Goal: Task Accomplishment & Management: Manage account settings

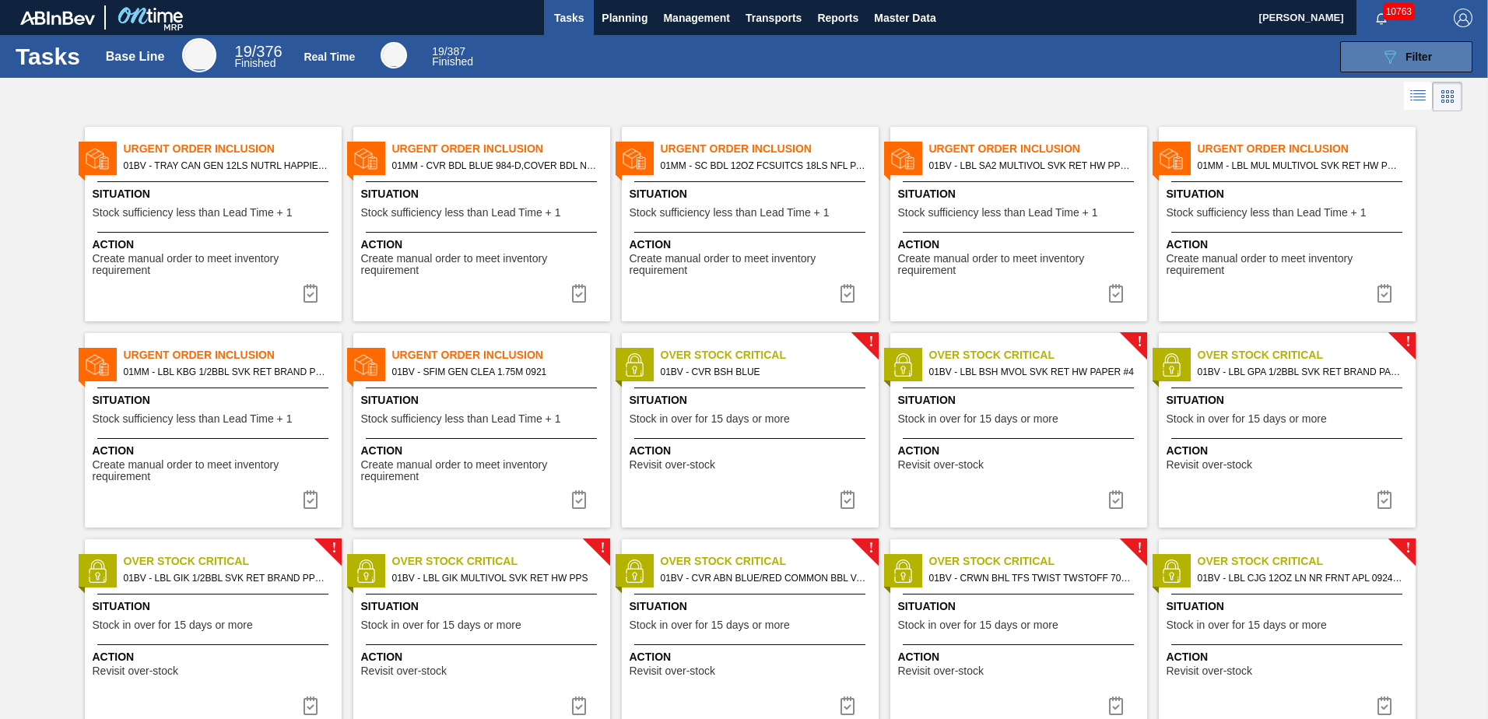
click at [1413, 52] on span "Filter" at bounding box center [1419, 57] width 26 height 12
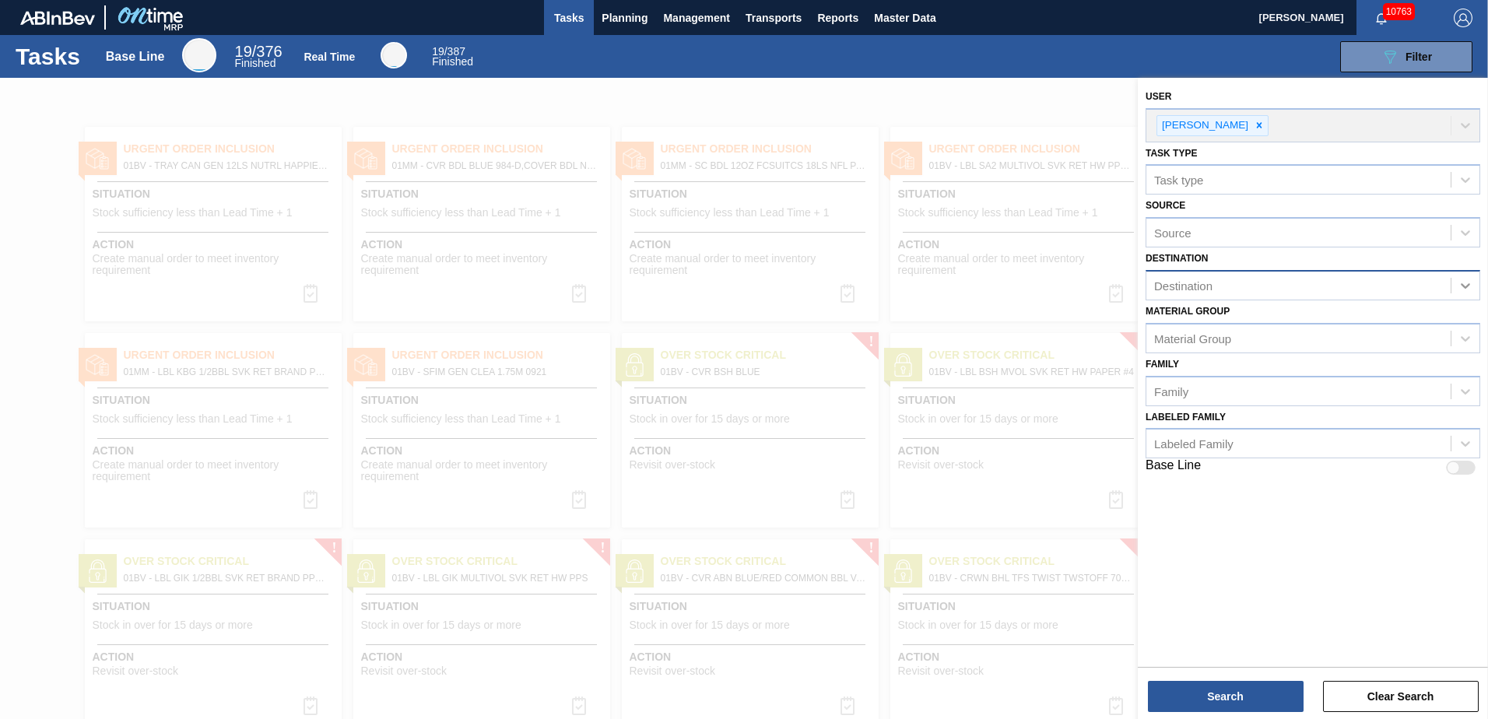
click at [1463, 282] on icon at bounding box center [1466, 286] width 16 height 16
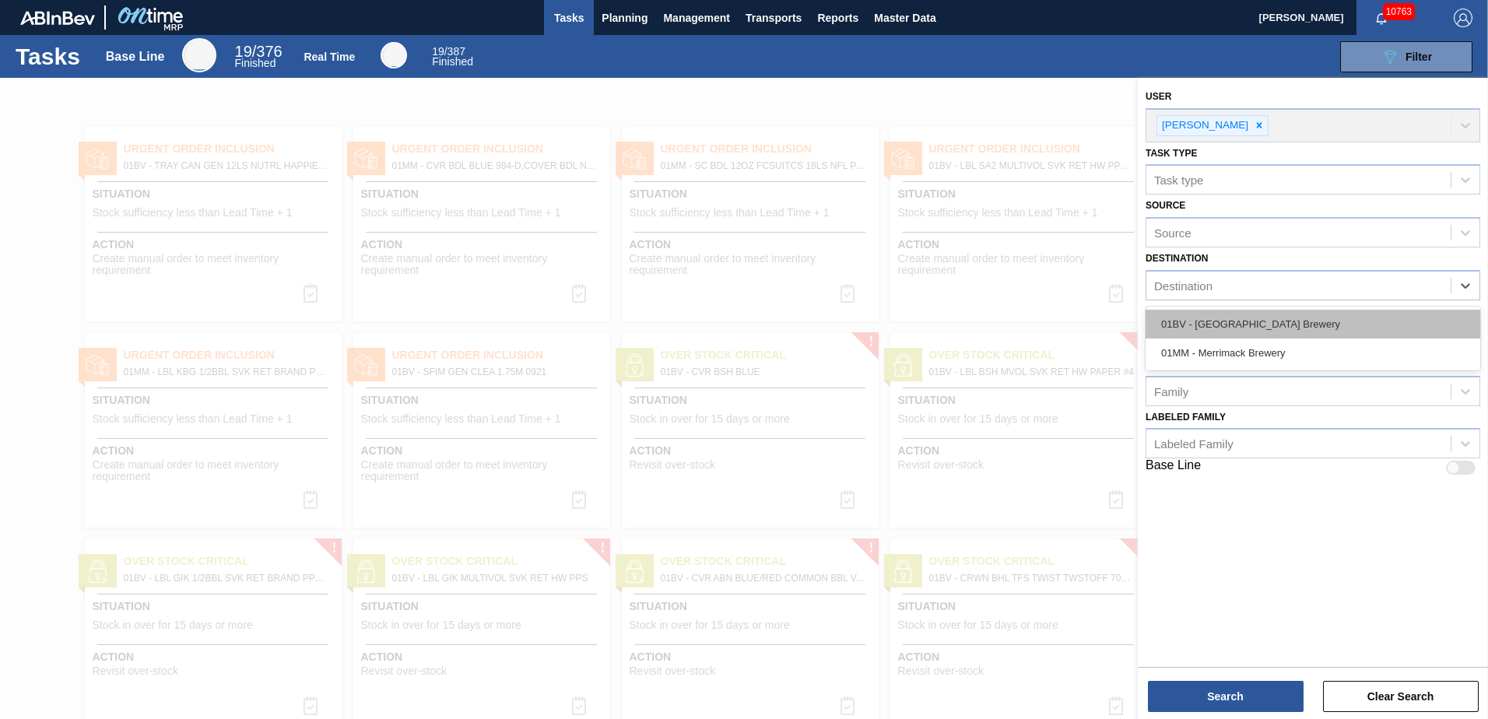
click at [1280, 318] on div "01BV - [GEOGRAPHIC_DATA] Brewery" at bounding box center [1313, 324] width 335 height 29
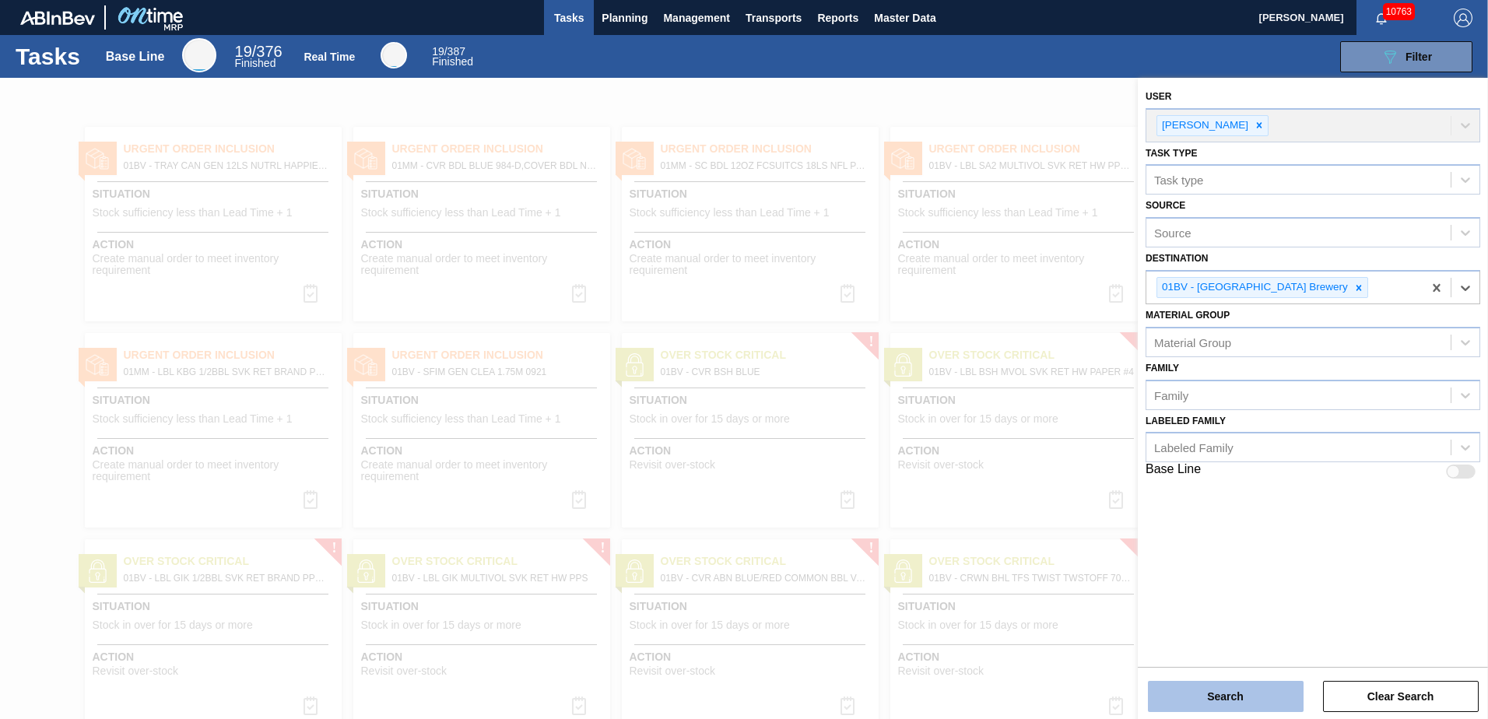
click at [1206, 694] on button "Search" at bounding box center [1226, 696] width 156 height 31
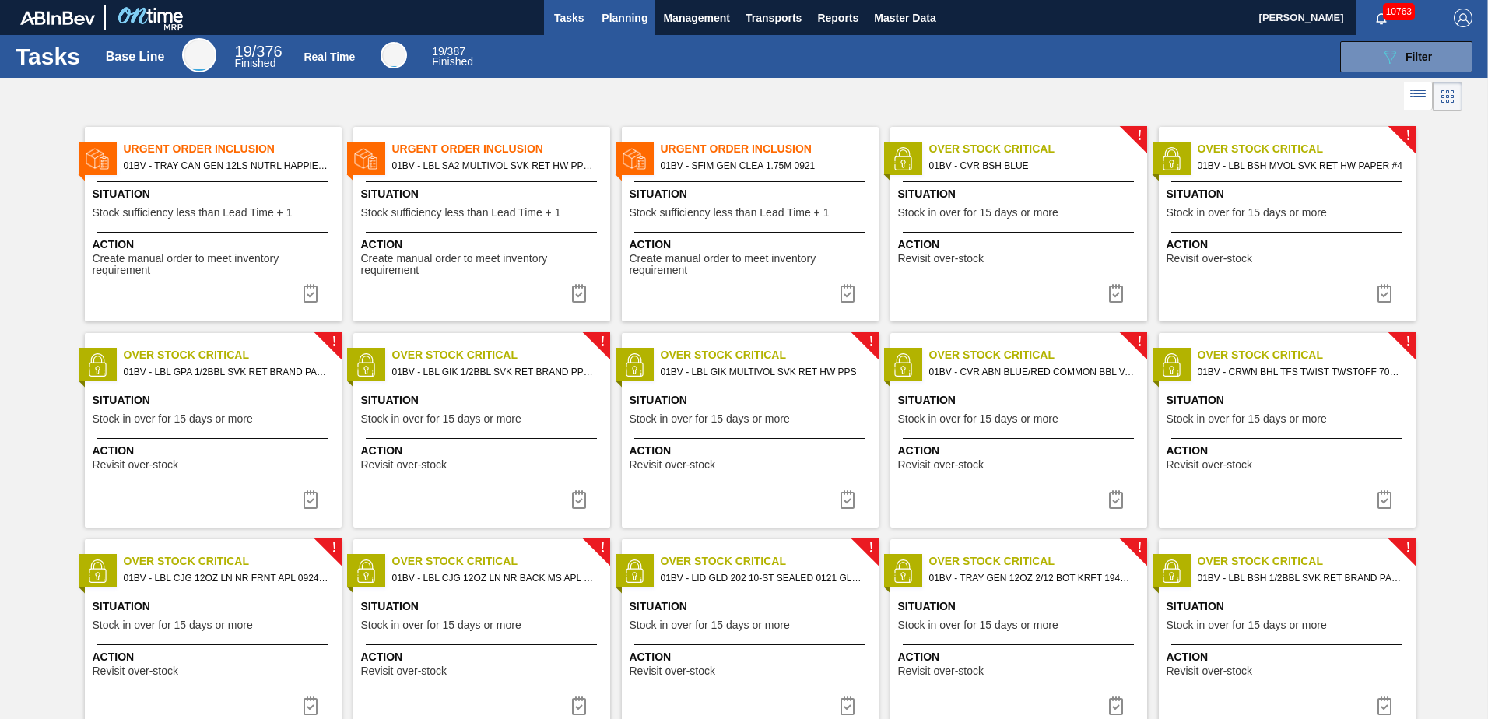
click at [624, 13] on span "Planning" at bounding box center [625, 18] width 46 height 19
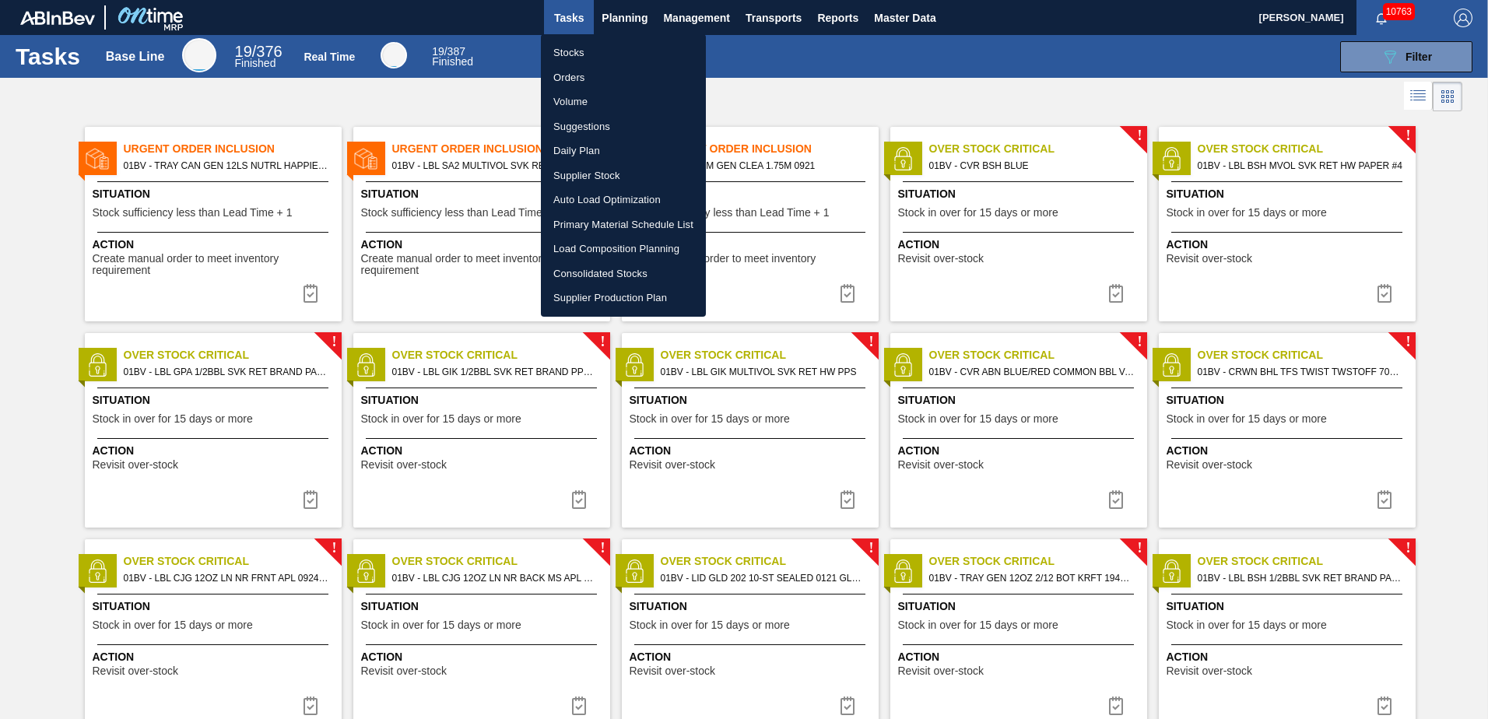
click at [595, 246] on li "Load Composition Planning" at bounding box center [623, 249] width 165 height 25
checkbox input "true"
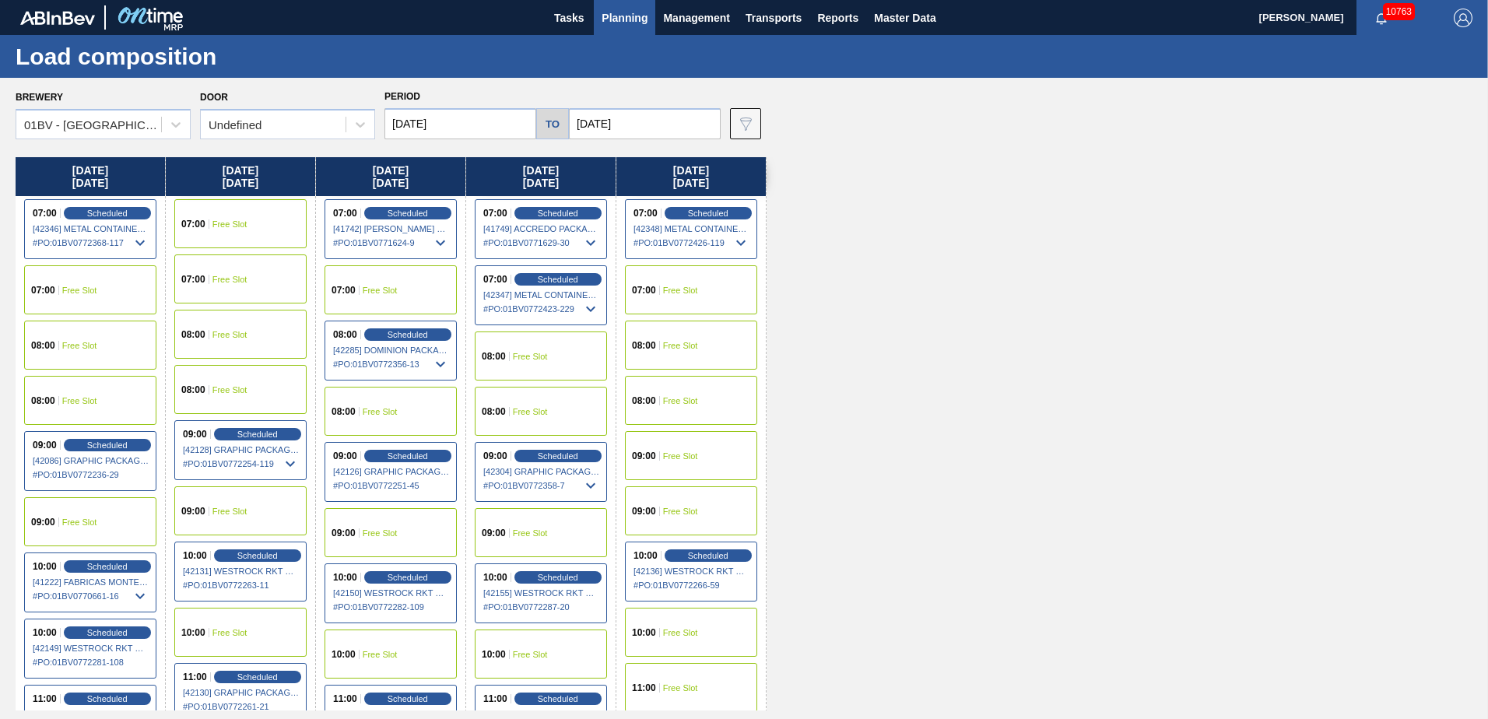
click at [630, 16] on span "Planning" at bounding box center [625, 18] width 46 height 19
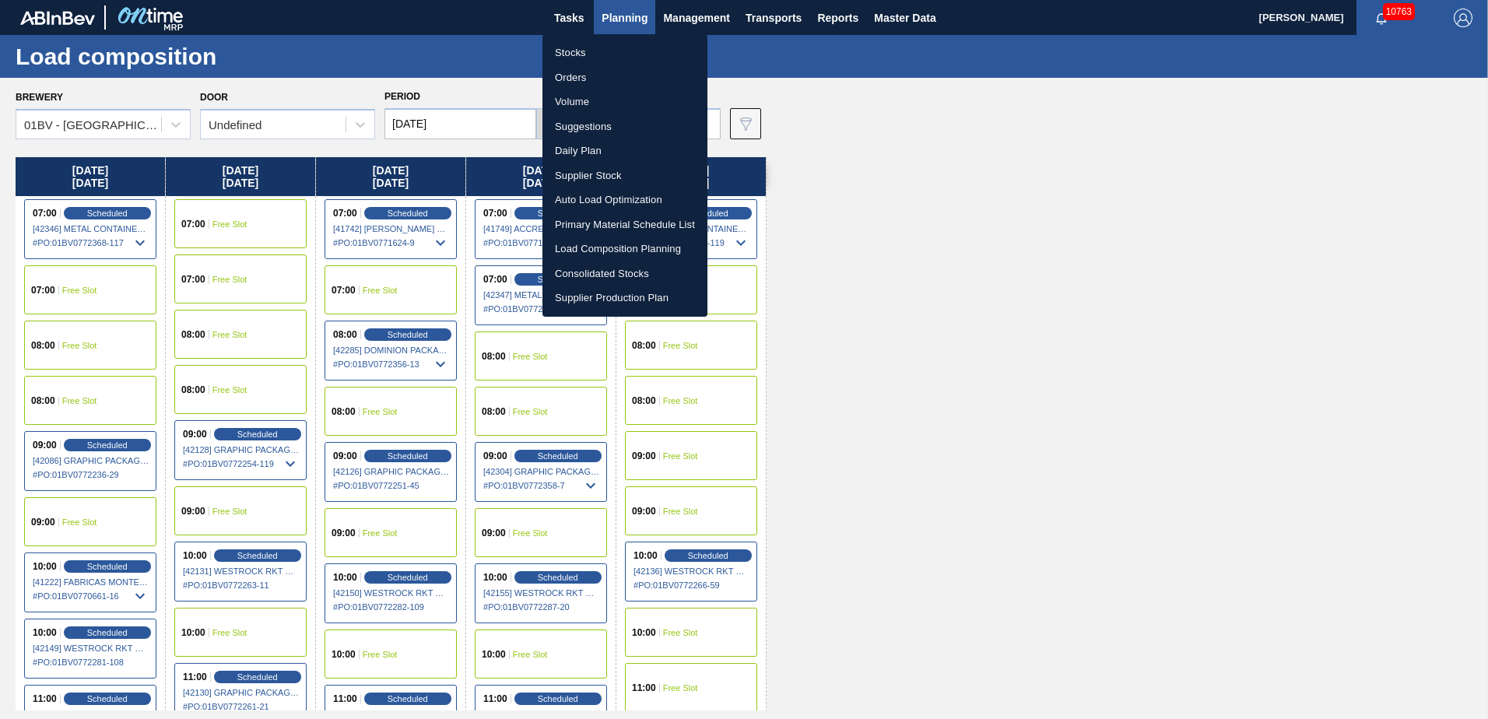
click at [595, 122] on li "Suggestions" at bounding box center [625, 126] width 165 height 25
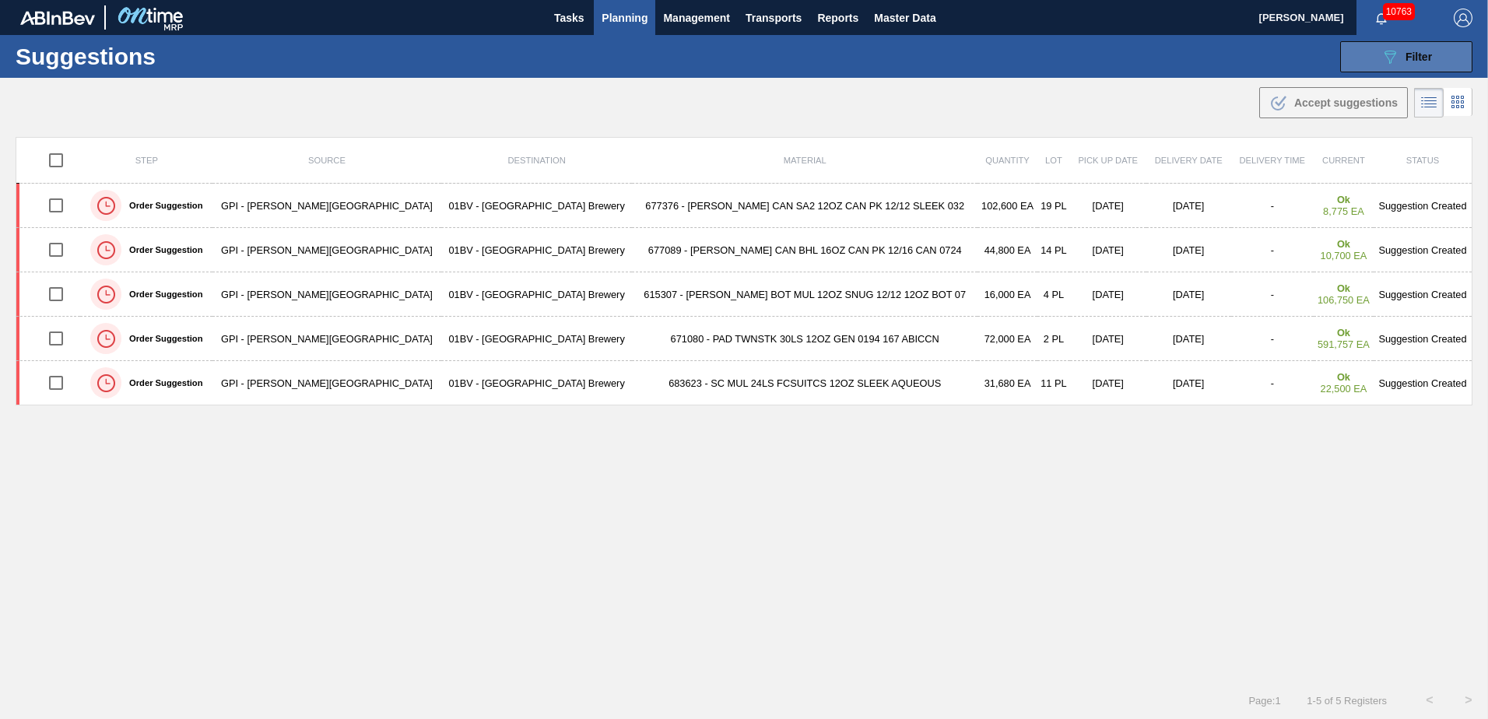
click at [1411, 54] on span "Filter" at bounding box center [1419, 57] width 26 height 12
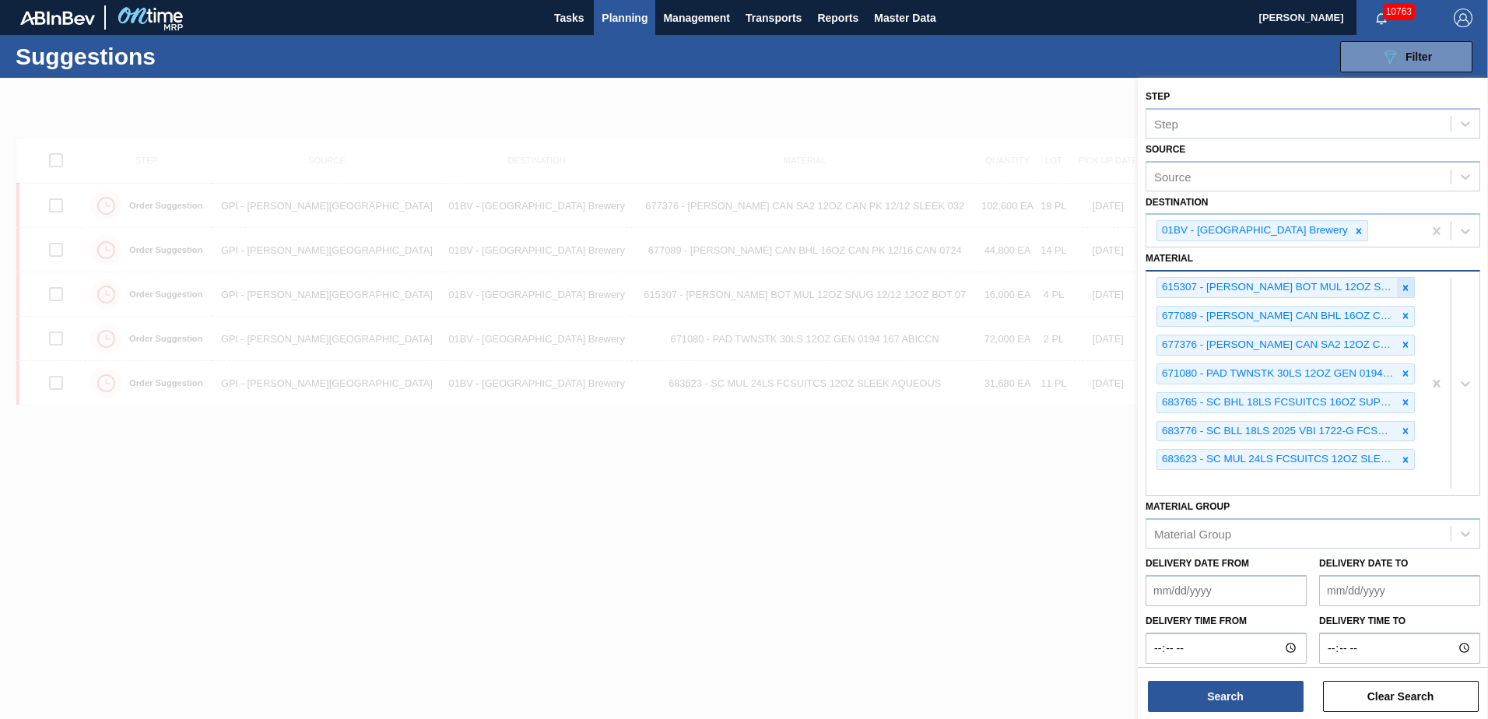
click at [1406, 289] on icon at bounding box center [1405, 288] width 11 height 11
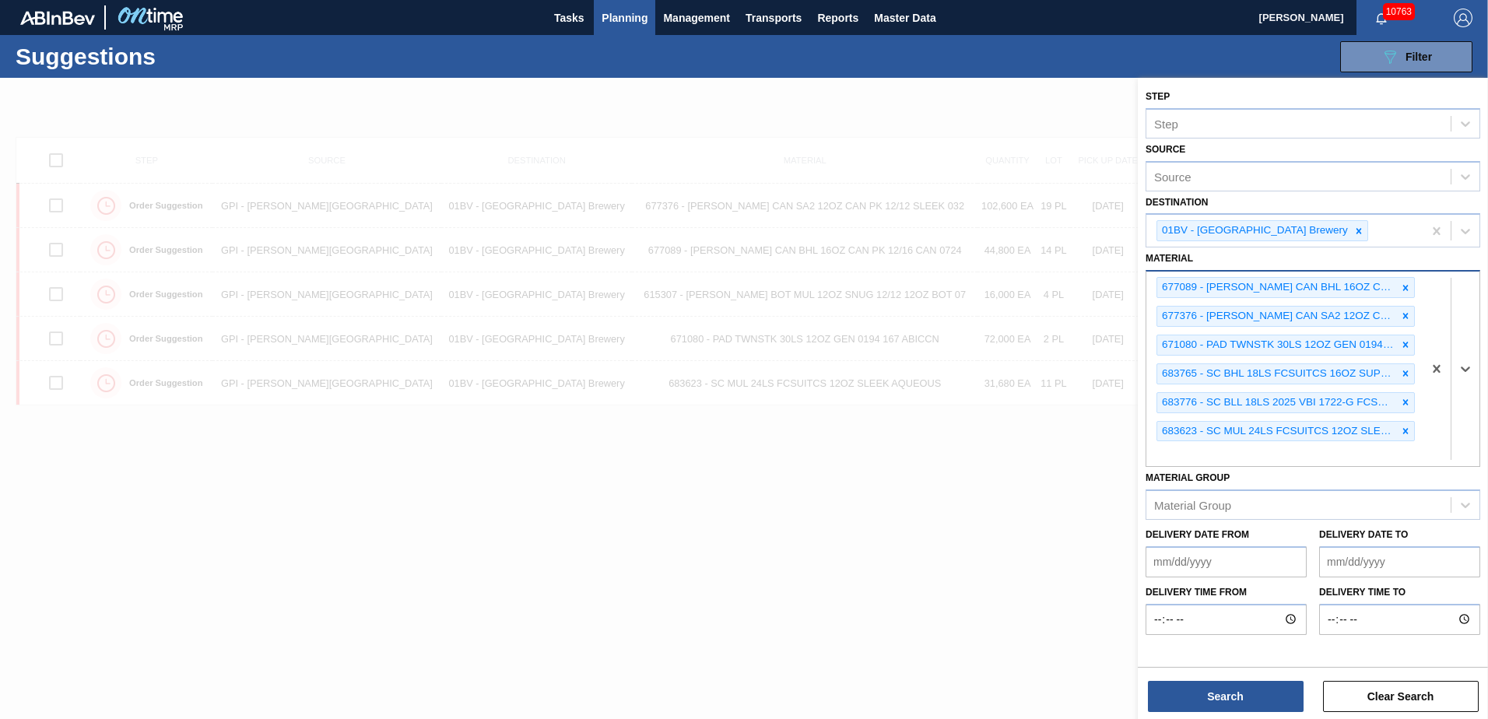
click at [1406, 289] on icon at bounding box center [1405, 288] width 11 height 11
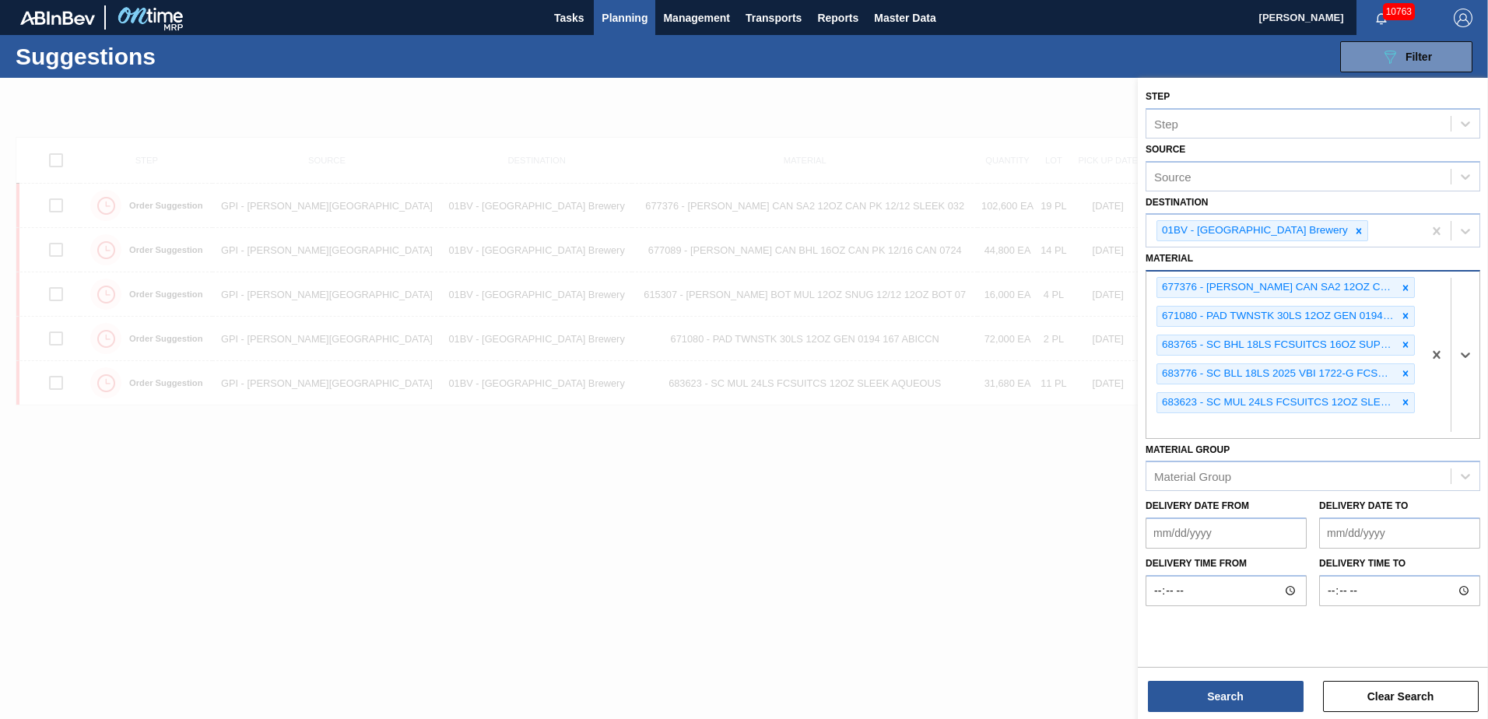
click at [1406, 289] on icon at bounding box center [1405, 288] width 11 height 11
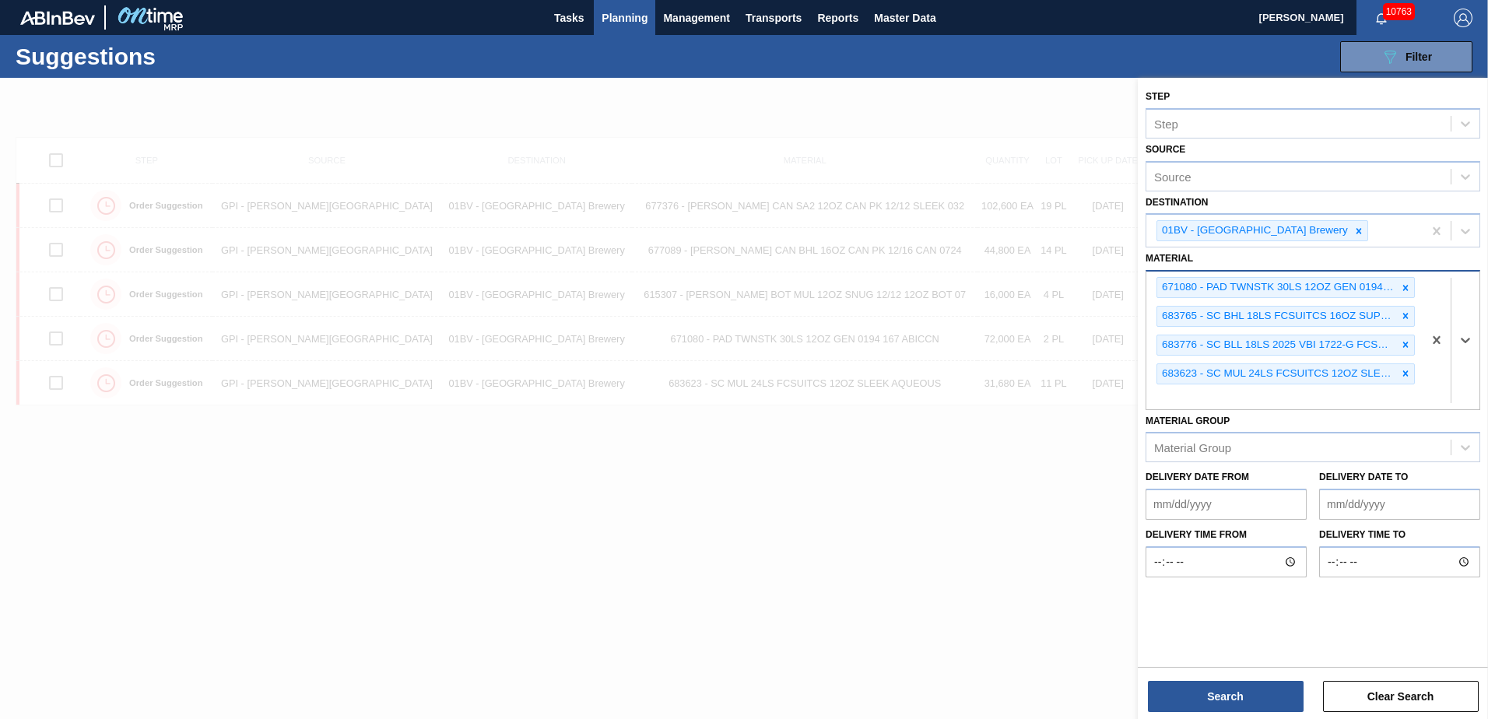
click at [1406, 289] on icon at bounding box center [1405, 288] width 11 height 11
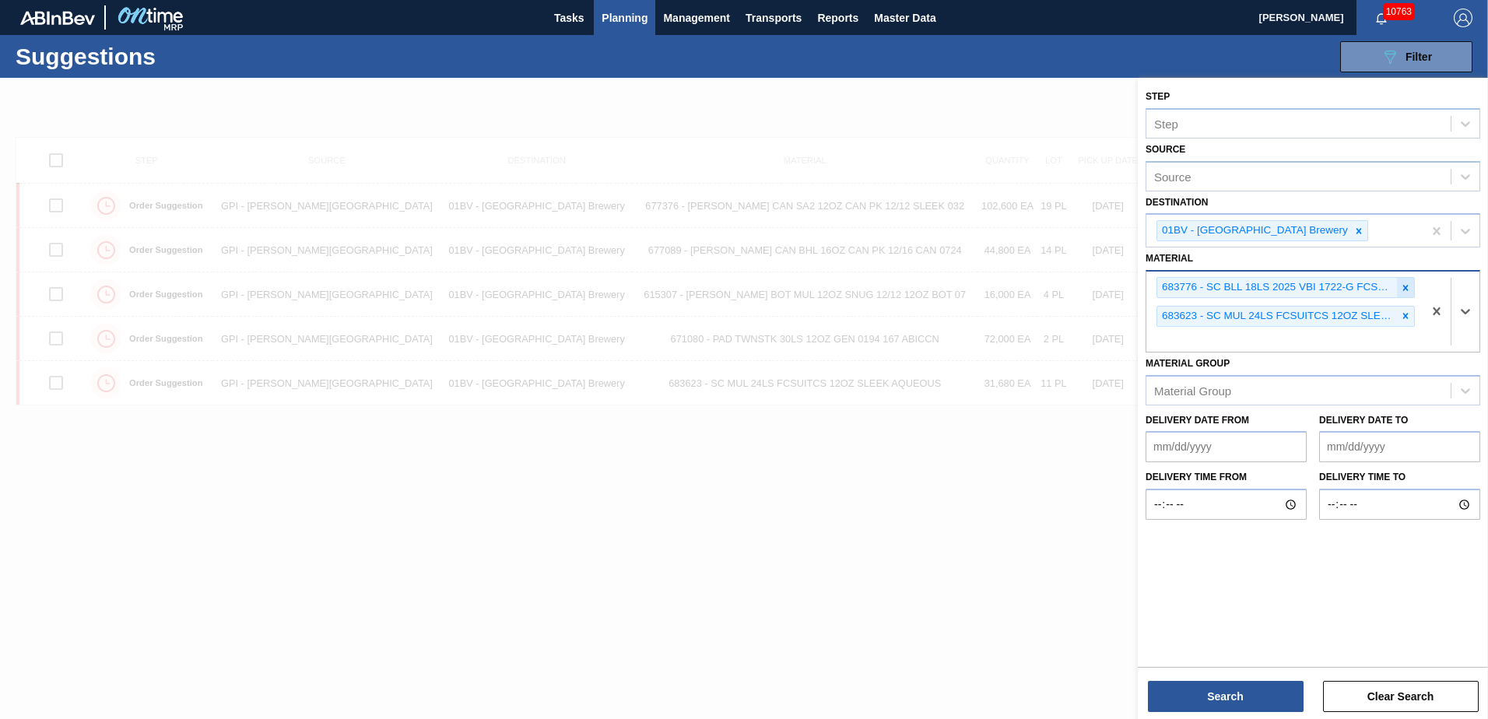
click at [1406, 285] on icon at bounding box center [1405, 288] width 11 height 11
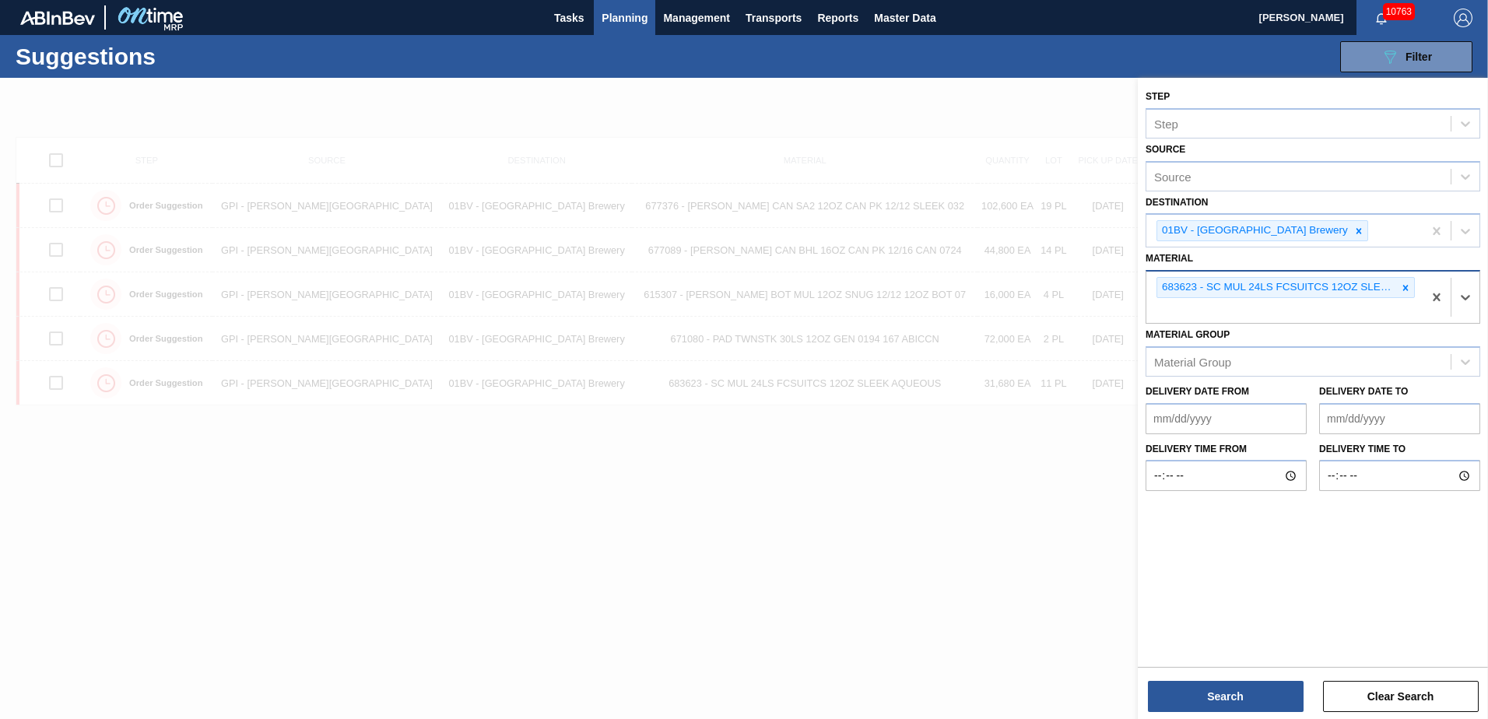
click at [1406, 285] on icon at bounding box center [1405, 288] width 11 height 11
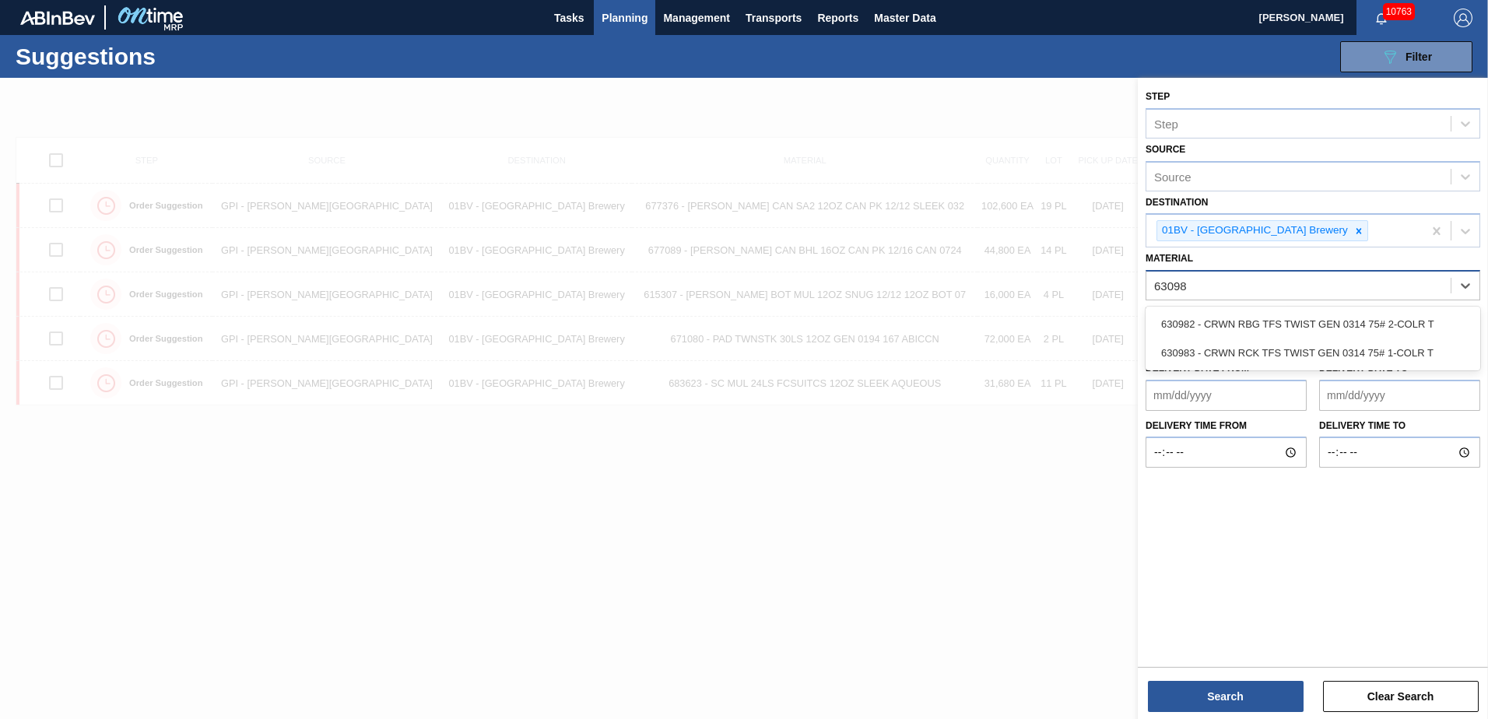
type input "630983"
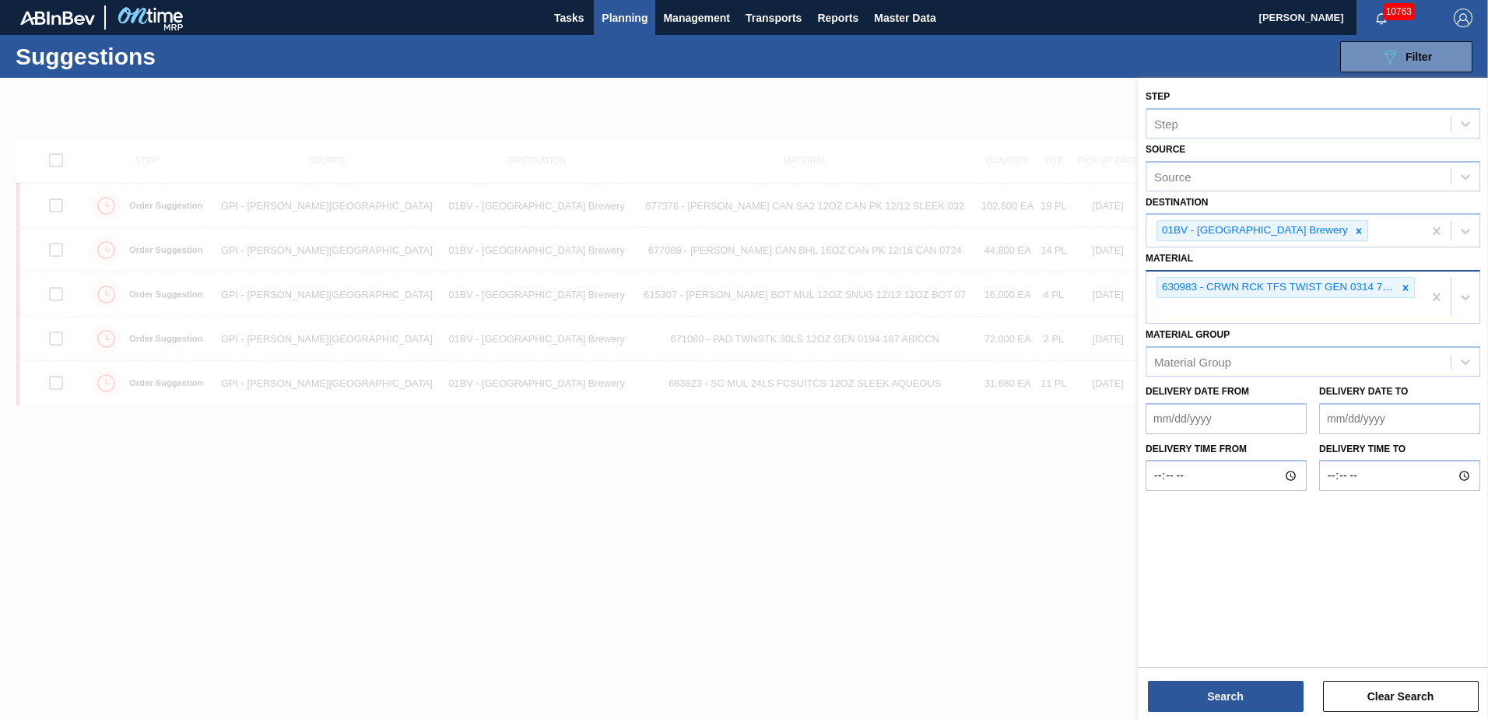
click at [1173, 311] on div "630983 - CRWN RCK TFS TWIST GEN 0314 75# 1-COLR T" at bounding box center [1285, 297] width 276 height 51
type input "631389"
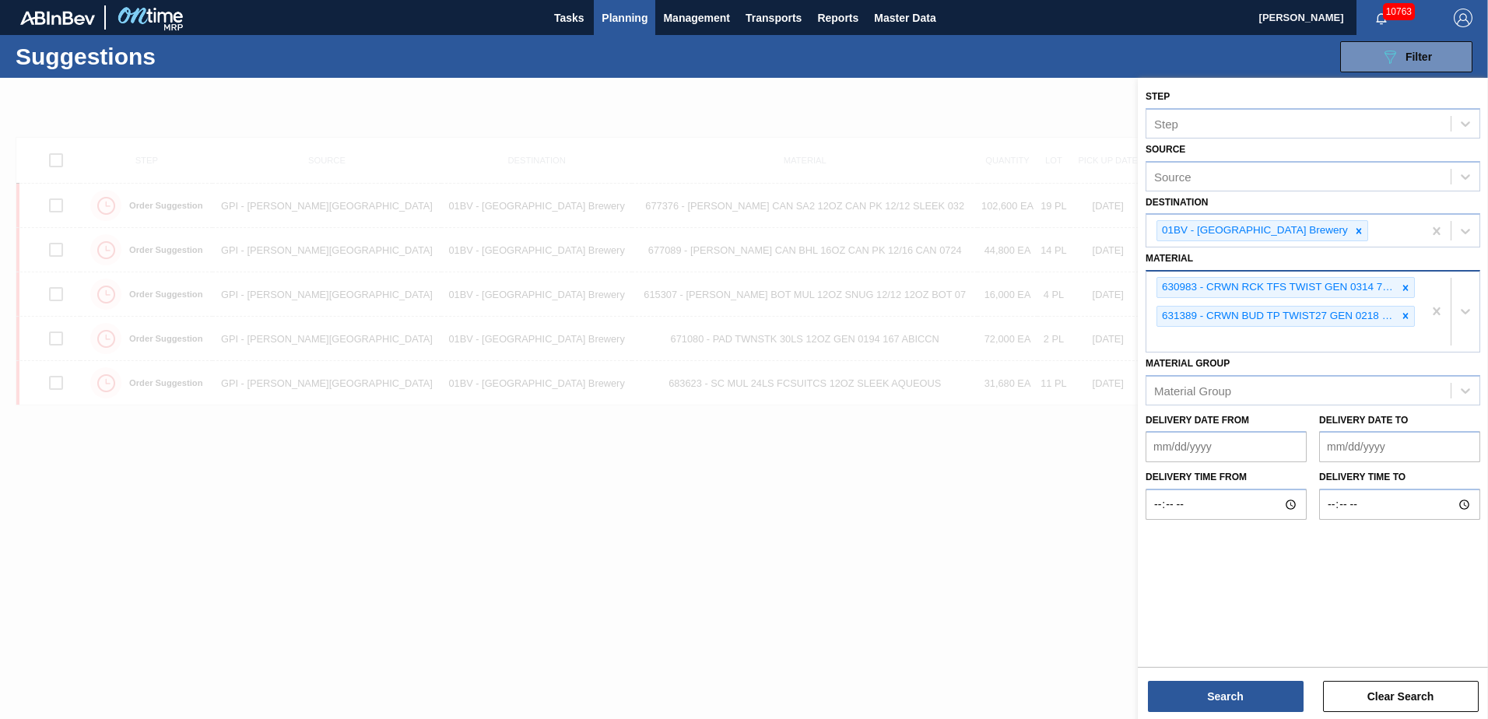
click at [1197, 342] on div "630983 - CRWN RCK TFS TWIST GEN 0314 75# 1-COLR T 631389 - CRWN BUD TP TWIST27 …" at bounding box center [1285, 312] width 276 height 80
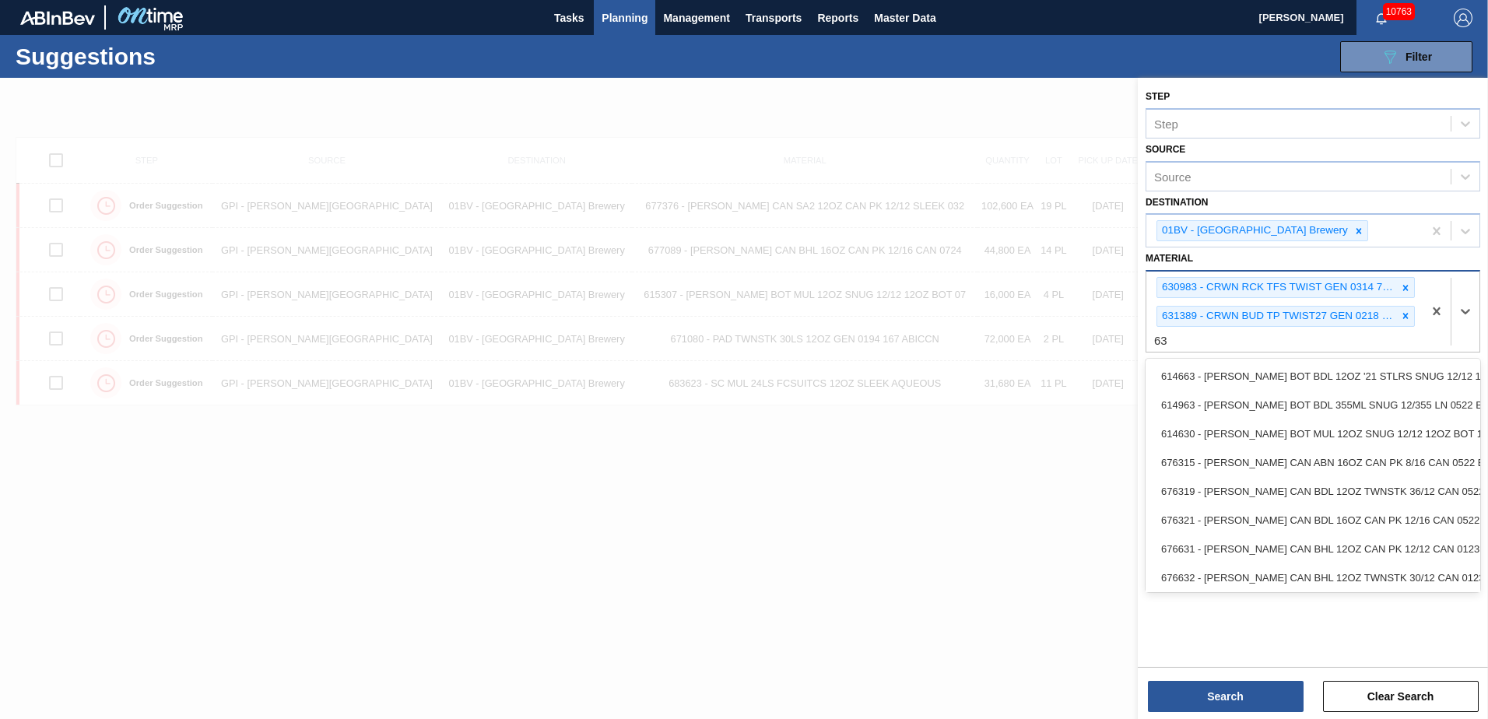
type input "6"
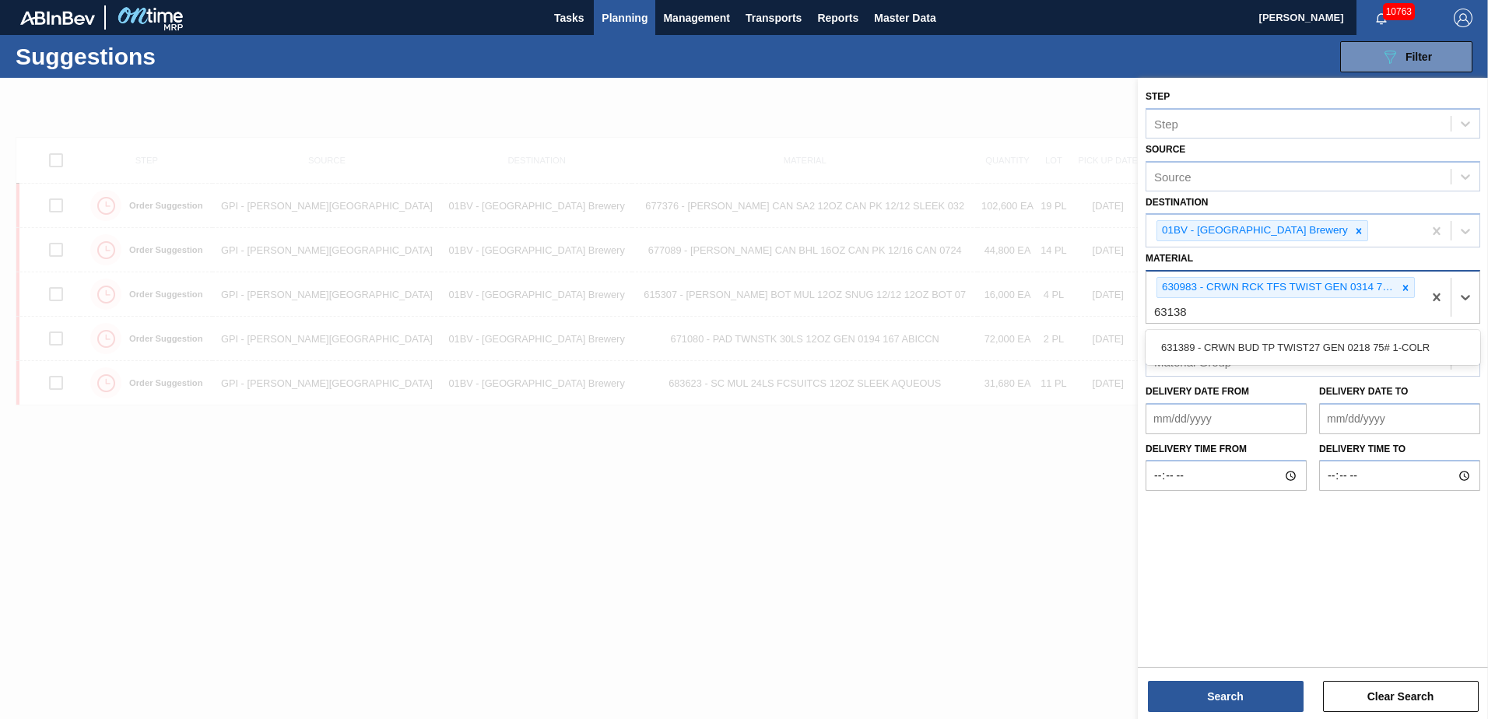
type input "631389"
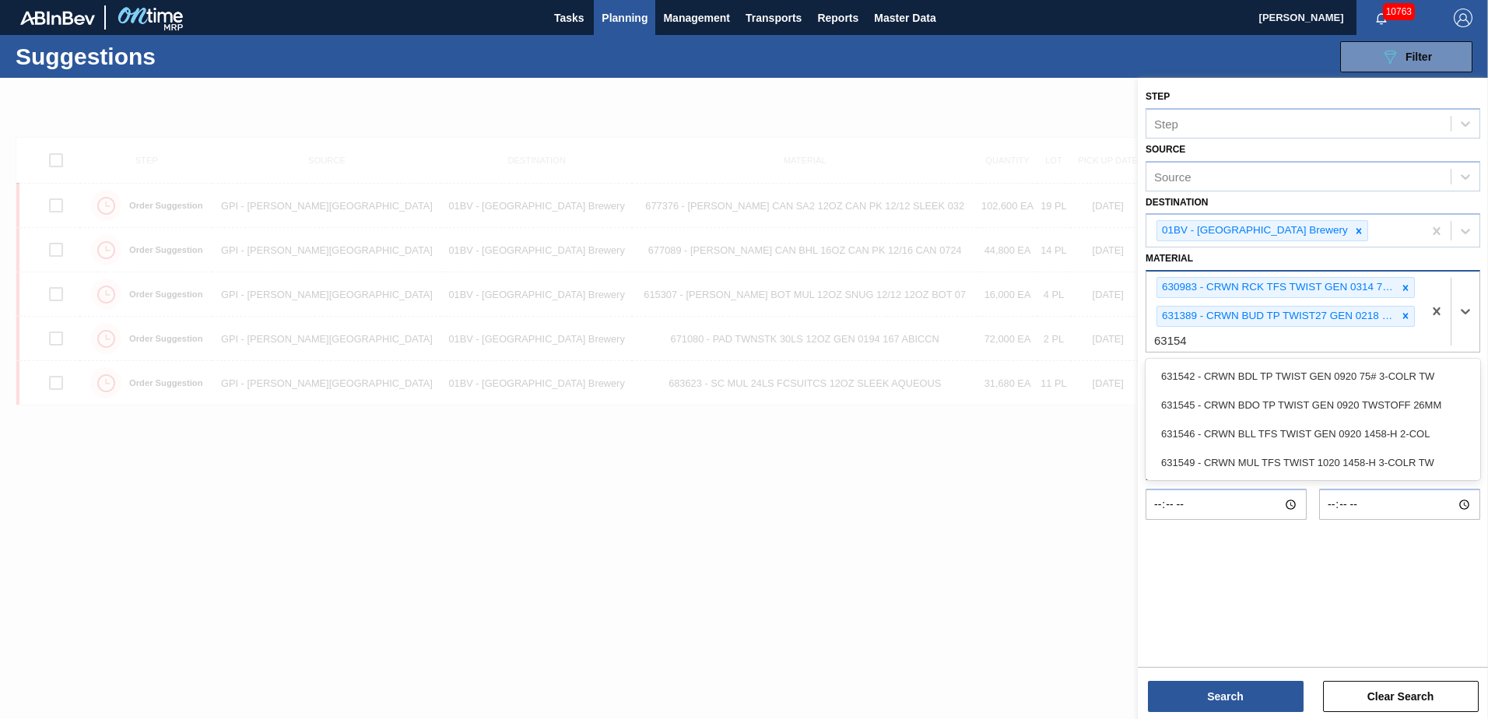
type input "631542"
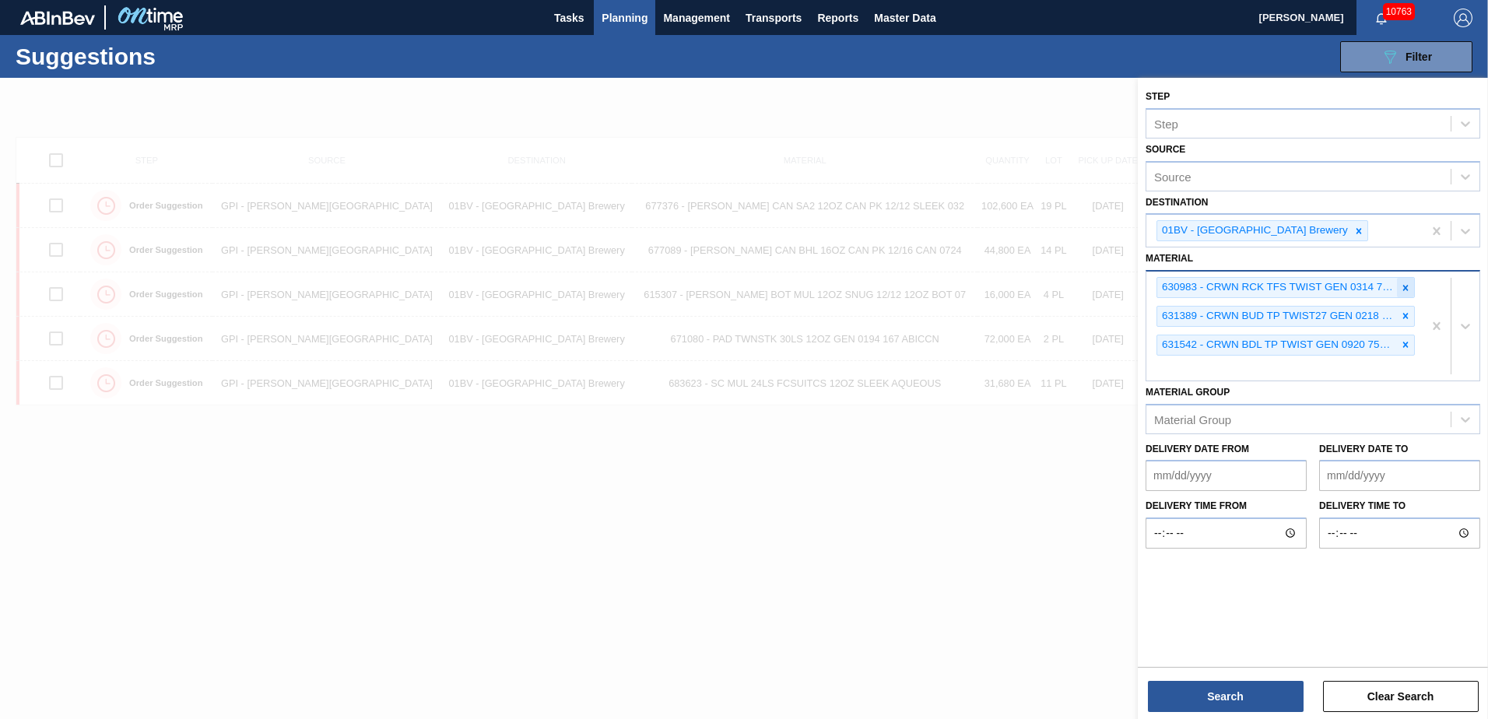
click at [1408, 285] on icon at bounding box center [1405, 288] width 11 height 11
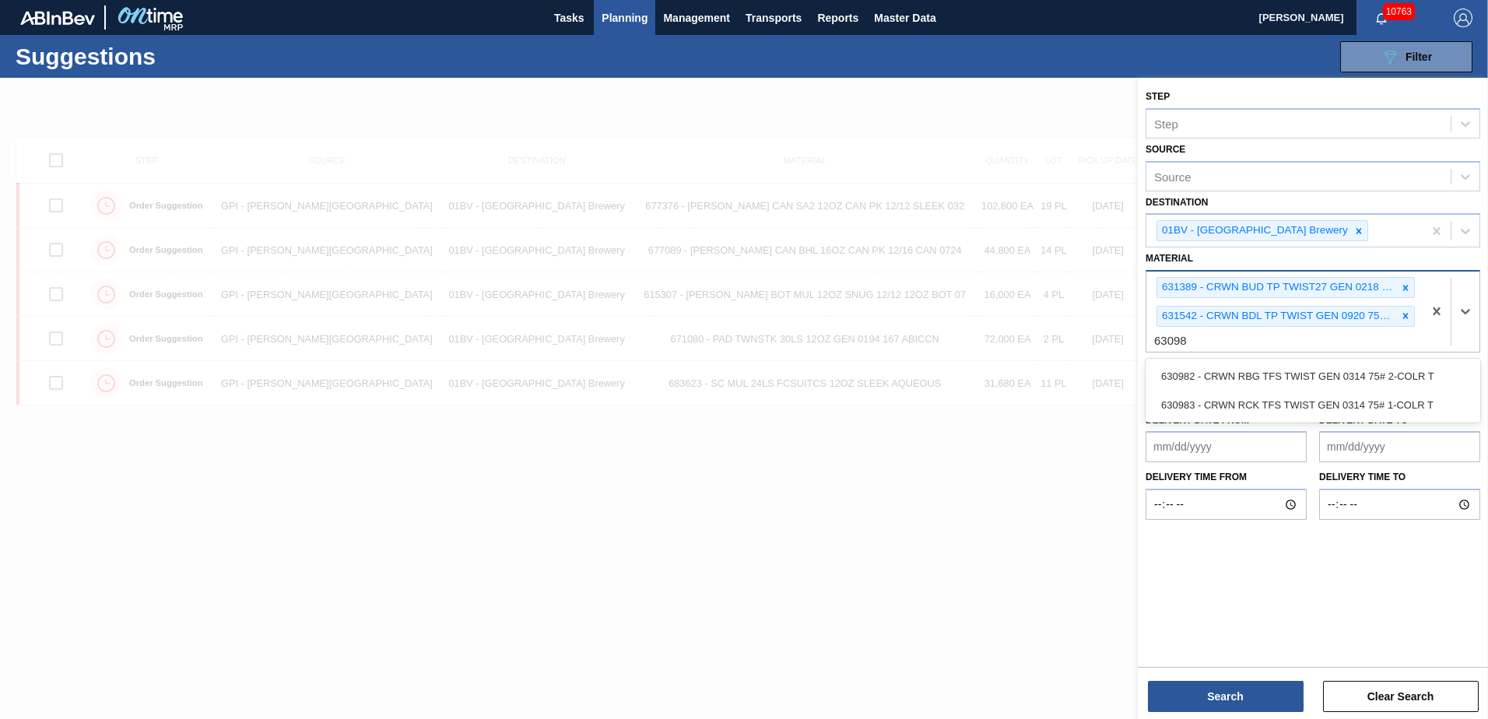
type input "630983"
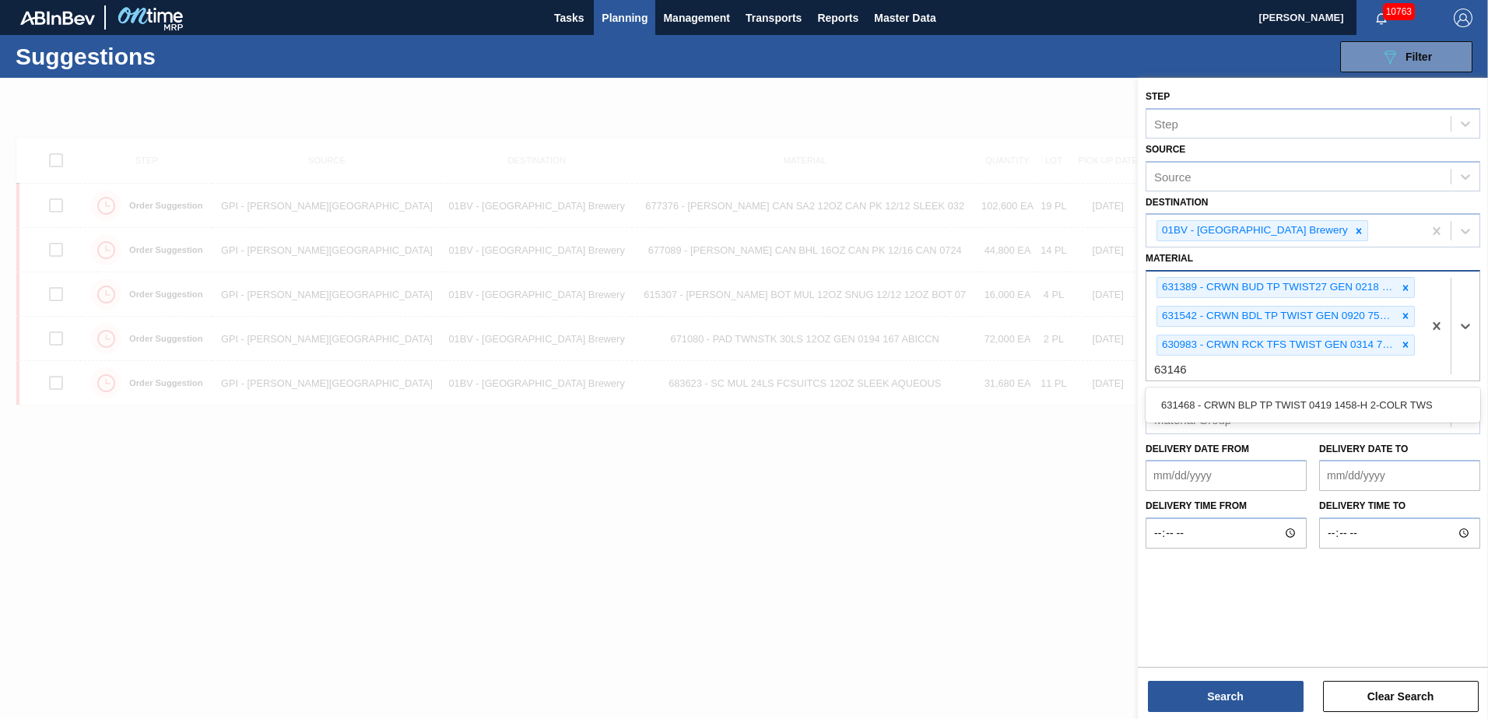
type input "631468"
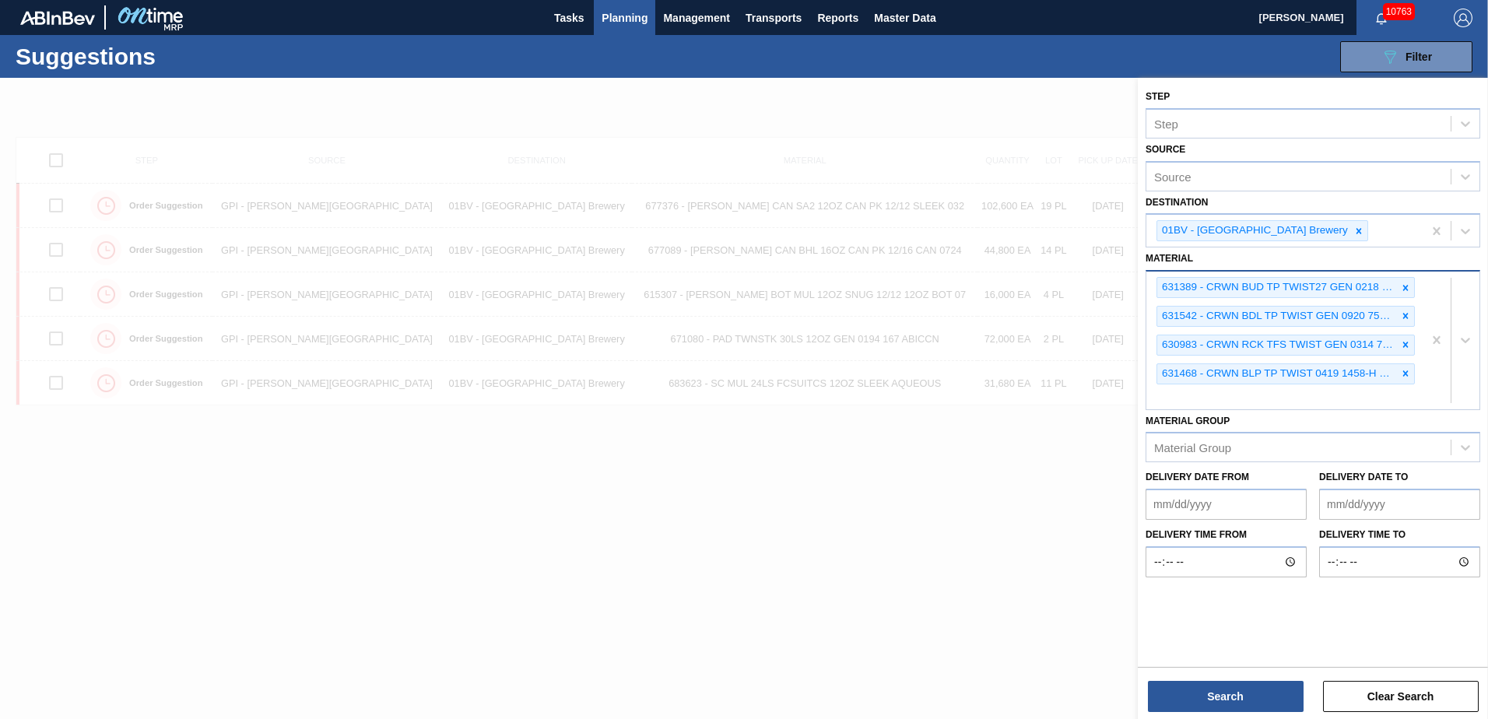
click at [1217, 393] on div "631389 - CRWN BUD TP TWIST27 GEN 0218 75# 1-COLR 631542 - CRWN BDL TP TWIST GEN…" at bounding box center [1285, 341] width 276 height 138
type input "631683"
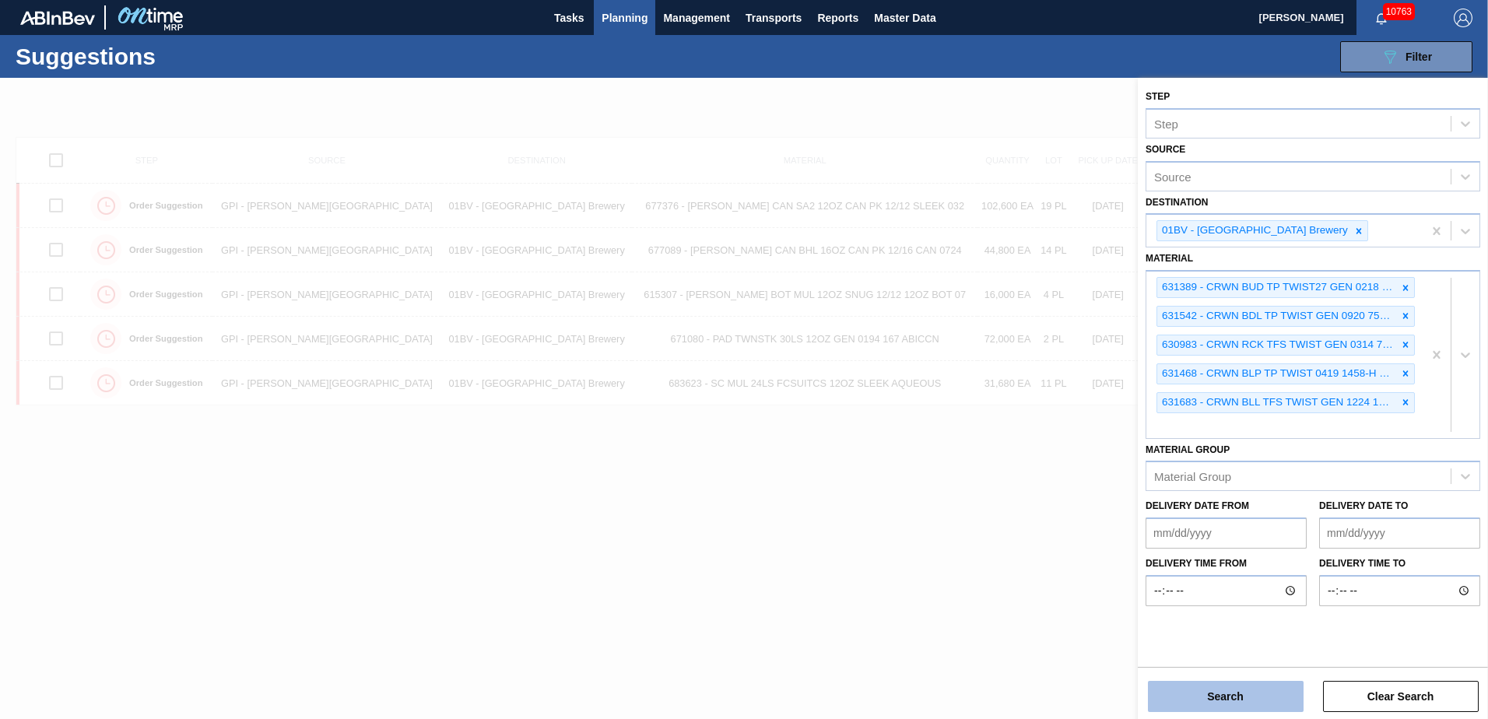
click at [1227, 700] on button "Search" at bounding box center [1226, 696] width 156 height 31
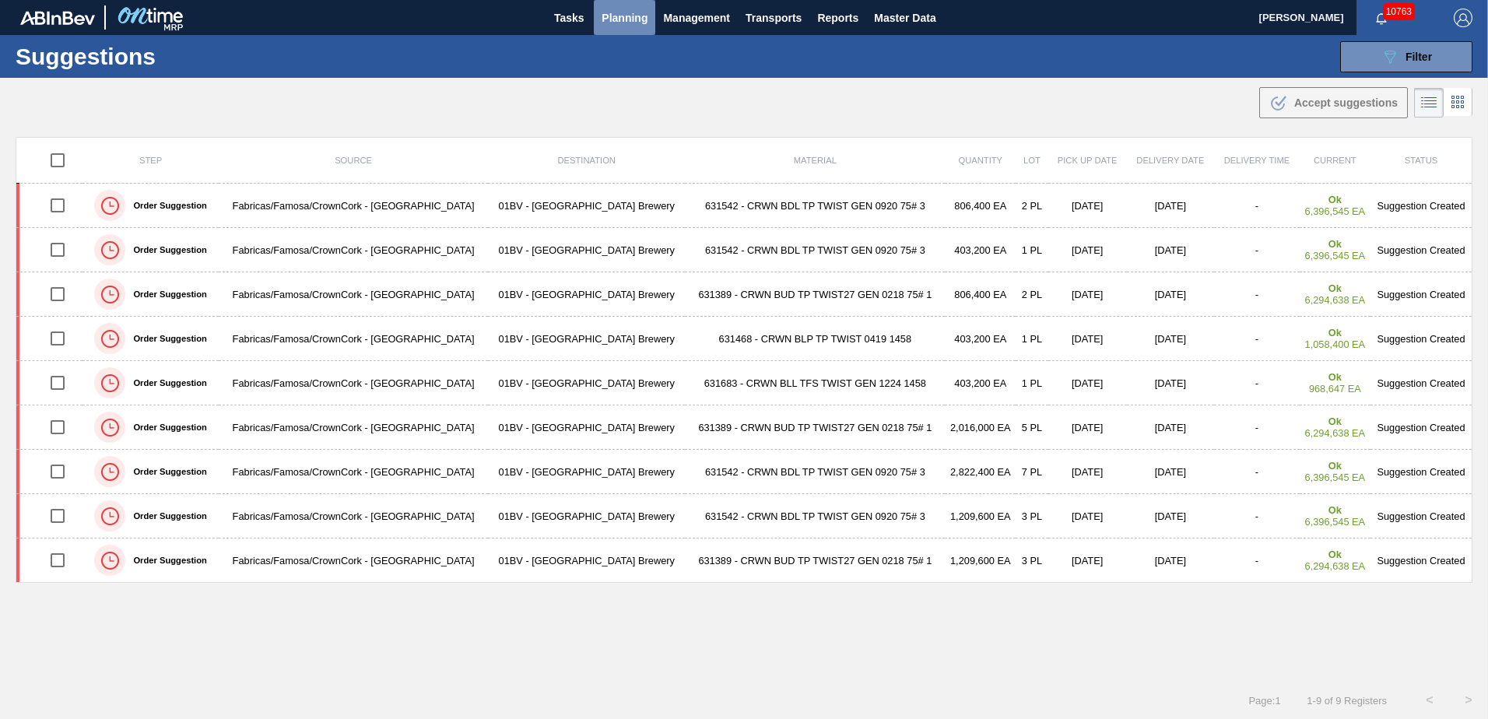
click at [620, 16] on span "Planning" at bounding box center [625, 18] width 46 height 19
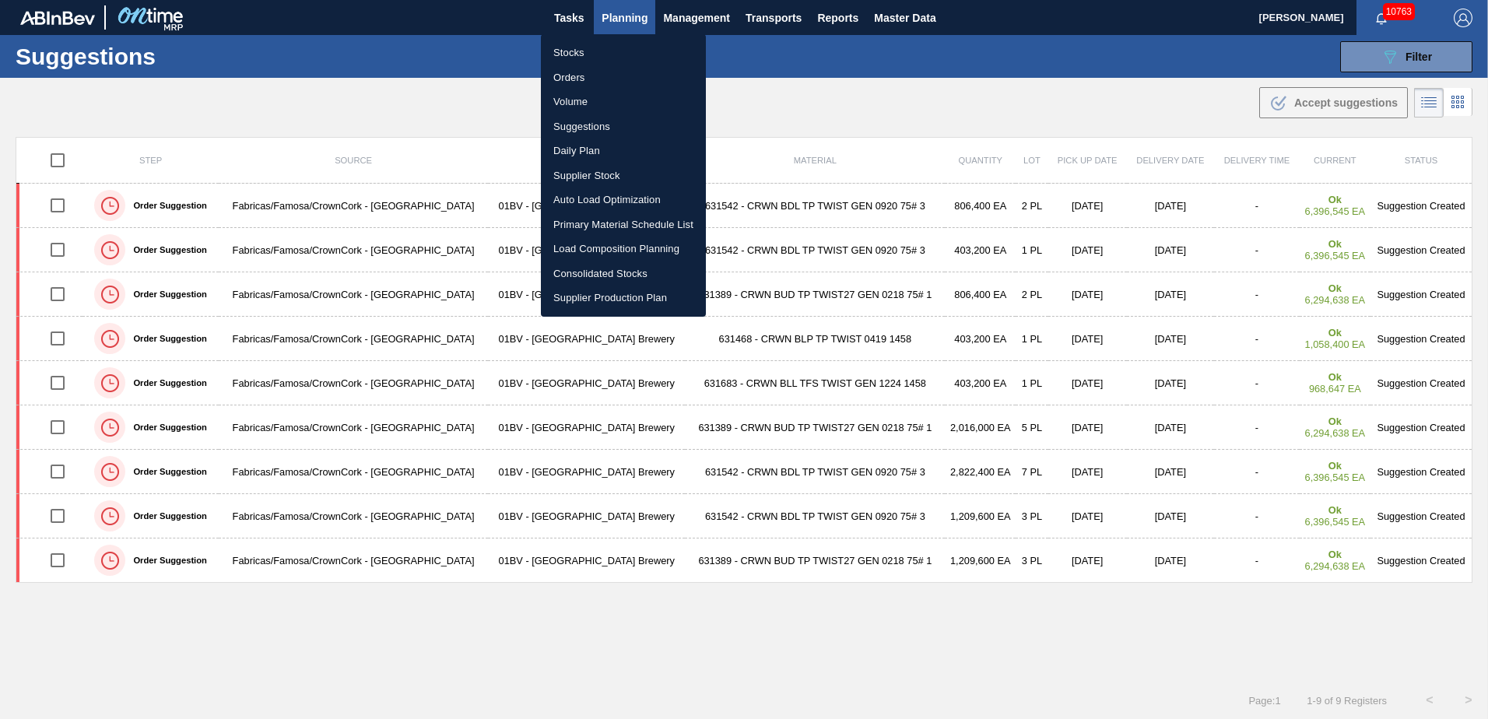
click at [569, 51] on li "Stocks" at bounding box center [623, 52] width 165 height 25
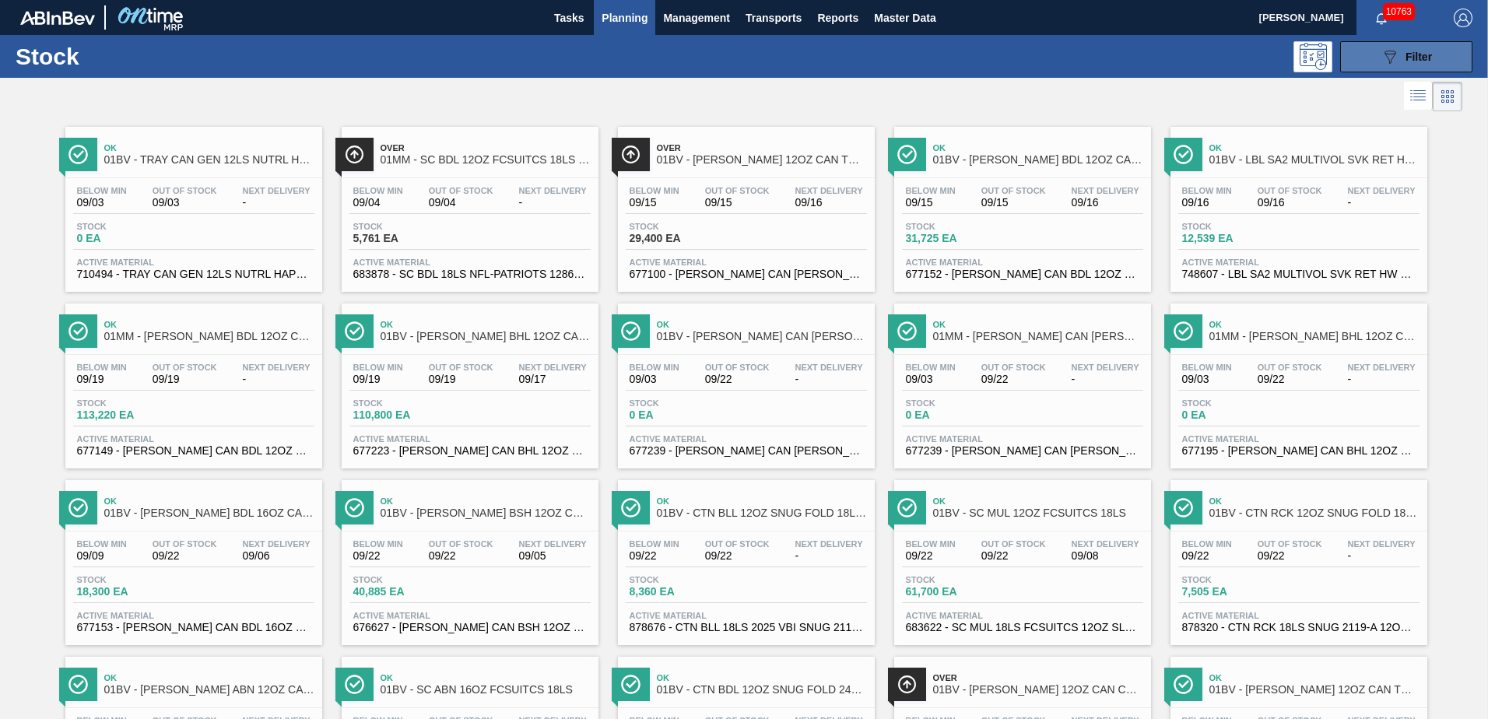
click at [1381, 57] on icon "089F7B8B-B2A5-4AFE-B5C0-19BA573D28AC" at bounding box center [1390, 56] width 19 height 19
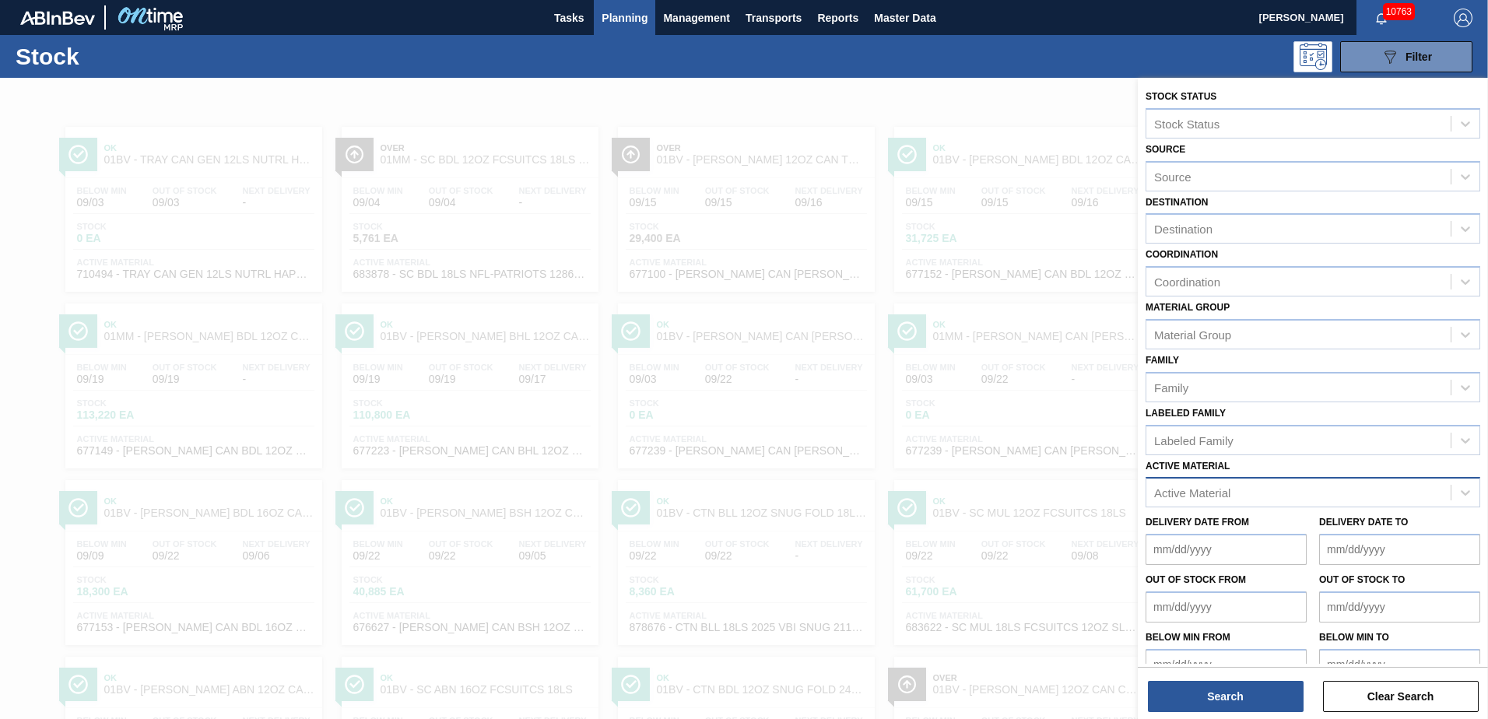
click at [1257, 495] on div "Active Material" at bounding box center [1299, 493] width 304 height 23
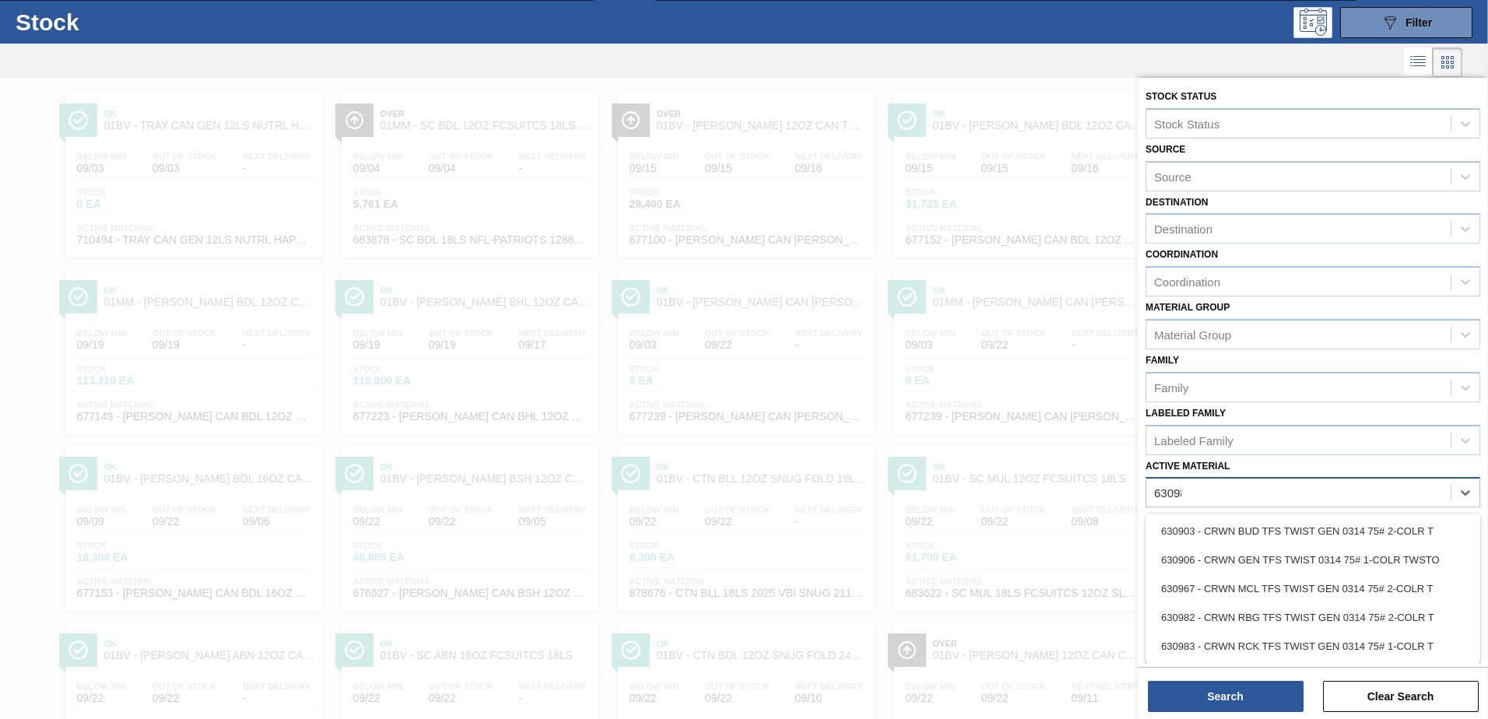
type Material "630983"
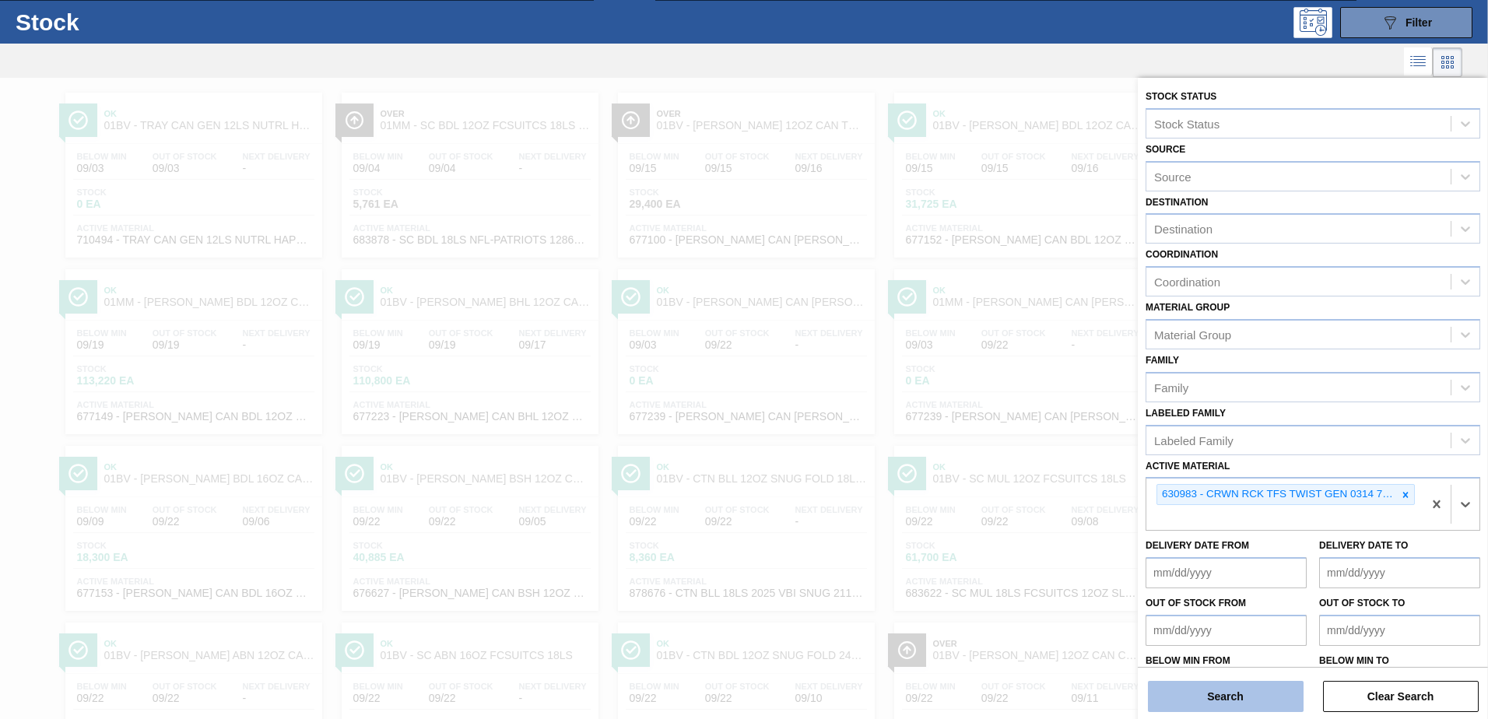
click at [1210, 694] on button "Search" at bounding box center [1226, 696] width 156 height 31
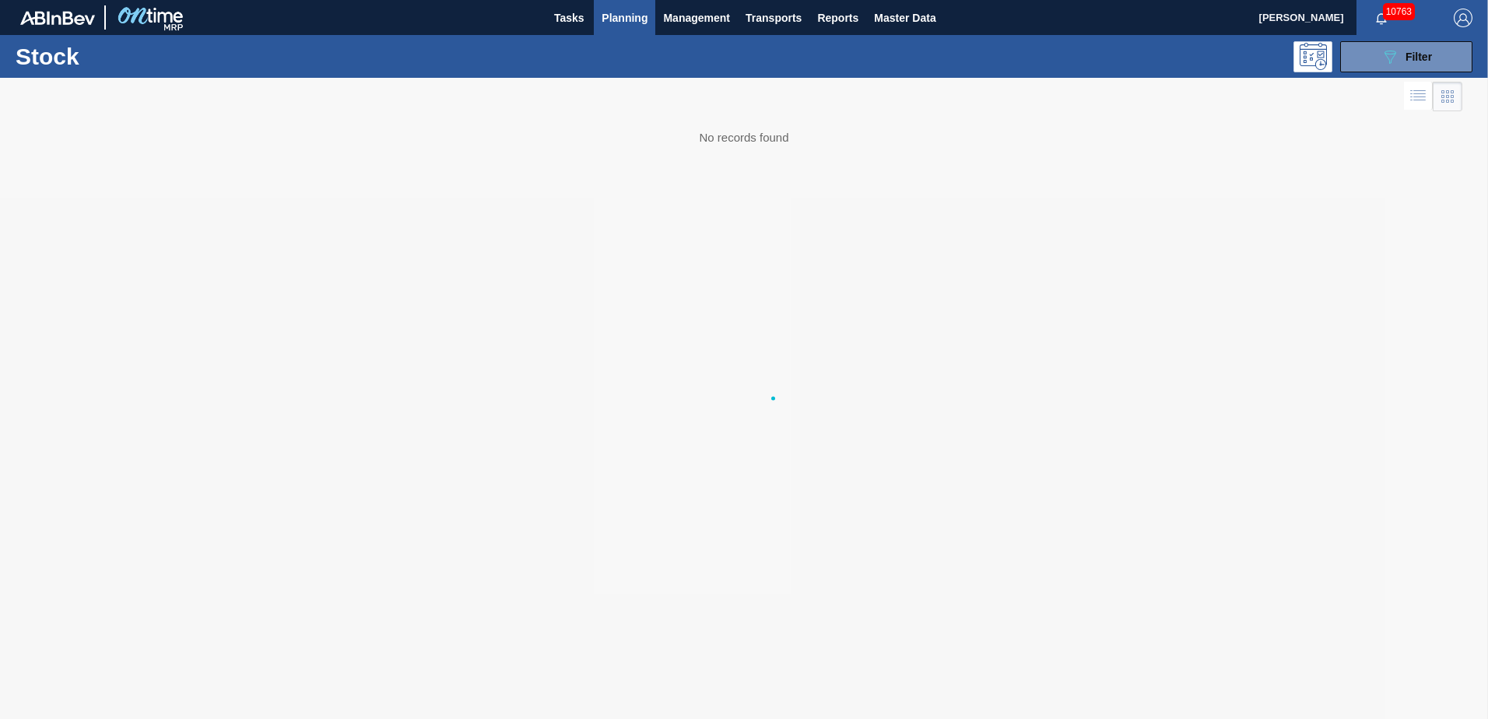
scroll to position [0, 0]
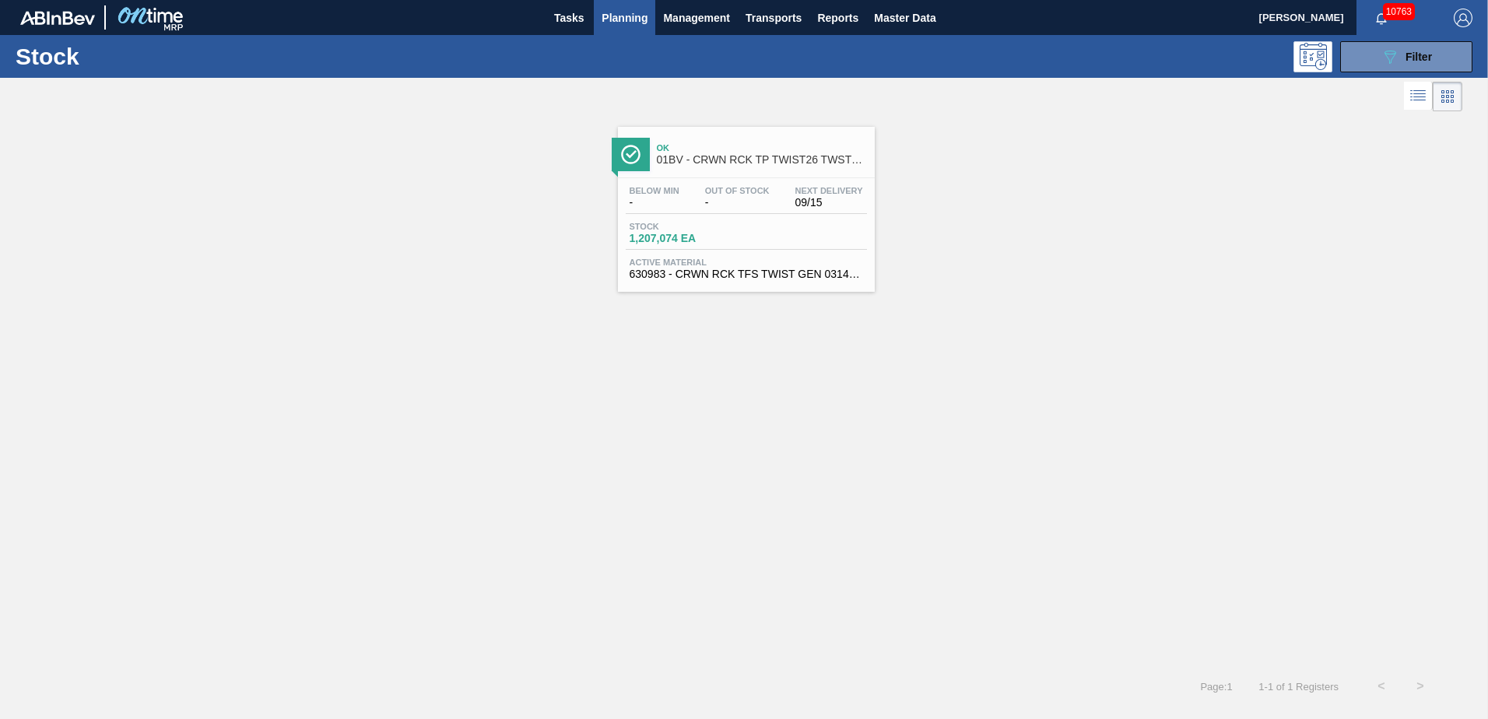
click at [735, 156] on span "01BV - CRWN RCK TP TWIST26 TWSTOFF 12 OZ 70 LB" at bounding box center [762, 160] width 210 height 12
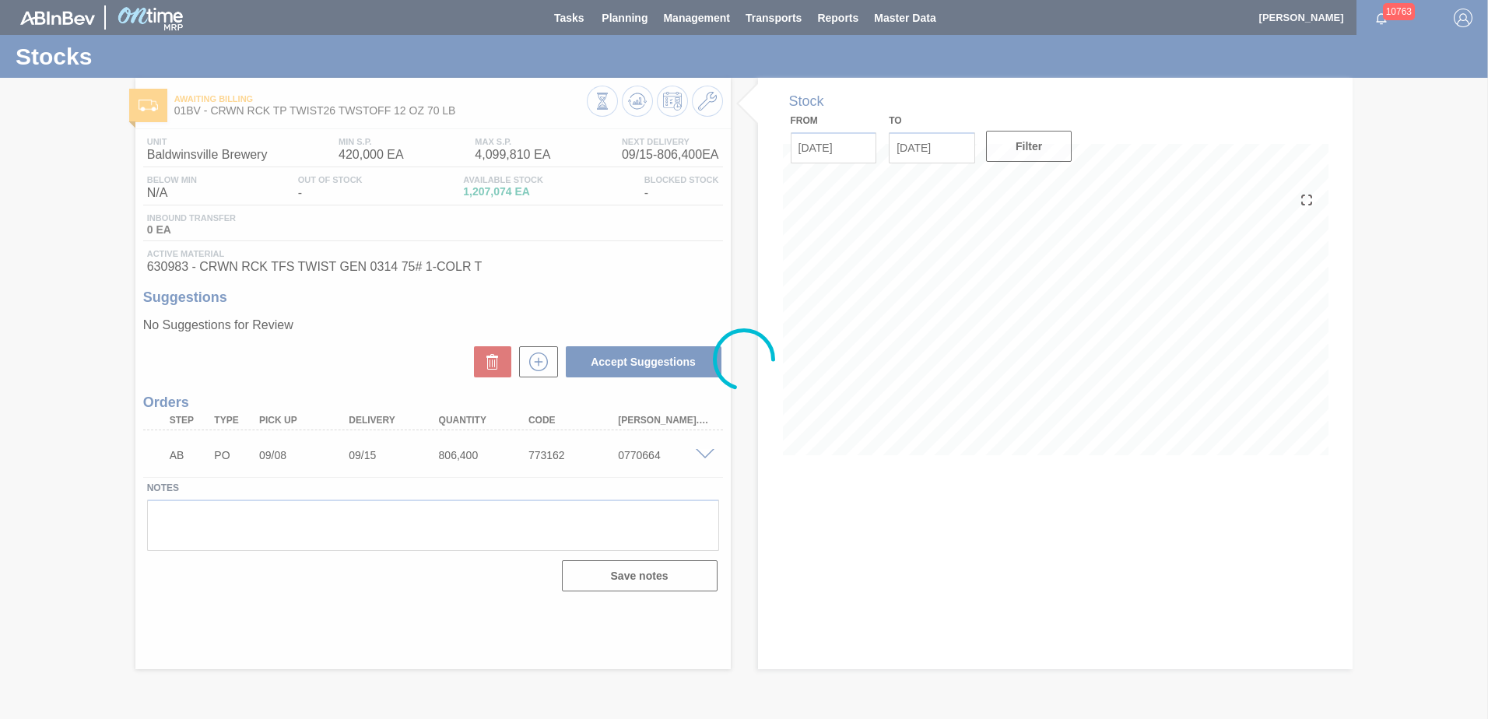
click at [710, 101] on icon at bounding box center [707, 101] width 19 height 19
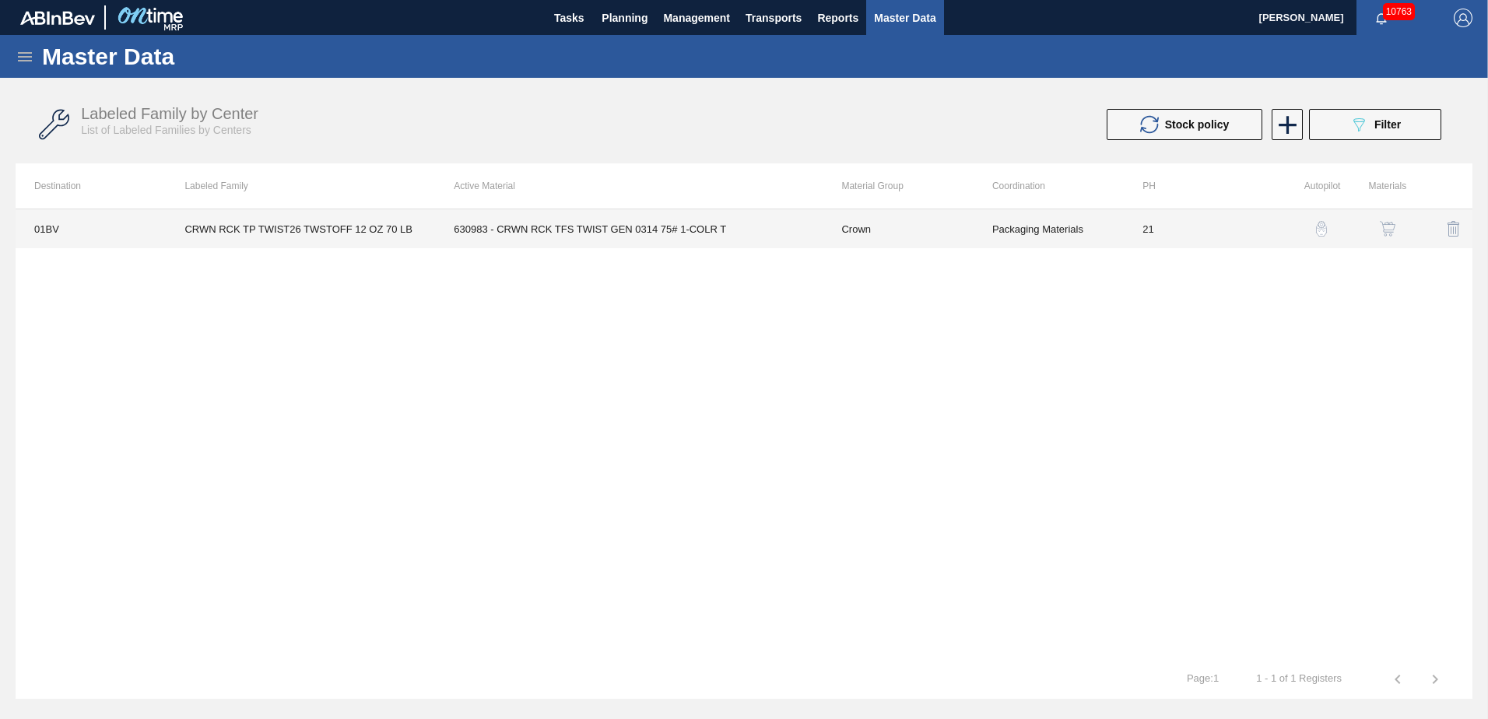
click at [582, 228] on td "630983 - CRWN RCK TFS TWIST GEN 0314 75# 1-COLR T" at bounding box center [629, 228] width 388 height 39
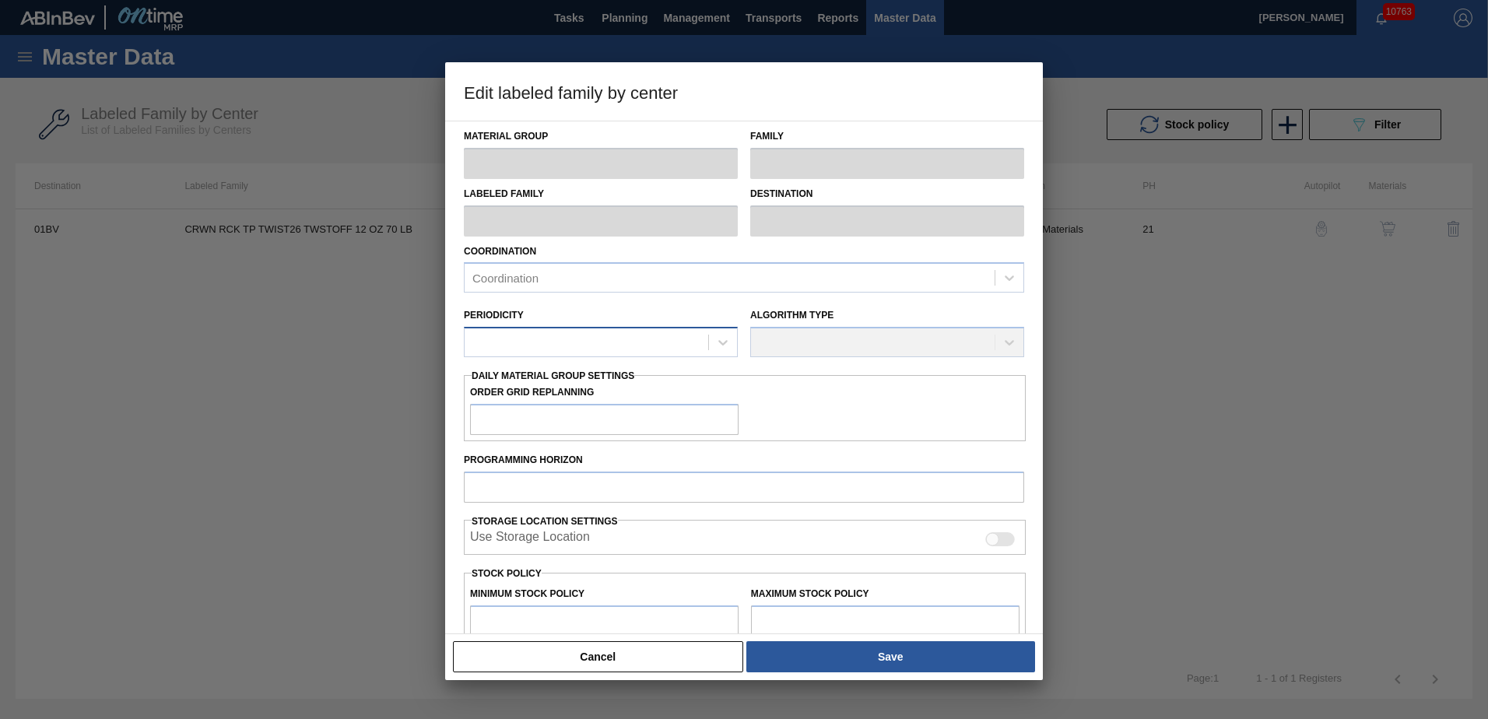
type input "Crown"
type input "Crowns"
type input "CRWN RCK TP TWIST26 TWSTOFF 12 OZ 70 LB"
type input "01BV - [GEOGRAPHIC_DATA] Brewery"
type input "21"
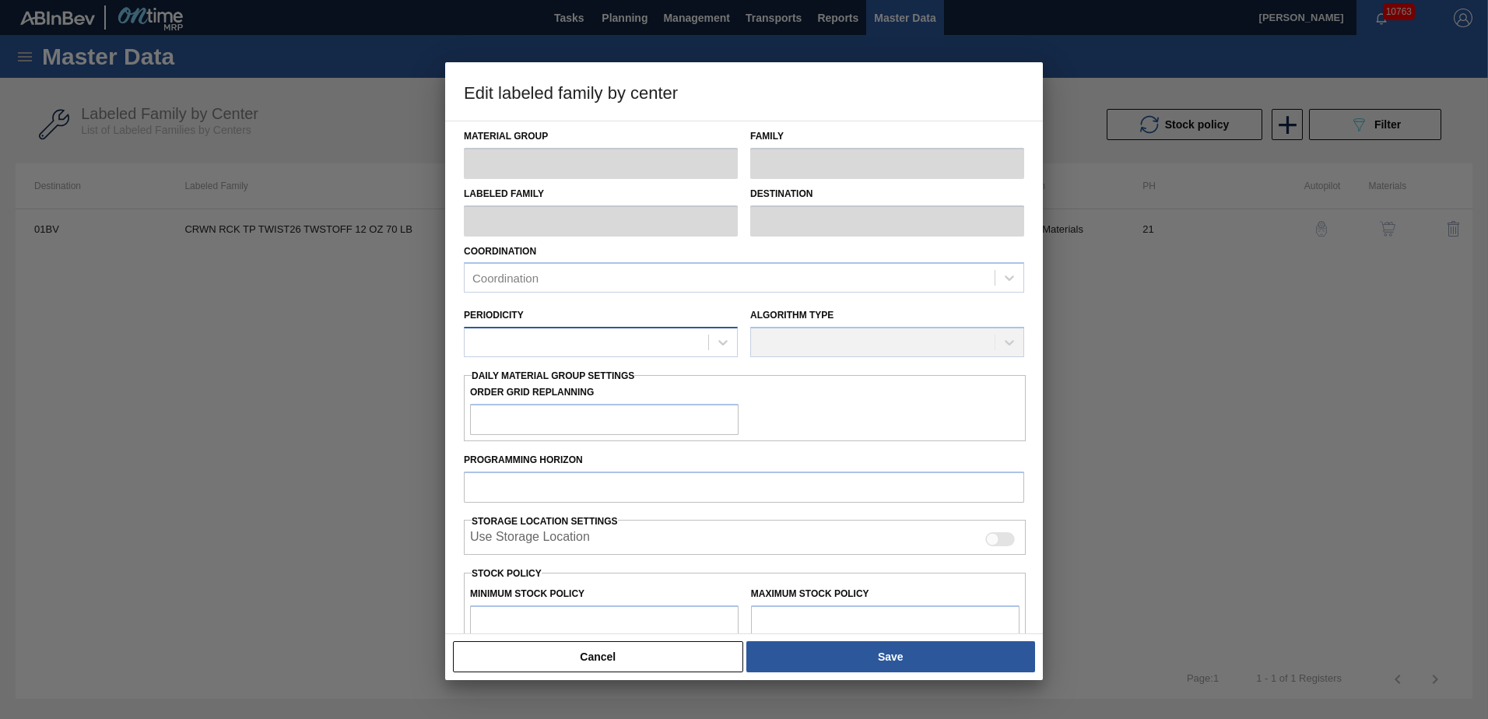
type input "420,000"
type input "4,099,810"
type input "0"
type input "420,000"
checkbox input "true"
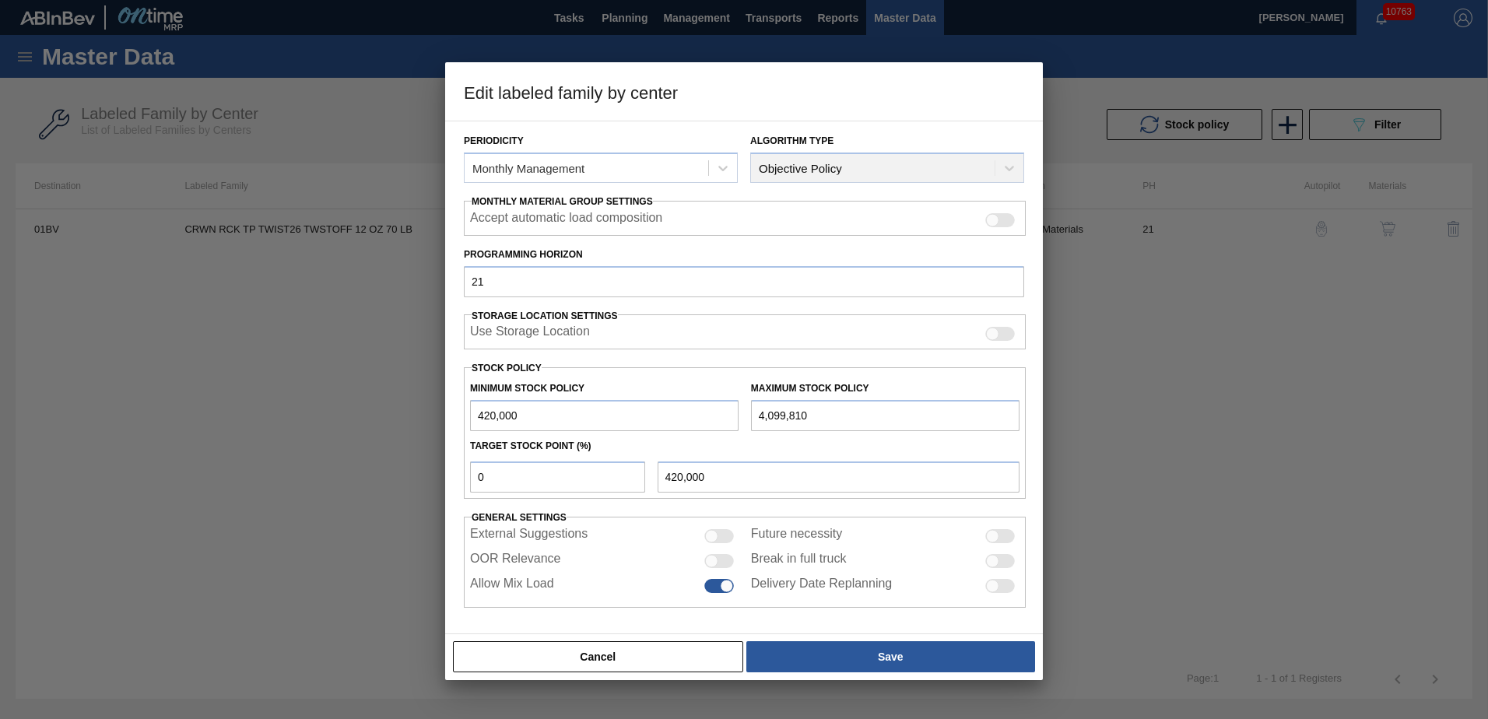
scroll to position [179, 0]
click at [536, 463] on input "0" at bounding box center [557, 476] width 175 height 31
type input "1"
type input "456,798"
type input "10"
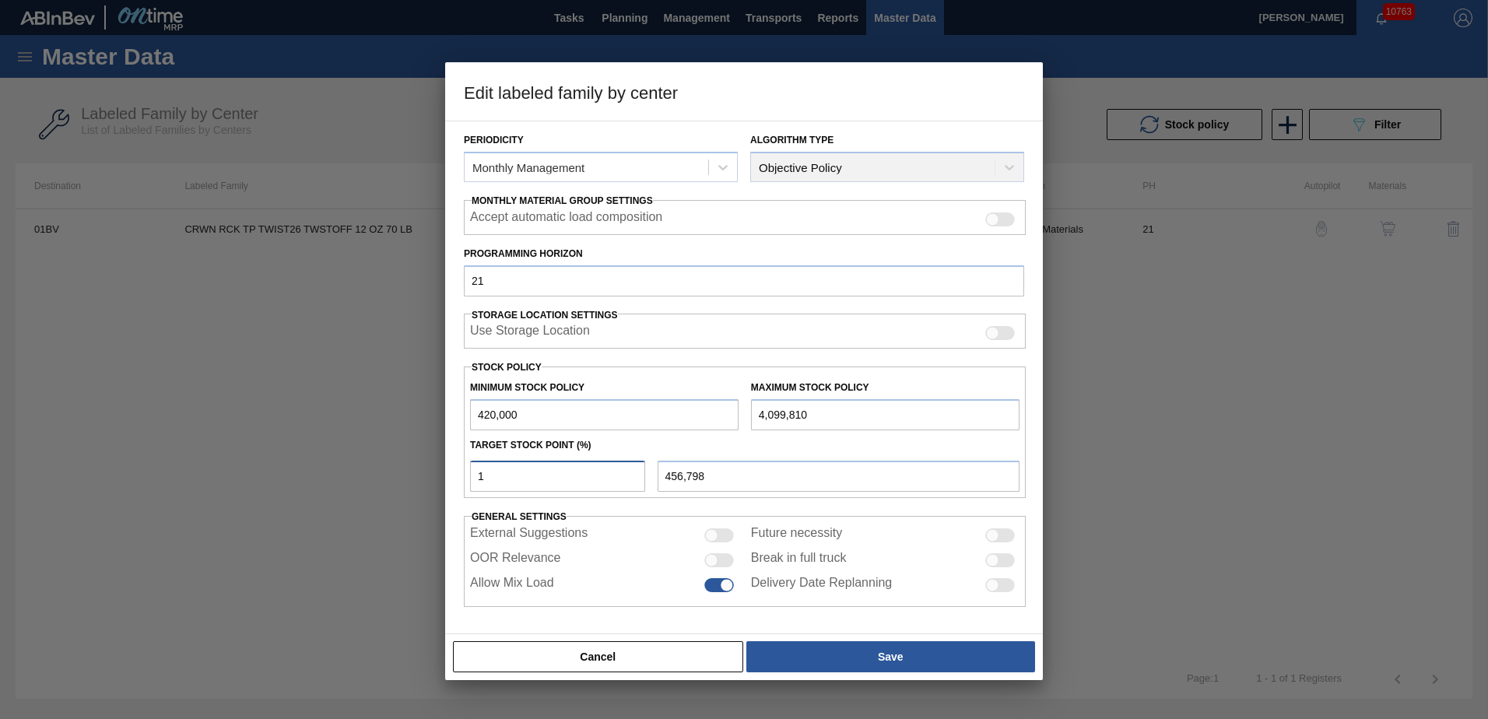
type input "787,981"
type input "1"
type input "456,798"
type input "420,000"
type input "1"
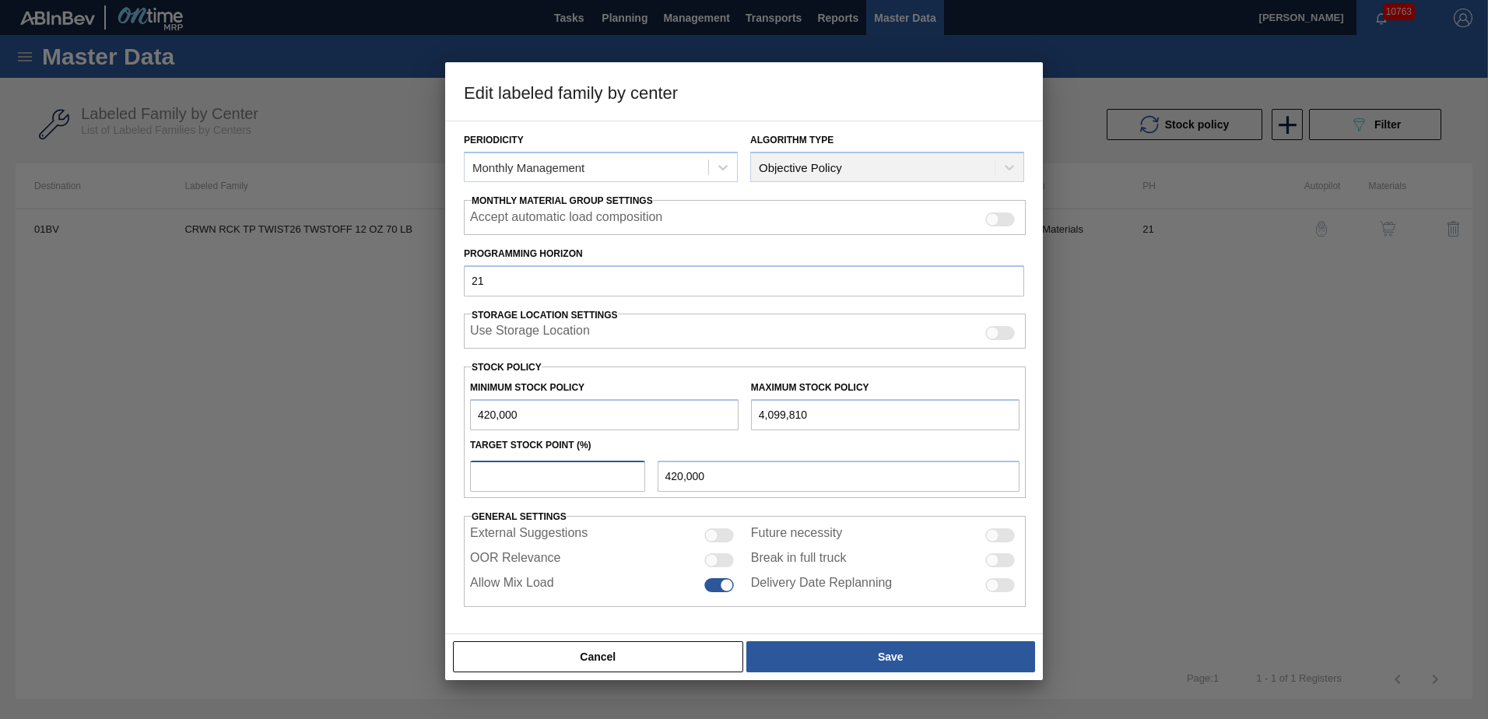
type input "456,798"
type input "11"
type input "824,779"
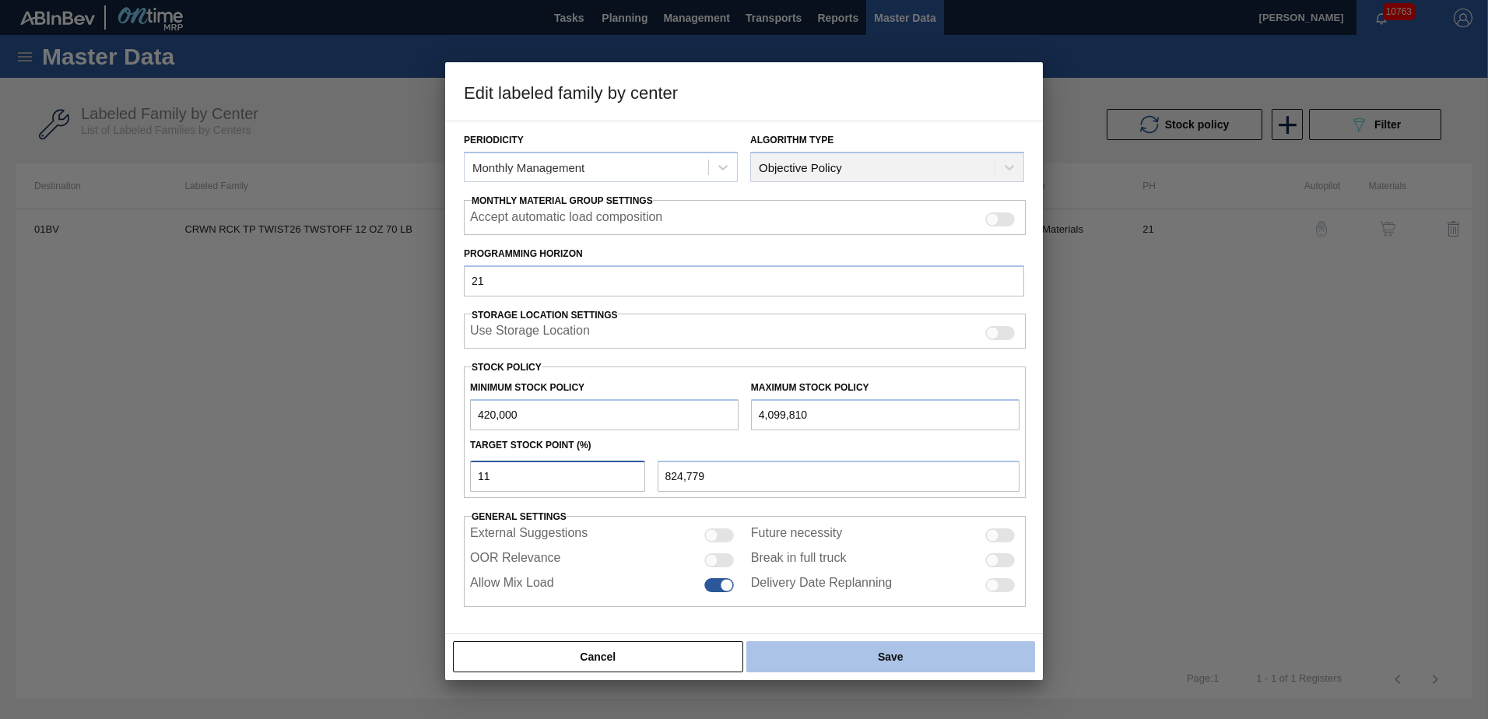
type input "11"
click at [905, 657] on button "Save" at bounding box center [890, 656] width 289 height 31
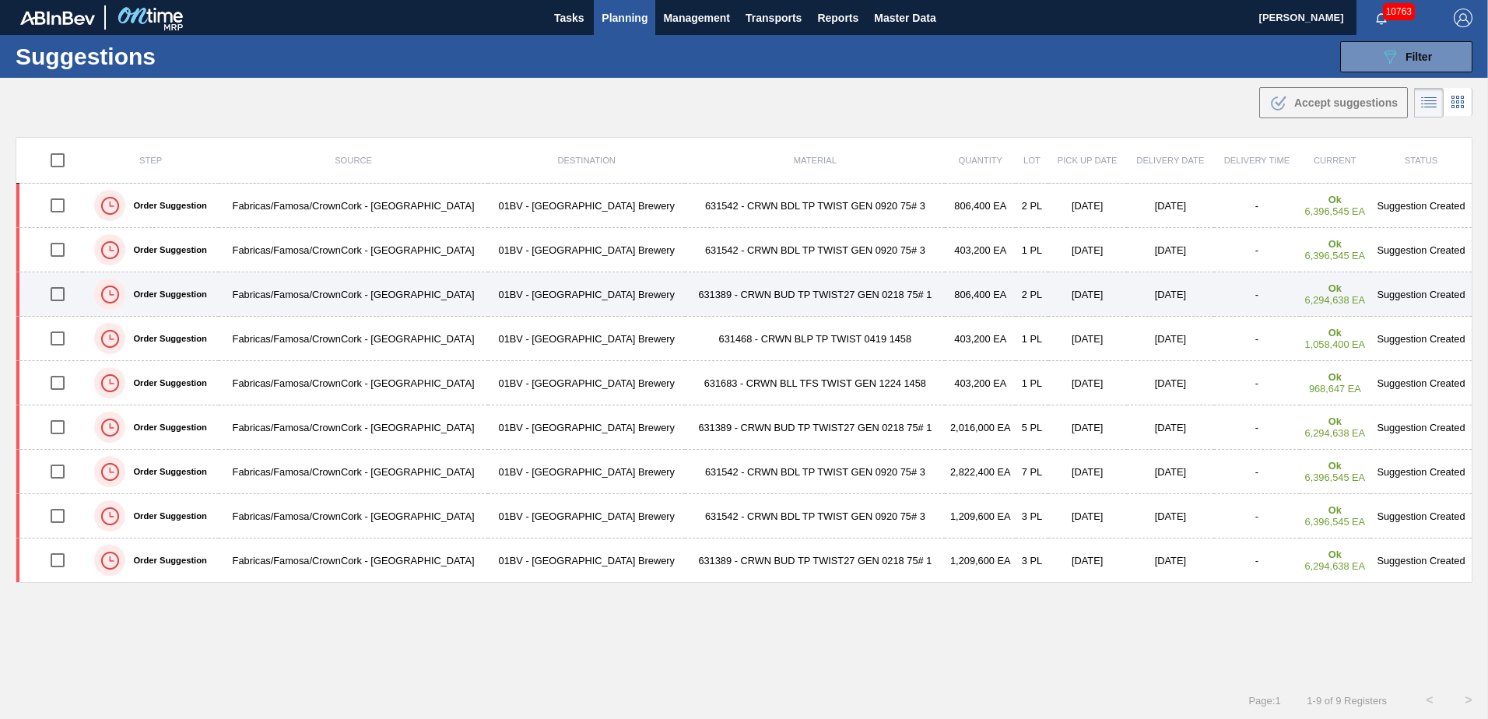
click at [60, 297] on input "checkbox" at bounding box center [57, 294] width 33 height 33
checkbox input "true"
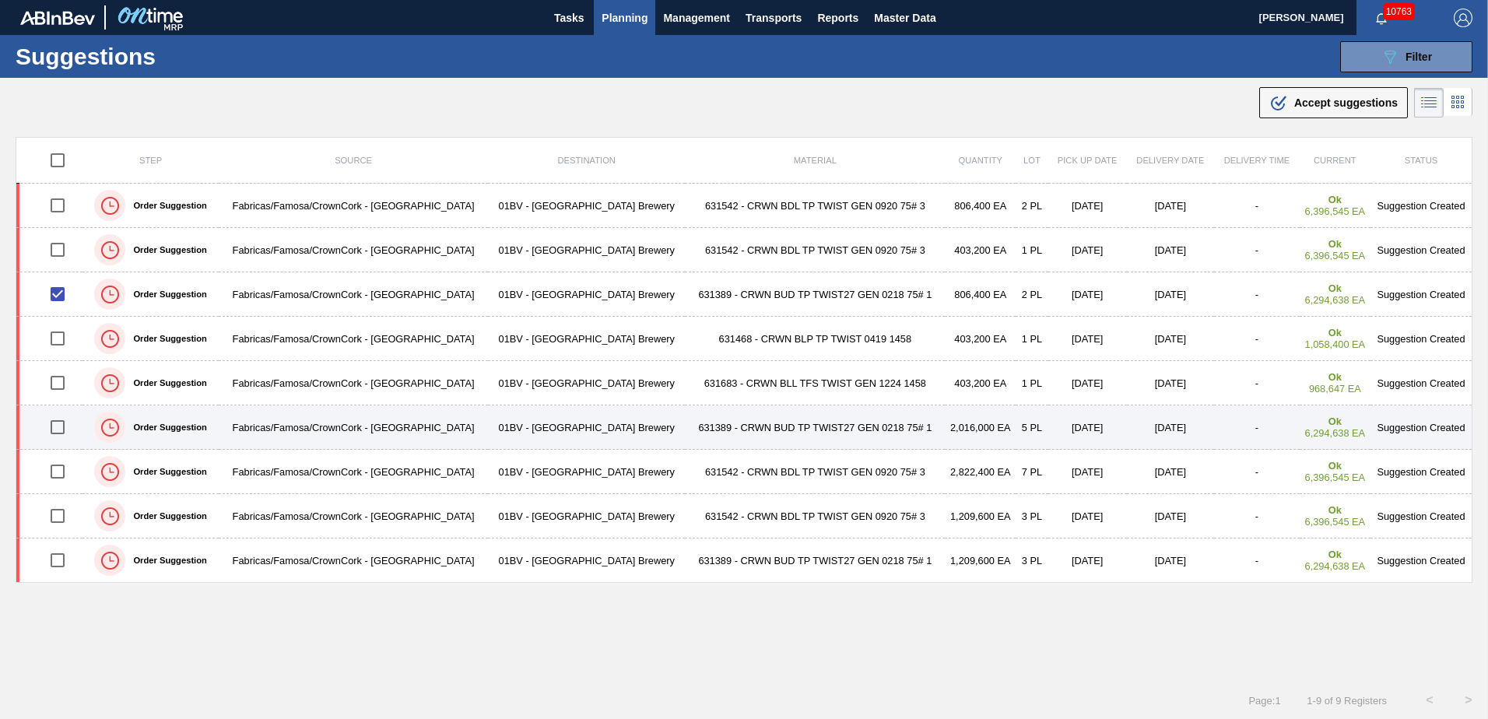
click at [61, 429] on input "checkbox" at bounding box center [57, 427] width 33 height 33
checkbox input "true"
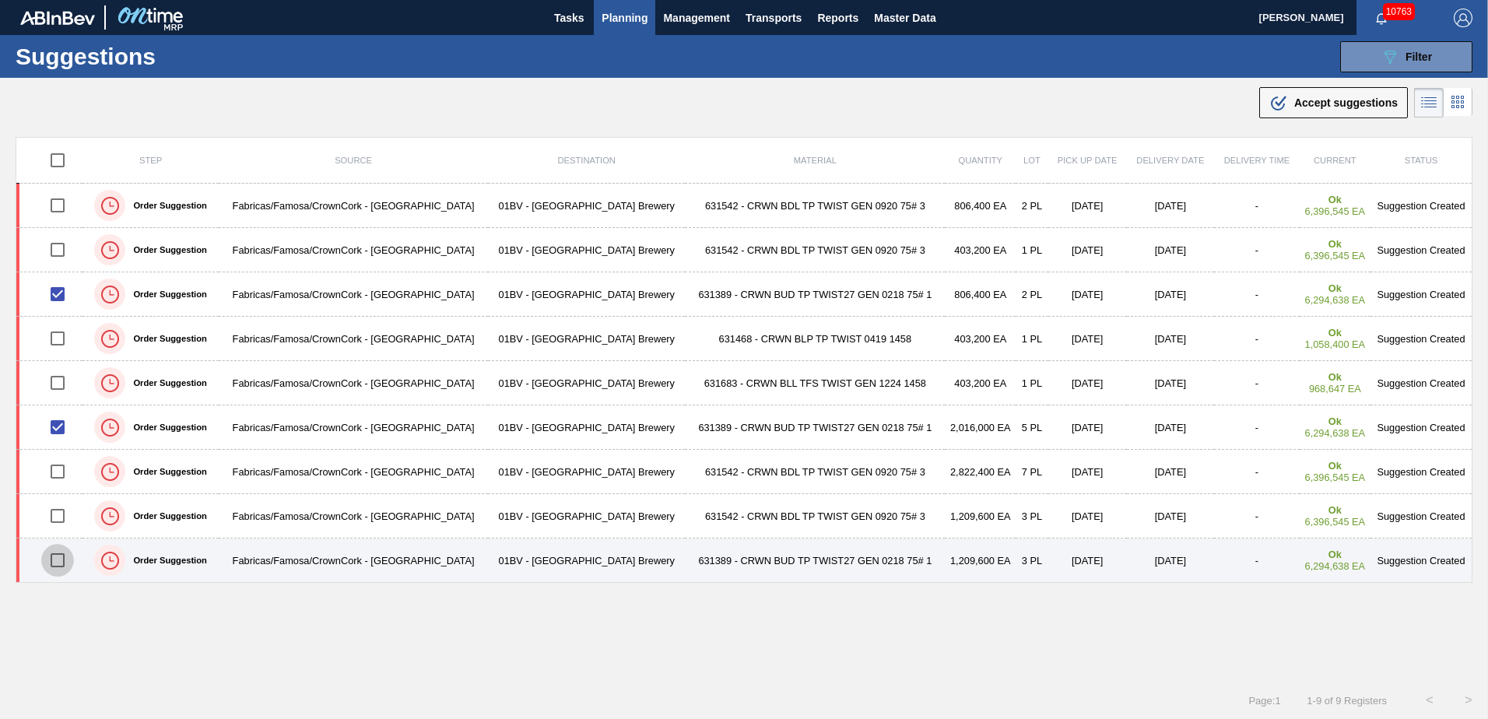
click at [53, 560] on input "checkbox" at bounding box center [57, 560] width 33 height 33
checkbox input "true"
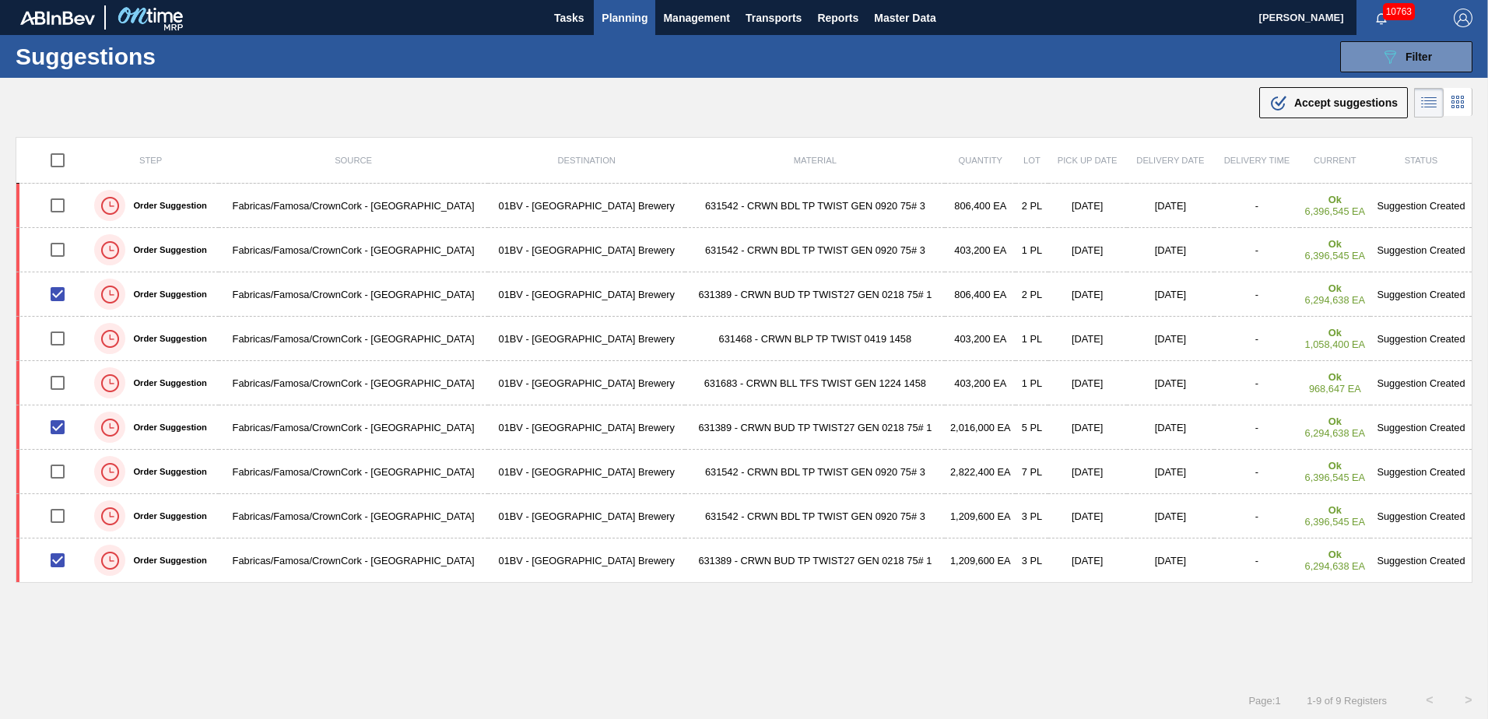
click at [1303, 107] on span "Accept suggestions" at bounding box center [1346, 103] width 104 height 12
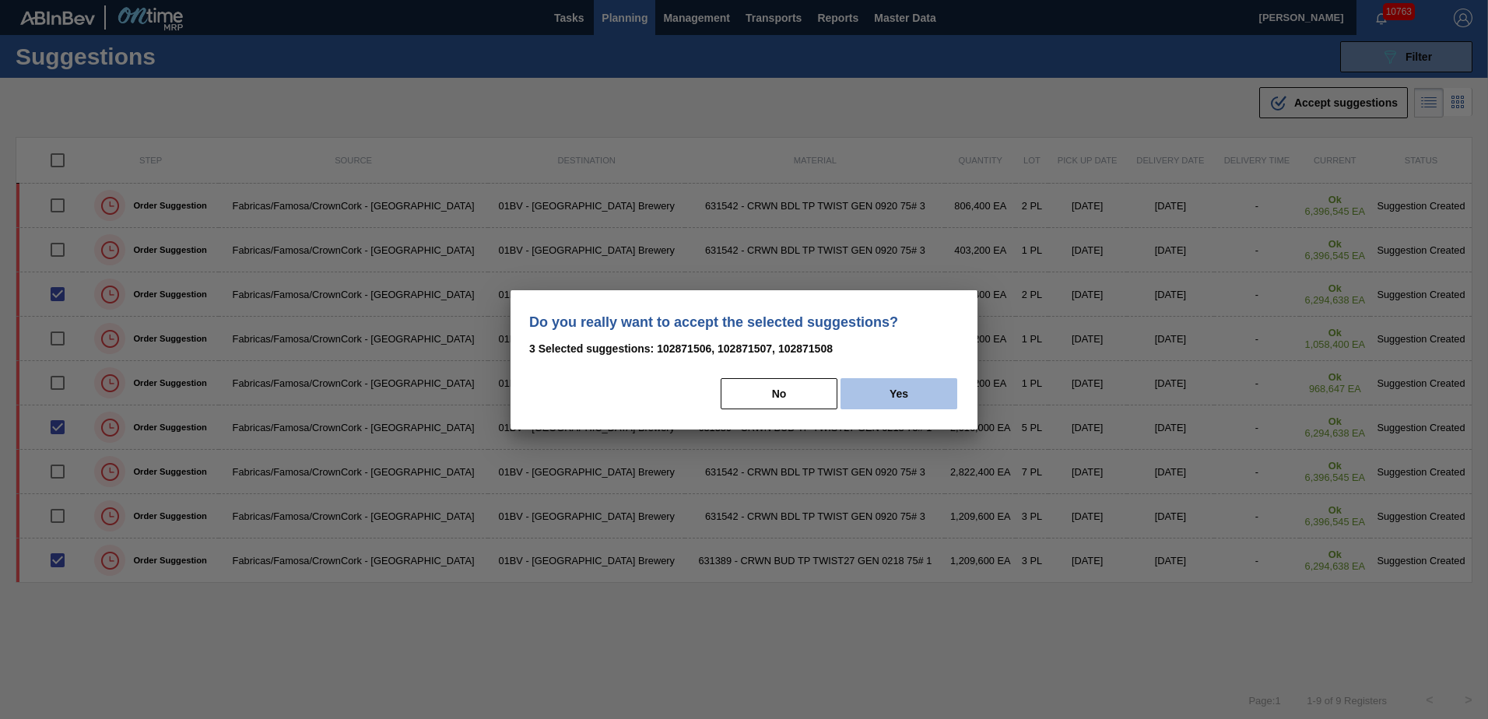
click at [922, 398] on button "Yes" at bounding box center [899, 393] width 117 height 31
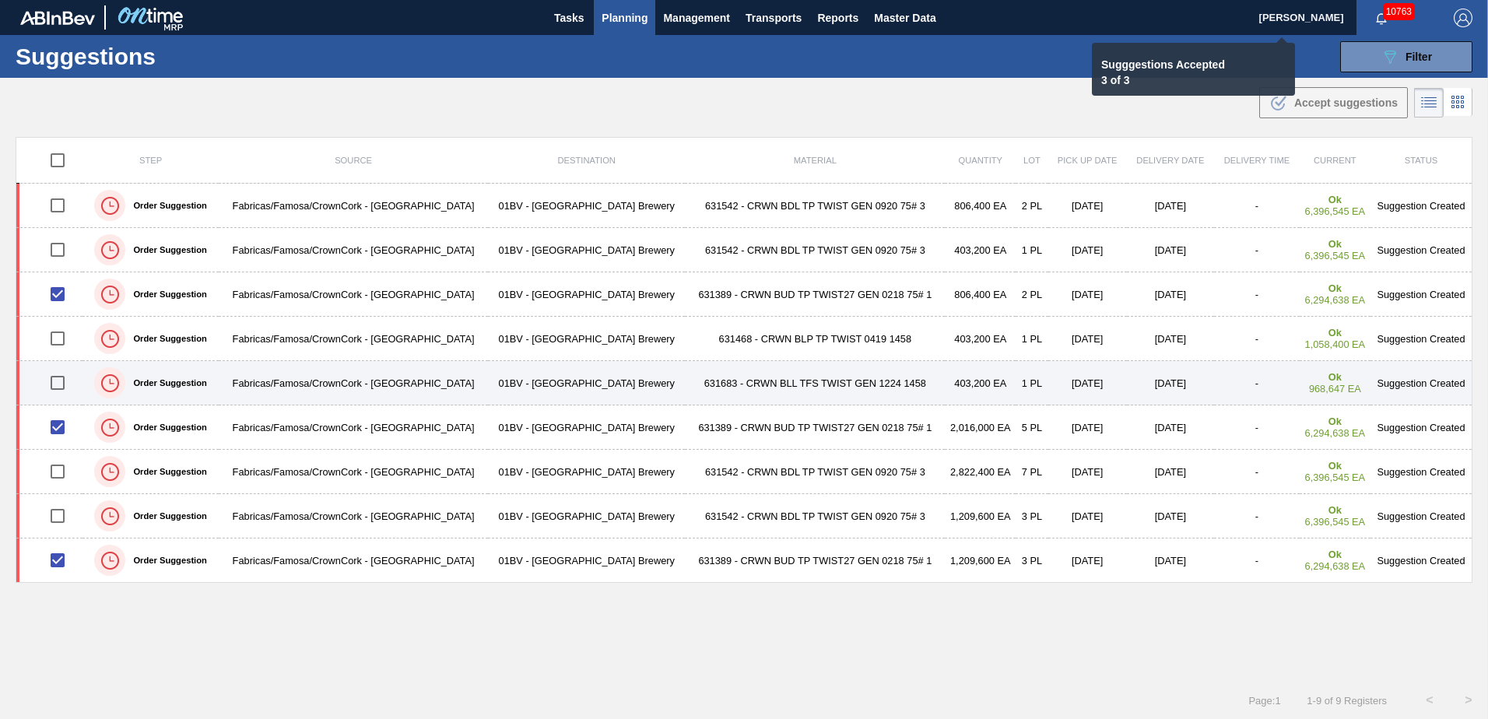
checkbox input "false"
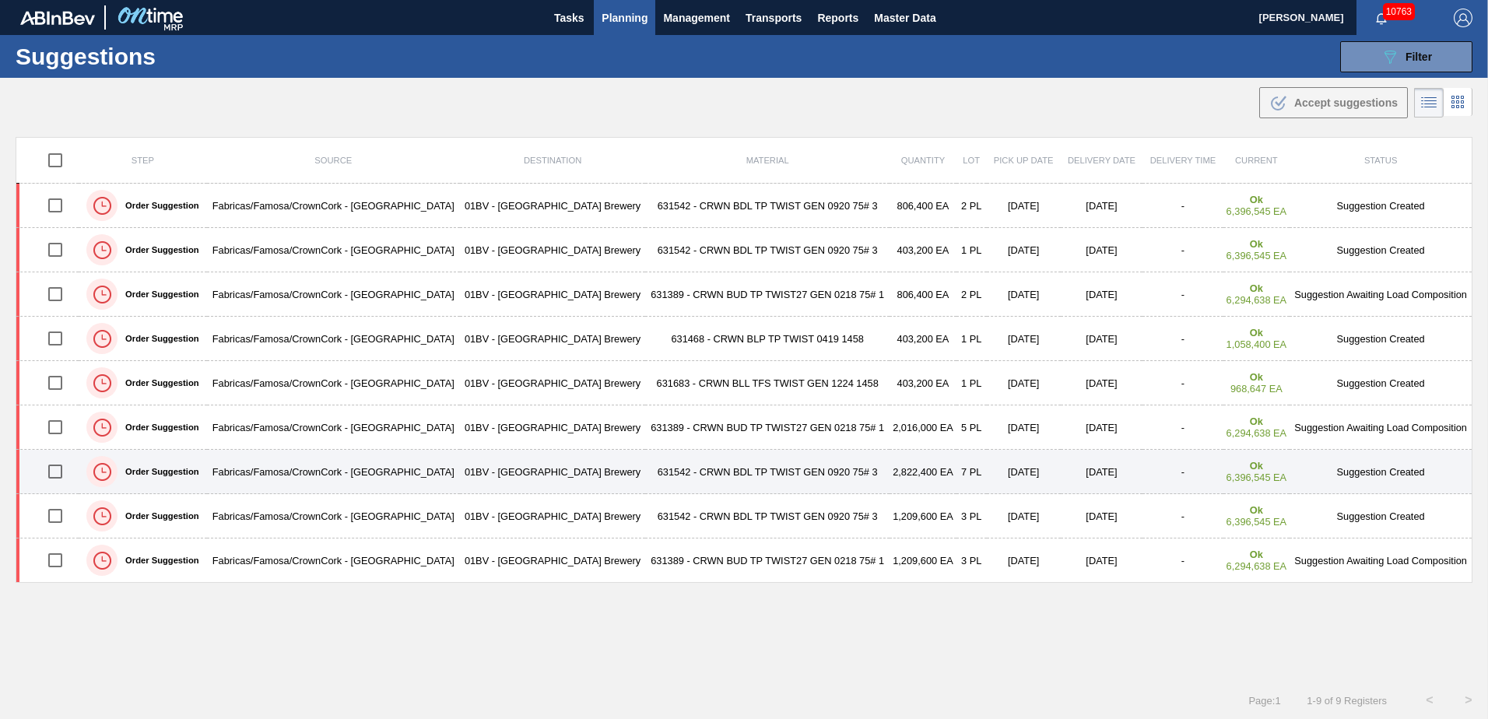
click at [54, 469] on input "checkbox" at bounding box center [55, 471] width 33 height 33
checkbox input "true"
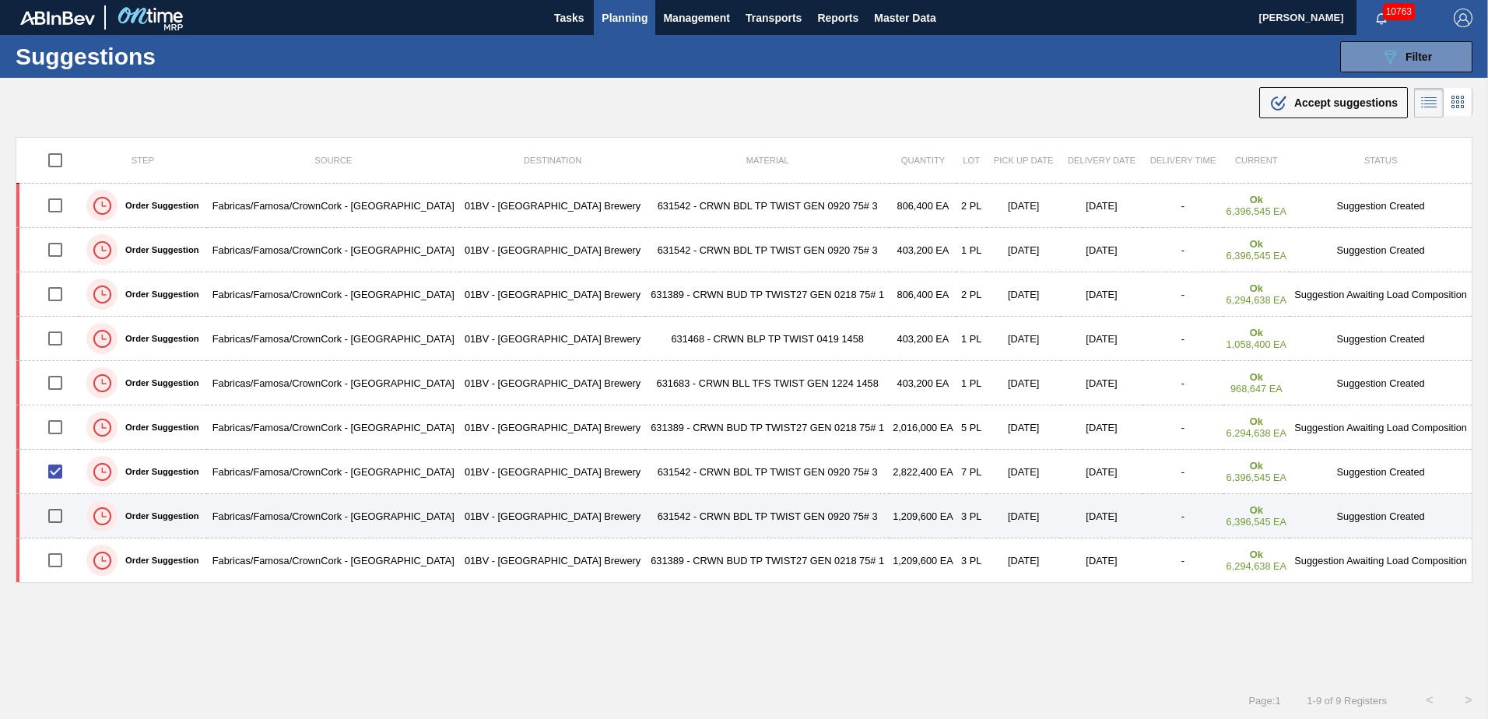
click at [58, 516] on input "checkbox" at bounding box center [55, 516] width 33 height 33
checkbox input "true"
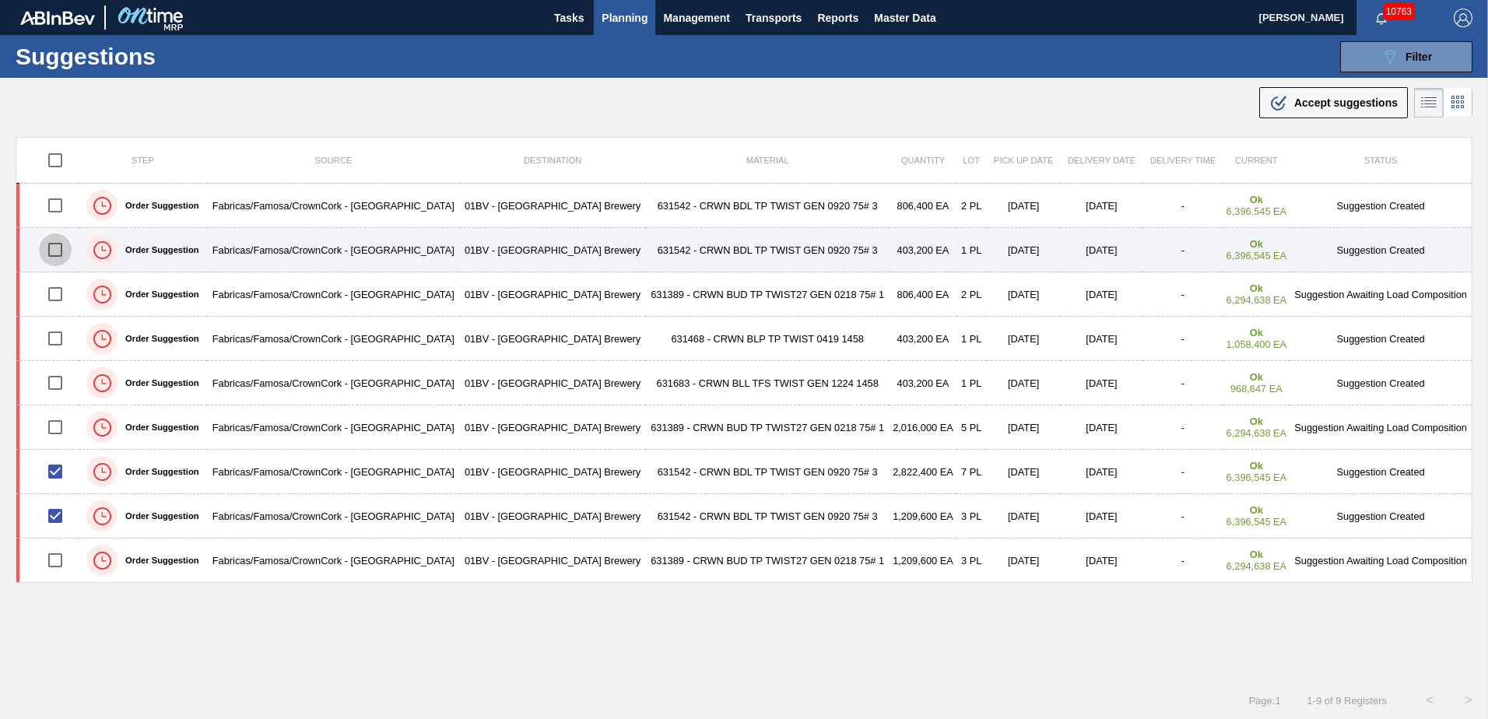
click at [51, 253] on input "checkbox" at bounding box center [55, 250] width 33 height 33
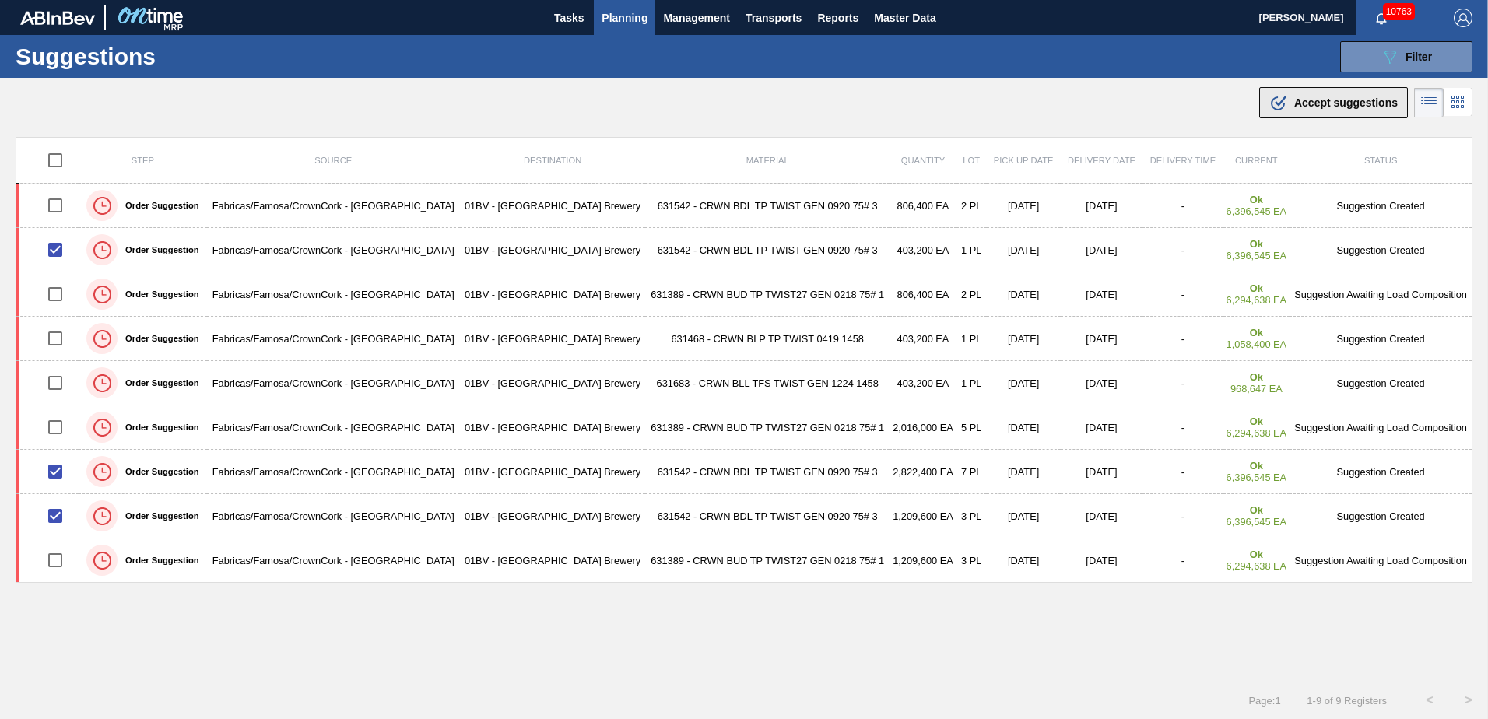
click at [1310, 97] on span "Accept suggestions" at bounding box center [1346, 103] width 104 height 12
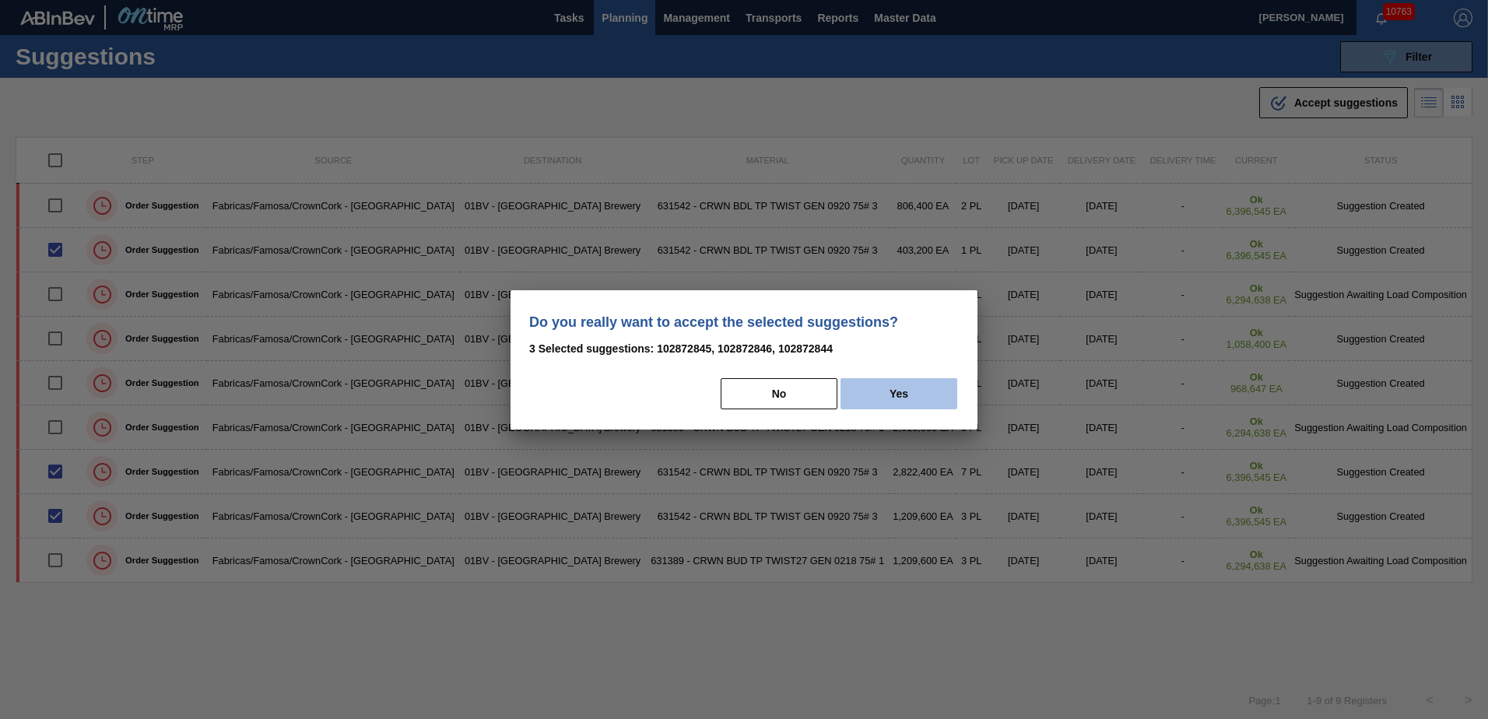
click at [912, 405] on button "Yes" at bounding box center [899, 393] width 117 height 31
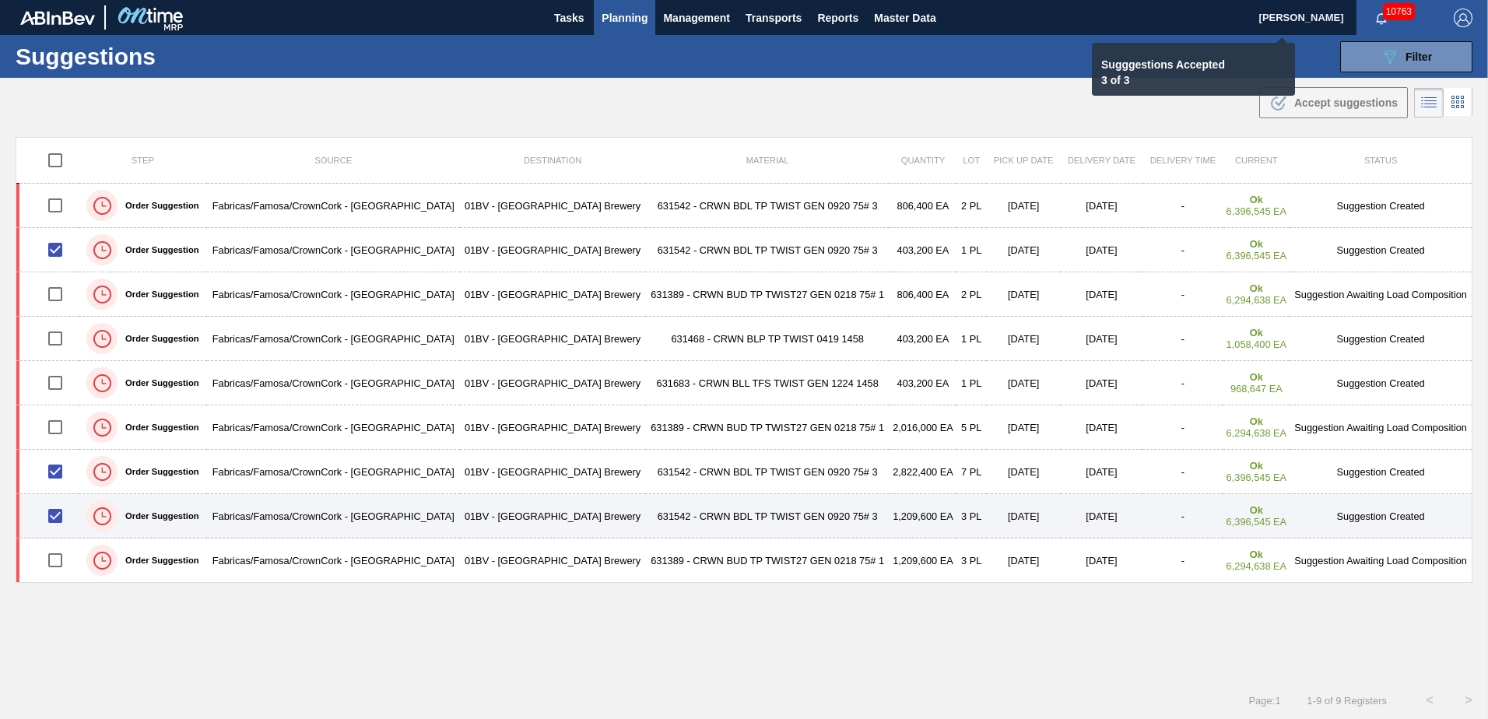
checkbox input "false"
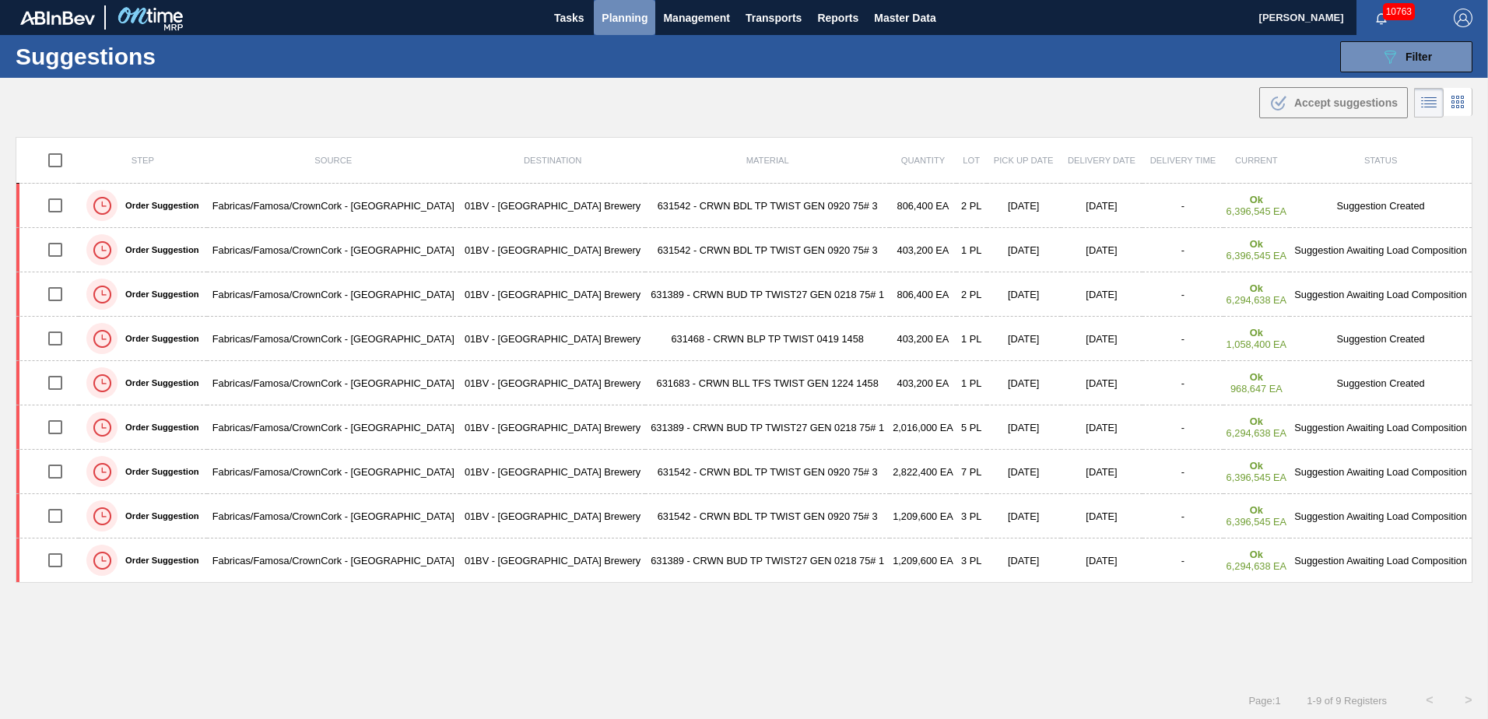
click at [618, 14] on span "Planning" at bounding box center [625, 18] width 46 height 19
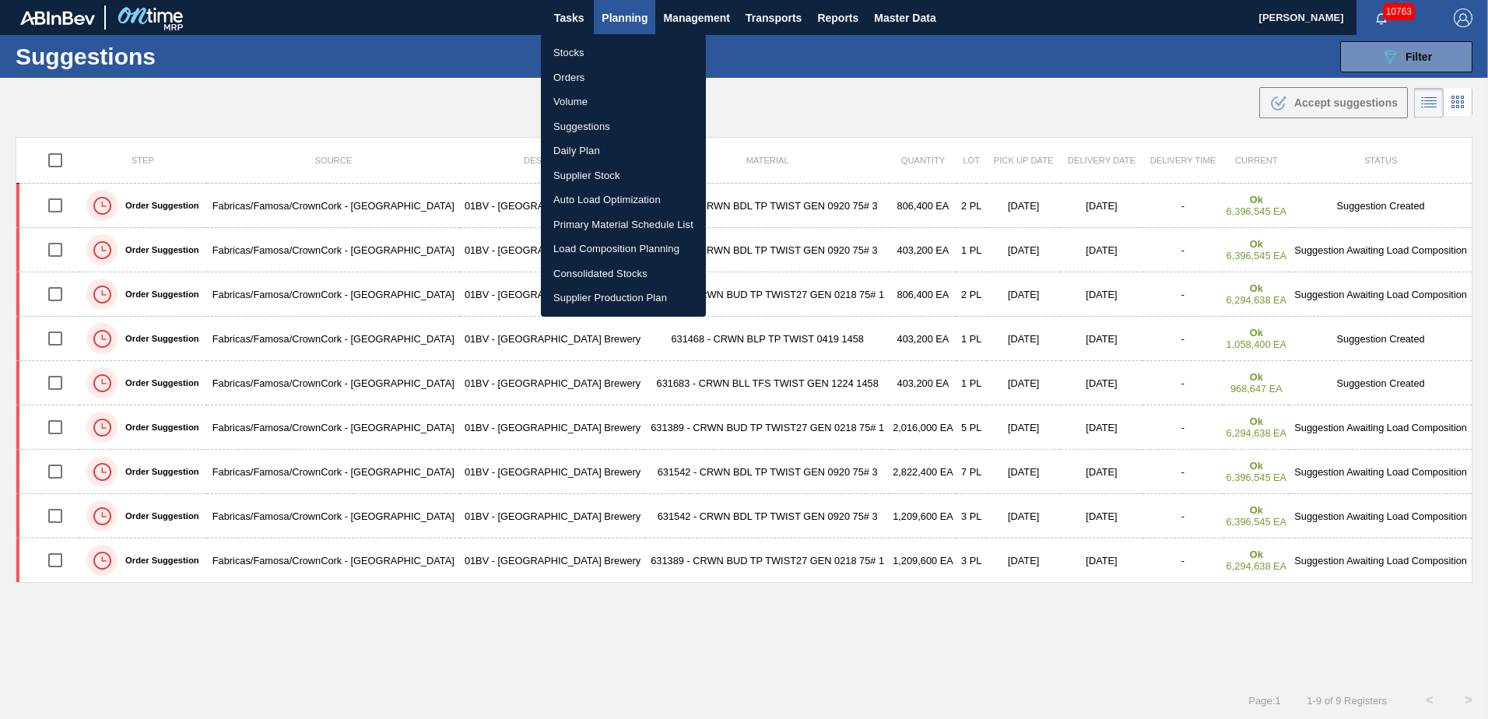
click at [595, 247] on li "Load Composition Planning" at bounding box center [623, 249] width 165 height 25
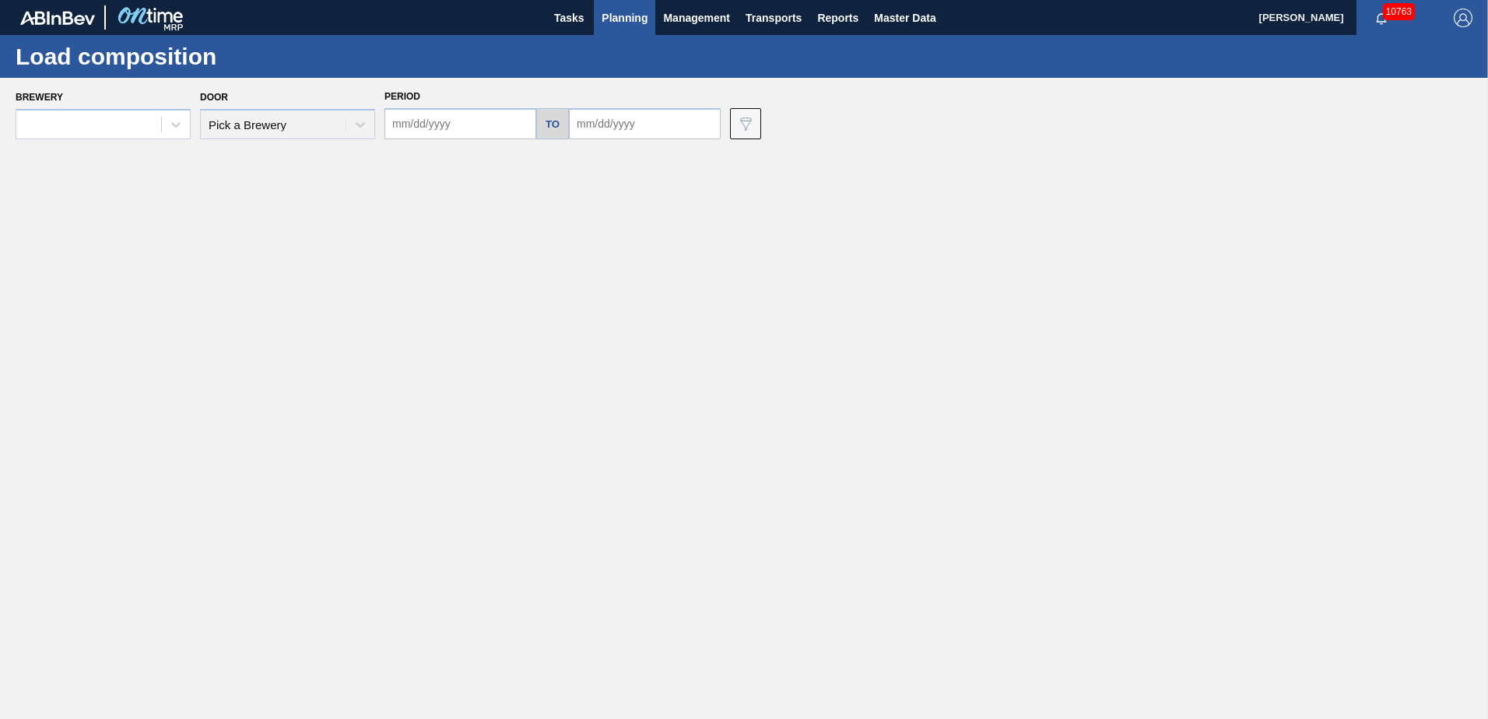
type input "09/15/2025"
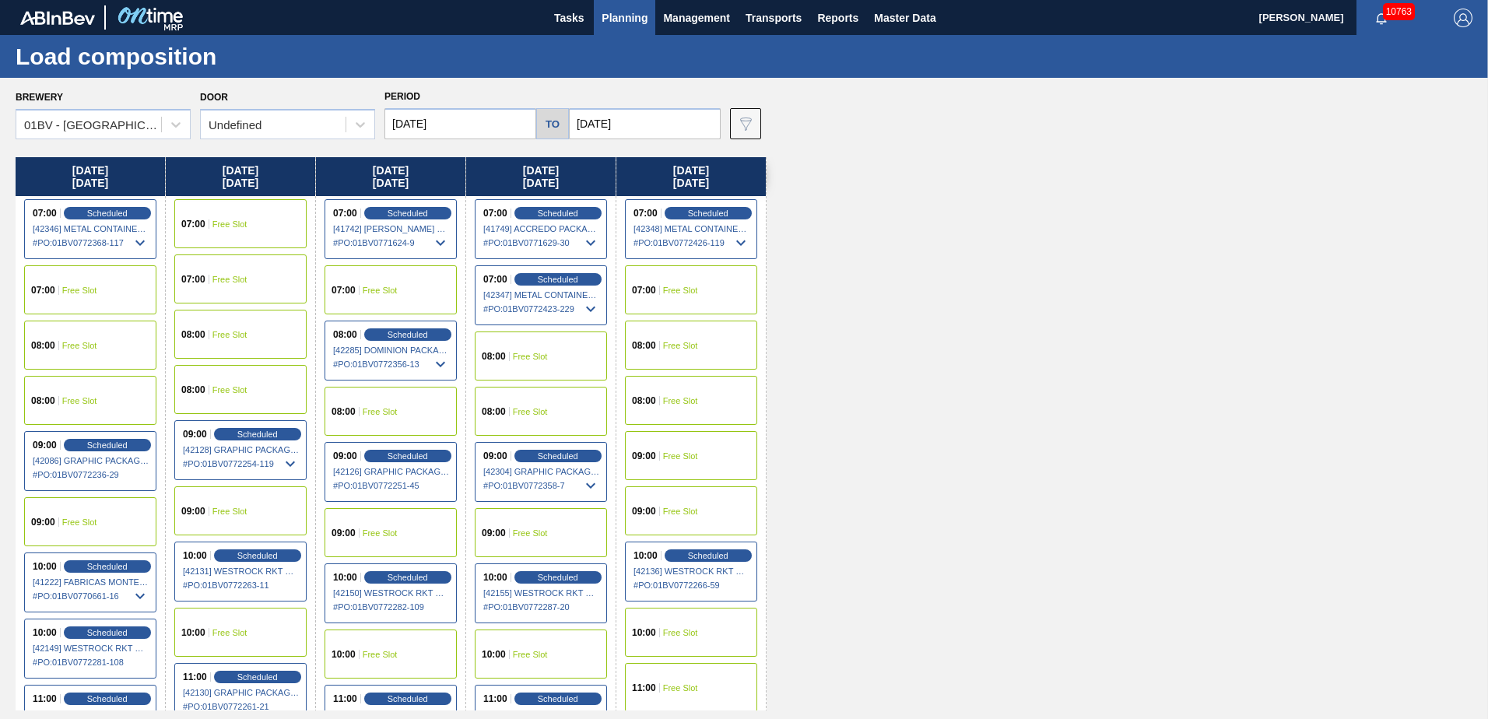
click at [651, 126] on input "09/19/2025" at bounding box center [645, 123] width 152 height 31
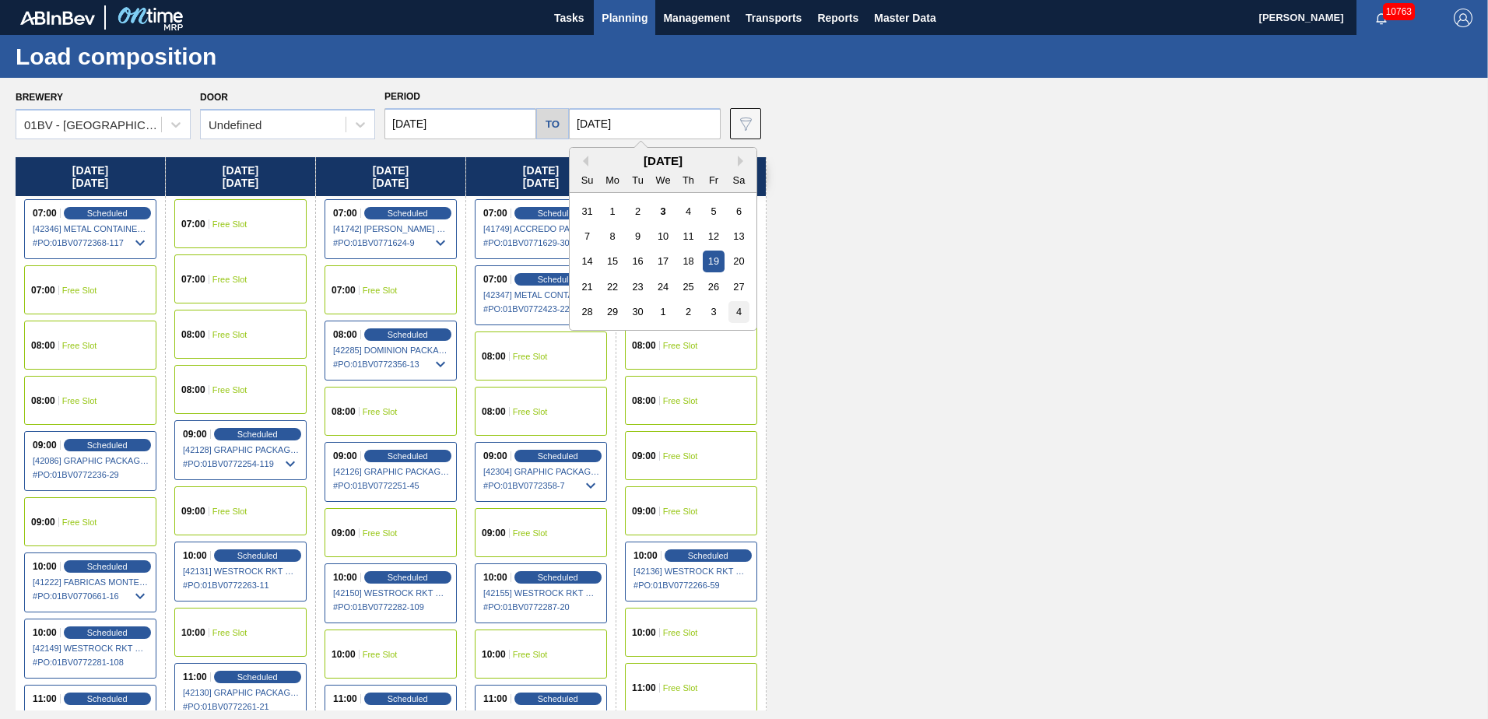
click at [739, 310] on div "4" at bounding box center [739, 311] width 21 height 21
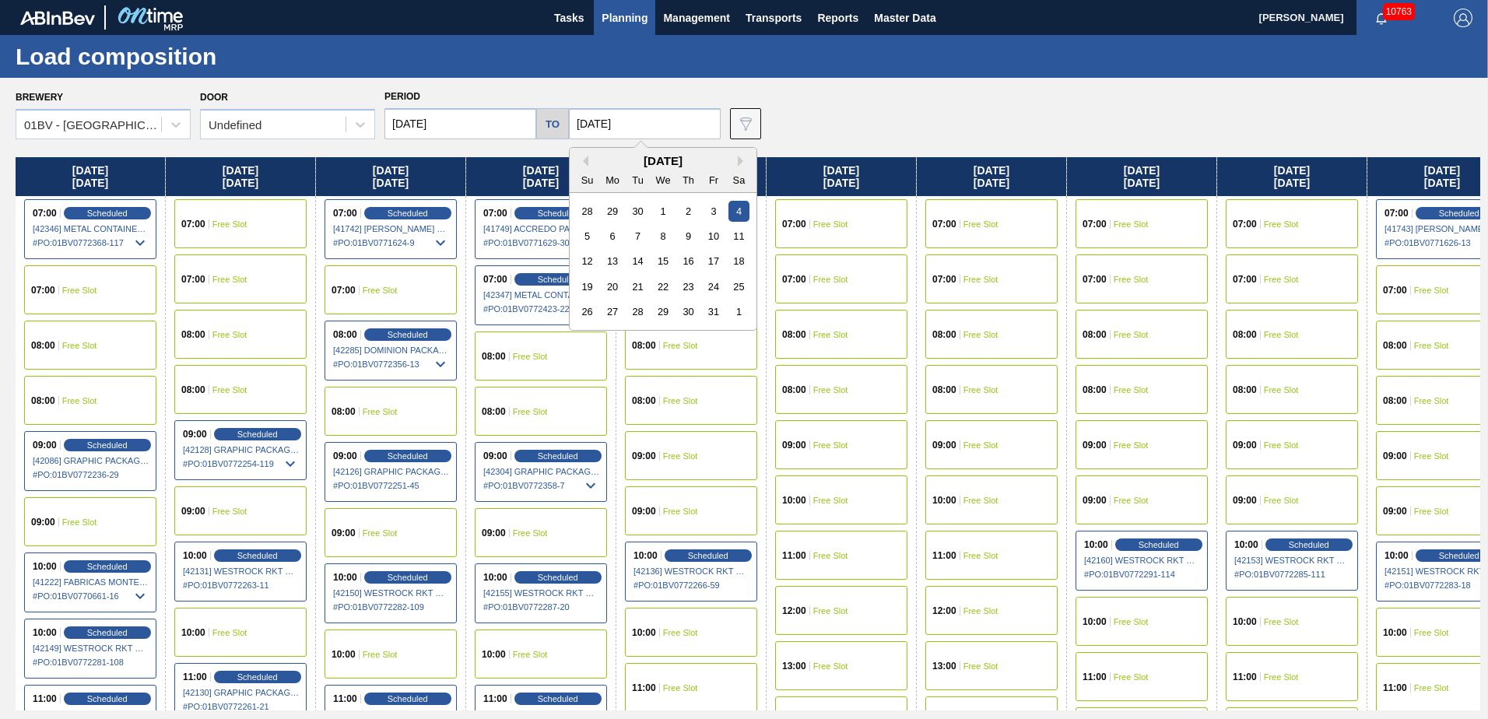
click at [644, 131] on input "10/04/2025" at bounding box center [645, 123] width 152 height 31
click at [712, 236] on div "10" at bounding box center [713, 236] width 21 height 21
type input "10/10/2025"
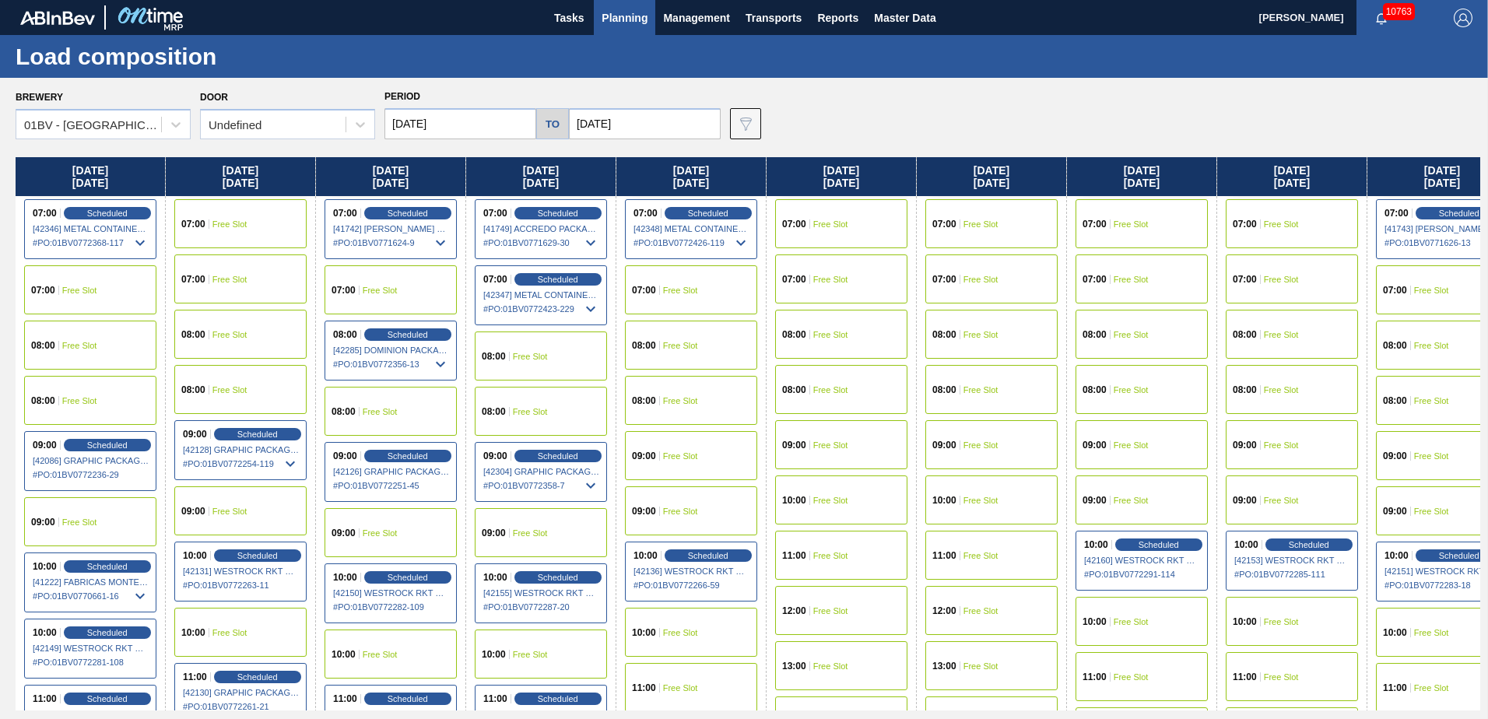
click at [465, 121] on input "09/15/2025" at bounding box center [461, 123] width 152 height 31
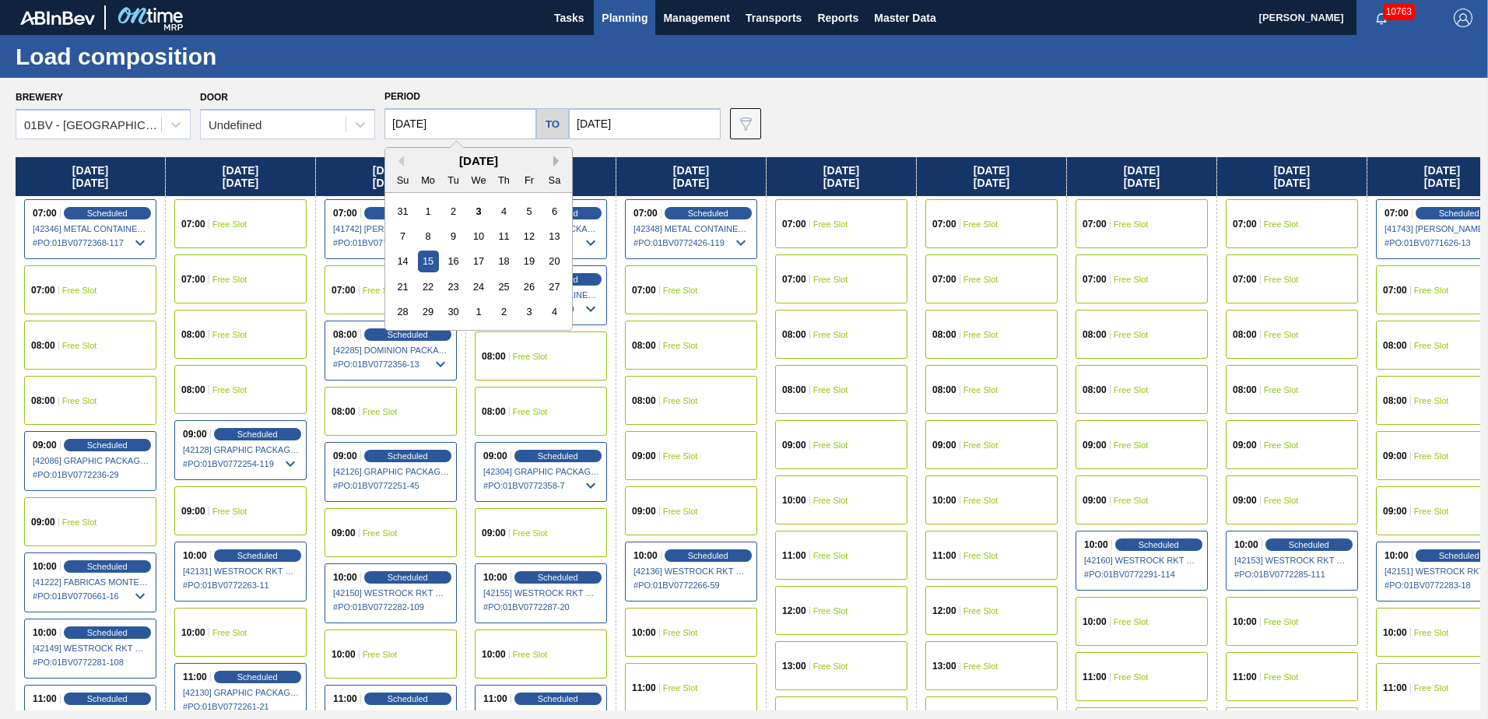
click at [553, 160] on button "Next Month" at bounding box center [558, 161] width 11 height 11
click at [436, 232] on div "6" at bounding box center [428, 236] width 21 height 21
type input "10/06/2025"
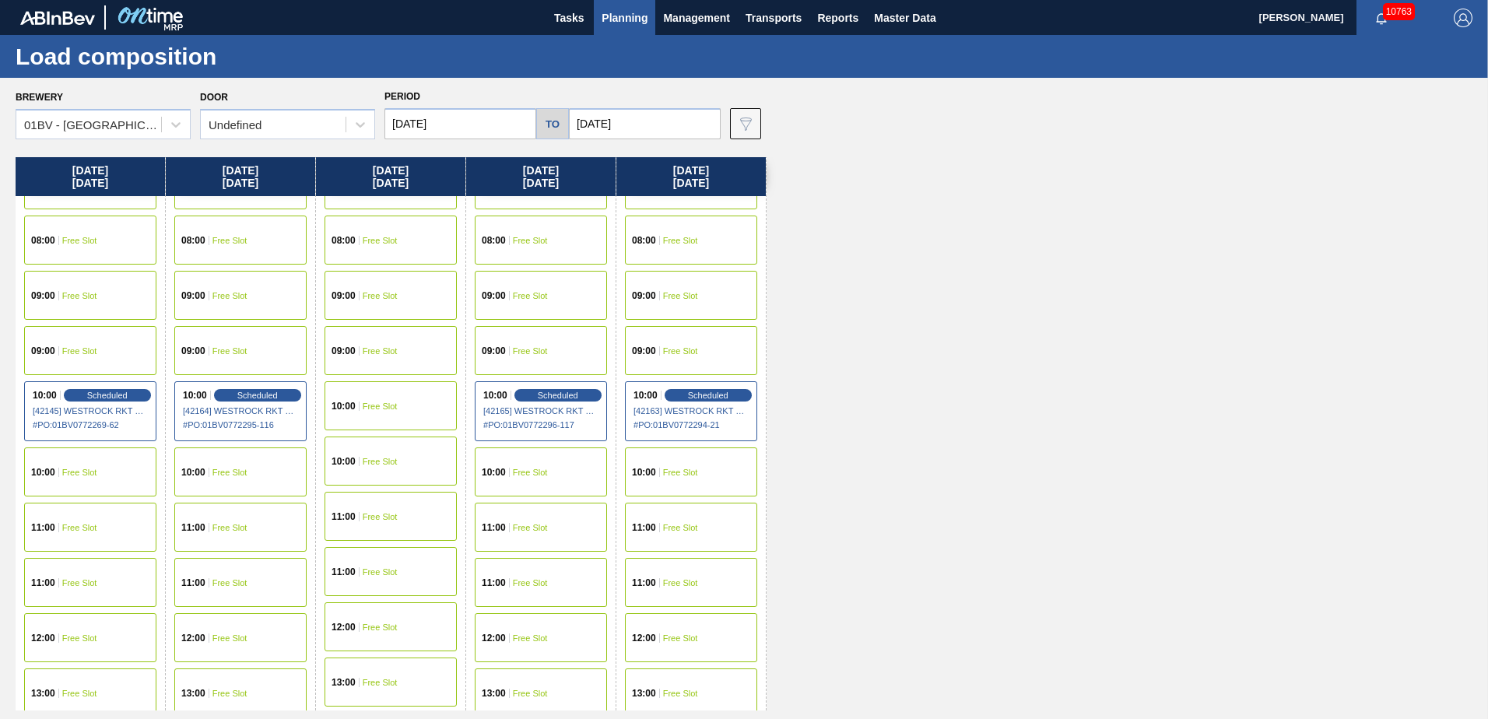
scroll to position [156, 0]
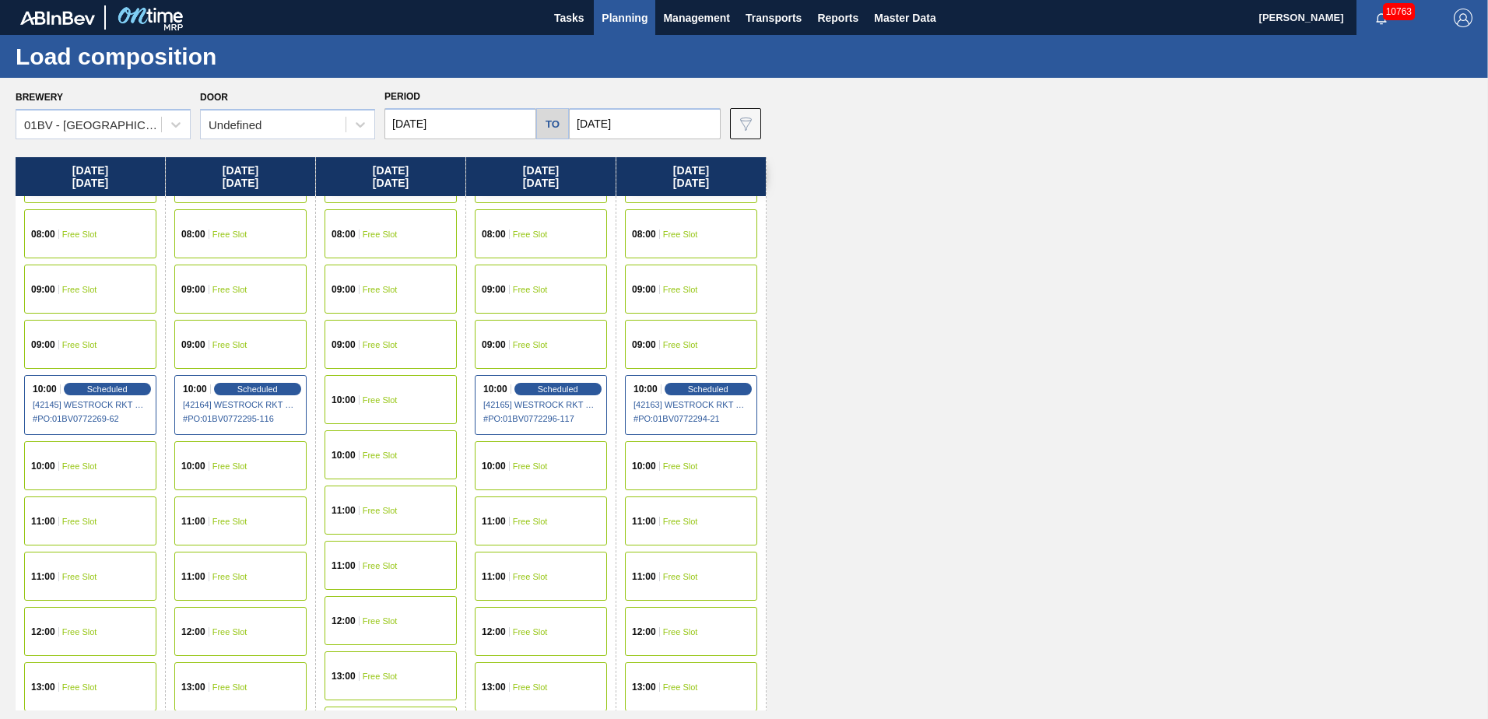
click at [61, 463] on div "10:00 Free Slot" at bounding box center [90, 465] width 132 height 49
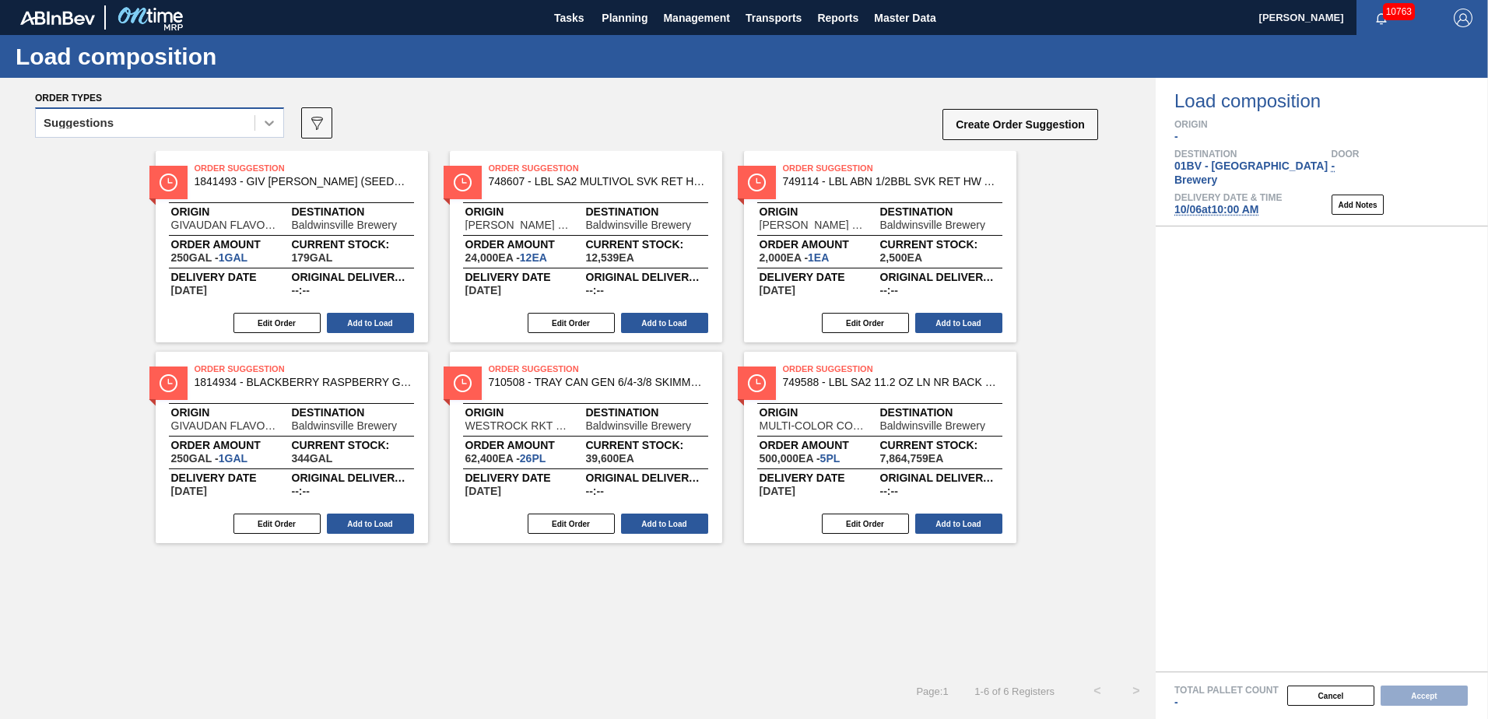
click at [263, 120] on icon at bounding box center [270, 123] width 16 height 16
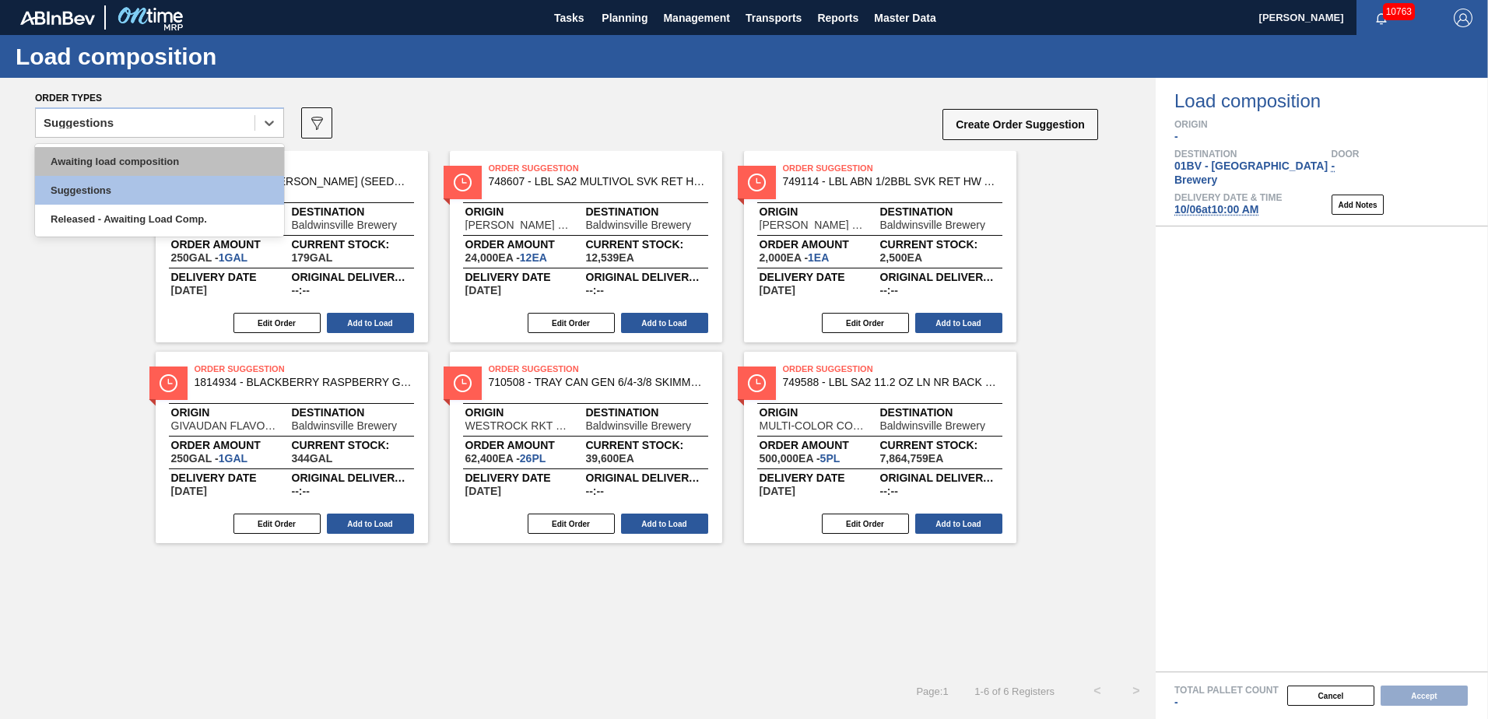
click at [170, 159] on div "Awaiting load composition" at bounding box center [159, 161] width 249 height 29
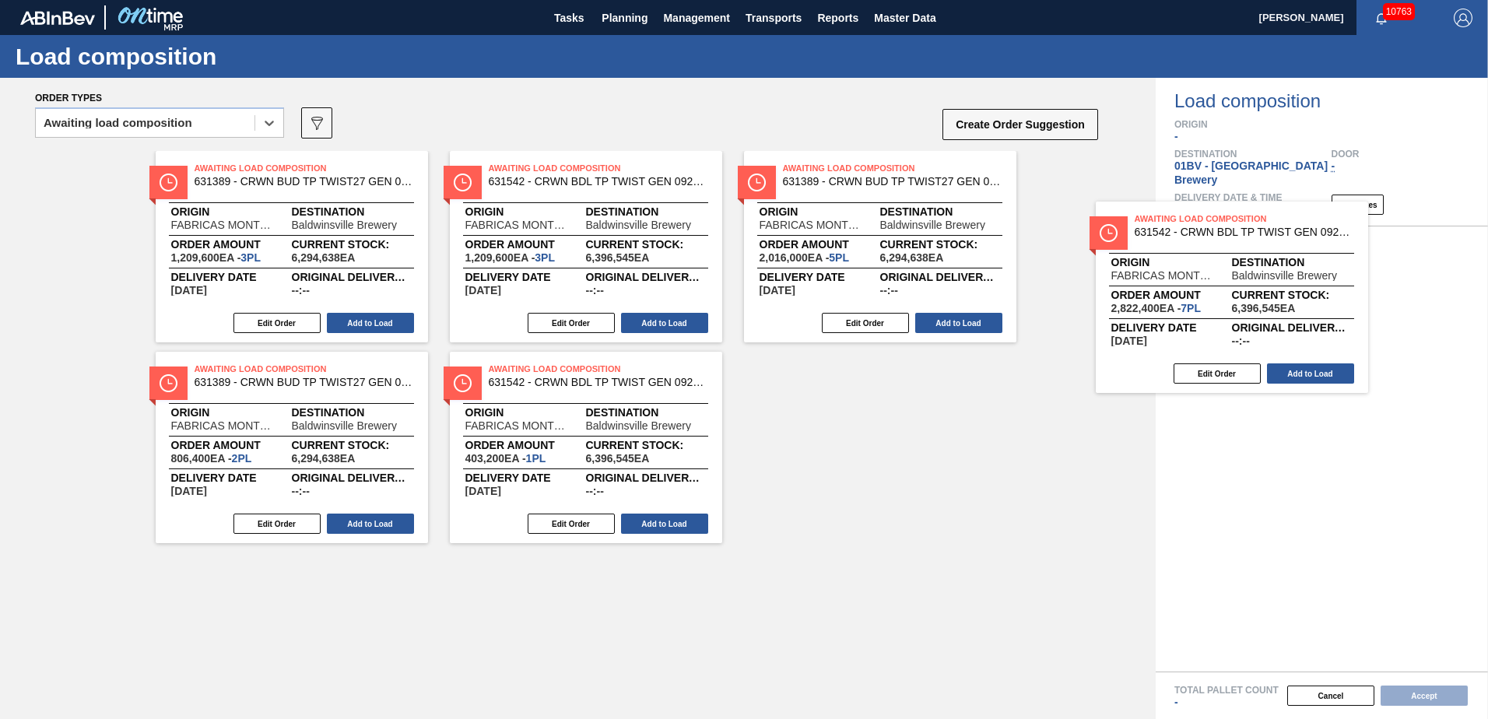
drag, startPoint x: 822, startPoint y: 189, endPoint x: 1163, endPoint y: 237, distance: 344.3
click at [1163, 237] on div "Order types option Awaiting load composition, selected. Select is focused ,type…" at bounding box center [744, 398] width 1488 height 641
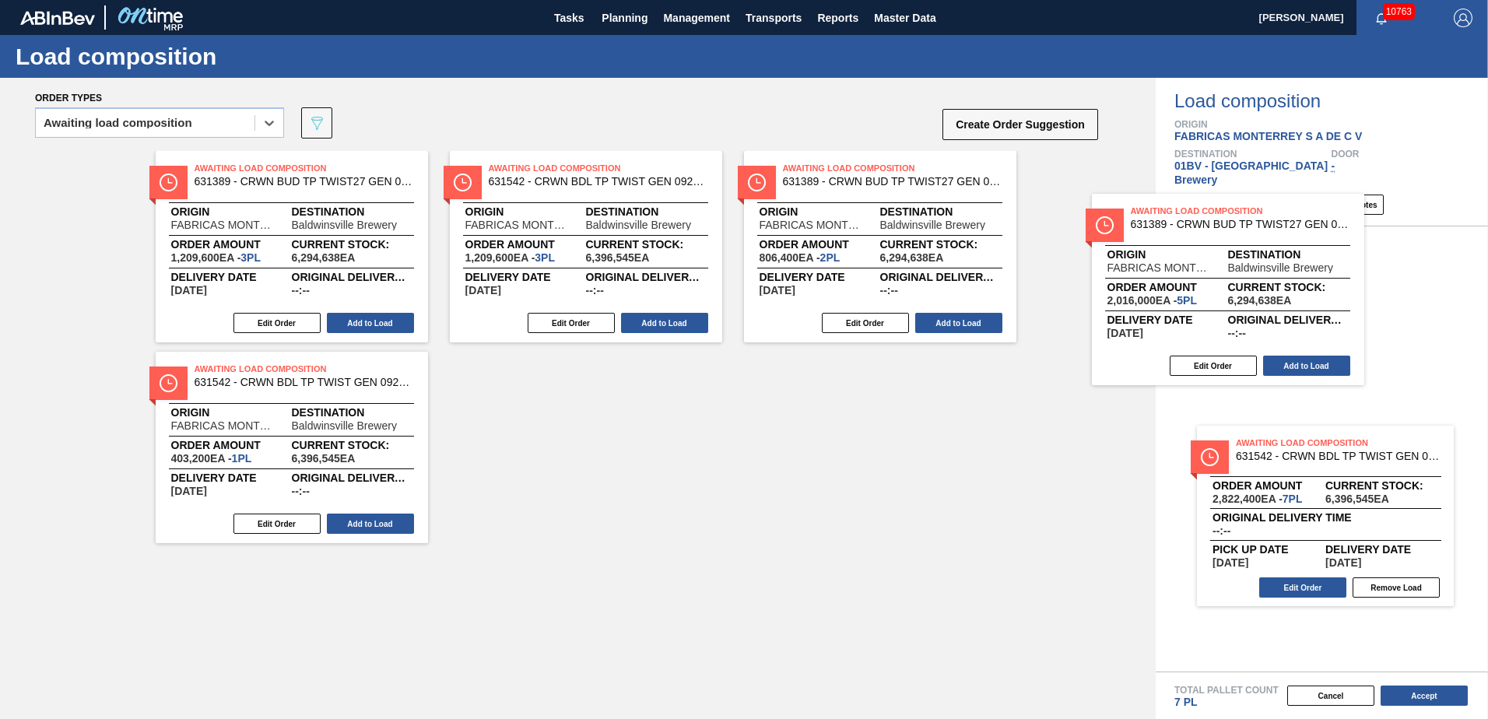
drag, startPoint x: 829, startPoint y: 182, endPoint x: 1319, endPoint y: 250, distance: 494.2
click at [1318, 250] on div "Order types option Awaiting load composition, selected. Select is focused ,type…" at bounding box center [744, 398] width 1488 height 641
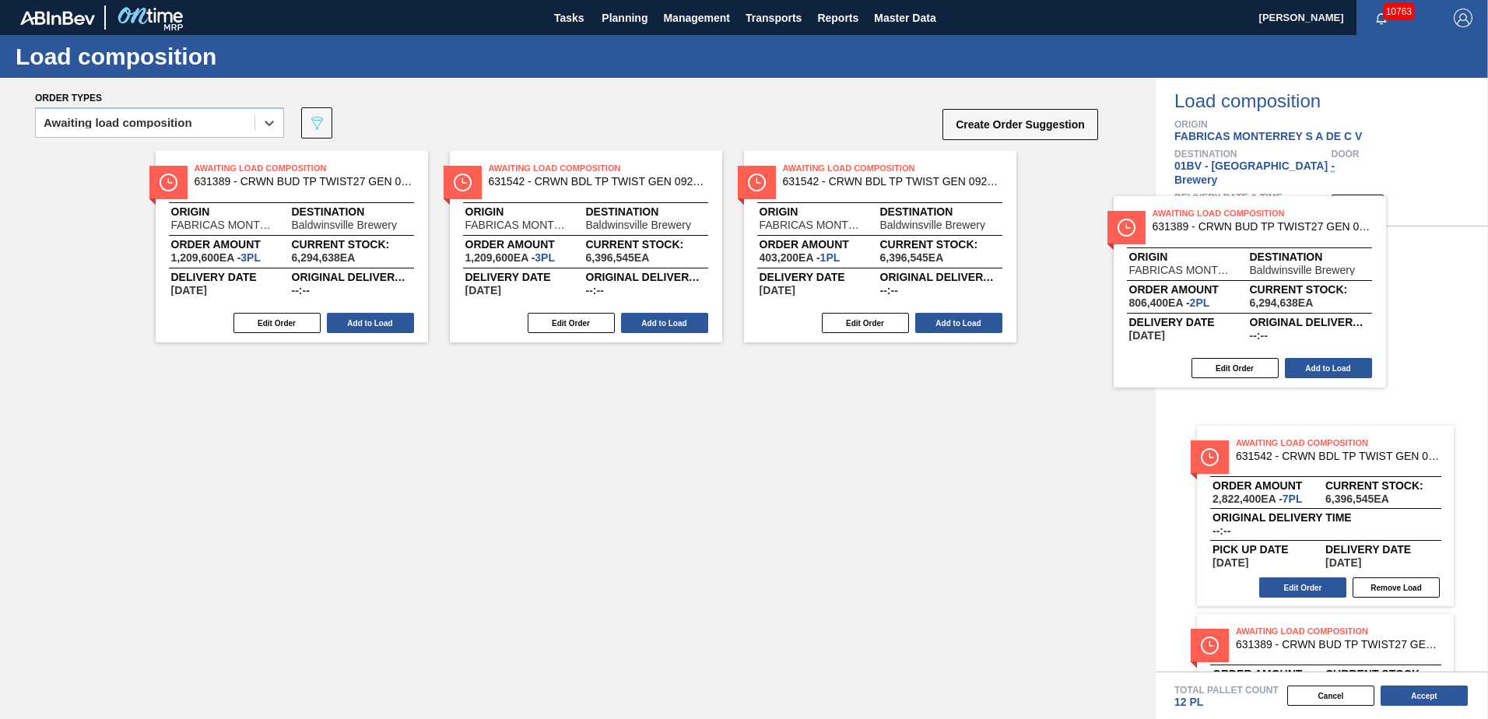
drag, startPoint x: 869, startPoint y: 174, endPoint x: 1319, endPoint y: 237, distance: 454.4
click at [1319, 237] on div "Order types option Awaiting load composition, selected. Select is focused ,type…" at bounding box center [744, 398] width 1488 height 641
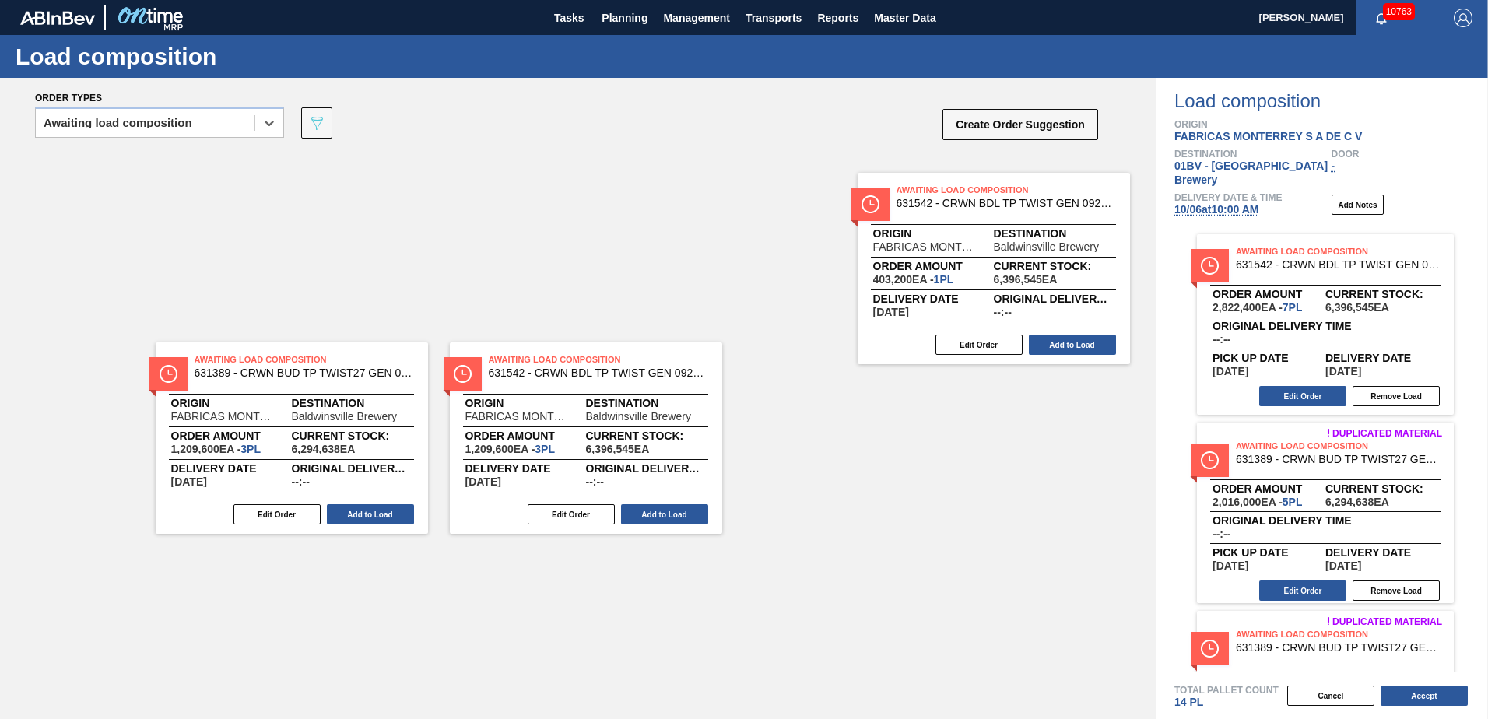
drag, startPoint x: 852, startPoint y: 176, endPoint x: 1273, endPoint y: 230, distance: 424.5
click at [1273, 230] on div "Order types option Awaiting load composition, selected. Select is focused ,type…" at bounding box center [744, 398] width 1488 height 641
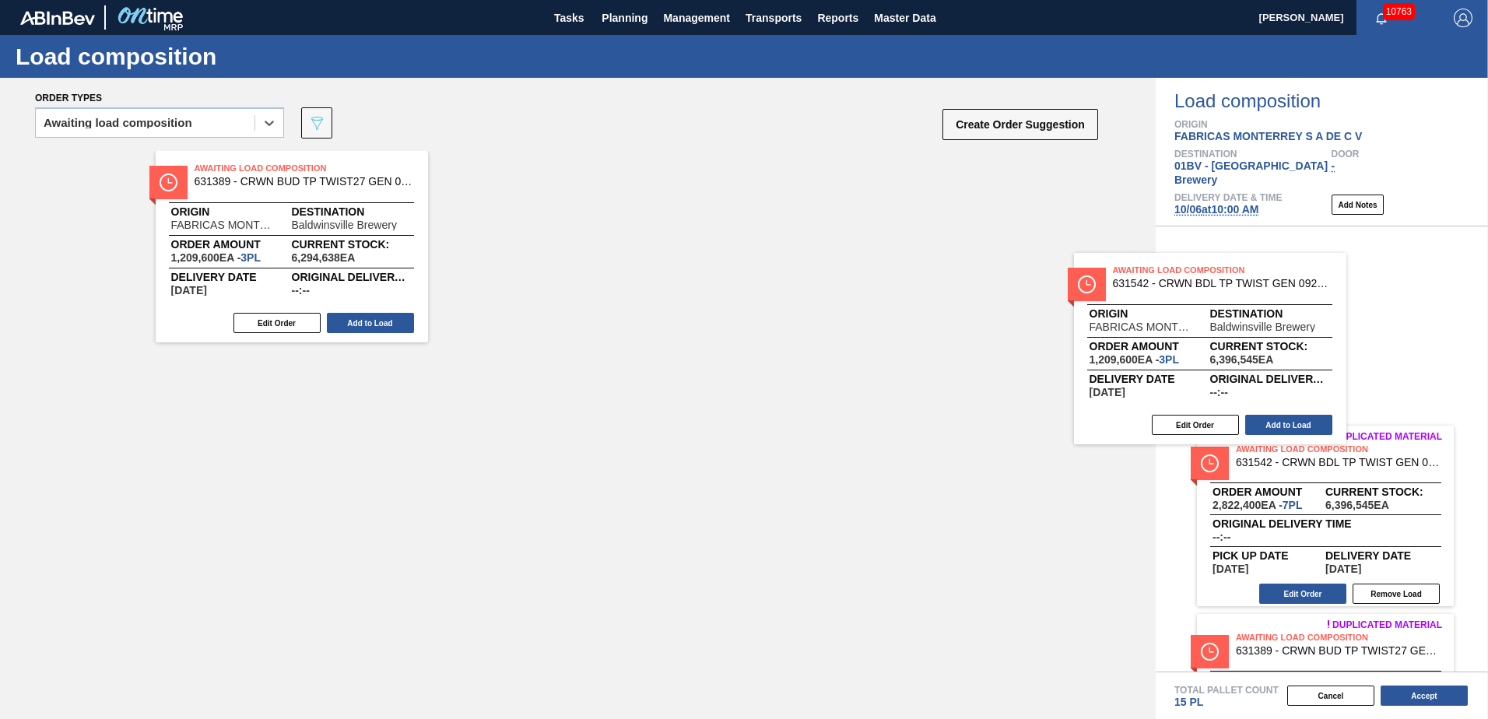
drag, startPoint x: 600, startPoint y: 173, endPoint x: 1300, endPoint y: 286, distance: 708.9
click at [1262, 283] on div "Order types option Awaiting load composition, selected. Select is focused ,type…" at bounding box center [744, 398] width 1488 height 641
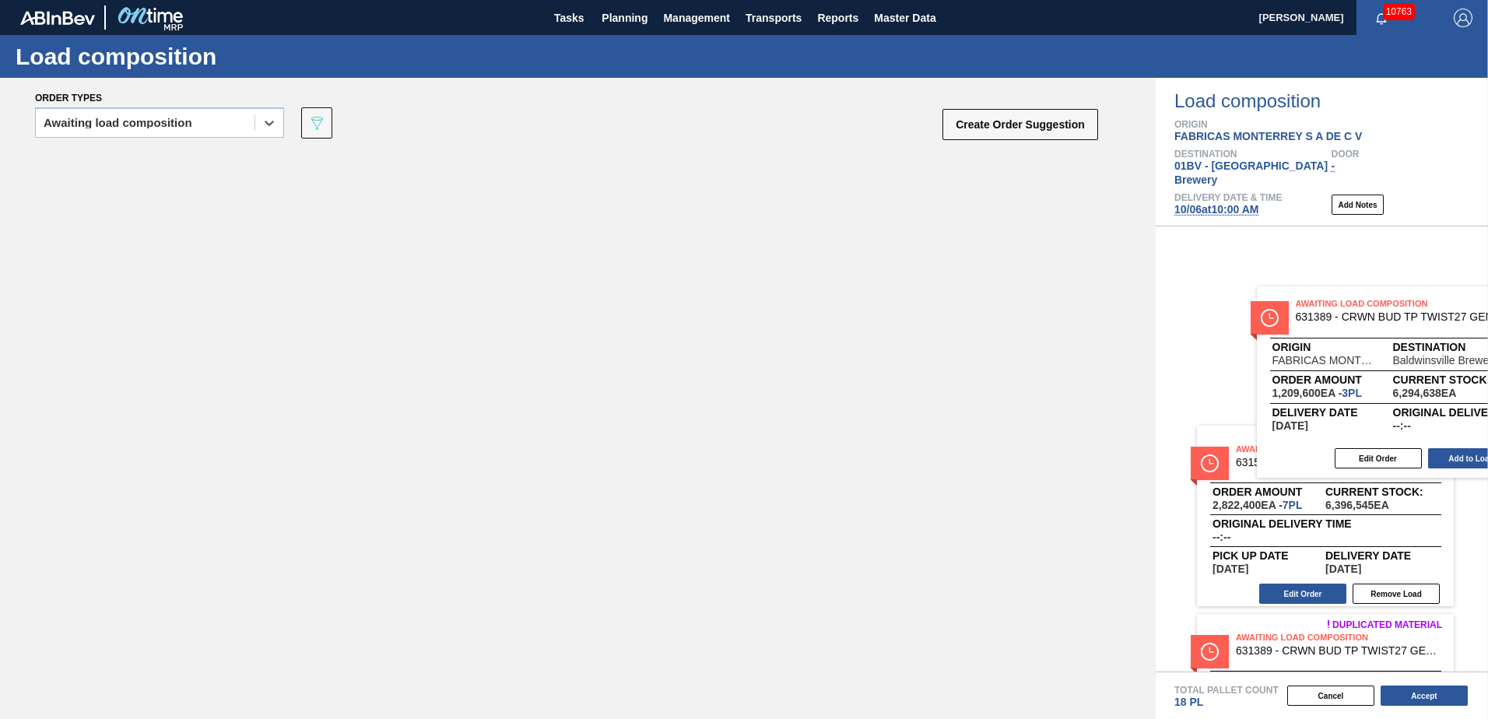
drag, startPoint x: 258, startPoint y: 211, endPoint x: 1392, endPoint y: 355, distance: 1143.9
click at [1392, 355] on div "Order types option Awaiting load composition, selected. Select is focused ,type…" at bounding box center [744, 398] width 1488 height 641
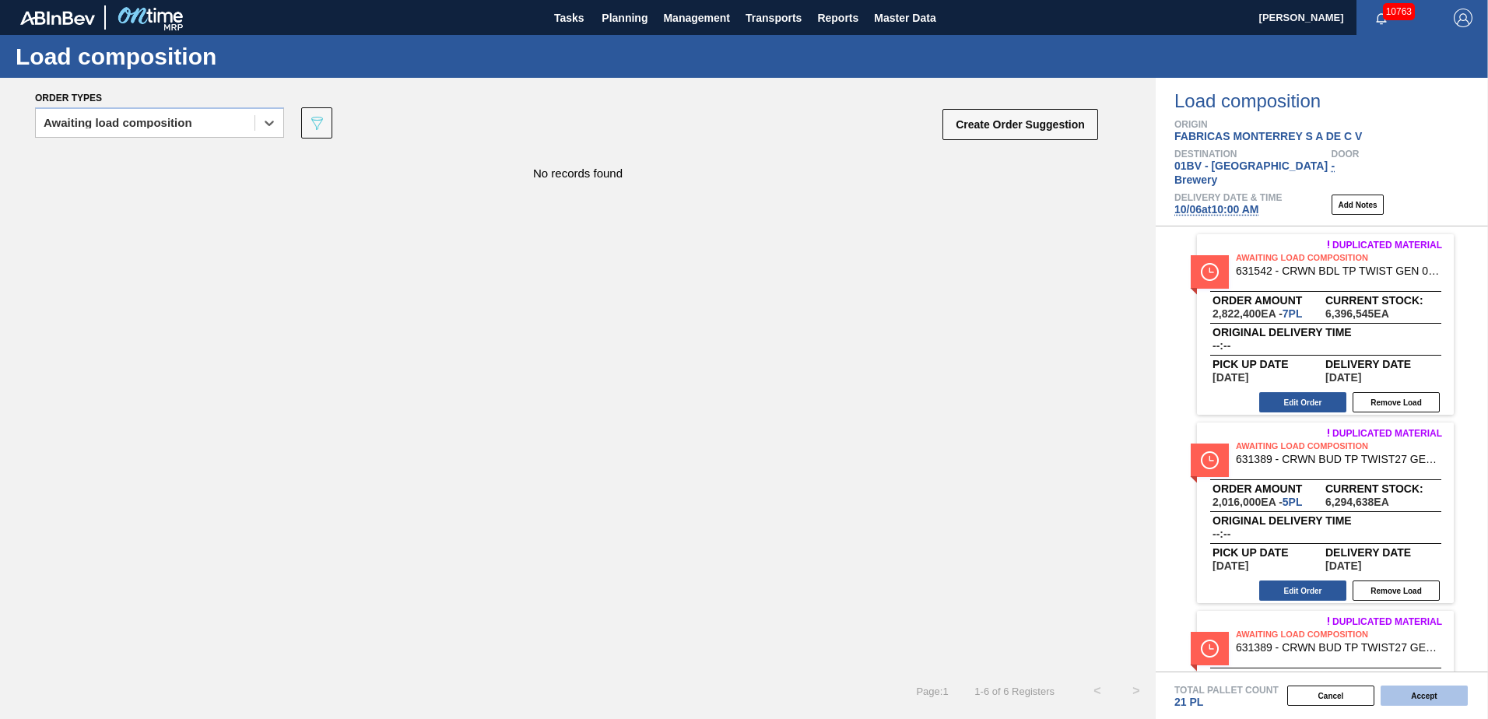
click at [1420, 694] on button "Accept" at bounding box center [1424, 696] width 87 height 20
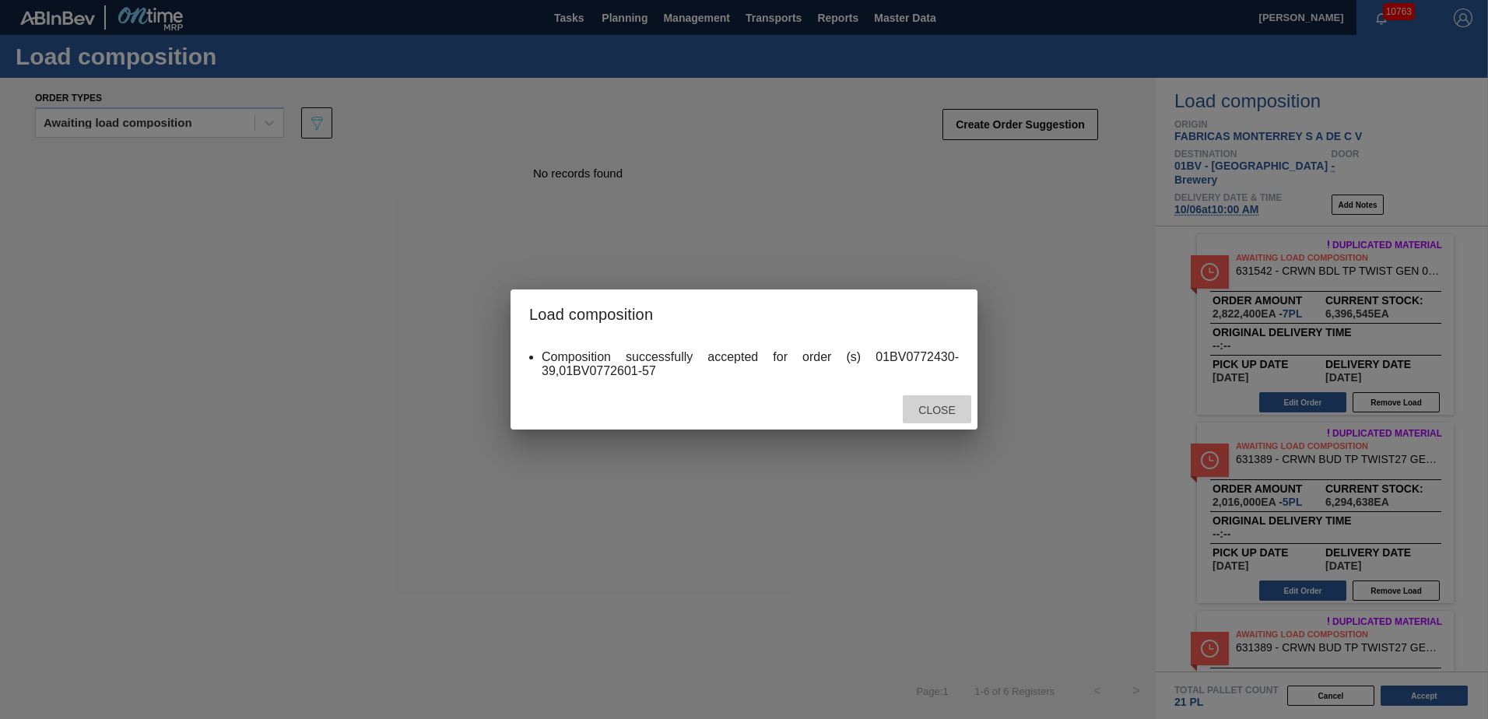
click at [928, 409] on span "Close" at bounding box center [936, 410] width 61 height 12
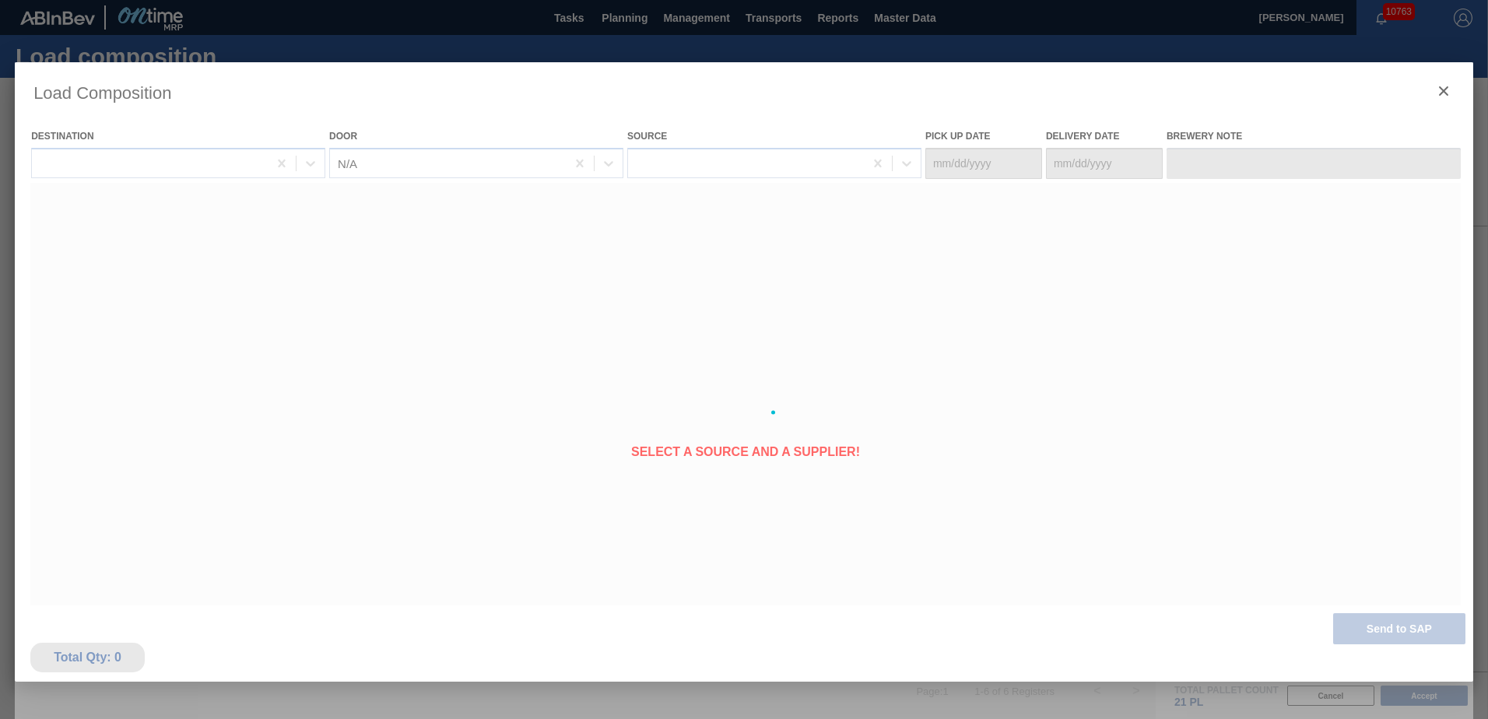
type Date "09/29/2025"
type Date "10/06/2025"
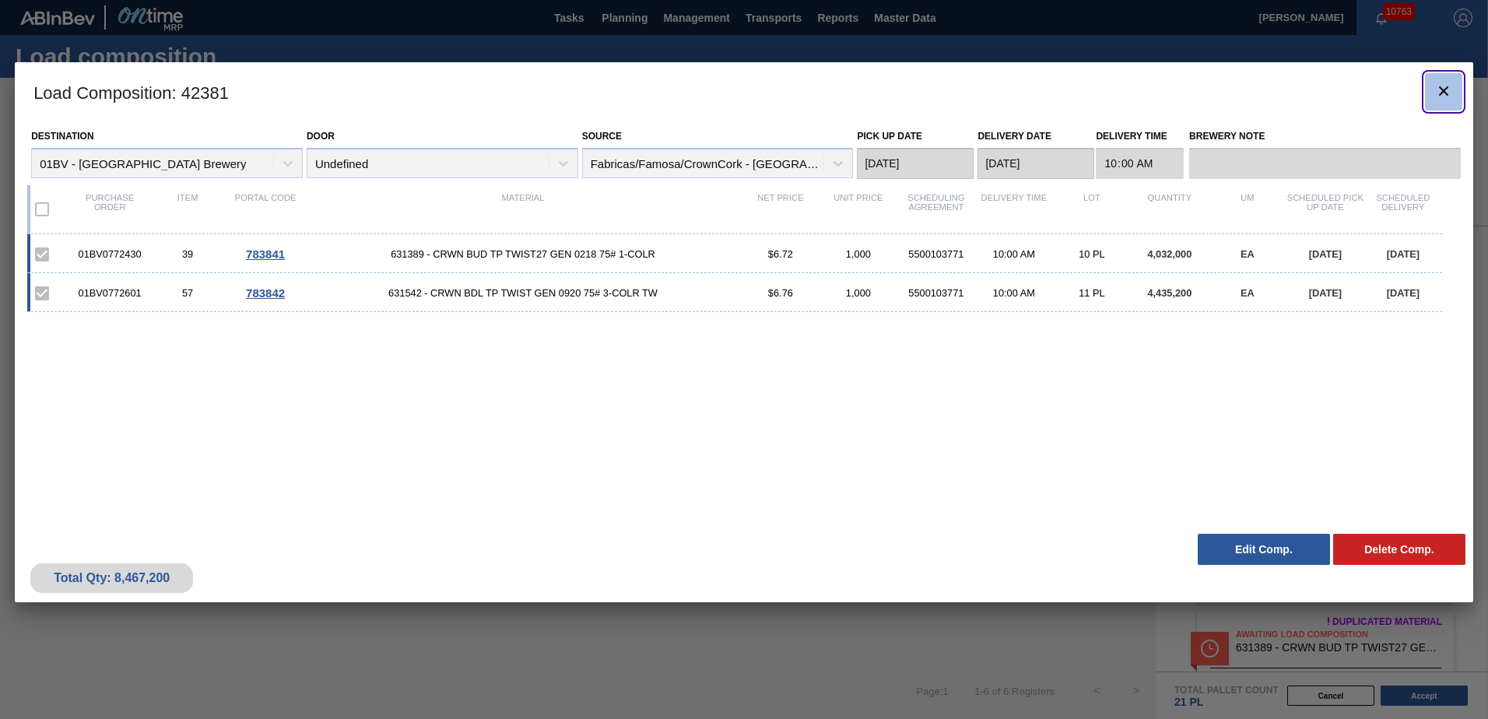
click at [1445, 89] on icon "botão de ícone" at bounding box center [1443, 90] width 9 height 9
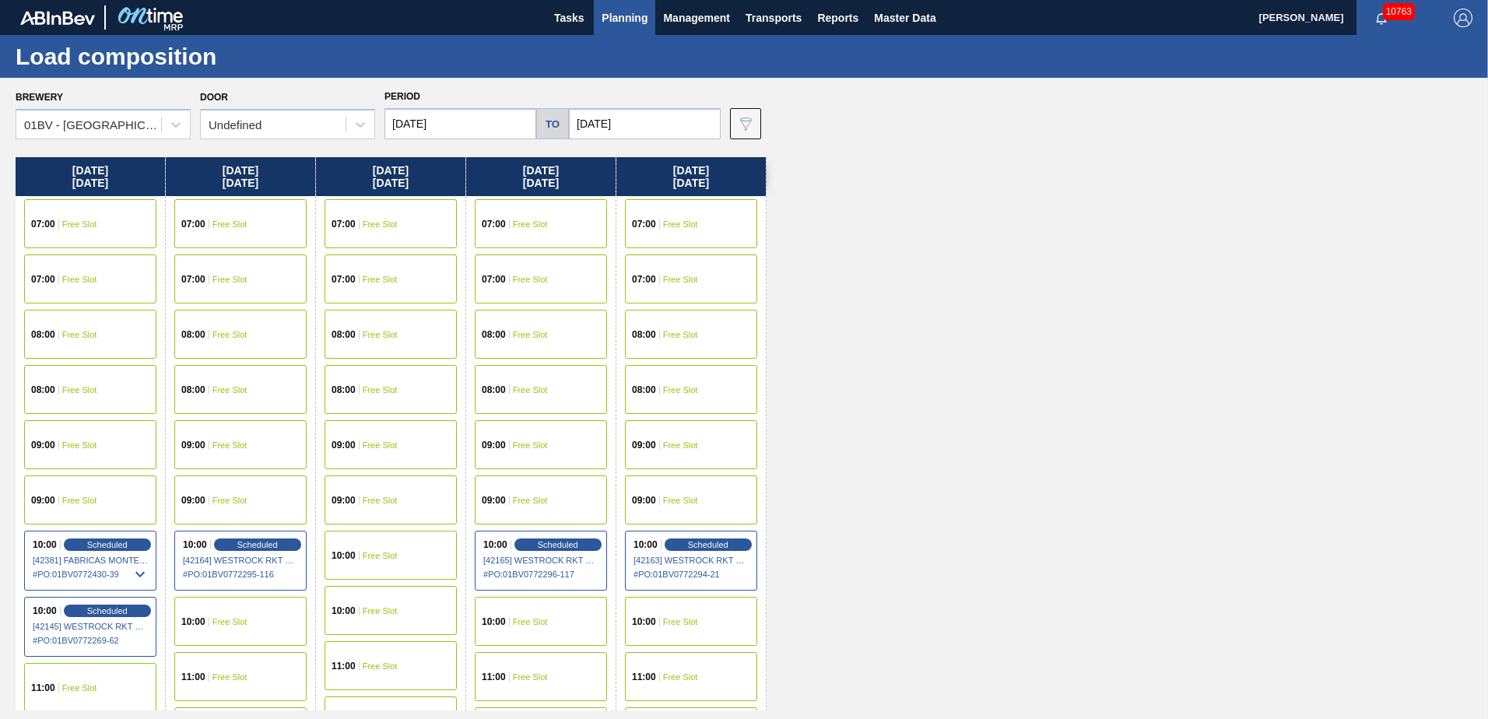
click at [624, 20] on span "Planning" at bounding box center [625, 18] width 46 height 19
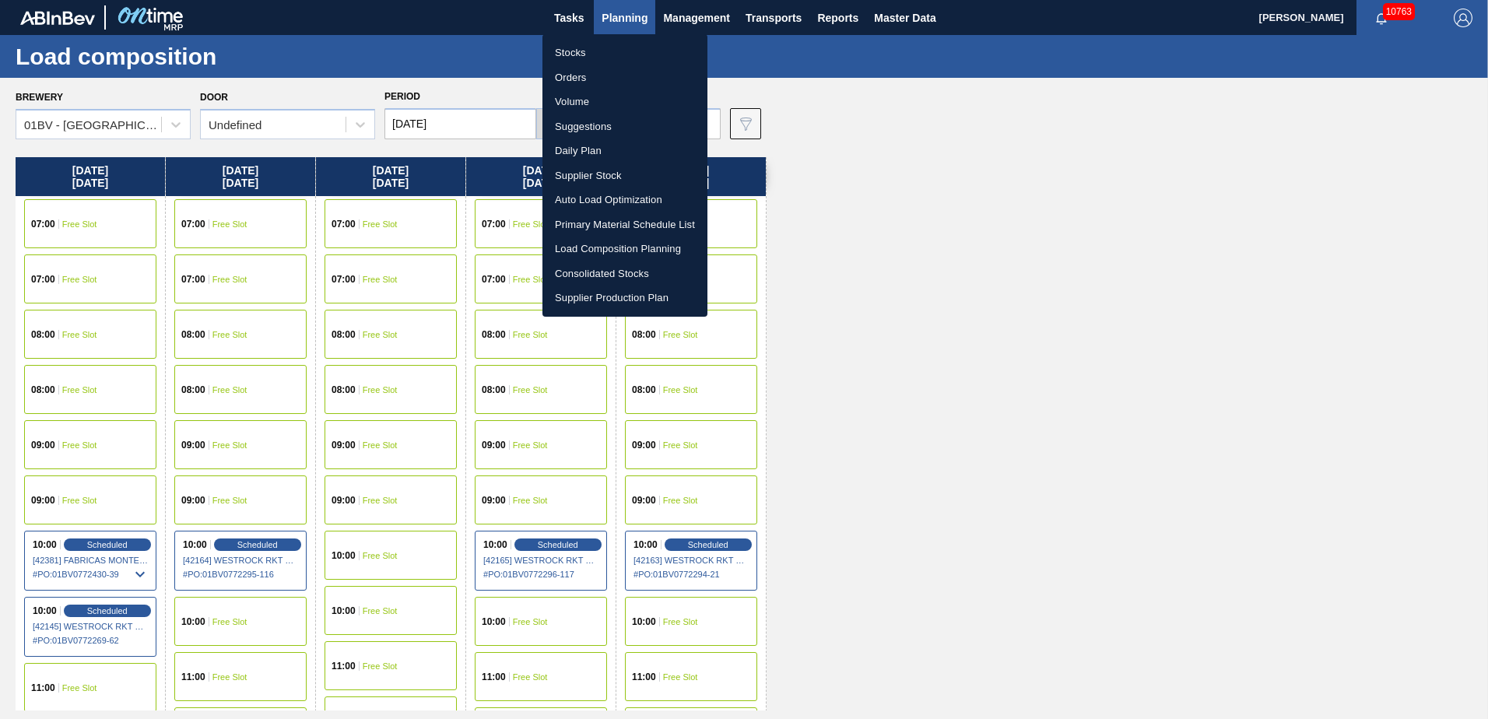
click at [600, 119] on li "Suggestions" at bounding box center [625, 126] width 165 height 25
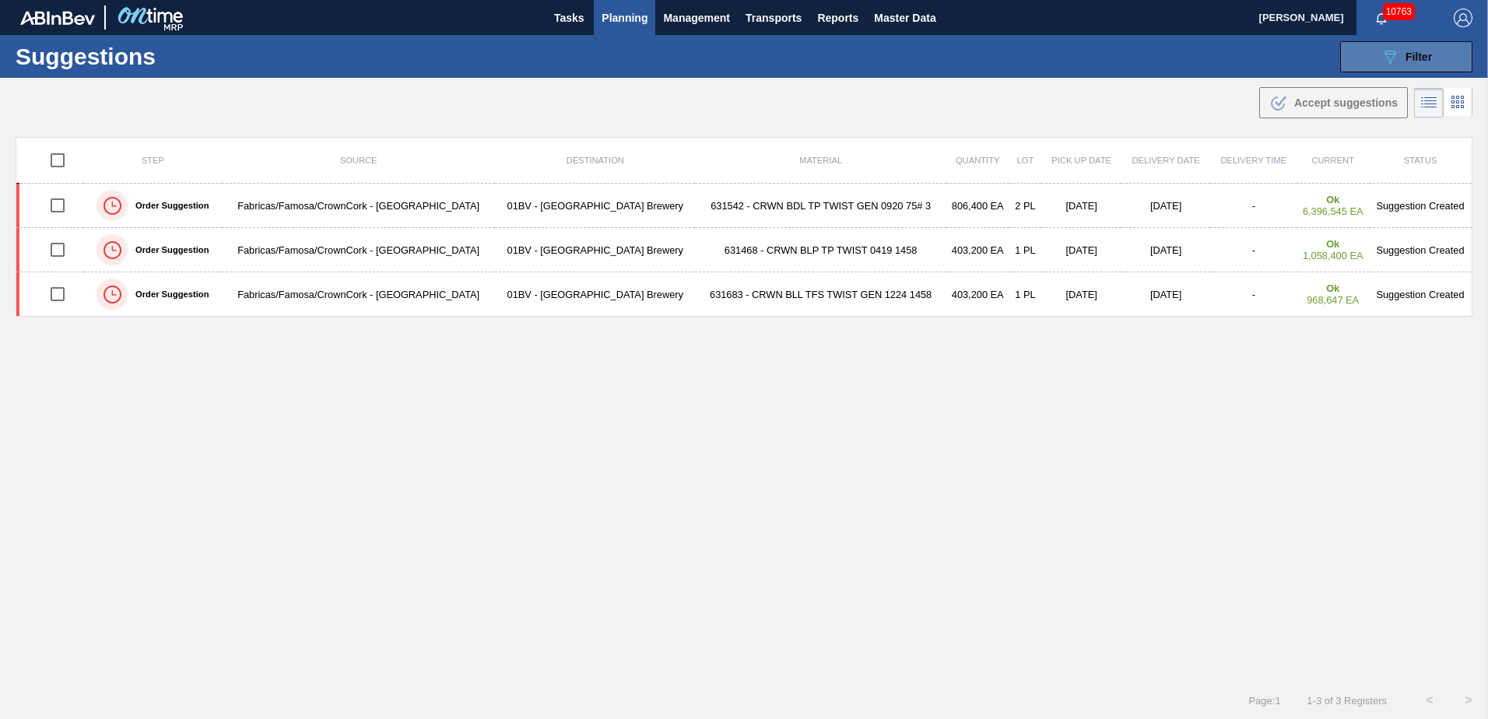
click at [1390, 47] on icon "089F7B8B-B2A5-4AFE-B5C0-19BA573D28AC" at bounding box center [1390, 56] width 19 height 19
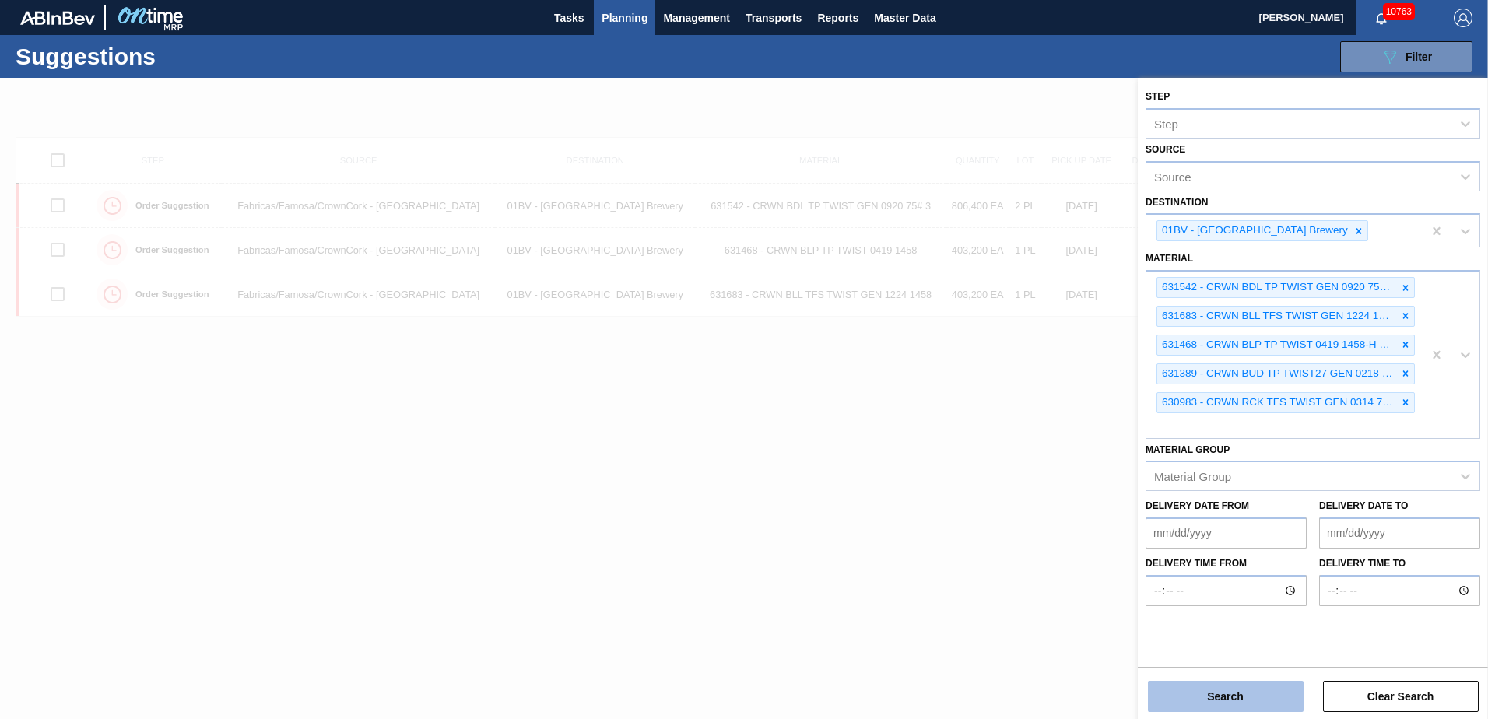
click at [1233, 701] on button "Search" at bounding box center [1226, 696] width 156 height 31
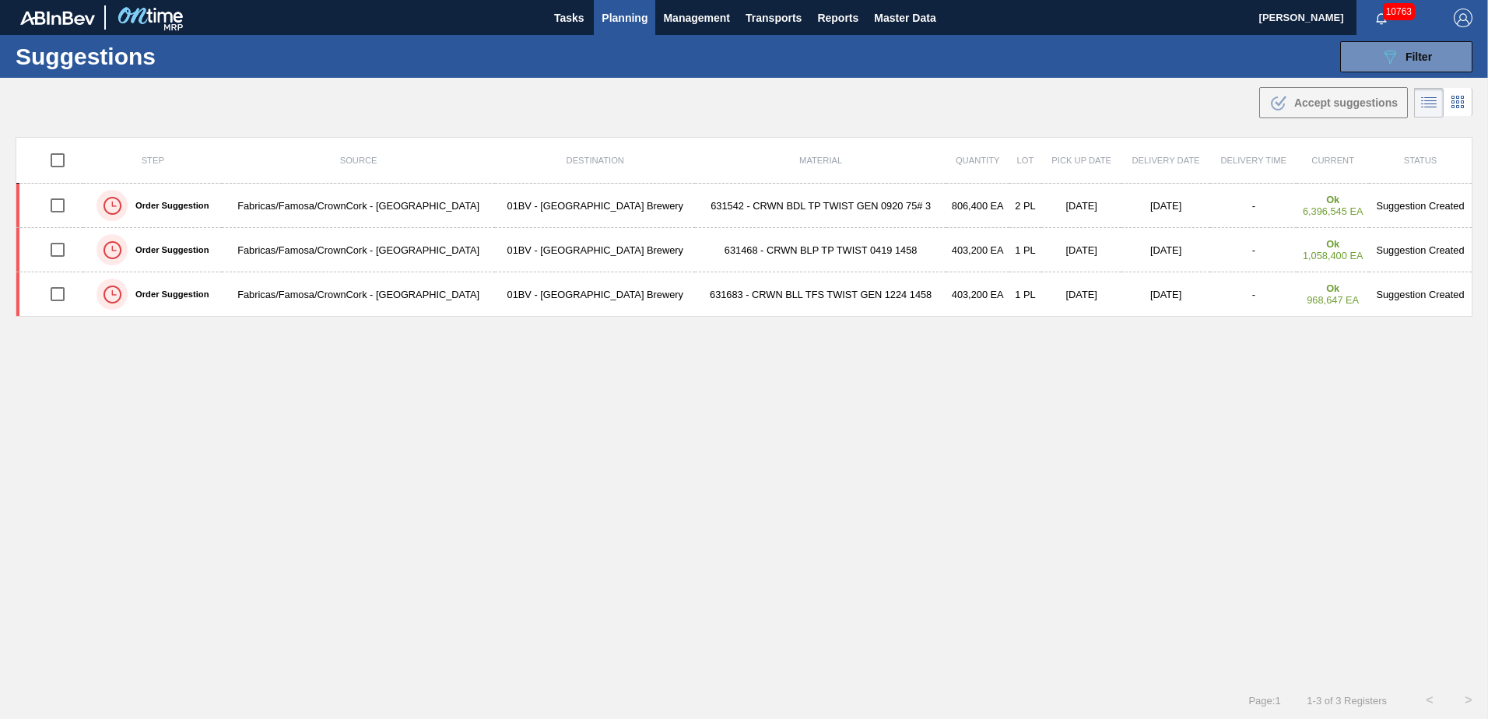
click at [623, 17] on span "Planning" at bounding box center [625, 18] width 46 height 19
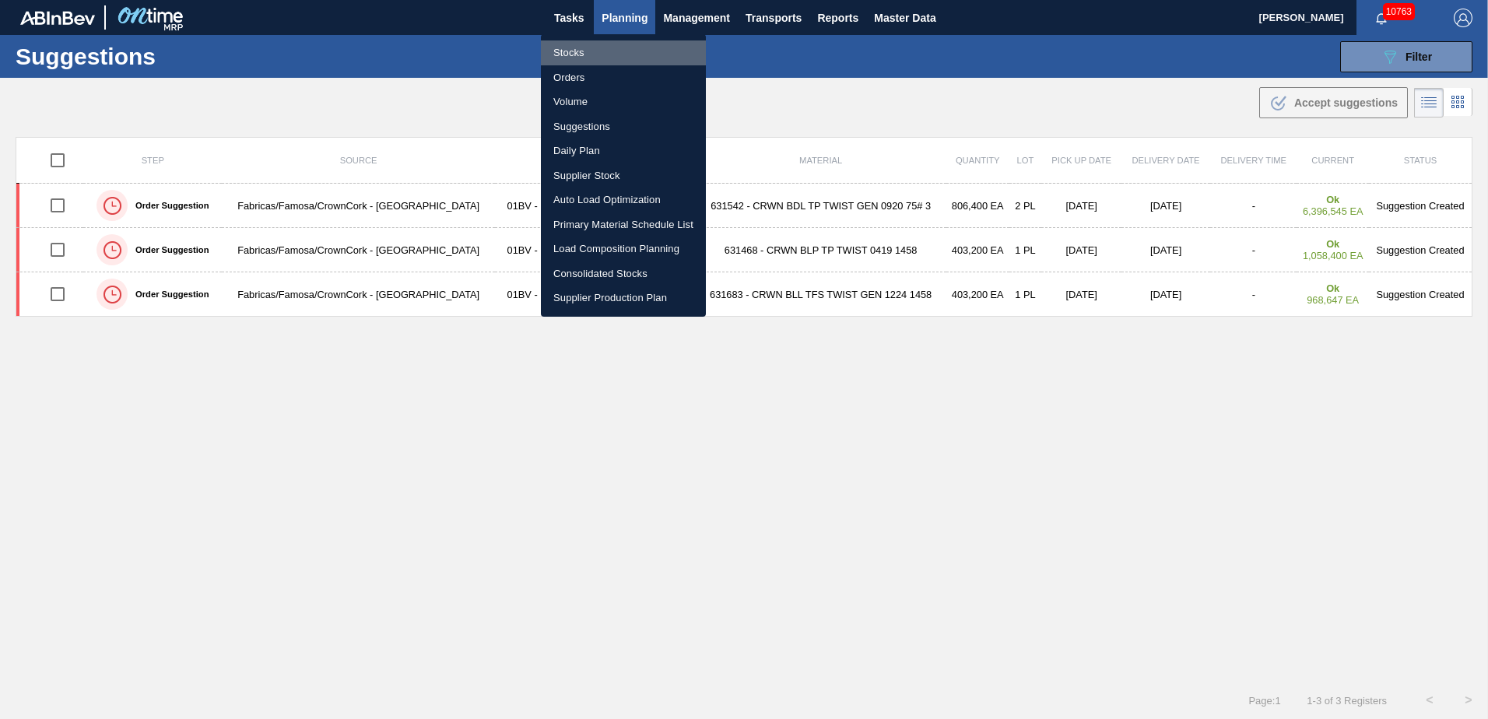
click at [563, 54] on li "Stocks" at bounding box center [623, 52] width 165 height 25
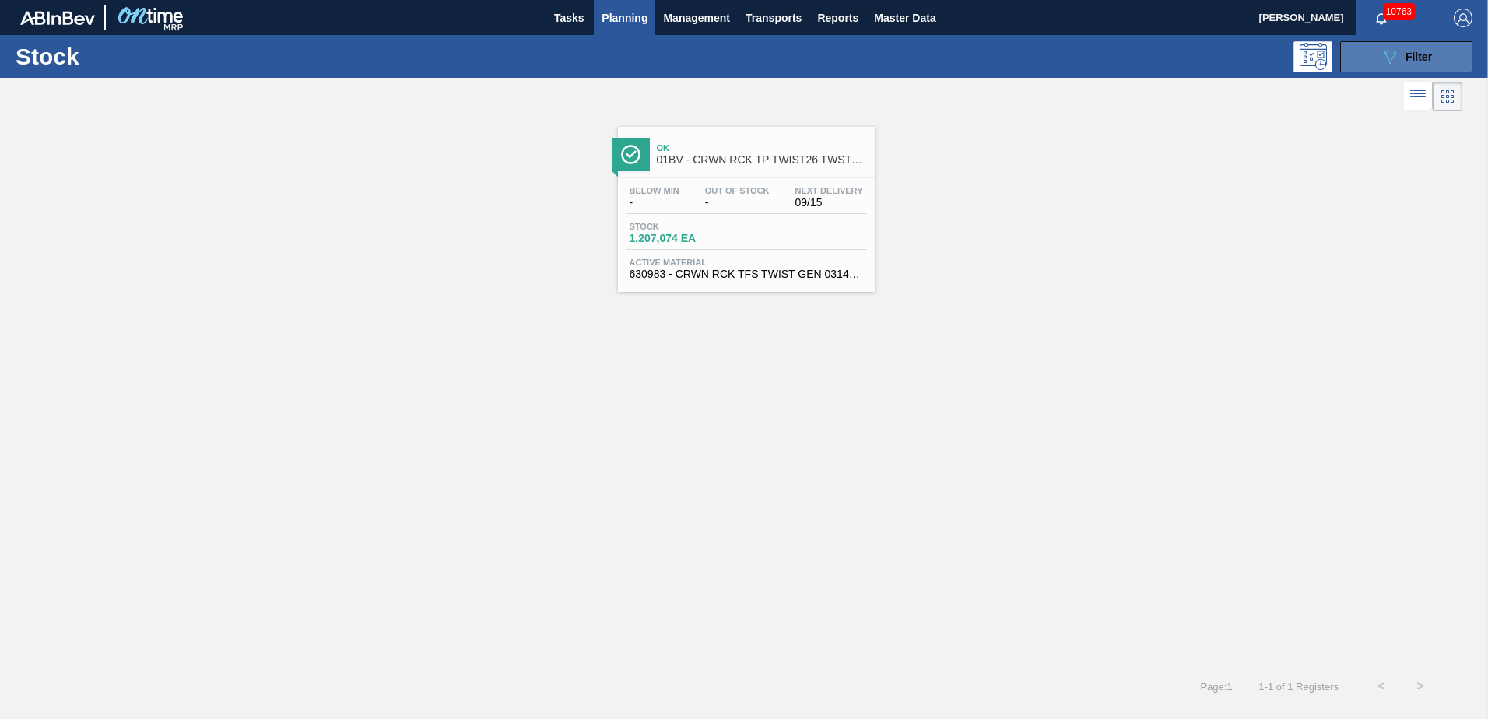
click at [1408, 61] on span "Filter" at bounding box center [1419, 57] width 26 height 12
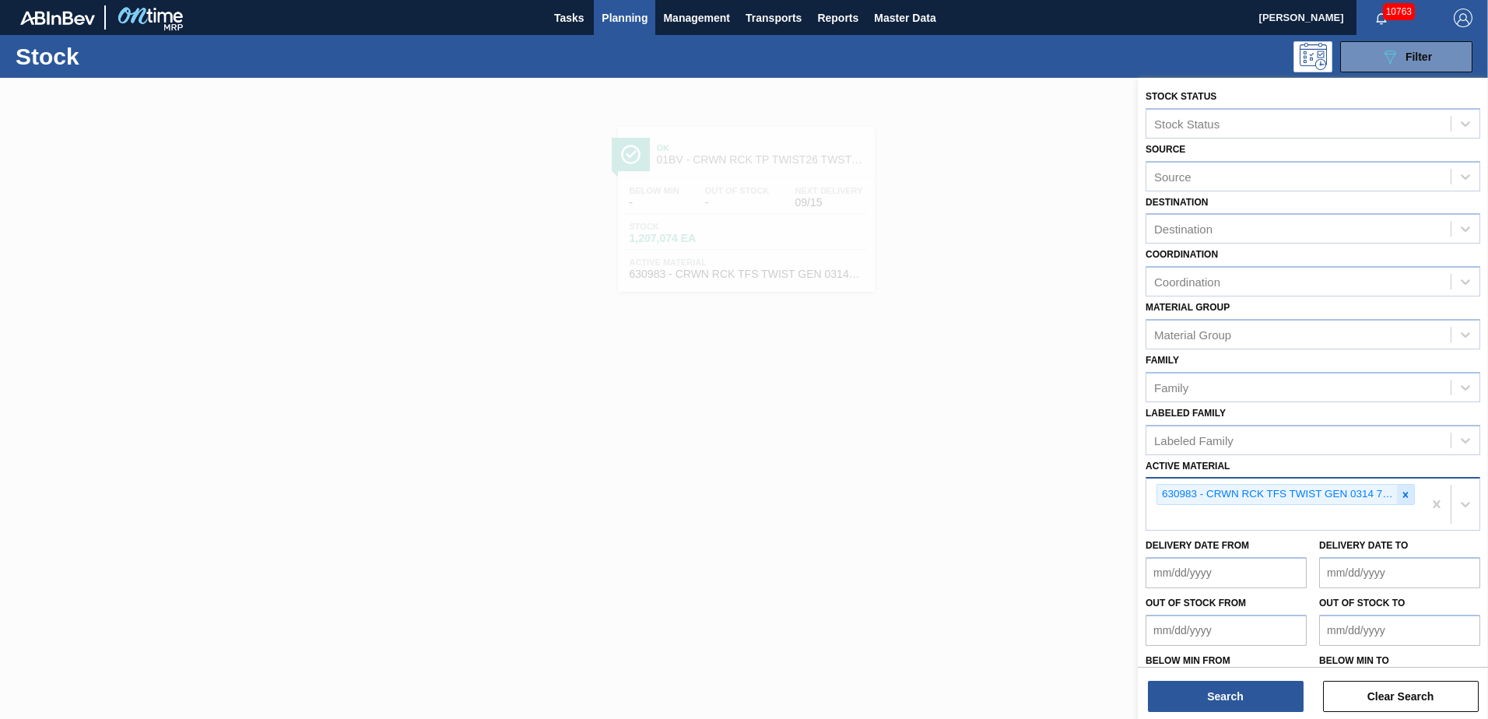
click at [1405, 494] on icon at bounding box center [1405, 495] width 11 height 11
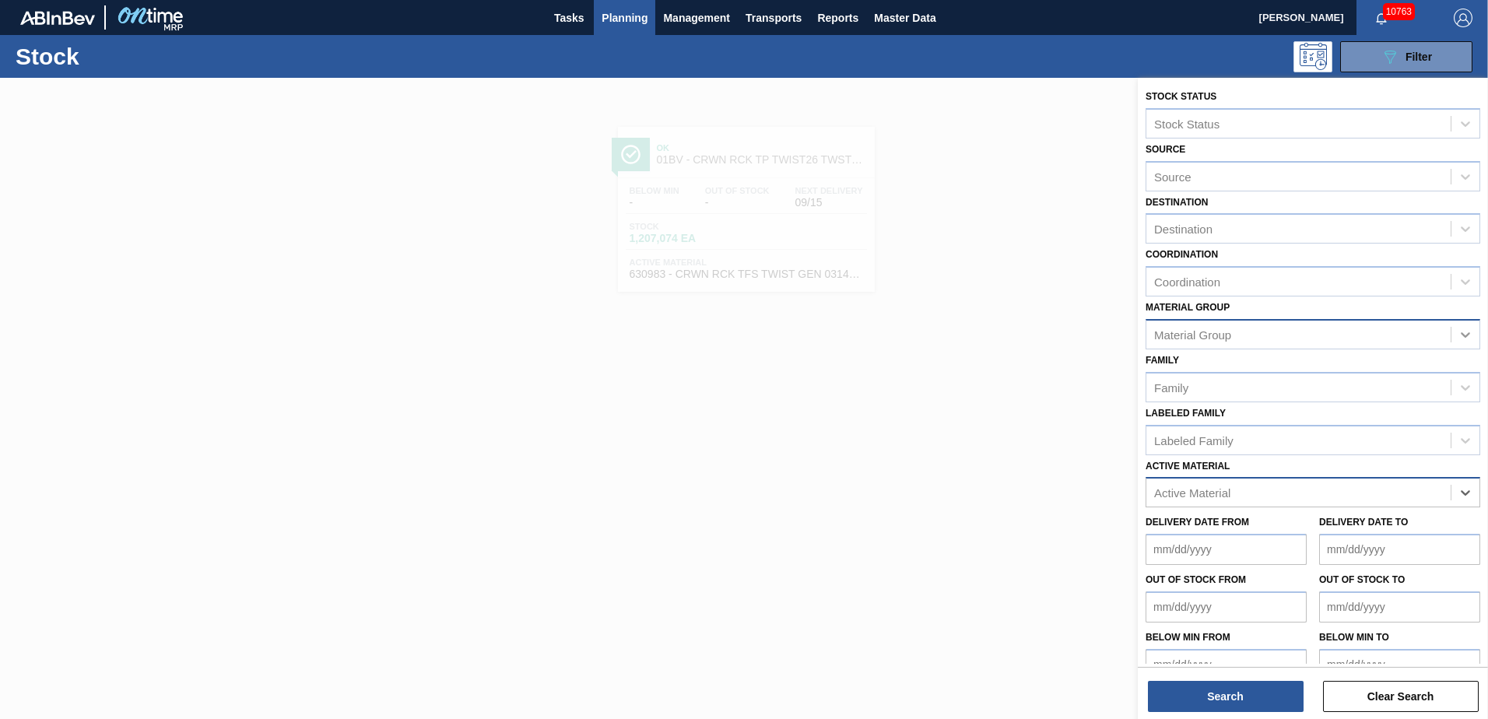
click at [1460, 332] on icon at bounding box center [1466, 335] width 16 height 16
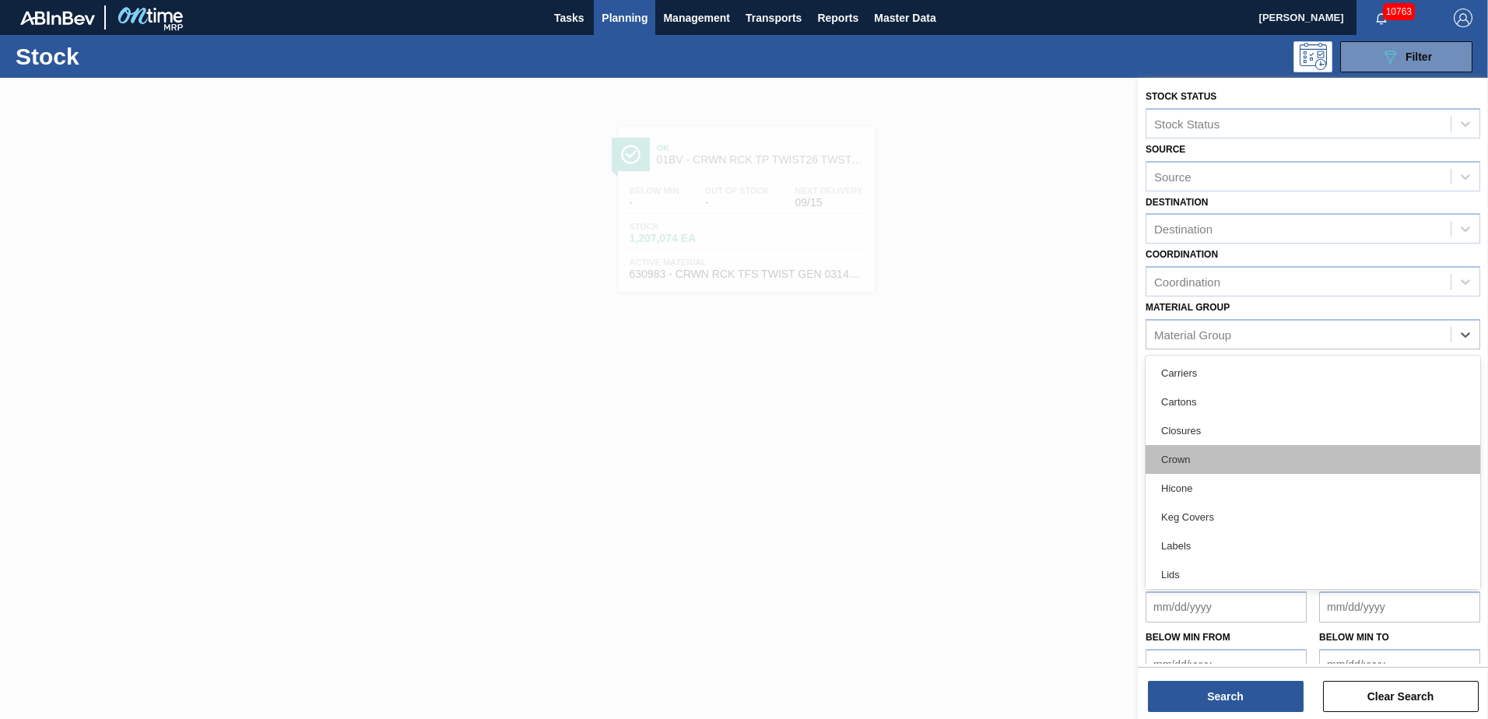
click at [1183, 455] on div "Crown" at bounding box center [1313, 459] width 335 height 29
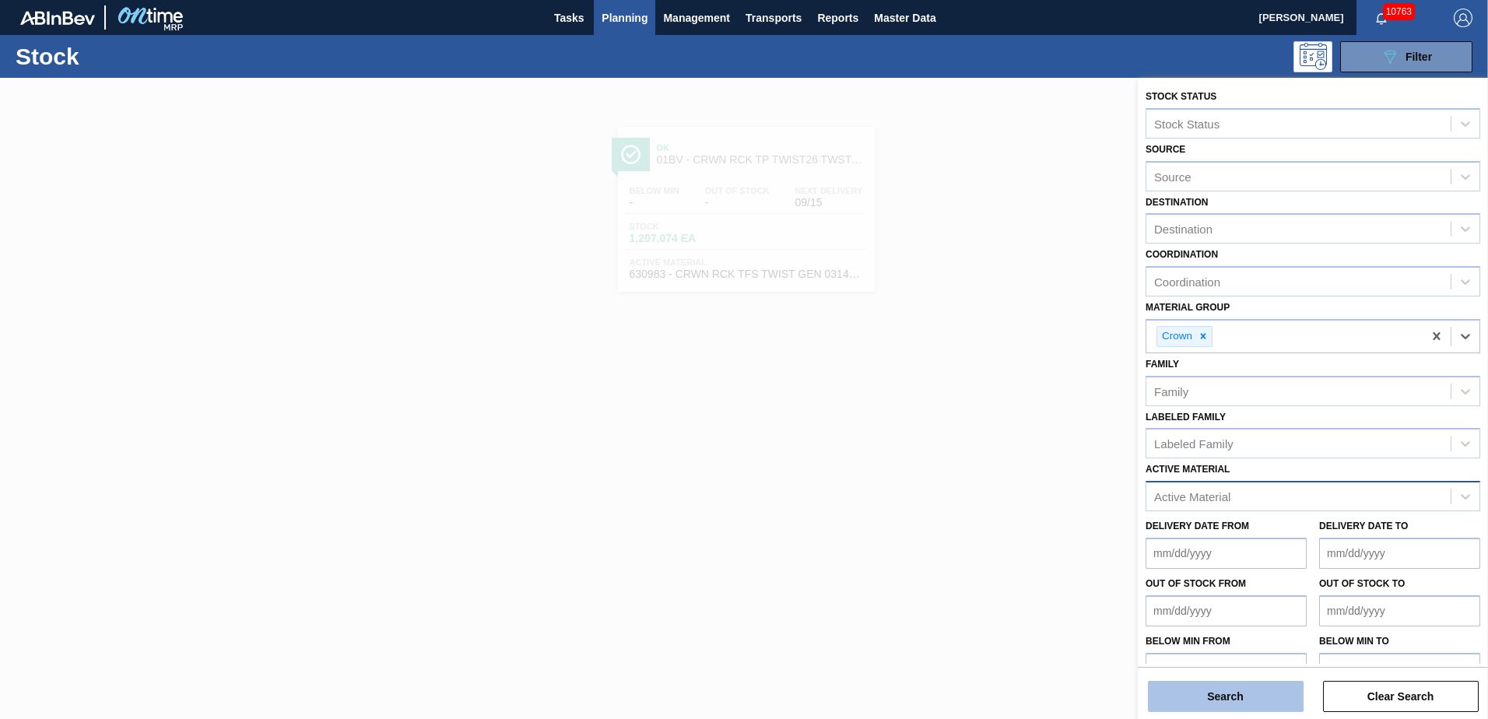
click at [1228, 697] on button "Search" at bounding box center [1226, 696] width 156 height 31
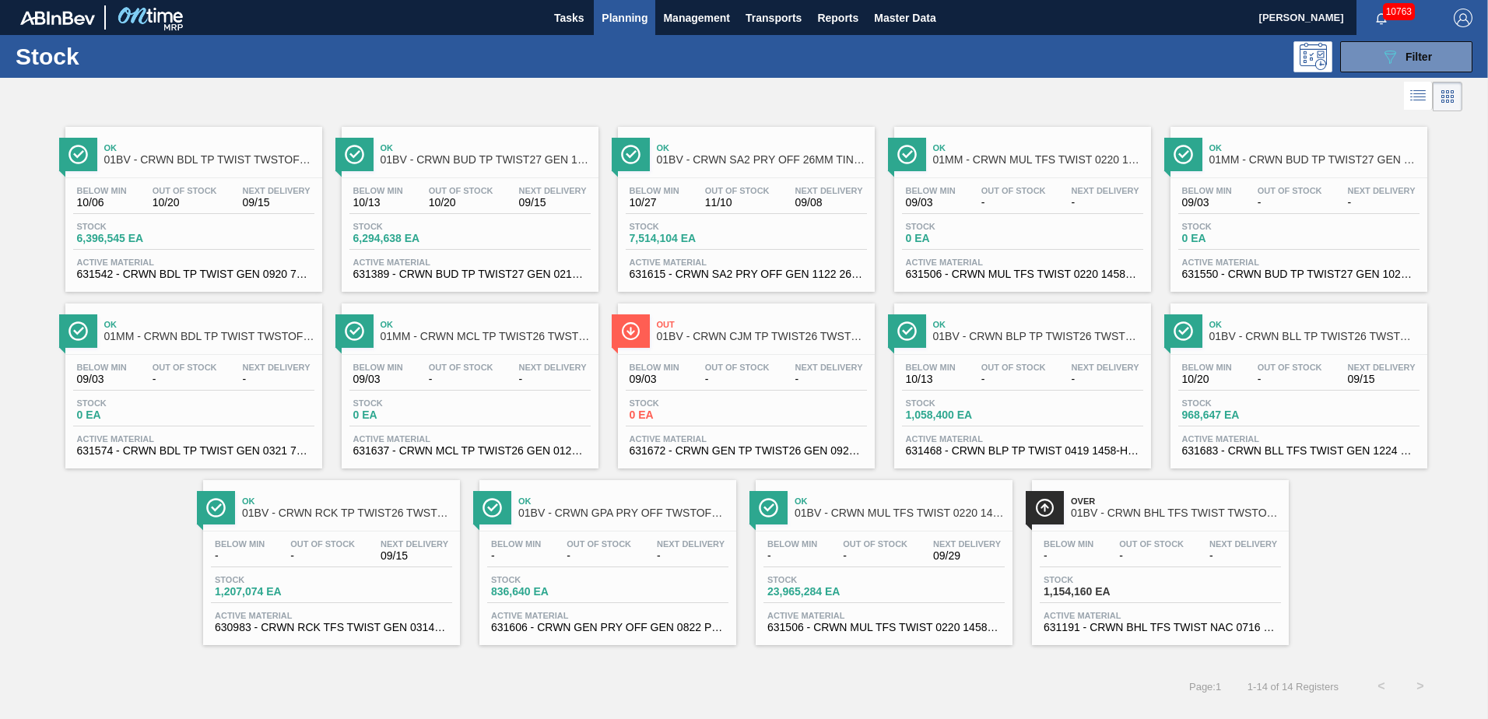
click at [199, 174] on div "Ok 01BV - CRWN BDL TP TWIST TWSTOFF 3-COLR 26MM COMMON GLASS BOTTLE Below Min 1…" at bounding box center [193, 209] width 257 height 165
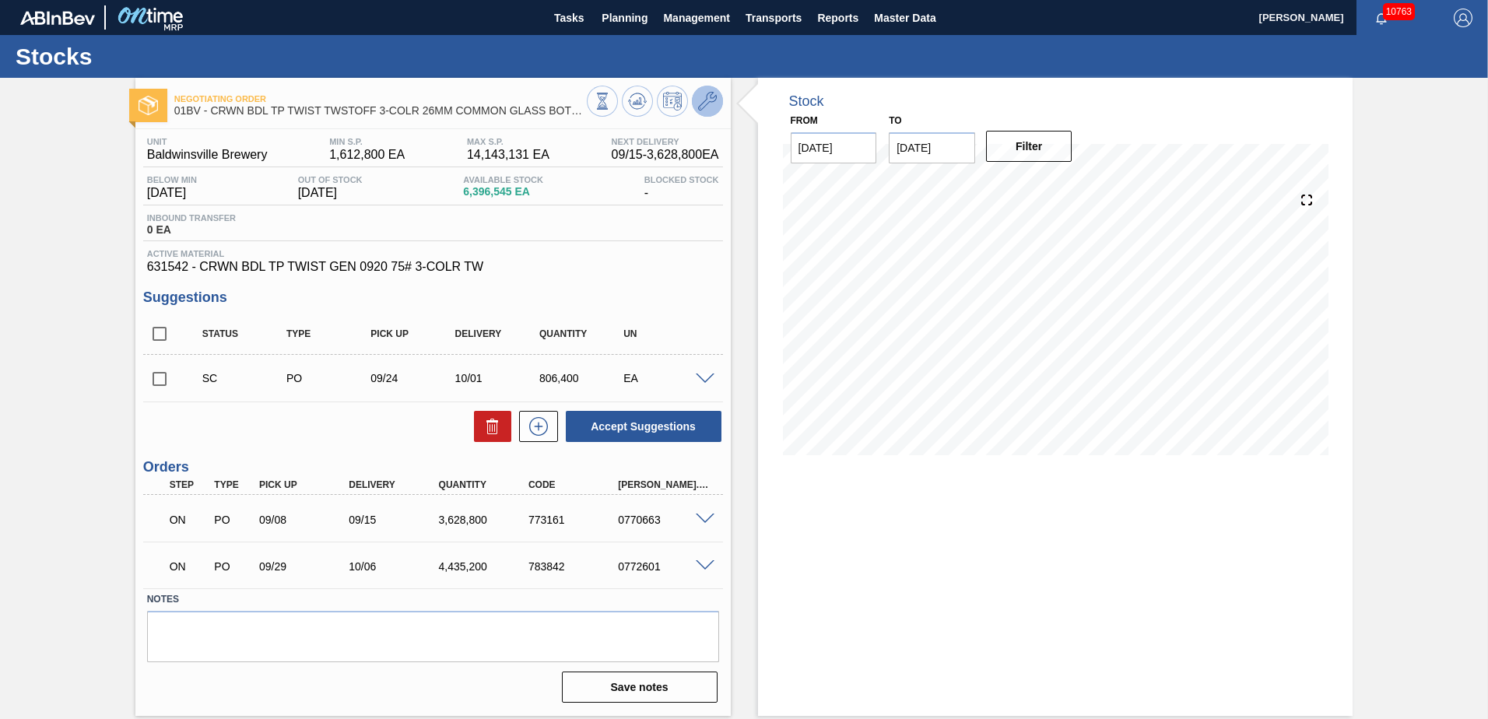
click at [704, 99] on icon at bounding box center [707, 101] width 19 height 19
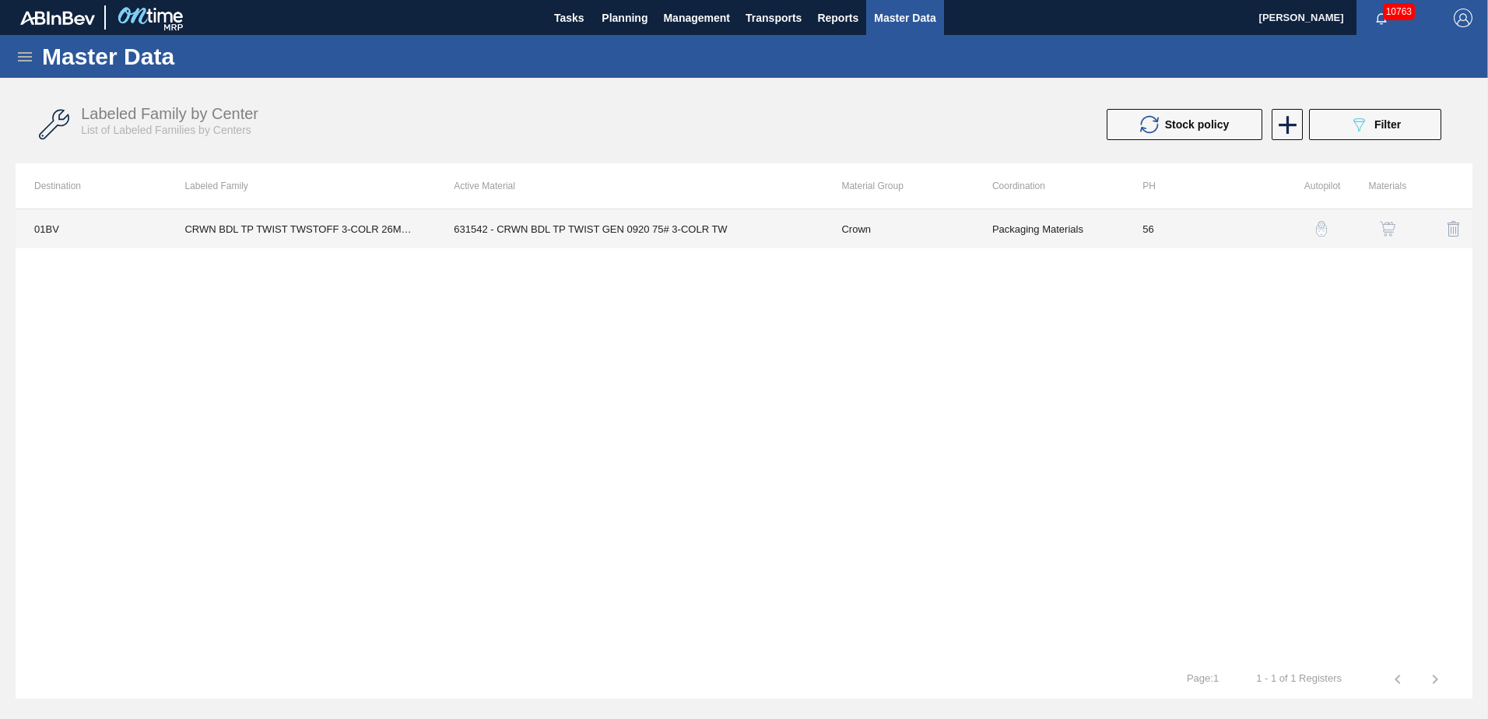
click at [1151, 229] on td "56" at bounding box center [1199, 228] width 150 height 39
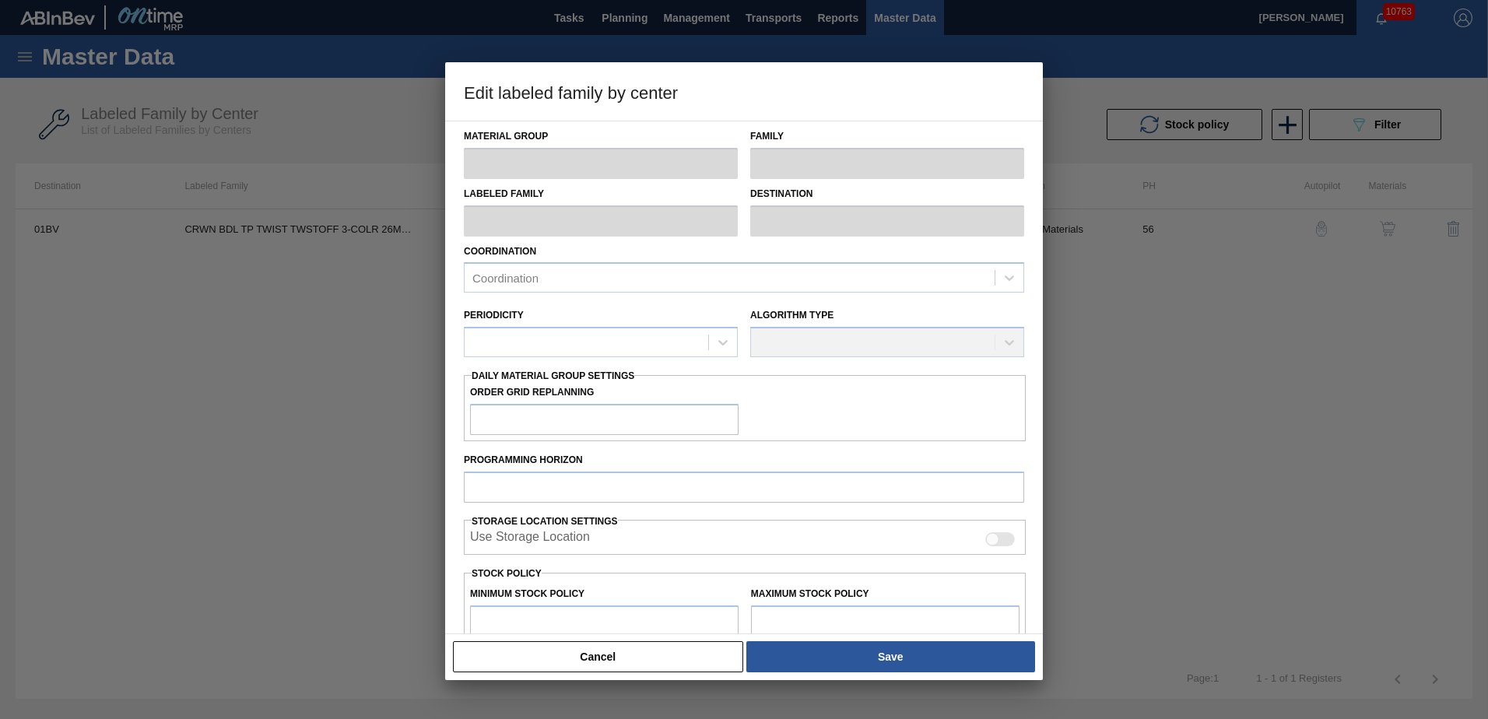
type input "Crown"
type input "Crowns"
type input "CRWN BDL TP TWIST TWSTOFF 3-COLR 26MM COMMON GLASS BOTTLE"
type input "01BV - [GEOGRAPHIC_DATA] Brewery"
type input "56"
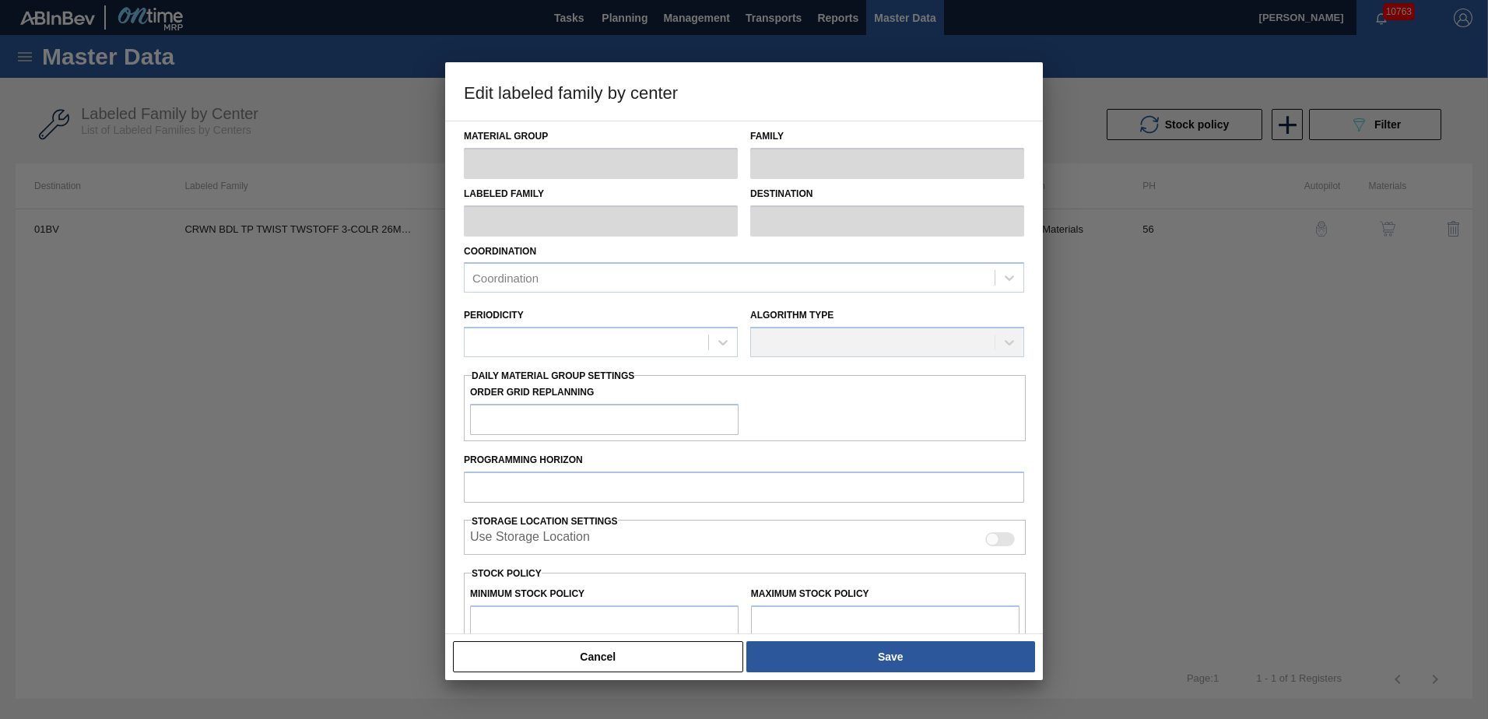
type input "1,612,800"
type input "14,143,131"
type input "0"
type input "1,612,800"
checkbox input "true"
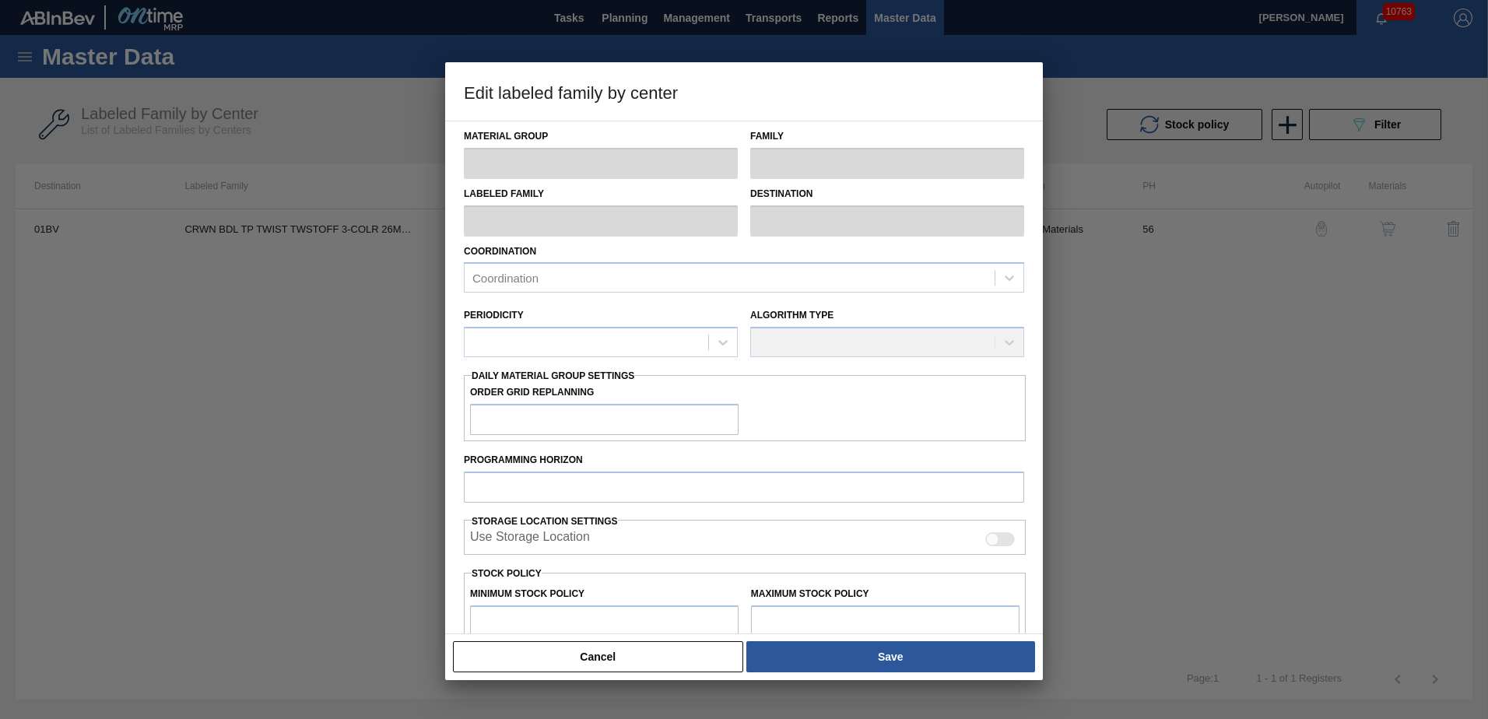
checkbox input "true"
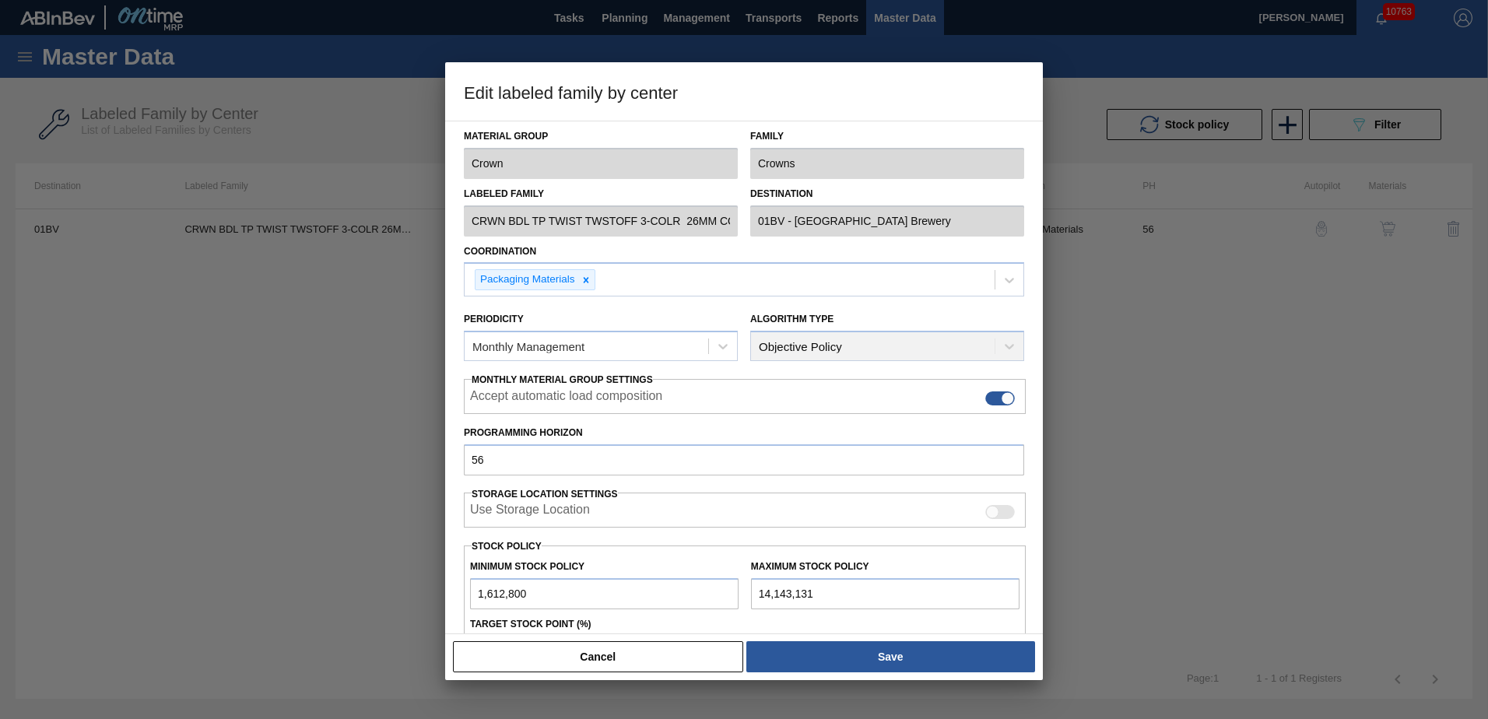
click at [528, 658] on button "Cancel" at bounding box center [598, 656] width 290 height 31
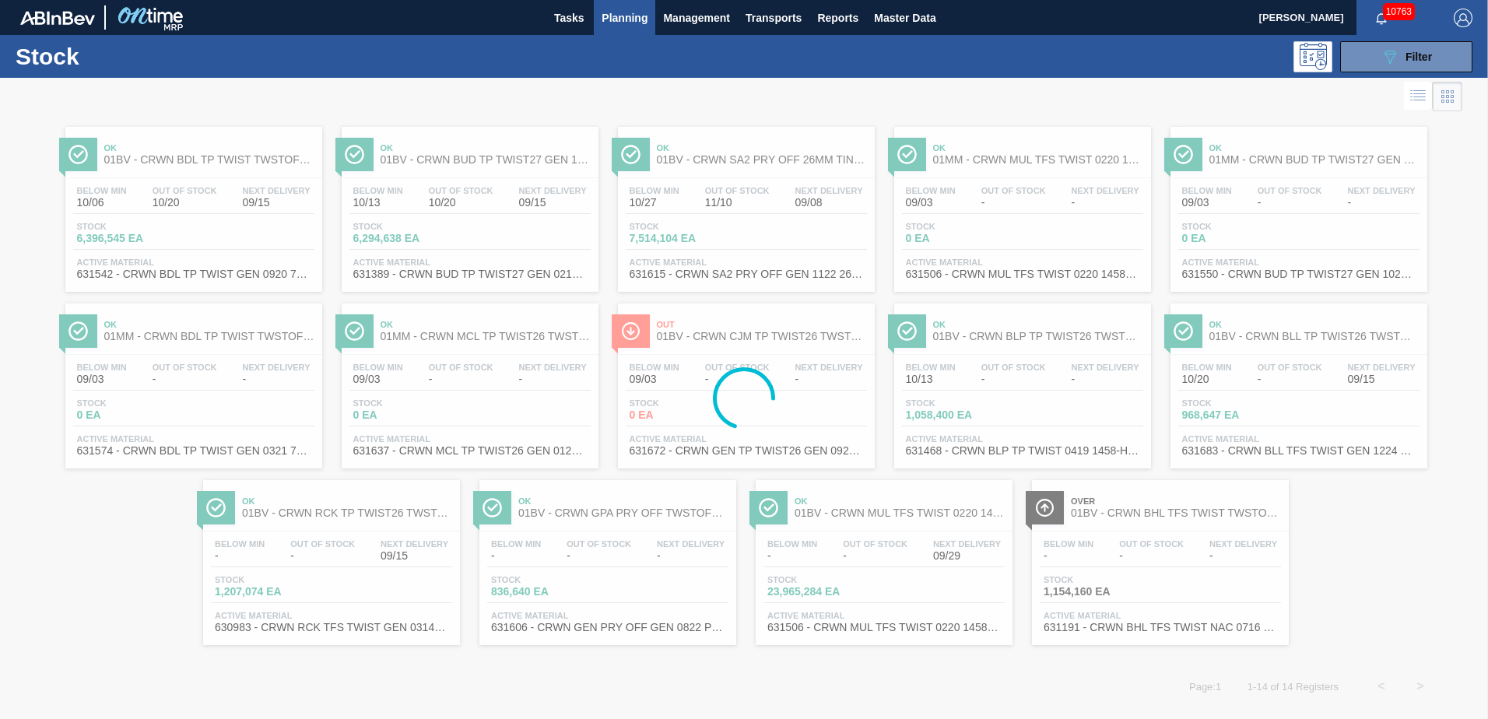
click at [453, 176] on div at bounding box center [744, 398] width 1488 height 641
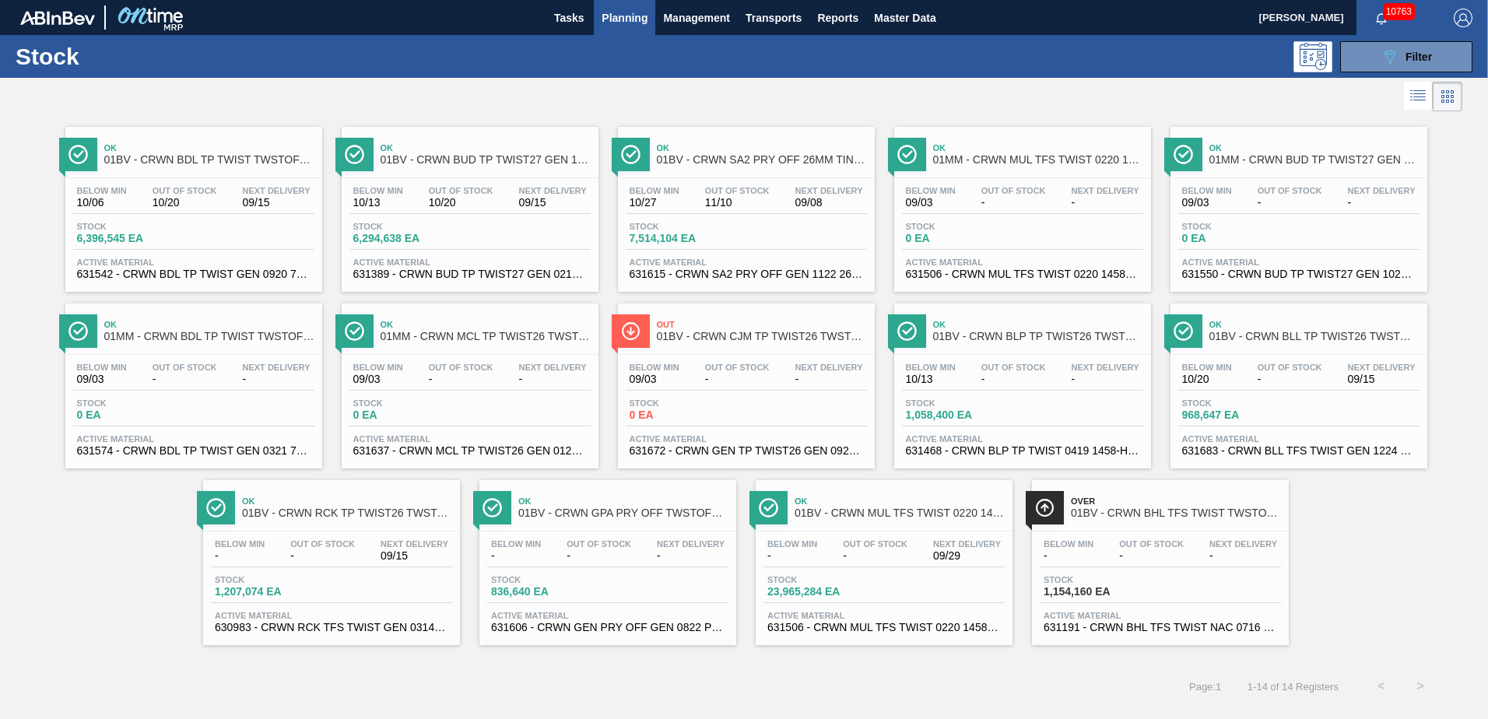
click at [454, 175] on div "Ok 01BV - CRWN BUD TP TWIST27 GEN 1020 75# 1-COLR Below Min 10/13 Out Of Stock …" at bounding box center [470, 209] width 257 height 165
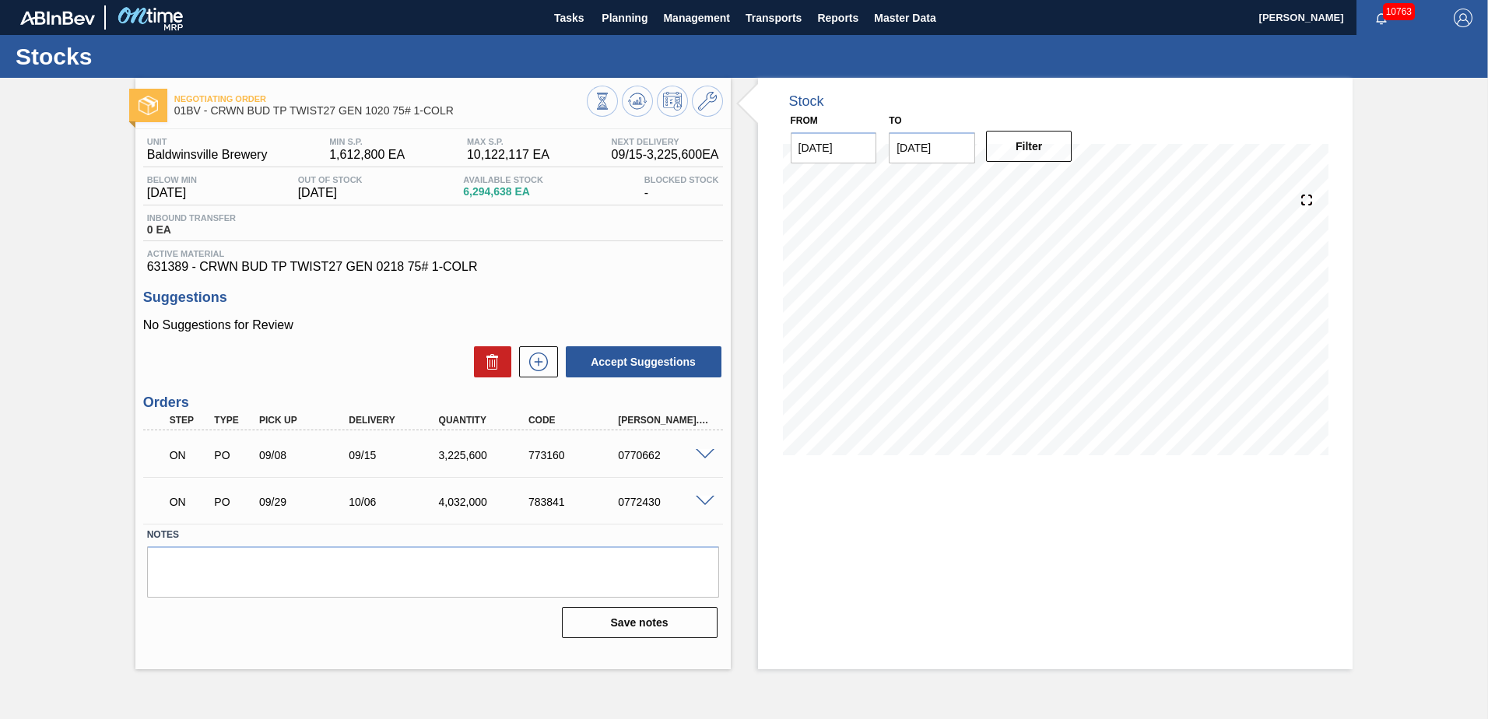
click at [707, 104] on icon at bounding box center [707, 101] width 19 height 19
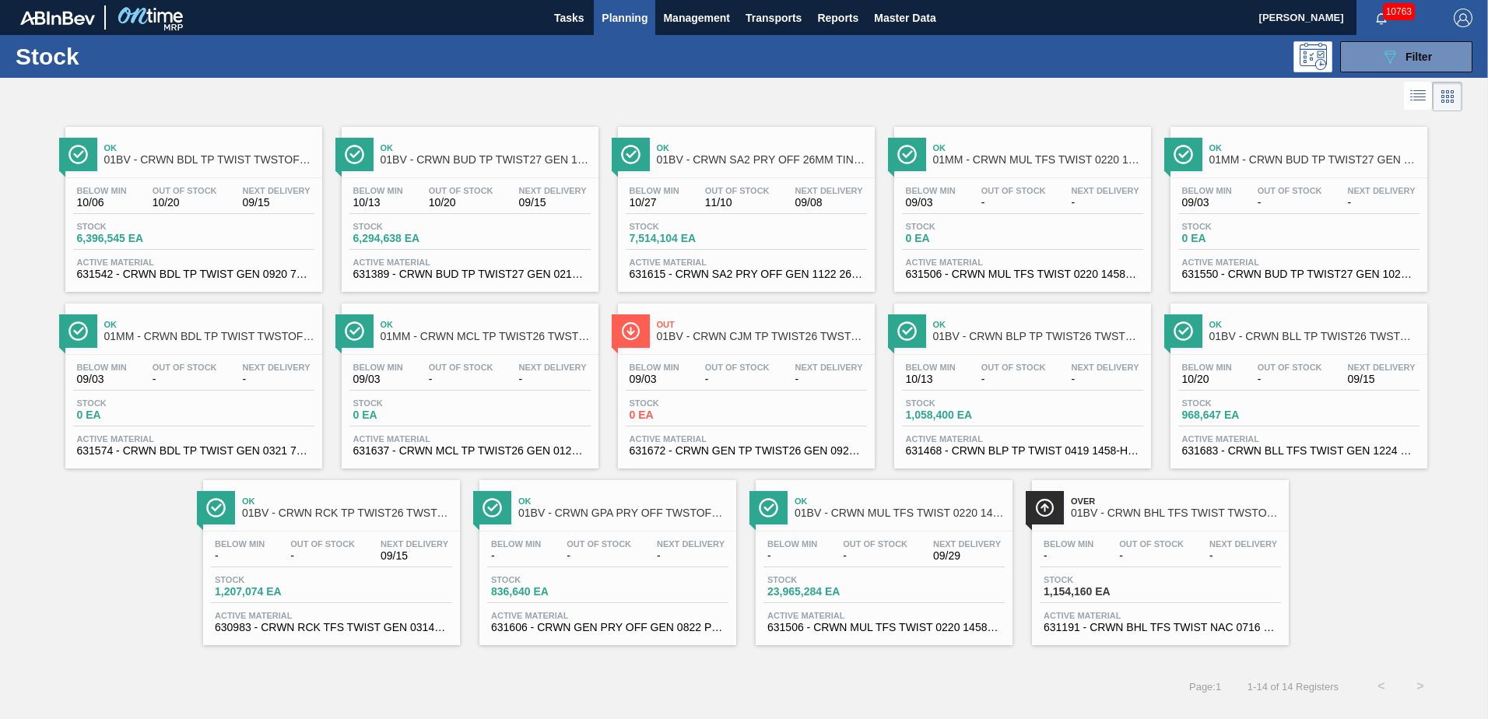
click at [740, 170] on div "Ok 01BV - CRWN SA2 PRY OFF 26MM TIN PLATE VS. TIN FREE" at bounding box center [762, 154] width 210 height 35
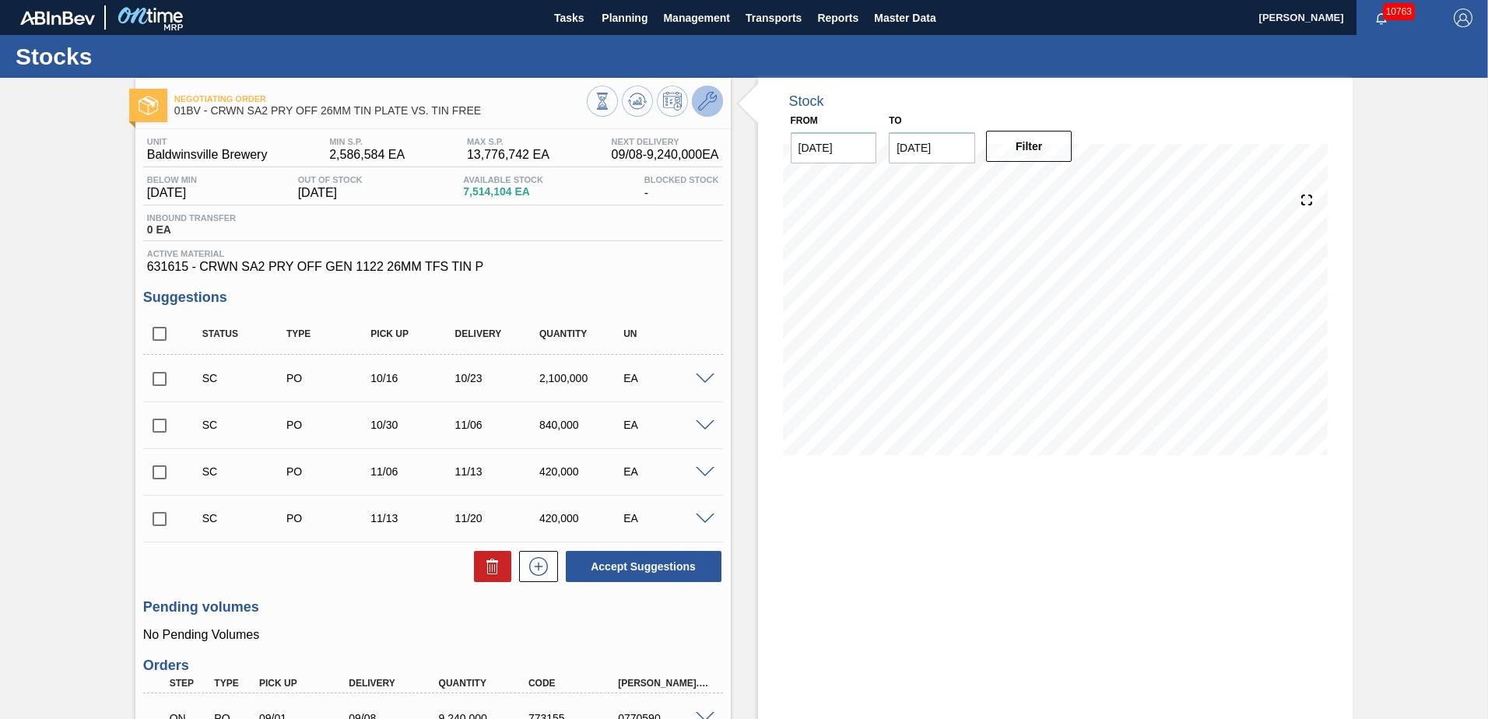
click at [706, 101] on icon at bounding box center [707, 101] width 19 height 19
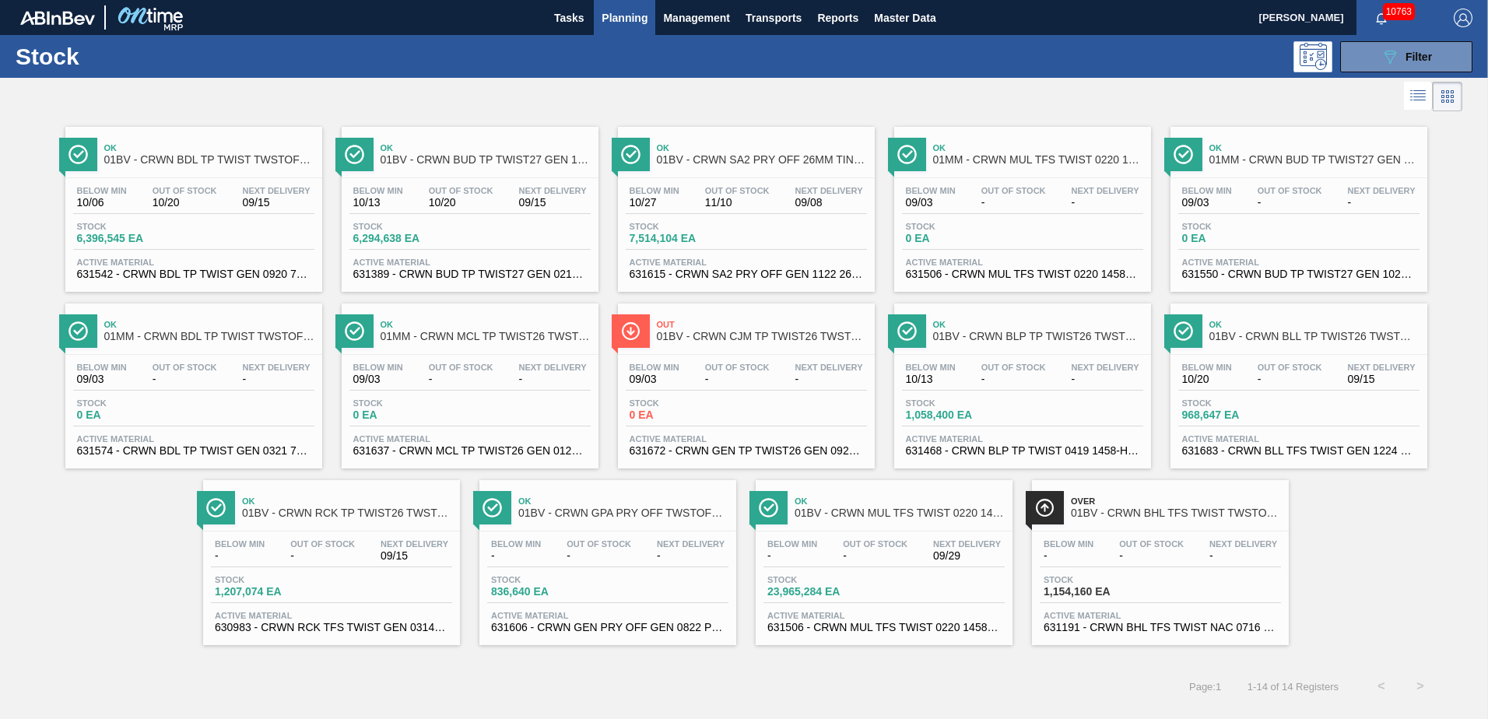
click at [1025, 162] on span "01MM - CRWN MUL TFS TWIST 0220 1458-H 3-COLR TW" at bounding box center [1038, 160] width 210 height 12
click at [1418, 55] on span "Filter" at bounding box center [1419, 57] width 26 height 12
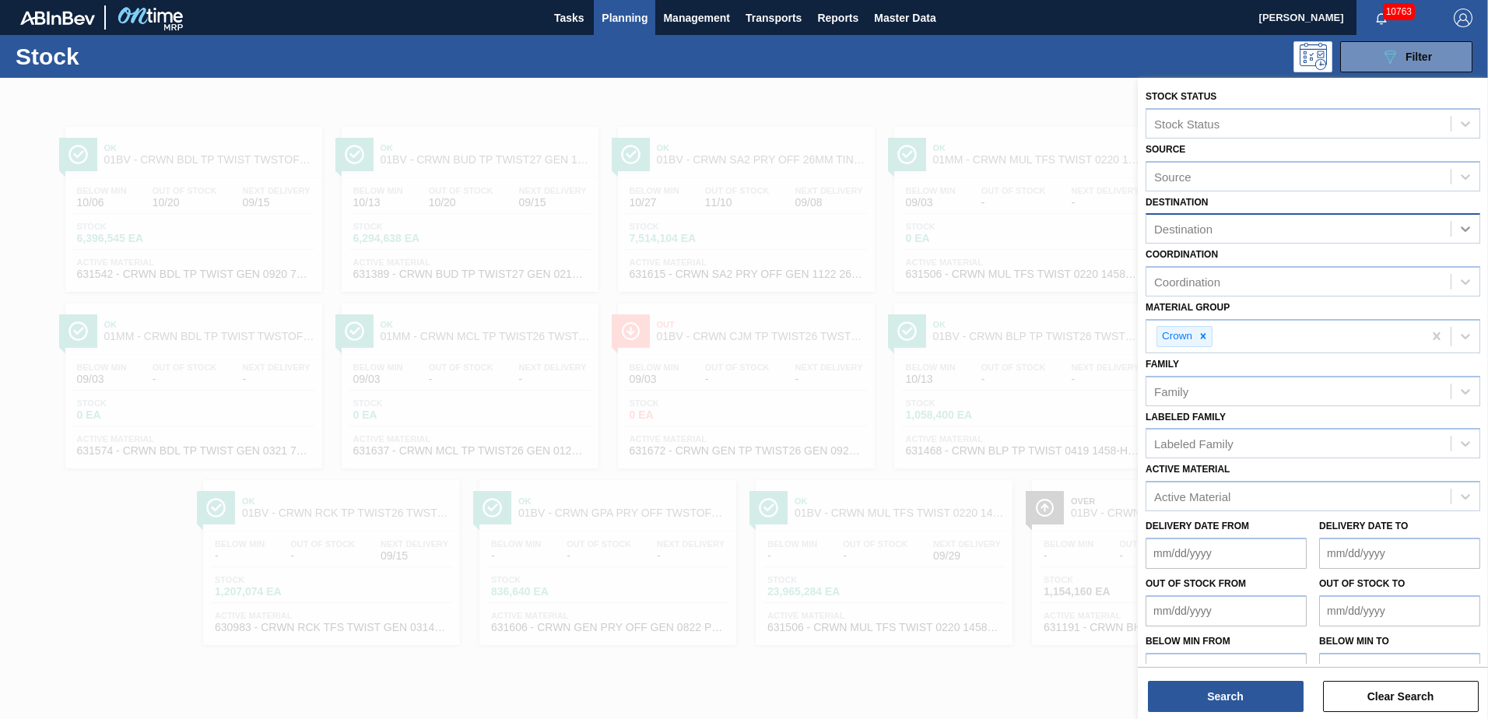
click at [1462, 226] on icon at bounding box center [1466, 229] width 16 height 16
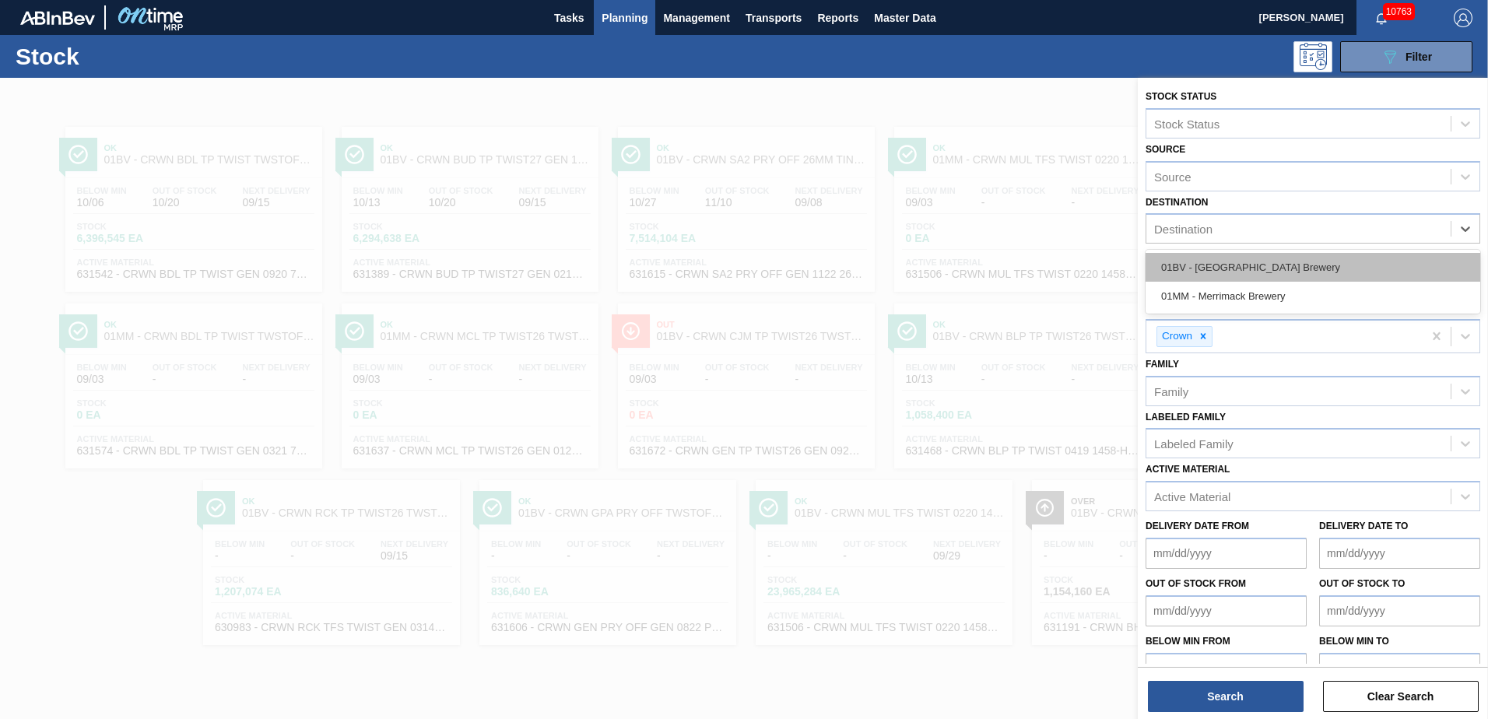
click at [1273, 265] on div "01BV - [GEOGRAPHIC_DATA] Brewery" at bounding box center [1313, 267] width 335 height 29
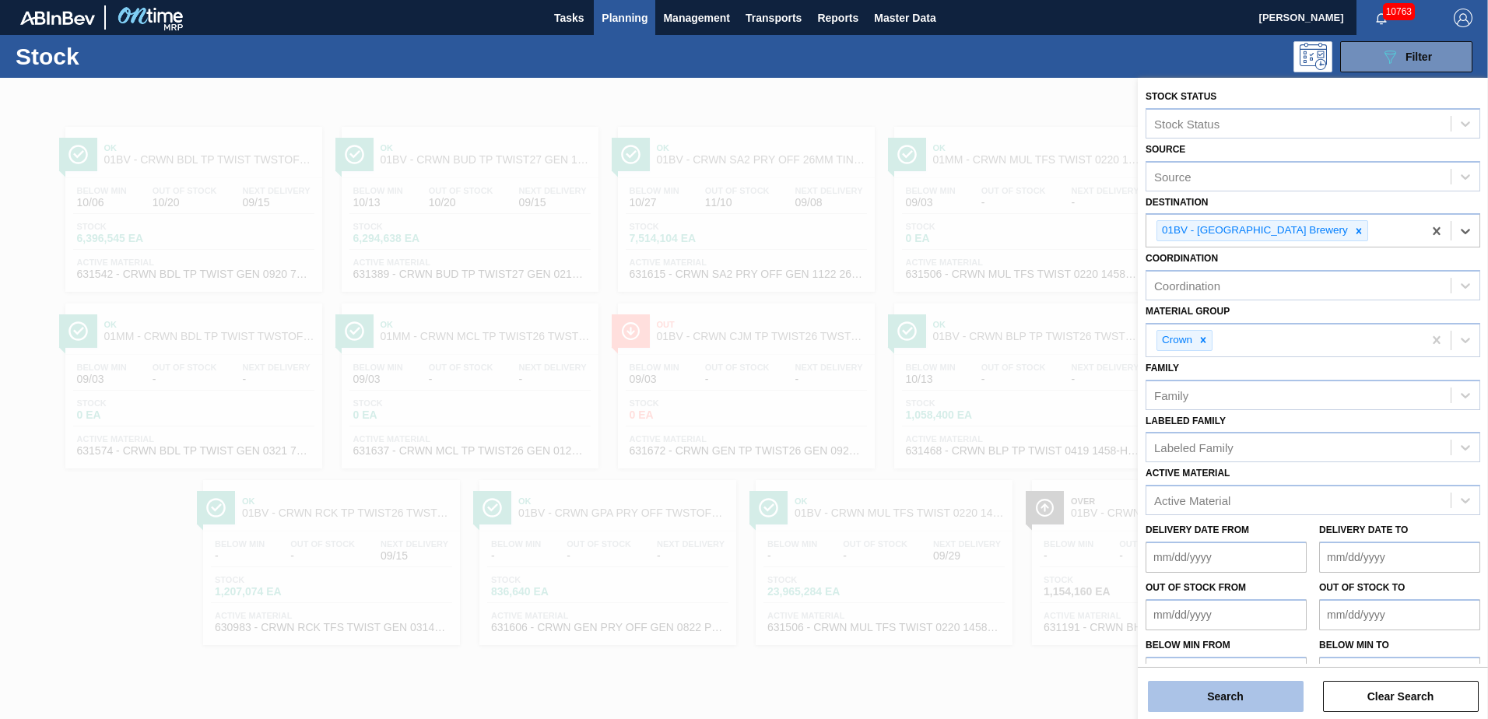
click at [1235, 694] on button "Search" at bounding box center [1226, 696] width 156 height 31
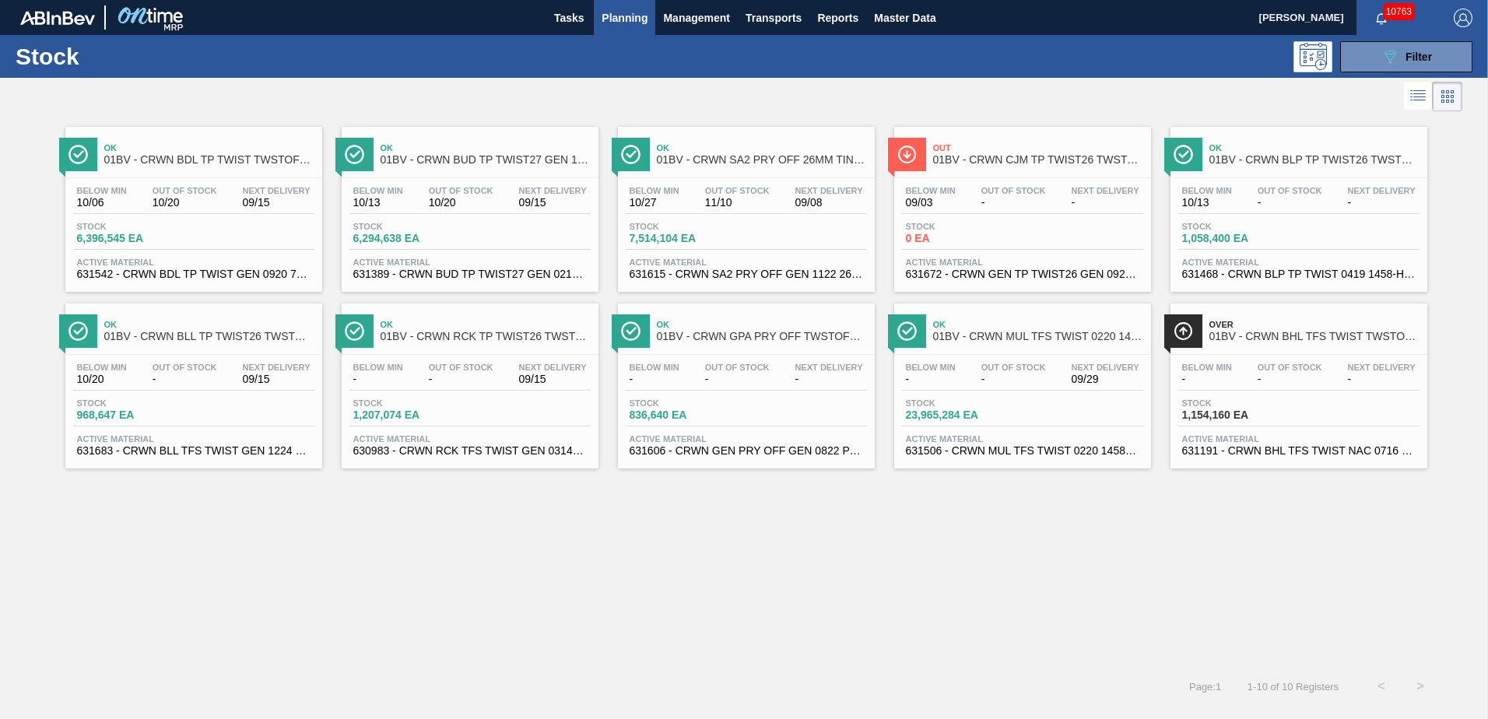
click at [1005, 178] on div "Below Min 09/03 Out Of Stock - Next Delivery - Stock 0 EA Active Material 63167…" at bounding box center [1022, 231] width 257 height 106
click at [1272, 167] on div "Ok 01BV - CRWN BLP TP TWIST26 TWSTOFF 12 OZ 70 LB" at bounding box center [1315, 154] width 210 height 35
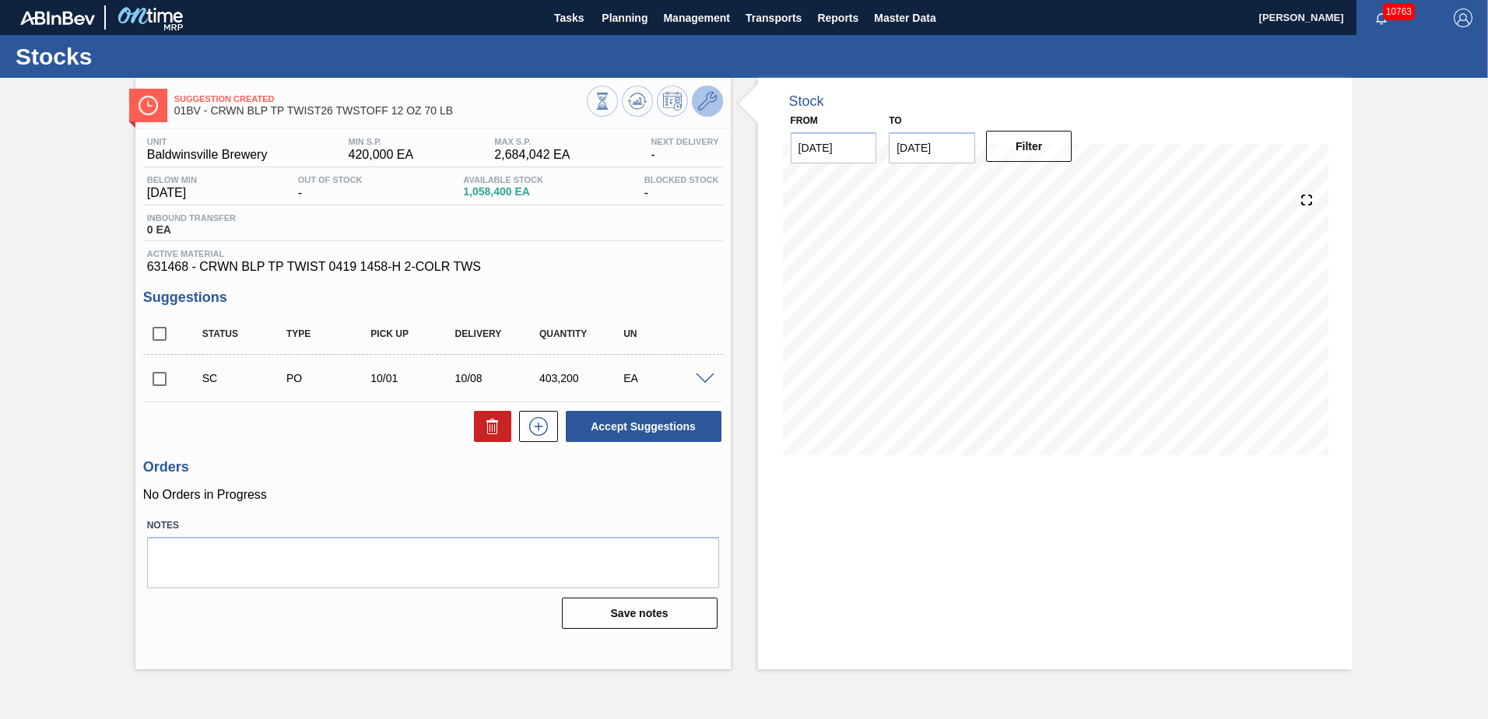
click at [711, 100] on icon at bounding box center [707, 101] width 19 height 19
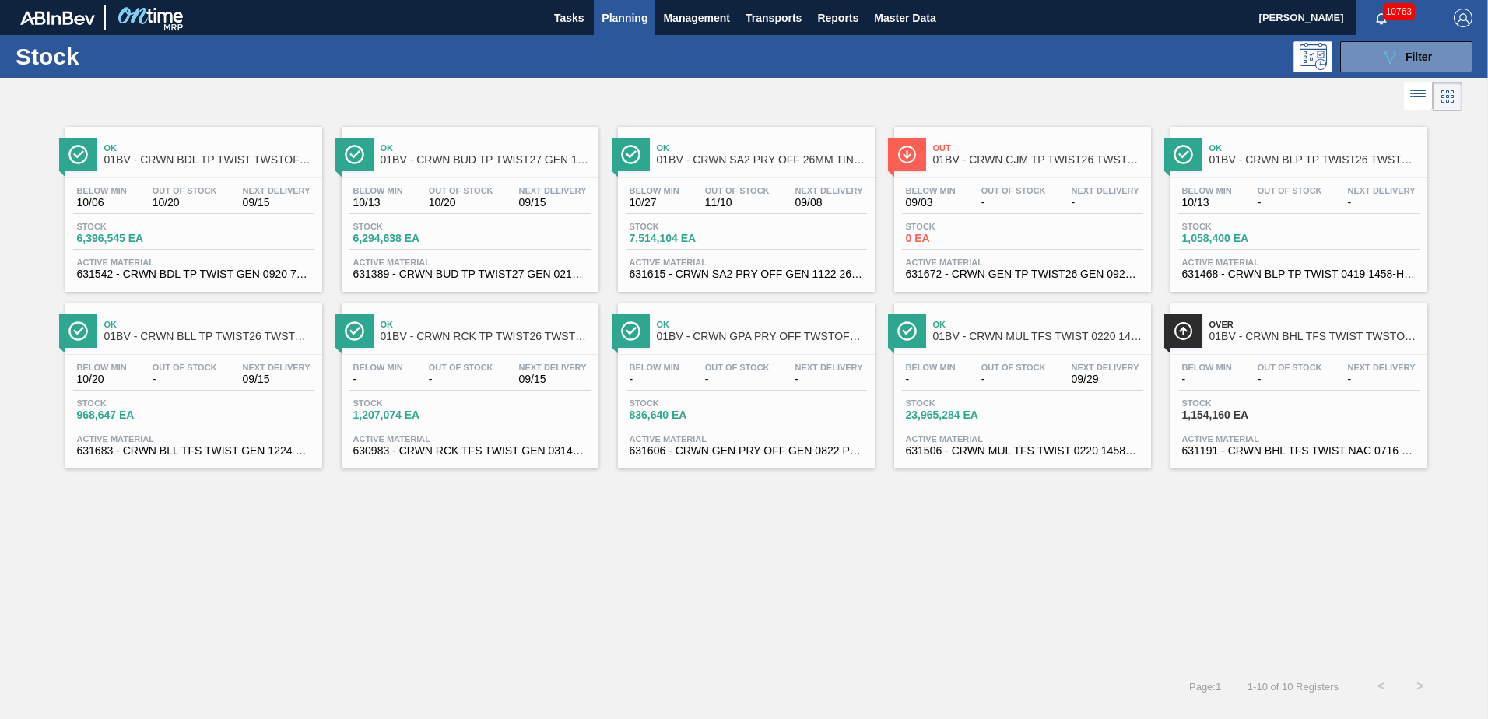
click at [180, 332] on span "01BV - CRWN BLL TP TWIST26 TWSTOFF 12 OZ 70 LB" at bounding box center [209, 337] width 210 height 12
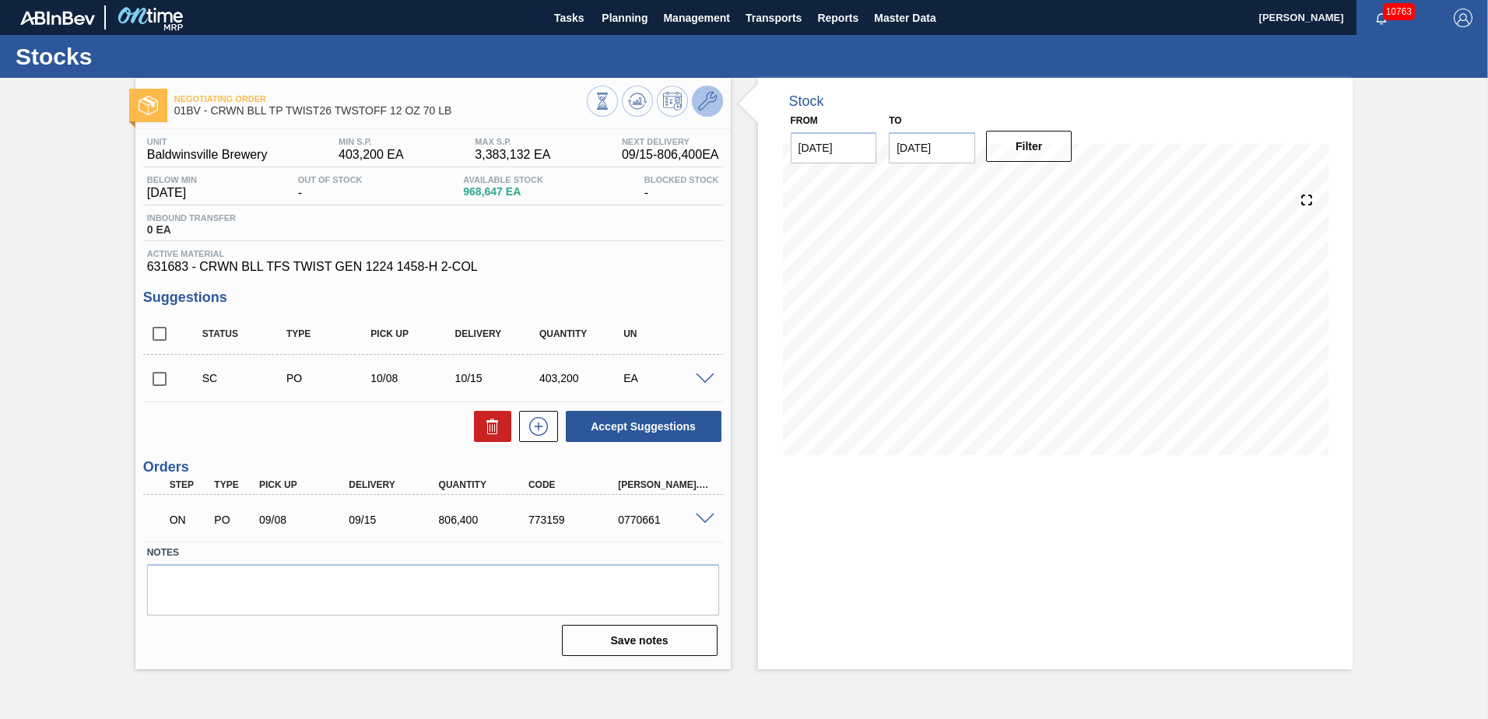
click at [712, 103] on icon at bounding box center [707, 101] width 19 height 19
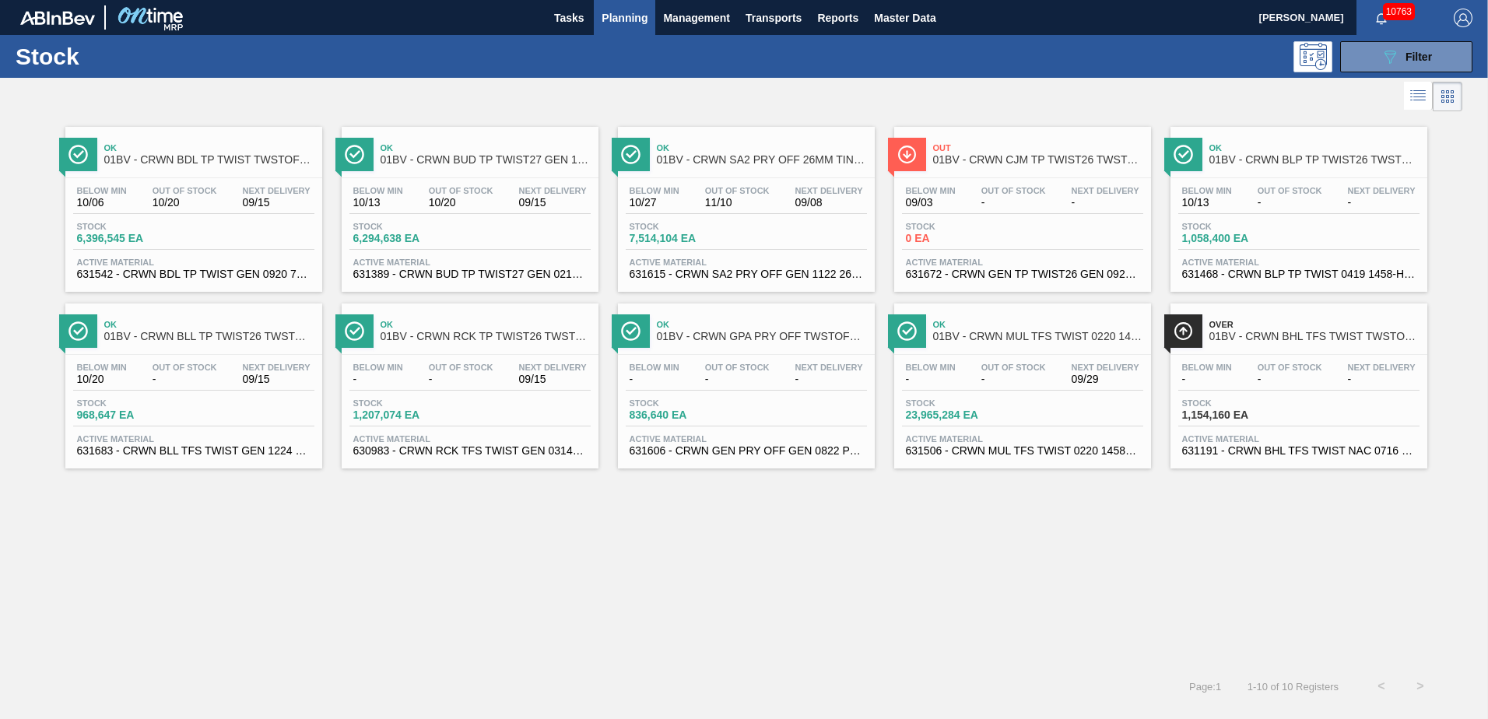
click at [476, 328] on span "Ok" at bounding box center [486, 324] width 210 height 9
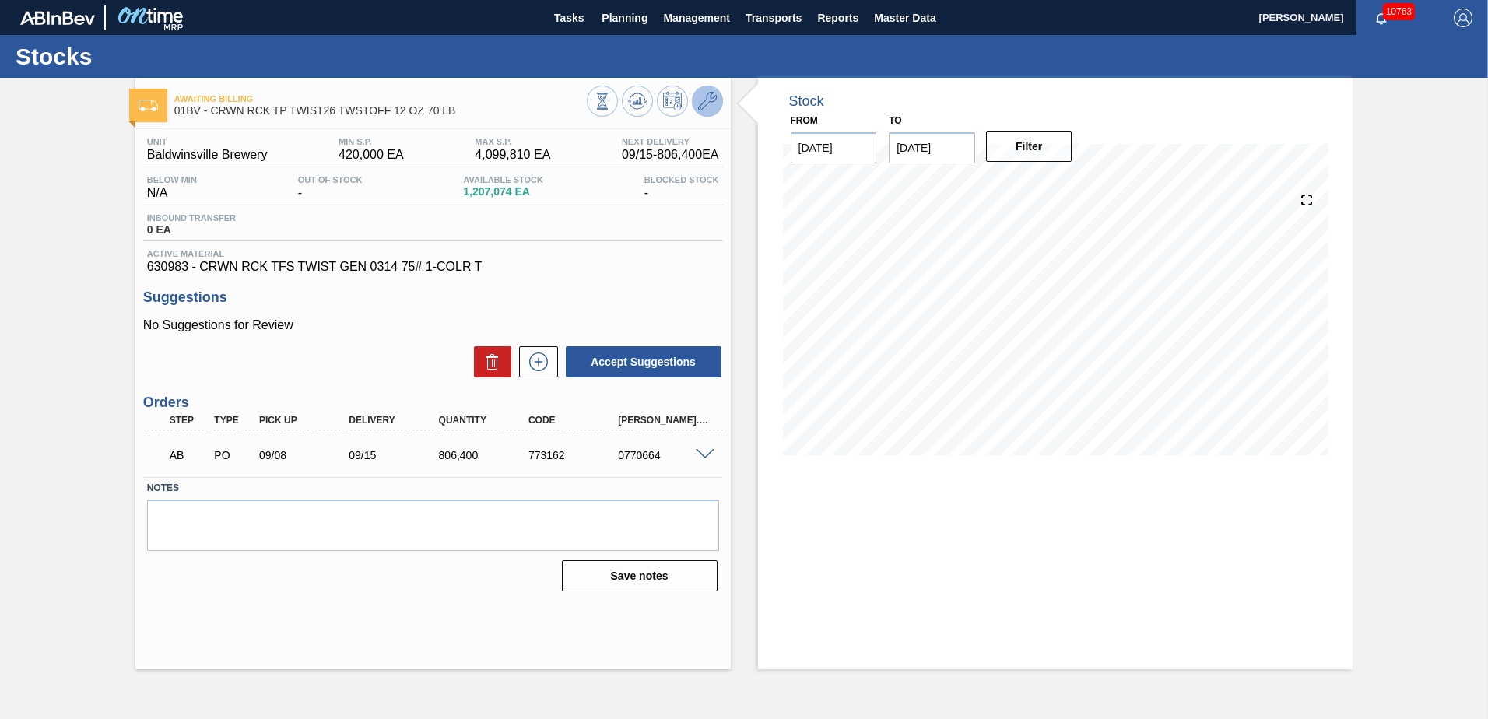
click at [714, 96] on icon at bounding box center [707, 101] width 19 height 19
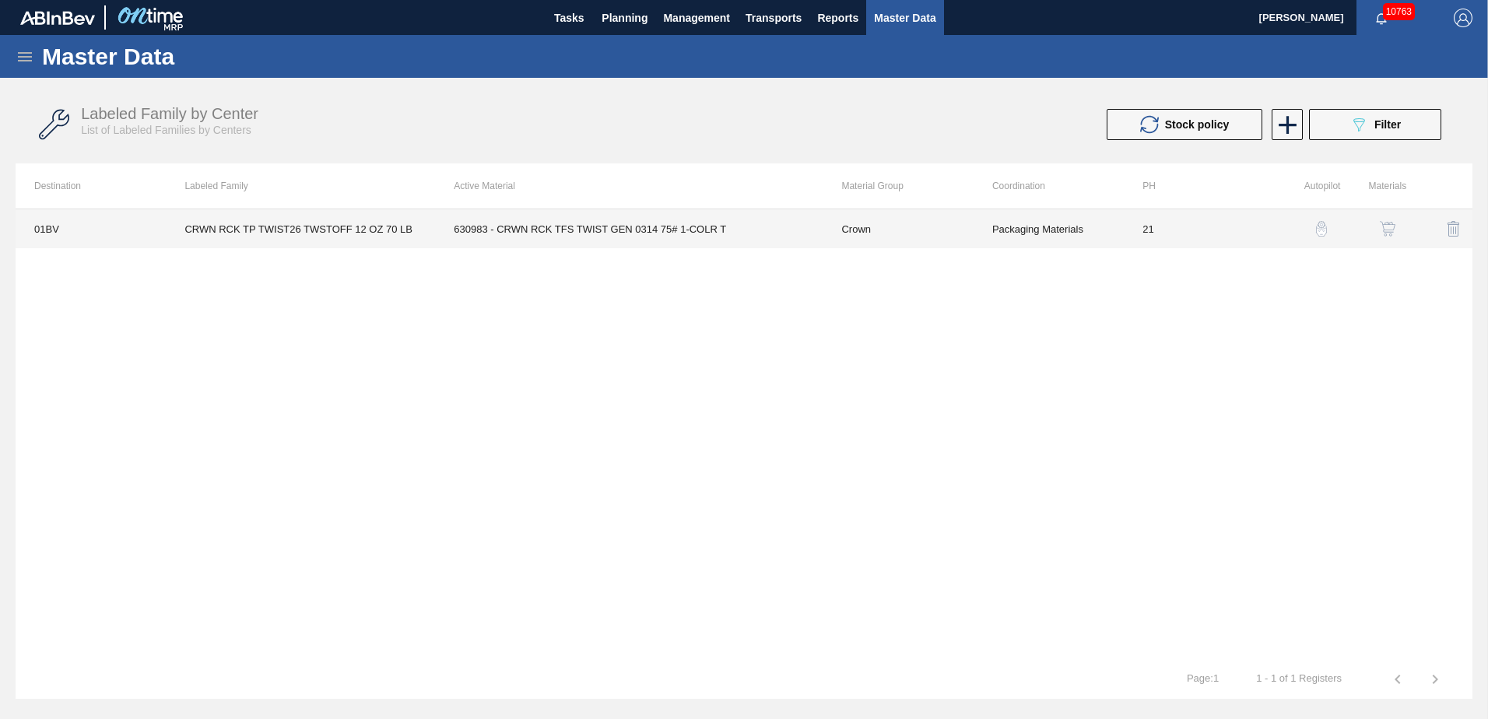
click at [1150, 230] on td "21" at bounding box center [1199, 228] width 150 height 39
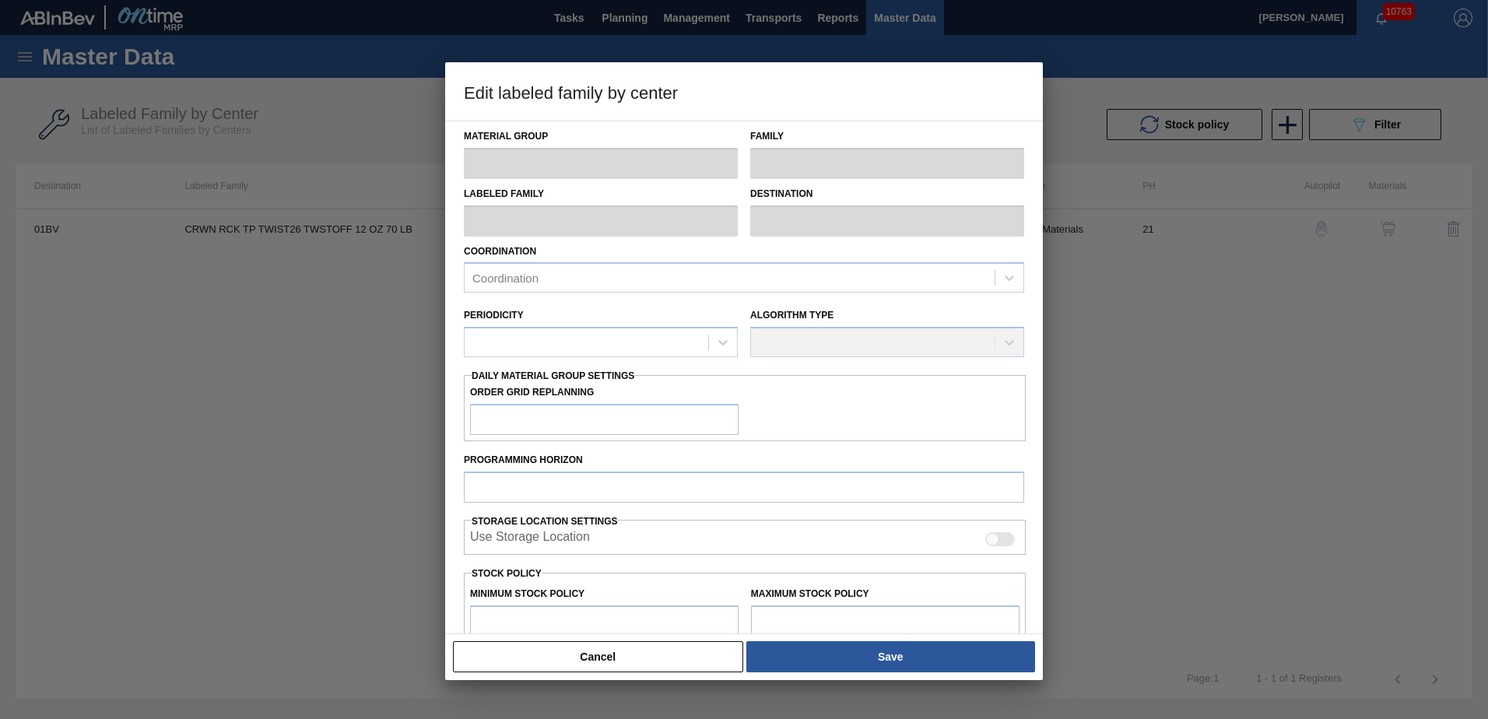
type input "Crown"
type input "Crowns"
type input "CRWN RCK TP TWIST26 TWSTOFF 12 OZ 70 LB"
type input "01BV - [GEOGRAPHIC_DATA] Brewery"
type input "21"
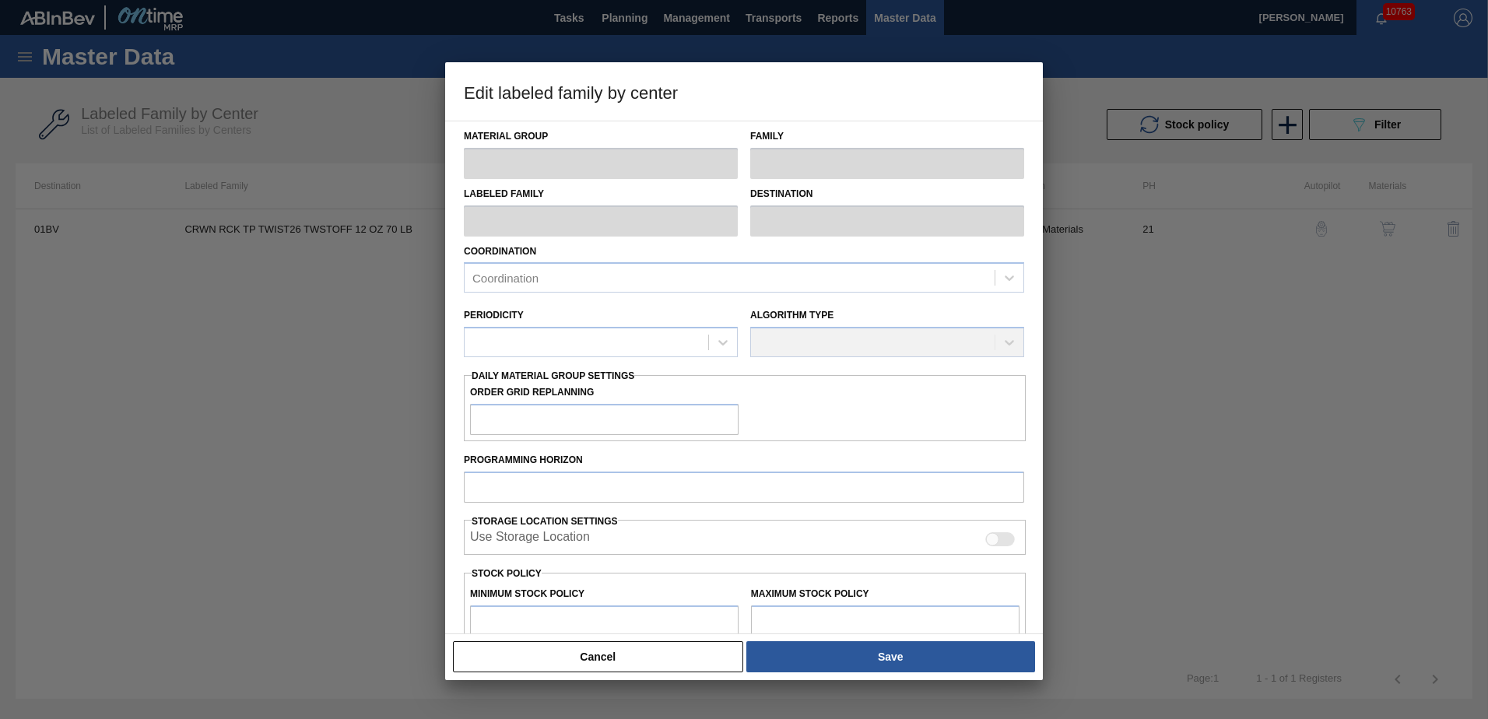
type input "420,000"
type input "4,099,810"
type input "11"
type input "824,779"
checkbox input "true"
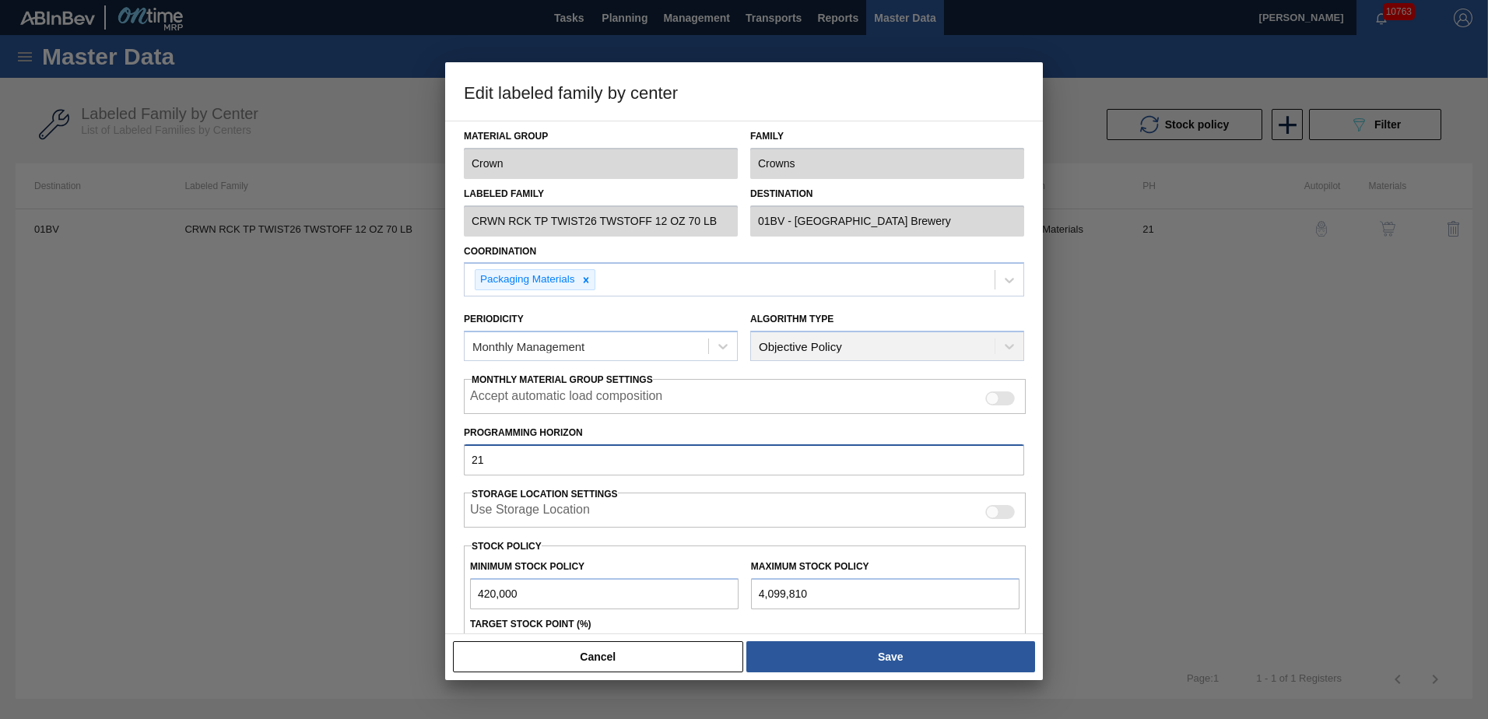
drag, startPoint x: 511, startPoint y: 458, endPoint x: 209, endPoint y: 457, distance: 302.0
click at [210, 458] on div "Edit labeled family by center Material Group Crown Family Crowns Labeled Family…" at bounding box center [744, 359] width 1488 height 719
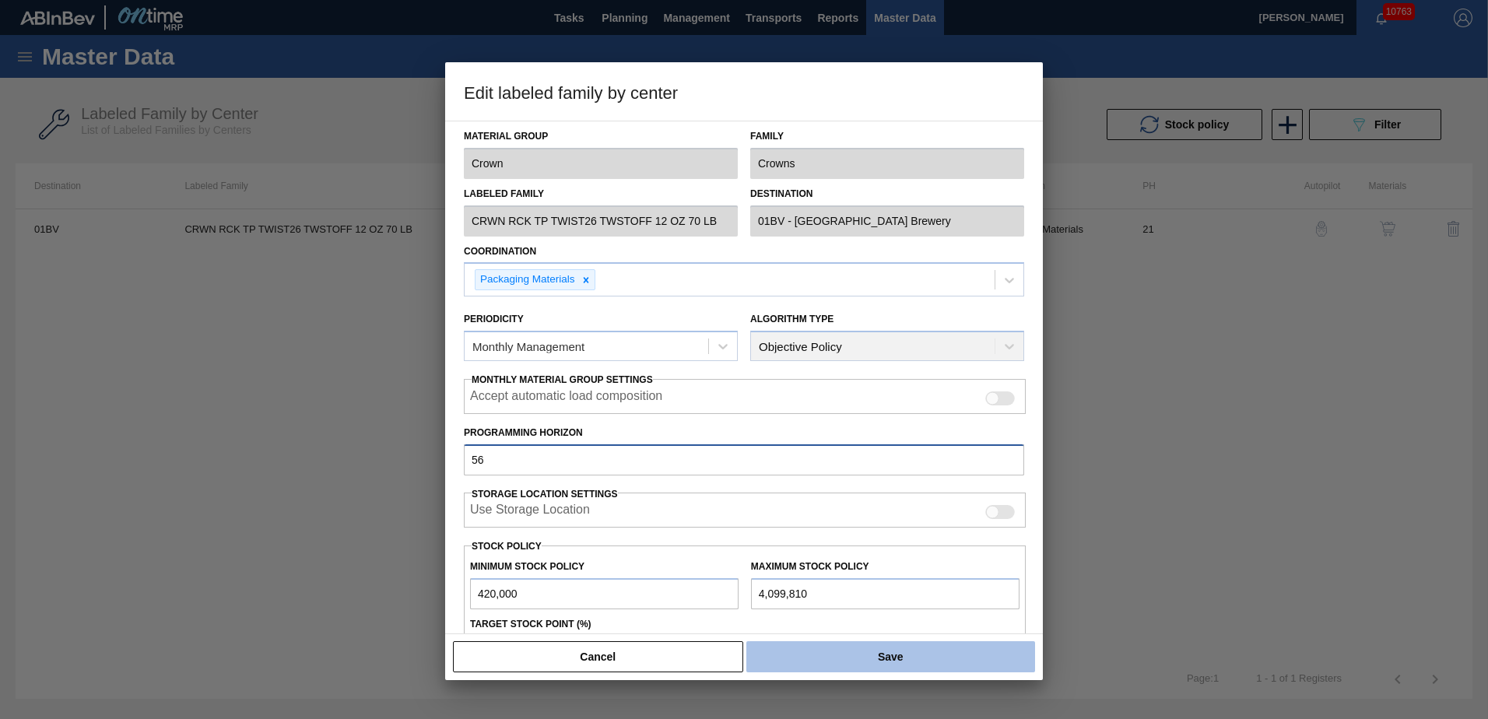
type input "56"
click at [886, 654] on button "Save" at bounding box center [890, 656] width 289 height 31
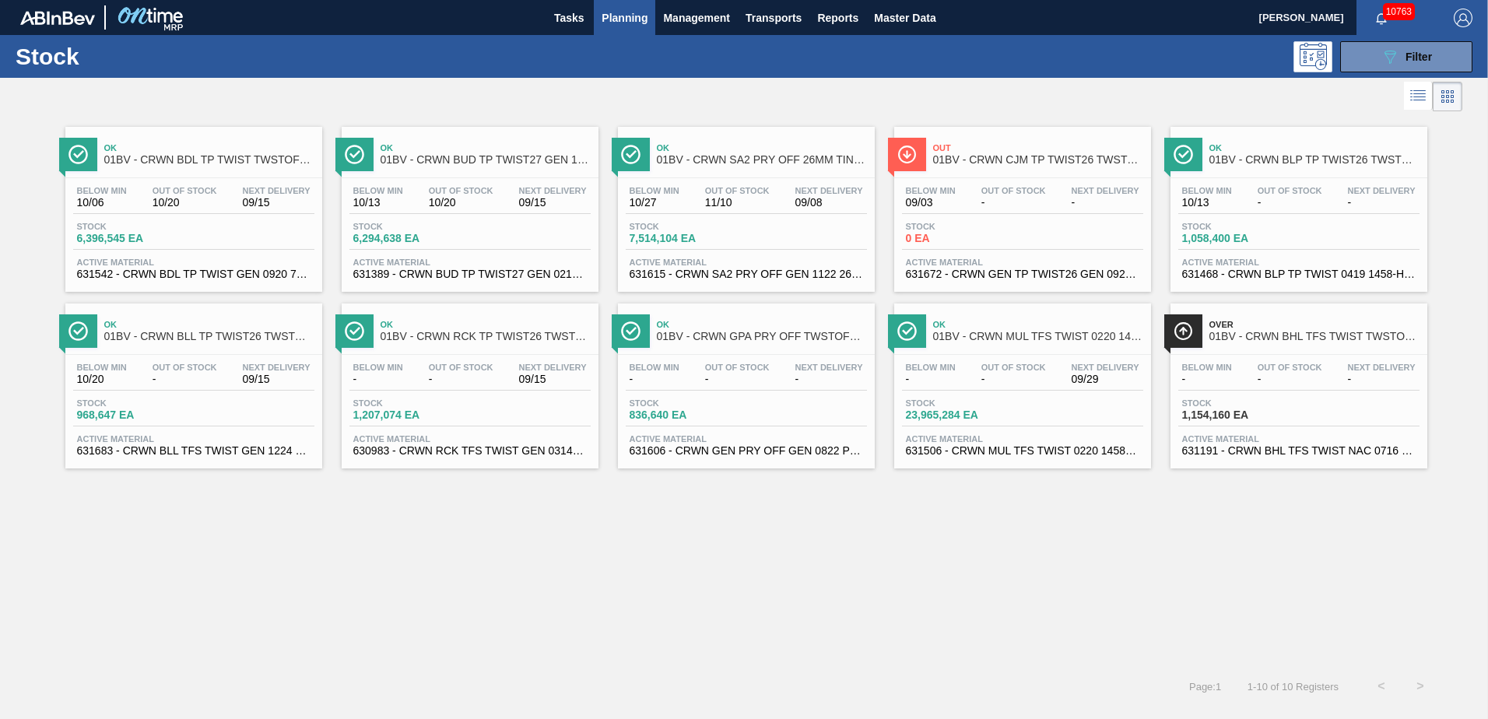
click at [705, 337] on span "01BV - CRWN GPA PRY OFF TWSTOFF #75 4-COLR 1458-H" at bounding box center [762, 337] width 210 height 12
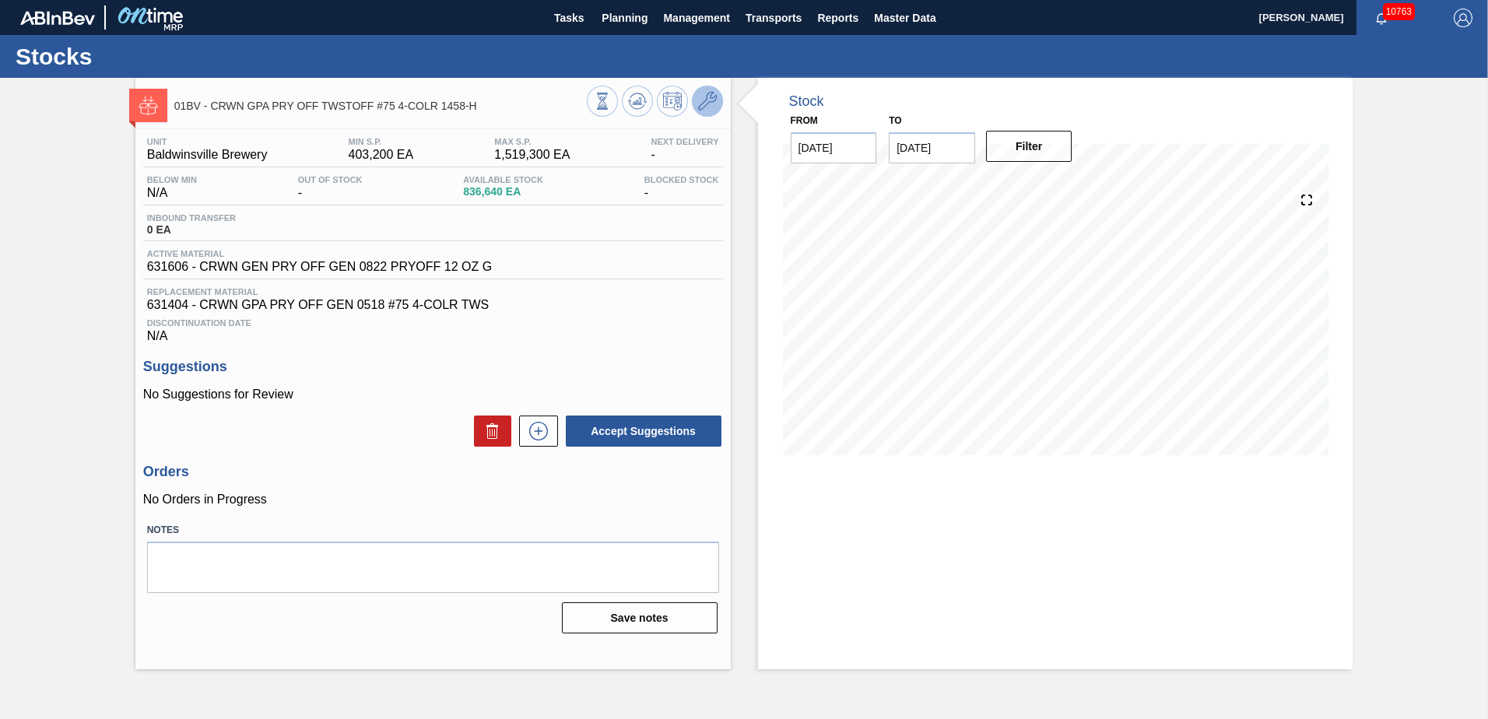
click at [710, 98] on icon at bounding box center [707, 101] width 19 height 19
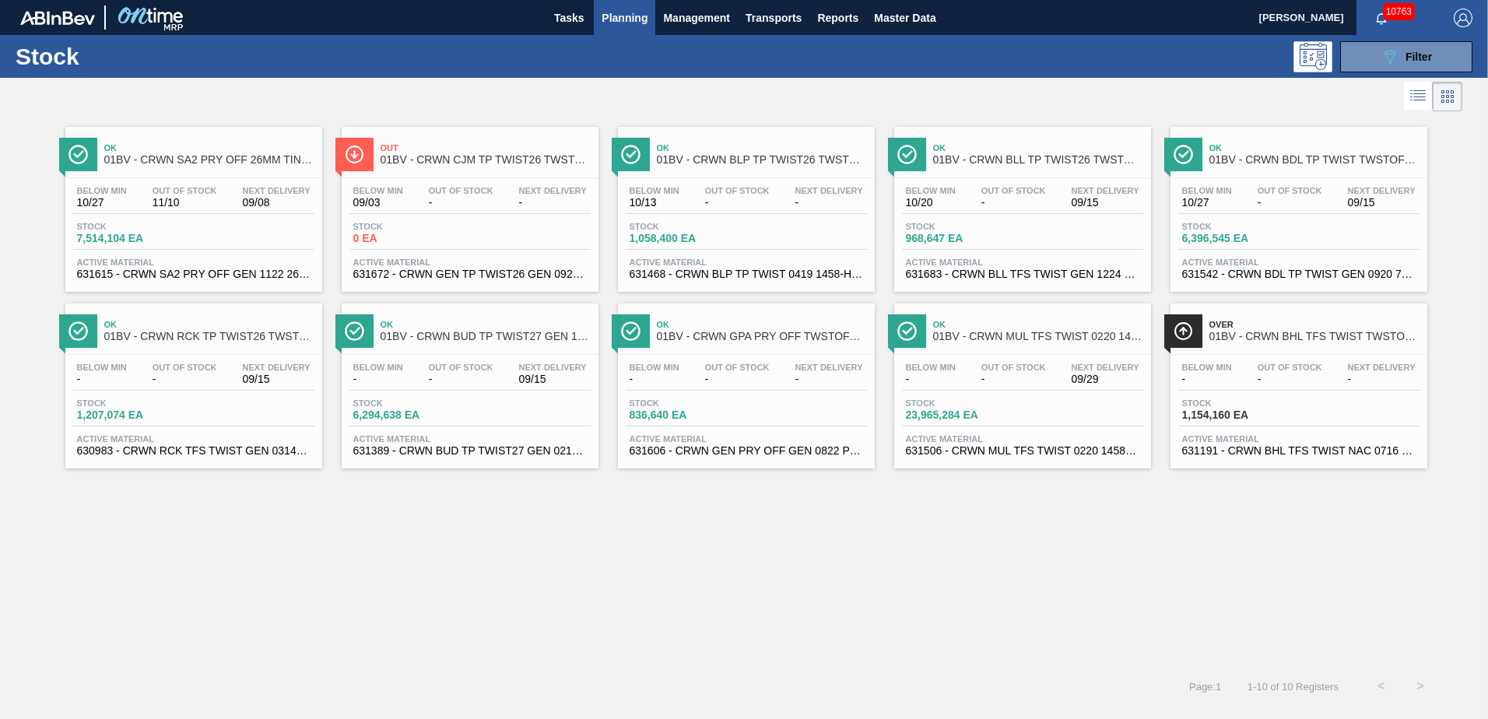
click at [1256, 331] on span "01BV - CRWN BHL TFS TWIST TWSTOFF 70# 2-COLR 1458-H 70LB CROWN" at bounding box center [1315, 337] width 210 height 12
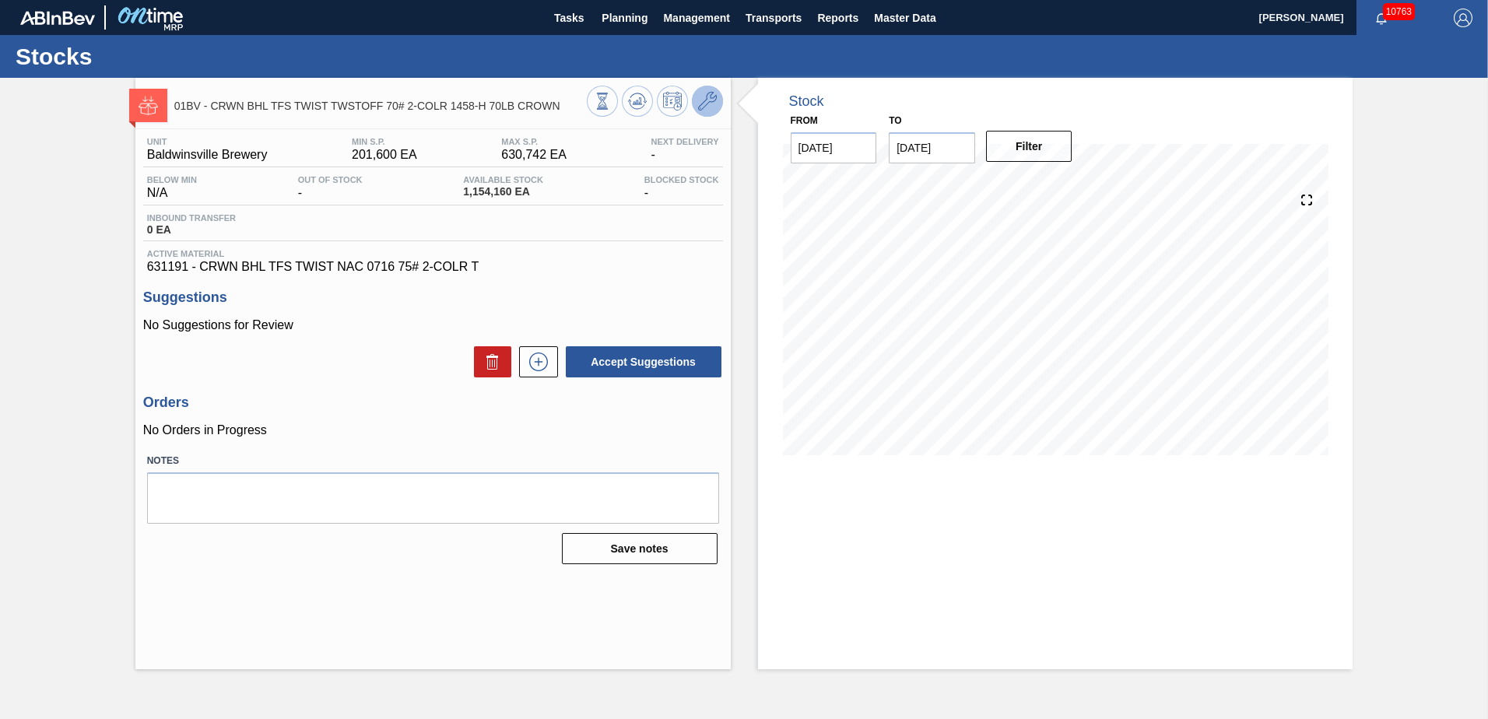
click at [708, 99] on icon at bounding box center [707, 101] width 19 height 19
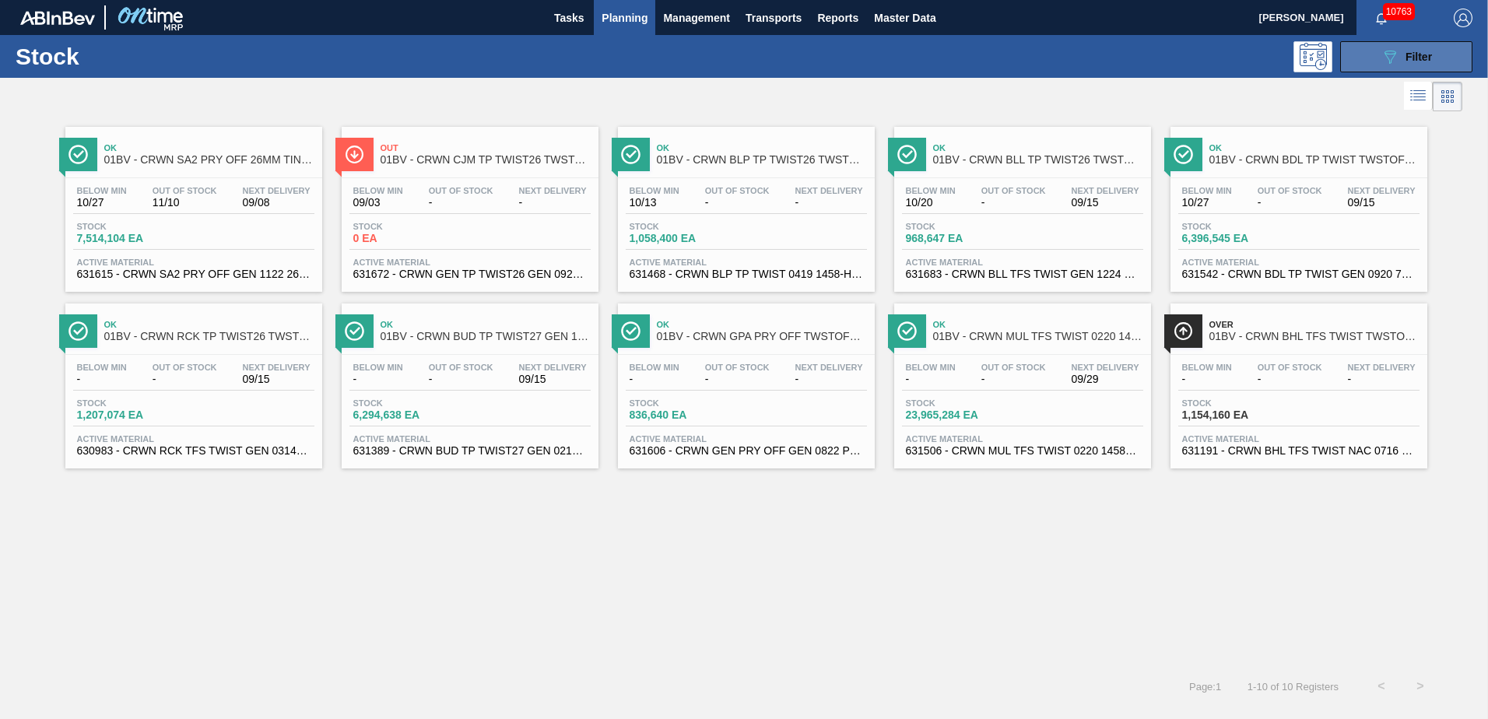
click at [1402, 53] on div "089F7B8B-B2A5-4AFE-B5C0-19BA573D28AC Filter" at bounding box center [1406, 56] width 51 height 19
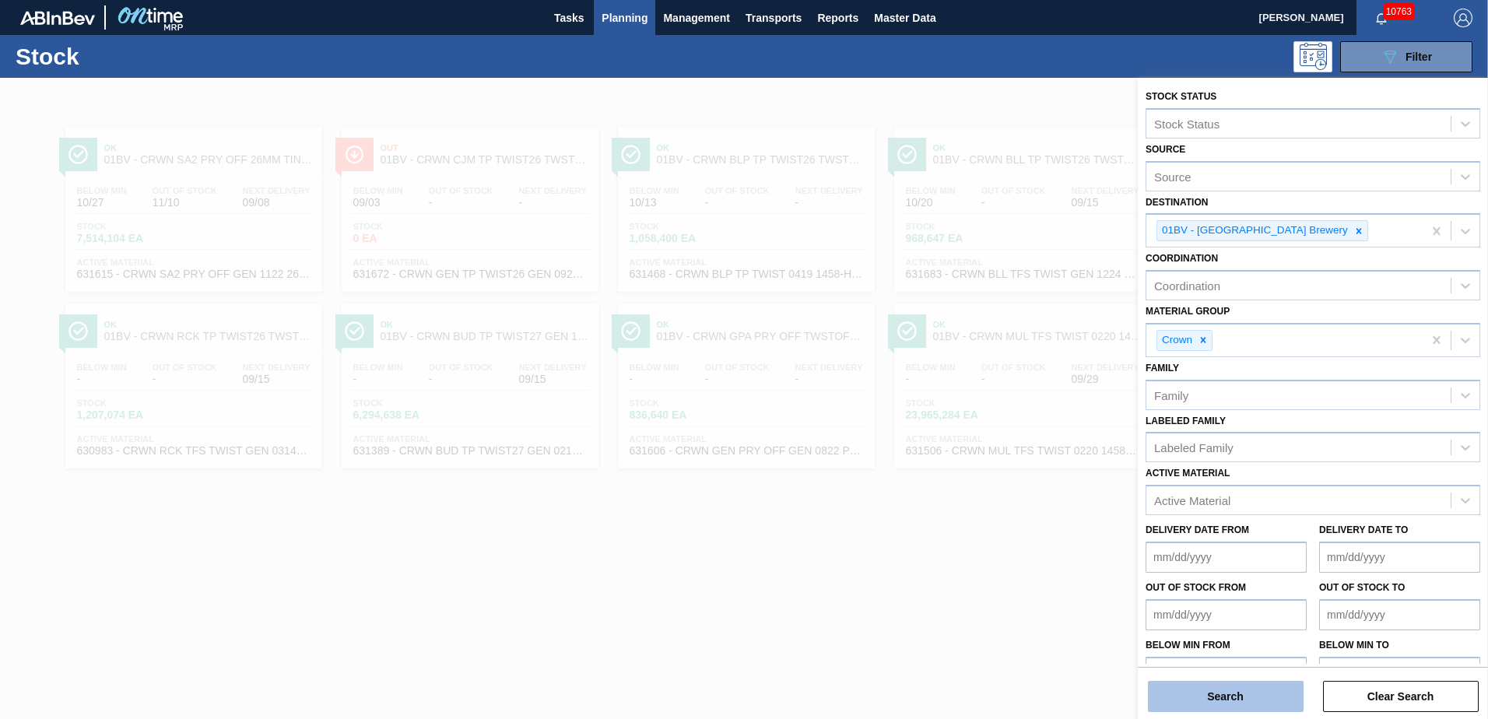
click at [1229, 701] on button "Search" at bounding box center [1226, 696] width 156 height 31
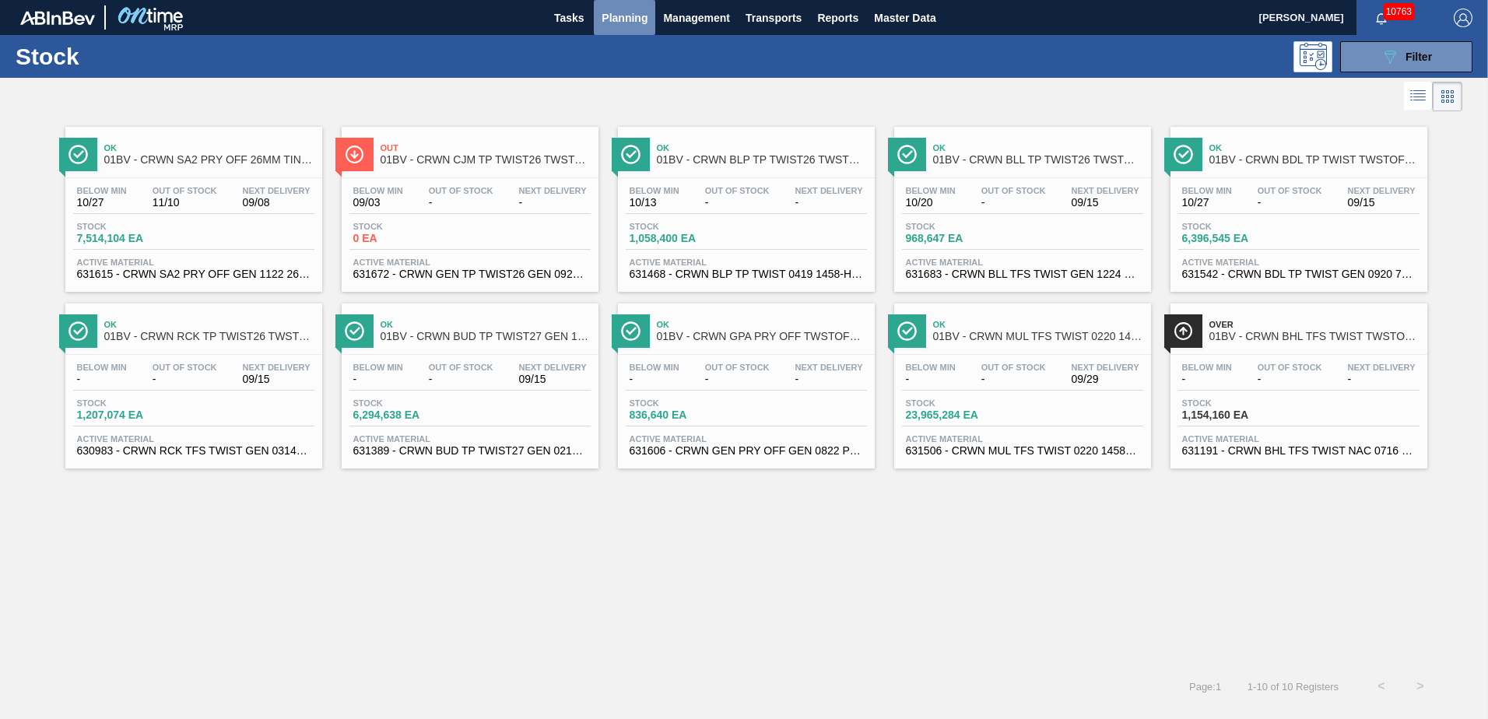
click at [609, 19] on span "Planning" at bounding box center [625, 18] width 46 height 19
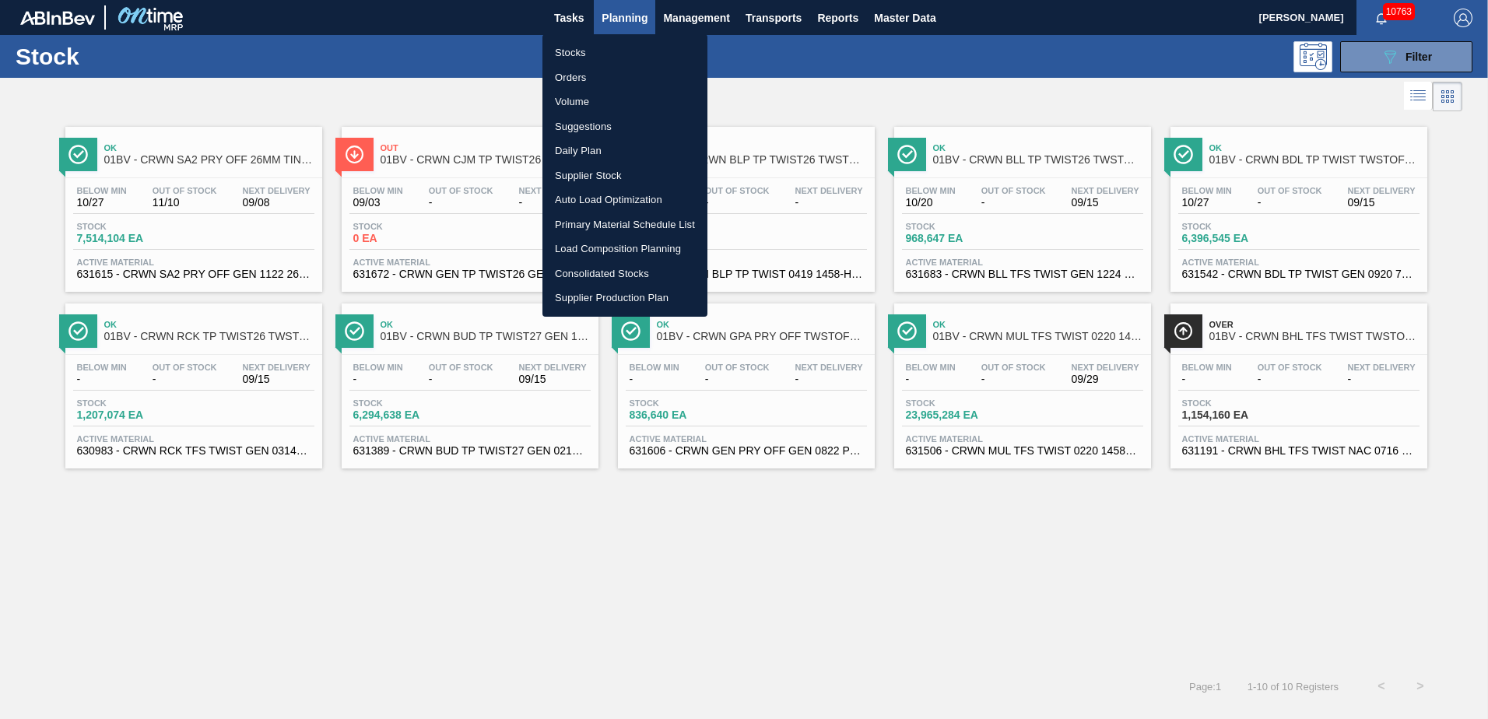
click at [579, 128] on li "Suggestions" at bounding box center [625, 126] width 165 height 25
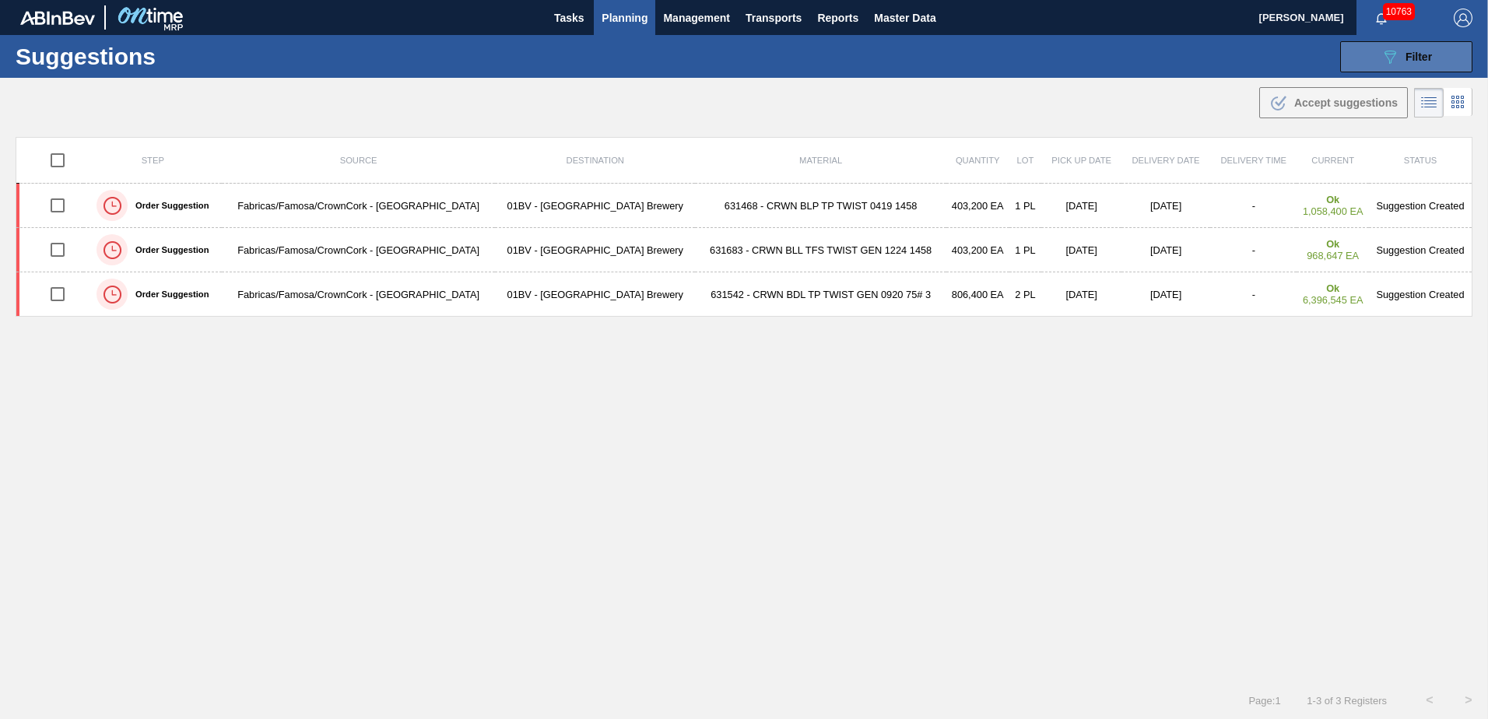
click at [1386, 56] on icon "089F7B8B-B2A5-4AFE-B5C0-19BA573D28AC" at bounding box center [1390, 56] width 19 height 19
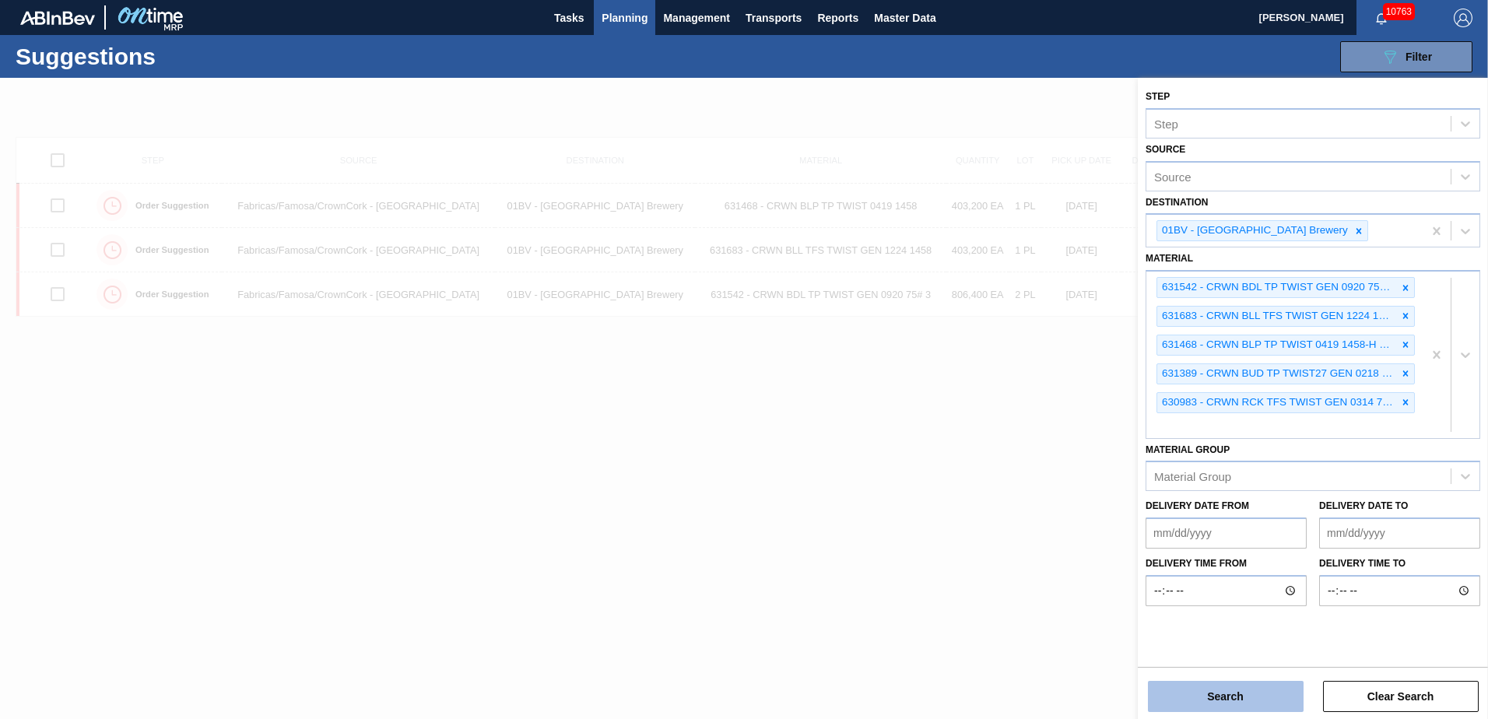
click at [1219, 703] on button "Search" at bounding box center [1226, 696] width 156 height 31
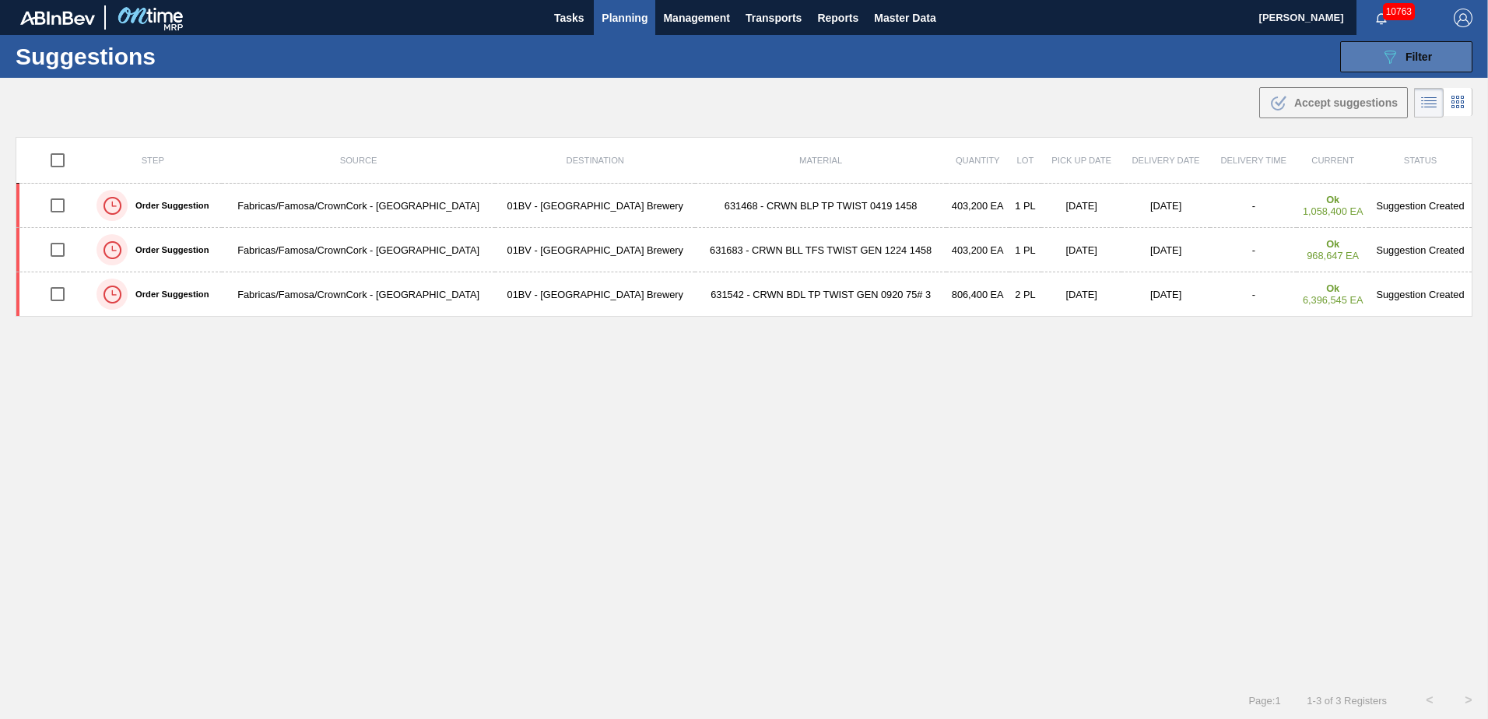
click at [1427, 41] on button "089F7B8B-B2A5-4AFE-B5C0-19BA573D28AC Filter" at bounding box center [1406, 56] width 132 height 31
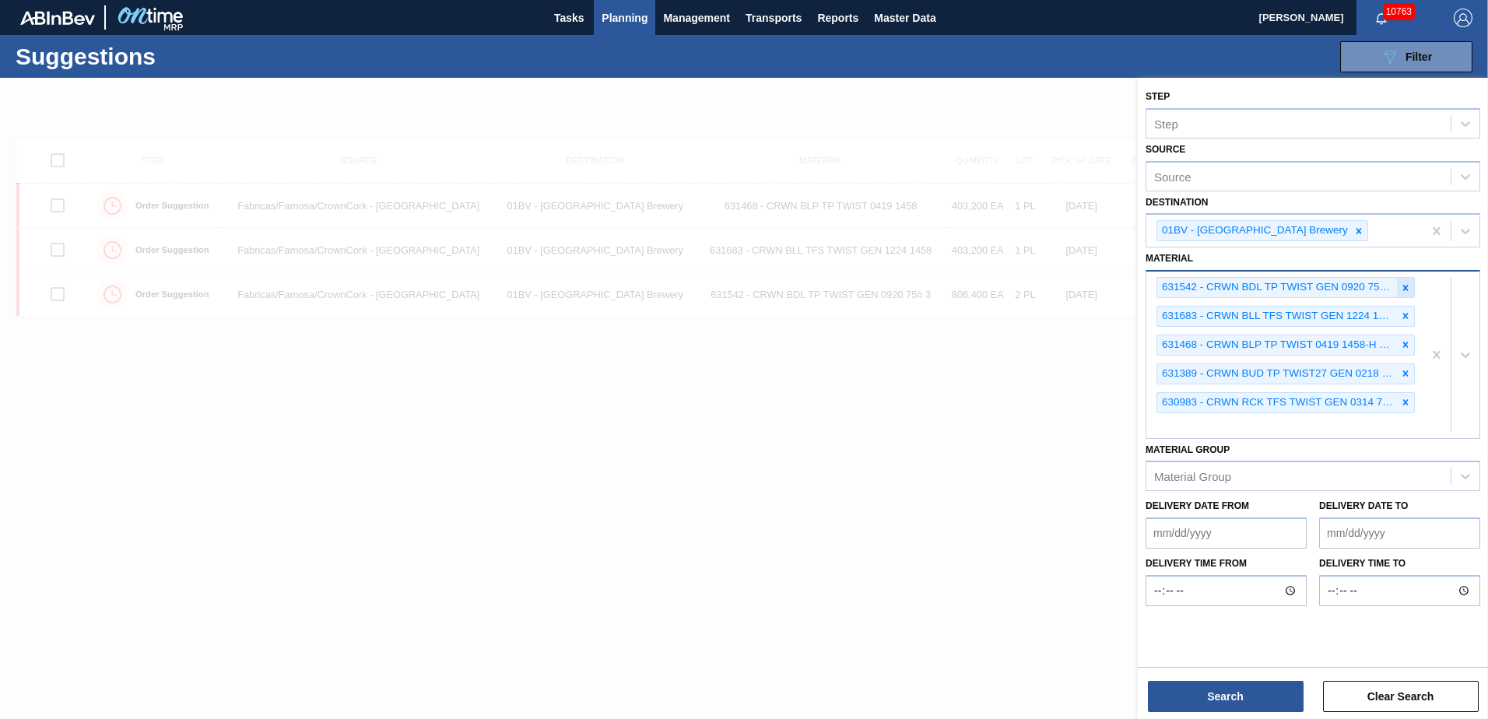
click at [1408, 289] on icon at bounding box center [1405, 288] width 11 height 11
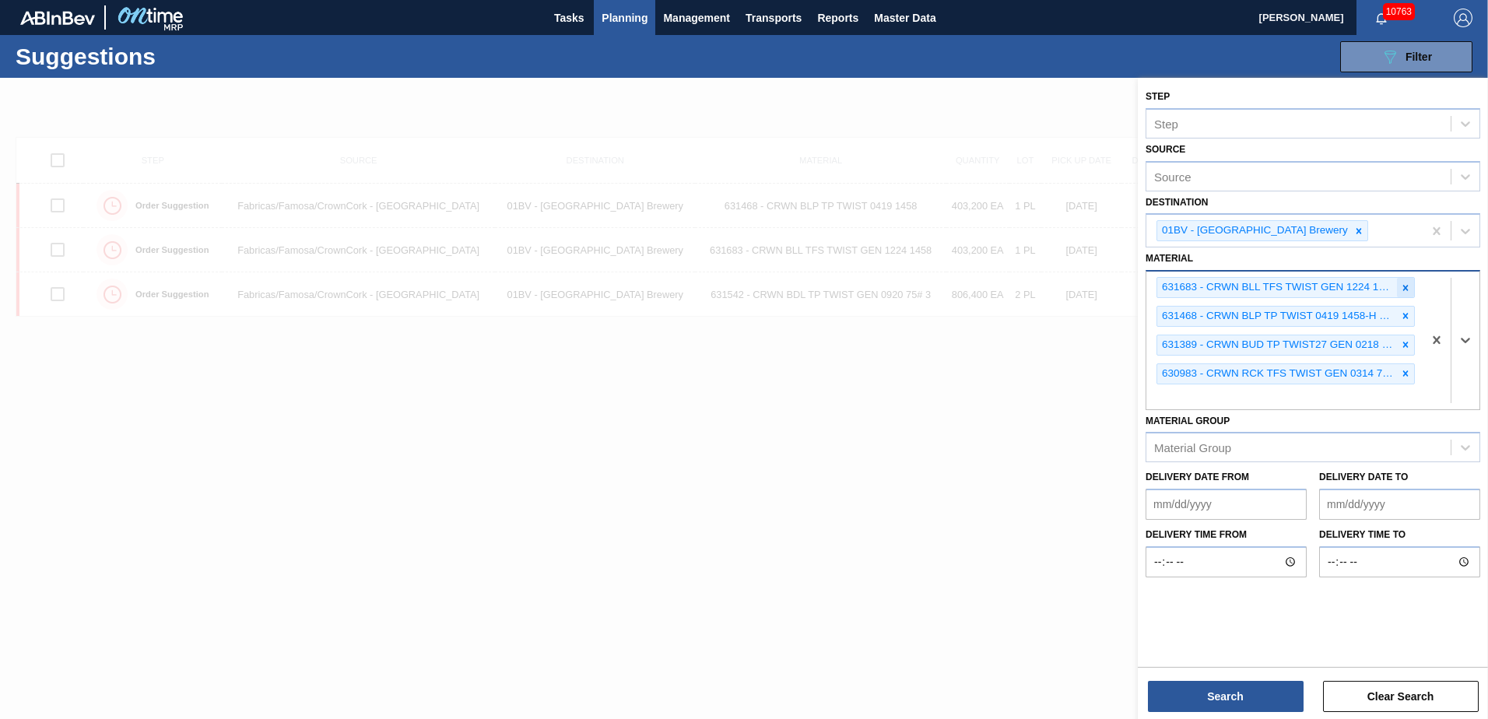
click at [1406, 286] on icon at bounding box center [1405, 288] width 11 height 11
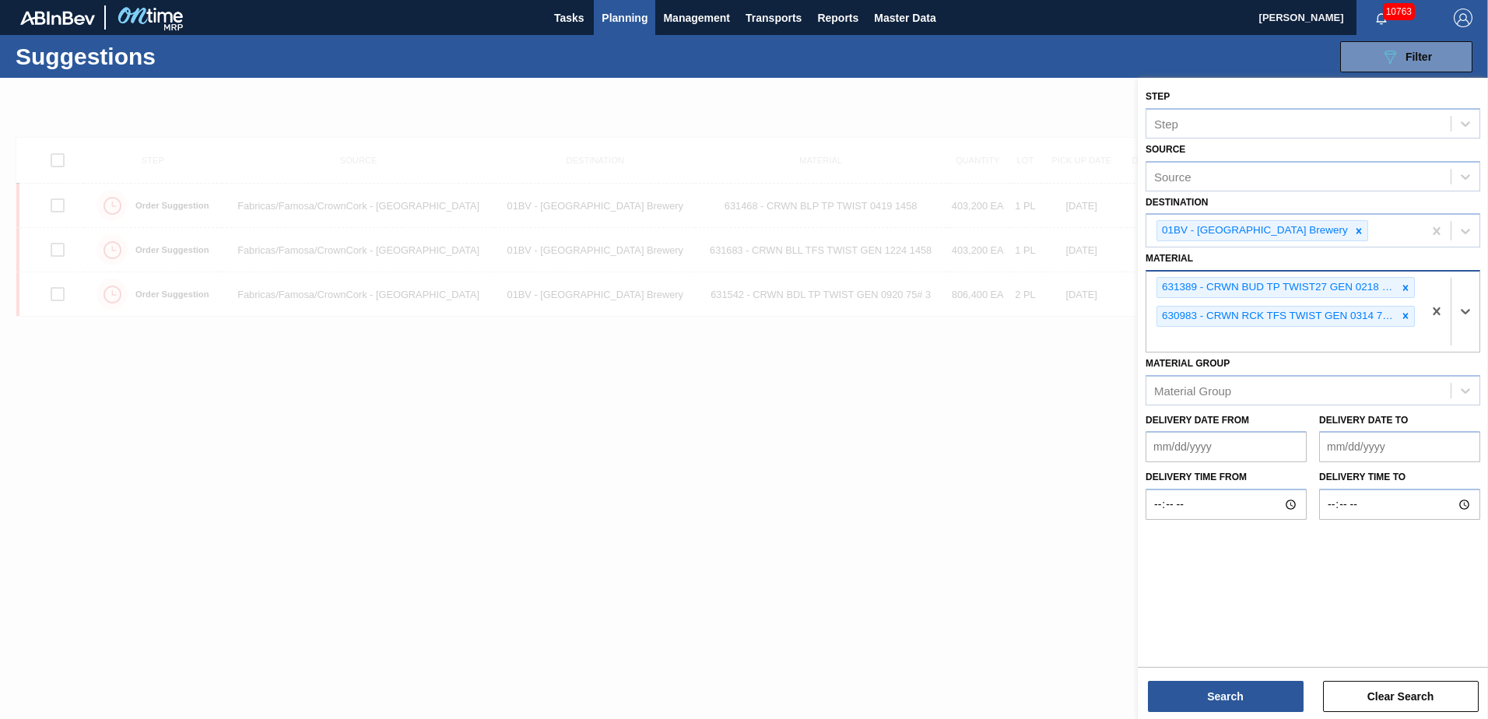
click at [1406, 286] on icon at bounding box center [1405, 288] width 11 height 11
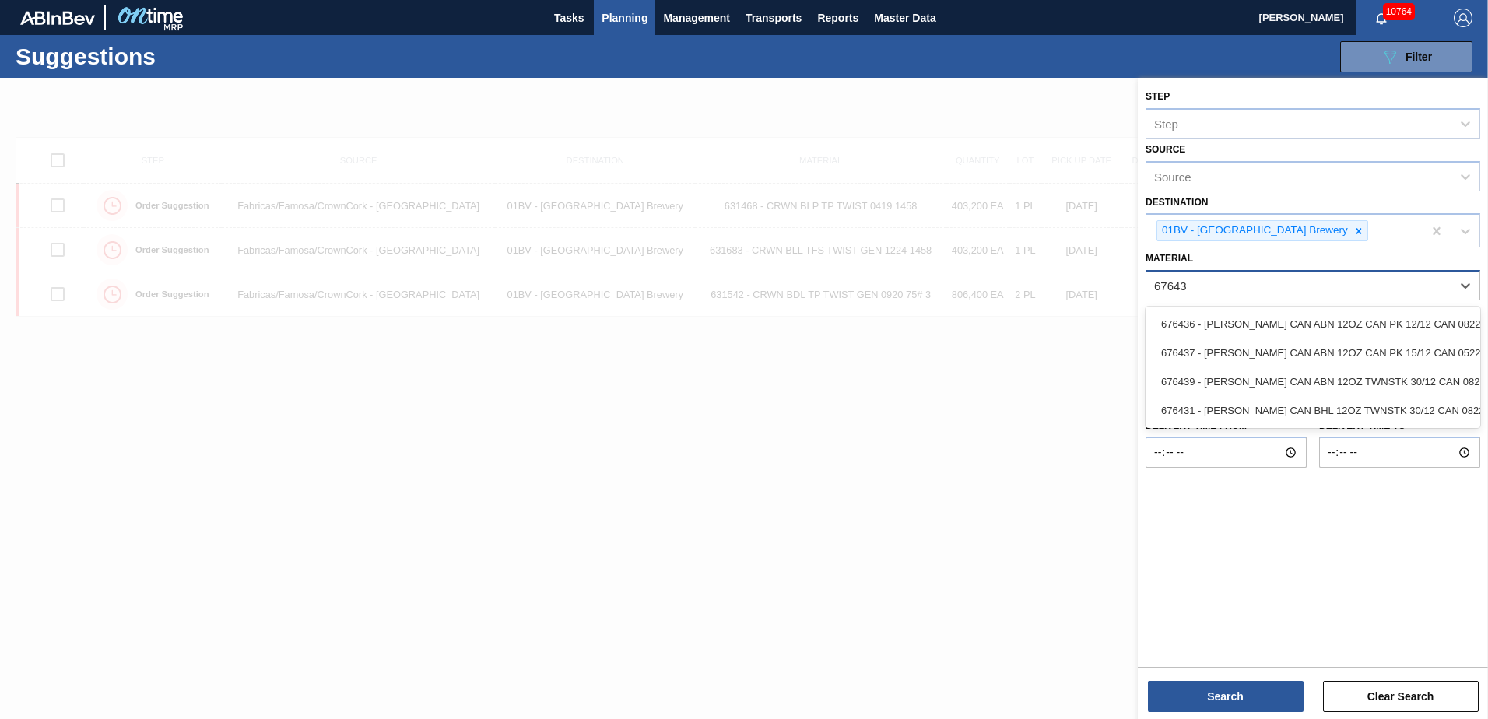
type input "676436"
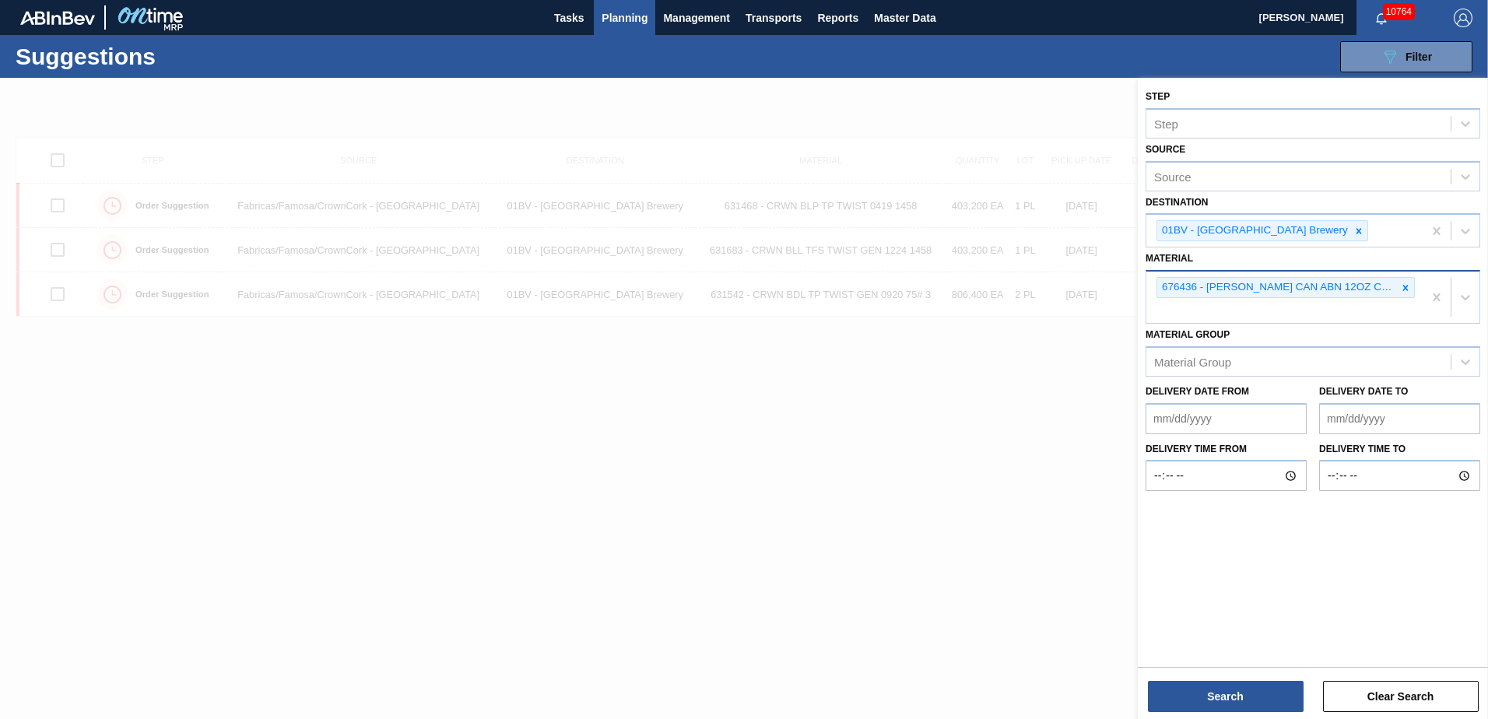
click at [1197, 309] on div "676436 - CARR CAN ABN 12OZ CAN PK 12/12 CAN 0822" at bounding box center [1285, 297] width 276 height 51
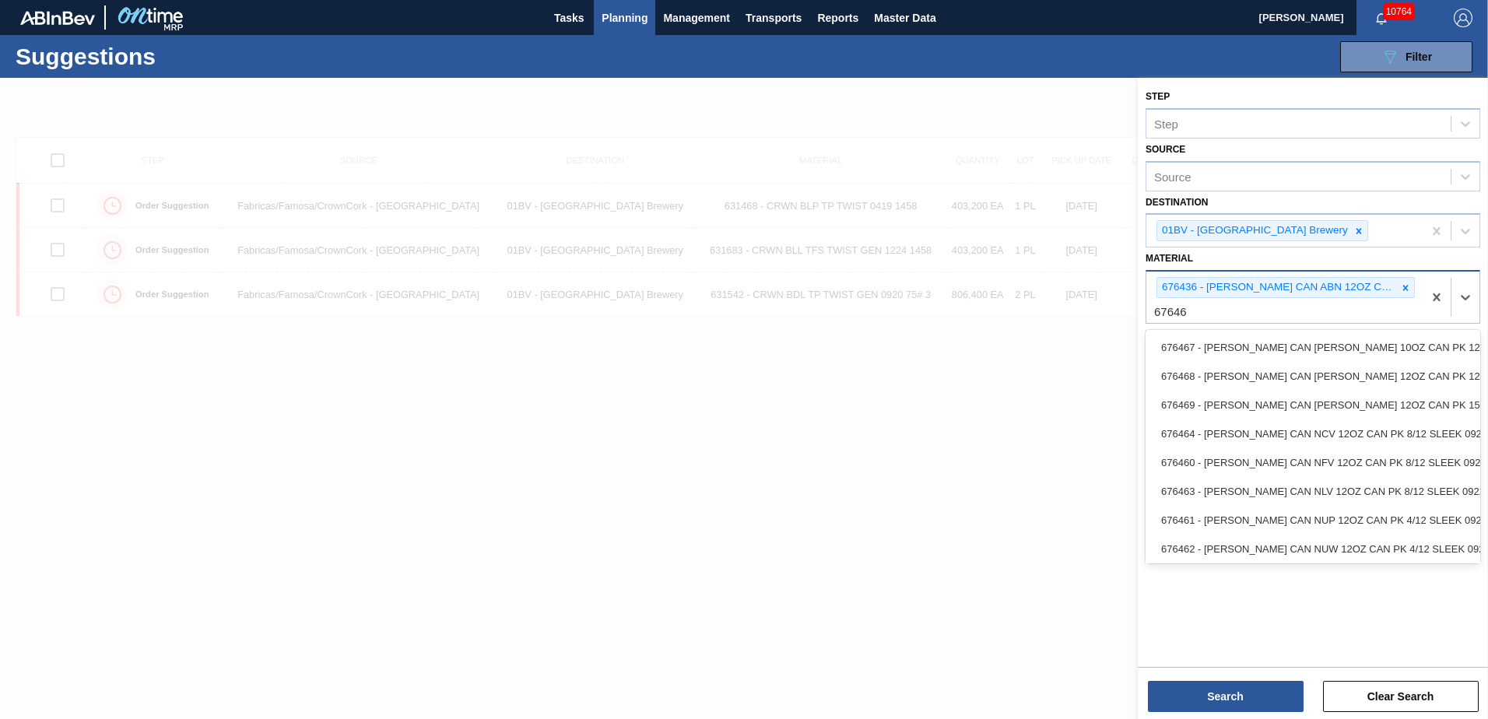
type input "676468"
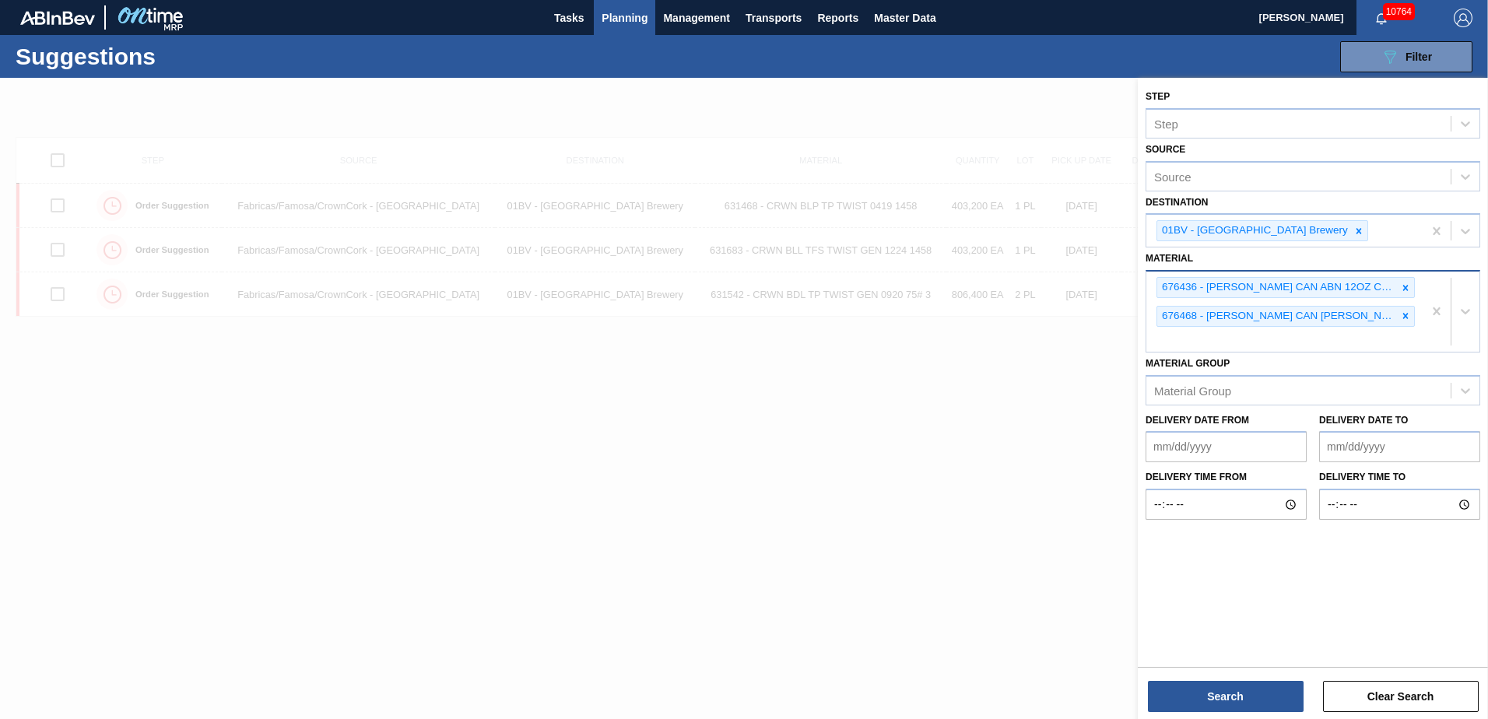
click at [1182, 335] on div "676436 - CARR CAN ABN 12OZ CAN PK 12/12 CAN 0822 676468 - CARR CAN BUD 12OZ CAN…" at bounding box center [1285, 312] width 276 height 80
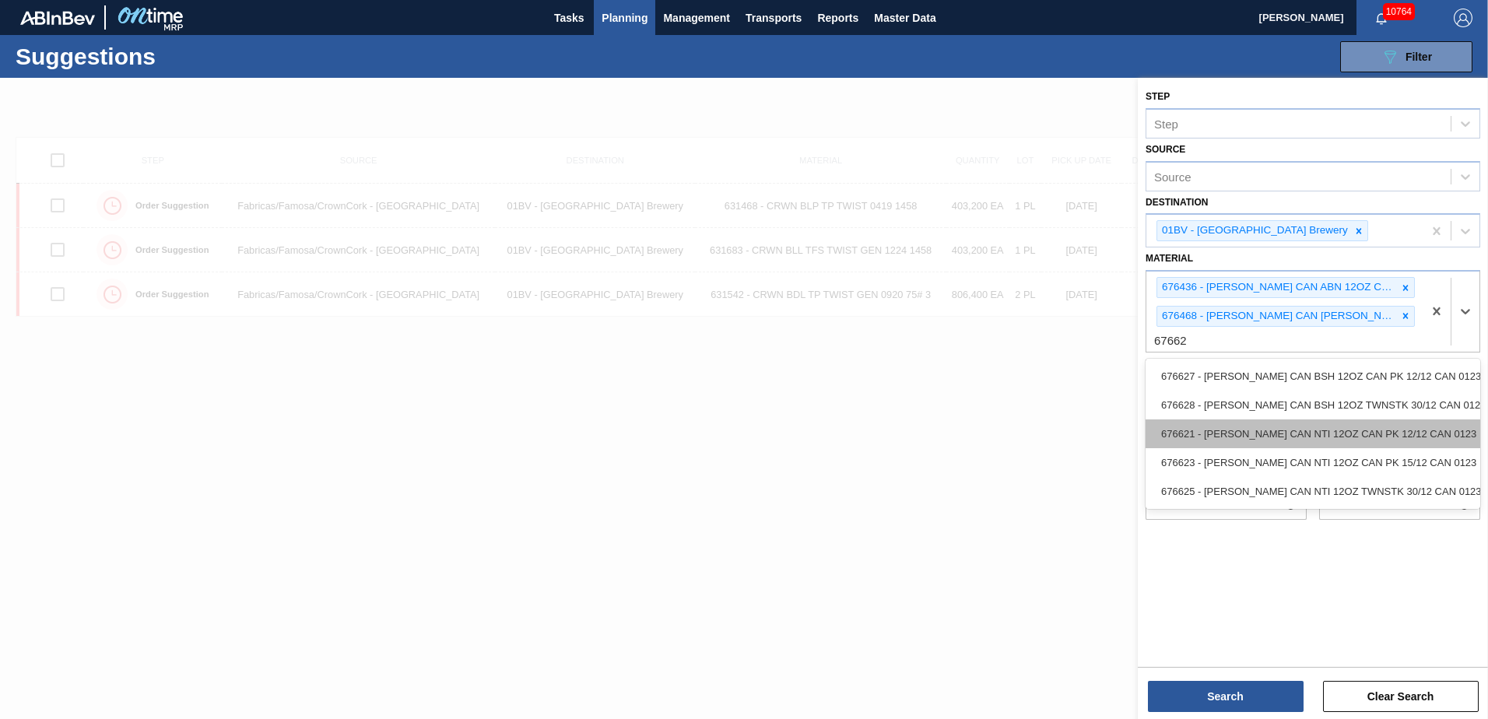
type input "676621"
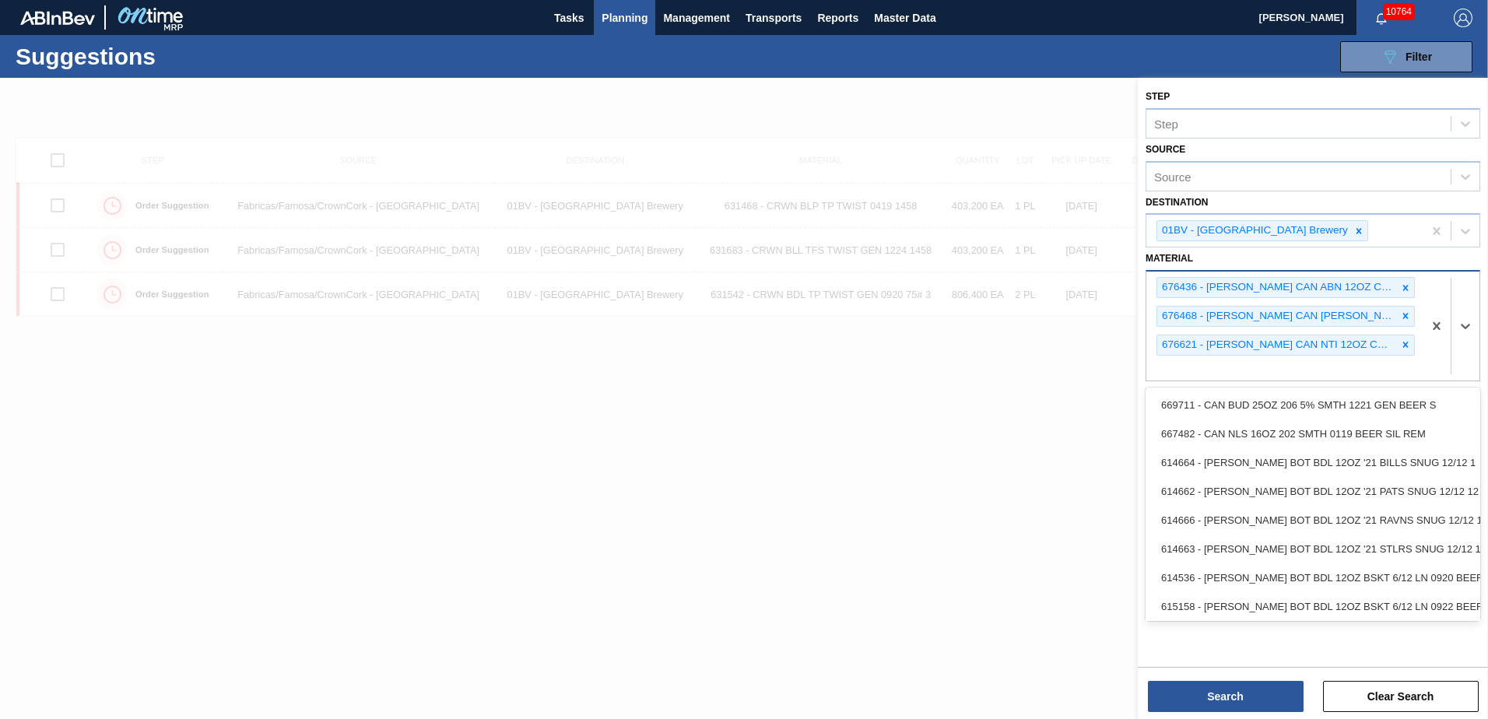
click at [1175, 372] on div "676436 - CARR CAN ABN 12OZ CAN PK 12/12 CAN 0822 676468 - CARR CAN BUD 12OZ CAN…" at bounding box center [1285, 326] width 276 height 109
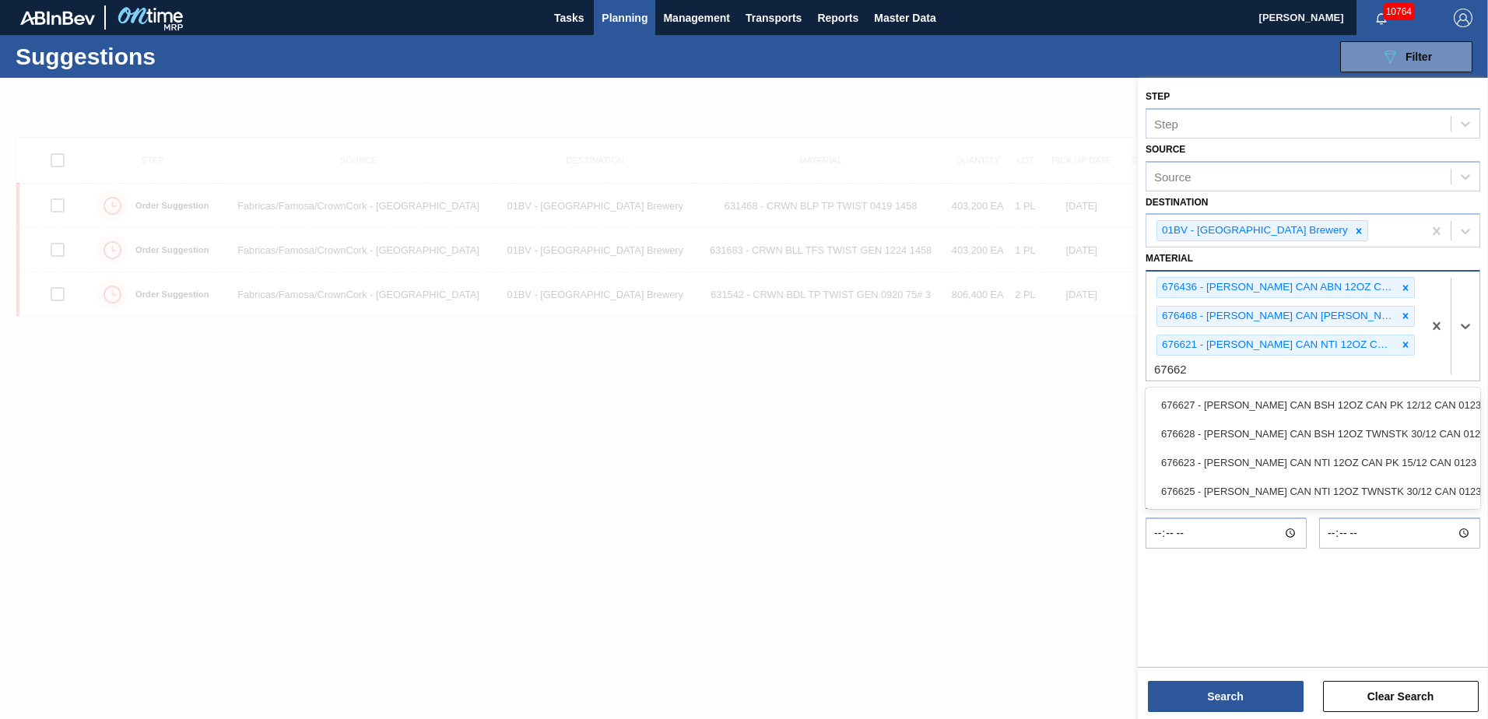
type input "676627"
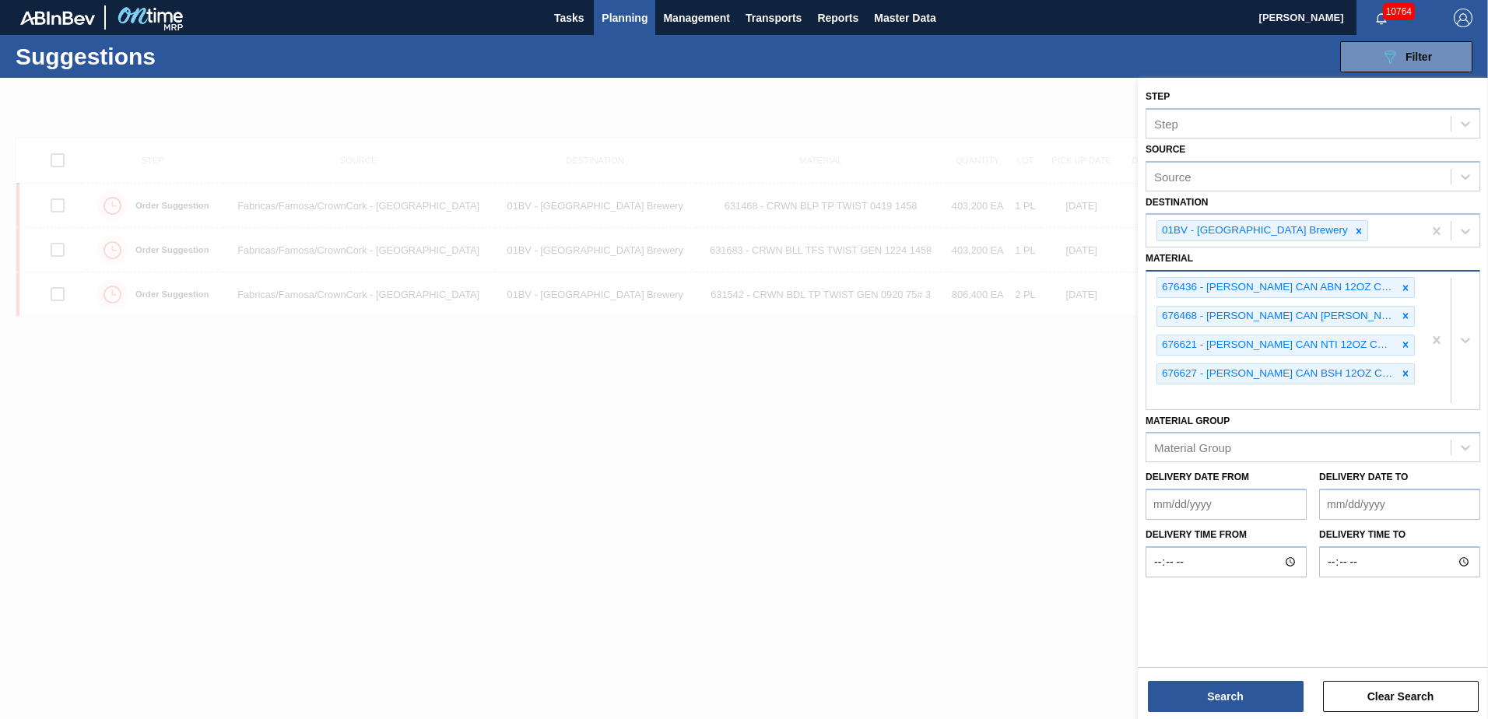
click at [1169, 391] on div "676436 - CARR CAN ABN 12OZ CAN PK 12/12 CAN 0822 676468 - CARR CAN BUD 12OZ CAN…" at bounding box center [1285, 341] width 276 height 138
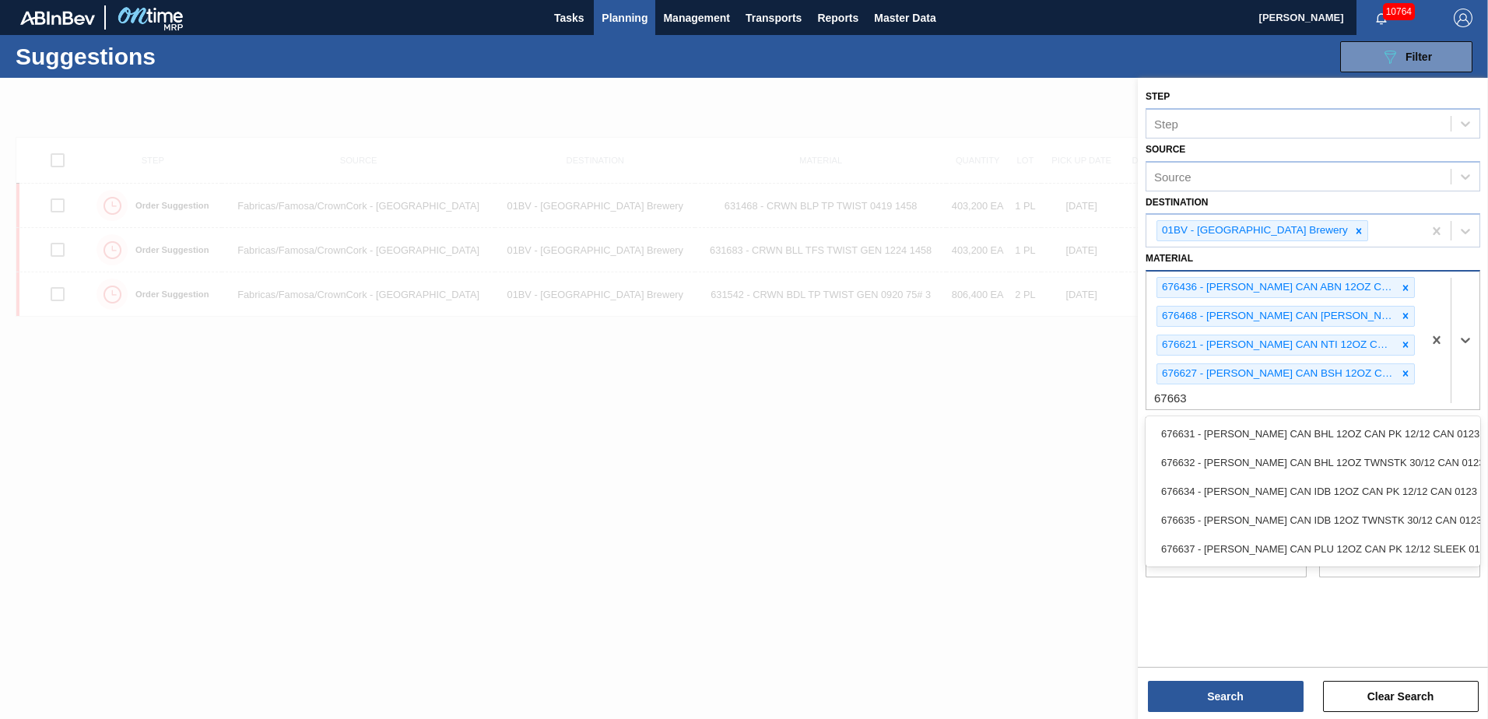
type input "676631"
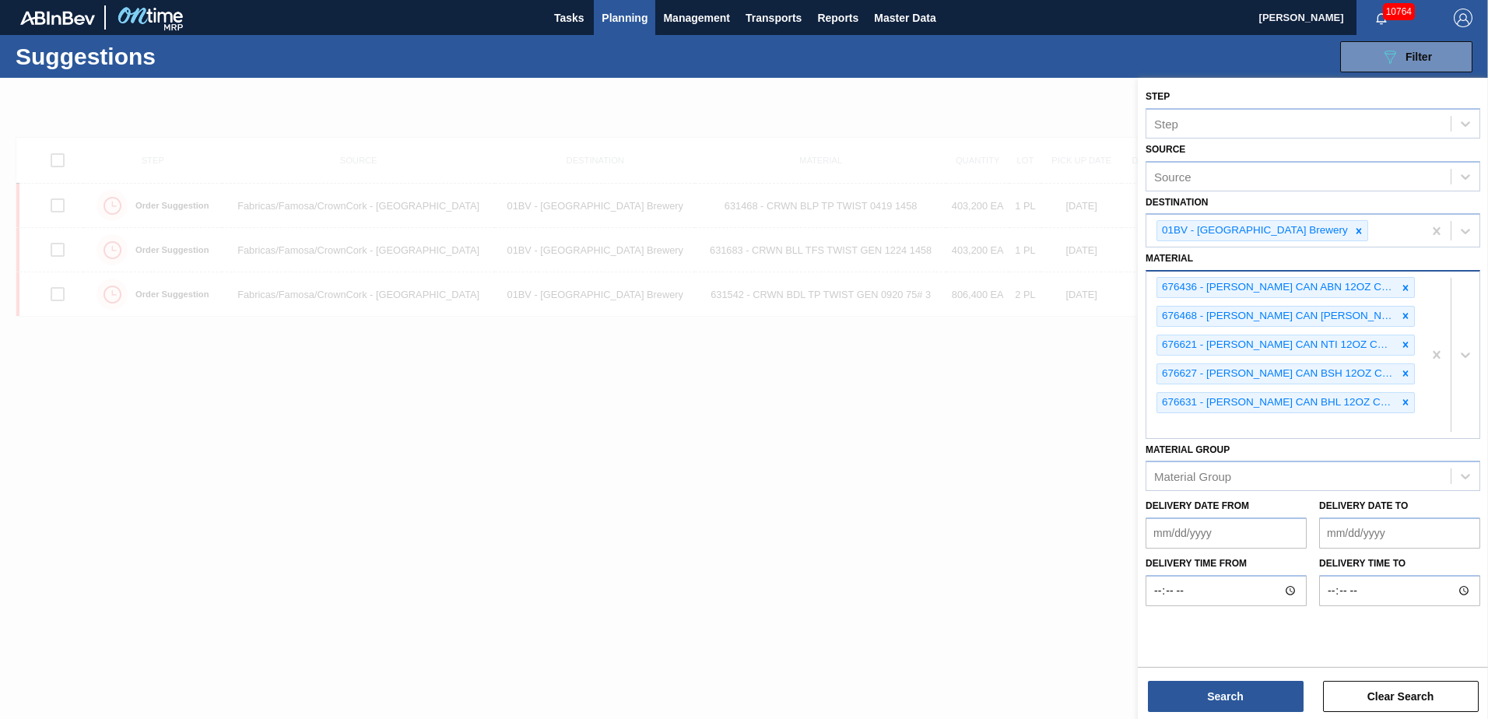
click at [1185, 430] on div "676436 - CARR CAN ABN 12OZ CAN PK 12/12 CAN 0822 676468 - CARR CAN BUD 12OZ CAN…" at bounding box center [1285, 355] width 276 height 166
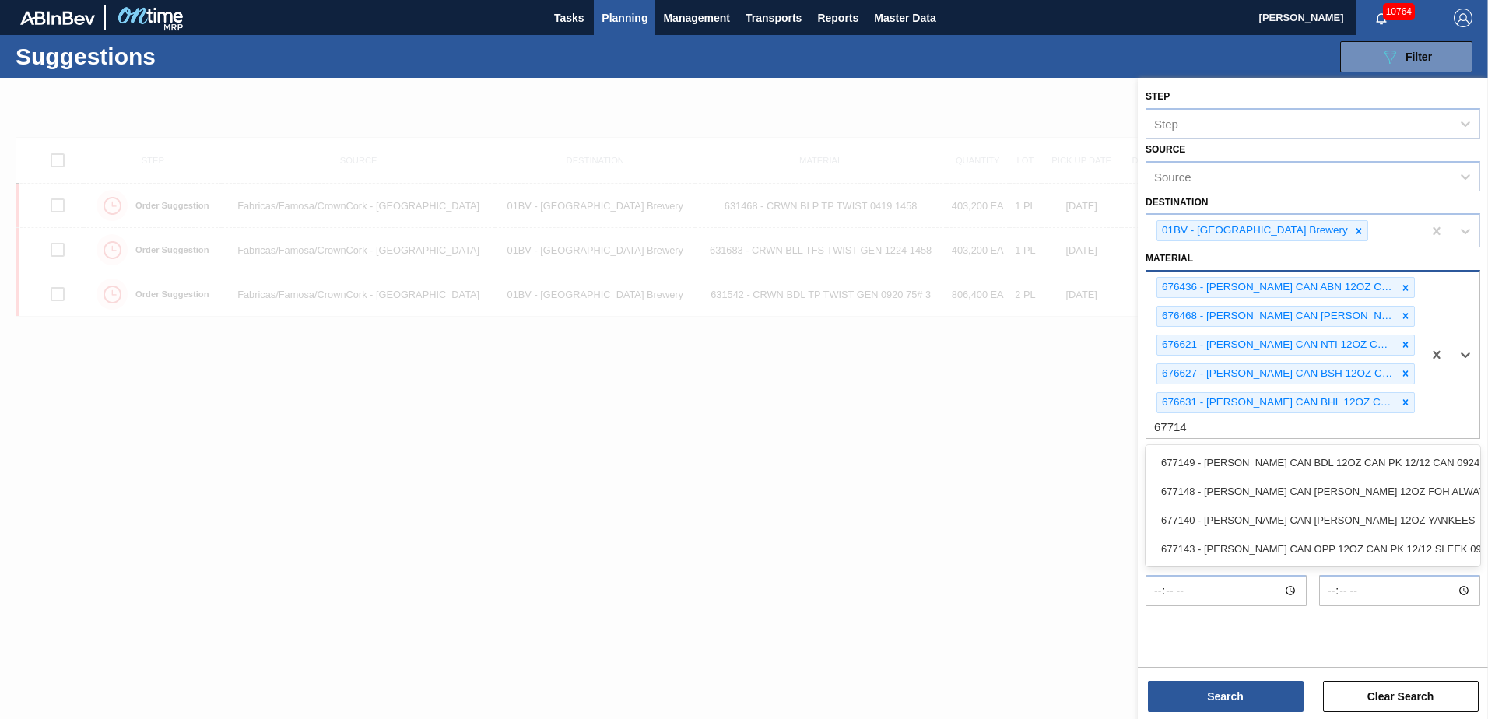
type input "677149"
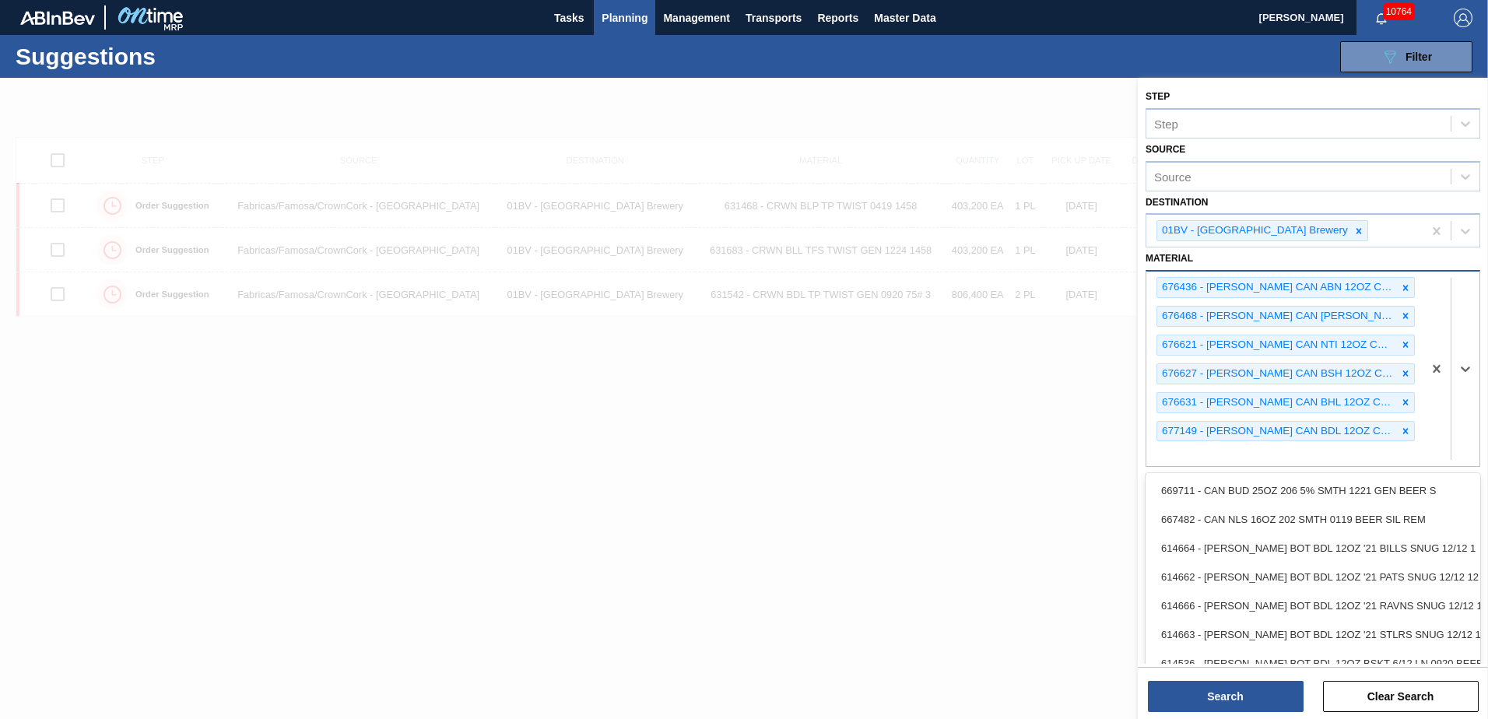
click at [1169, 452] on div "676436 - CARR CAN ABN 12OZ CAN PK 12/12 CAN 0822 676468 - CARR CAN BUD 12OZ CAN…" at bounding box center [1285, 369] width 276 height 195
type input "677306"
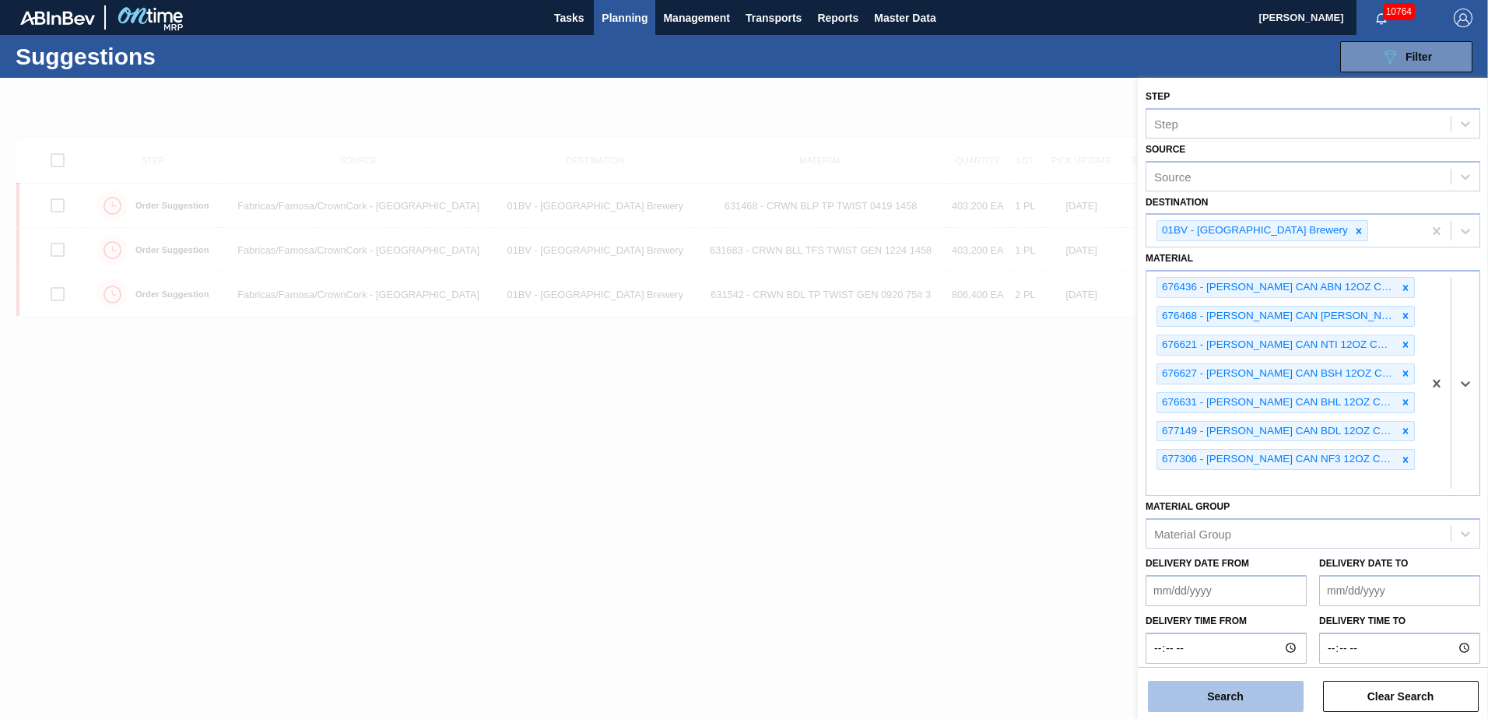
click at [1211, 701] on button "Search" at bounding box center [1226, 696] width 156 height 31
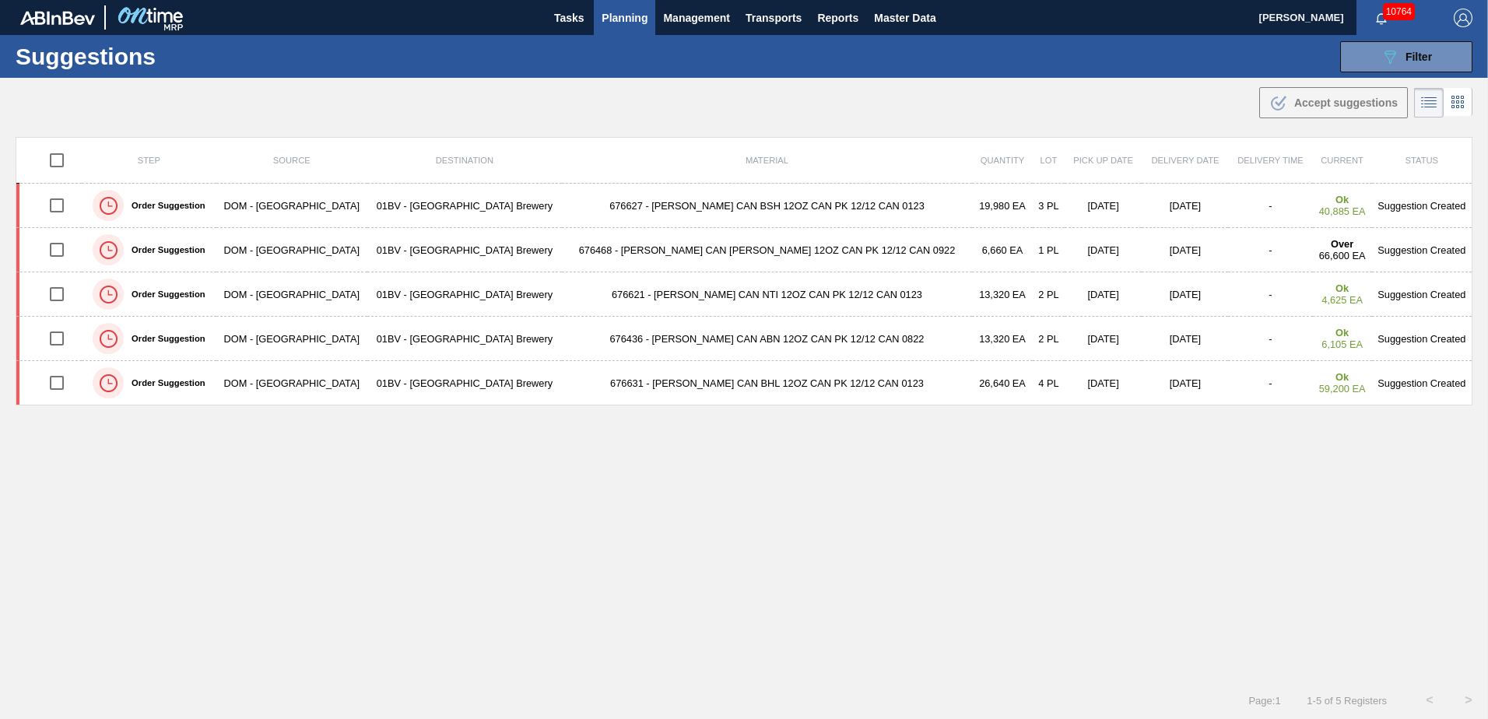
click at [619, 13] on span "Planning" at bounding box center [625, 18] width 46 height 19
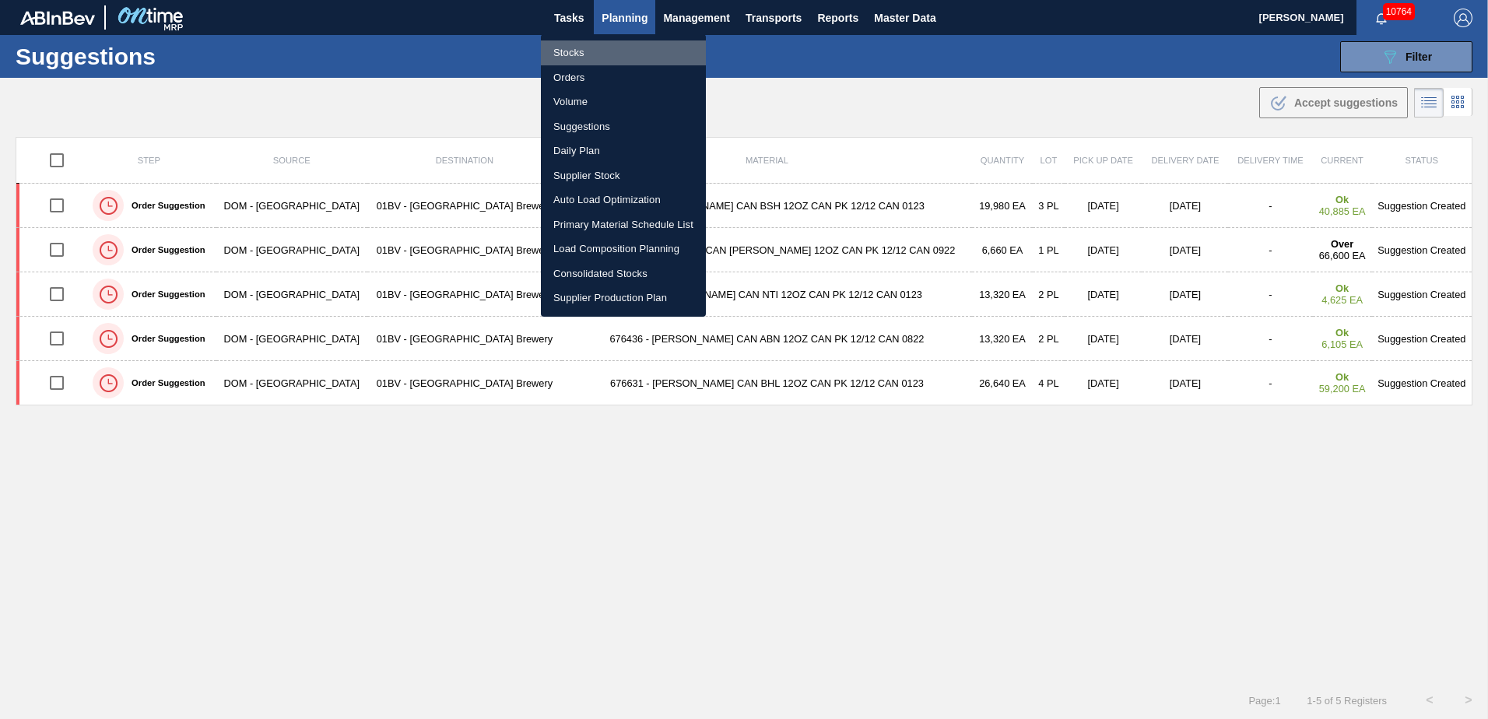
click at [571, 53] on li "Stocks" at bounding box center [623, 52] width 165 height 25
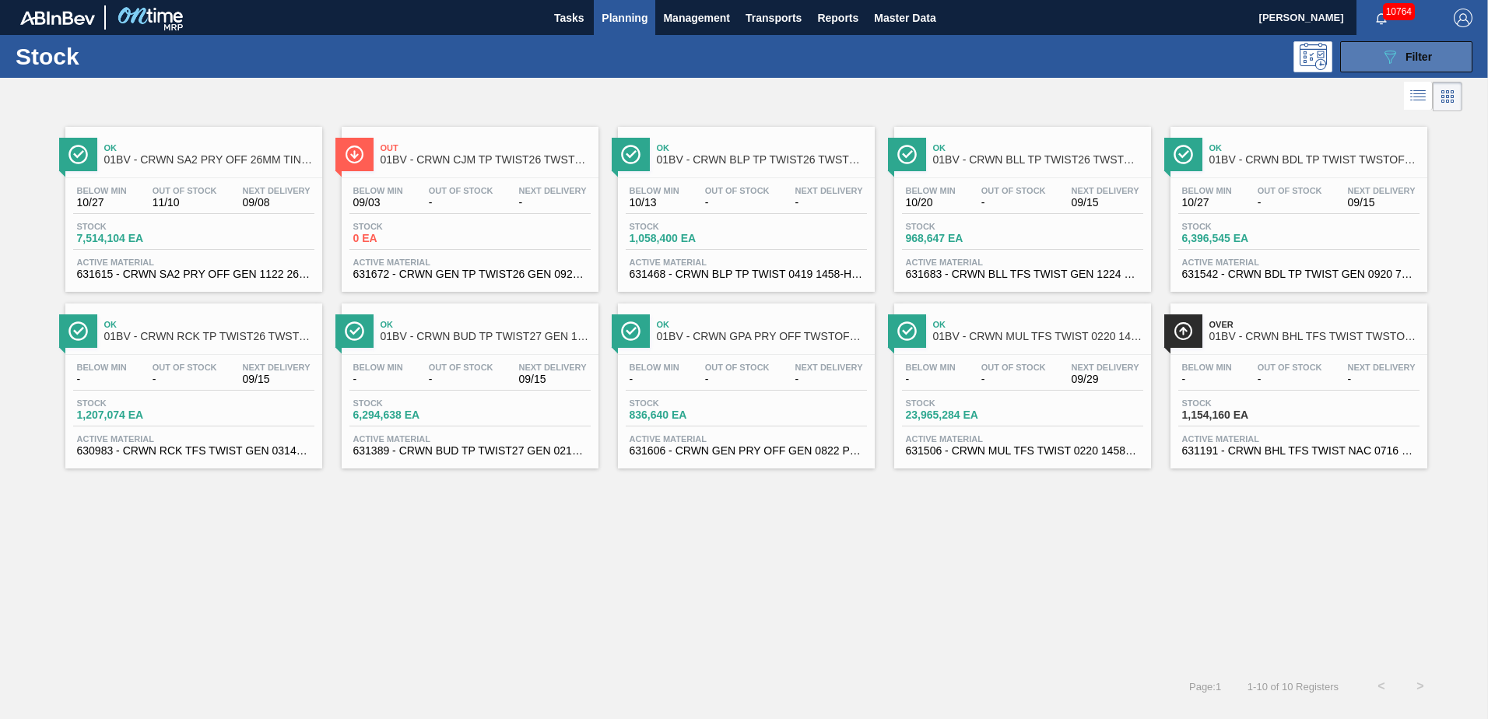
click at [1393, 54] on icon "089F7B8B-B2A5-4AFE-B5C0-19BA573D28AC" at bounding box center [1390, 56] width 19 height 19
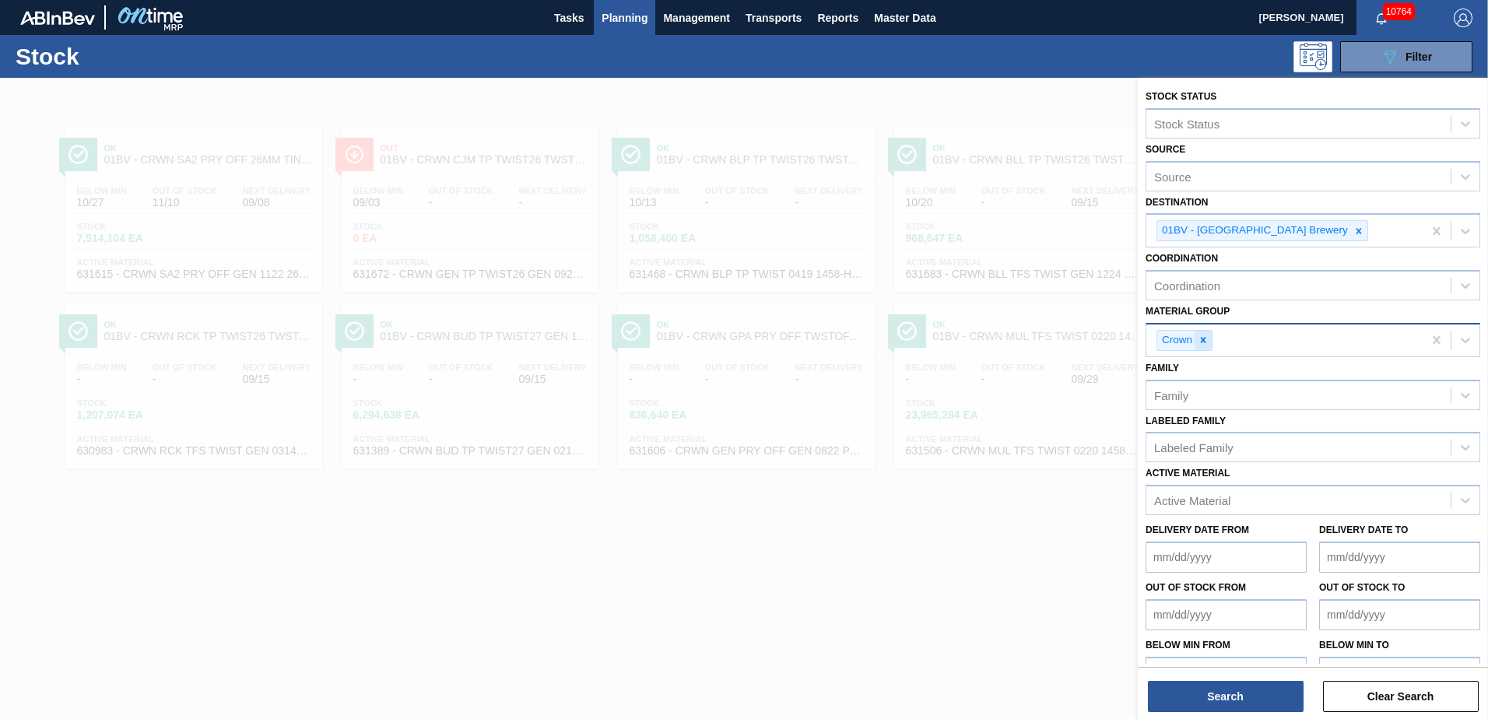
click at [1203, 339] on icon at bounding box center [1203, 340] width 11 height 11
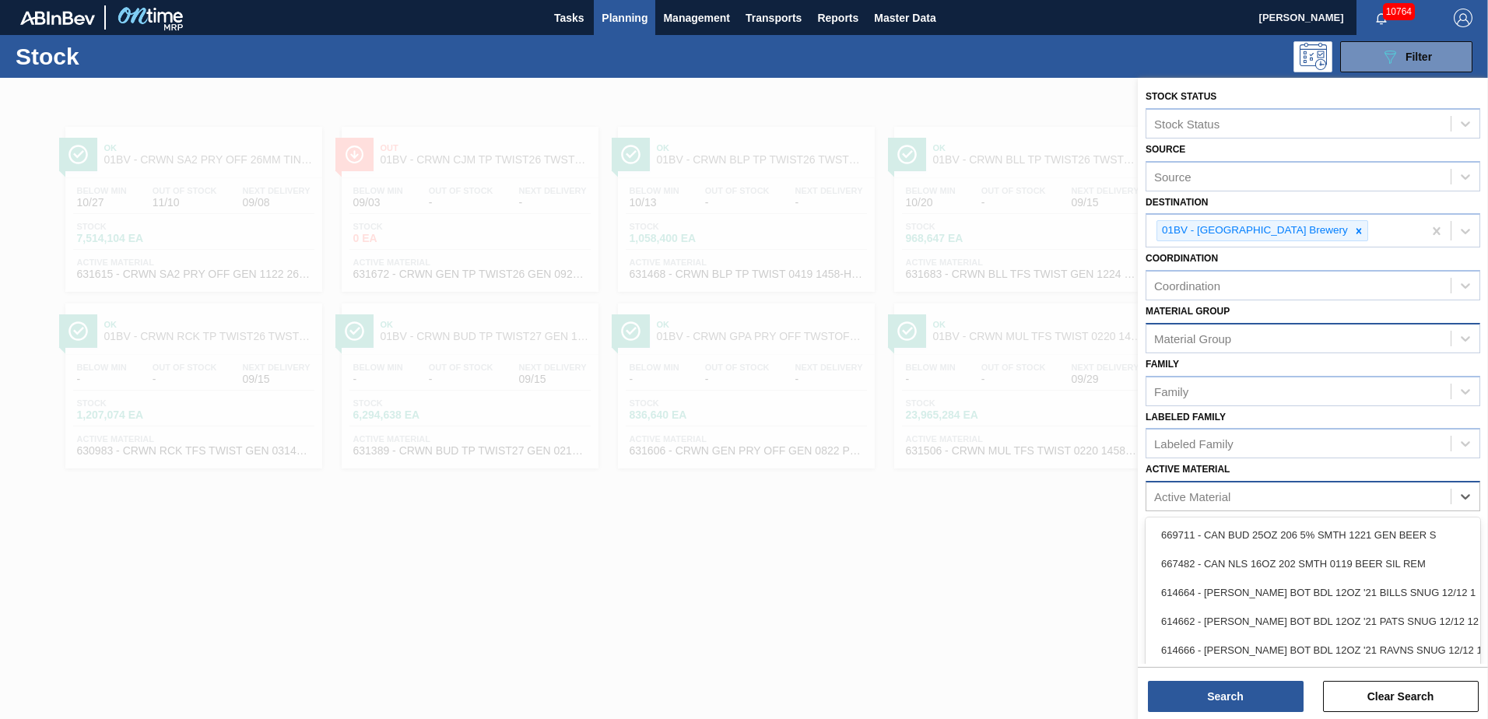
click at [1209, 500] on div "Active Material" at bounding box center [1192, 496] width 76 height 13
type Material "677306"
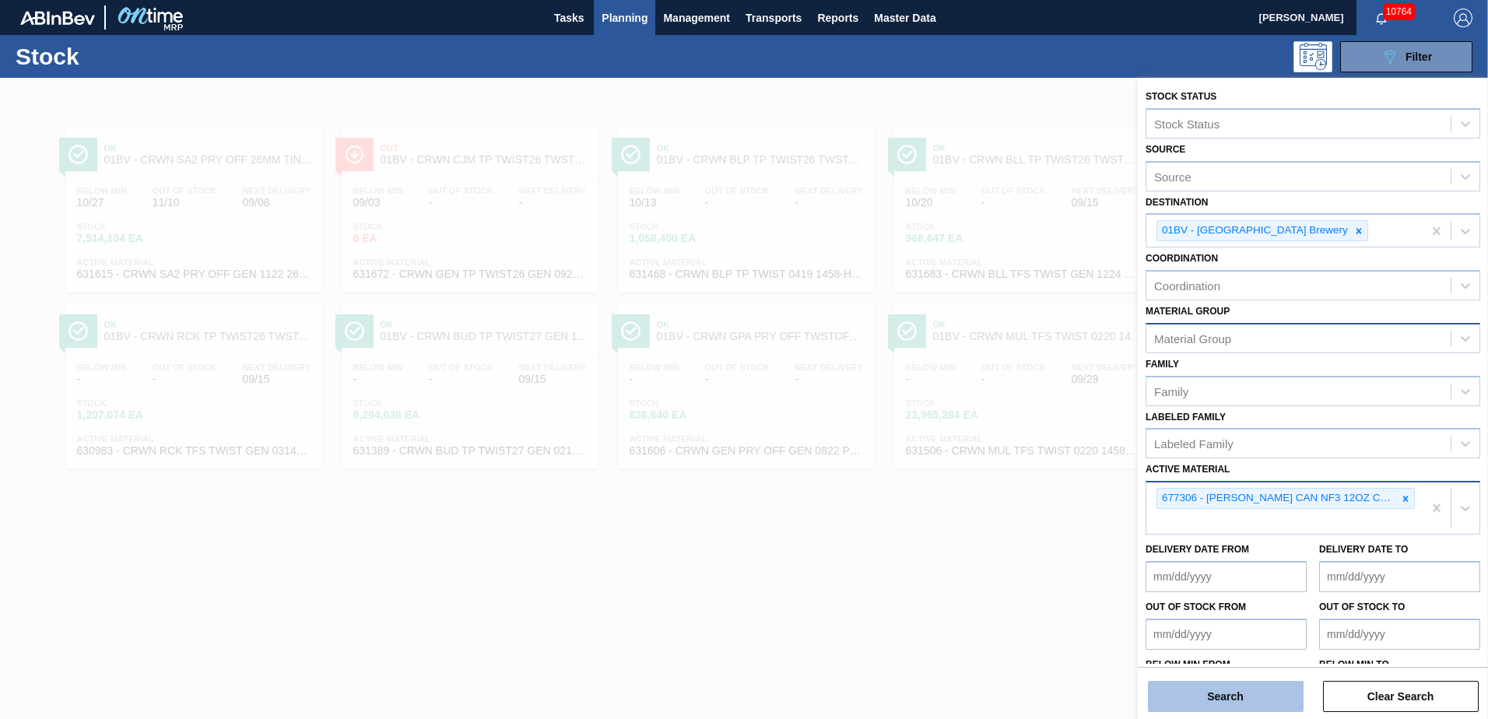
click at [1213, 690] on button "Search" at bounding box center [1226, 696] width 156 height 31
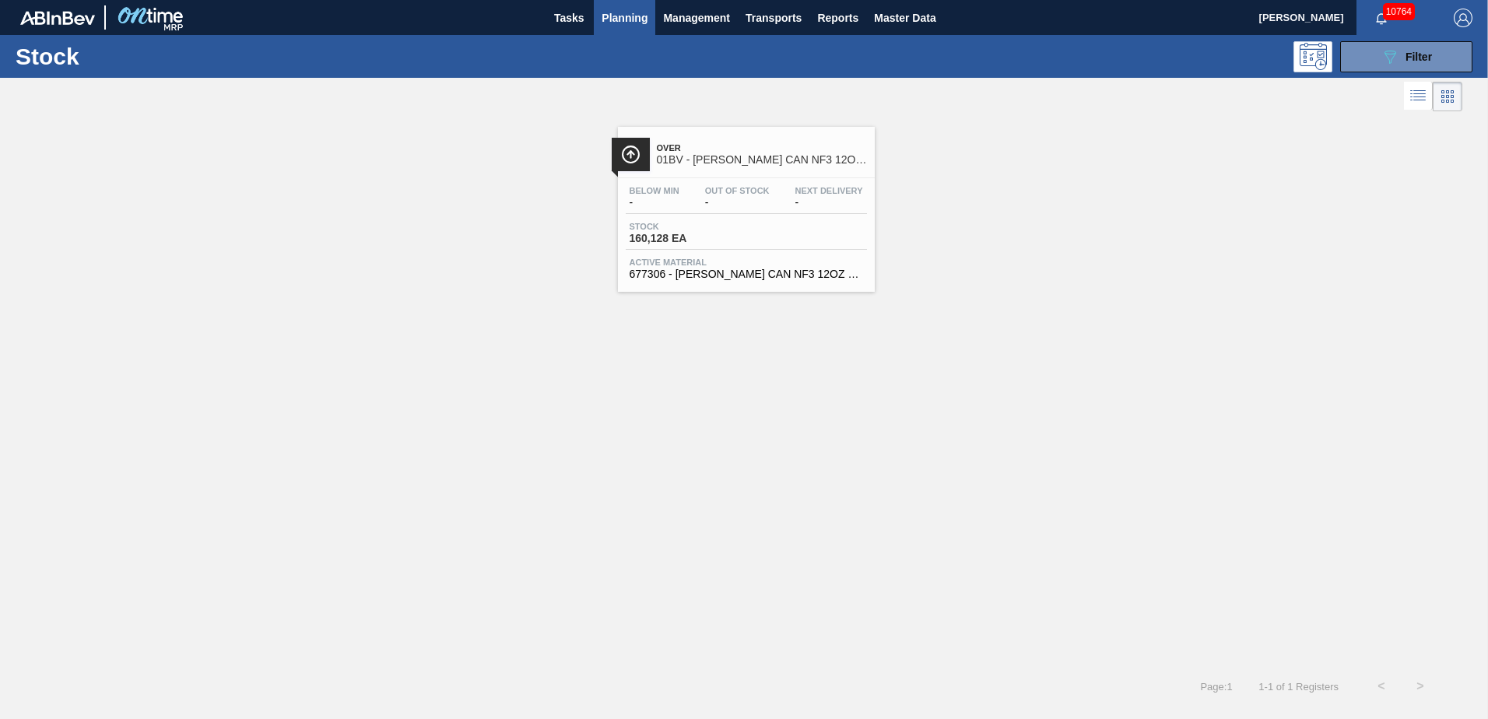
click at [725, 157] on span "01BV - CARR CAN NF3 12OZ CAN PK 8/12 SLEEK 0823" at bounding box center [762, 160] width 210 height 12
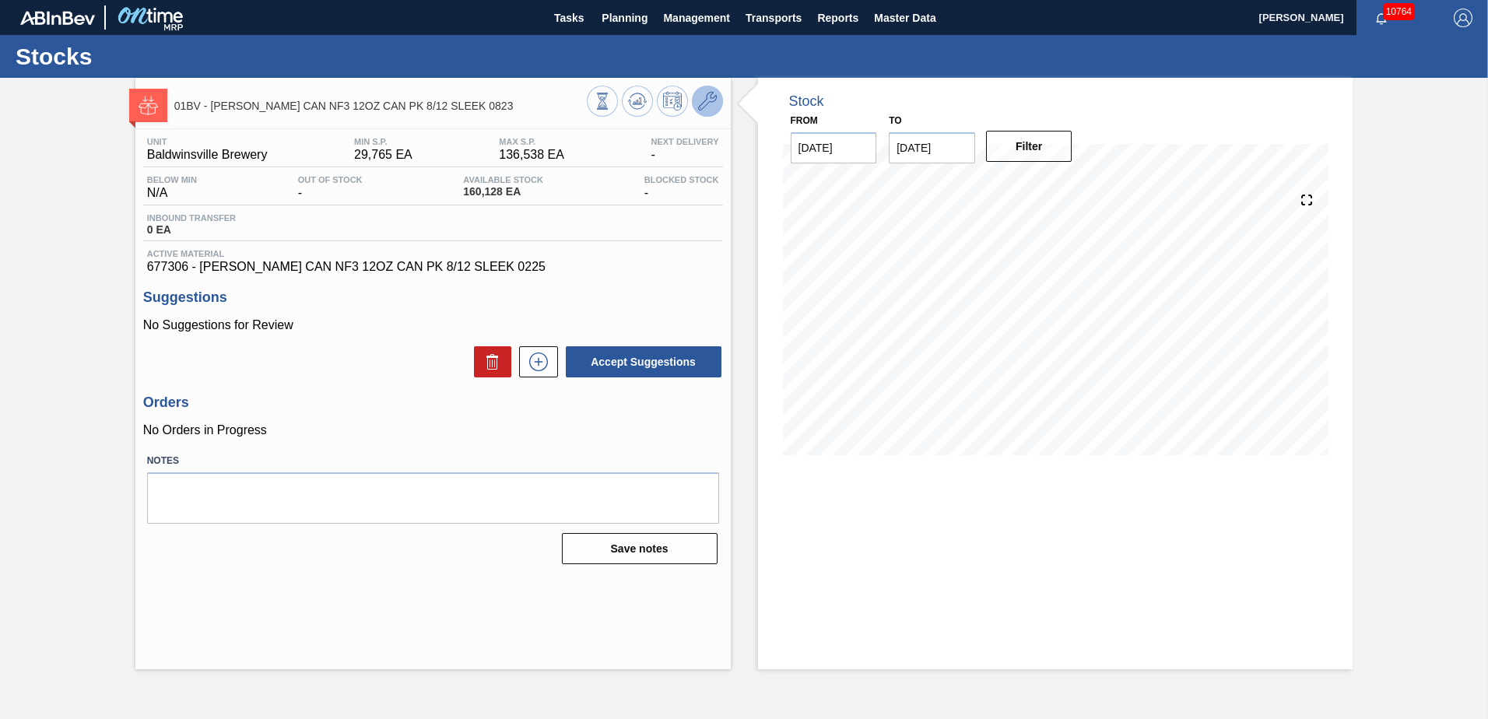
click at [702, 101] on icon at bounding box center [707, 101] width 19 height 19
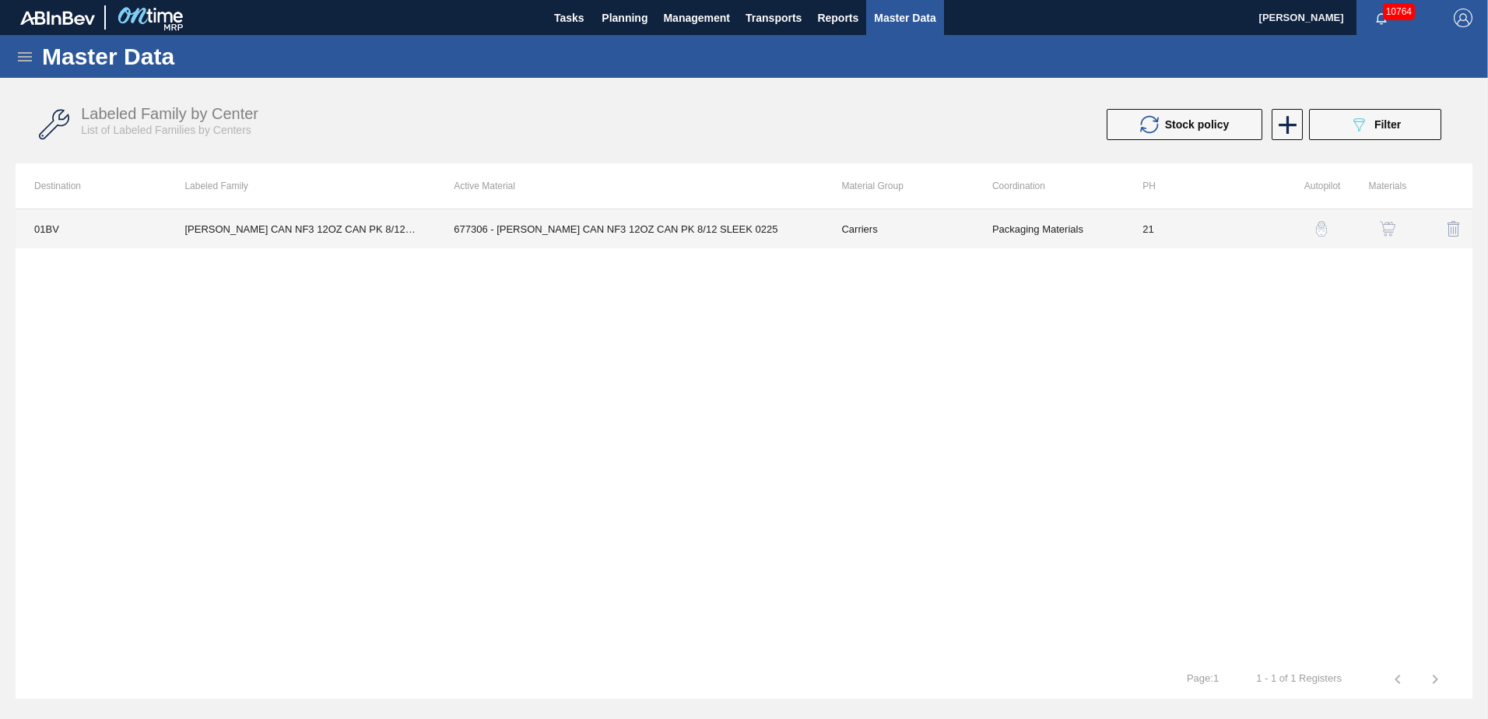
click at [1150, 229] on td "21" at bounding box center [1199, 228] width 150 height 39
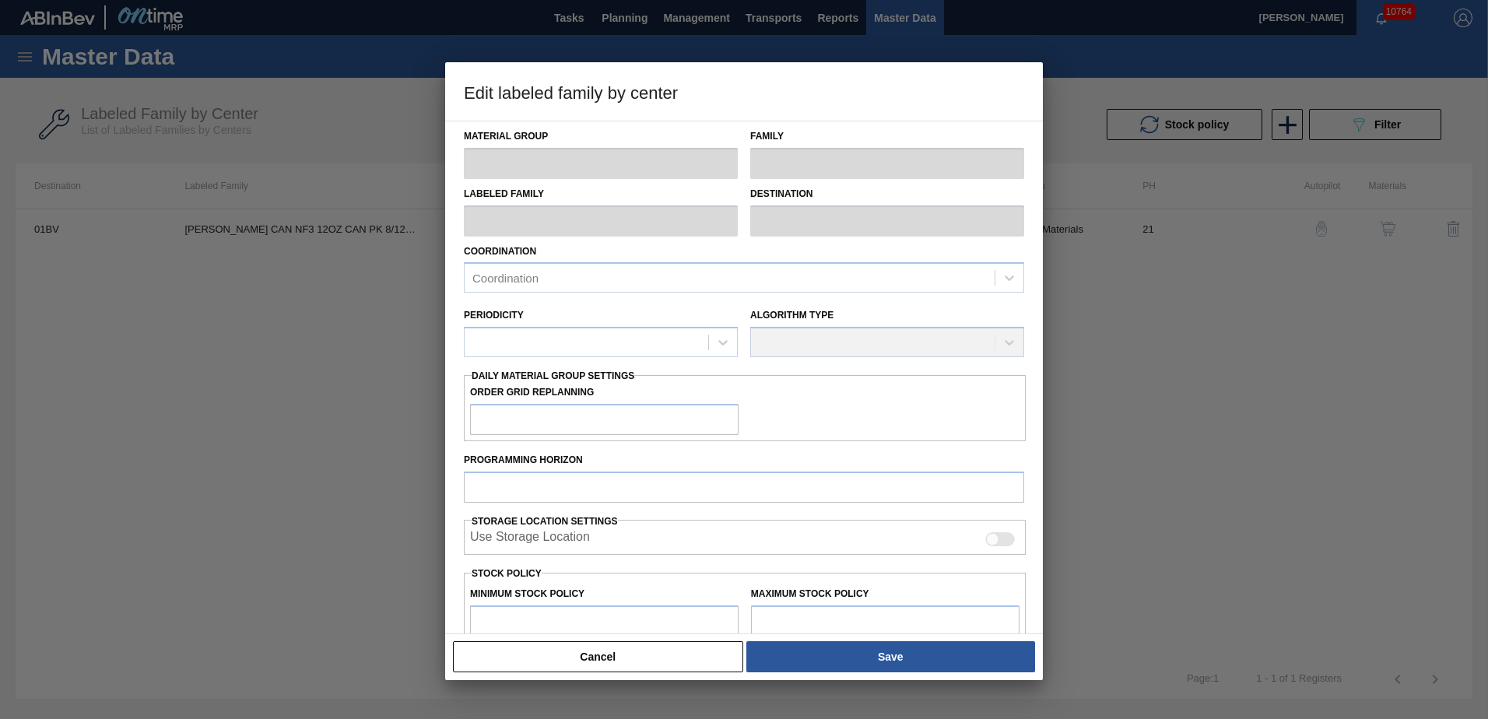
type input "Carriers"
type input "Can Carriers"
type input "CARR CAN NF3 12OZ CAN PK 8/12 SLEEK 0823"
type input "01BV - [GEOGRAPHIC_DATA] Brewery"
type input "21"
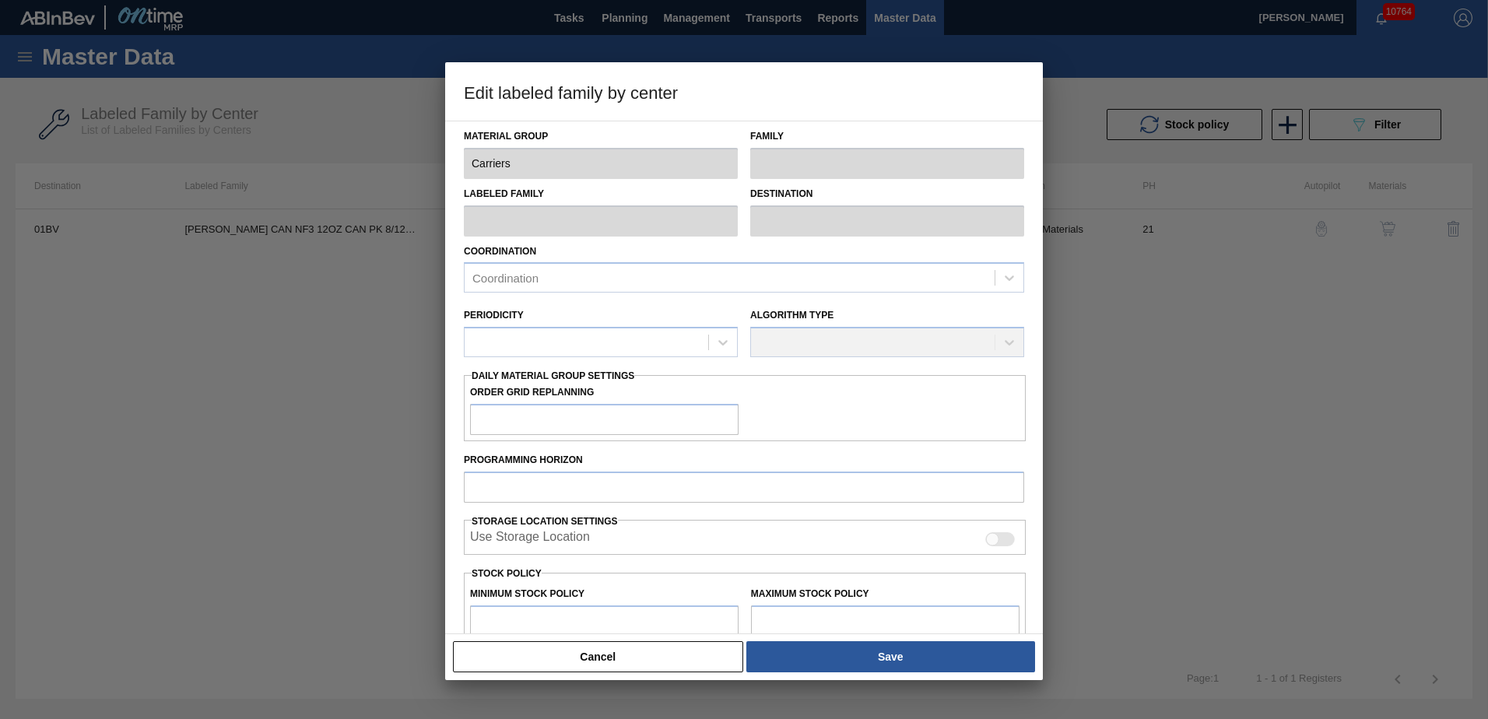
type input "29,765"
type input "136,538"
type input "0"
type input "29,765"
checkbox input "true"
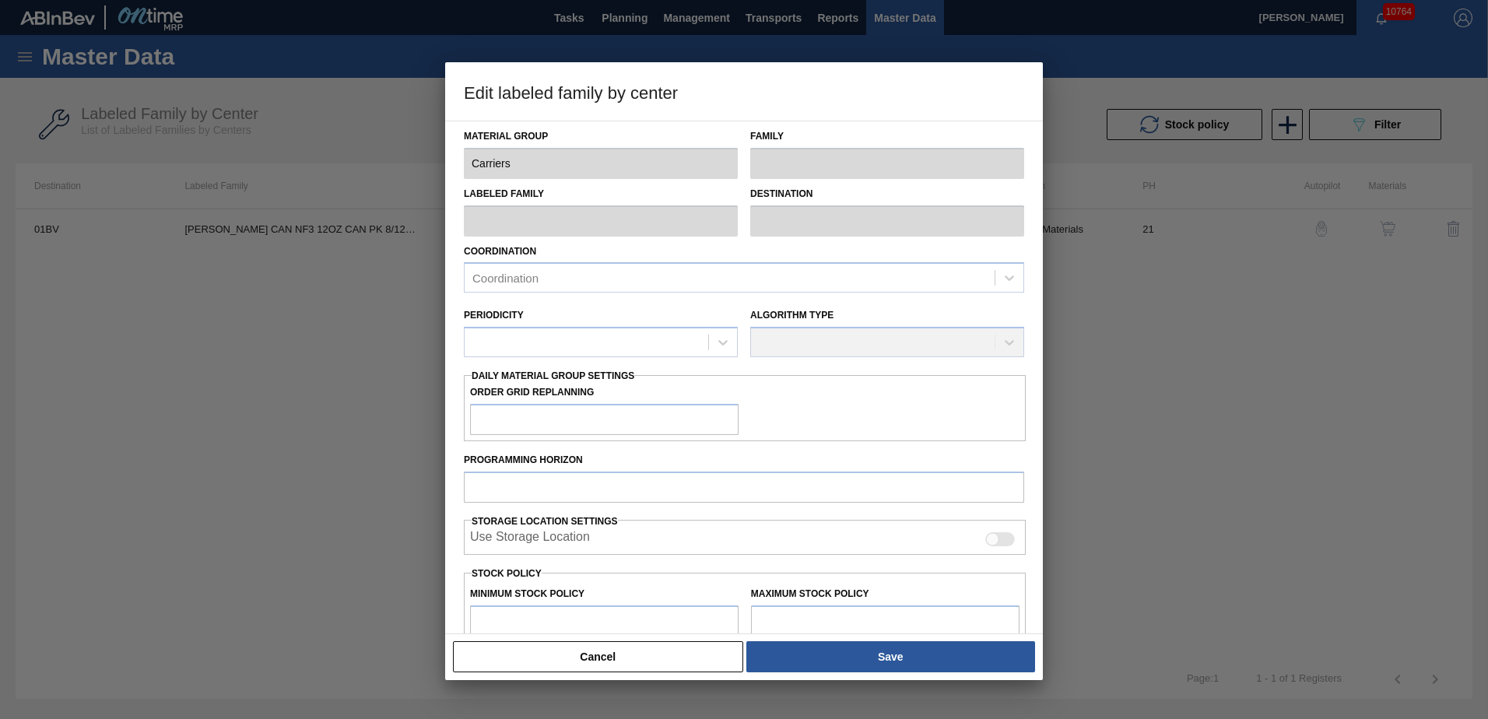
checkbox input "true"
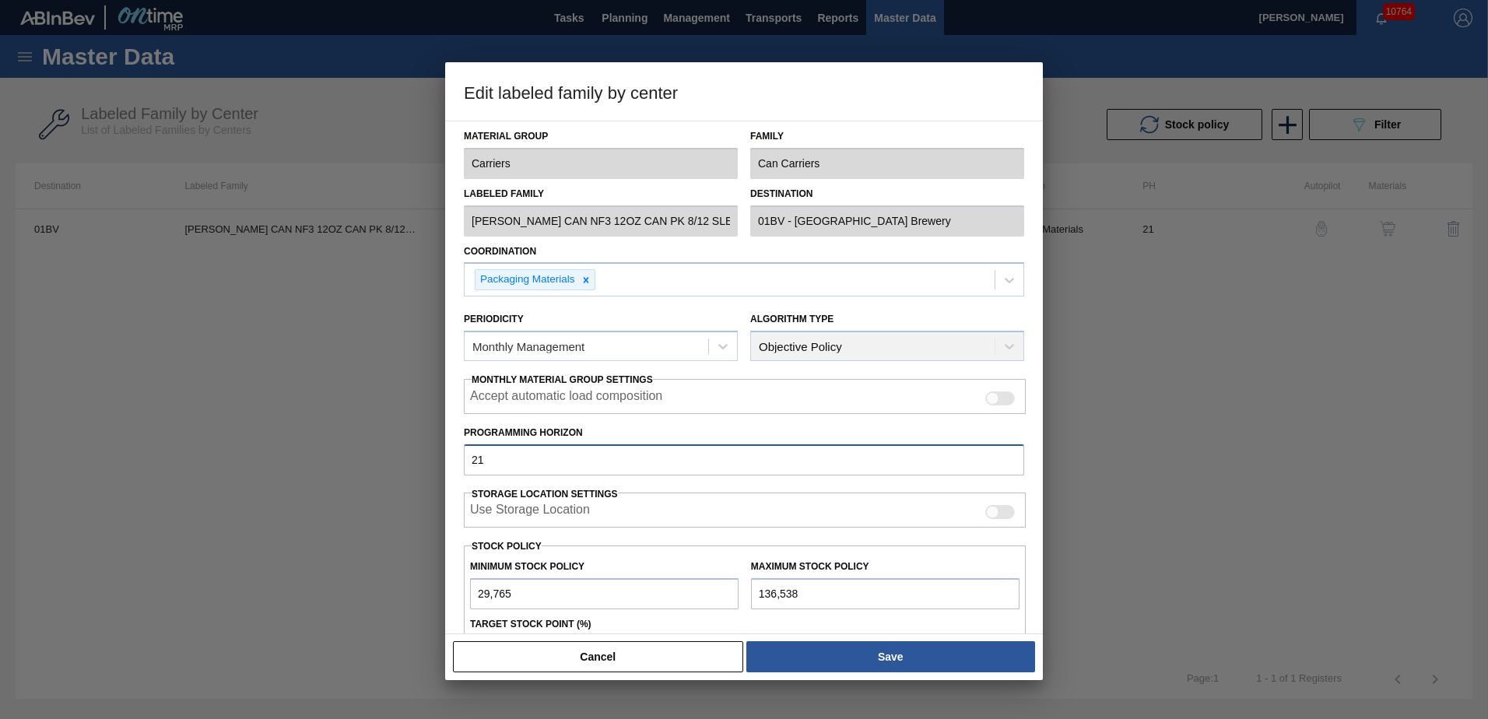
click at [500, 462] on input "21" at bounding box center [744, 459] width 560 height 31
type input "2"
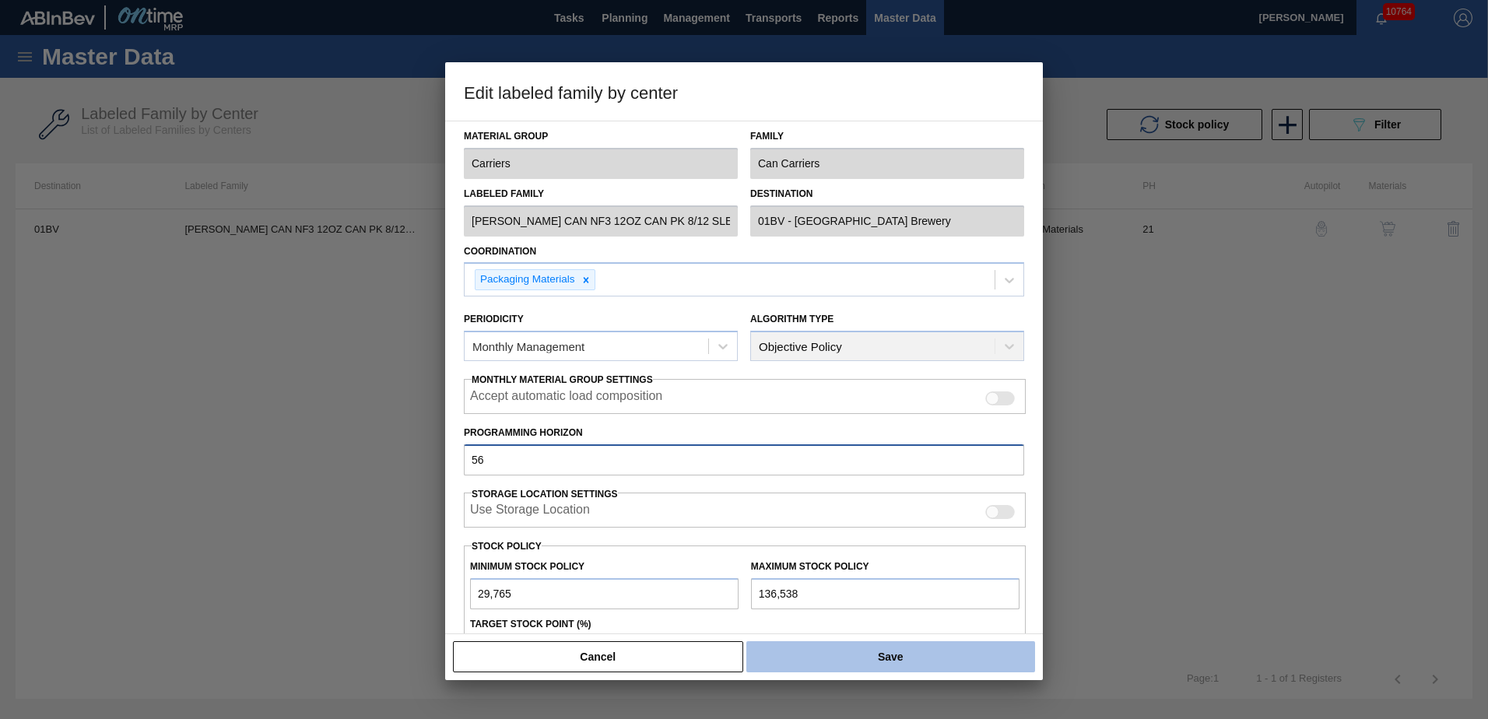
type input "56"
click at [889, 658] on button "Save" at bounding box center [890, 656] width 289 height 31
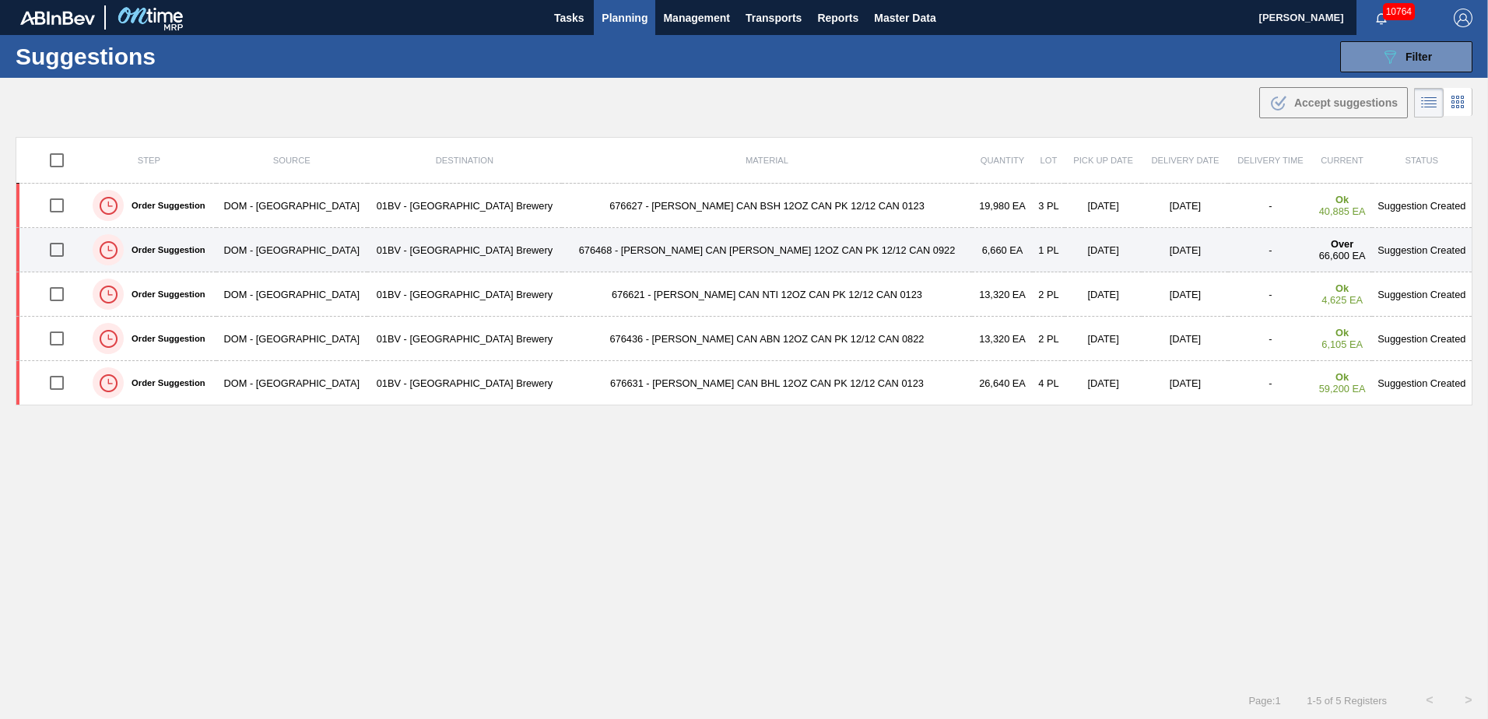
click at [655, 253] on td "676468 - CARR CAN BUD 12OZ CAN PK 12/12 CAN 0922" at bounding box center [767, 250] width 410 height 44
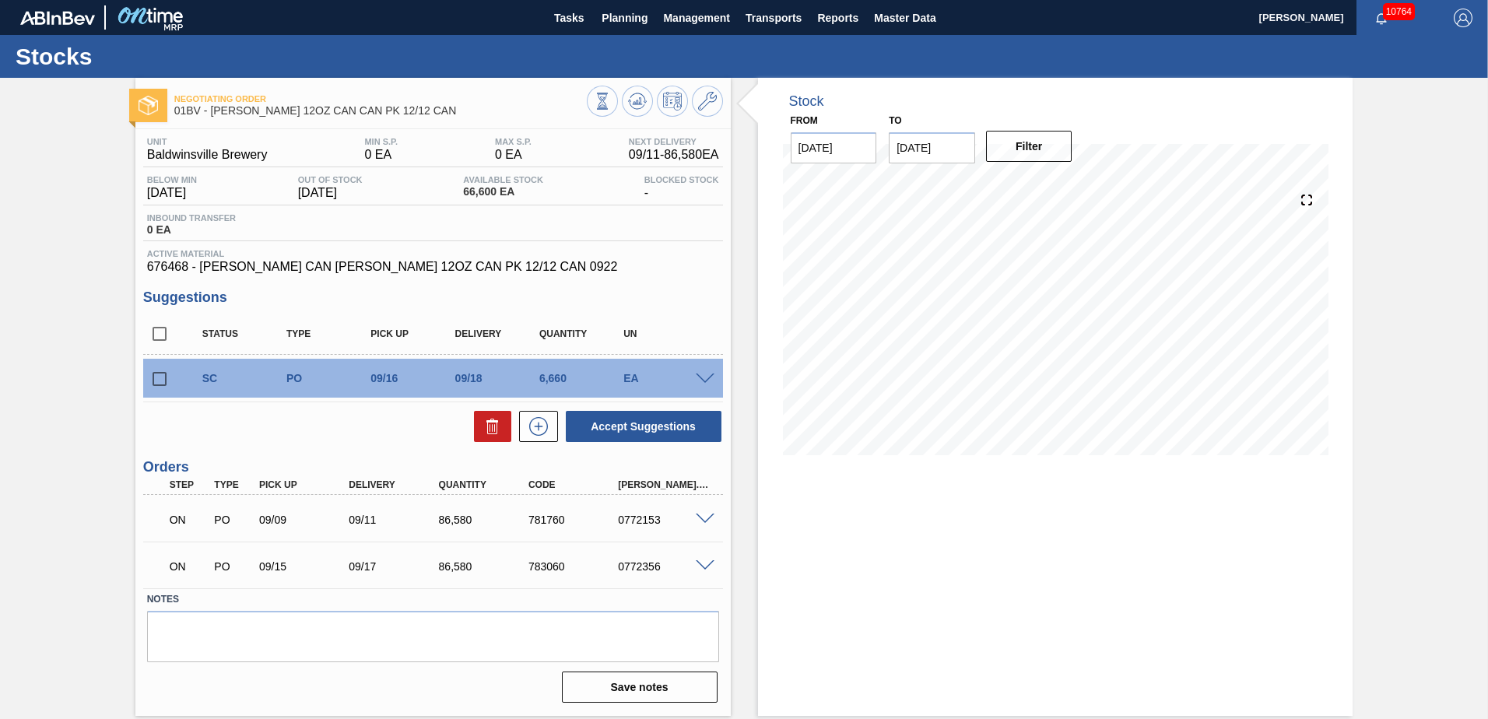
click at [705, 100] on icon at bounding box center [707, 101] width 19 height 19
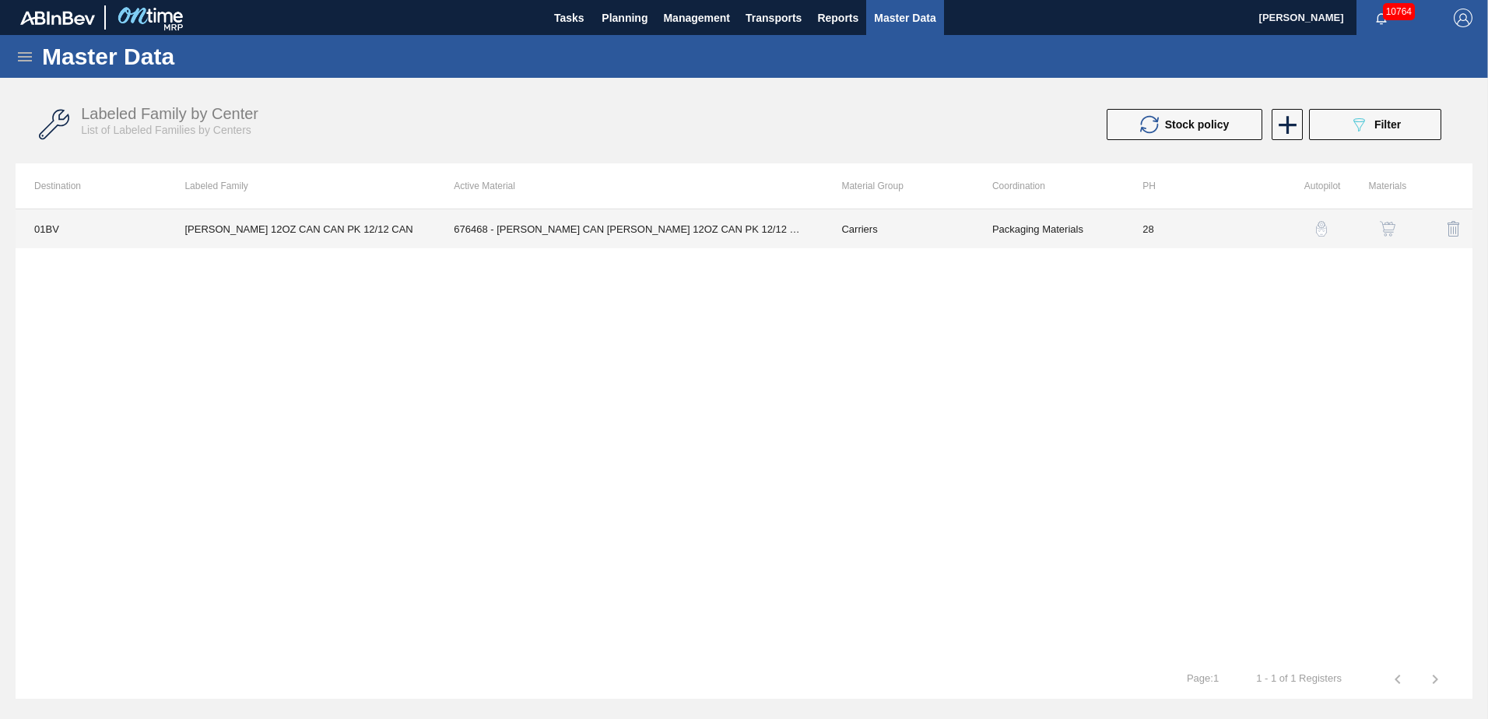
click at [1147, 226] on td "28" at bounding box center [1199, 228] width 150 height 39
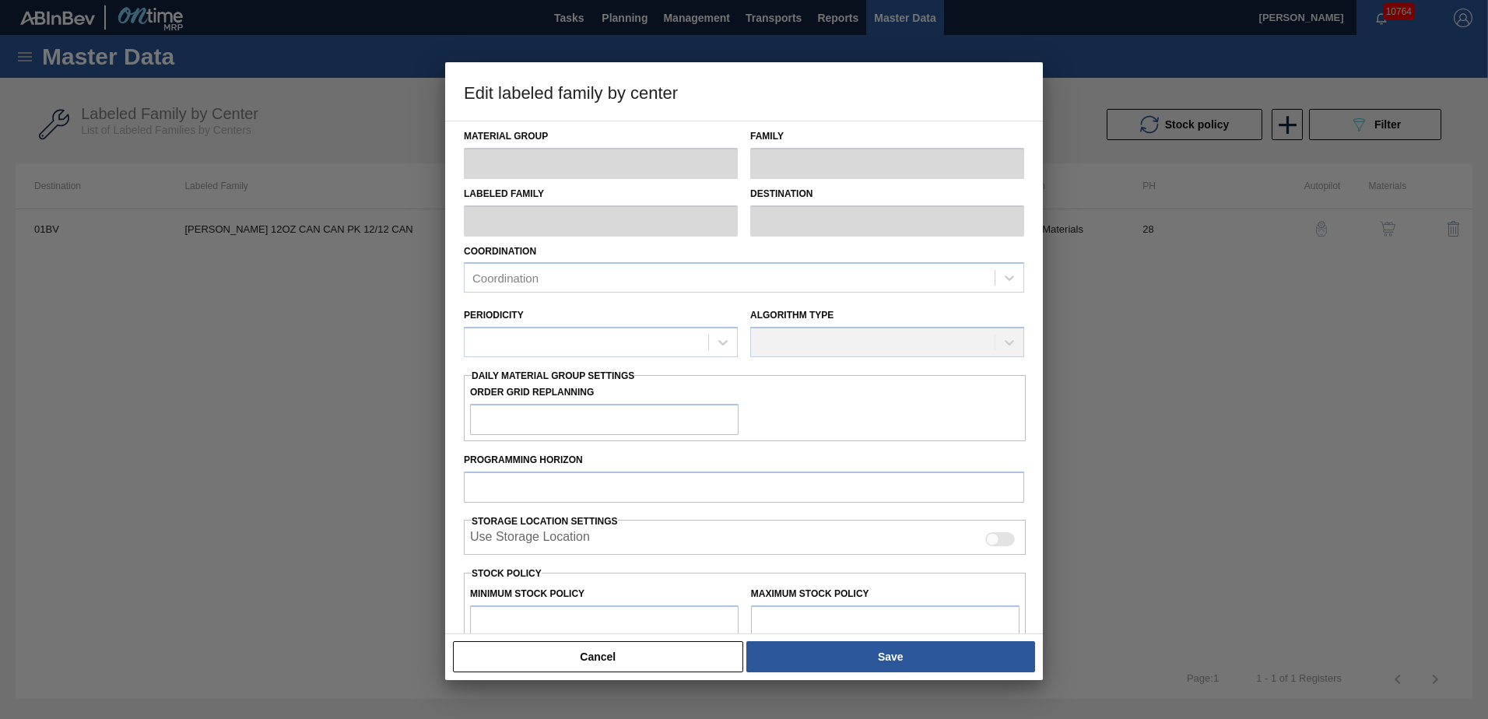
type input "Carriers"
type input "Can Carriers"
type input "CARR BUD 12OZ CAN CAN PK 12/12 CAN"
type input "01BV - [GEOGRAPHIC_DATA] Brewery"
type input "28"
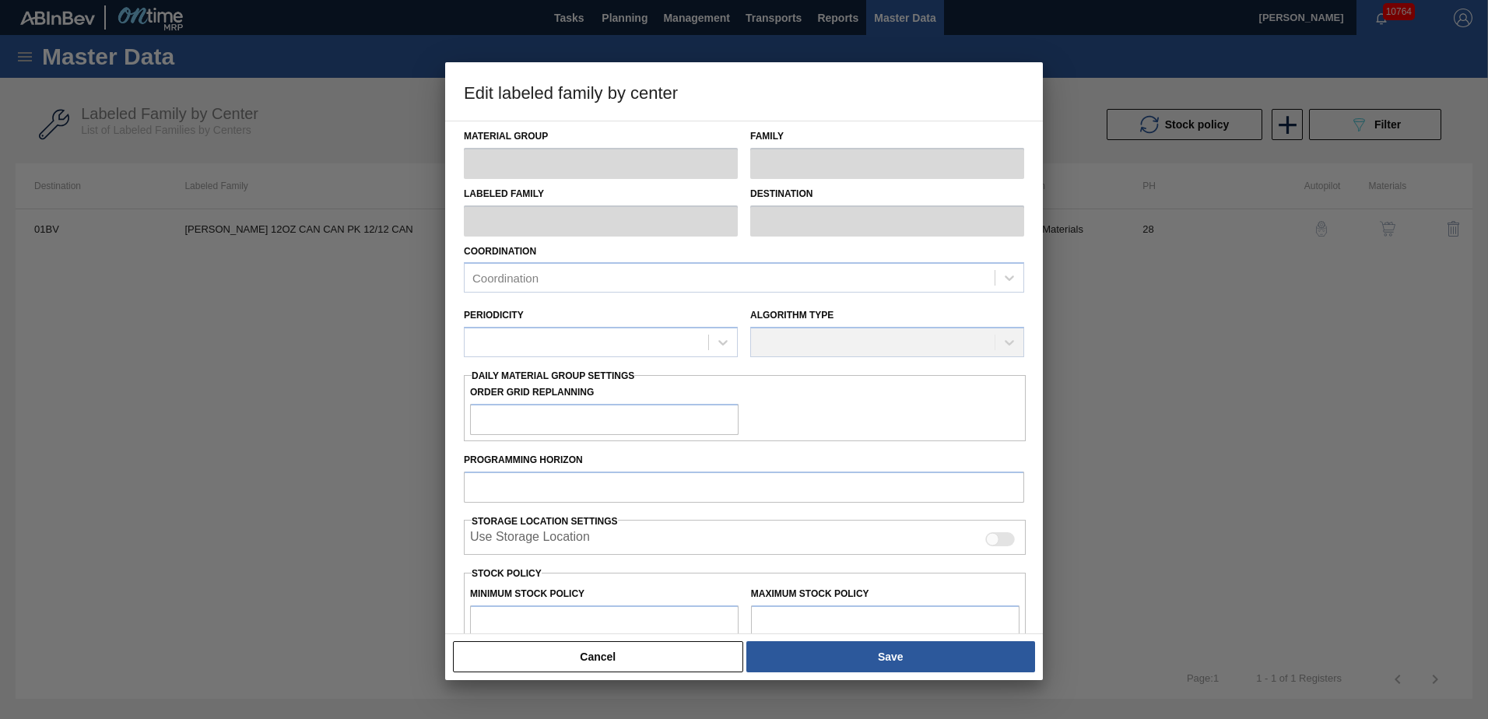
type input "0"
type input "100"
type input "0"
checkbox input "true"
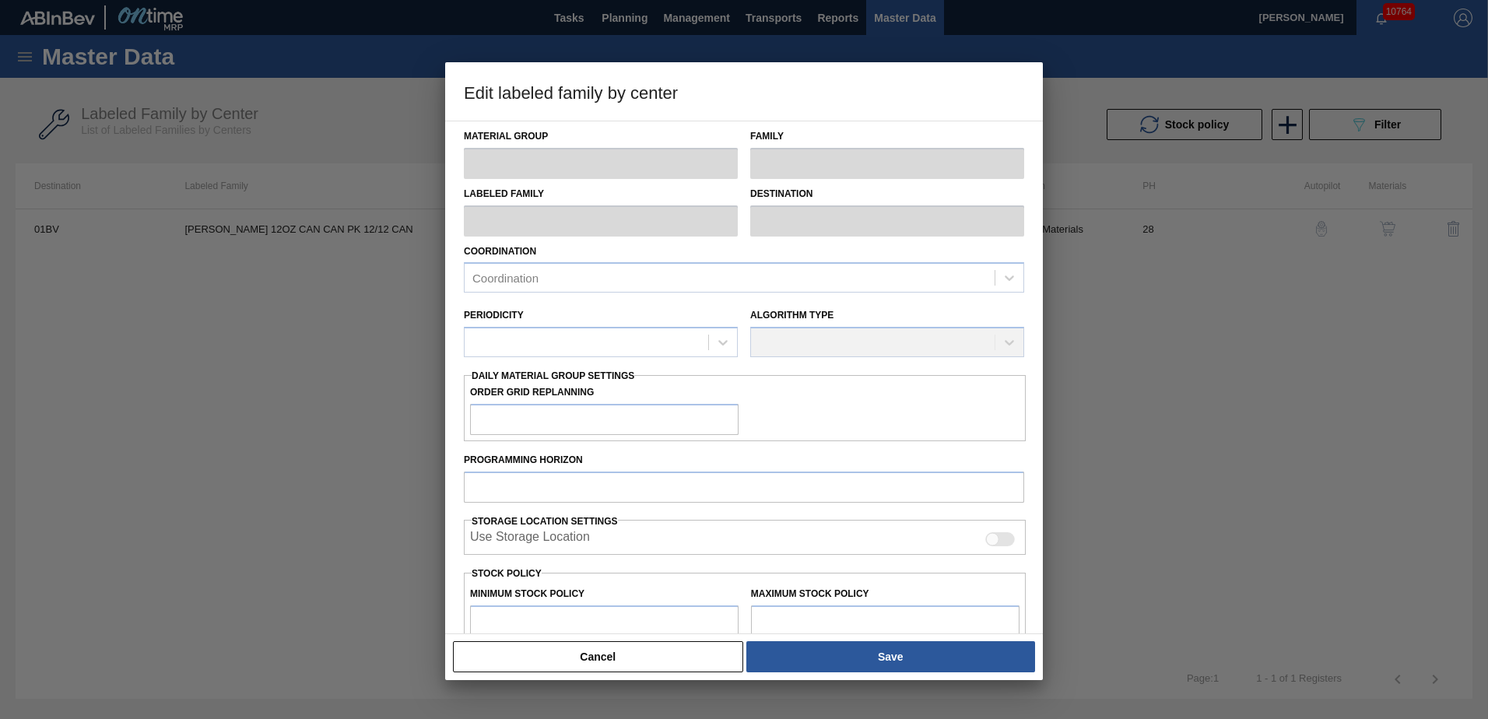
checkbox input "true"
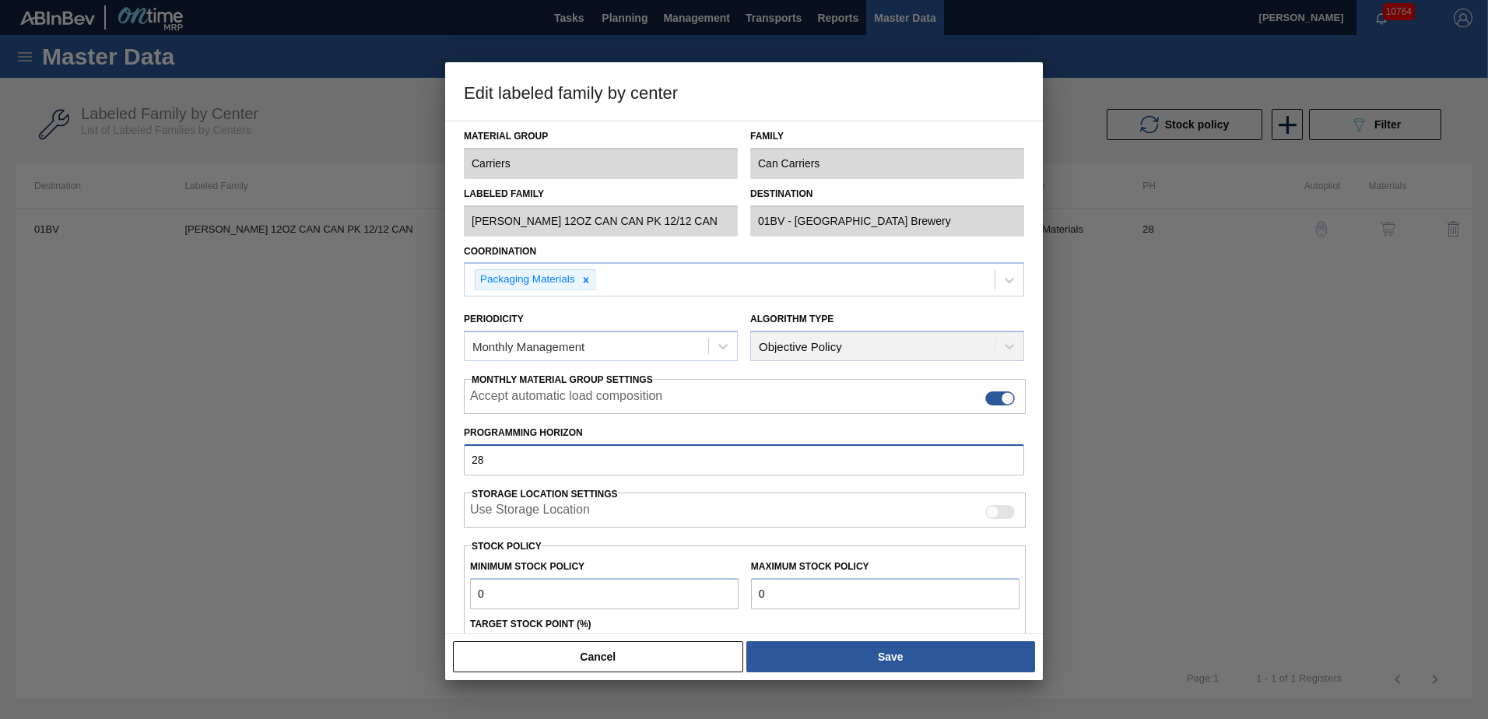
drag, startPoint x: 502, startPoint y: 462, endPoint x: 272, endPoint y: 451, distance: 230.6
click at [272, 451] on div "Edit labeled family by center Material Group Carriers Family Can Carriers Label…" at bounding box center [744, 359] width 1488 height 719
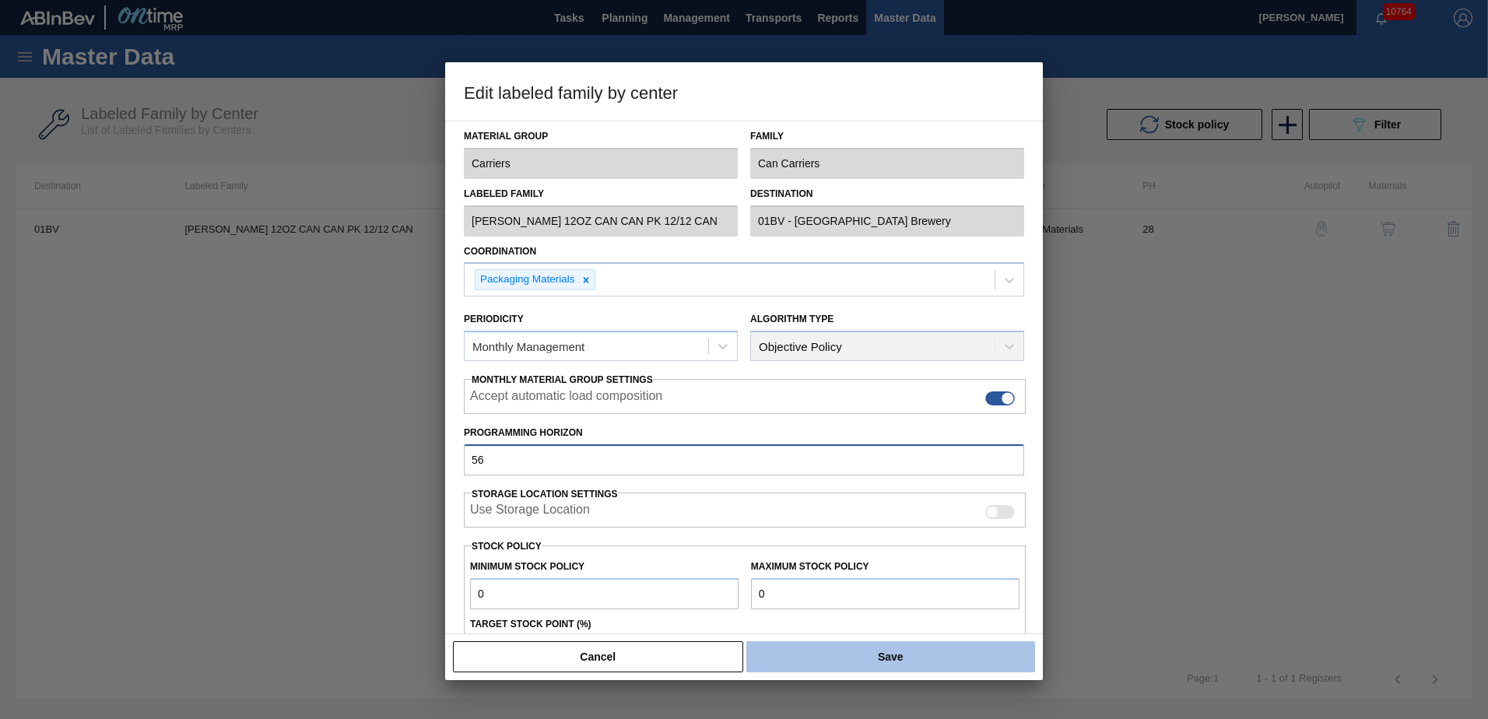
type input "56"
click at [876, 655] on button "Save" at bounding box center [890, 656] width 289 height 31
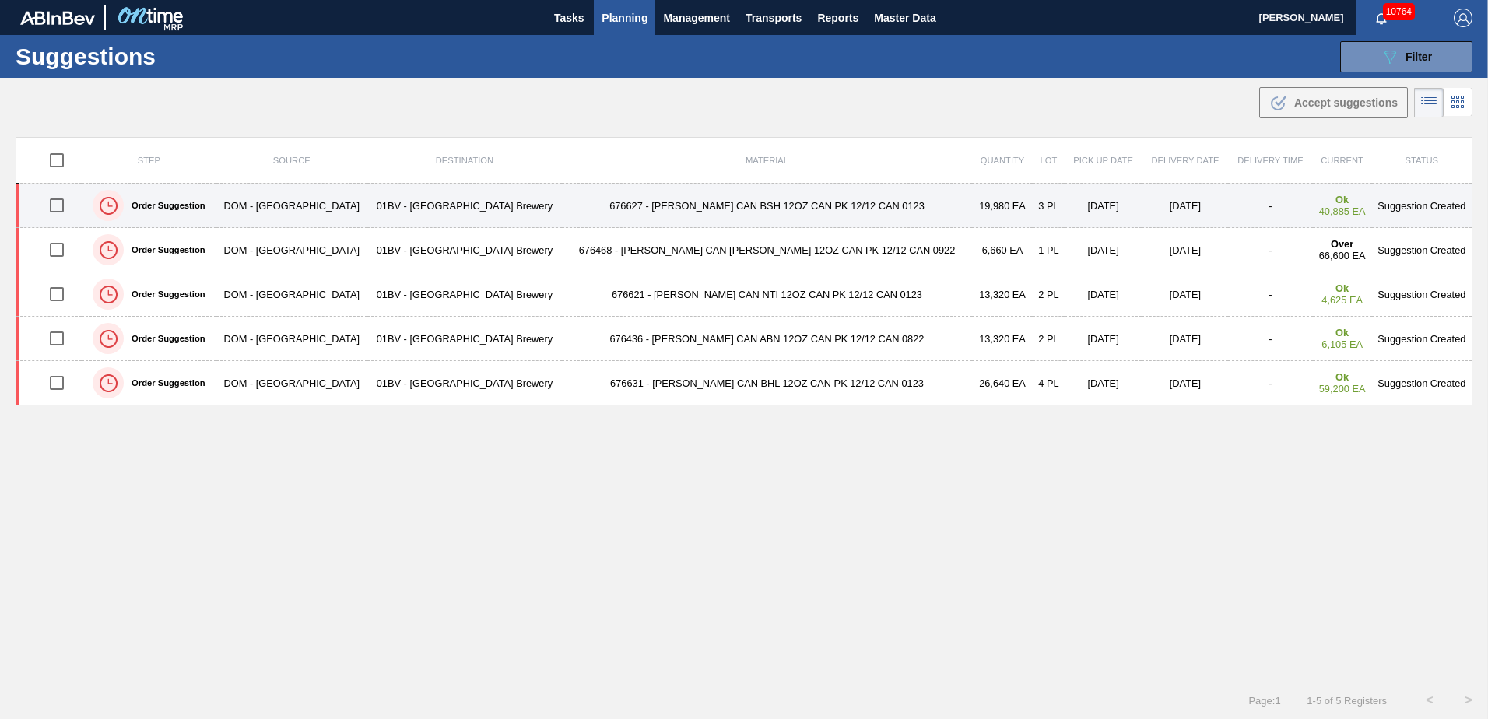
click at [785, 202] on td "676627 - CARR CAN BSH 12OZ CAN PK 12/12 CAN 0123" at bounding box center [767, 206] width 410 height 44
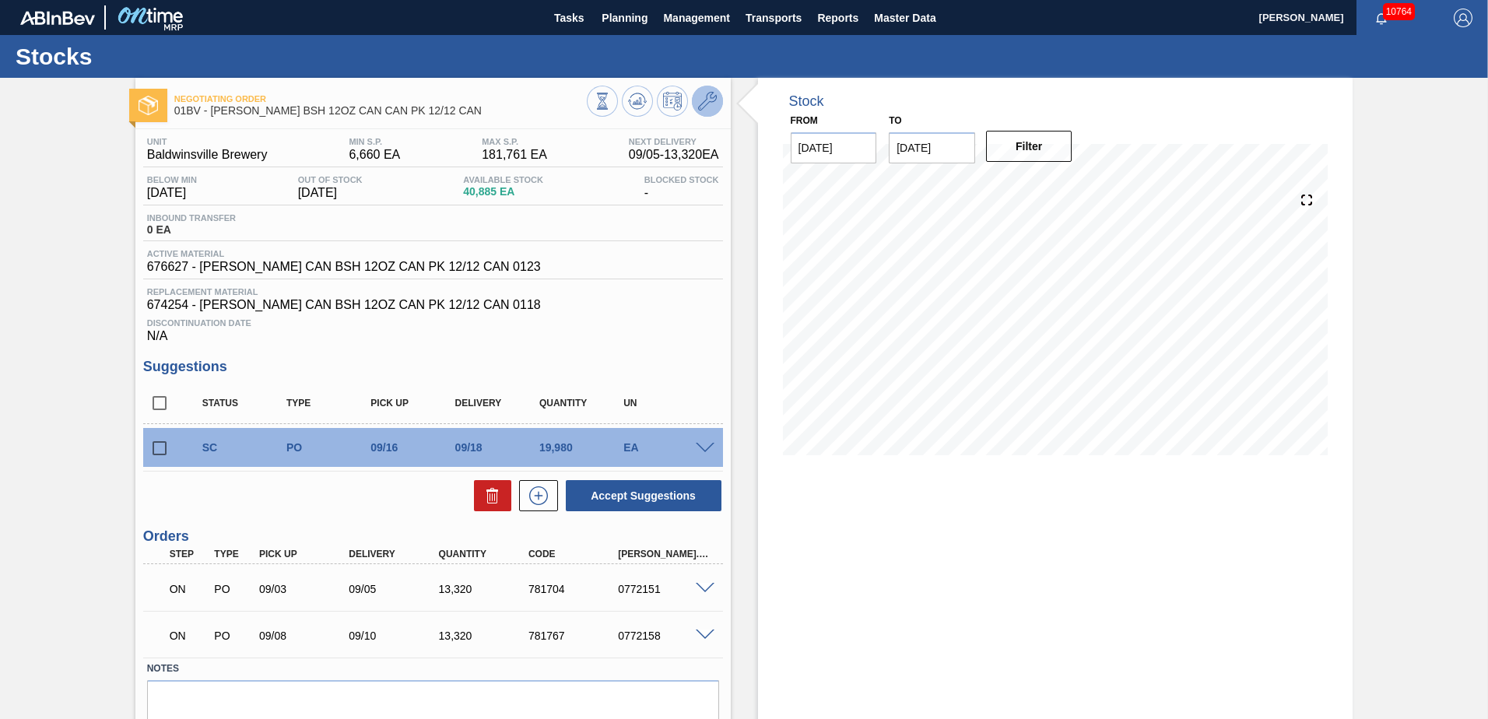
click at [711, 97] on icon at bounding box center [707, 101] width 19 height 19
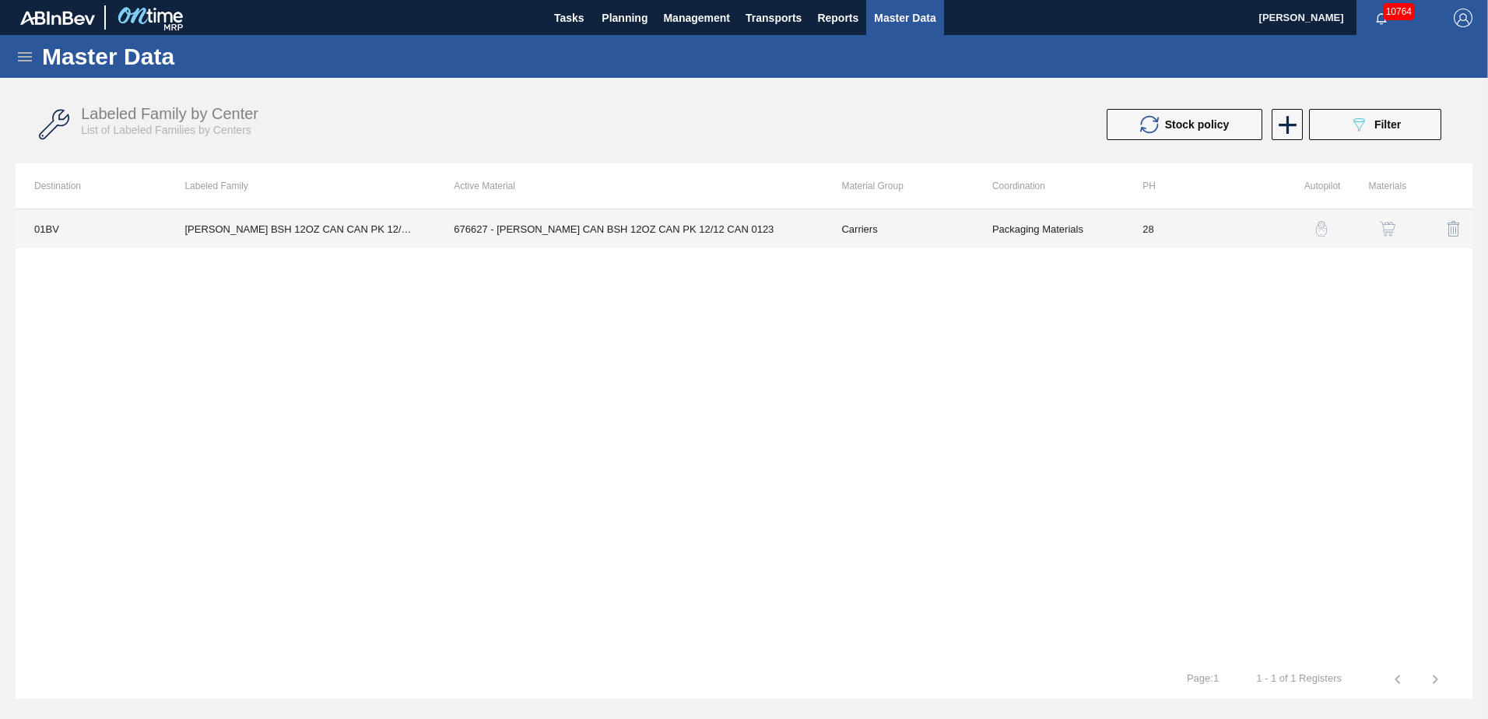
click at [670, 230] on td "676627 - CARR CAN BSH 12OZ CAN PK 12/12 CAN 0123" at bounding box center [629, 228] width 388 height 39
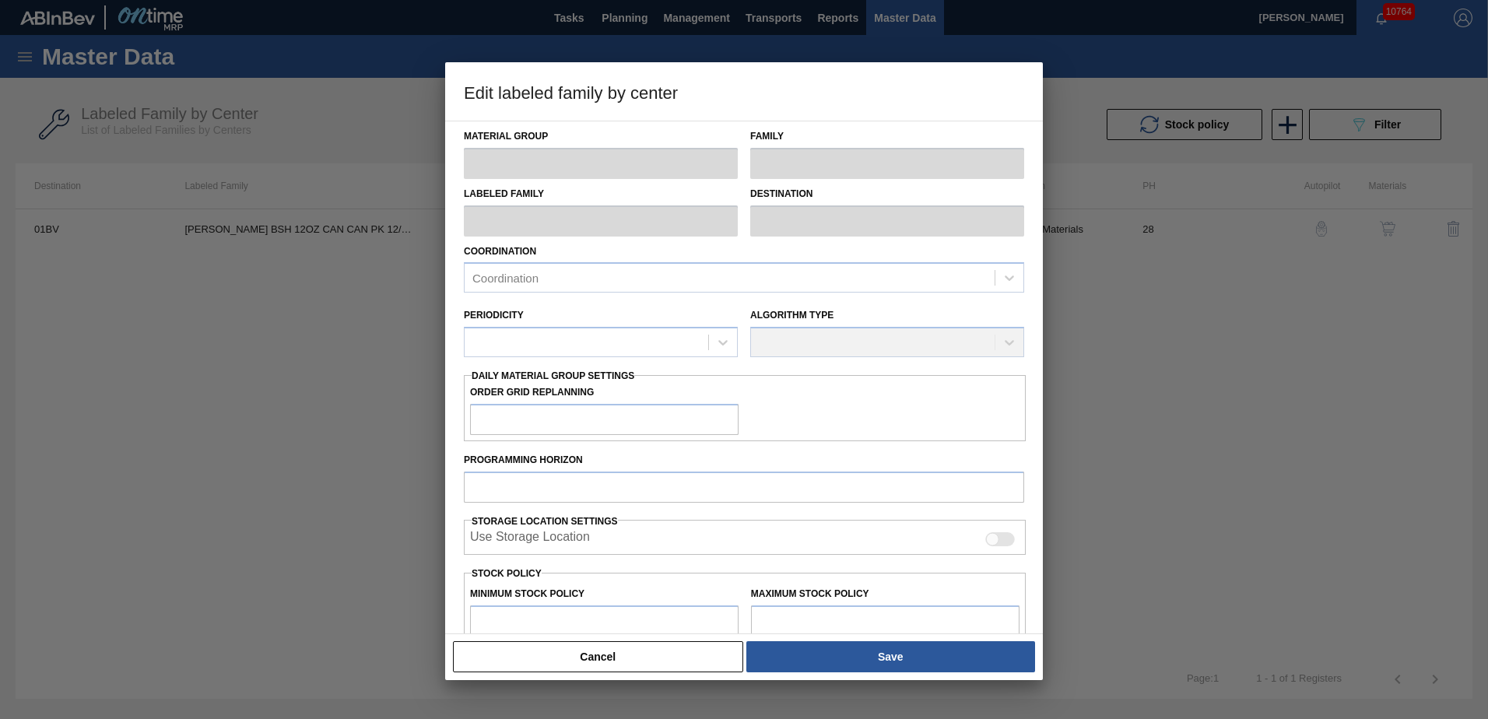
type input "Carriers"
type input "Can Carriers"
type input "CARR BSH 12OZ CAN CAN PK 12/12 CAN"
type input "01BV - [GEOGRAPHIC_DATA] Brewery"
type input "28"
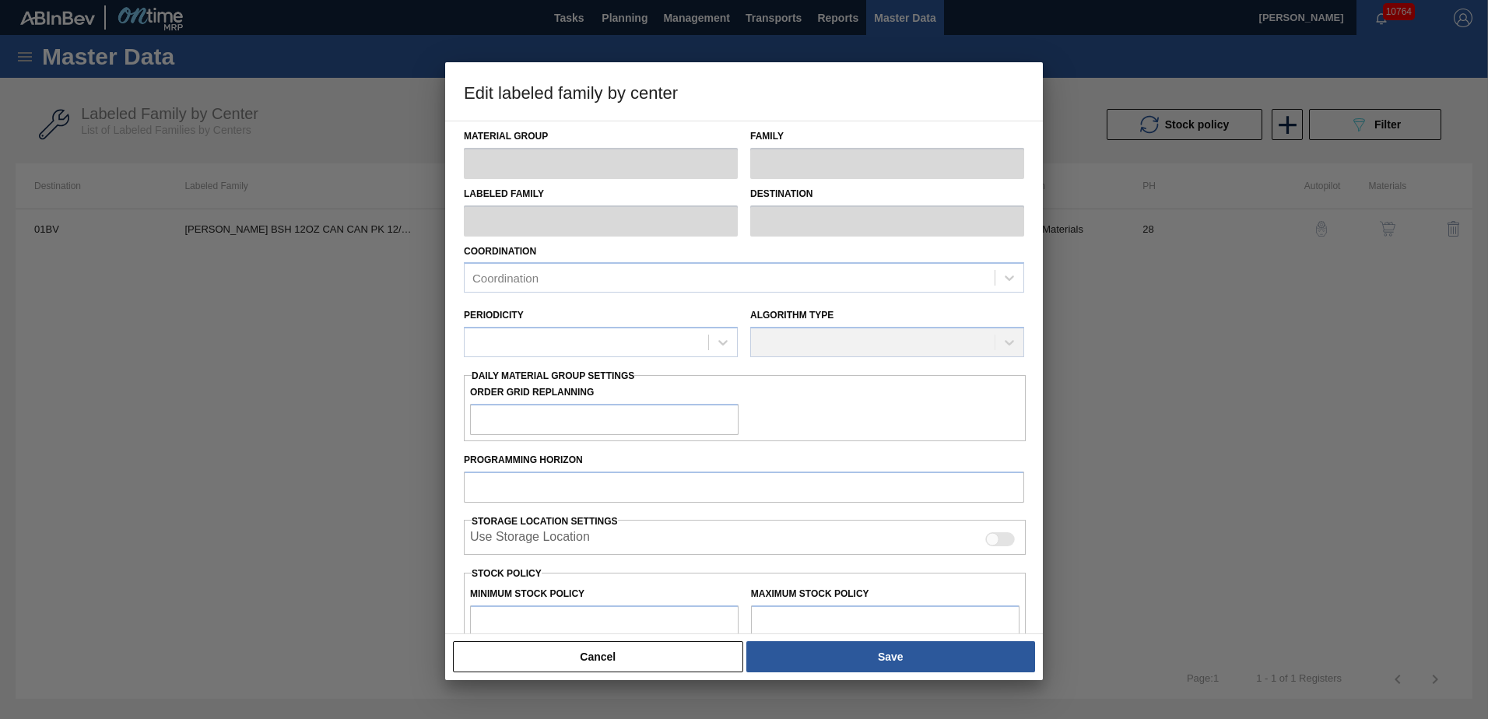
type input "6,660"
type input "181,761"
type input "9"
type input "22,419"
checkbox input "true"
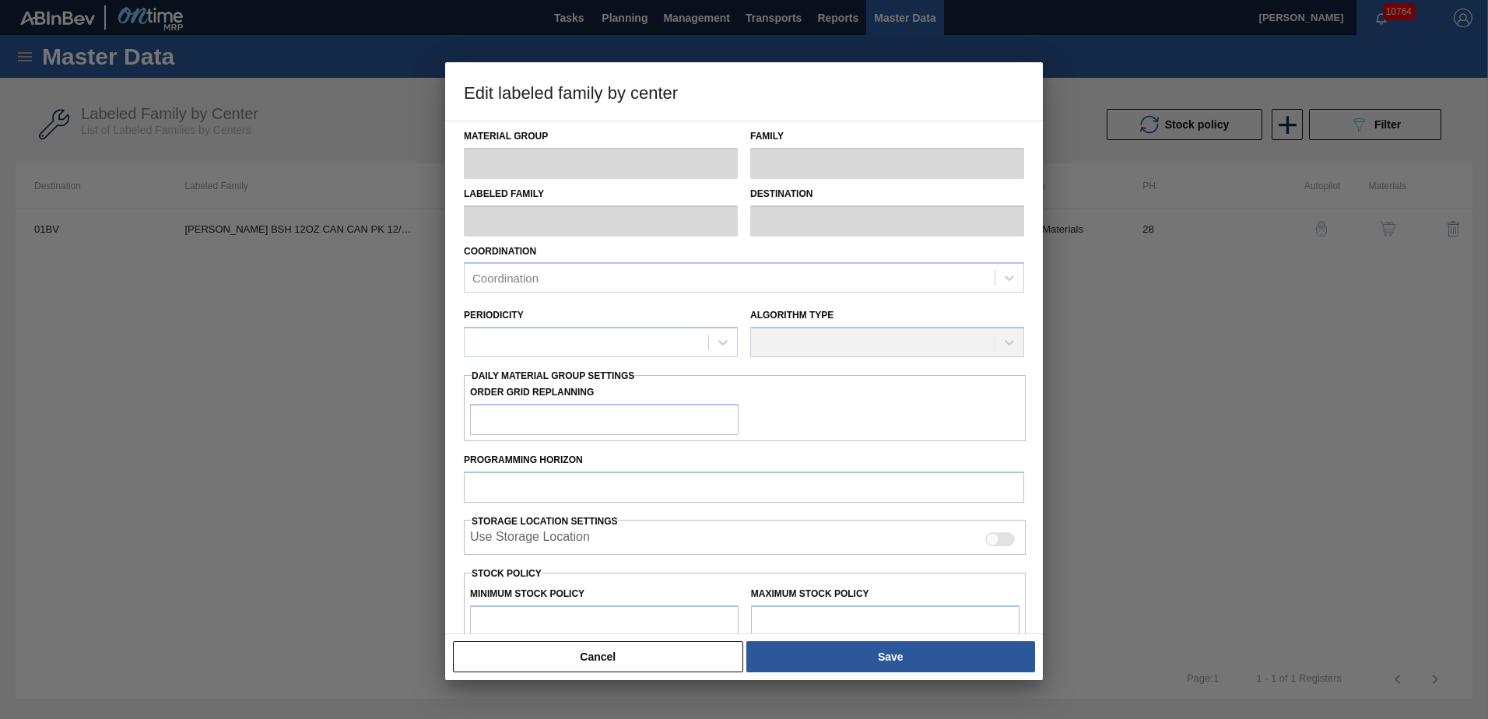
checkbox input "true"
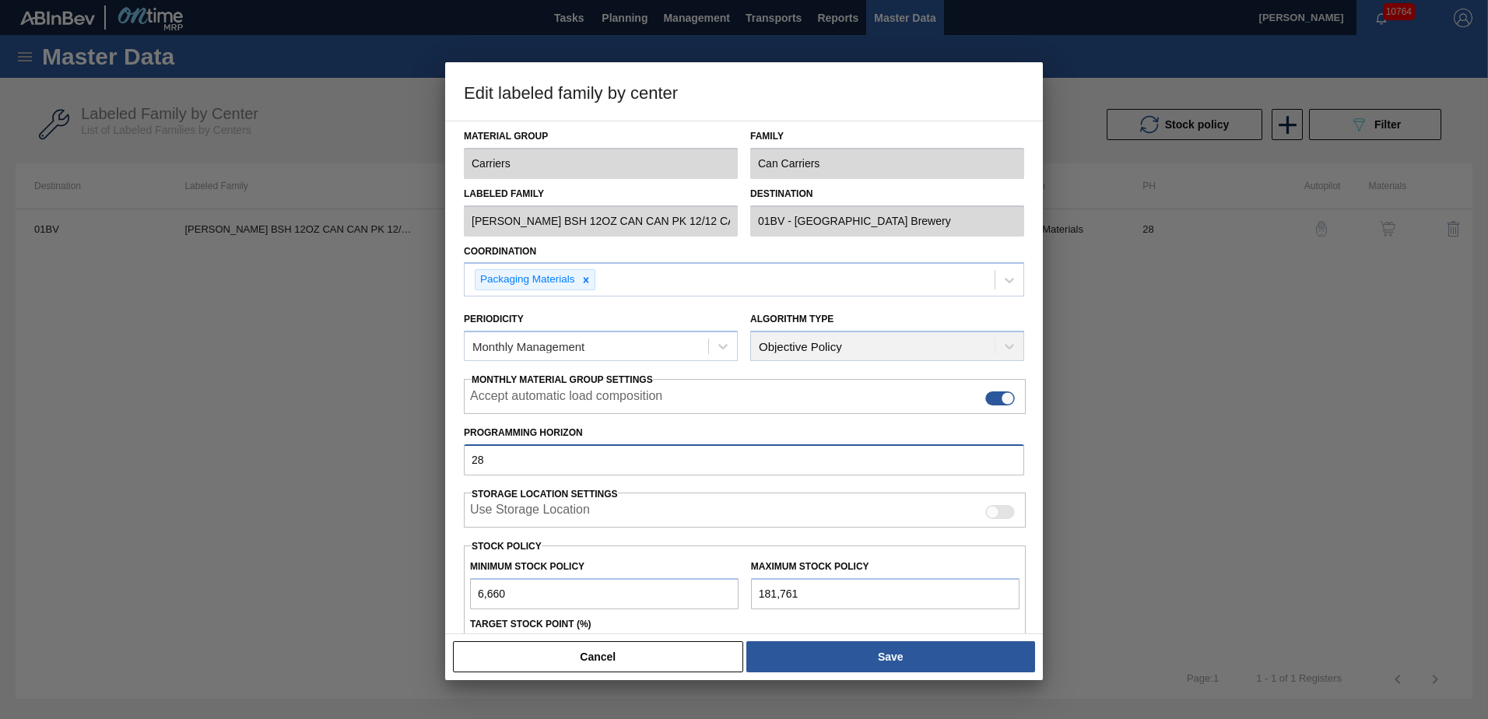
drag, startPoint x: 502, startPoint y: 462, endPoint x: 265, endPoint y: 459, distance: 236.6
click at [273, 459] on div "Edit labeled family by center Material Group Carriers Family Can Carriers Label…" at bounding box center [744, 359] width 1488 height 719
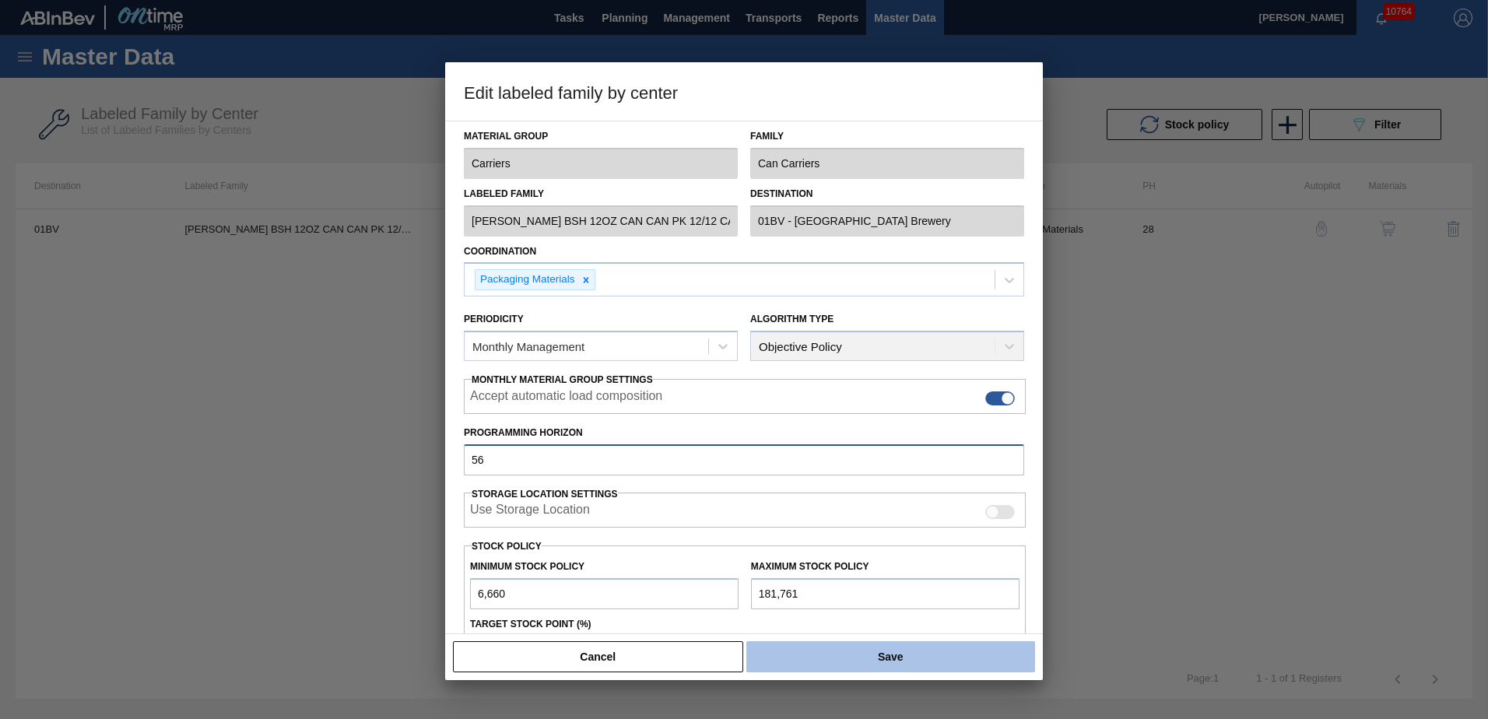
type input "56"
click at [922, 661] on button "Save" at bounding box center [890, 656] width 289 height 31
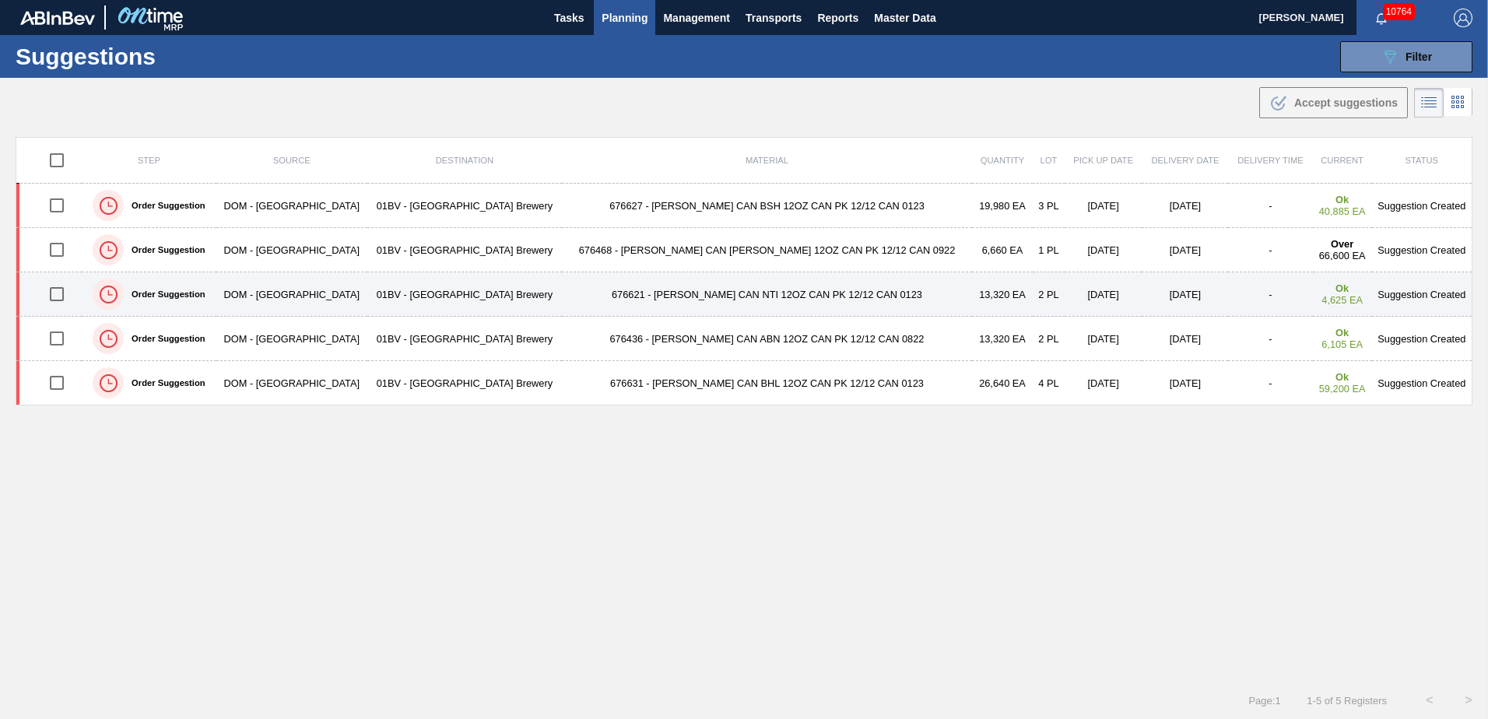
click at [694, 297] on td "676621 - CARR CAN NTI 12OZ CAN PK 12/12 CAN 0123" at bounding box center [767, 294] width 410 height 44
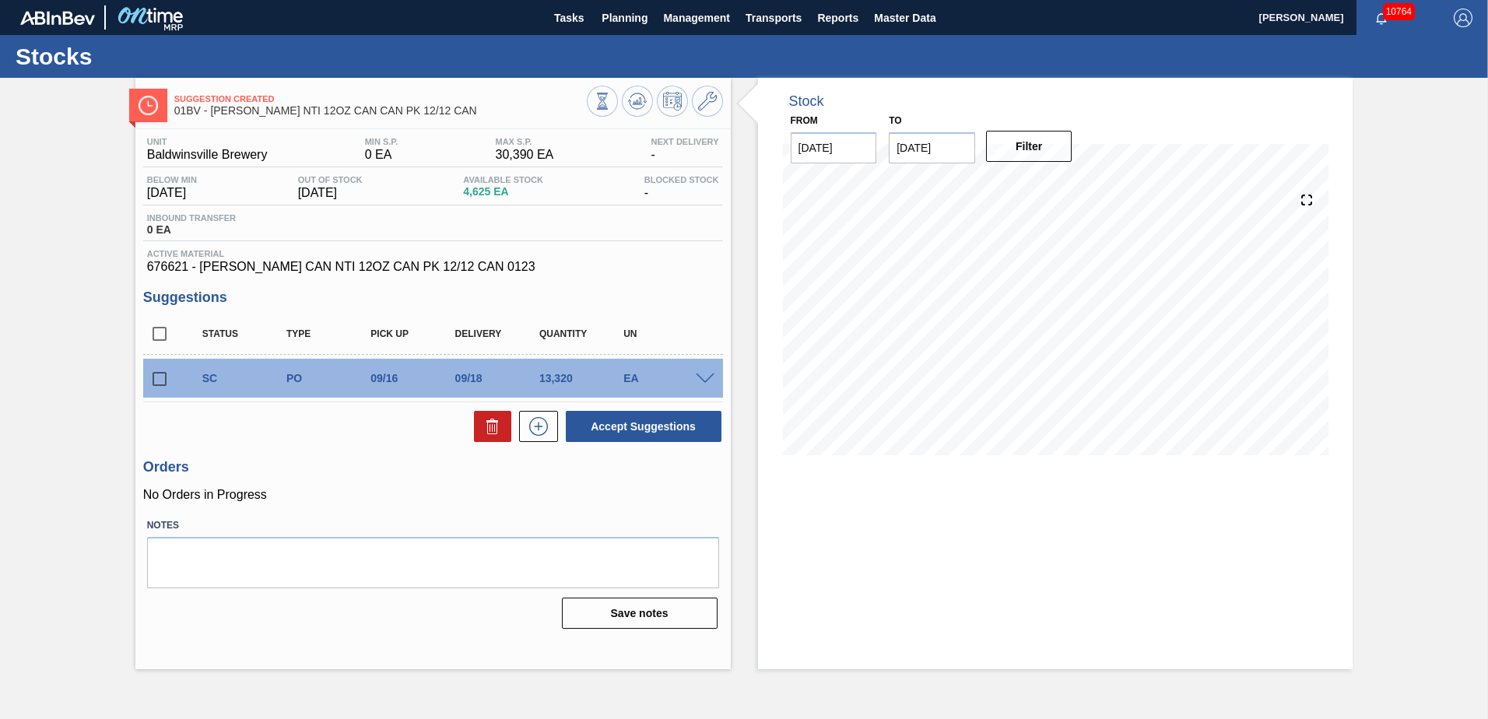
click at [708, 99] on icon at bounding box center [707, 101] width 19 height 19
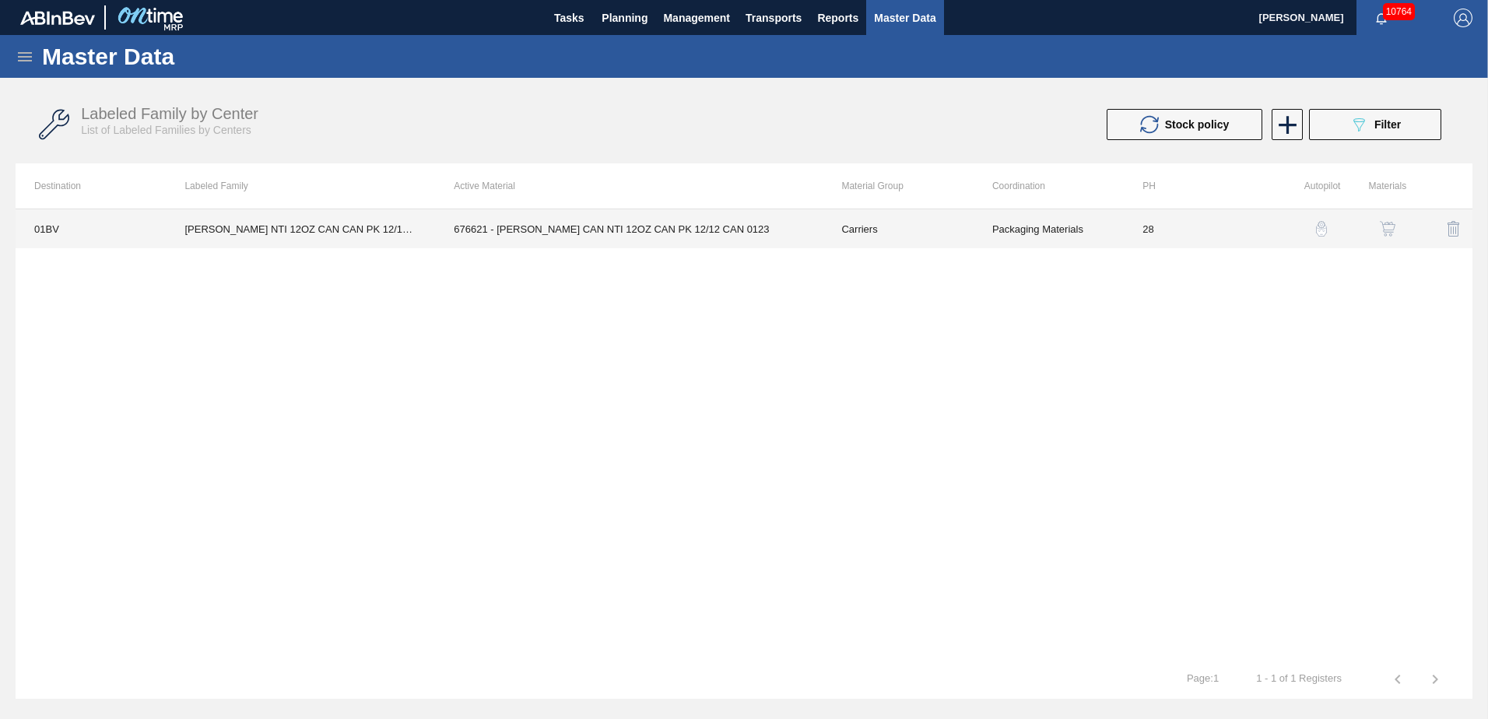
click at [592, 230] on td "676621 - CARR CAN NTI 12OZ CAN PK 12/12 CAN 0123" at bounding box center [629, 228] width 388 height 39
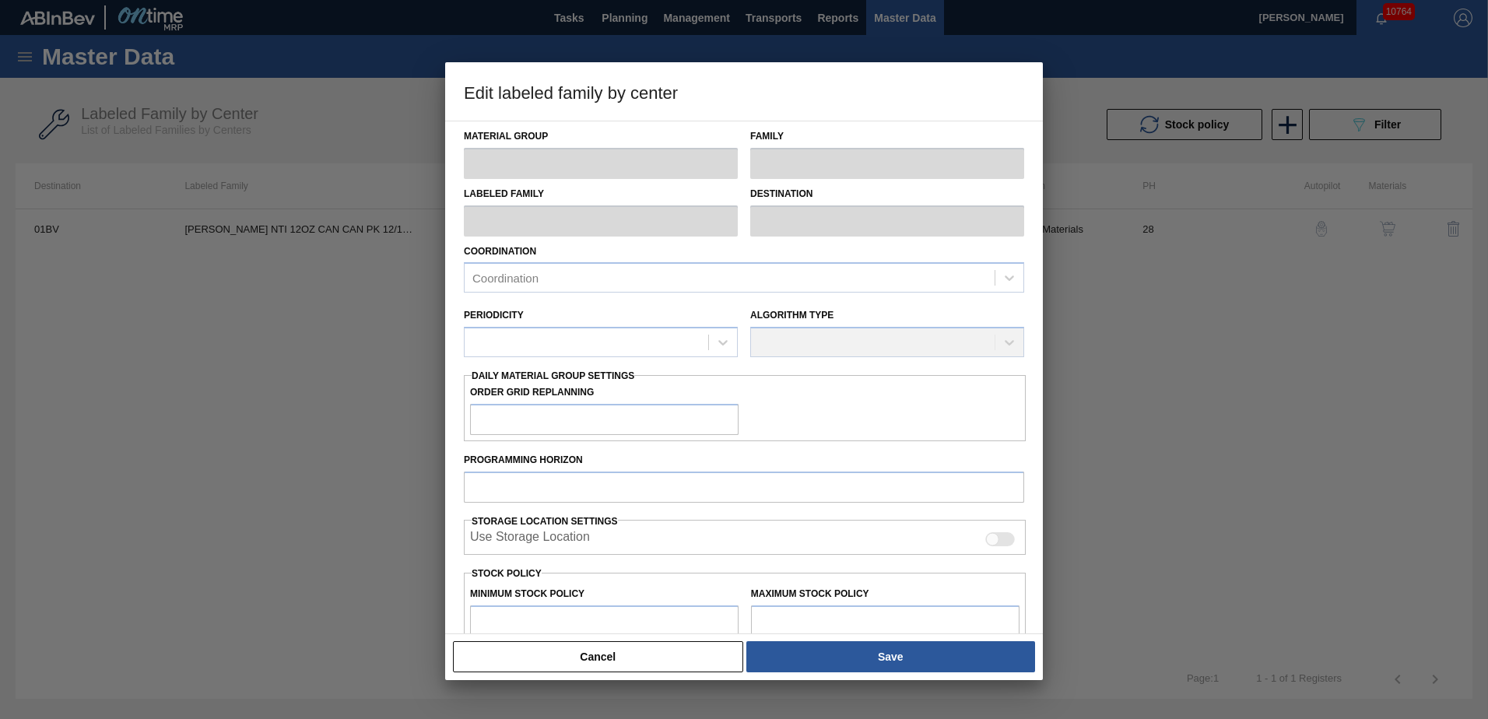
type input "Carriers"
type input "Can Carriers"
type input "CARR NTI 12OZ CAN CAN PK 12/12 CAN"
type input "01BV - [GEOGRAPHIC_DATA] Brewery"
type input "28"
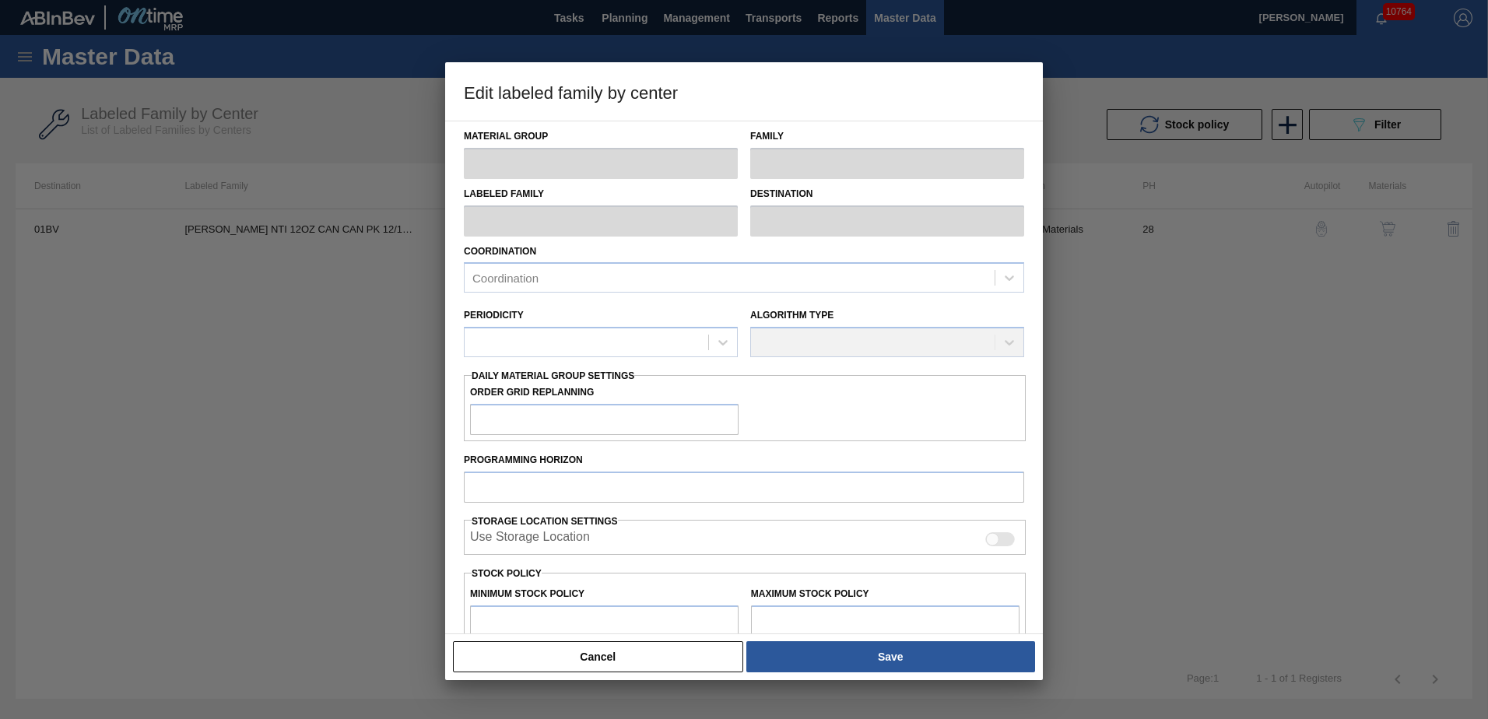
type input "0"
type input "30,390"
type input "12"
type input "3,647"
checkbox input "true"
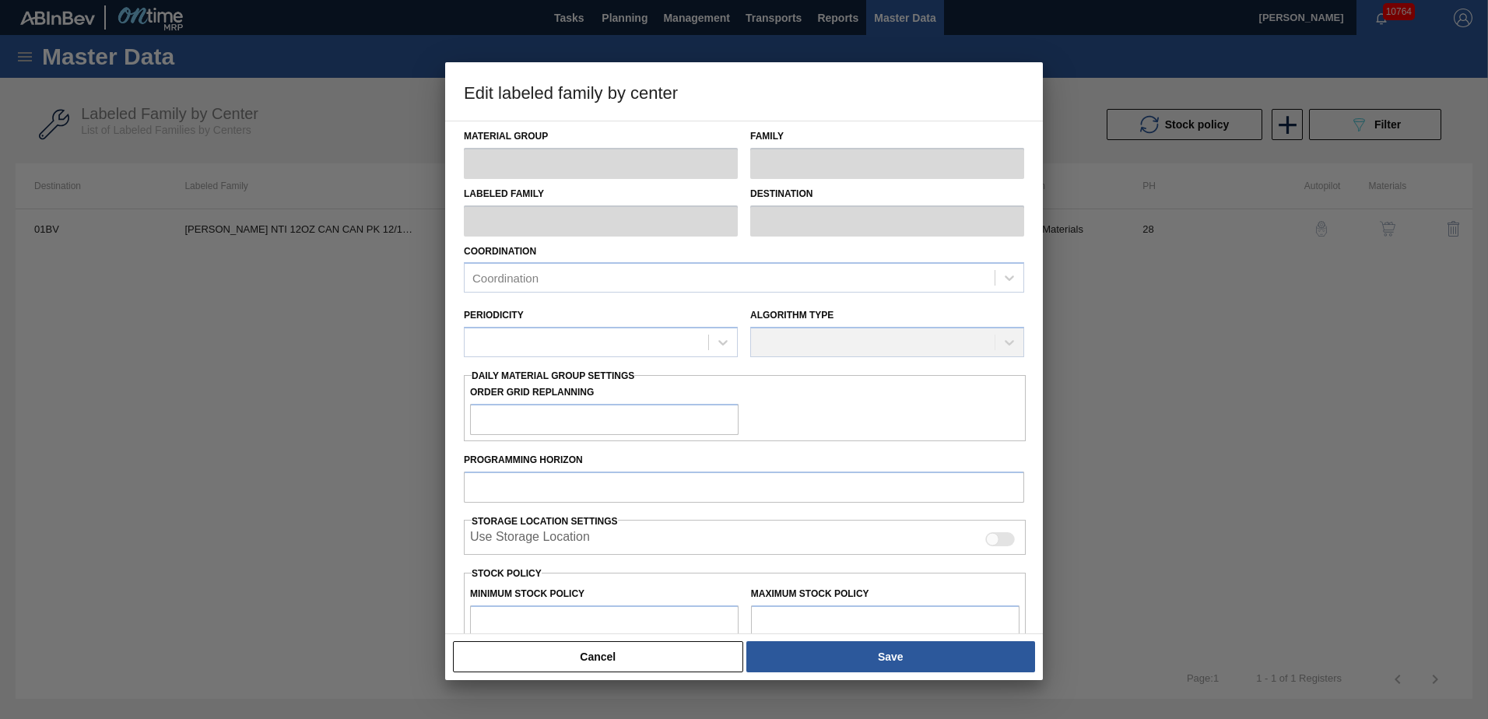
checkbox input "true"
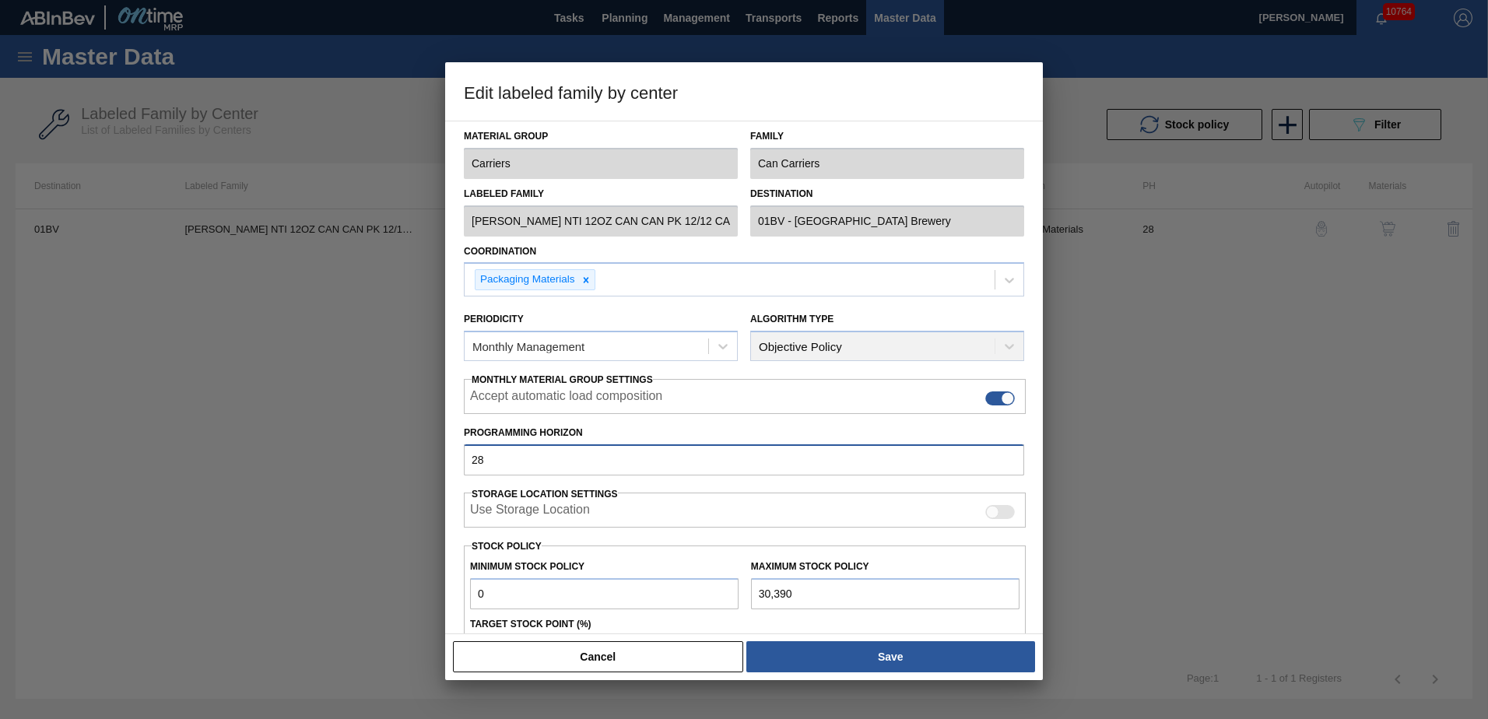
drag, startPoint x: 443, startPoint y: 461, endPoint x: 290, endPoint y: 441, distance: 154.7
click at [290, 441] on div "Edit labeled family by center Material Group Carriers Family Can Carriers Label…" at bounding box center [744, 359] width 1488 height 719
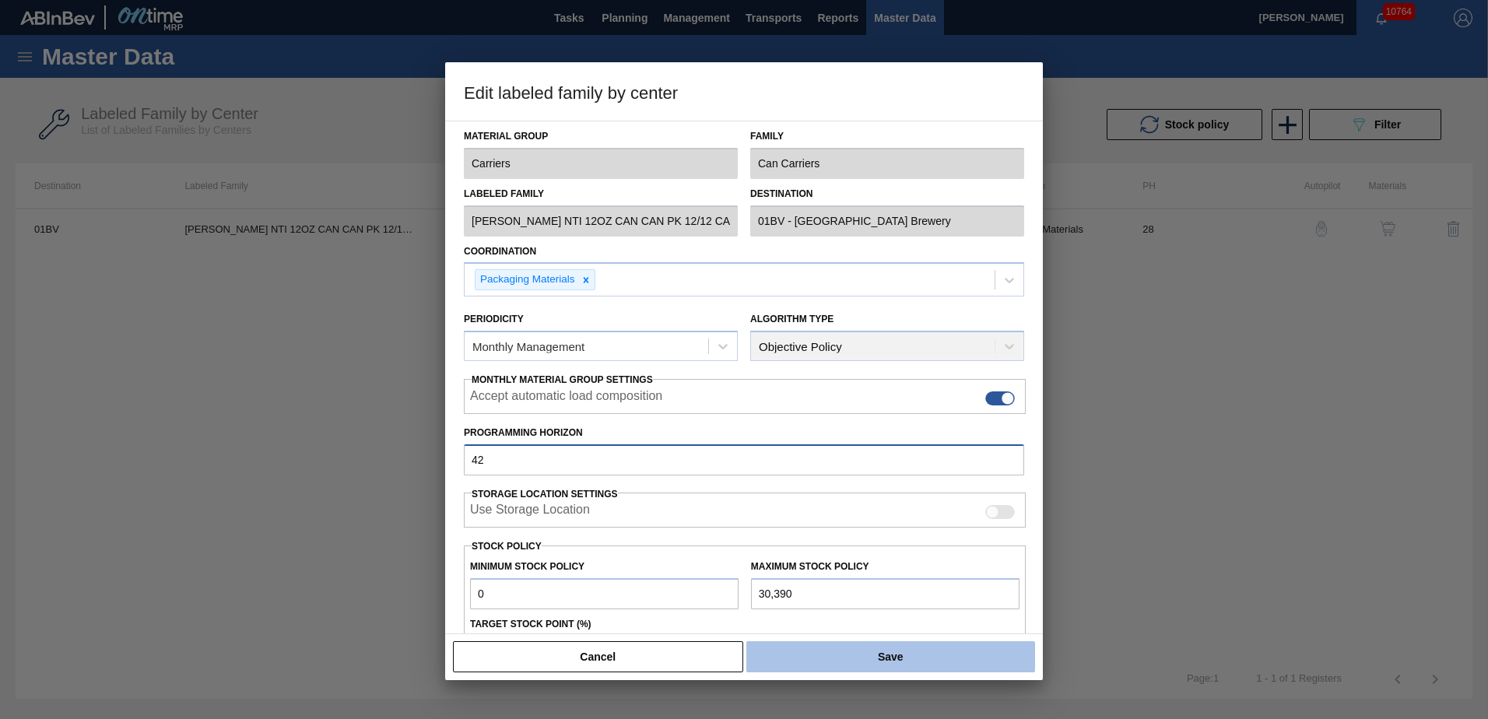
type input "42"
click at [915, 655] on button "Save" at bounding box center [890, 656] width 289 height 31
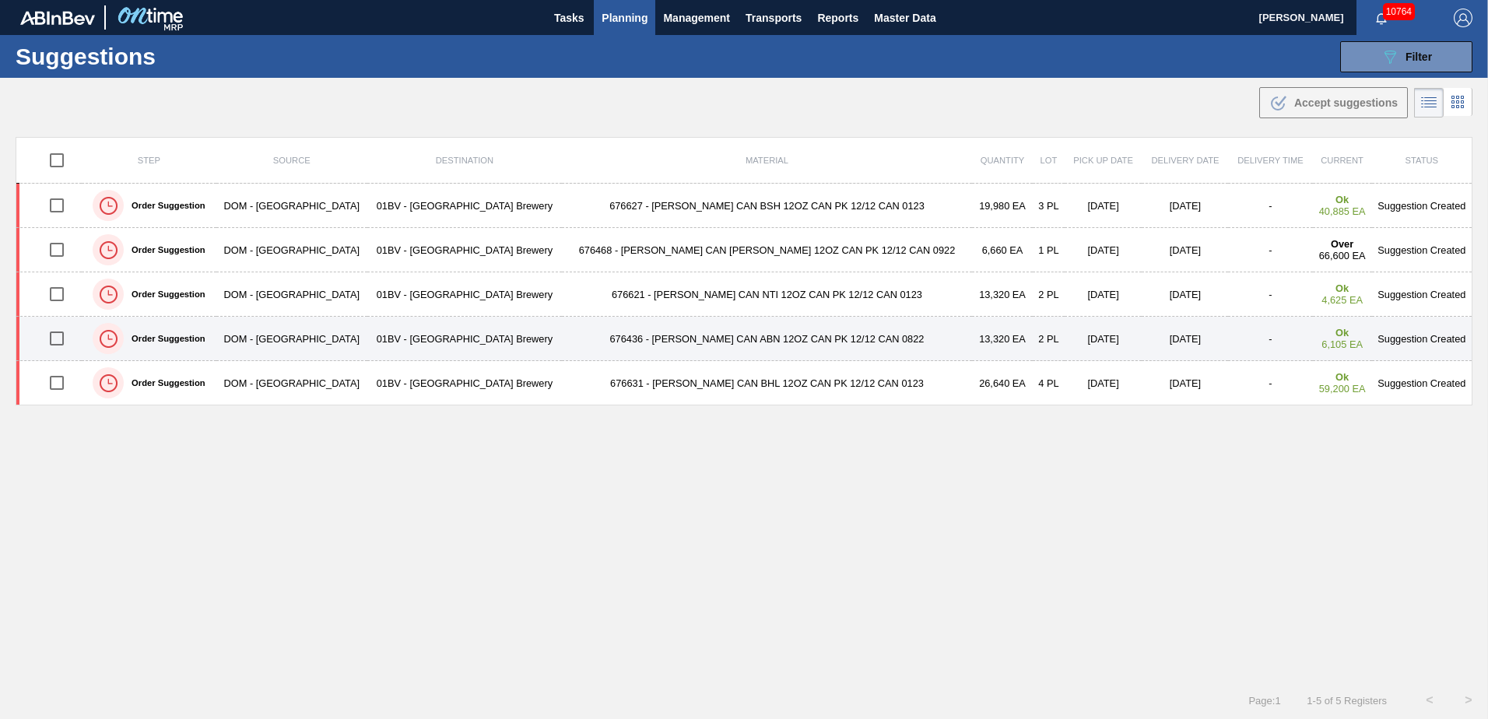
click at [651, 343] on td "676436 - CARR CAN ABN 12OZ CAN PK 12/12 CAN 0822" at bounding box center [767, 339] width 410 height 44
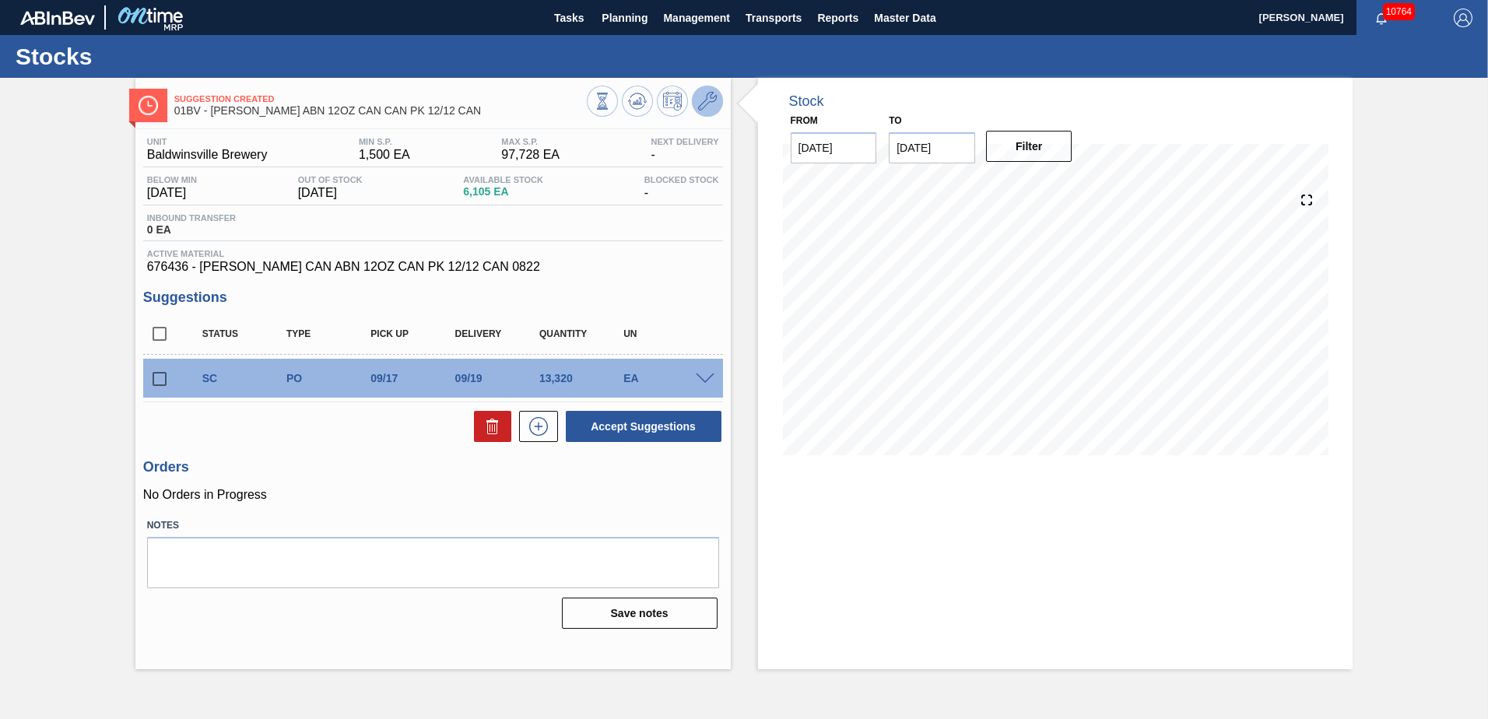
click at [708, 99] on icon at bounding box center [707, 101] width 19 height 19
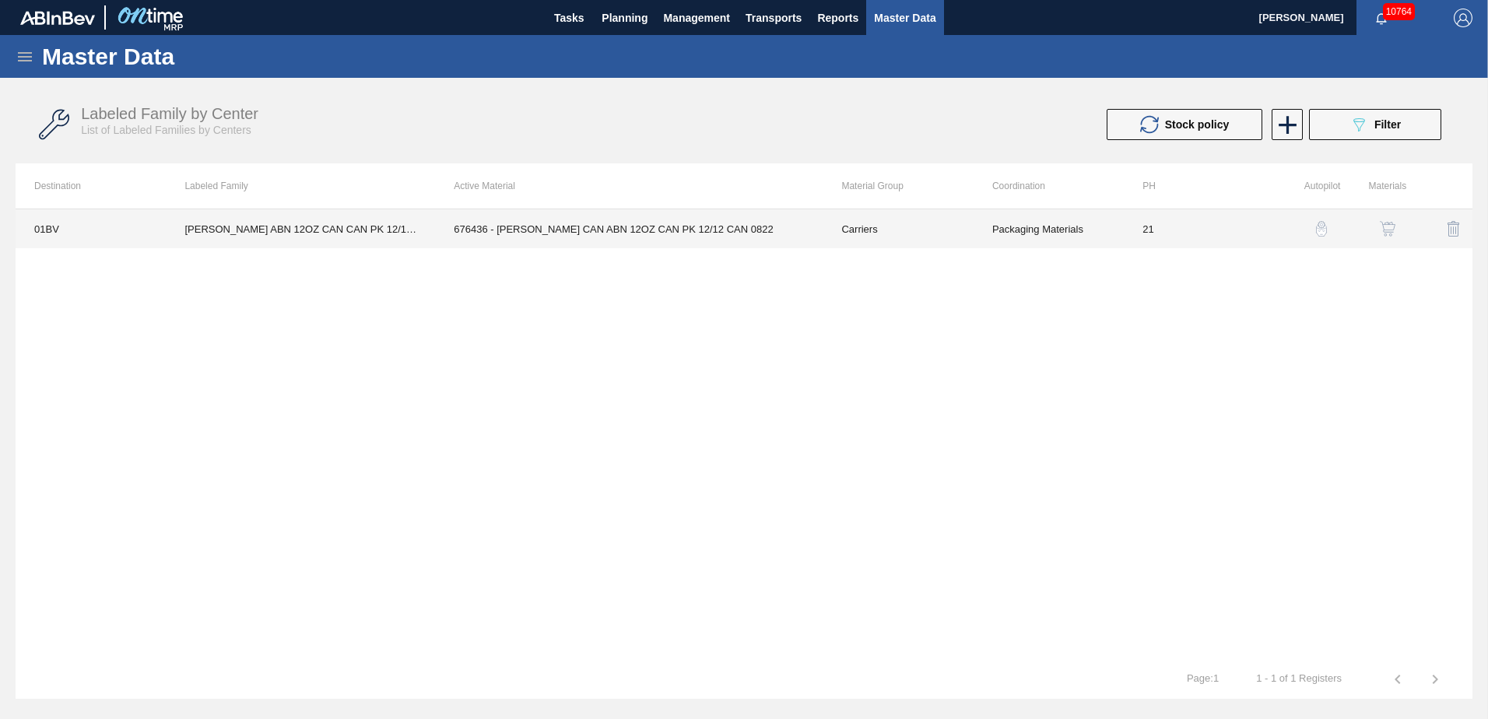
click at [616, 227] on td "676436 - CARR CAN ABN 12OZ CAN PK 12/12 CAN 0822" at bounding box center [629, 228] width 388 height 39
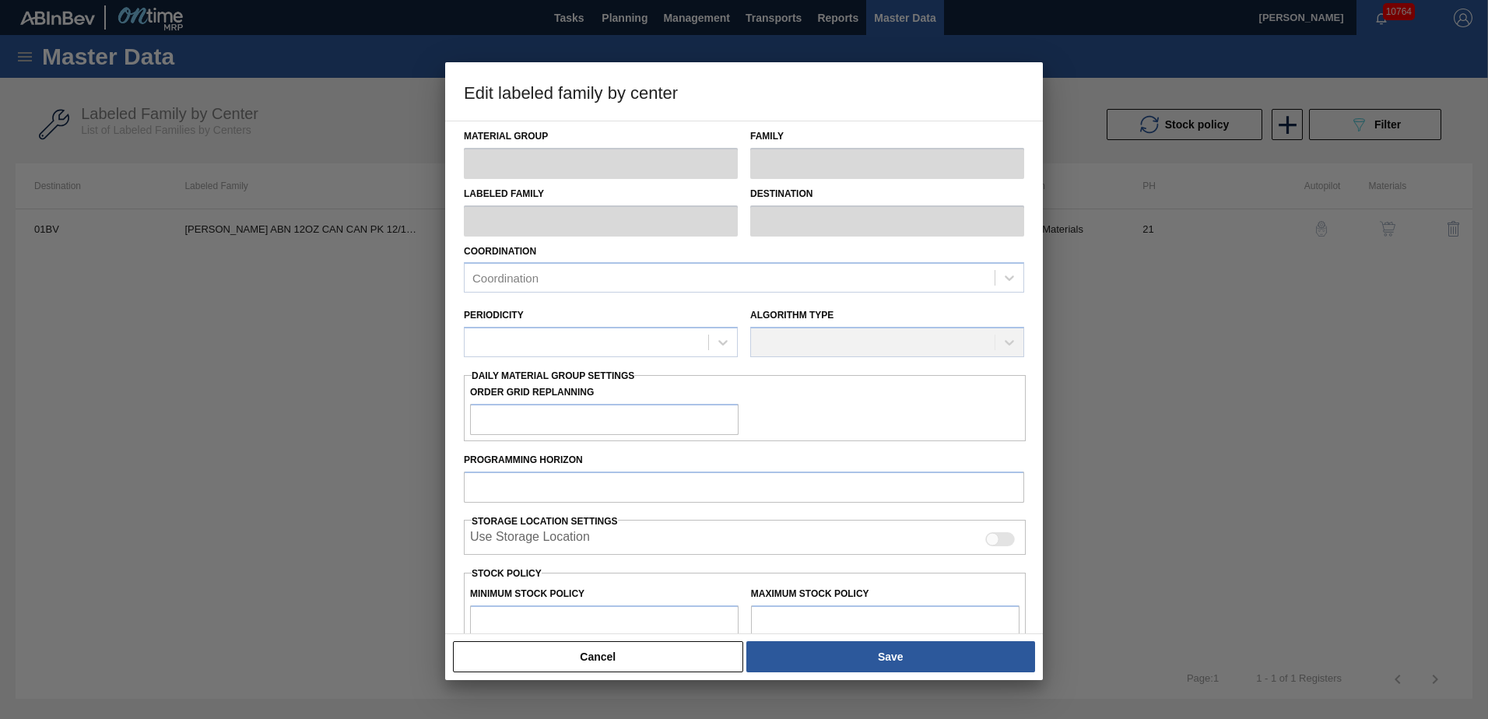
type input "Carriers"
type input "Can Carriers"
type input "CARR ABN 12OZ CAN CAN PK 12/12 CAN"
type input "01BV - [GEOGRAPHIC_DATA] Brewery"
type input "21"
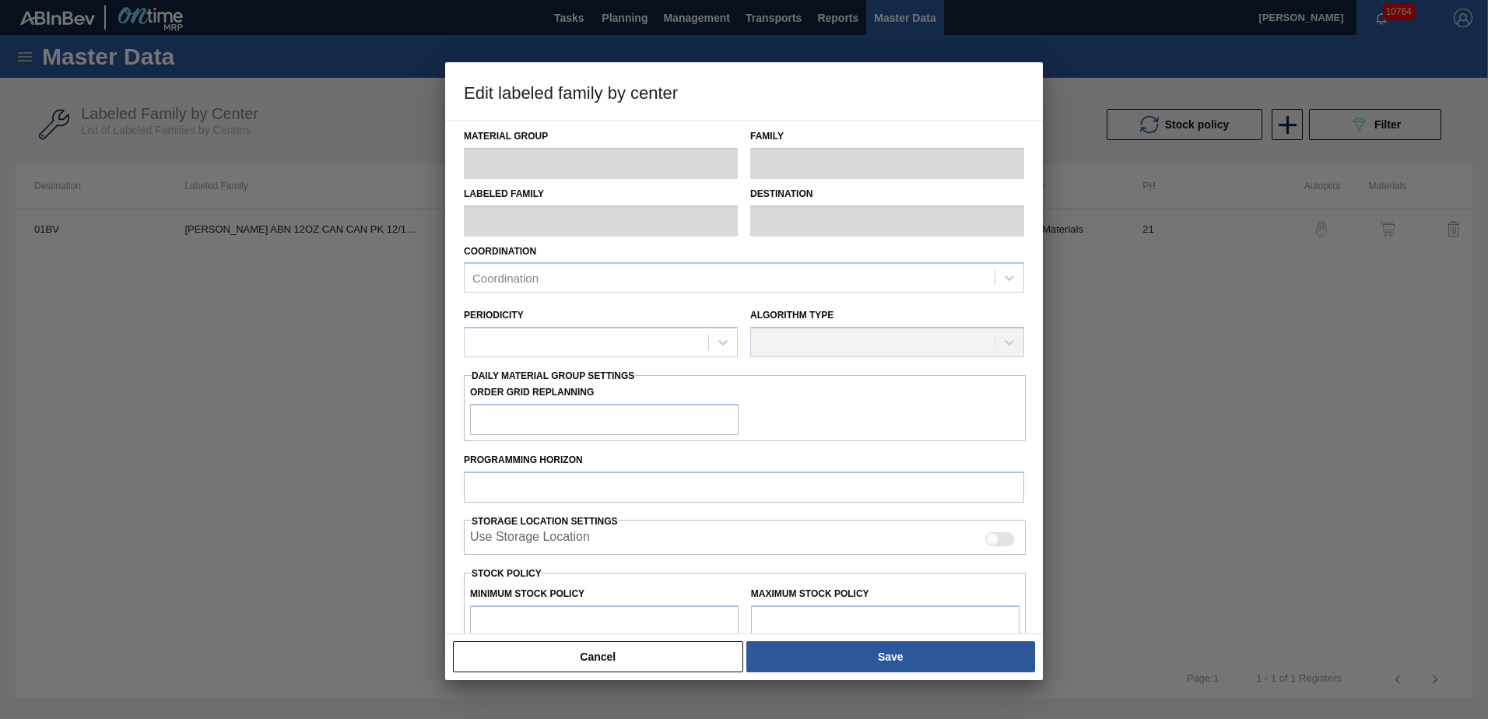
type input "1,500"
type input "97,728"
type input "0"
type input "1,500"
checkbox input "true"
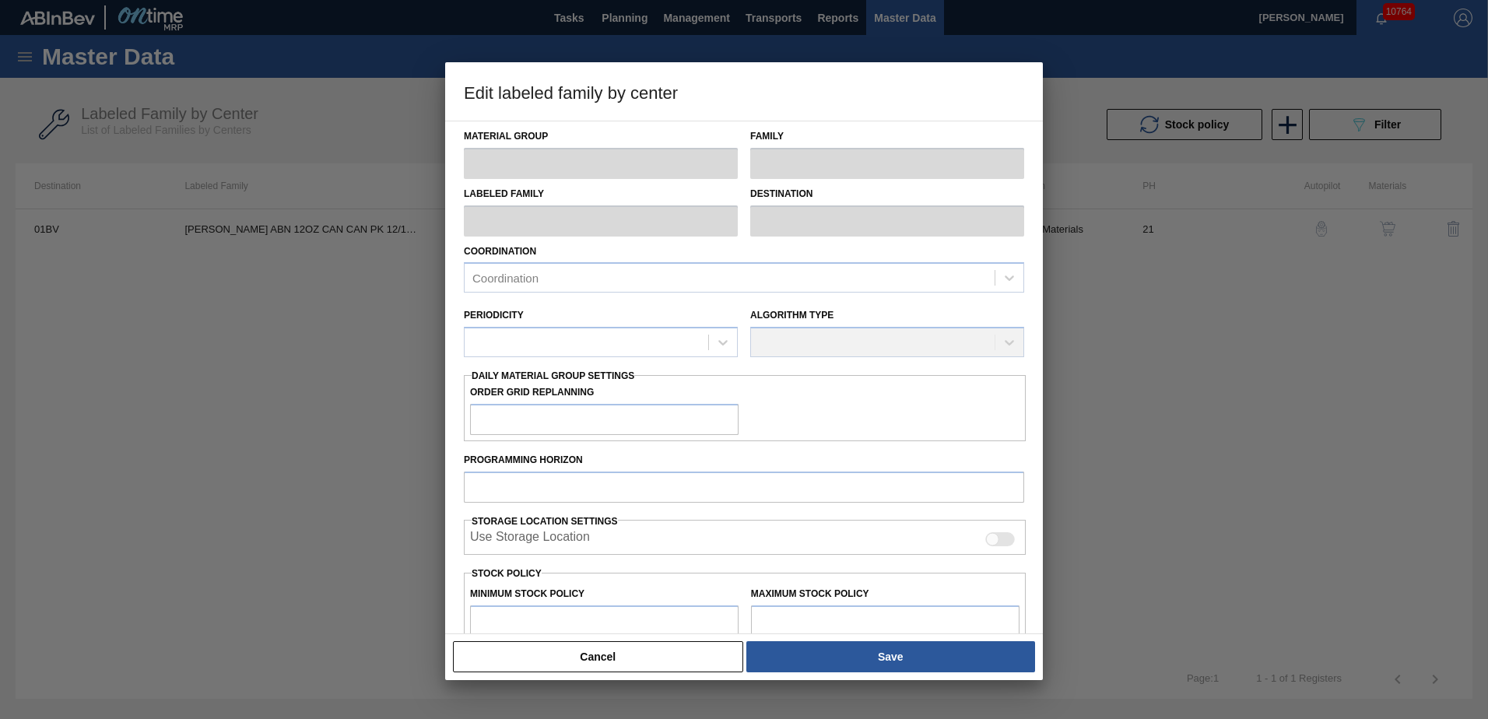
checkbox input "true"
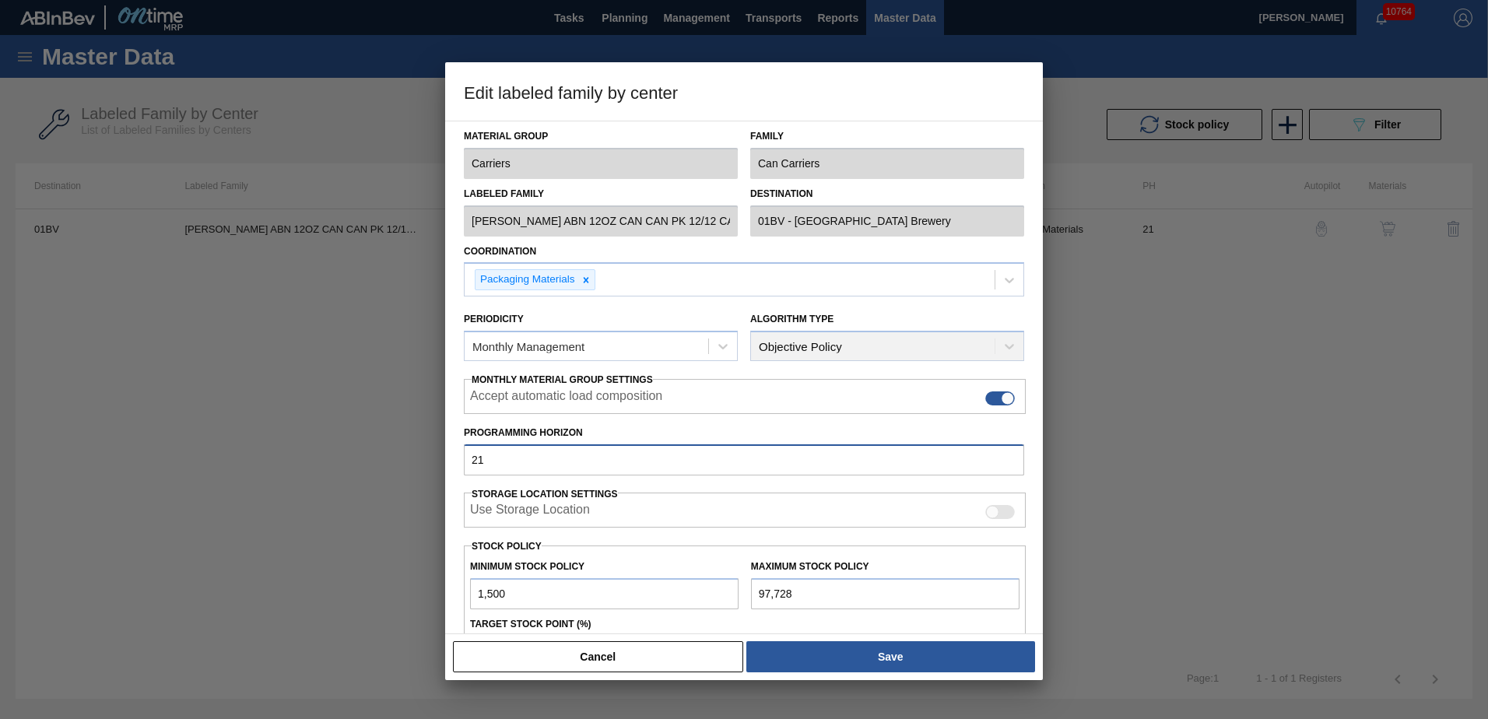
drag, startPoint x: 517, startPoint y: 456, endPoint x: 4, endPoint y: 456, distance: 512.9
click at [19, 456] on div "Edit labeled family by center Material Group Carriers Family Can Carriers Label…" at bounding box center [744, 359] width 1488 height 719
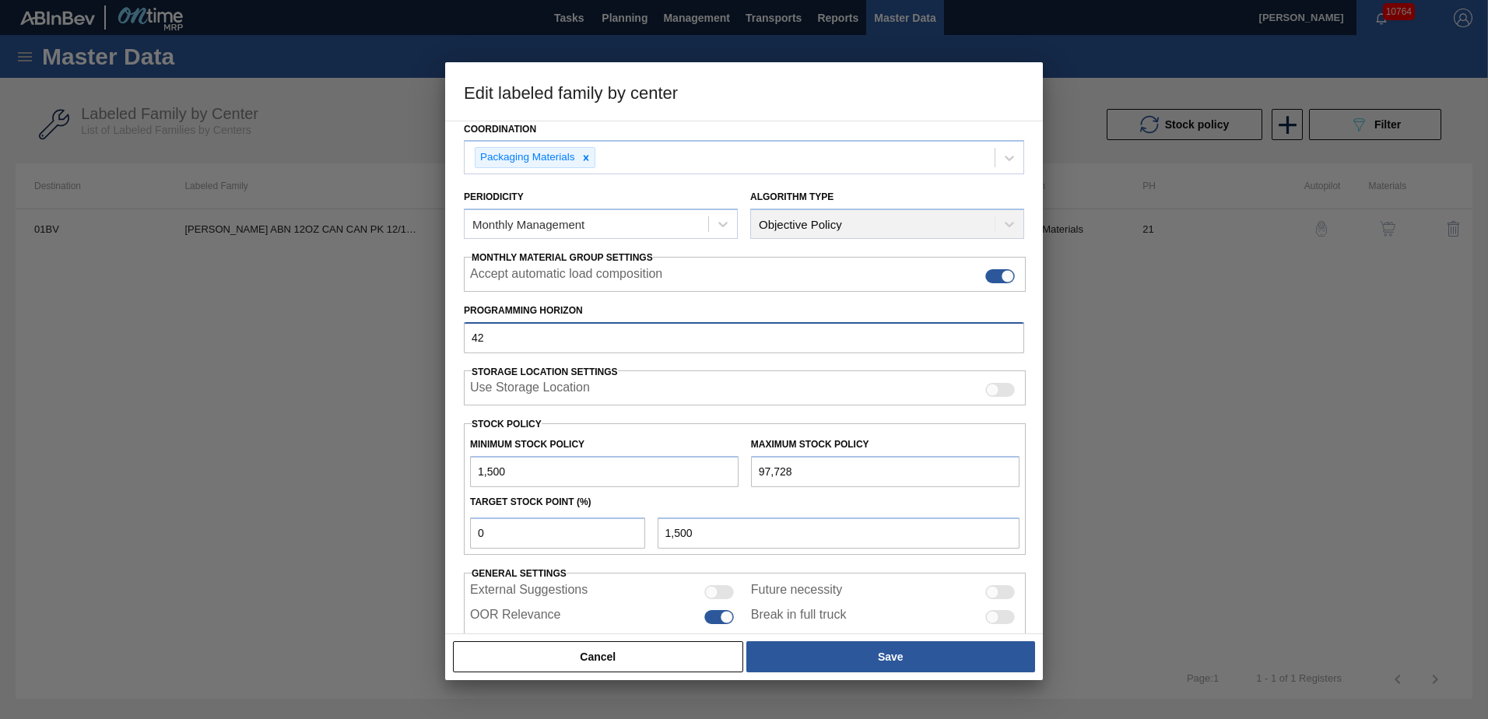
scroll to position [168, 0]
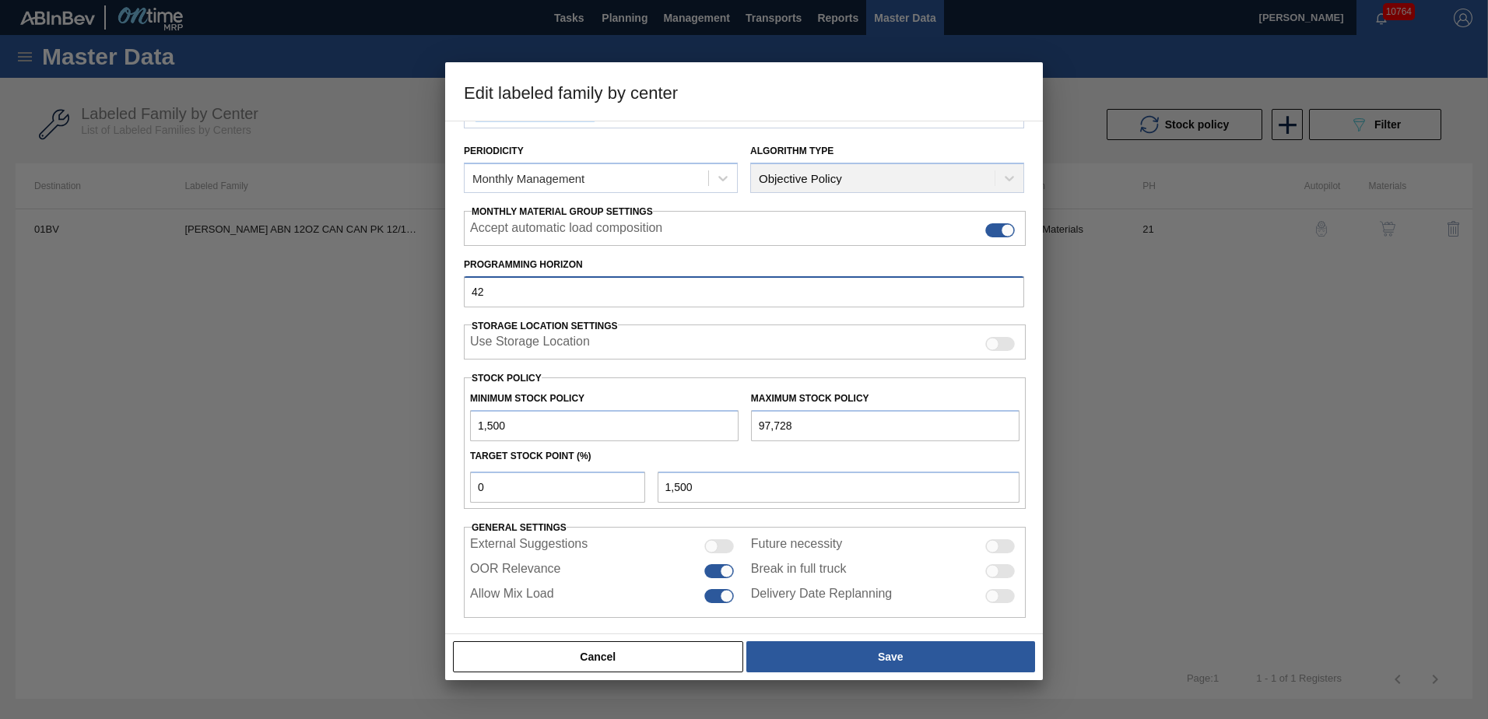
type input "42"
drag, startPoint x: 518, startPoint y: 487, endPoint x: 244, endPoint y: 477, distance: 274.2
click at [244, 478] on div "Edit labeled family by center Material Group Carriers Family Can Carriers Label…" at bounding box center [744, 359] width 1488 height 719
type input "2"
type input "3,425"
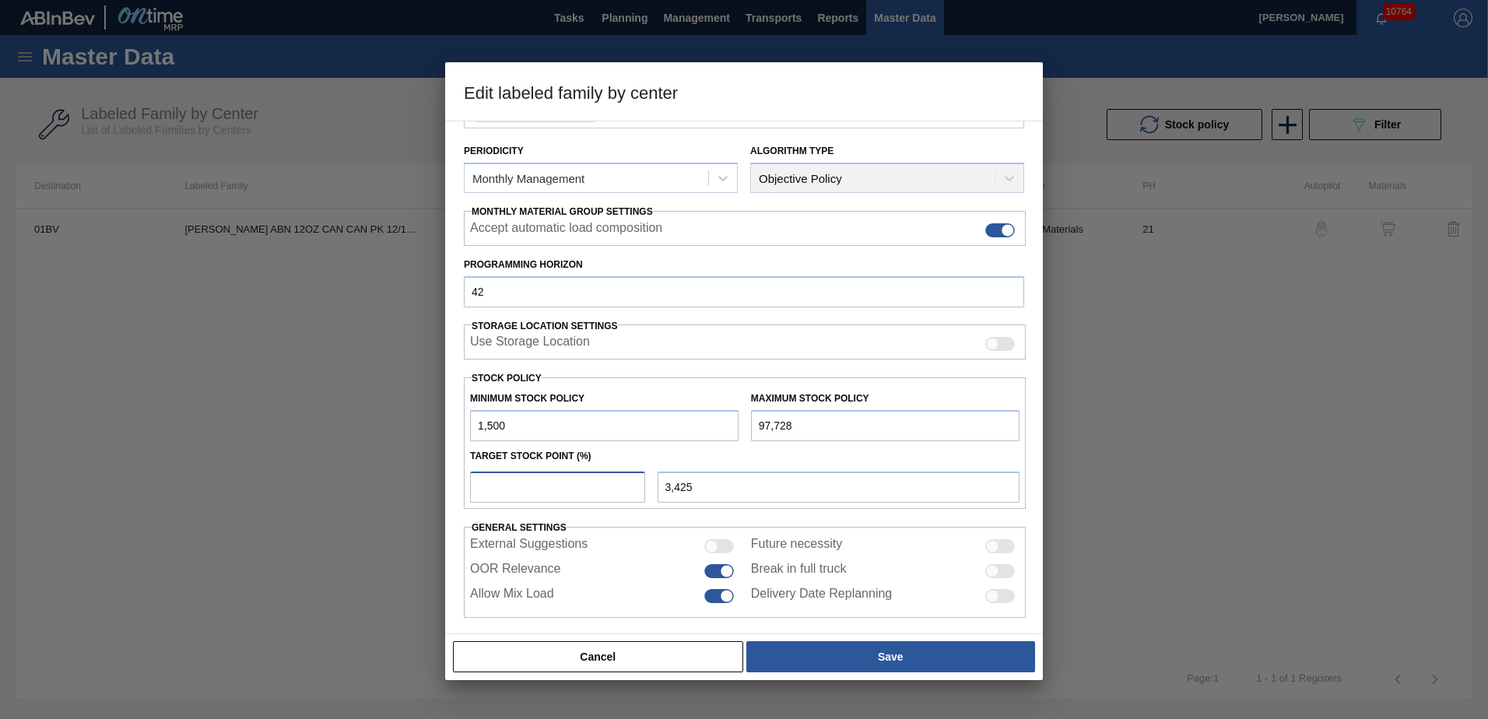
type input "1,500"
type input "3"
type input "4,387"
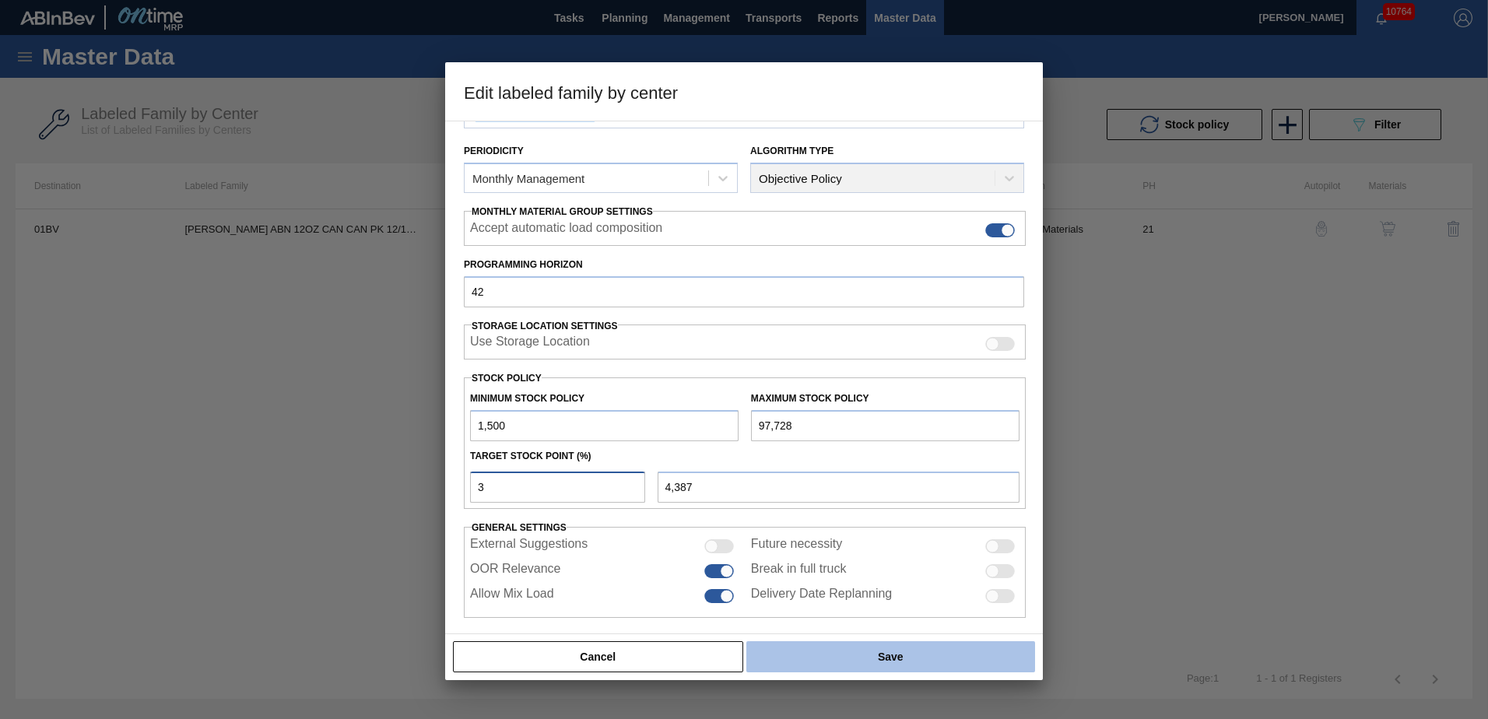
type input "3"
click at [880, 662] on button "Save" at bounding box center [890, 656] width 289 height 31
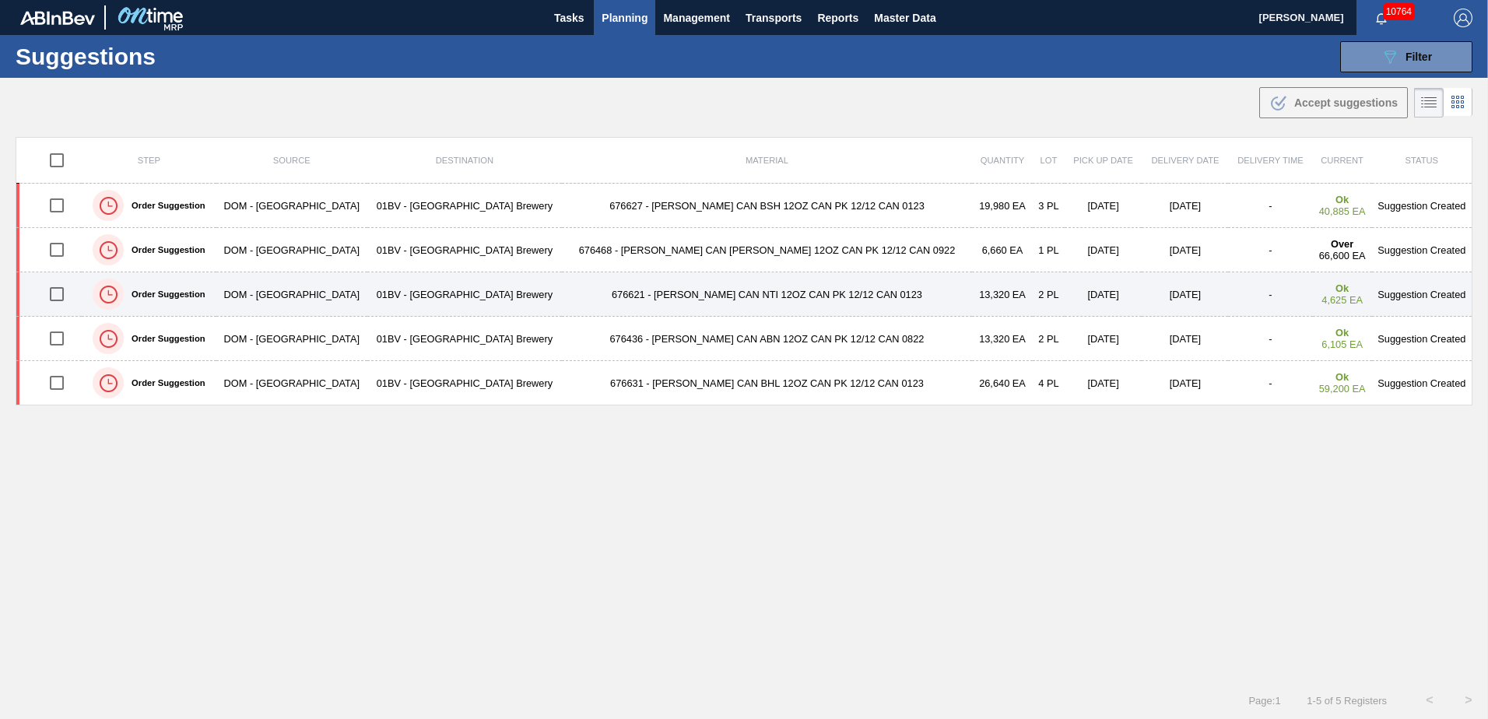
click at [724, 297] on td "676621 - CARR CAN NTI 12OZ CAN PK 12/12 CAN 0123" at bounding box center [767, 294] width 410 height 44
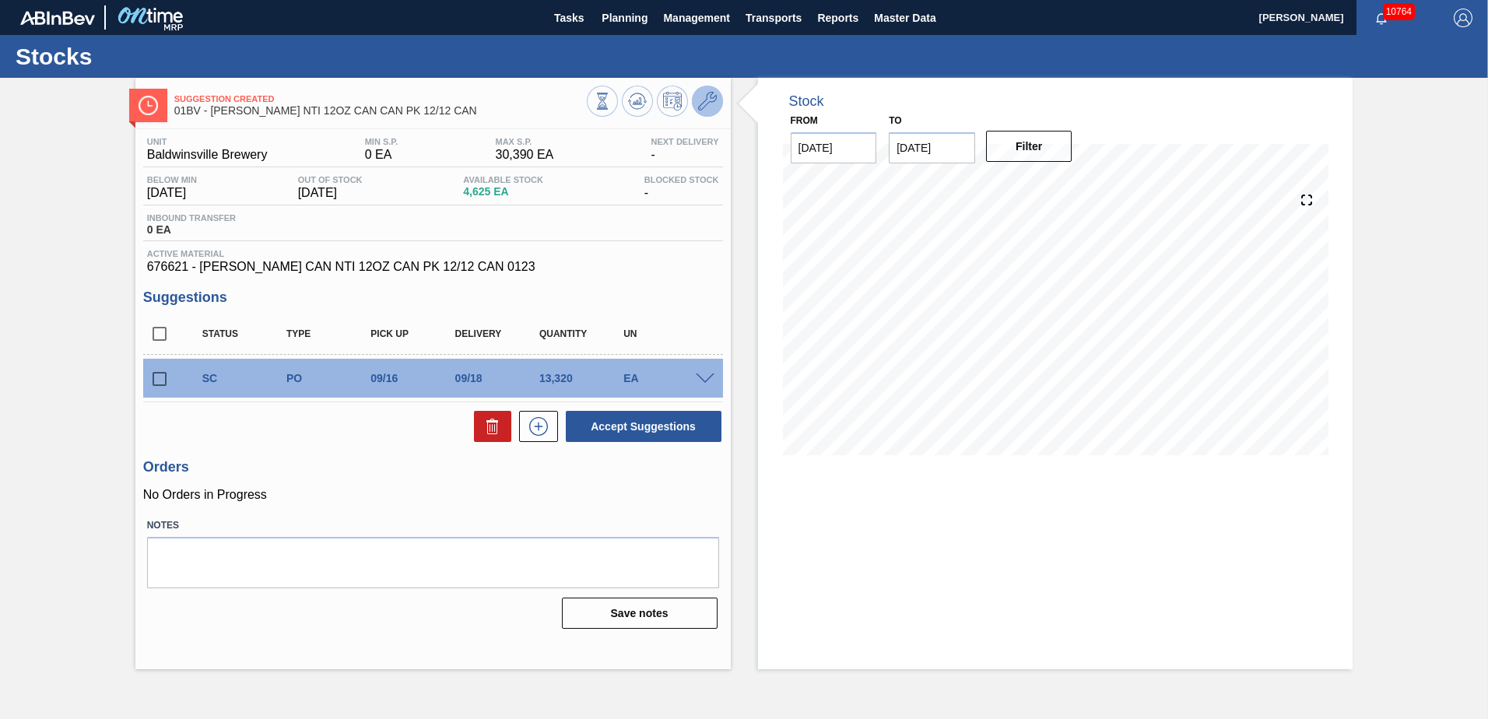
click at [708, 104] on icon at bounding box center [707, 101] width 19 height 19
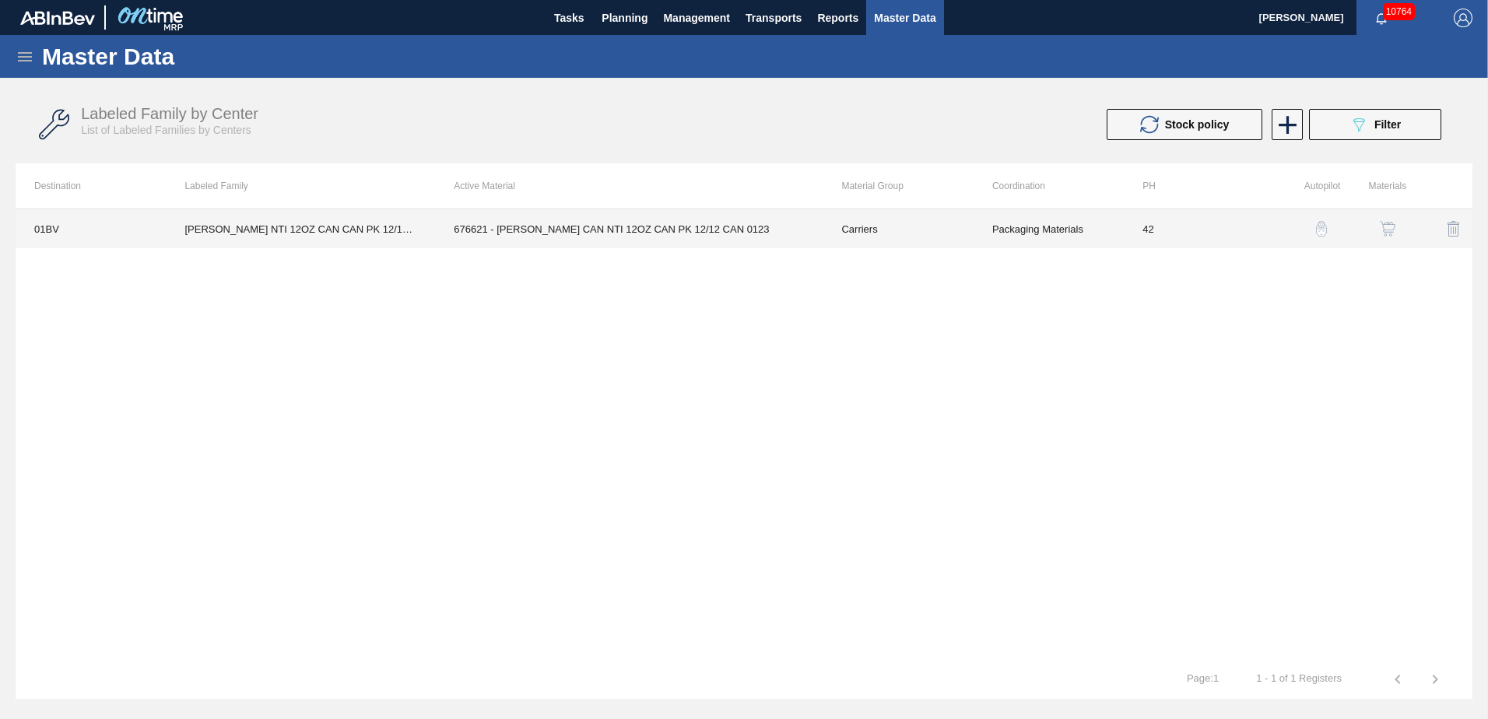
click at [651, 234] on td "676621 - CARR CAN NTI 12OZ CAN PK 12/12 CAN 0123" at bounding box center [629, 228] width 388 height 39
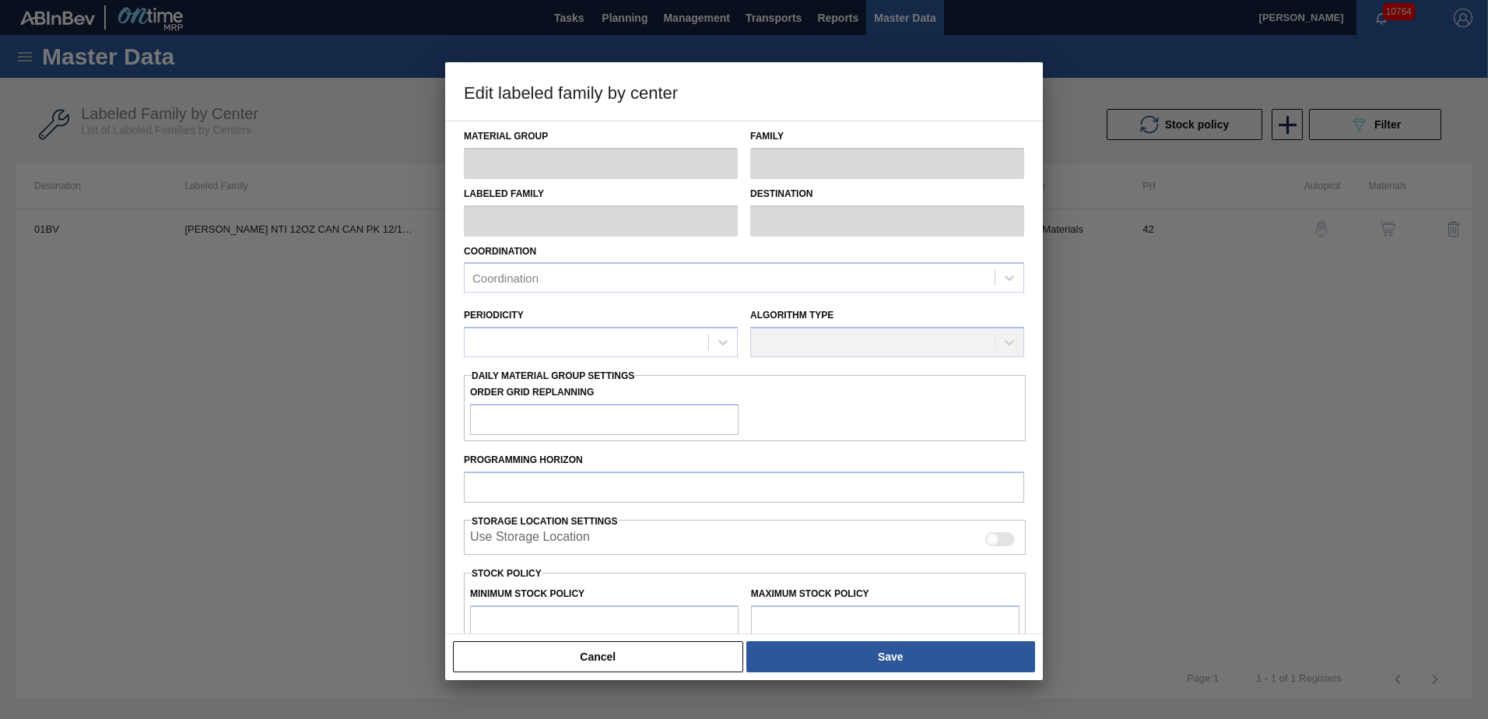
type input "Carriers"
type input "Can Carriers"
type input "CARR NTI 12OZ CAN CAN PK 12/12 CAN"
type input "01BV - [GEOGRAPHIC_DATA] Brewery"
type input "42"
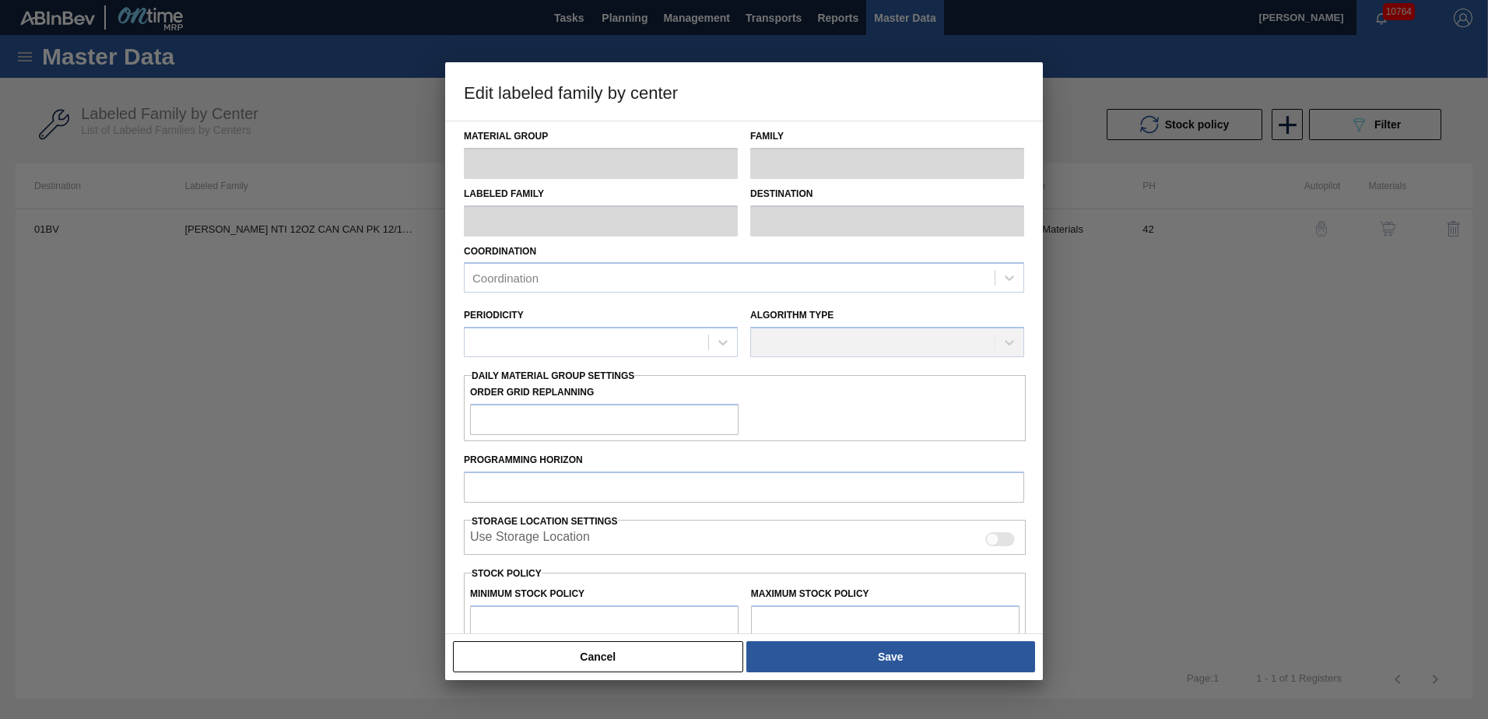
type input "0"
type input "30,390"
type input "12"
type input "3,647"
checkbox input "true"
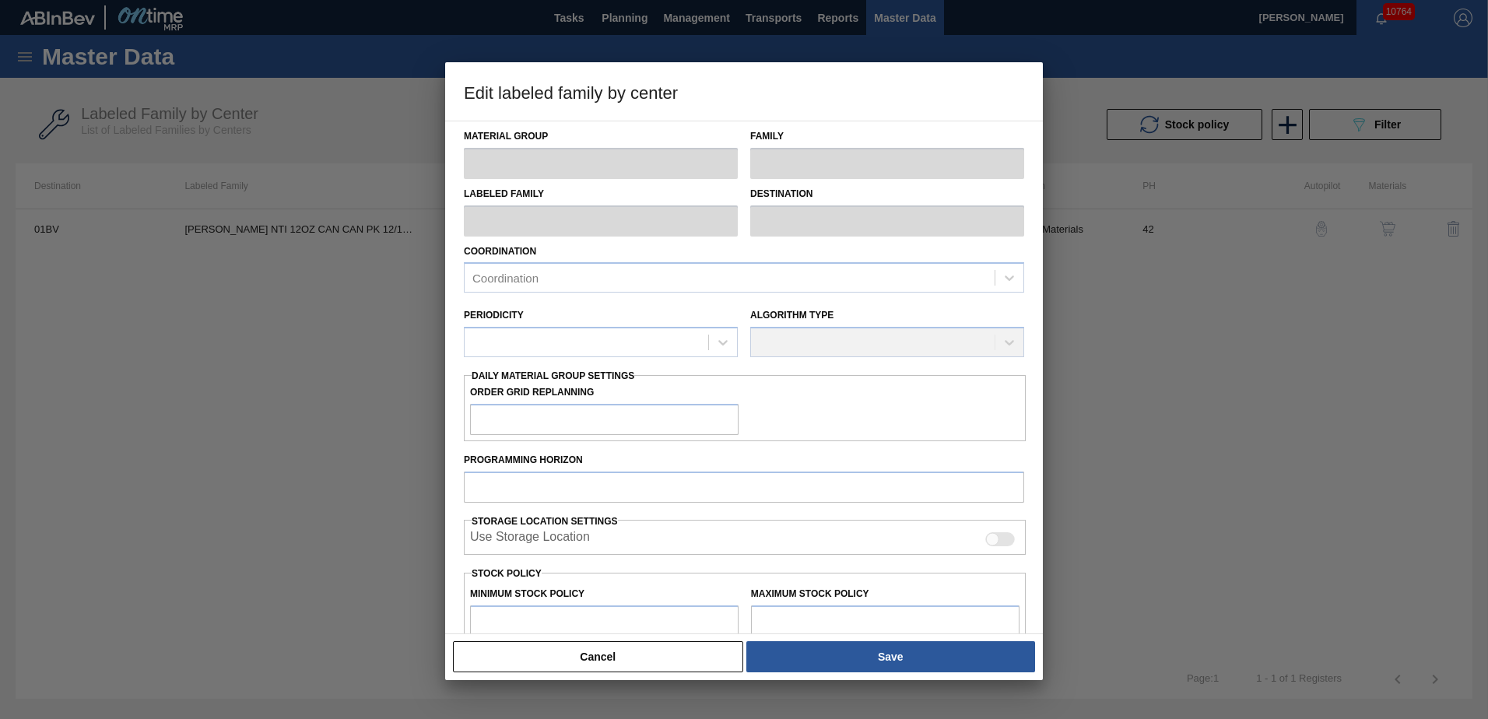
checkbox input "true"
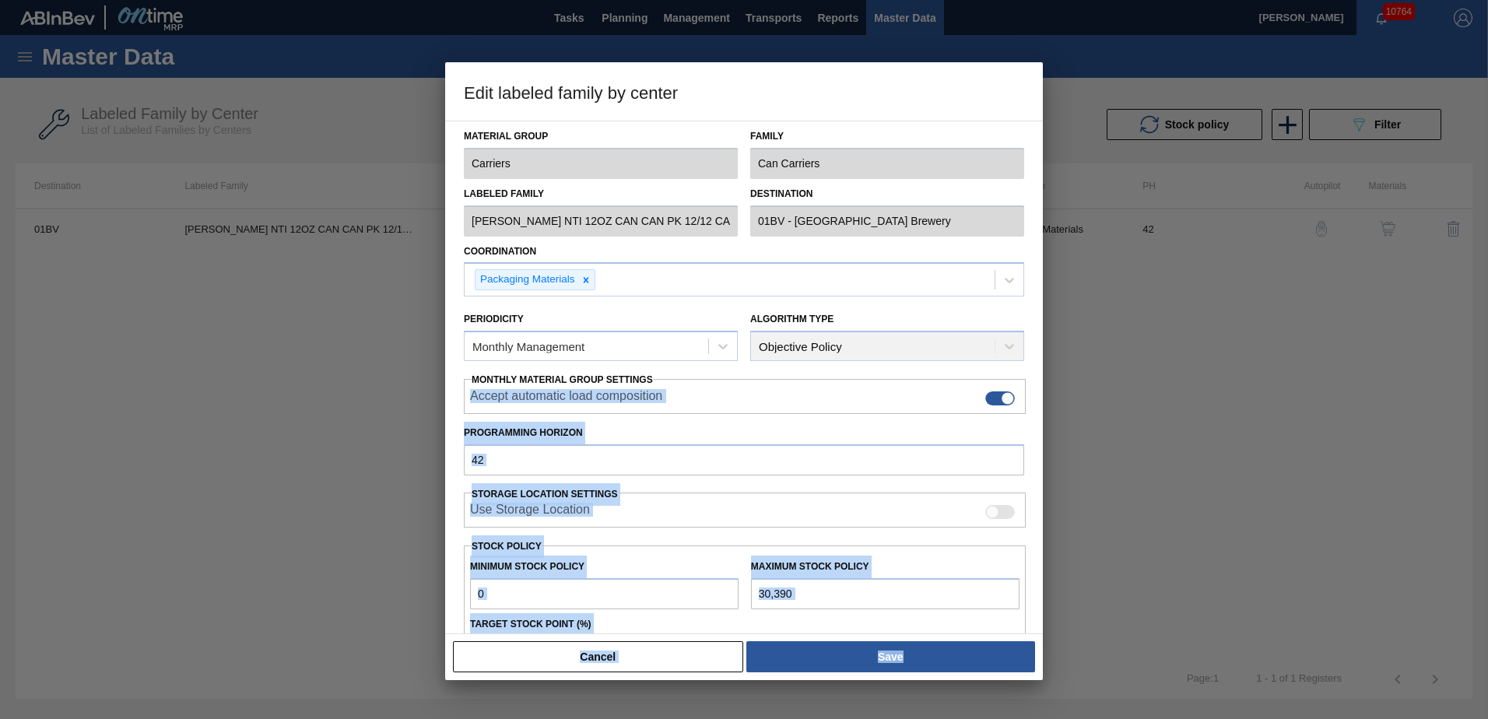
drag, startPoint x: 1040, startPoint y: 389, endPoint x: 1043, endPoint y: 448, distance: 59.2
click at [1043, 448] on div "Edit labeled family by center Material Group Carriers Family Can Carriers Label…" at bounding box center [744, 359] width 1488 height 719
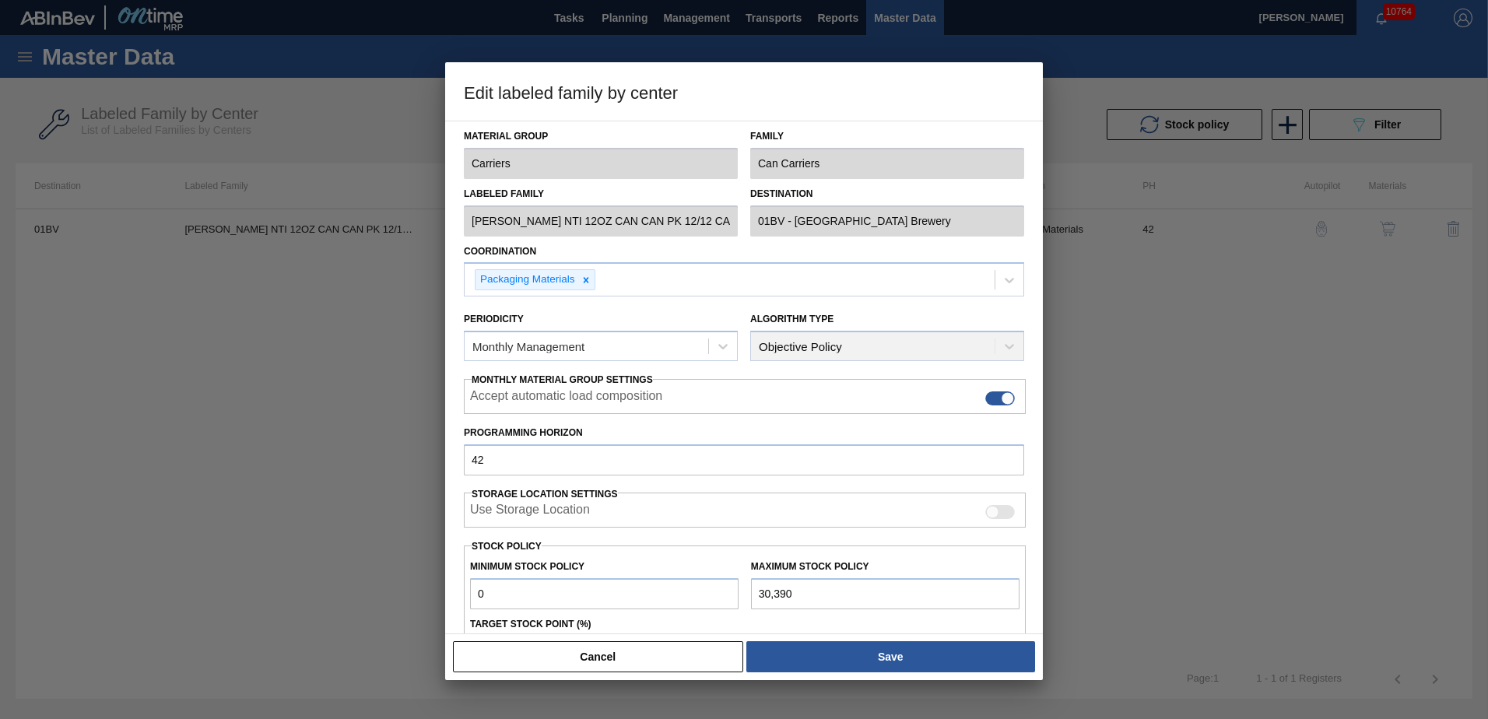
click at [905, 92] on h3 "Edit labeled family by center" at bounding box center [744, 91] width 598 height 59
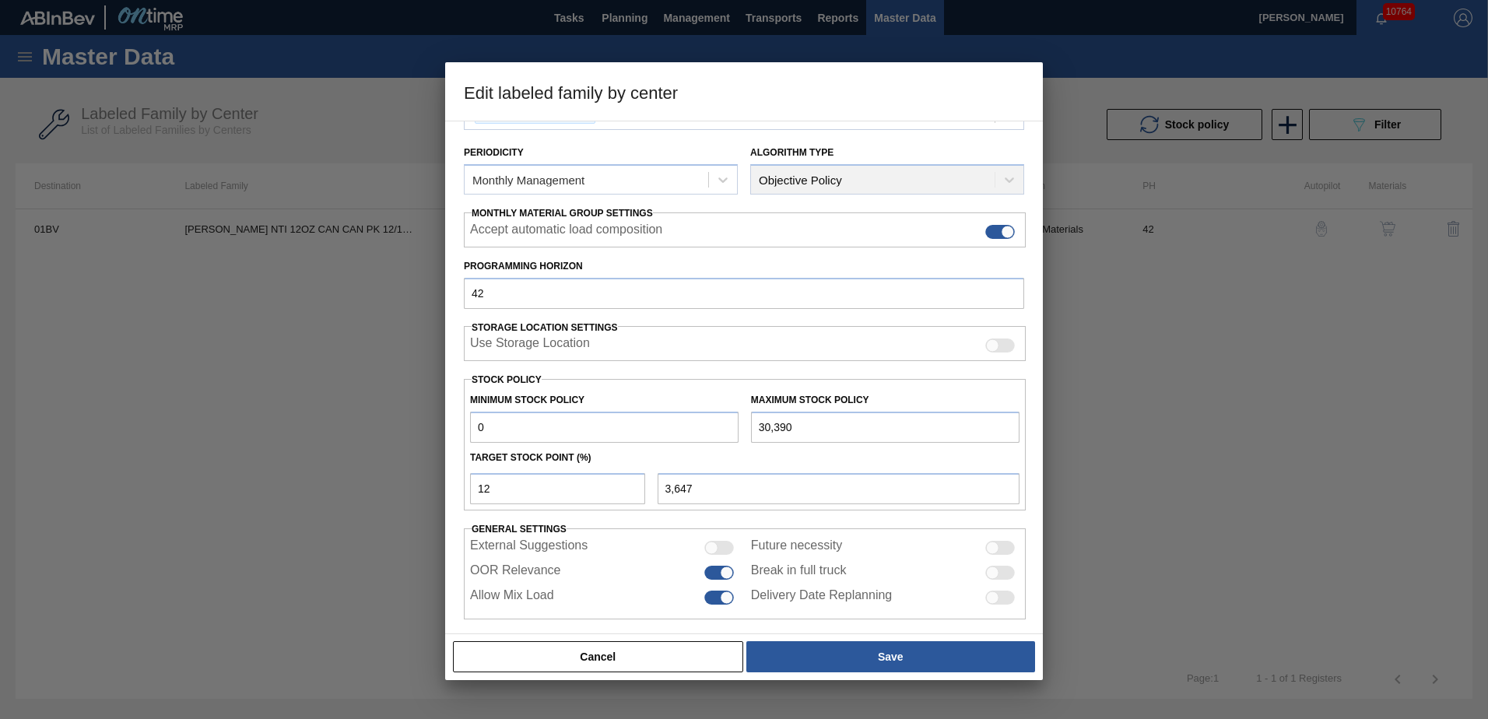
scroll to position [179, 0]
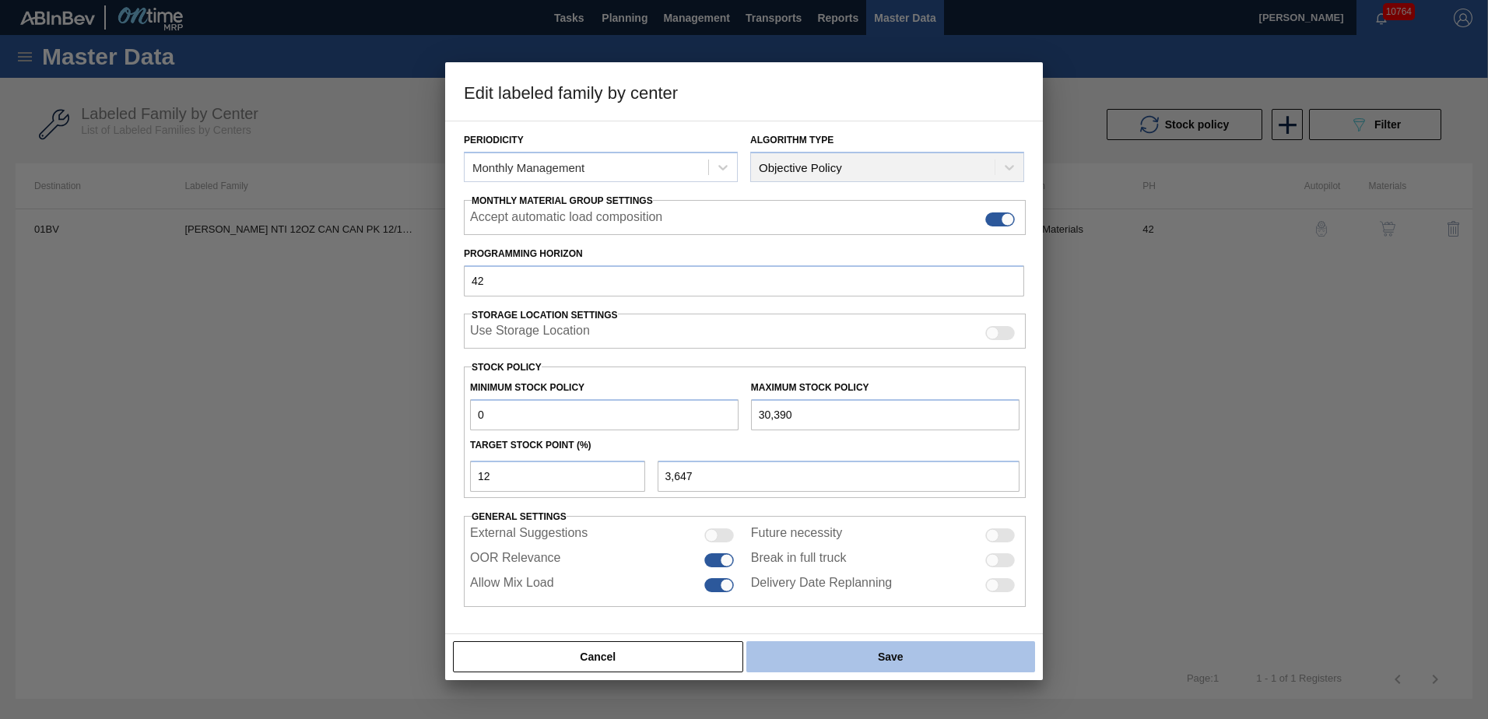
click at [854, 662] on button "Save" at bounding box center [890, 656] width 289 height 31
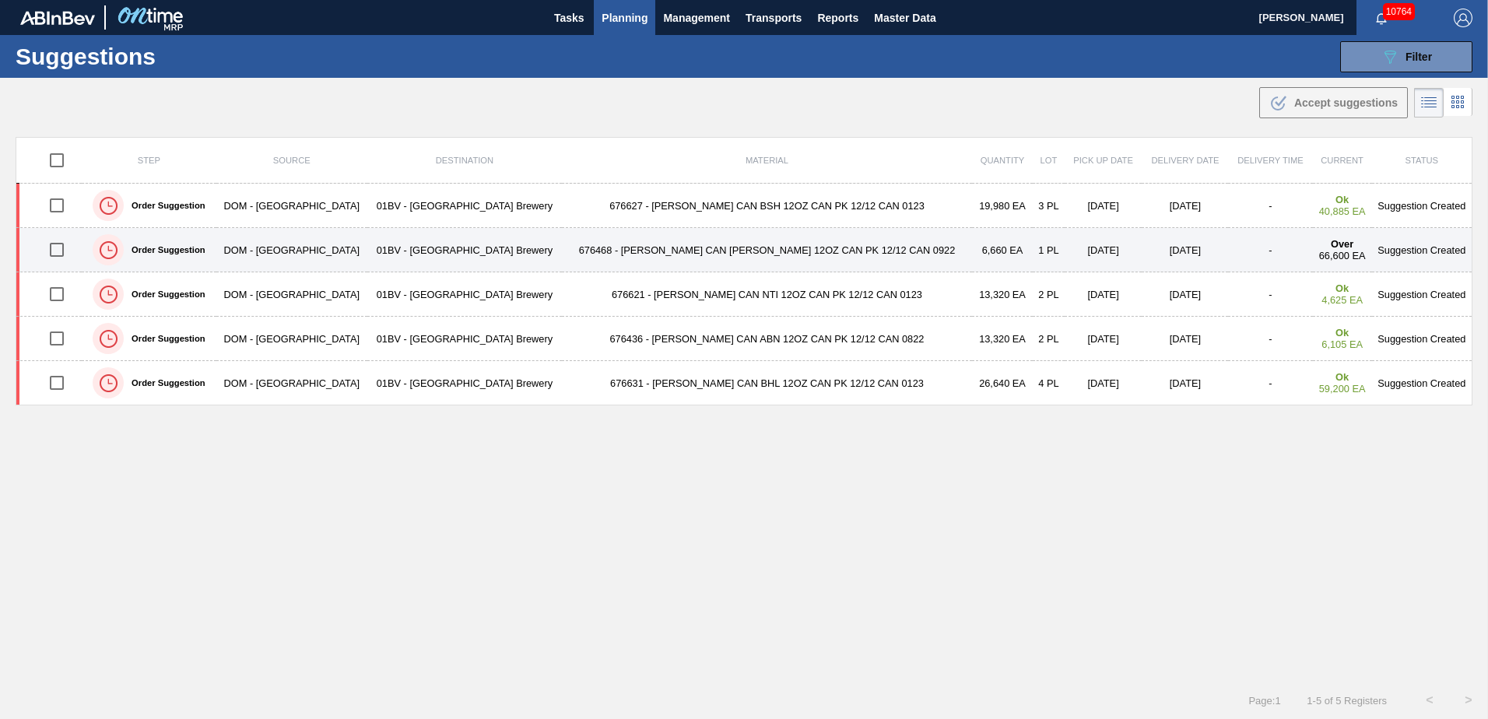
click at [683, 246] on td "676468 - CARR CAN BUD 12OZ CAN PK 12/12 CAN 0922" at bounding box center [767, 250] width 410 height 44
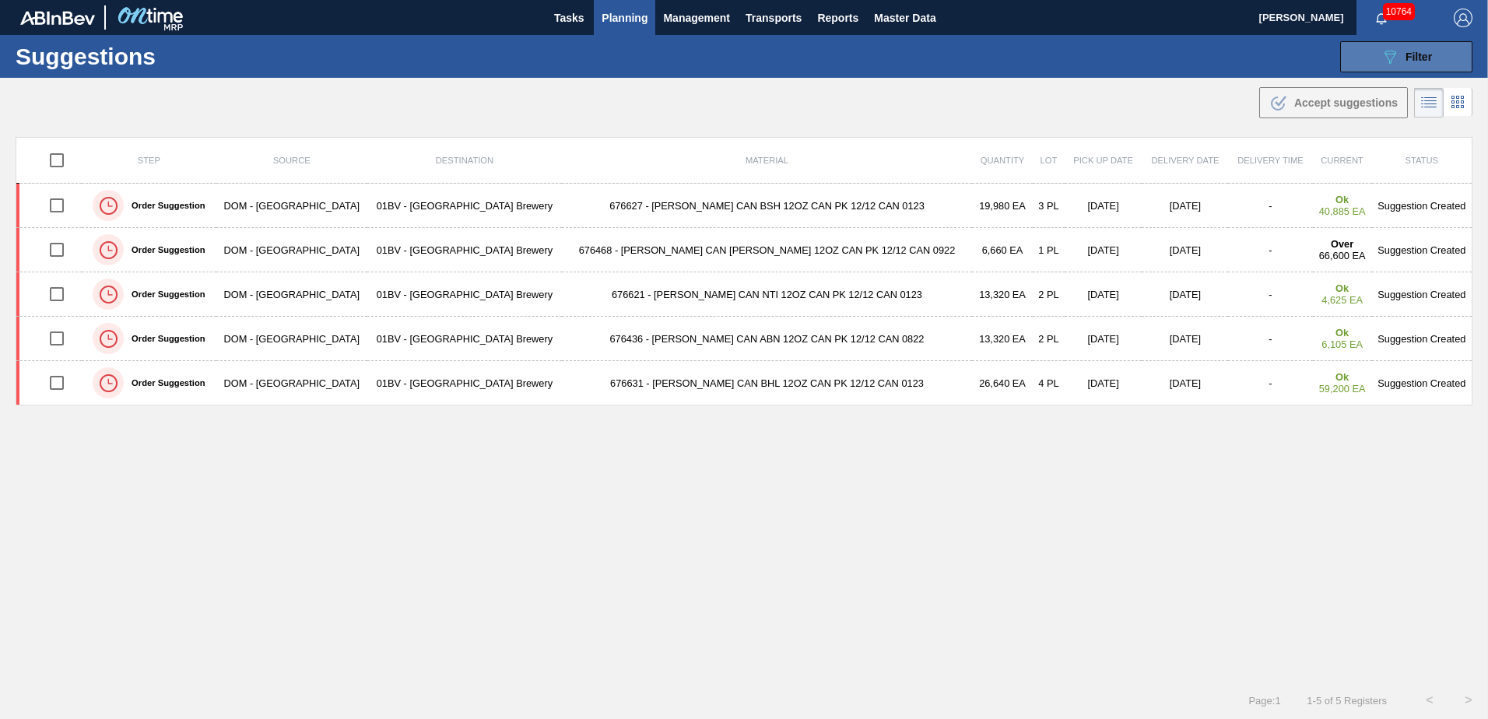
click at [1433, 51] on button "089F7B8B-B2A5-4AFE-B5C0-19BA573D28AC Filter" at bounding box center [1406, 56] width 132 height 31
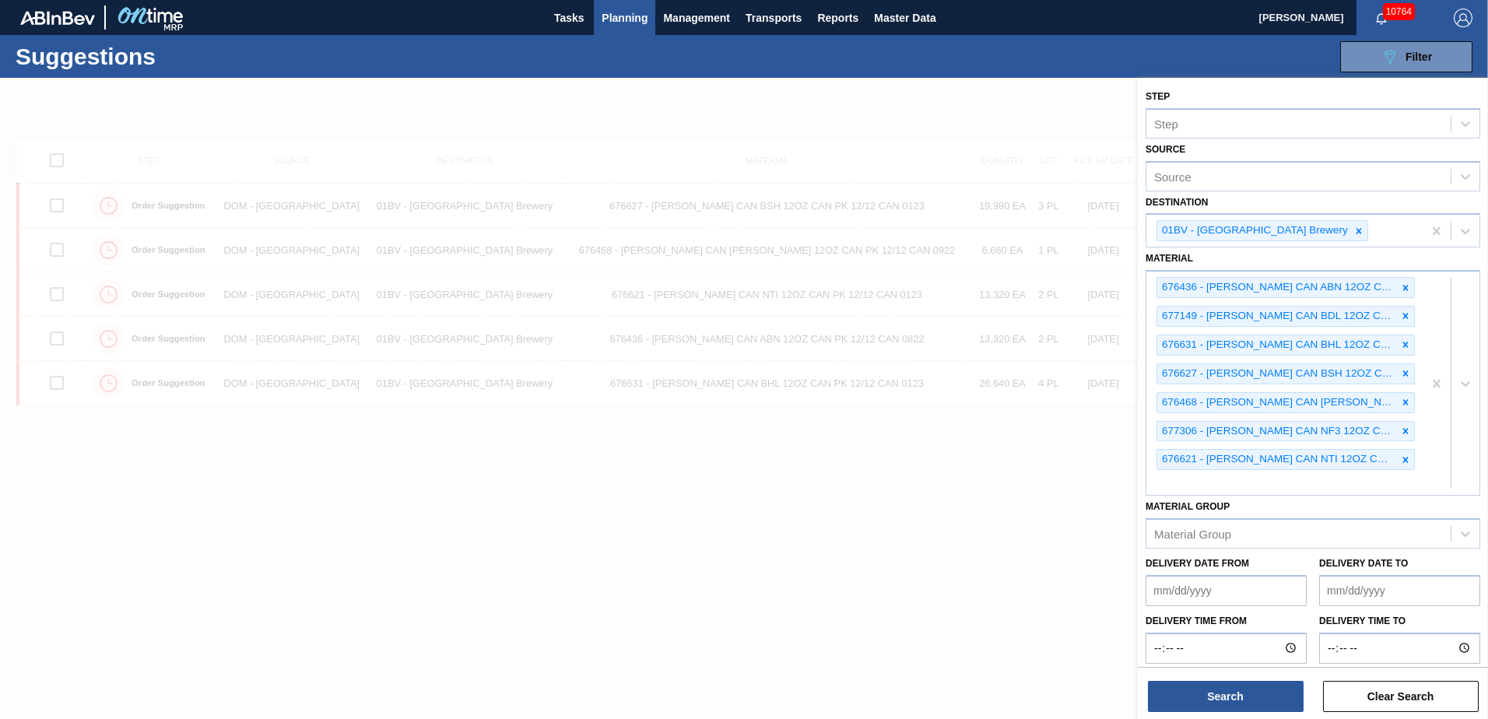
click at [609, 16] on span "Planning" at bounding box center [625, 18] width 46 height 19
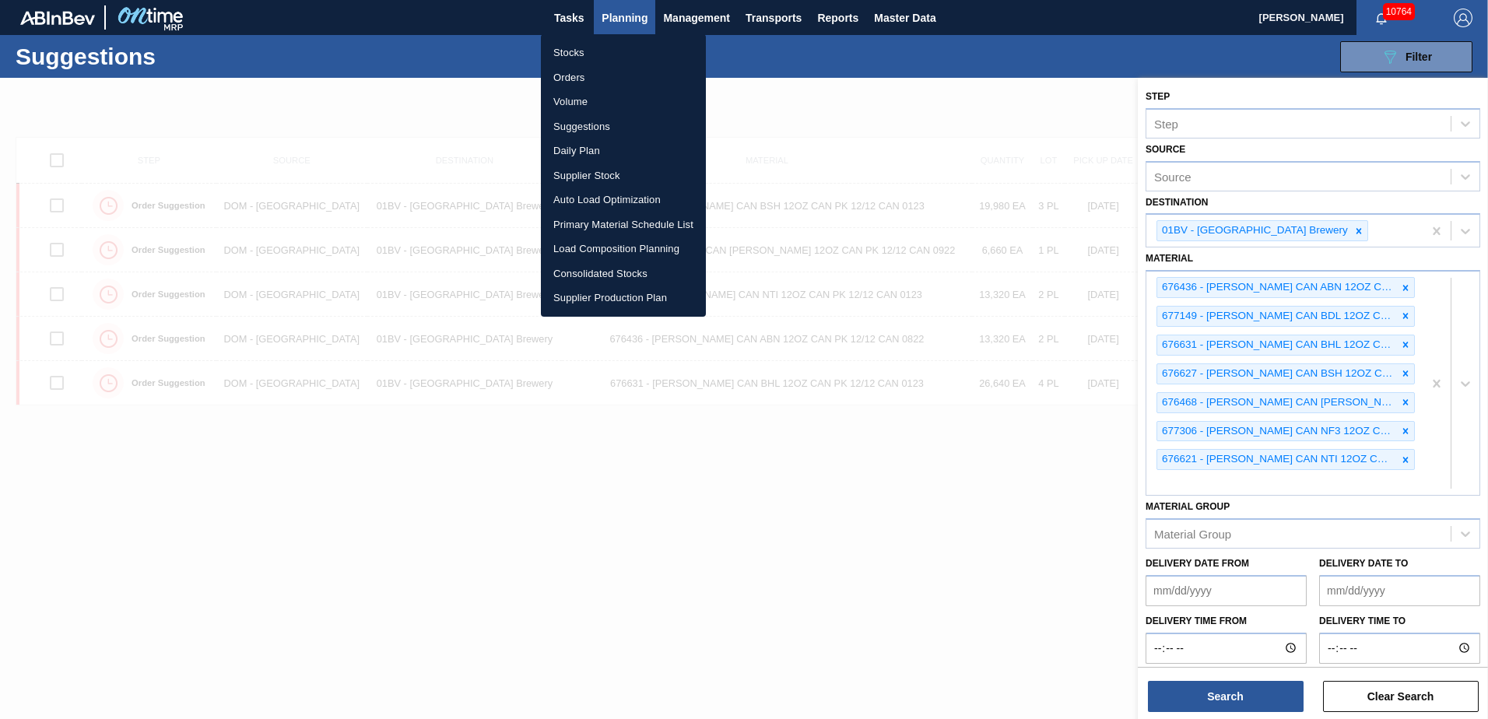
drag, startPoint x: 880, startPoint y: 567, endPoint x: 1055, endPoint y: 613, distance: 181.0
click at [881, 566] on div at bounding box center [744, 359] width 1488 height 719
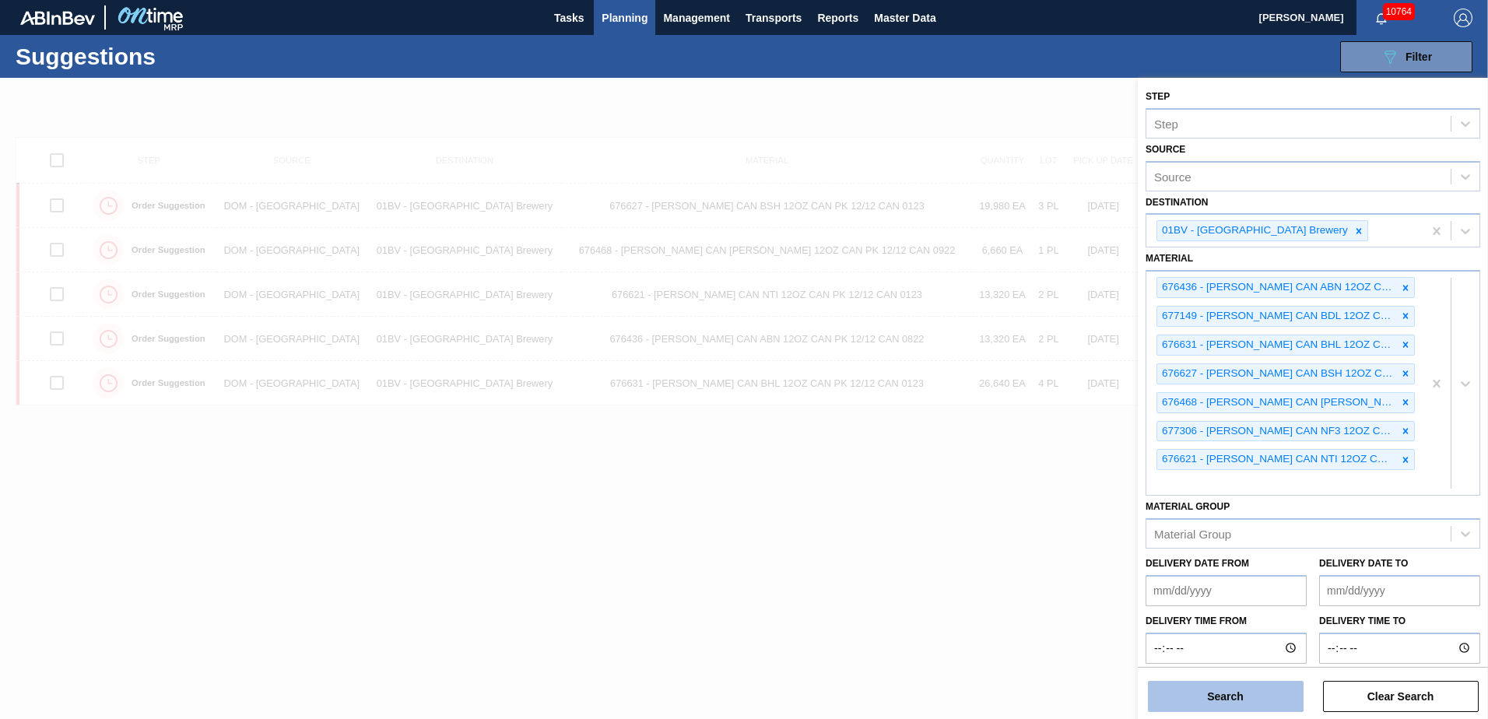
click at [1218, 695] on button "Search" at bounding box center [1226, 696] width 156 height 31
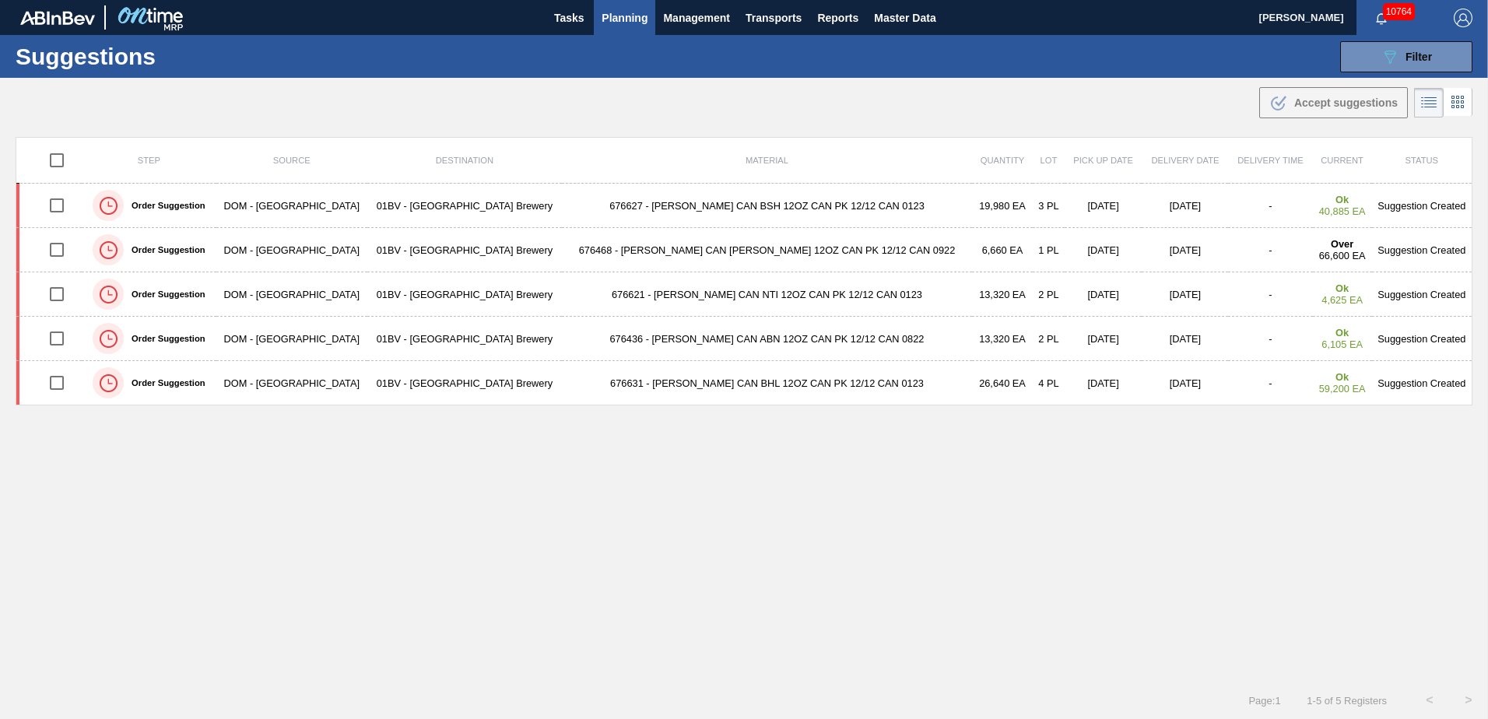
click at [620, 13] on span "Planning" at bounding box center [625, 18] width 46 height 19
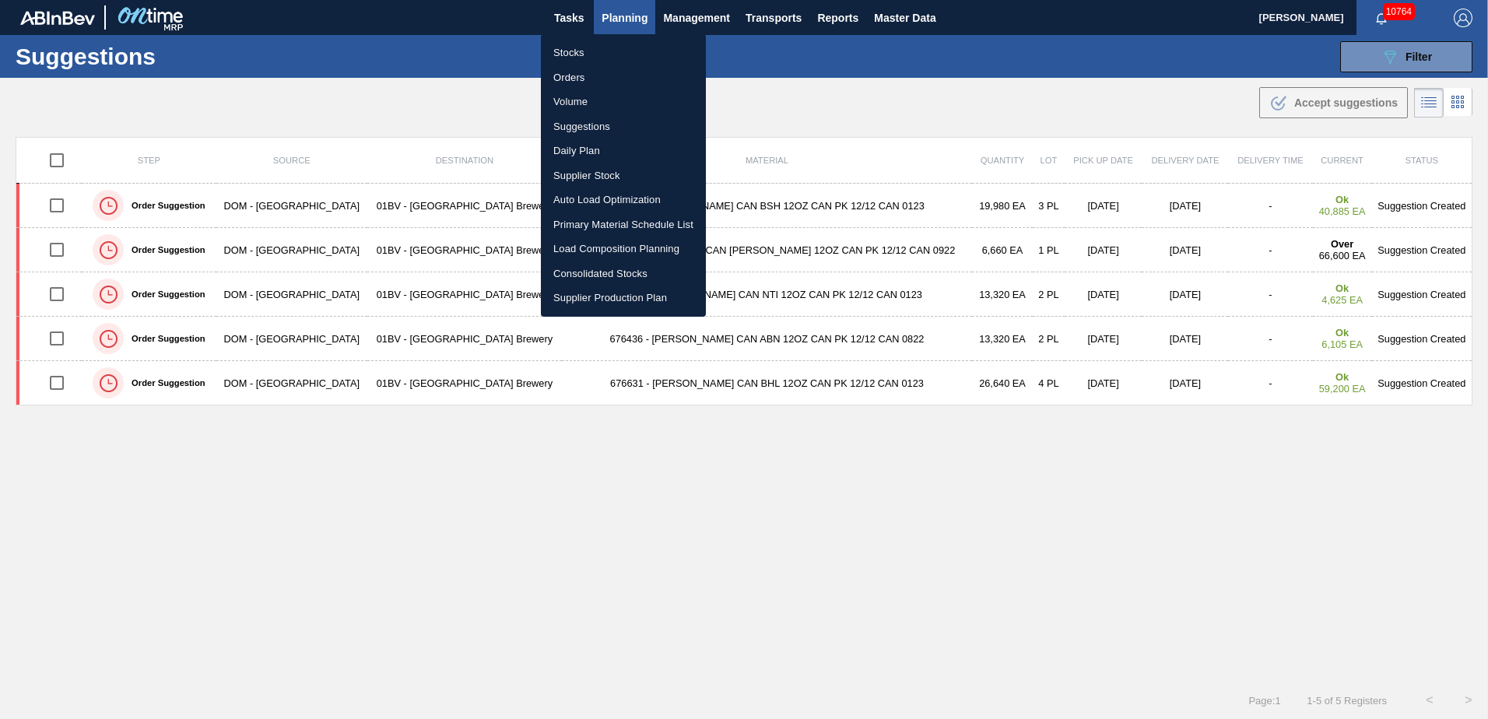
click at [568, 52] on li "Stocks" at bounding box center [623, 52] width 165 height 25
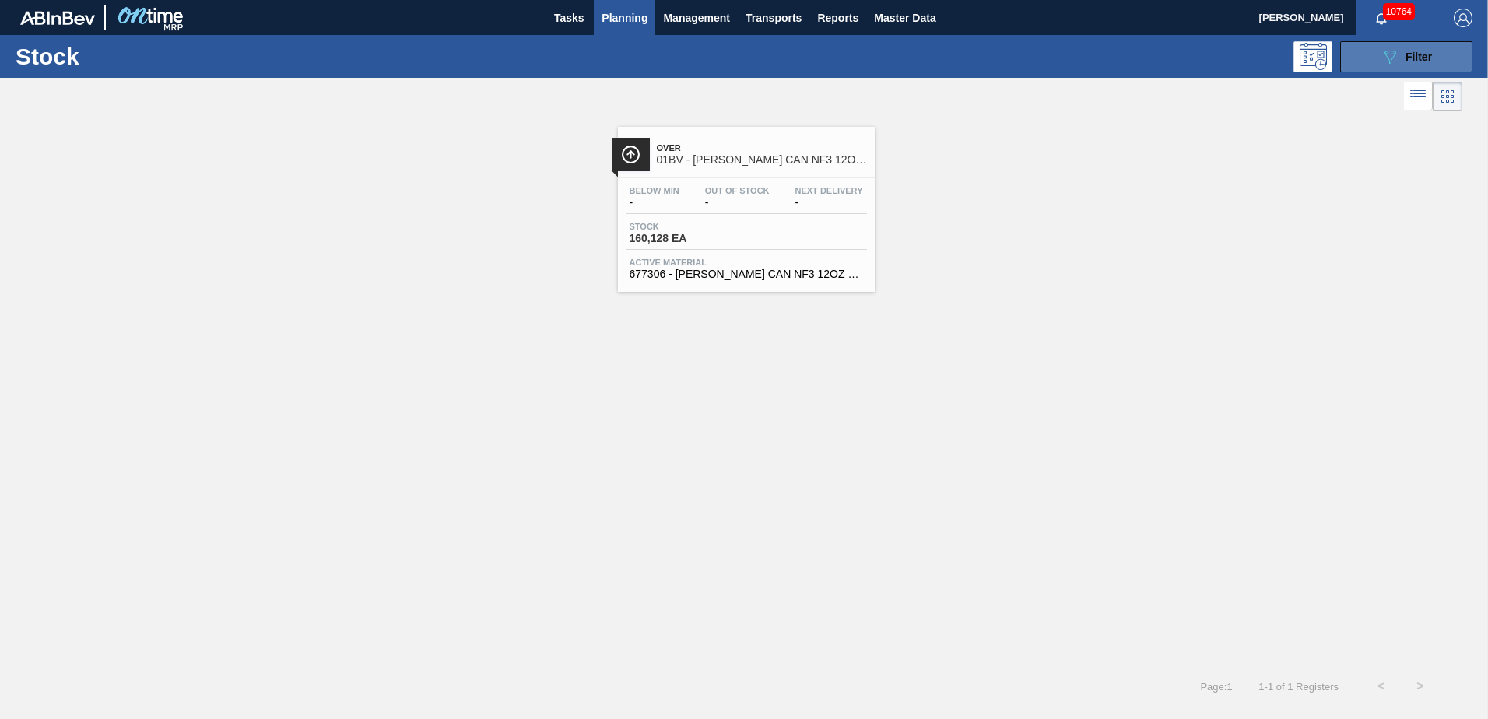
click at [1378, 57] on button "089F7B8B-B2A5-4AFE-B5C0-19BA573D28AC Filter" at bounding box center [1406, 56] width 132 height 31
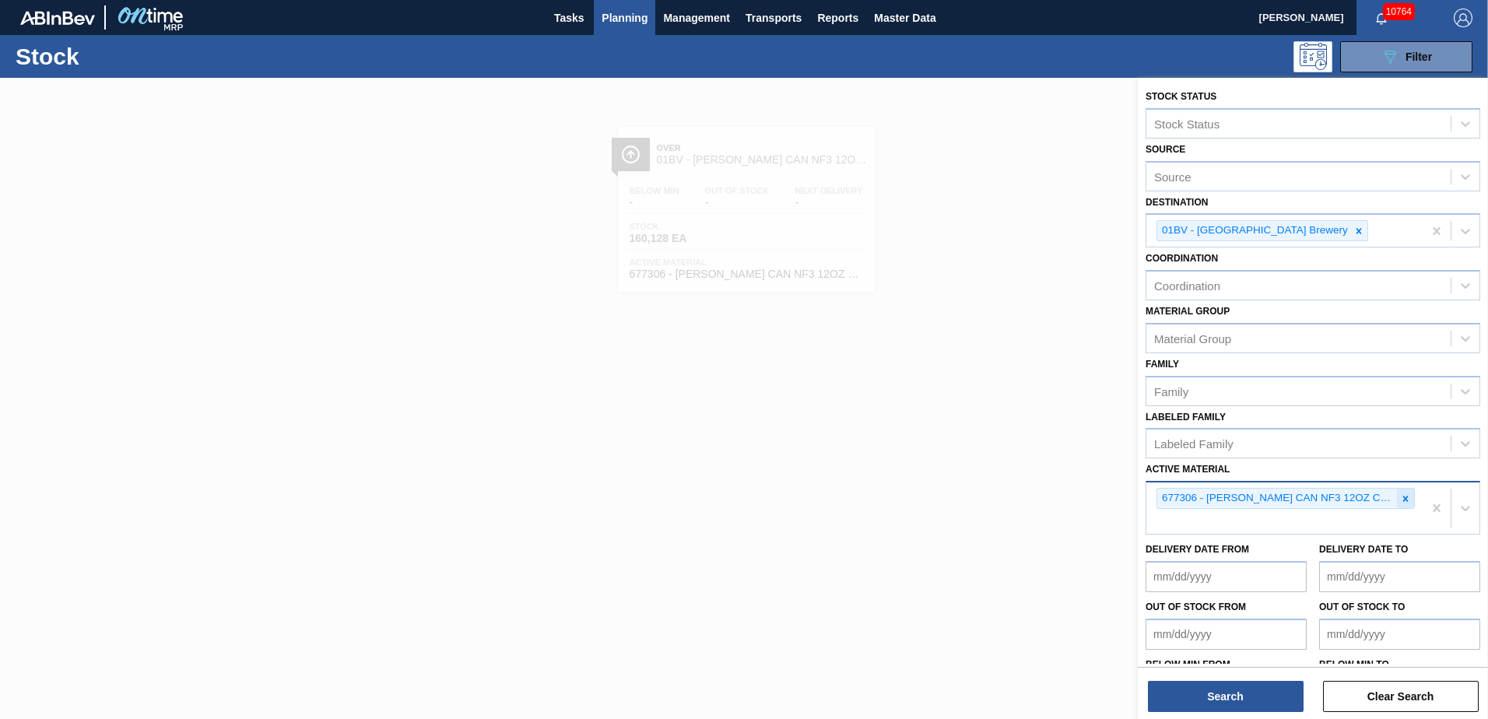
click at [1402, 496] on icon at bounding box center [1405, 498] width 11 height 11
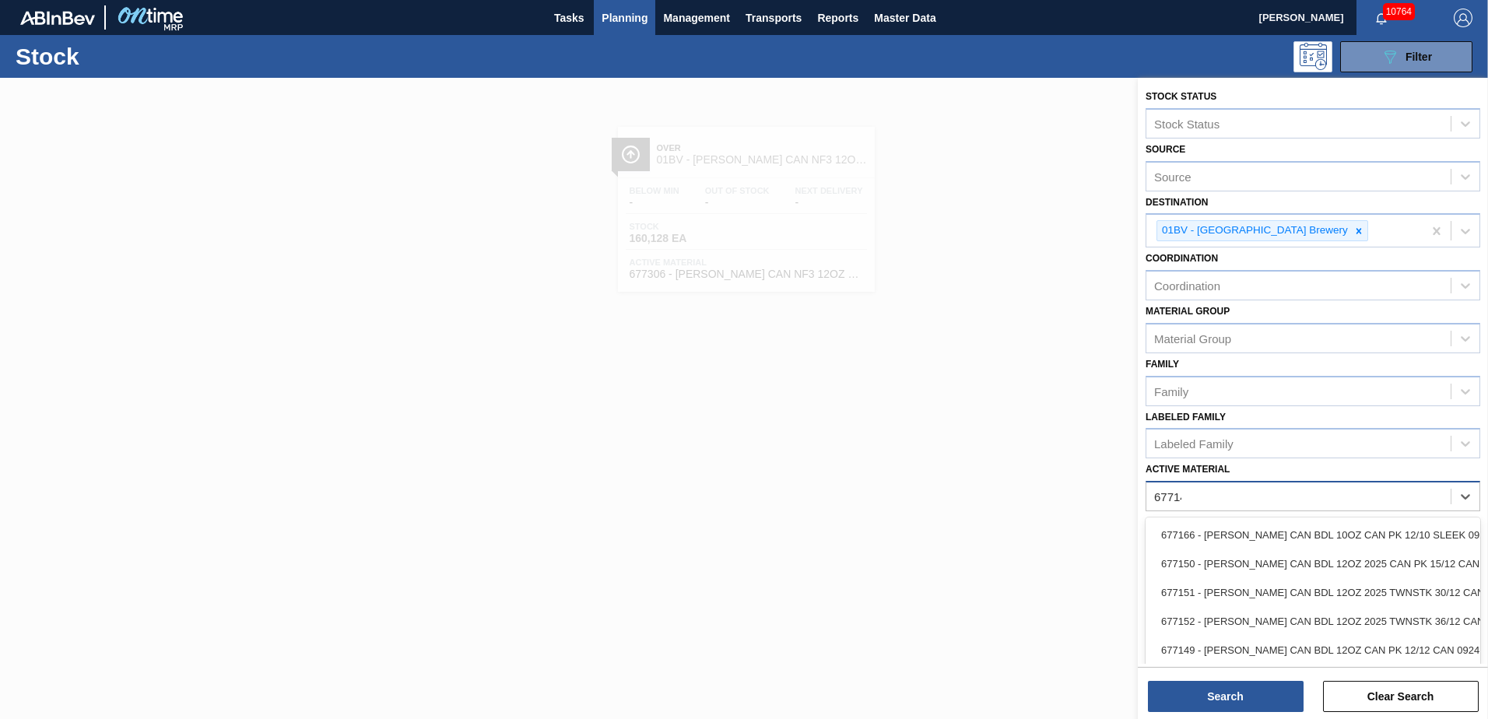
type Material "677149"
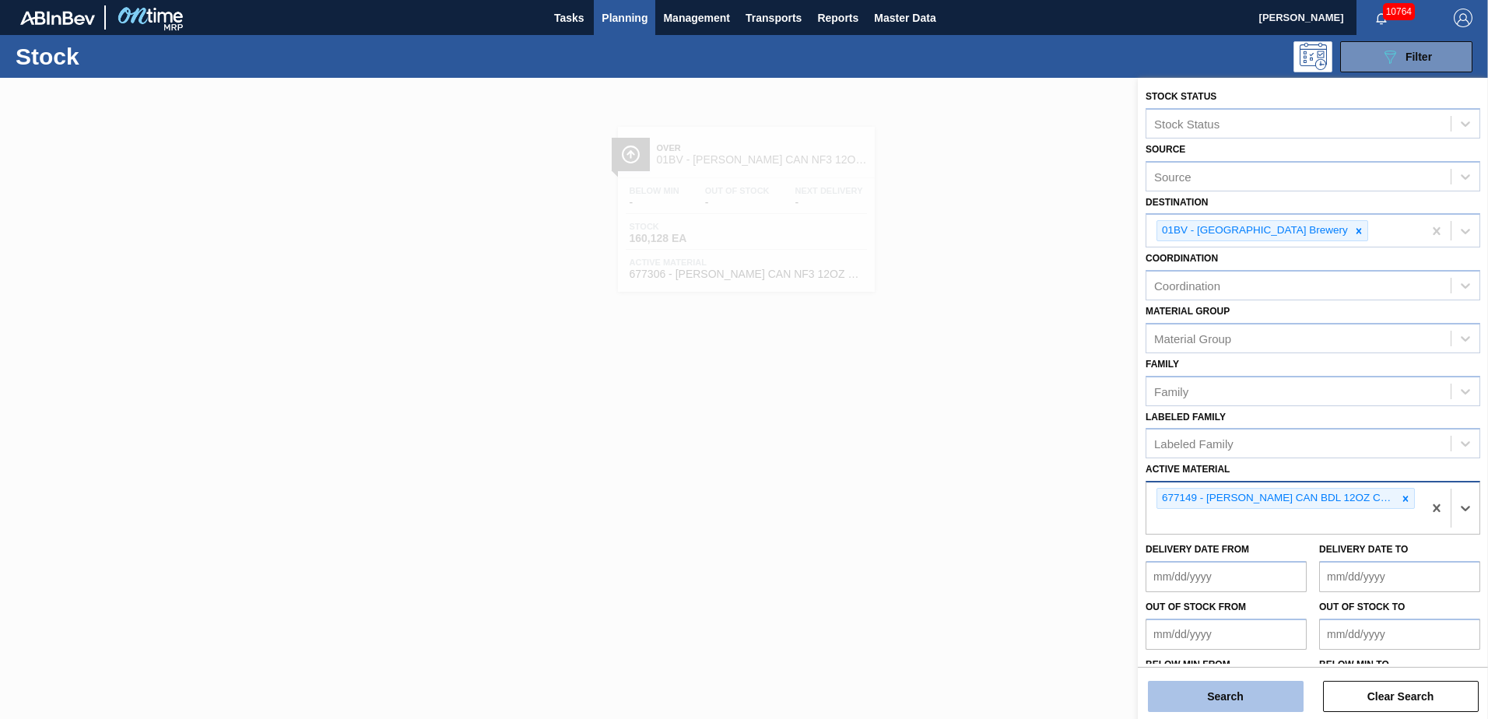
click at [1210, 701] on button "Search" at bounding box center [1226, 696] width 156 height 31
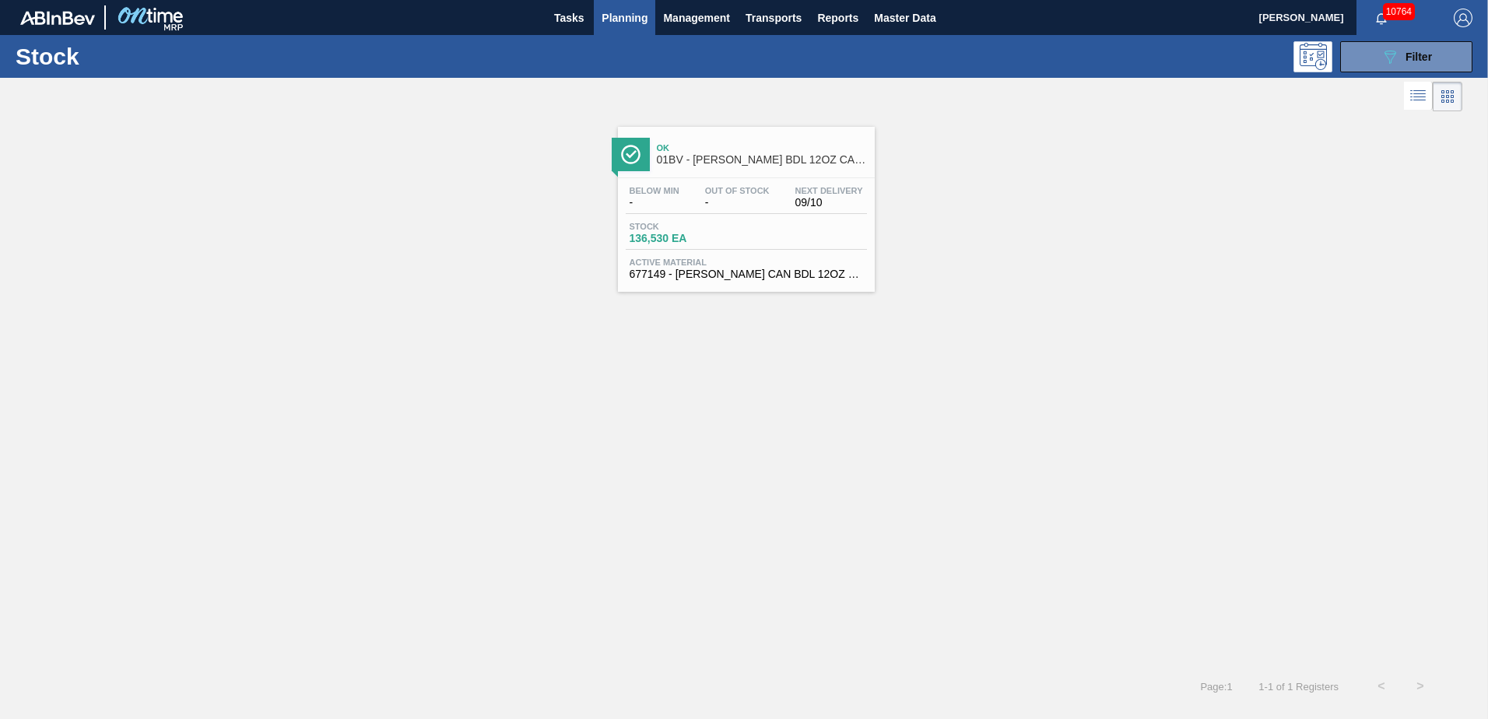
click at [725, 168] on div "Ok 01BV - CARR BDL 12OZ CAN CAN PK 12/12 CAN" at bounding box center [762, 154] width 210 height 35
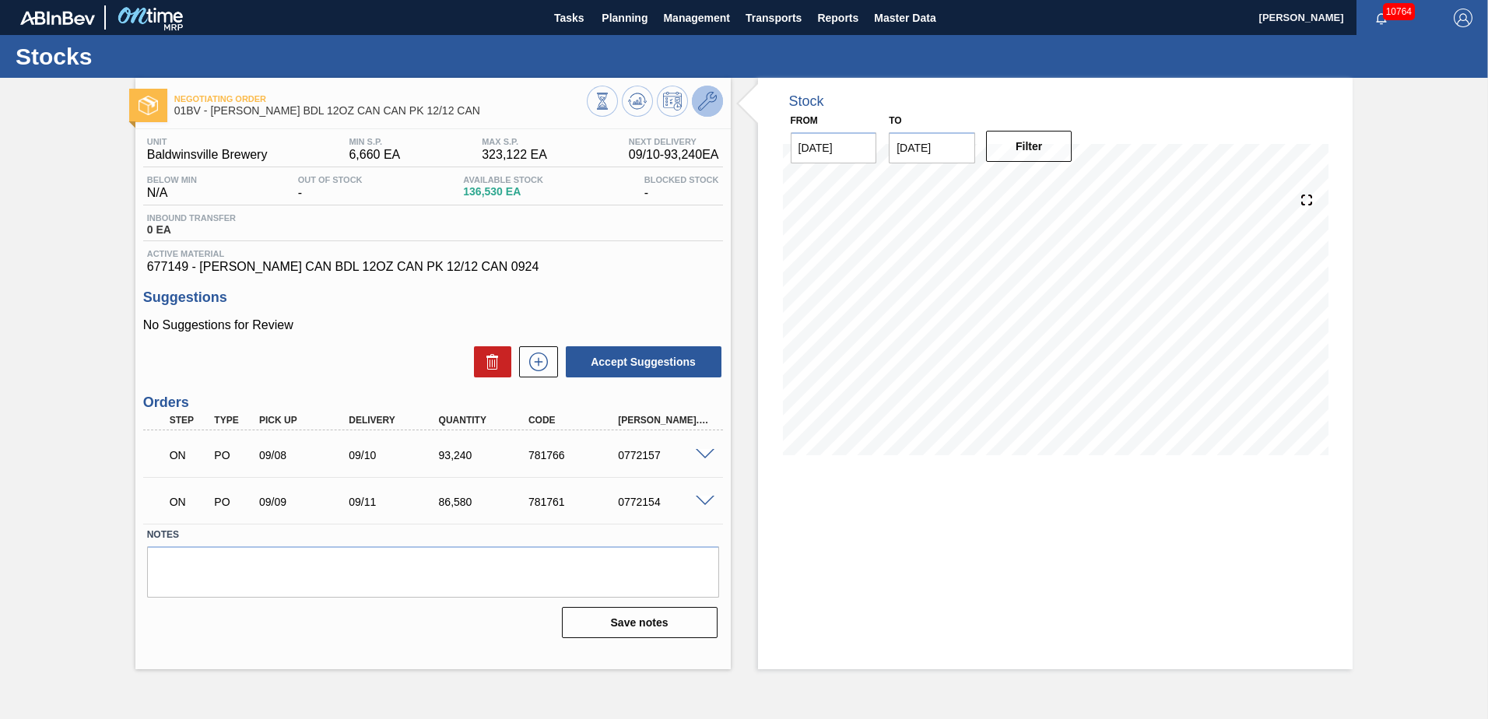
click at [710, 98] on icon at bounding box center [707, 101] width 19 height 19
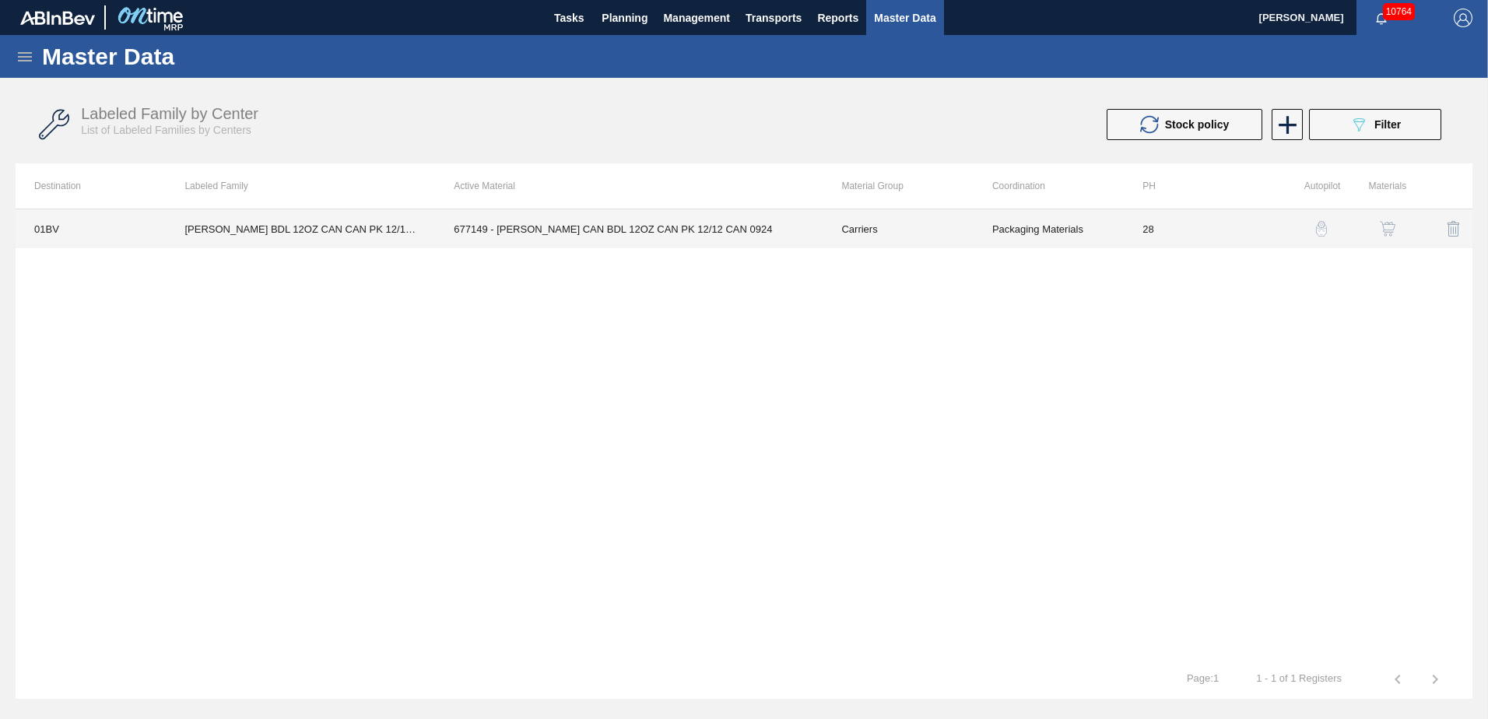
click at [680, 230] on td "677149 - CARR CAN BDL 12OZ CAN PK 12/12 CAN 0924" at bounding box center [629, 228] width 388 height 39
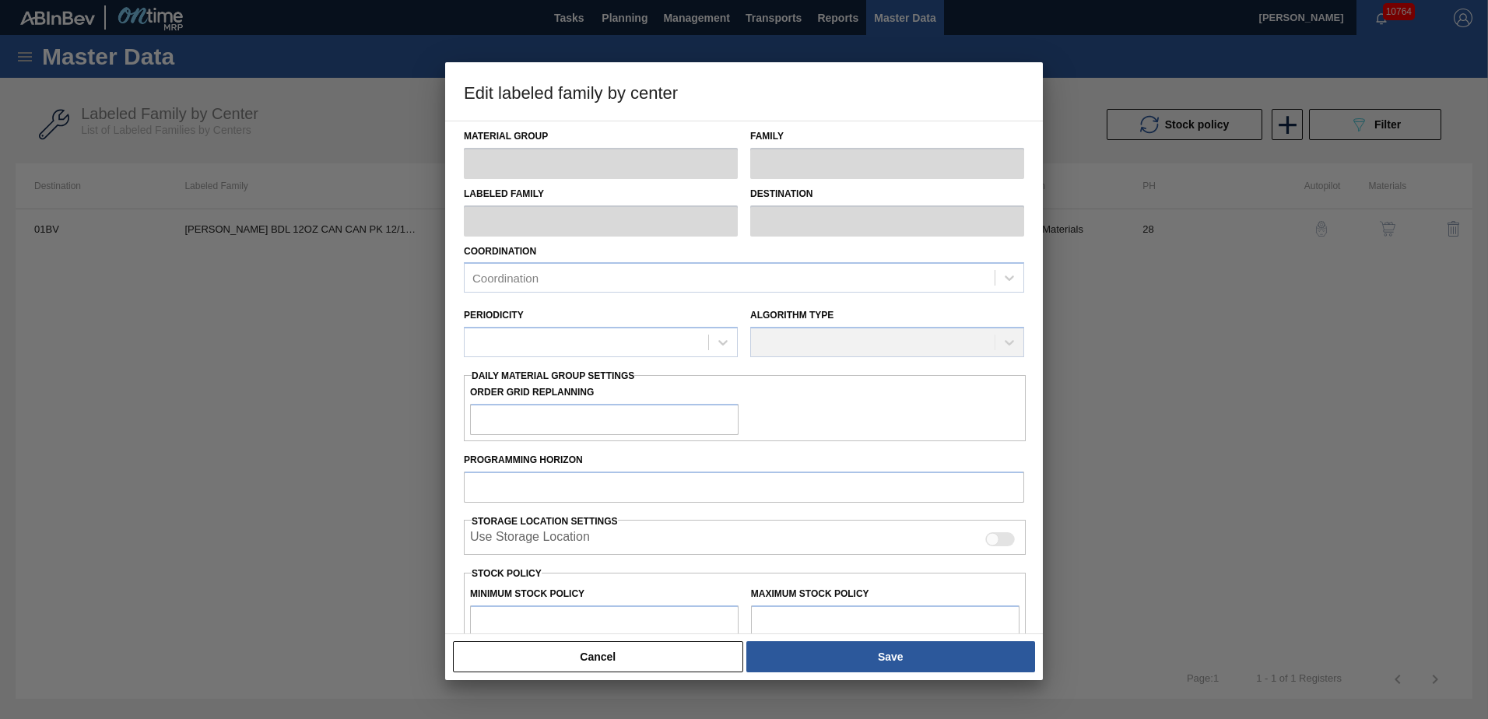
type input "Carriers"
type input "Can Carriers"
type input "CARR BDL 12OZ CAN CAN PK 12/12 CAN"
type input "01BV - [GEOGRAPHIC_DATA] Brewery"
type input "28"
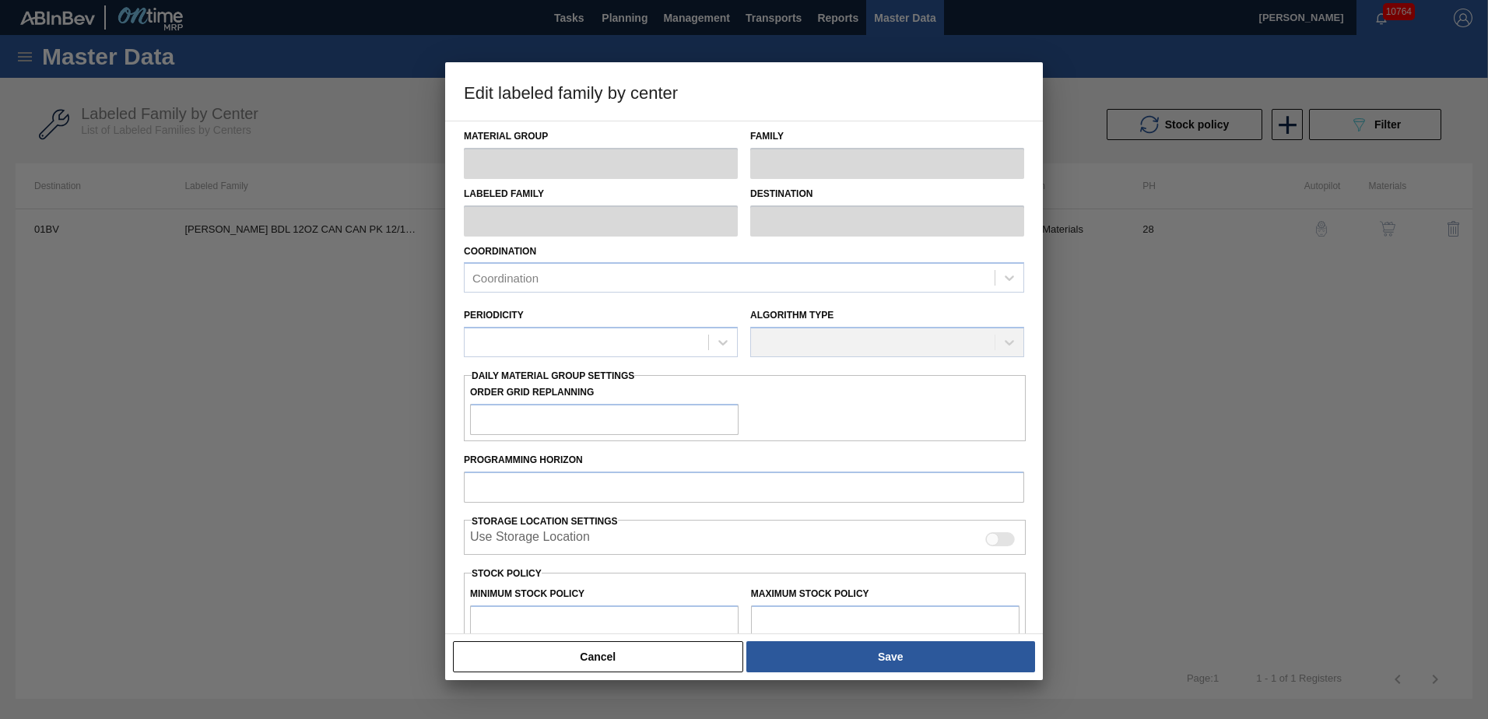
type input "6,660"
type input "323,122"
type input "4"
type input "19,318"
checkbox input "true"
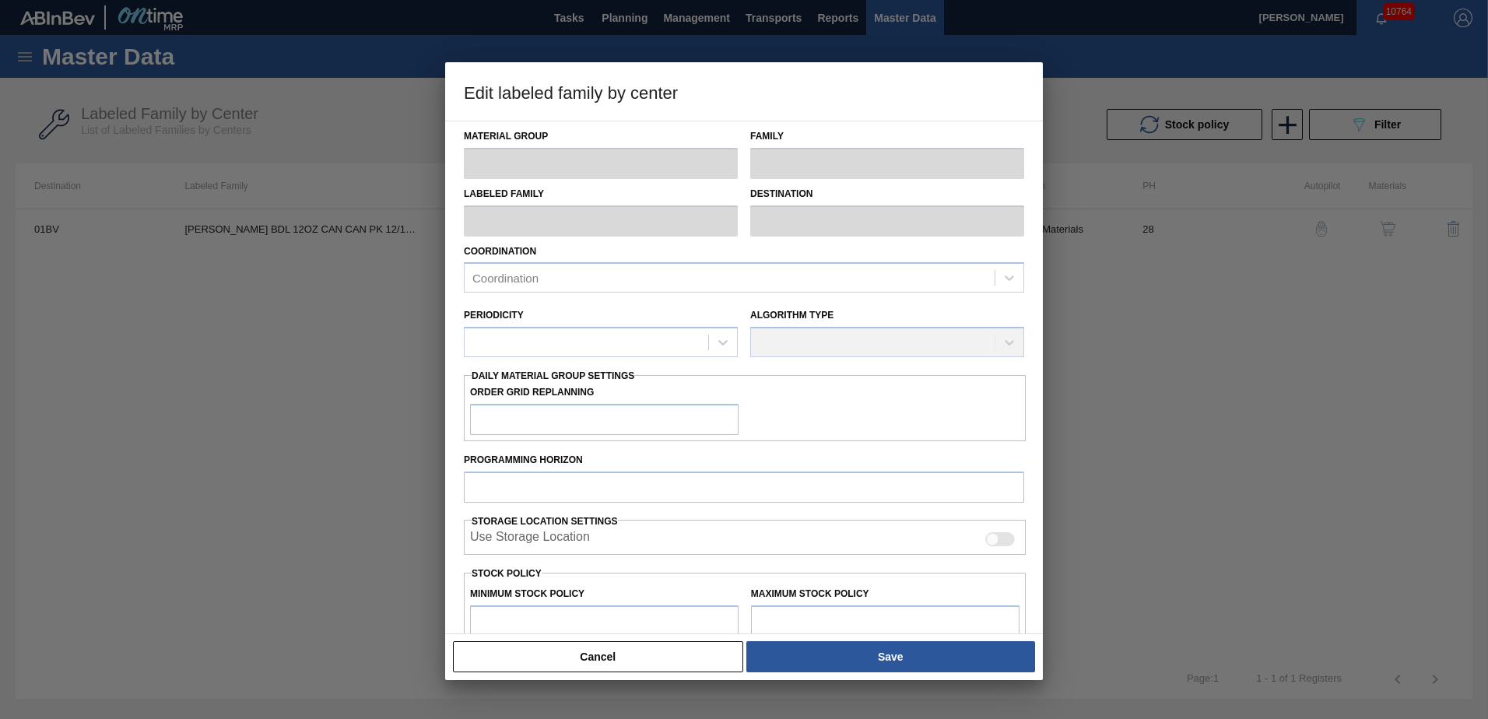
checkbox input "true"
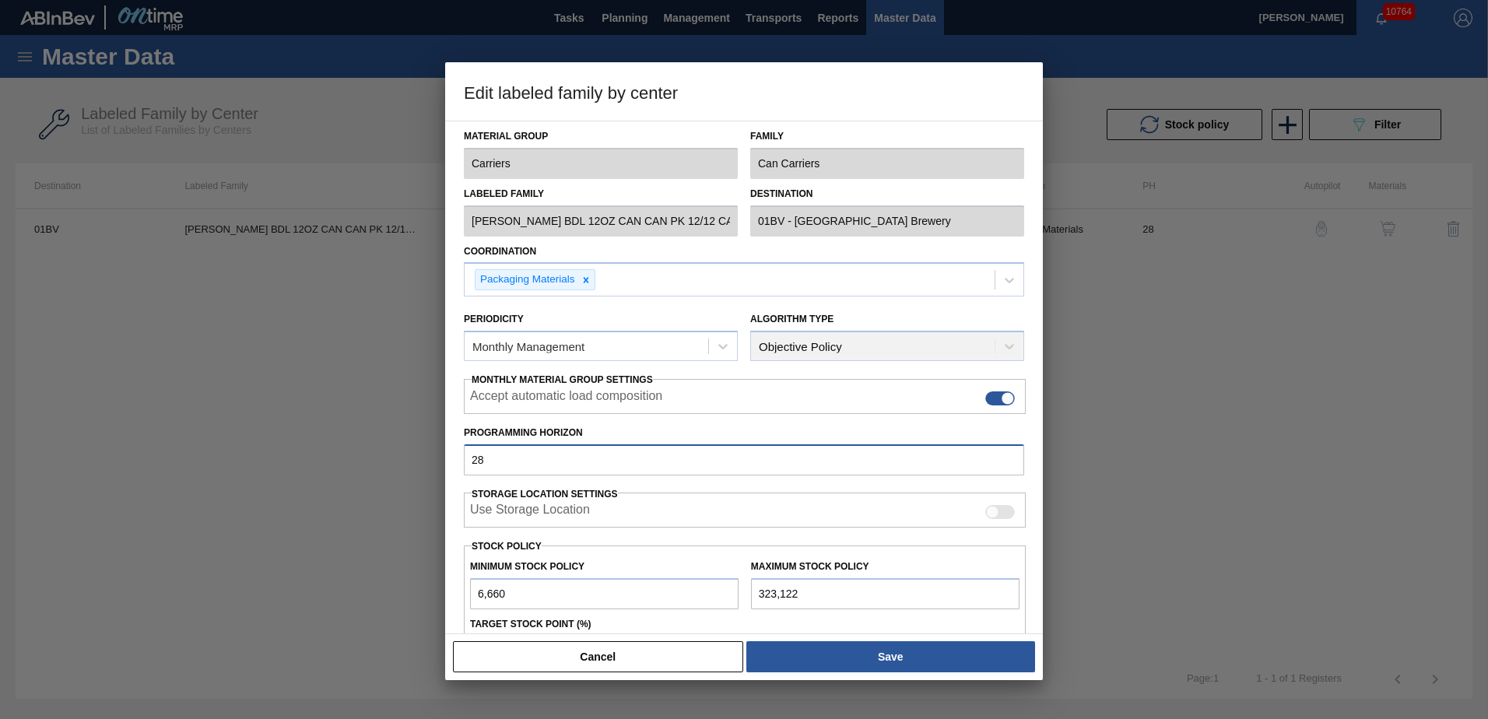
drag, startPoint x: 502, startPoint y: 461, endPoint x: 117, endPoint y: 459, distance: 385.3
click at [123, 461] on div "Edit labeled family by center Material Group Carriers Family Can Carriers Label…" at bounding box center [744, 359] width 1488 height 719
type input "56"
click at [1040, 385] on div "Material Group Carriers Family Can Carriers Labeled Family CARR BDL 12OZ CAN CA…" at bounding box center [744, 378] width 598 height 514
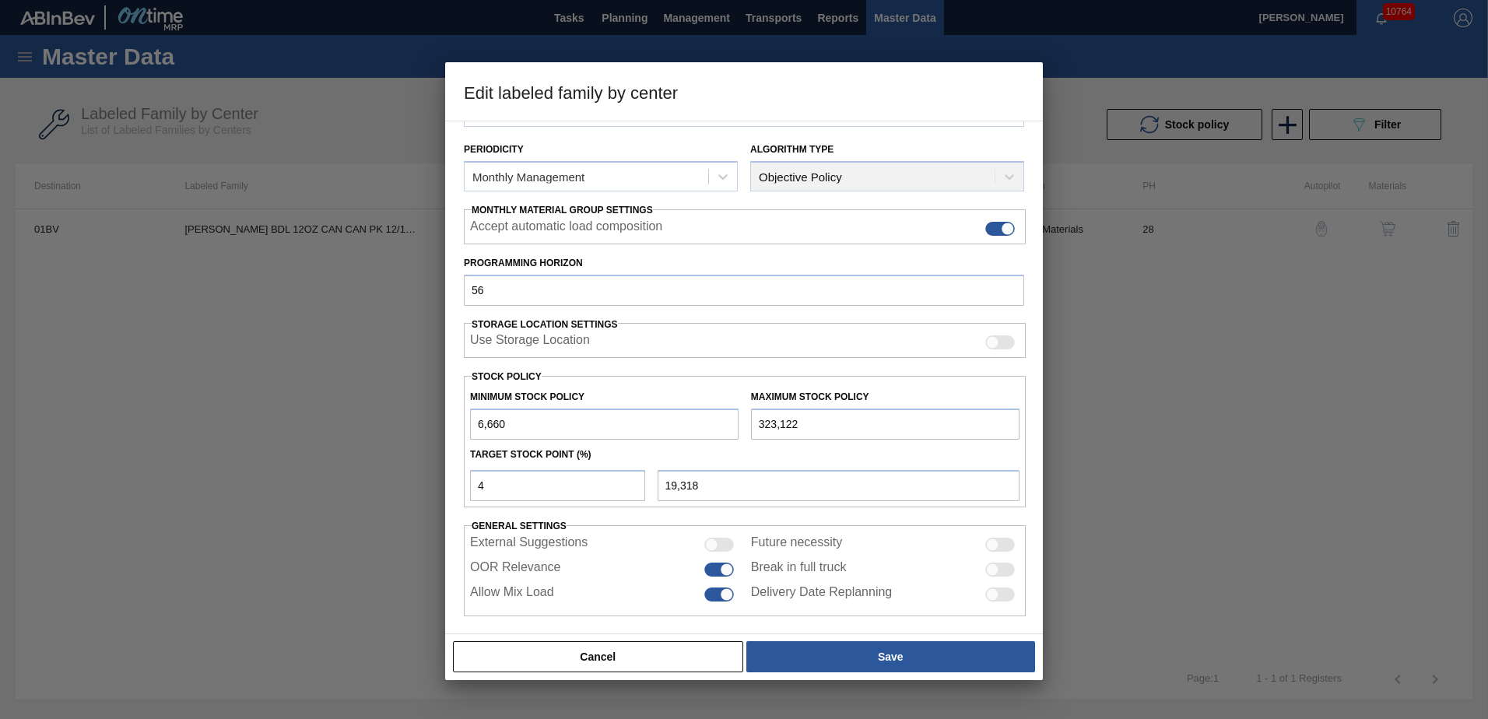
scroll to position [179, 0]
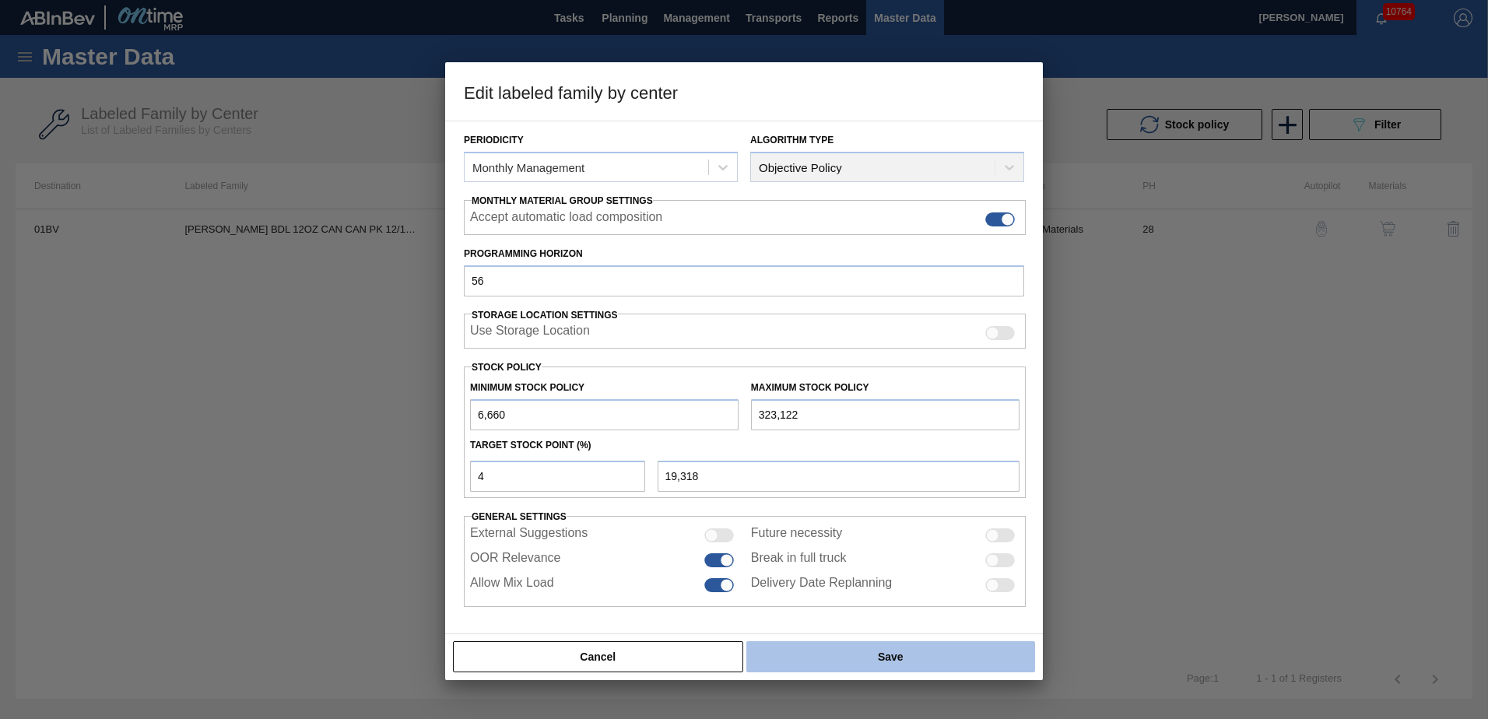
click at [896, 652] on button "Save" at bounding box center [890, 656] width 289 height 31
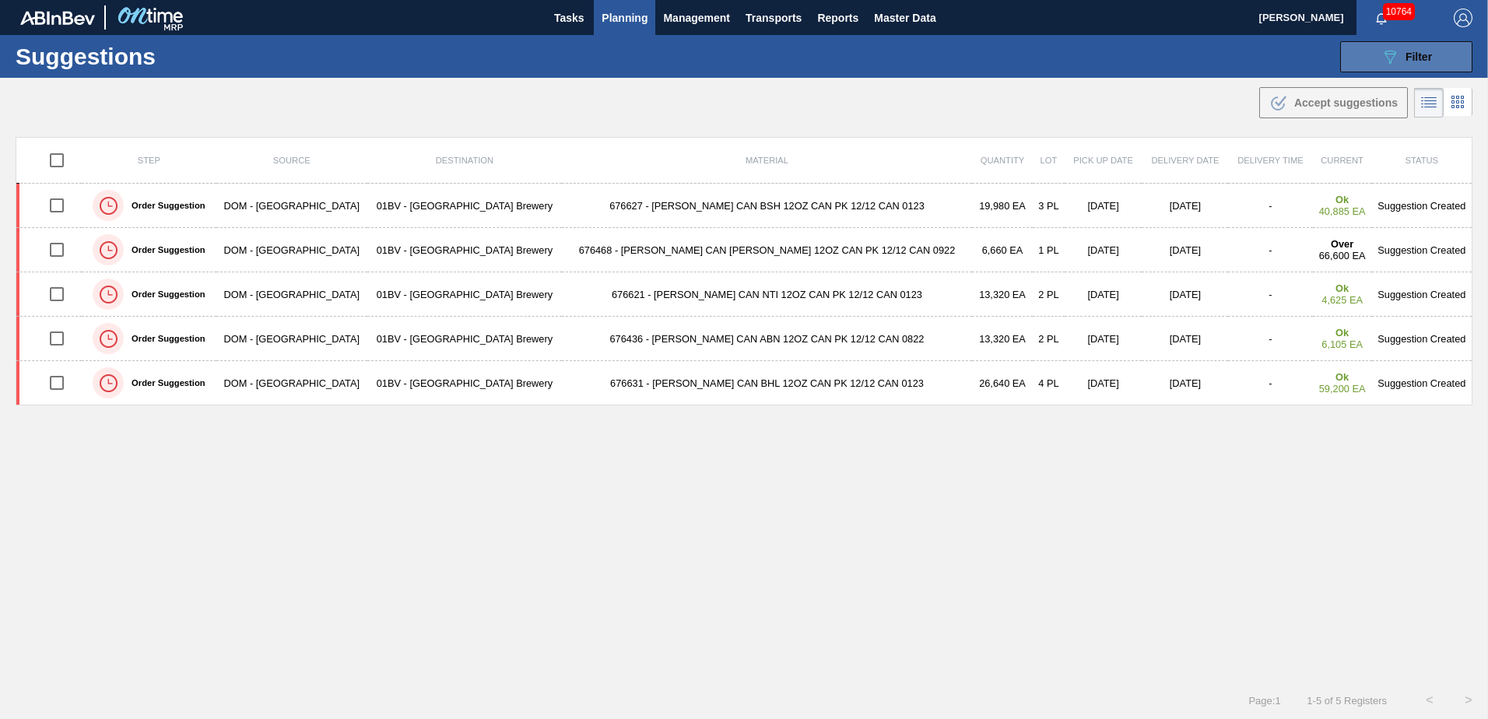
click at [1395, 48] on icon "089F7B8B-B2A5-4AFE-B5C0-19BA573D28AC" at bounding box center [1390, 56] width 19 height 19
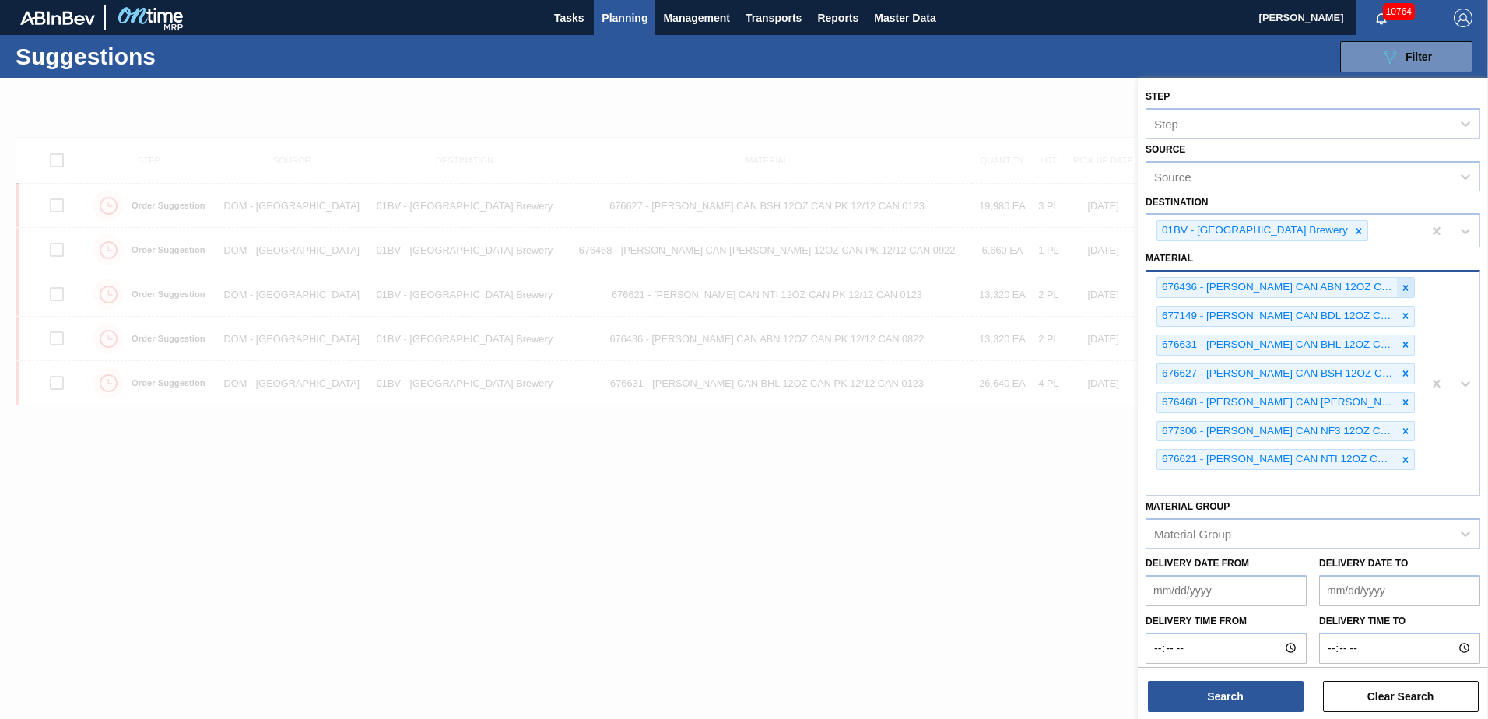
click at [1404, 286] on icon at bounding box center [1405, 288] width 11 height 11
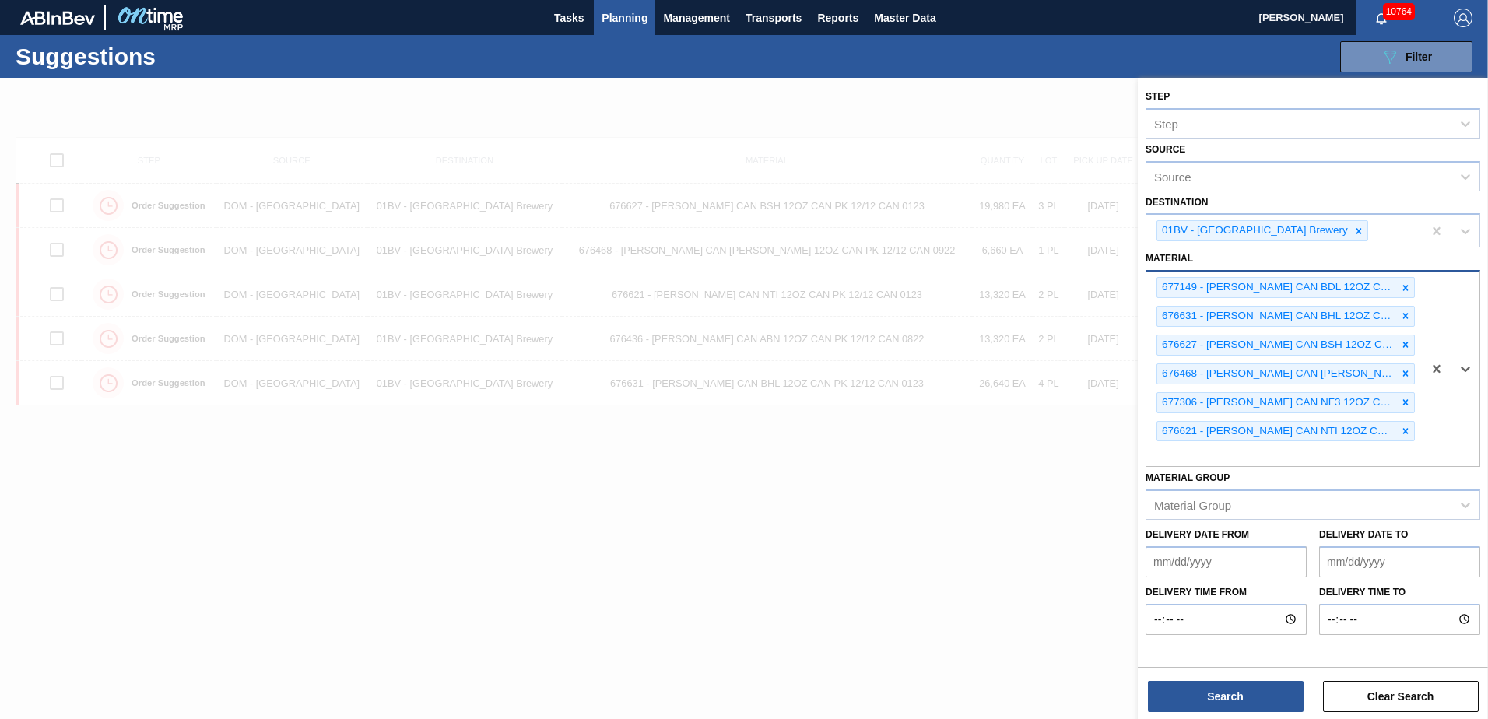
click at [1404, 286] on icon at bounding box center [1405, 287] width 5 height 5
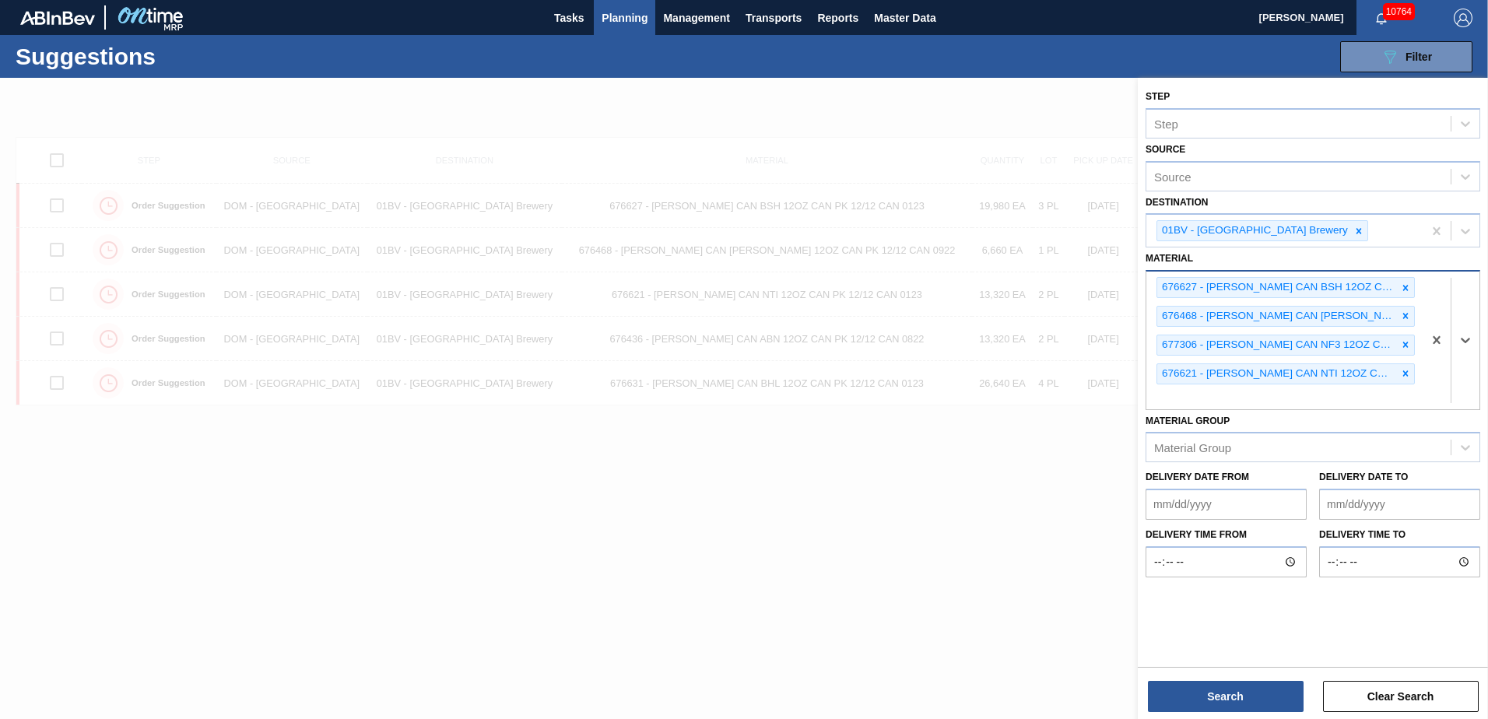
click at [1404, 286] on icon at bounding box center [1405, 287] width 5 height 5
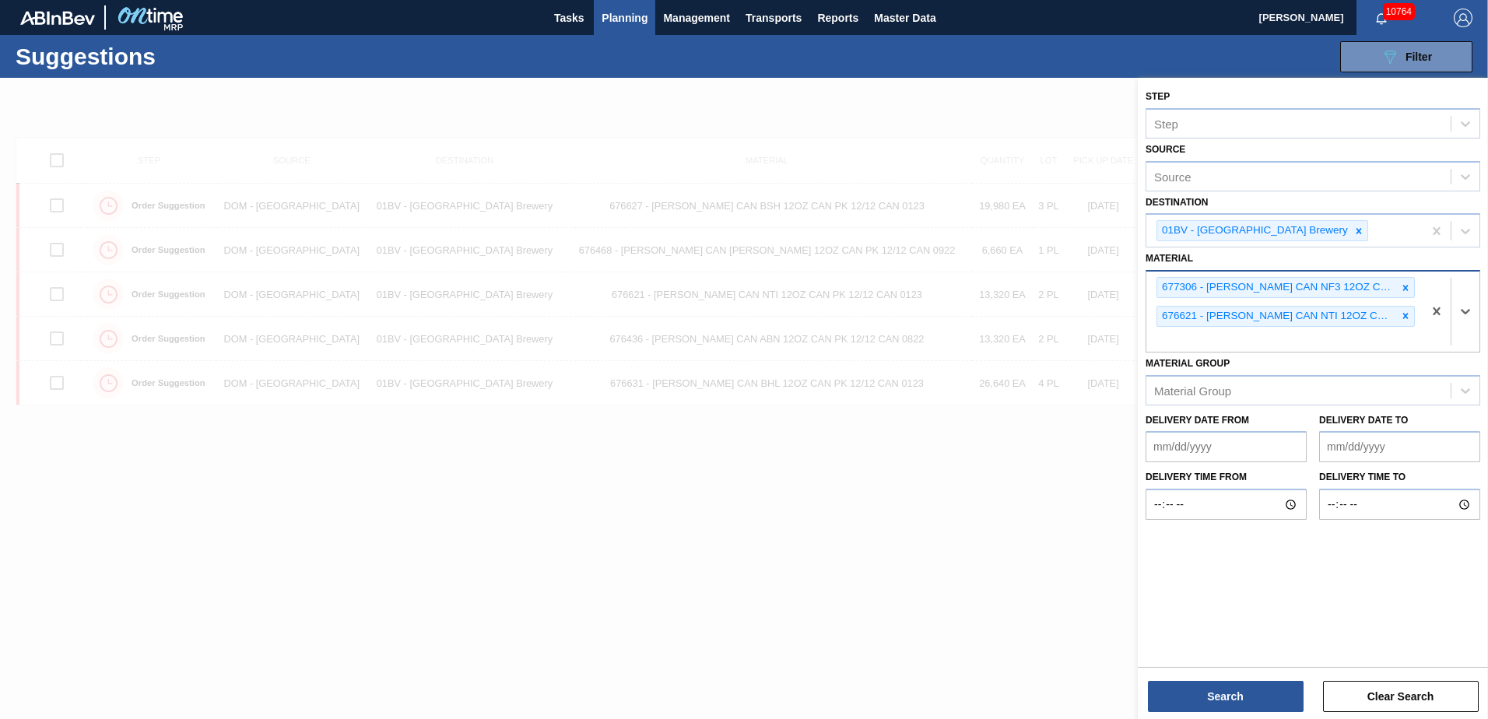
click at [1403, 285] on icon at bounding box center [1405, 288] width 11 height 11
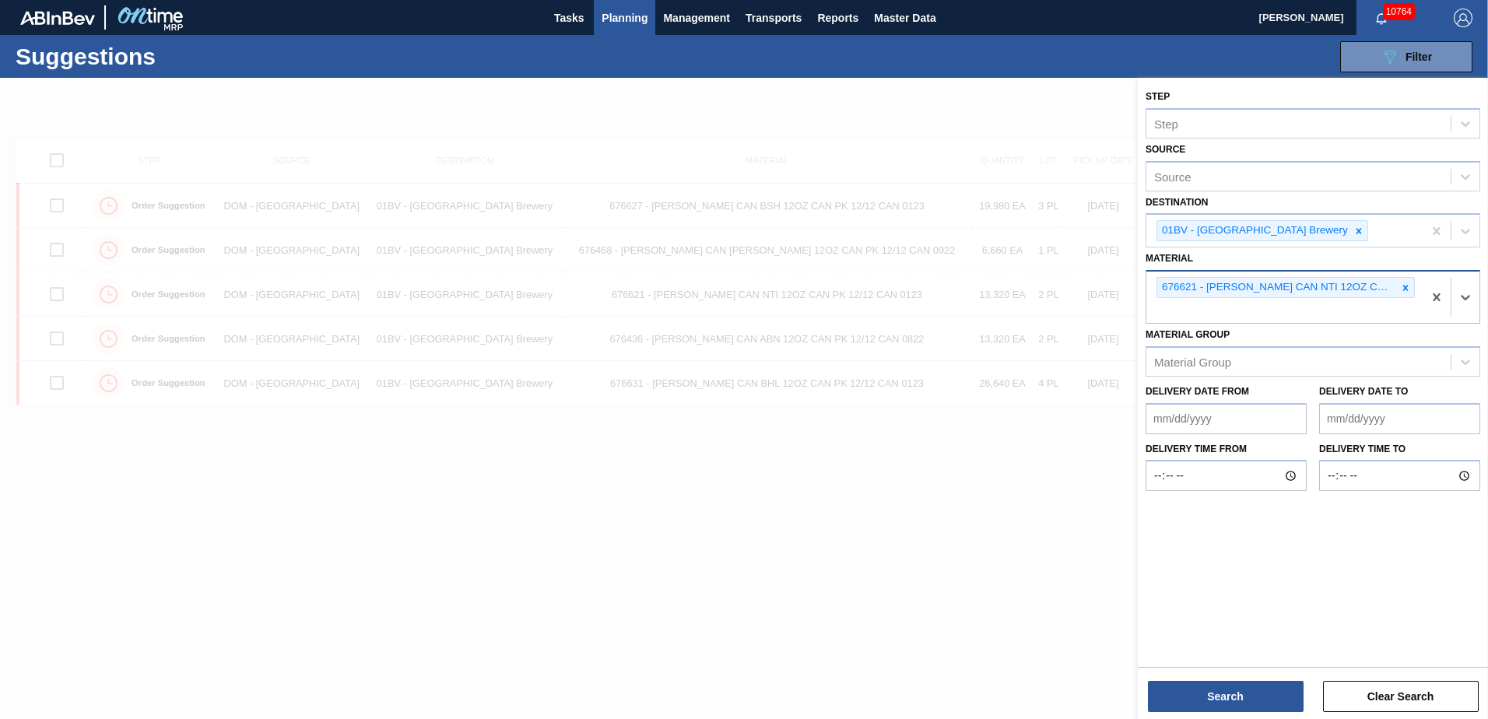
click at [1403, 285] on icon at bounding box center [1405, 288] width 11 height 11
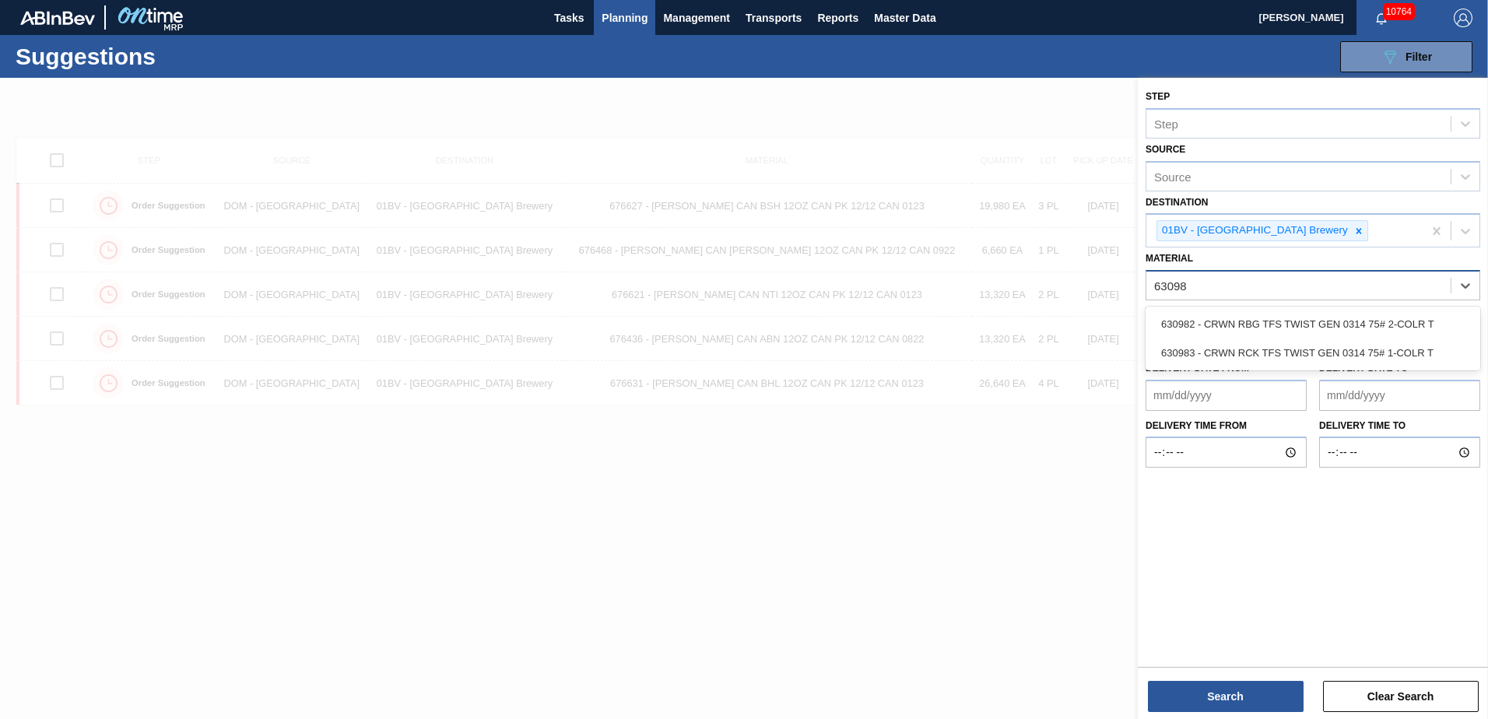
type input "630983"
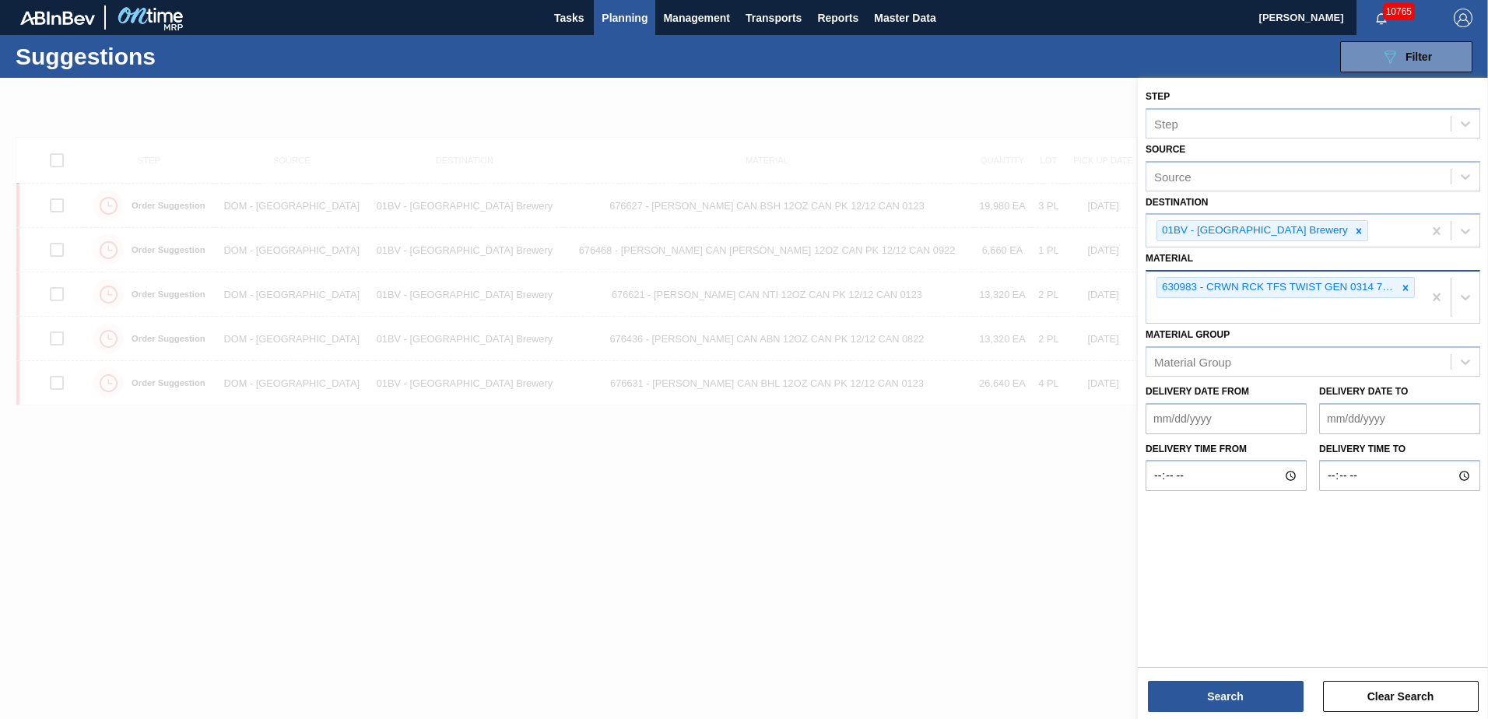
click at [1189, 306] on div "630983 - CRWN RCK TFS TWIST GEN 0314 75# 1-COLR T" at bounding box center [1285, 297] width 276 height 51
type input "631389"
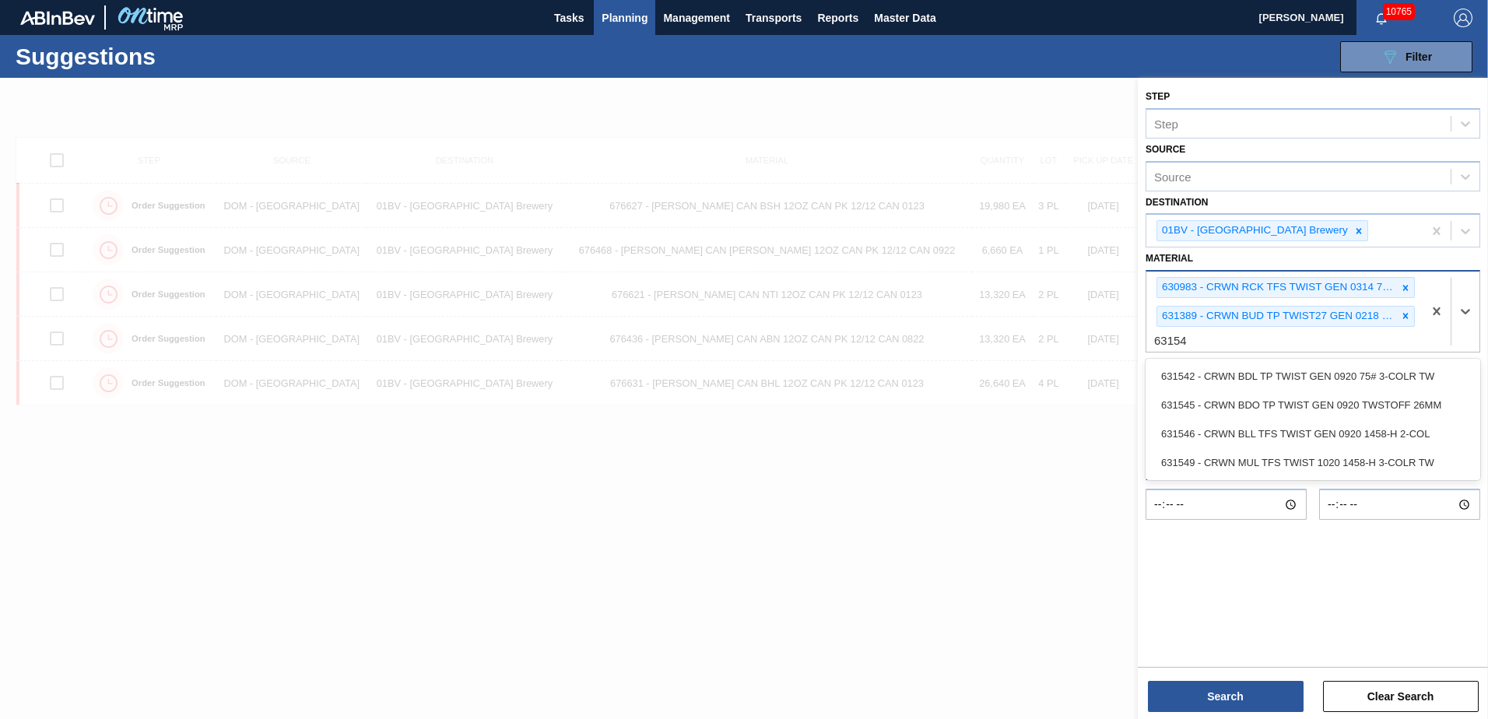
type input "631542"
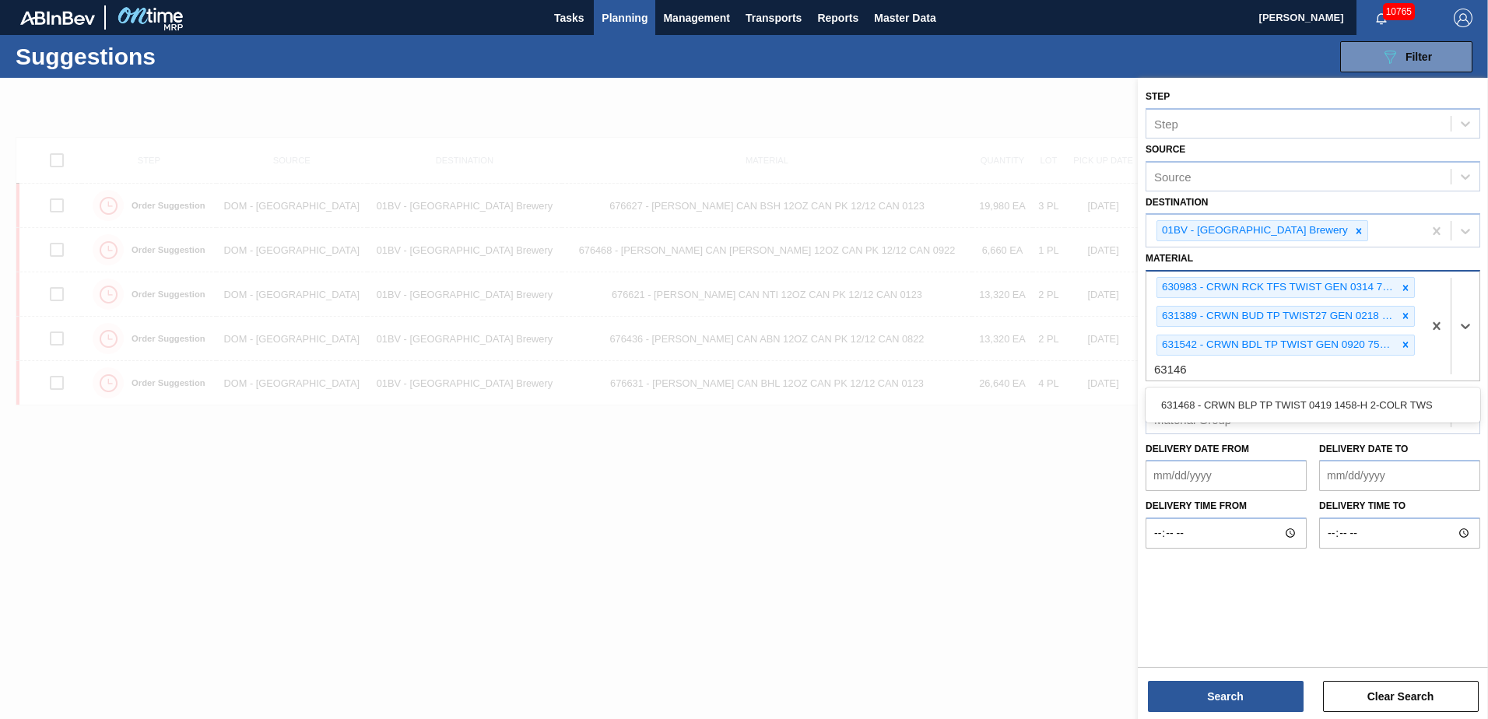
type input "631468"
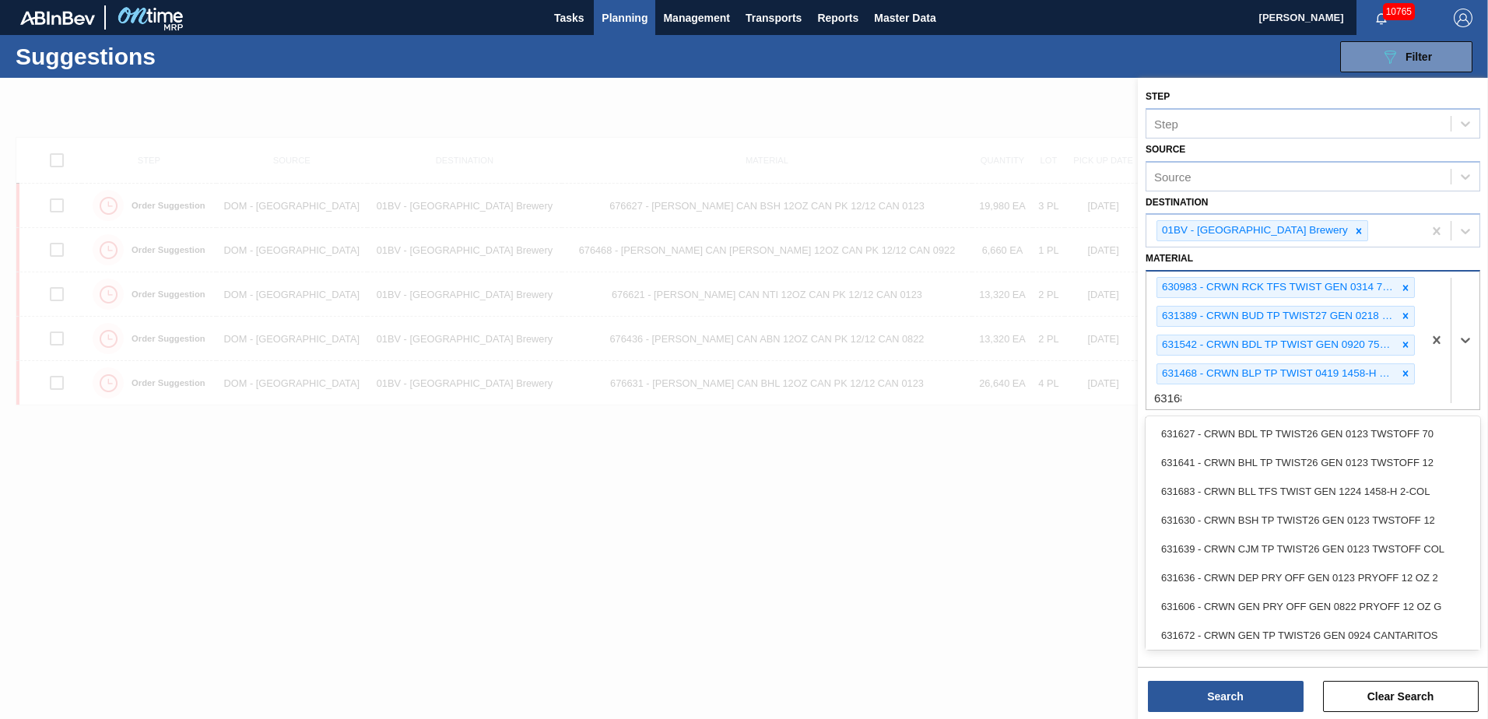
type input "631683"
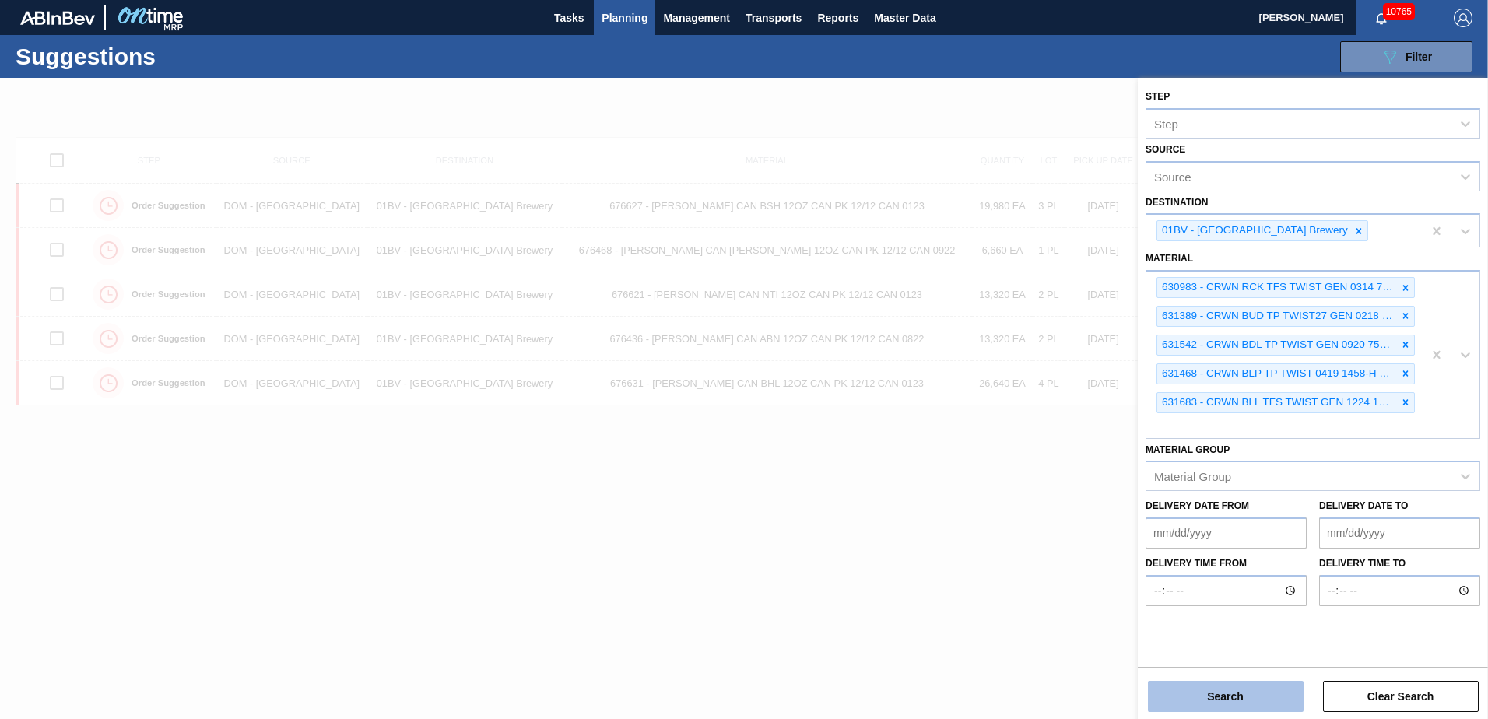
click at [1217, 695] on button "Search" at bounding box center [1226, 696] width 156 height 31
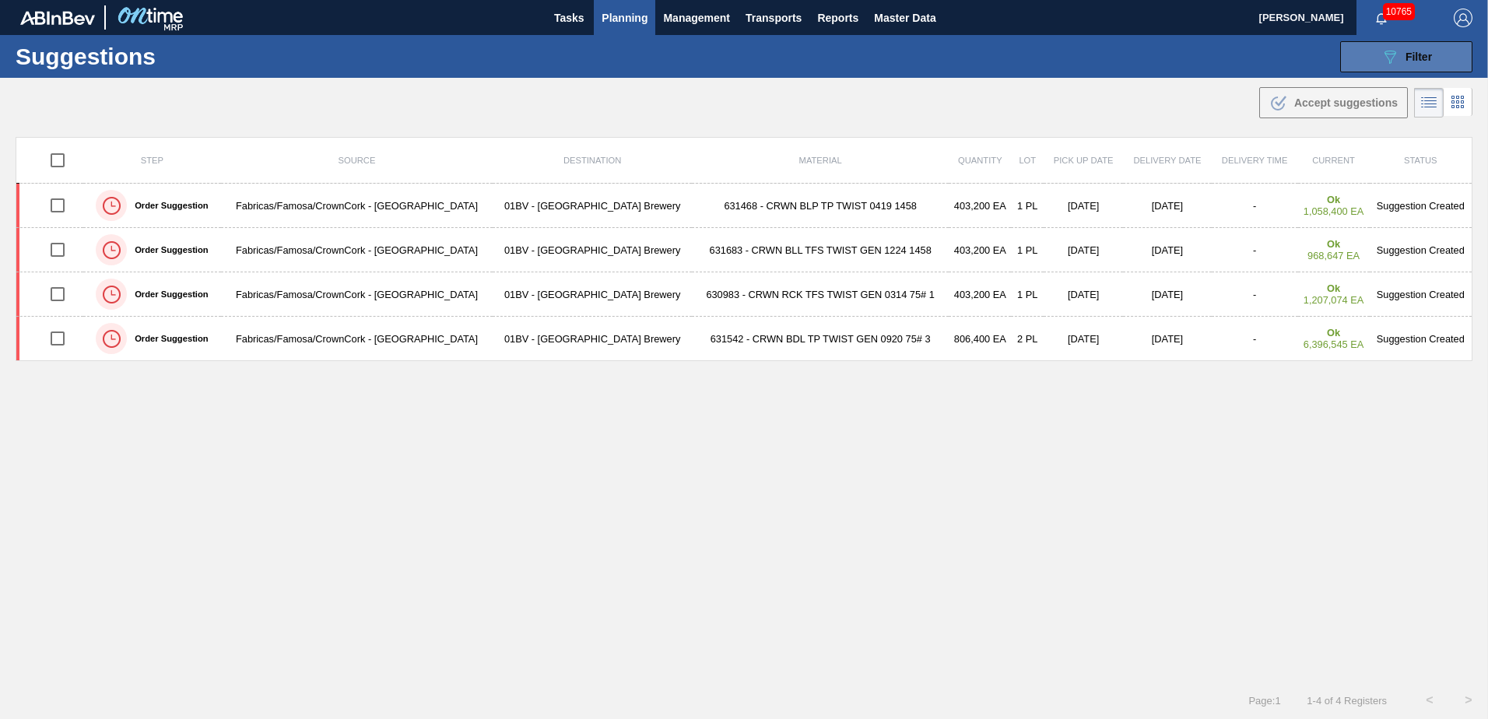
click at [1393, 49] on icon "089F7B8B-B2A5-4AFE-B5C0-19BA573D28AC" at bounding box center [1390, 56] width 19 height 19
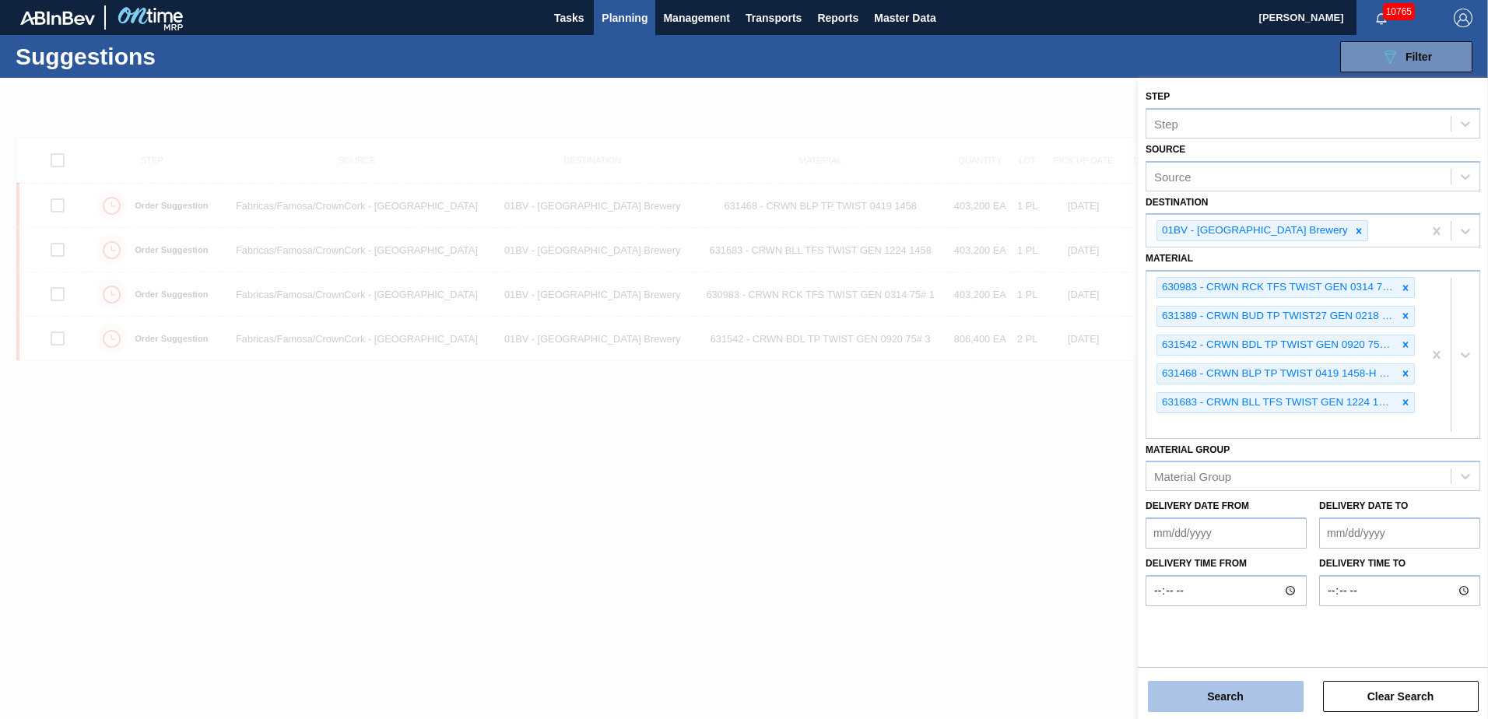
click at [1212, 687] on button "Search" at bounding box center [1226, 696] width 156 height 31
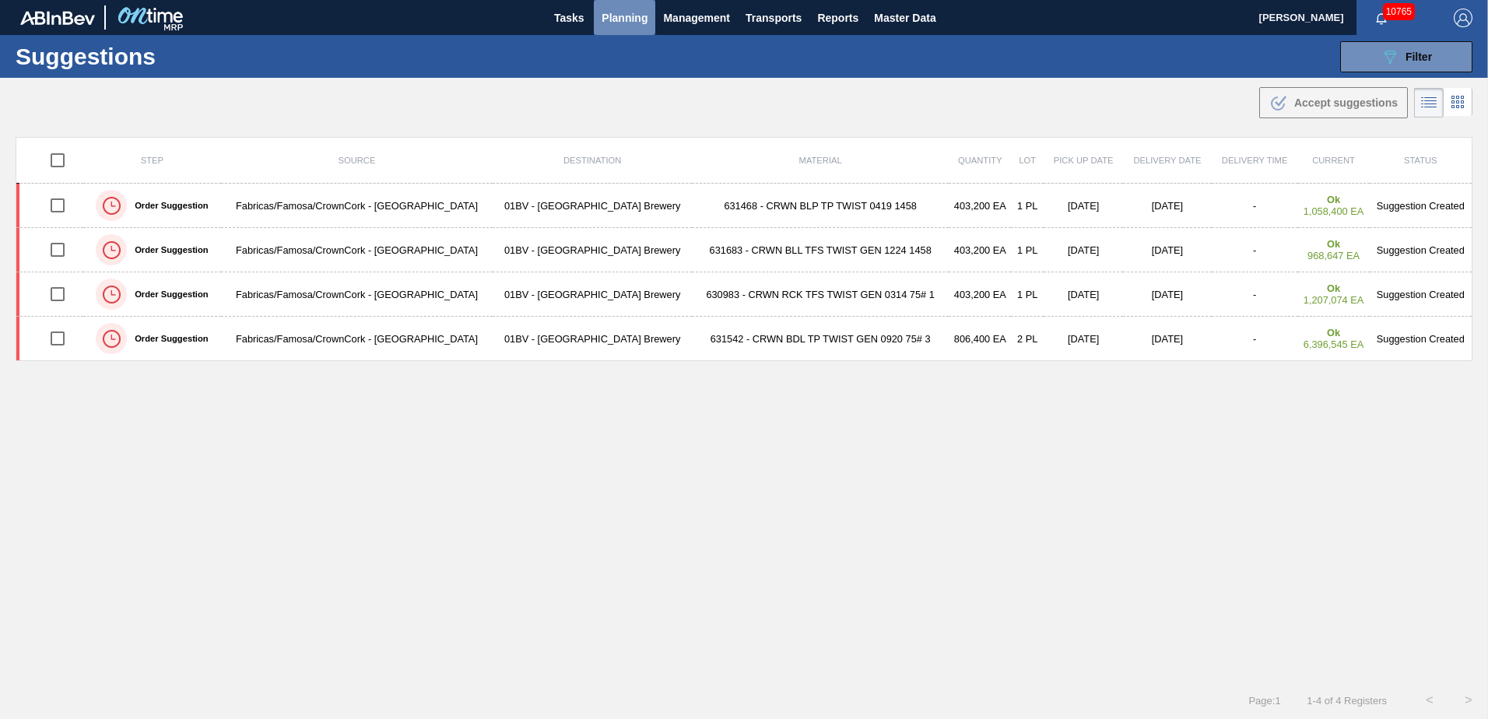
click at [625, 21] on span "Planning" at bounding box center [625, 18] width 46 height 19
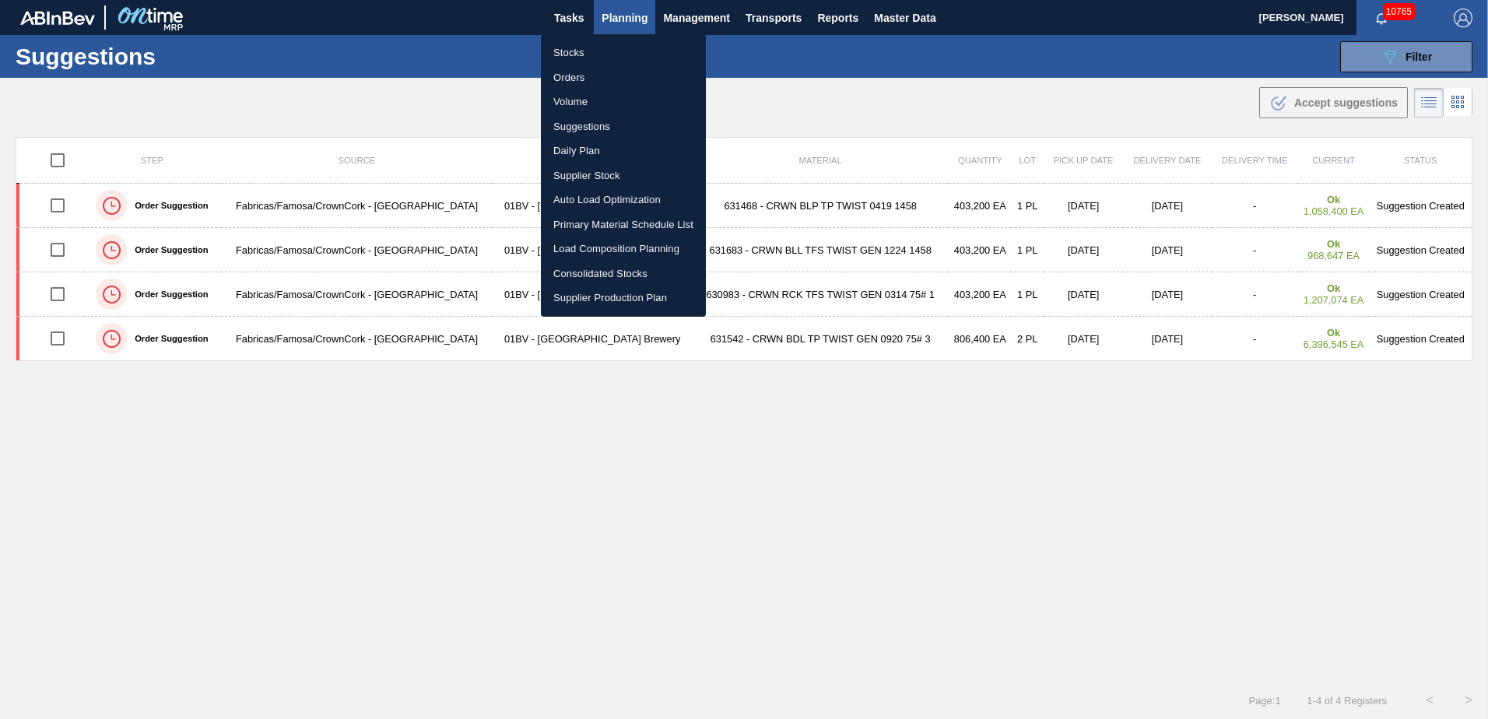
click at [566, 53] on li "Stocks" at bounding box center [623, 52] width 165 height 25
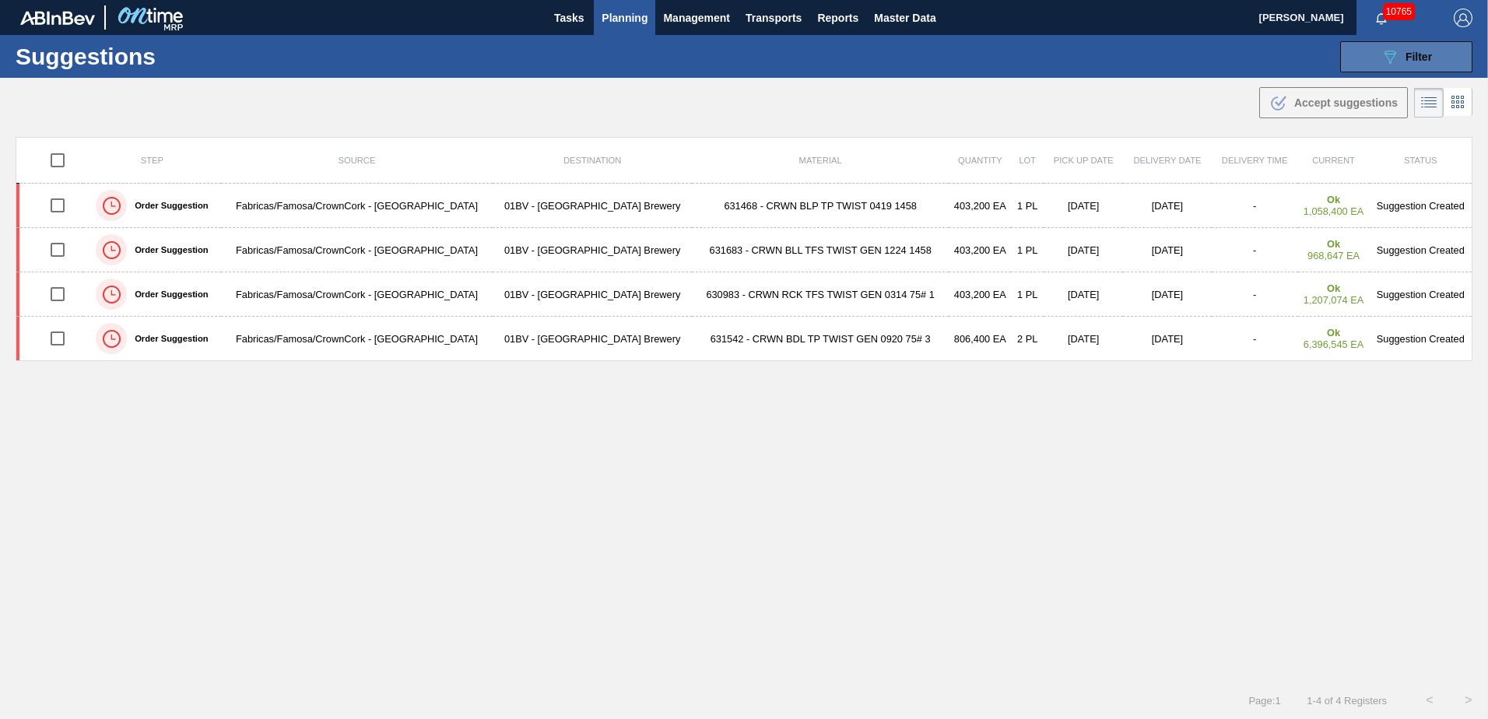
click at [1394, 49] on icon "089F7B8B-B2A5-4AFE-B5C0-19BA573D28AC" at bounding box center [1390, 56] width 19 height 19
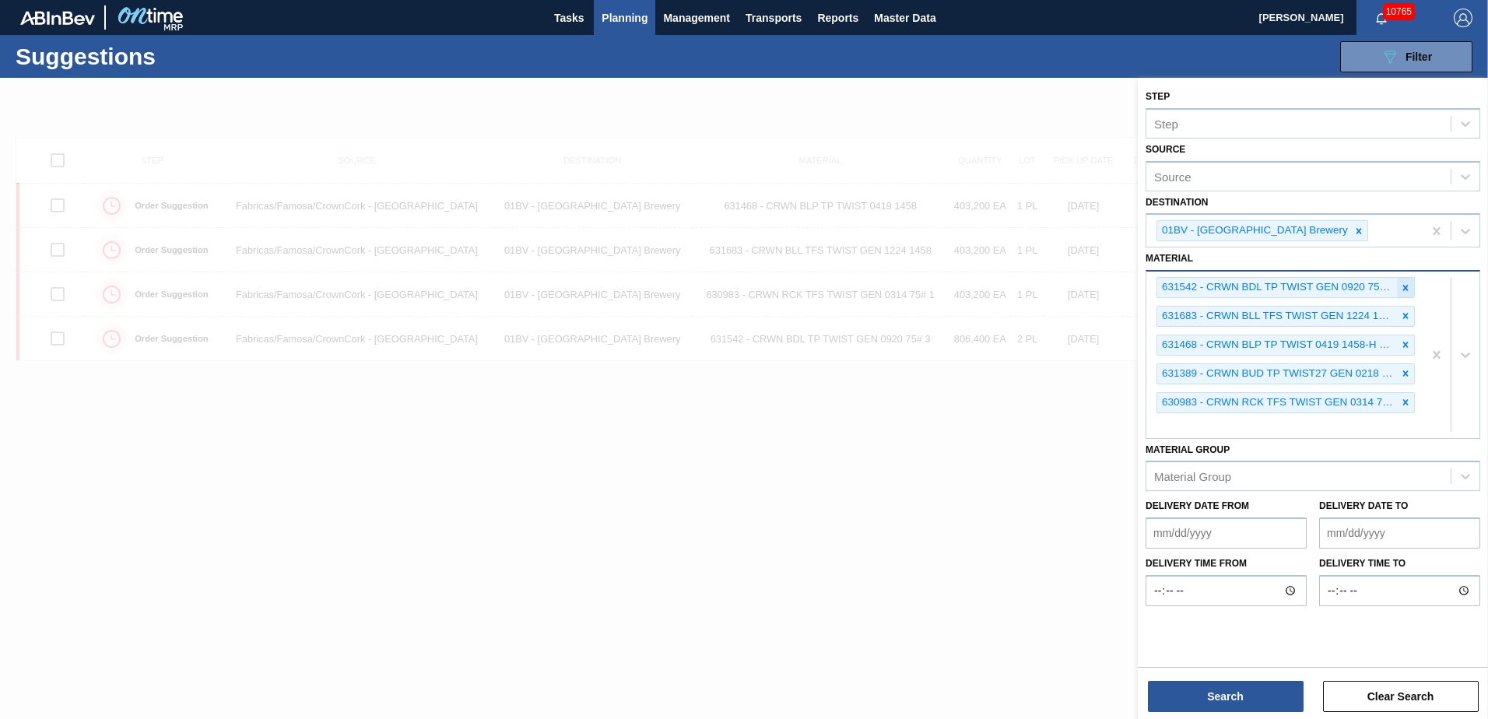
click at [1405, 280] on div at bounding box center [1405, 287] width 17 height 19
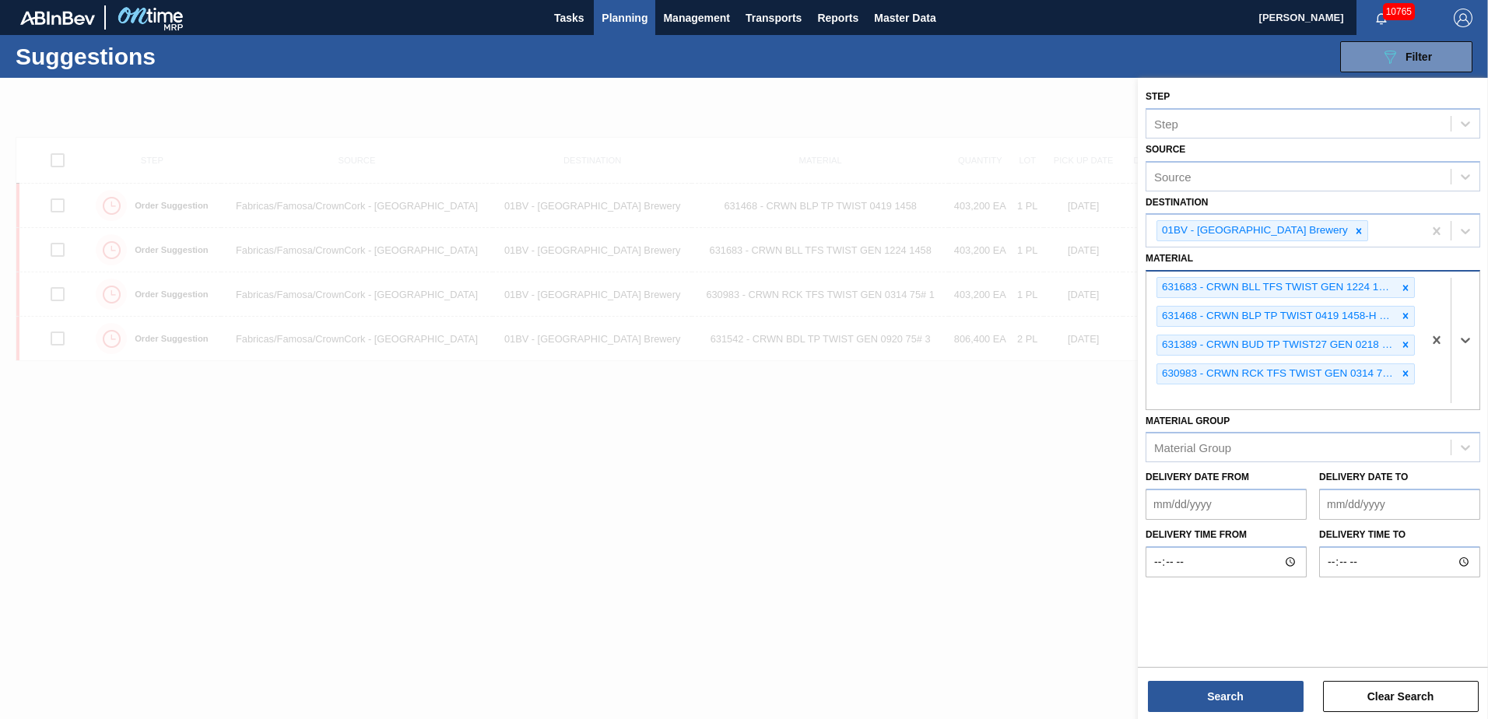
click at [1405, 280] on div at bounding box center [1405, 287] width 17 height 19
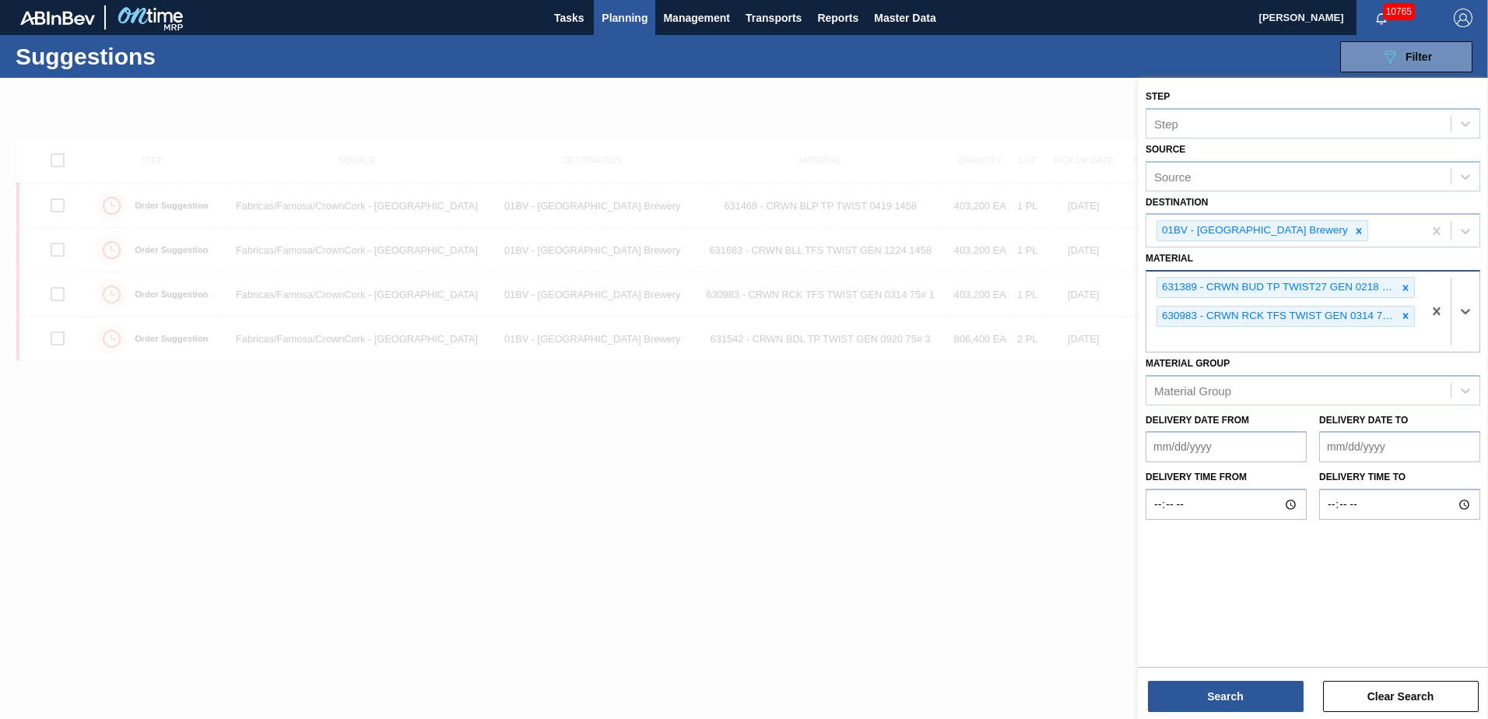
click at [1405, 280] on div at bounding box center [1405, 287] width 17 height 19
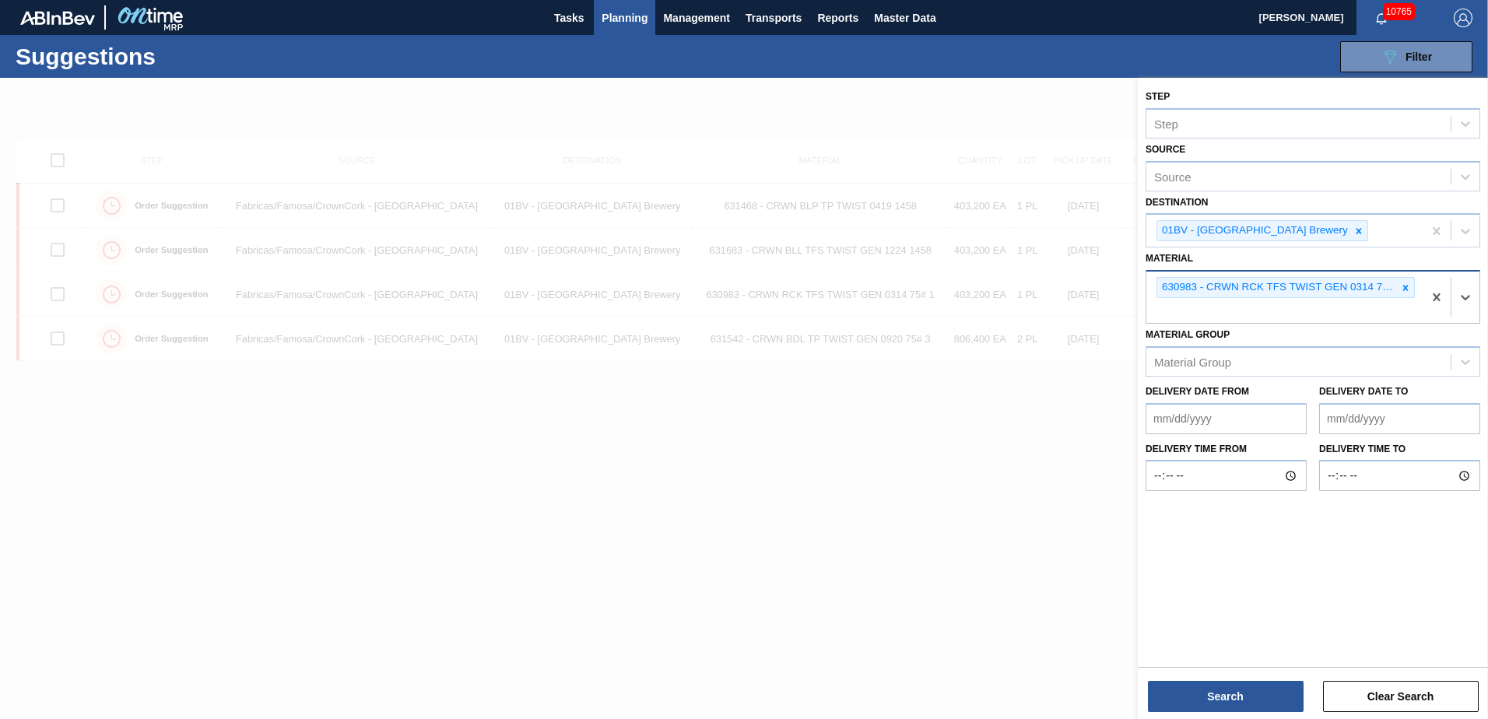
click at [1405, 280] on div at bounding box center [1405, 287] width 17 height 19
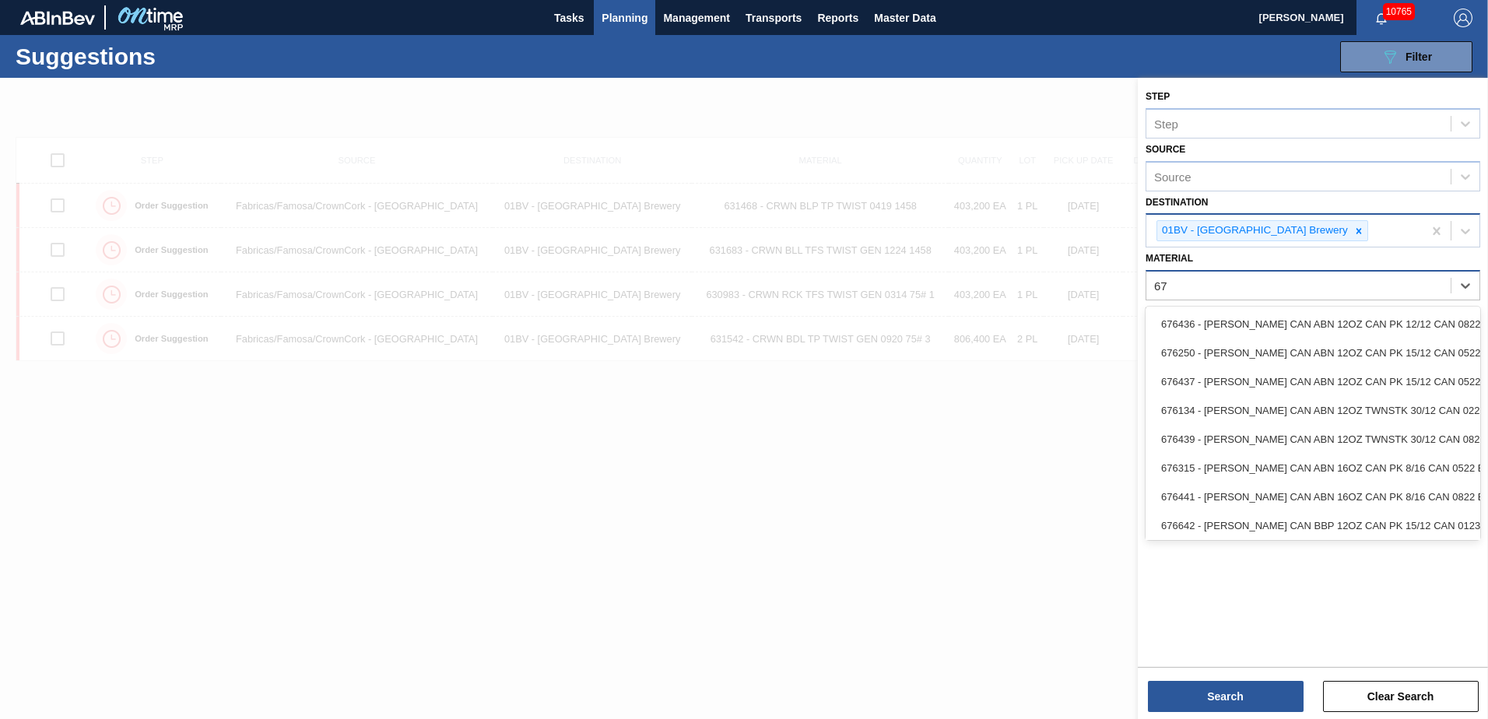
type input "6"
type input "676436"
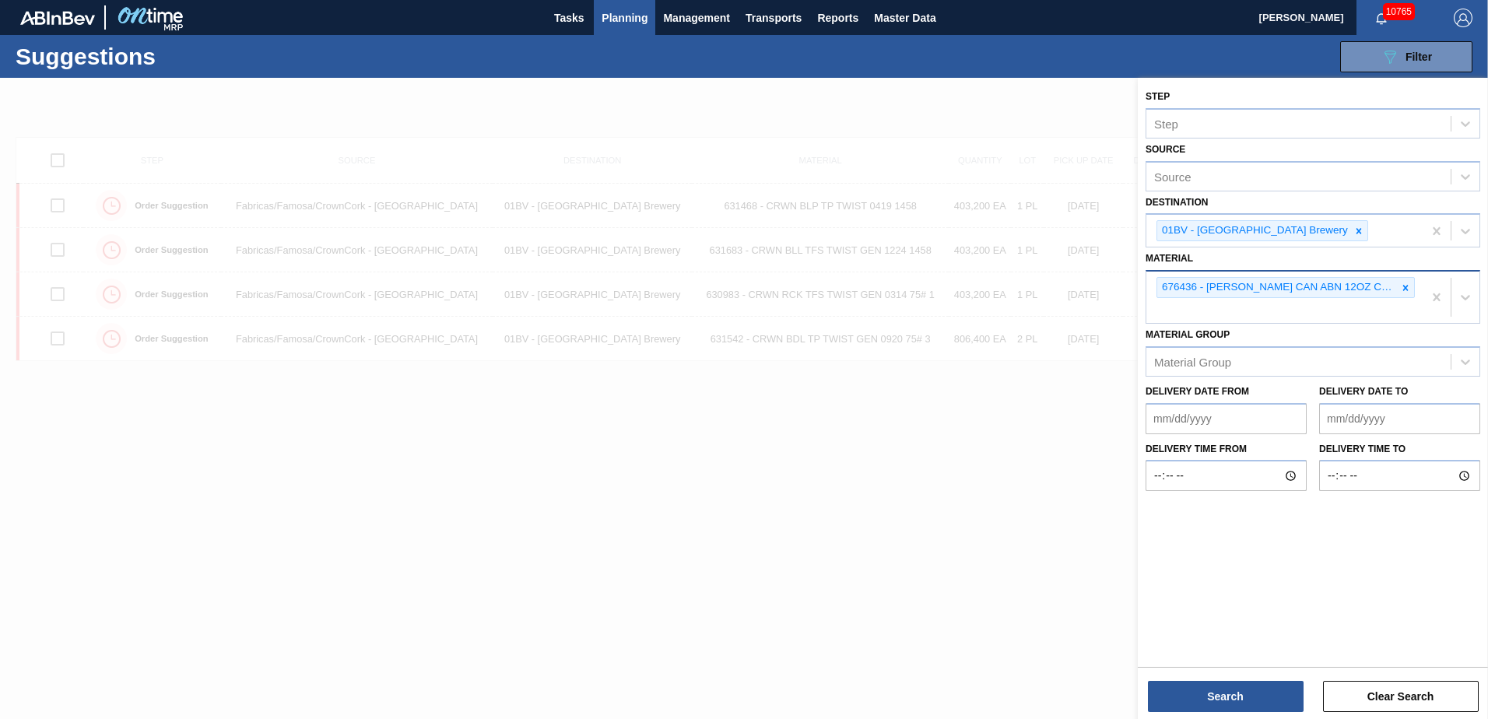
click at [1186, 302] on div "676436 - CARR CAN ABN 12OZ CAN PK 12/12 CAN 0822" at bounding box center [1285, 297] width 276 height 51
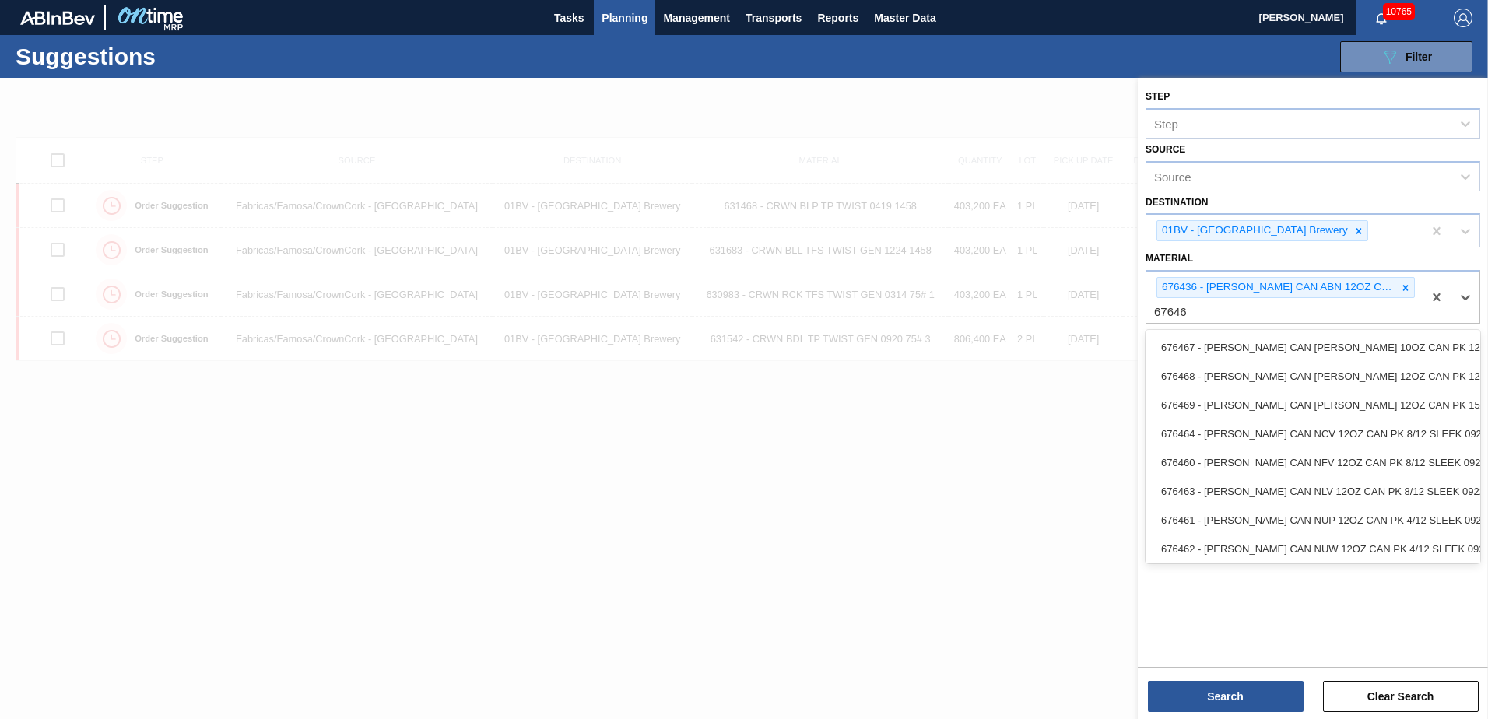
type input "676468"
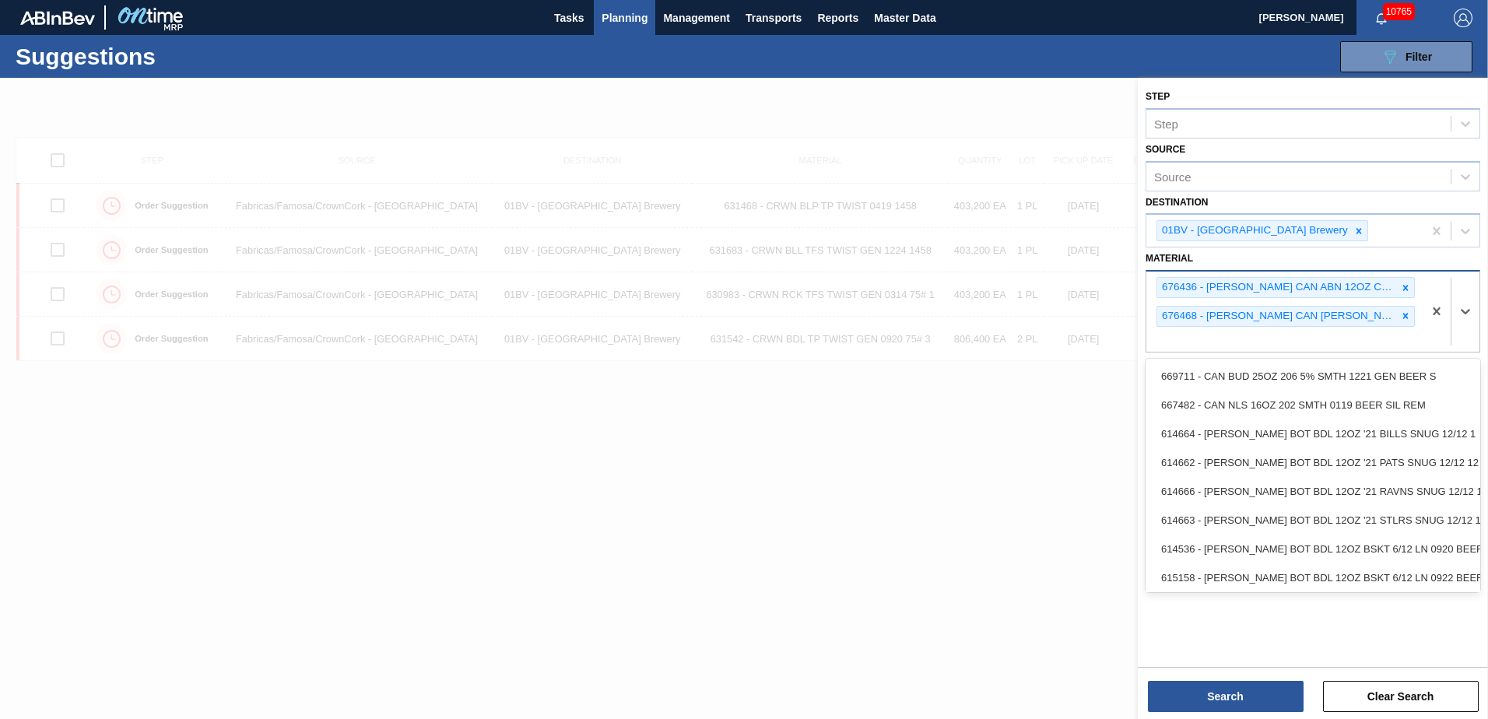
click at [1171, 343] on div "676436 - CARR CAN ABN 12OZ CAN PK 12/12 CAN 0822 676468 - CARR CAN BUD 12OZ CAN…" at bounding box center [1285, 312] width 276 height 80
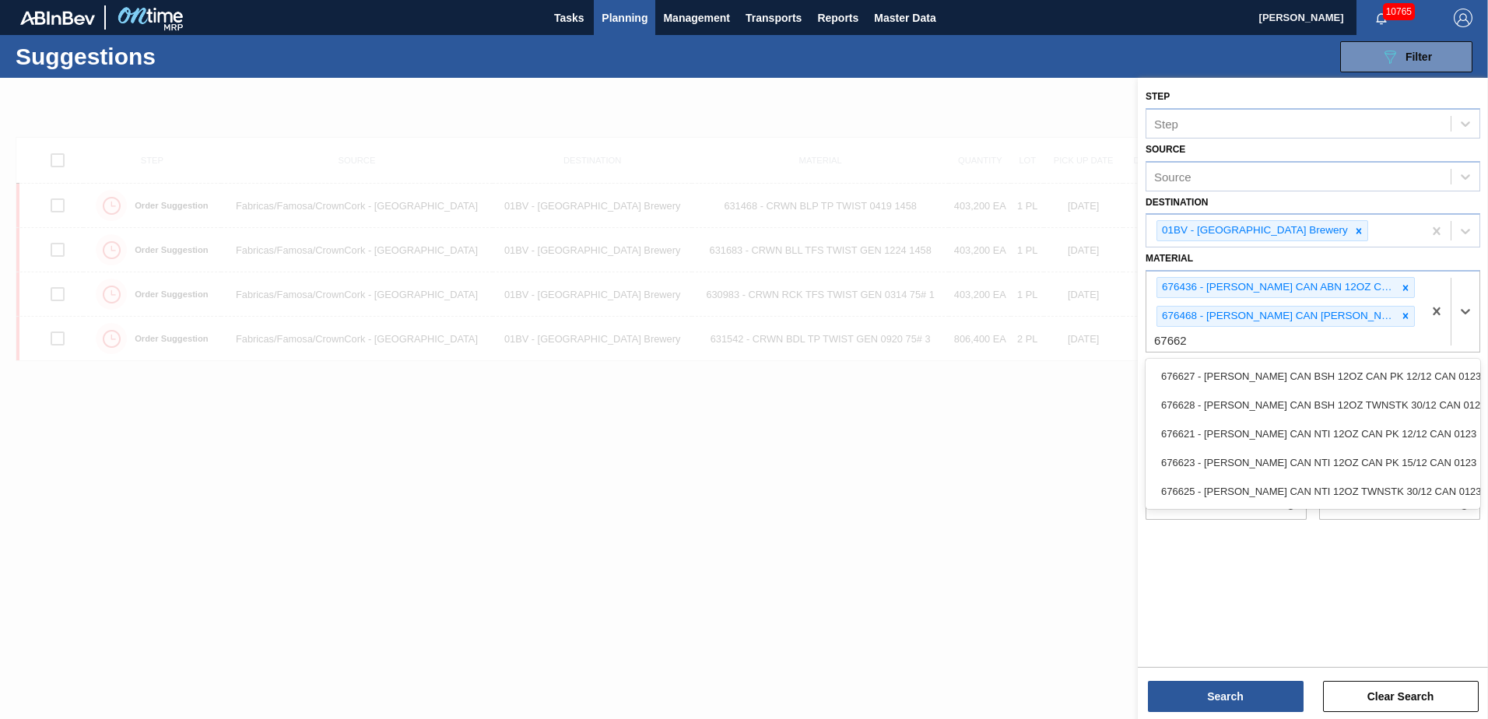
type input "676621"
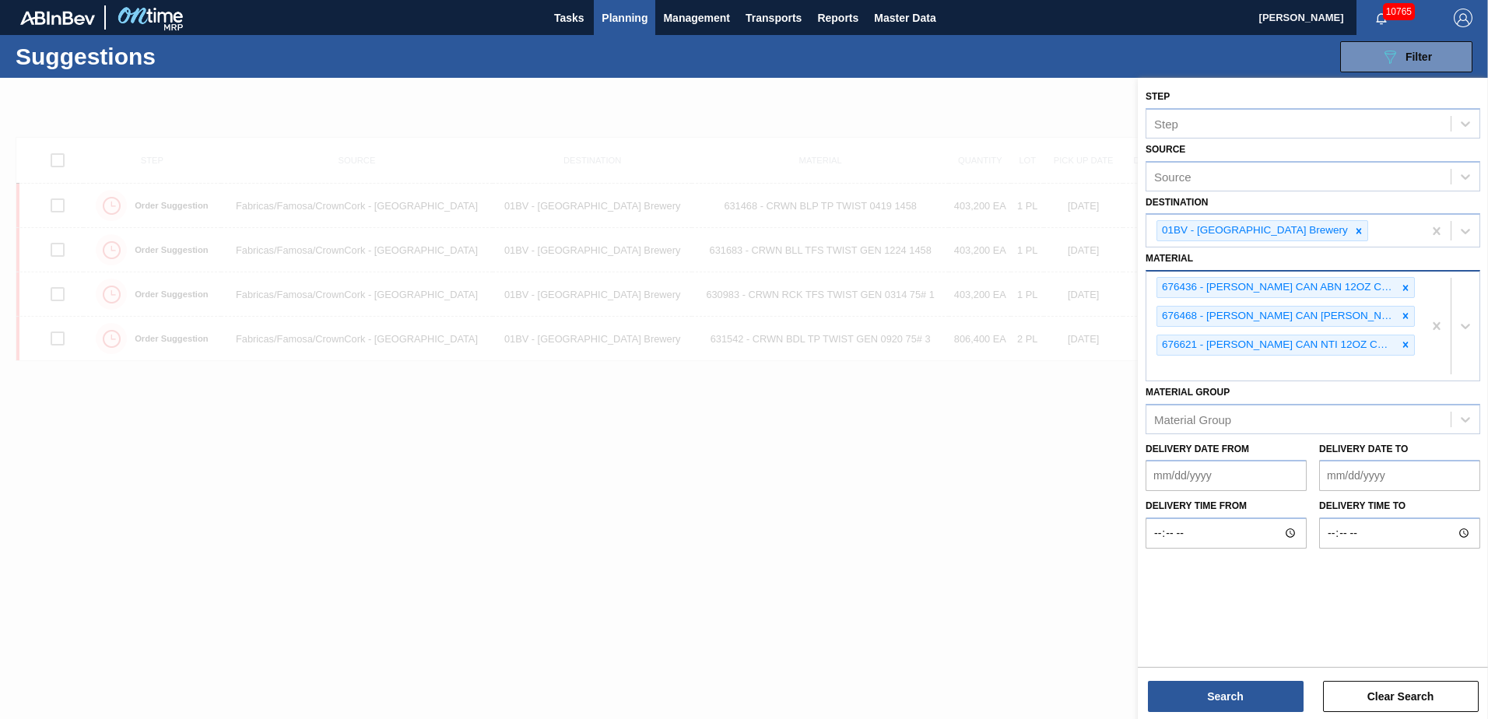
click at [1201, 368] on div "676436 - CARR CAN ABN 12OZ CAN PK 12/12 CAN 0822 676468 - CARR CAN BUD 12OZ CAN…" at bounding box center [1285, 326] width 276 height 109
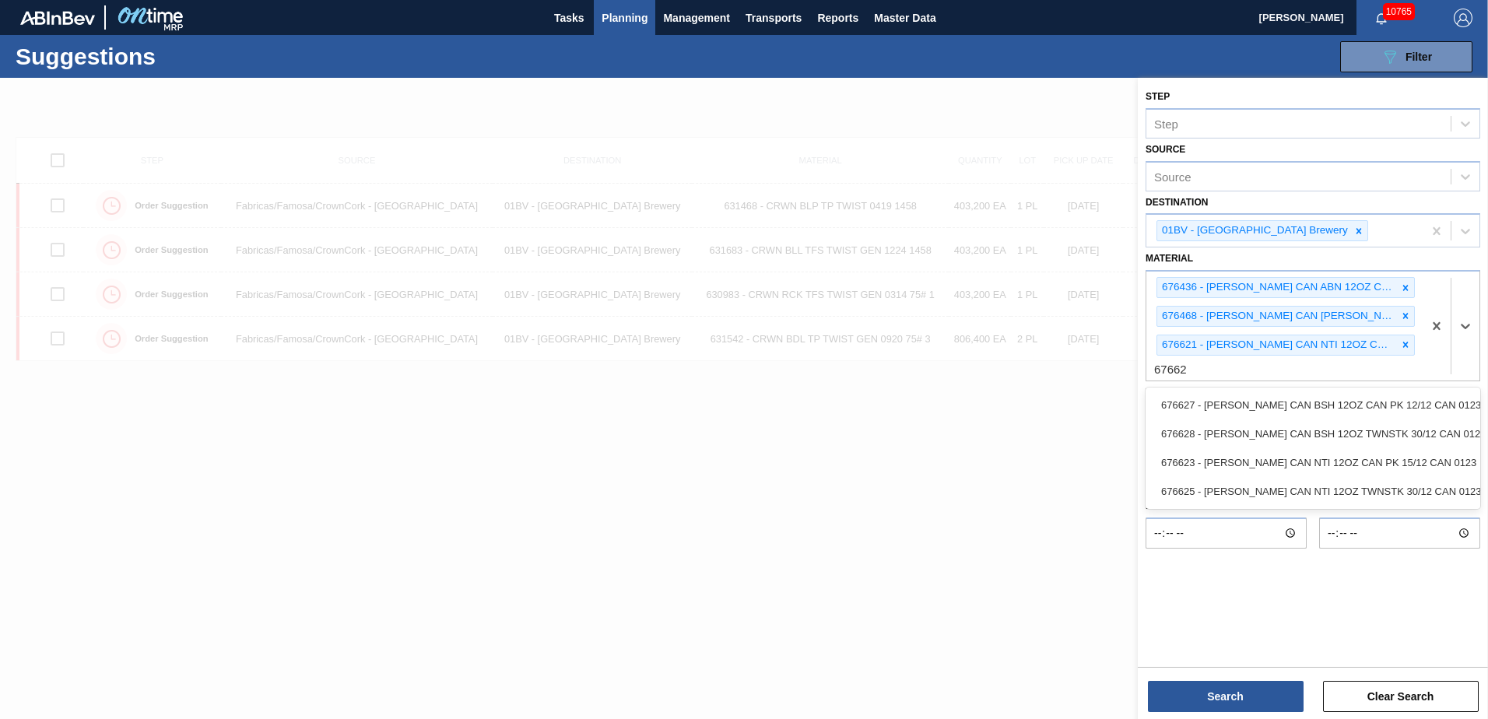
type input "676627"
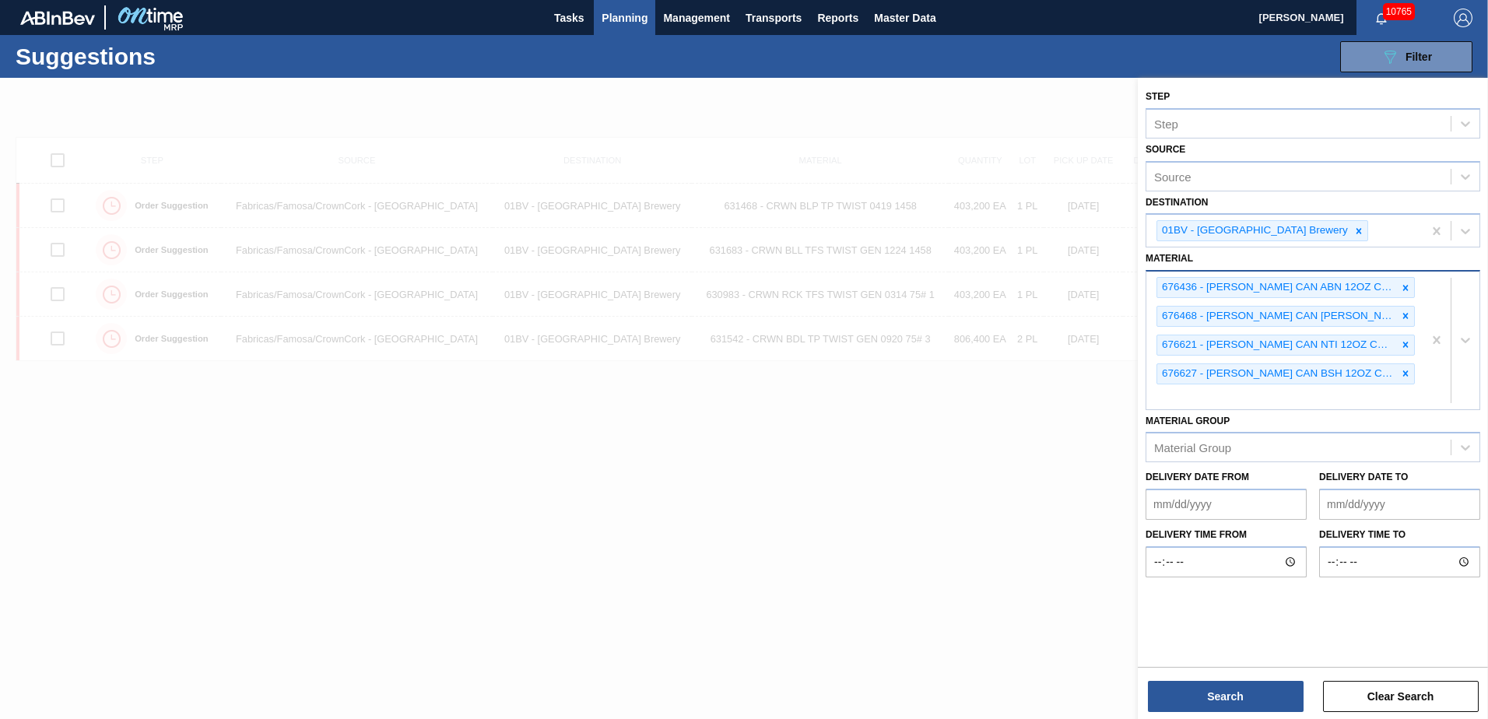
click at [1168, 400] on div "676436 - CARR CAN ABN 12OZ CAN PK 12/12 CAN 0822 676468 - CARR CAN BUD 12OZ CAN…" at bounding box center [1285, 341] width 276 height 138
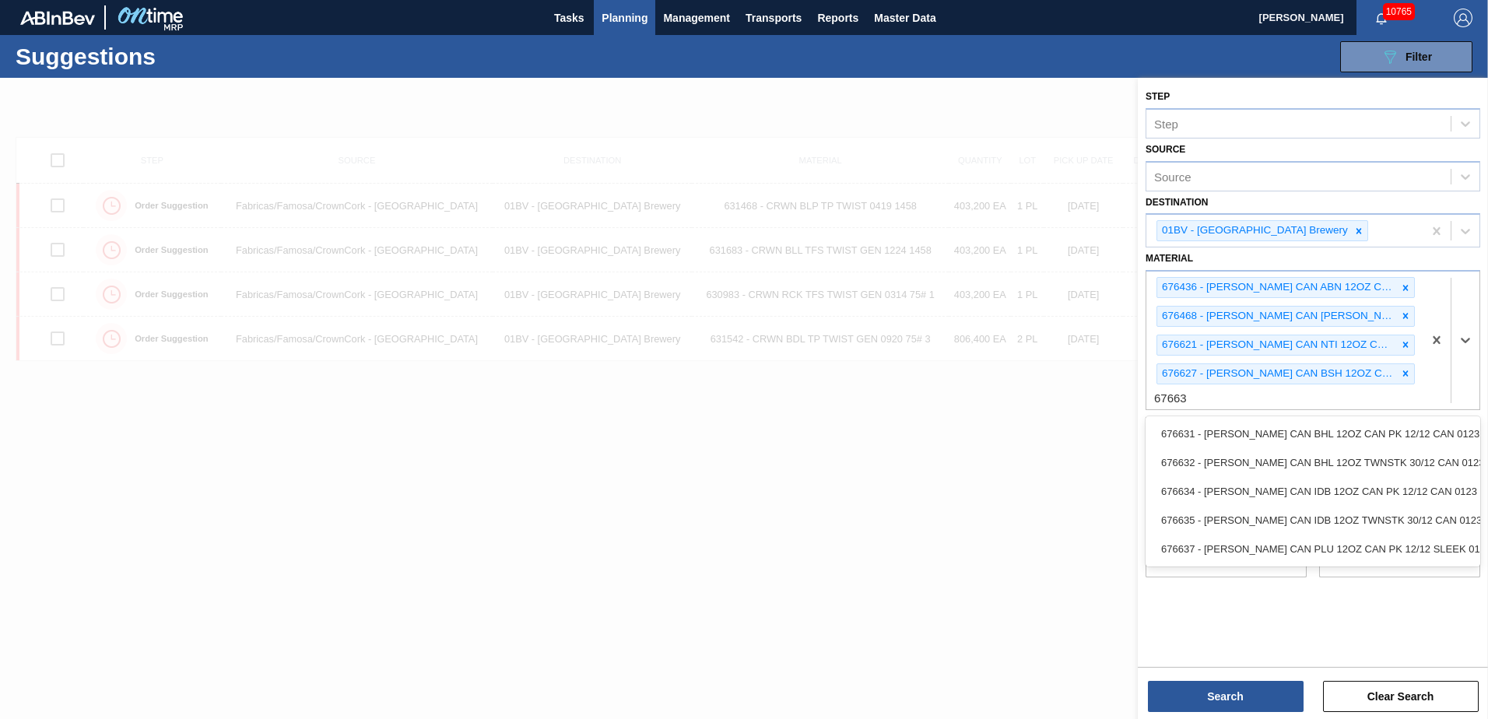
type input "676631"
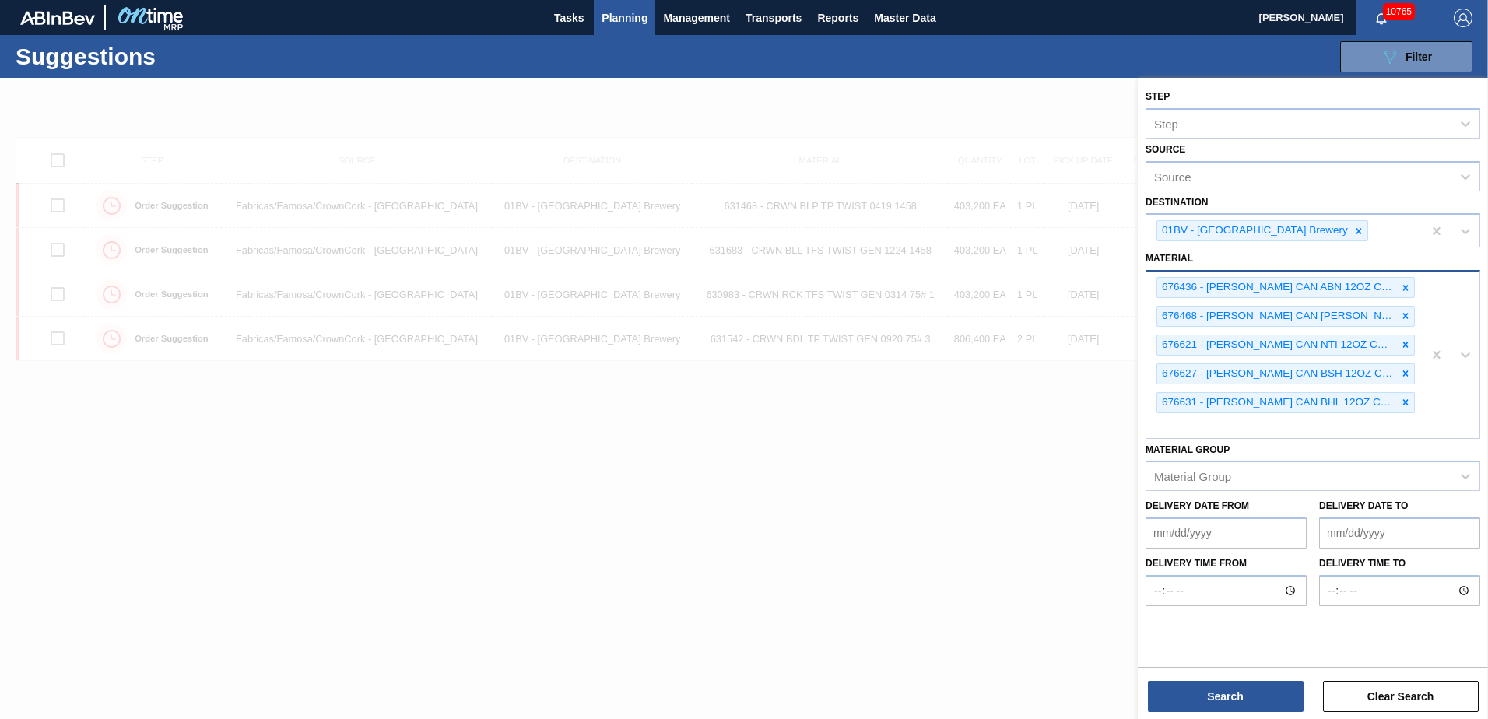
click at [1178, 424] on div "676436 - CARR CAN ABN 12OZ CAN PK 12/12 CAN 0822 676468 - CARR CAN BUD 12OZ CAN…" at bounding box center [1285, 355] width 276 height 166
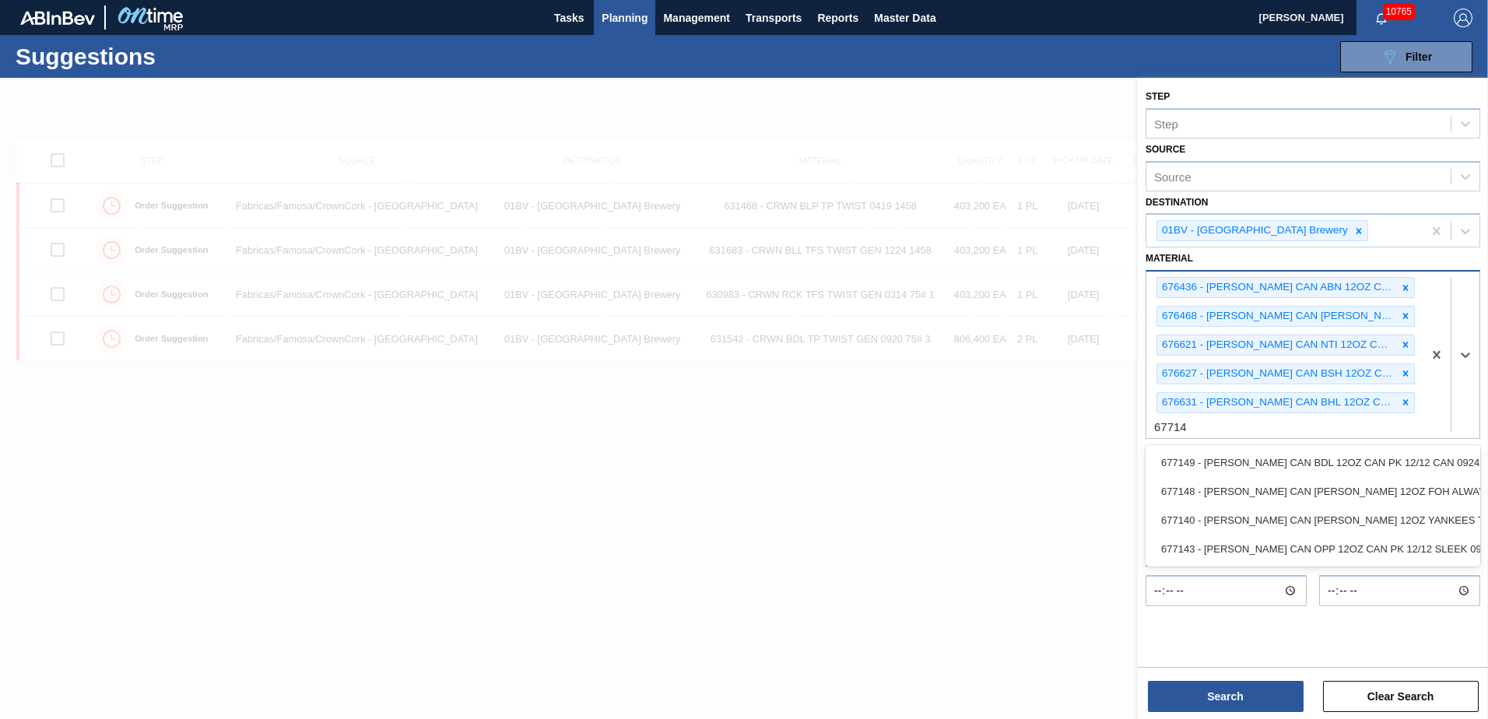
type input "677149"
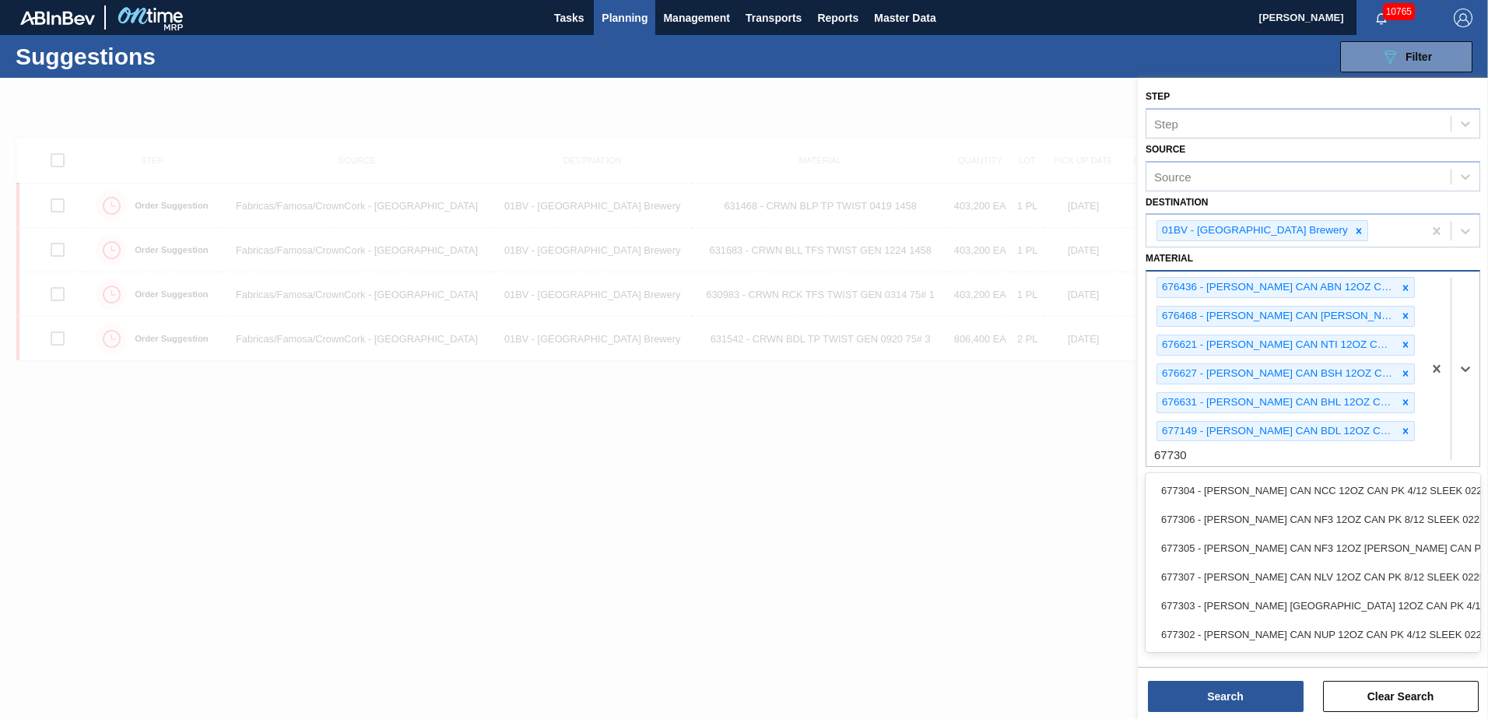
type input "677306"
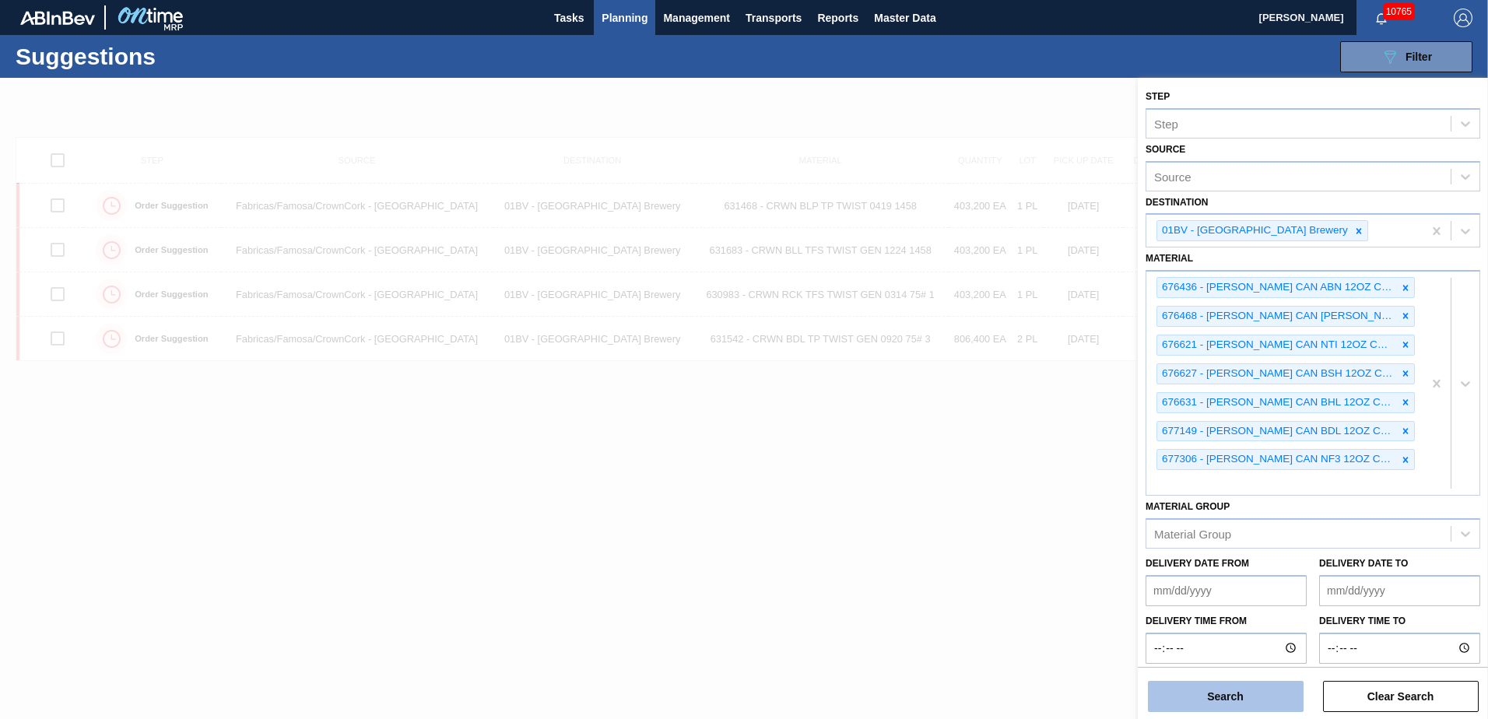
click at [1202, 701] on button "Search" at bounding box center [1226, 696] width 156 height 31
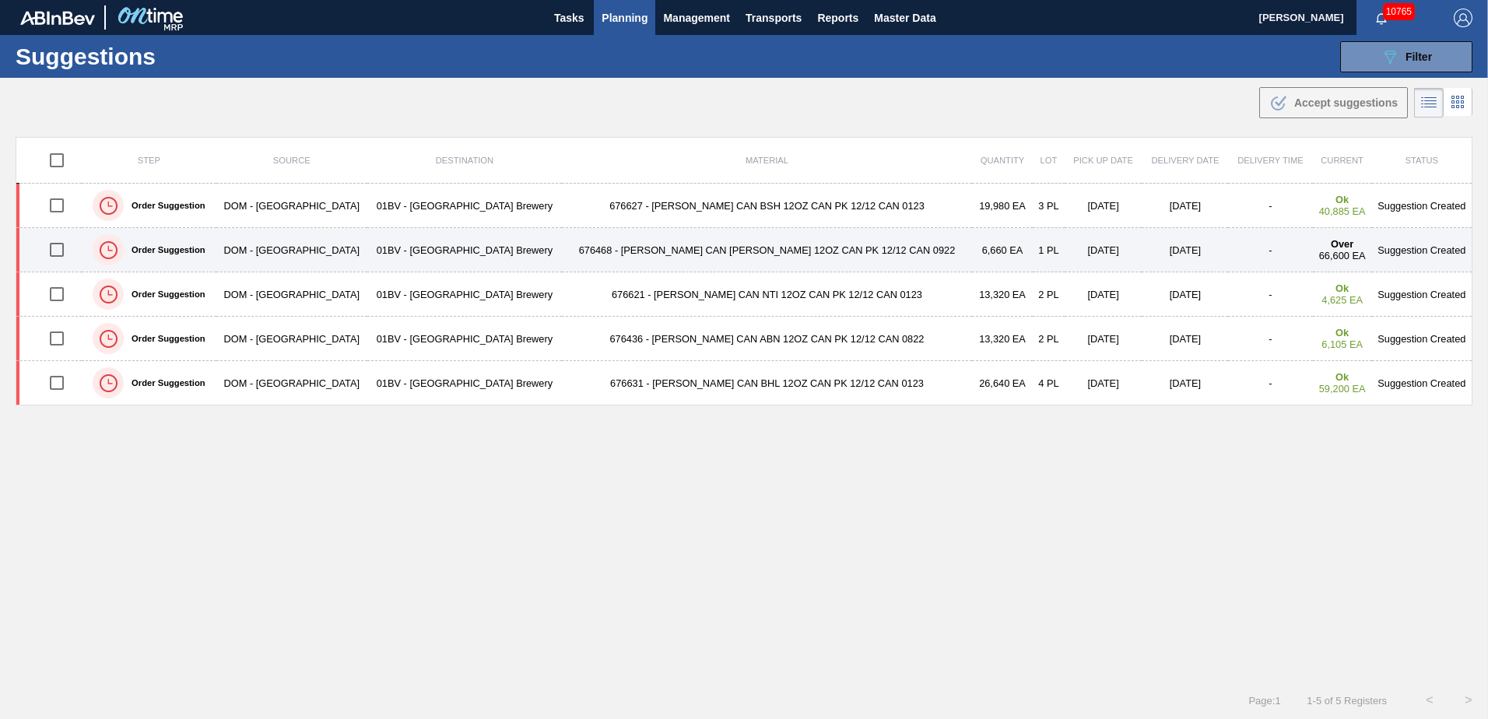
click at [637, 253] on td "676468 - CARR CAN BUD 12OZ CAN PK 12/12 CAN 0922" at bounding box center [767, 250] width 410 height 44
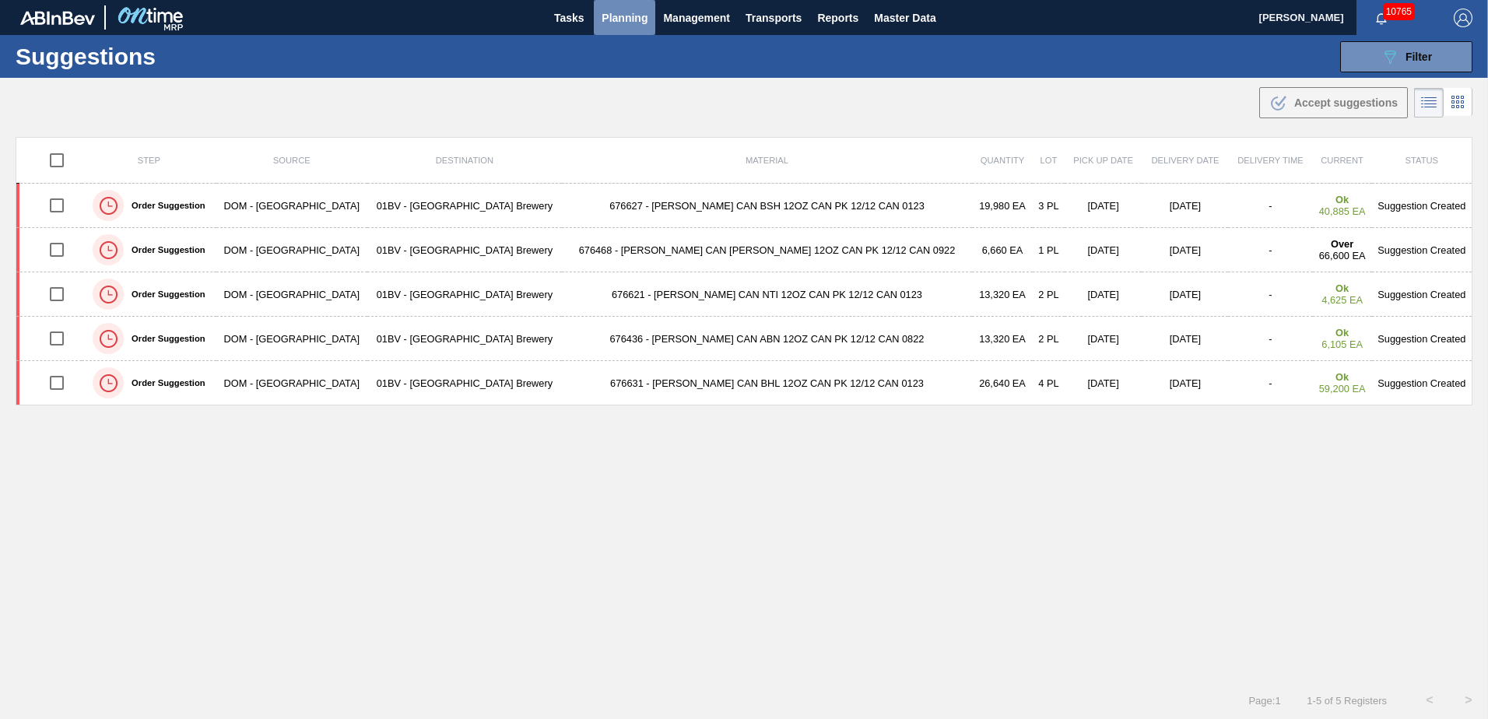
click at [624, 11] on span "Planning" at bounding box center [625, 18] width 46 height 19
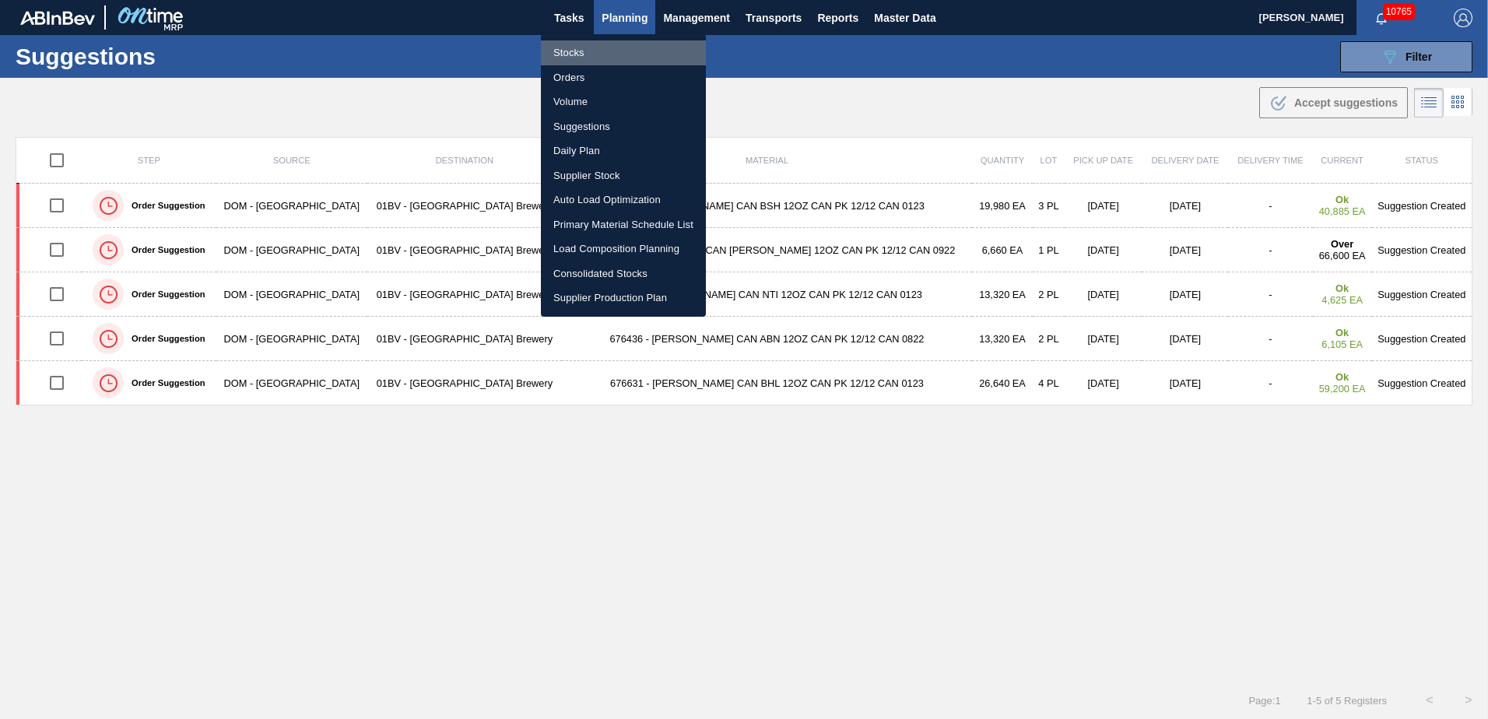
click at [578, 52] on li "Stocks" at bounding box center [623, 52] width 165 height 25
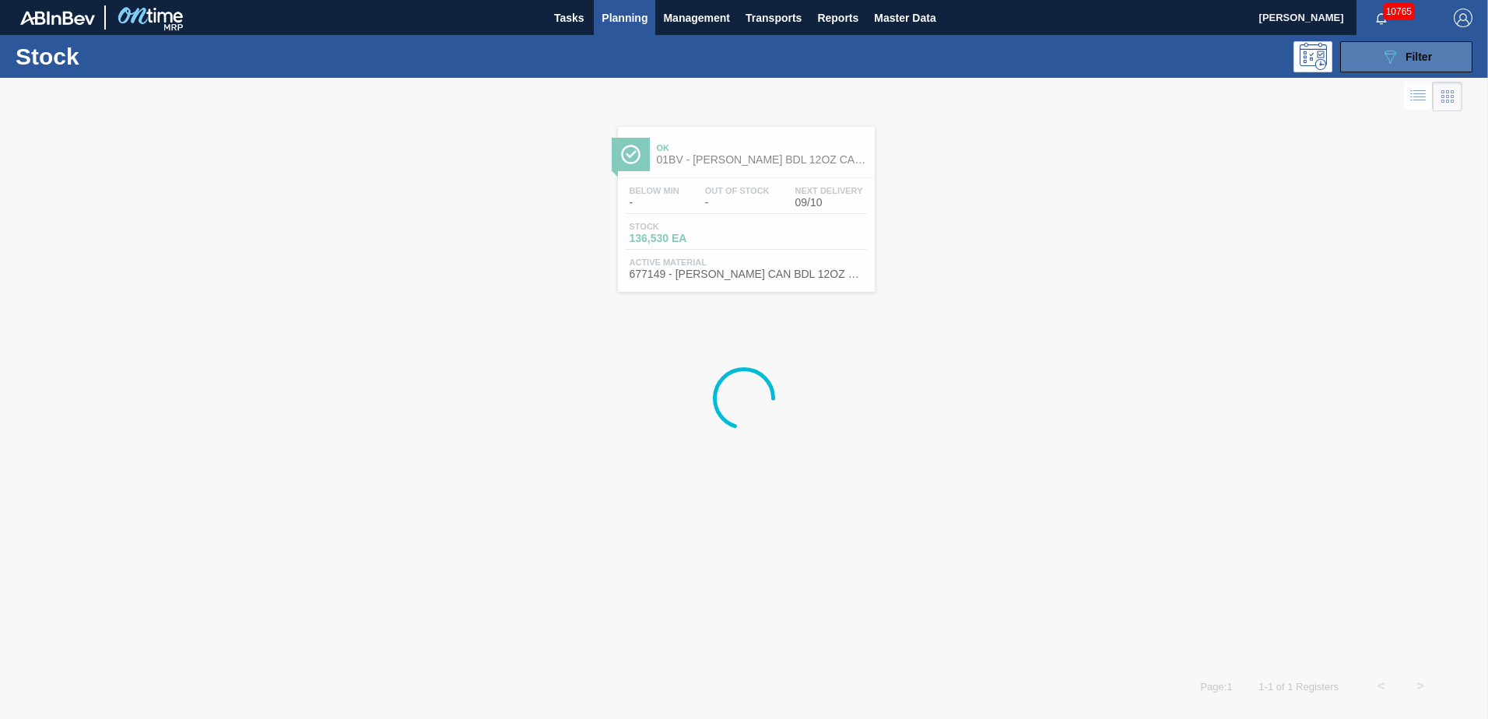
click at [1399, 58] on icon "089F7B8B-B2A5-4AFE-B5C0-19BA573D28AC" at bounding box center [1390, 56] width 19 height 19
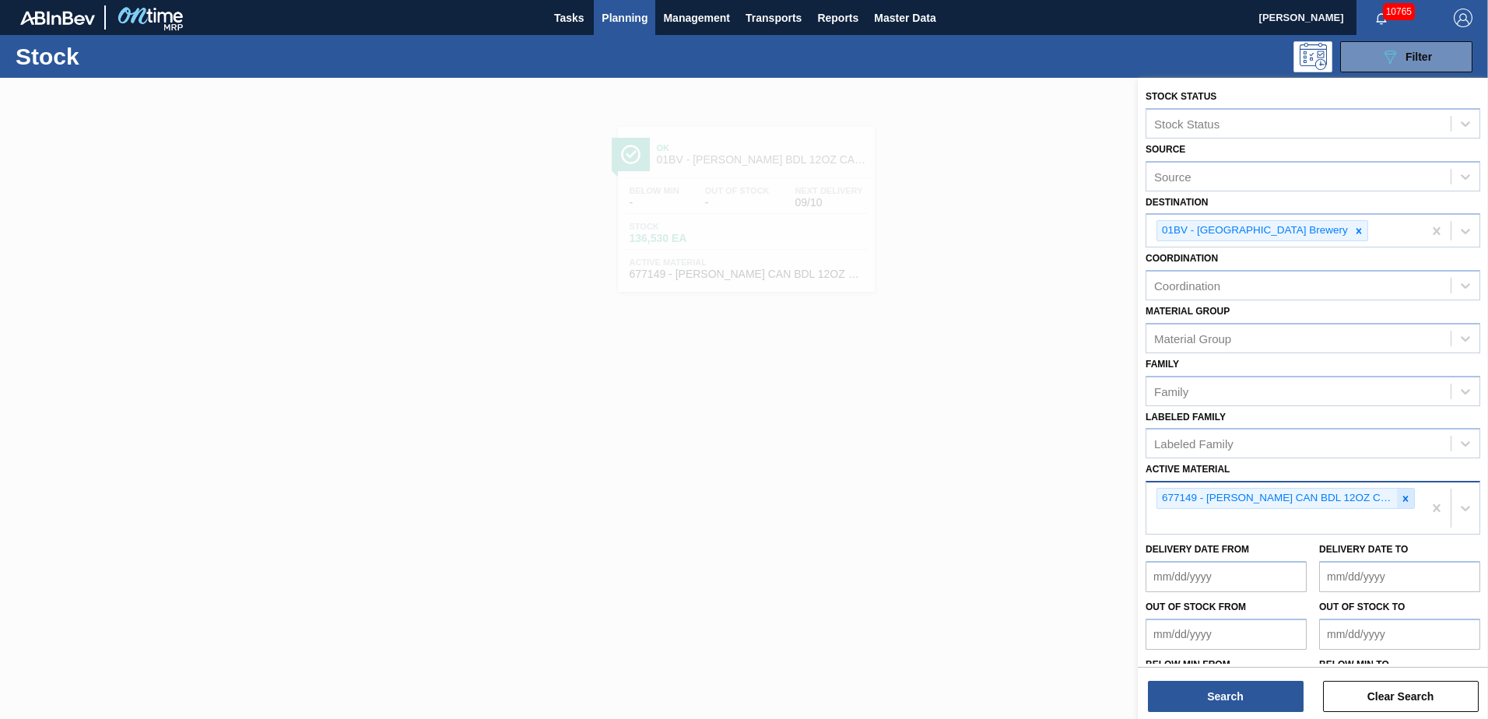
click at [1400, 494] on icon at bounding box center [1405, 498] width 11 height 11
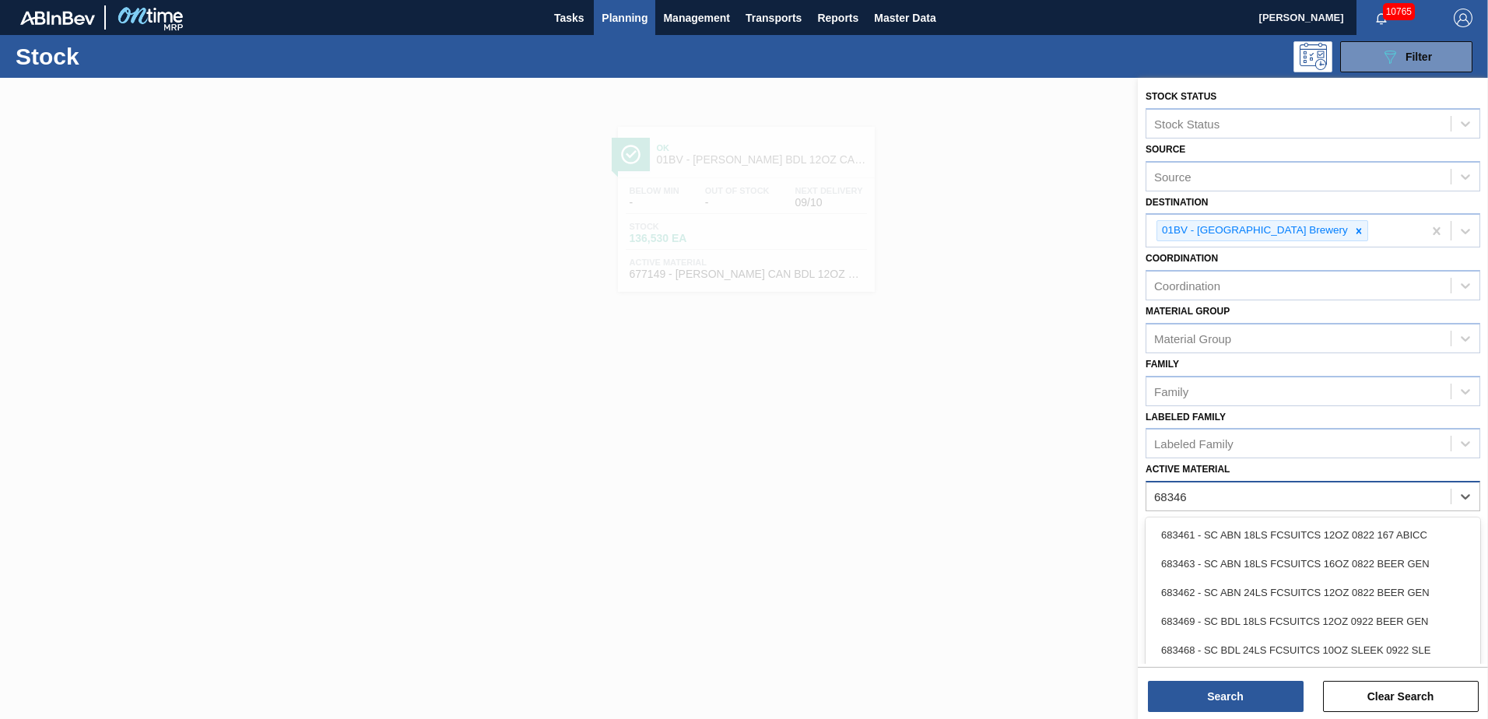
type Material "683461"
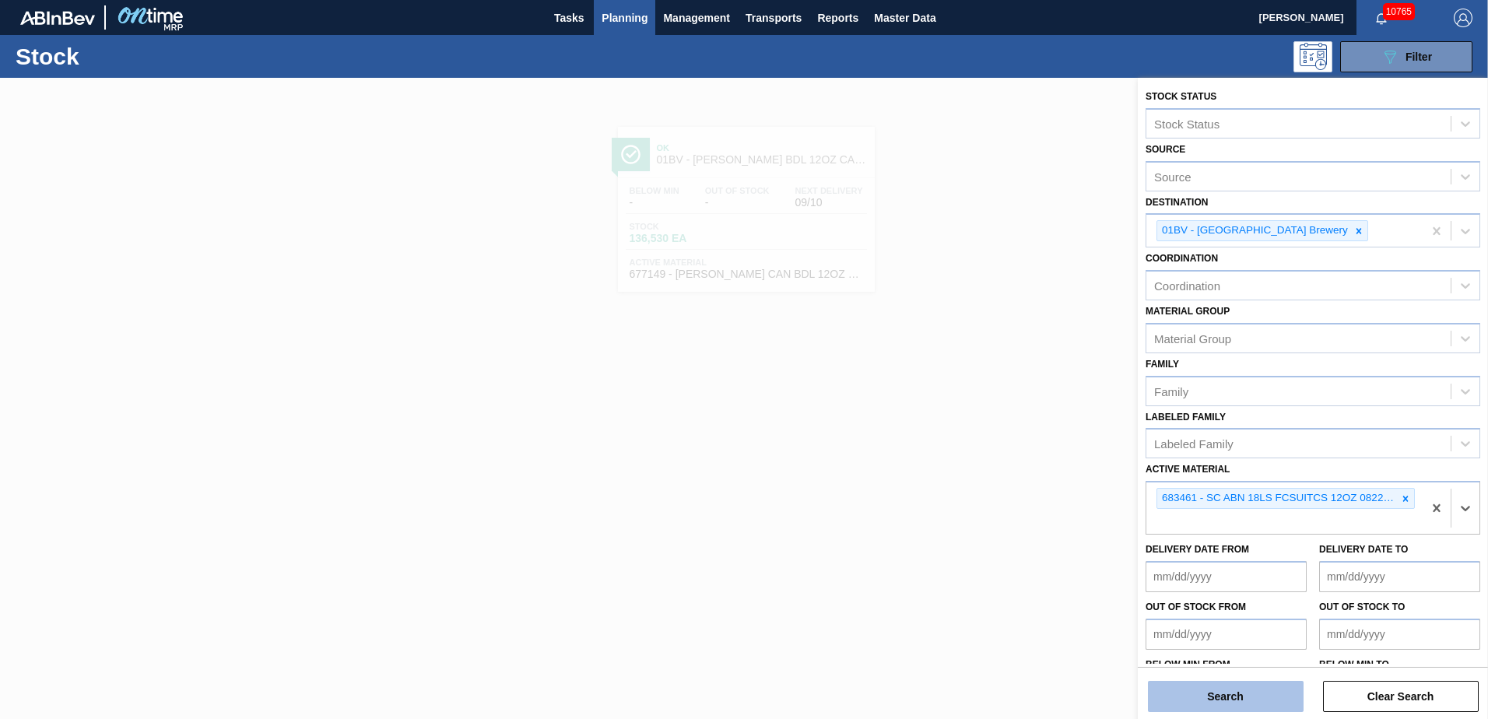
click at [1199, 699] on button "Search" at bounding box center [1226, 696] width 156 height 31
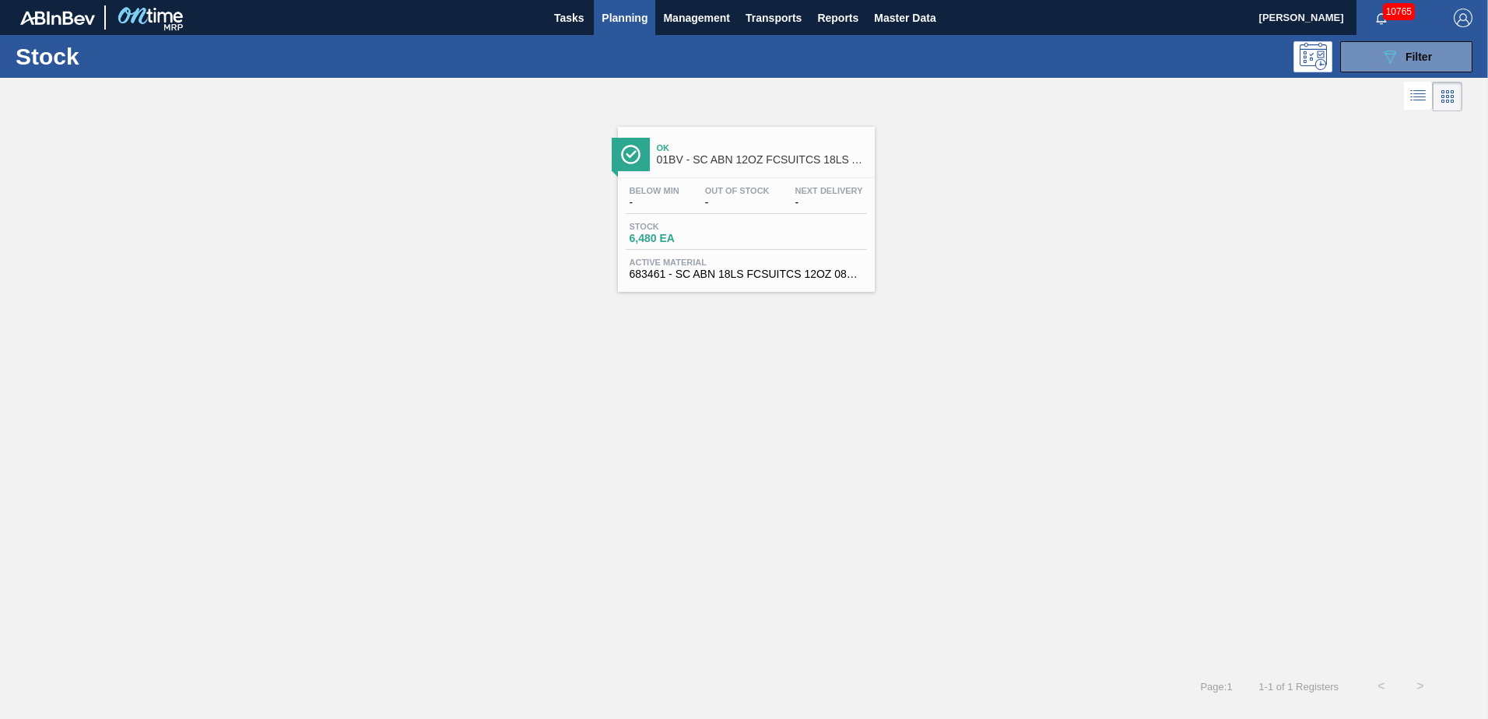
click at [689, 155] on span "01BV - SC ABN 12OZ FCSUITCS 18LS AQUEOUS COATING" at bounding box center [762, 160] width 210 height 12
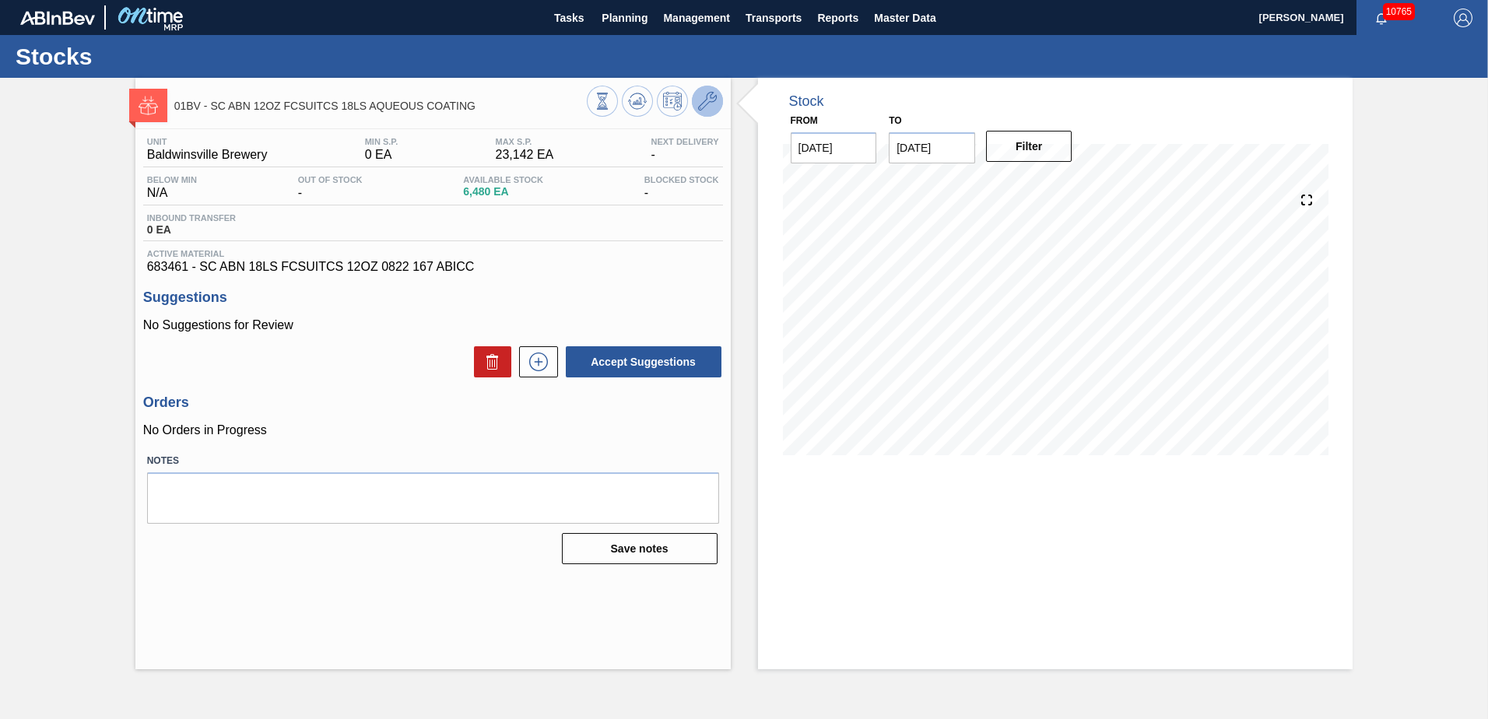
click at [711, 98] on icon at bounding box center [707, 101] width 19 height 19
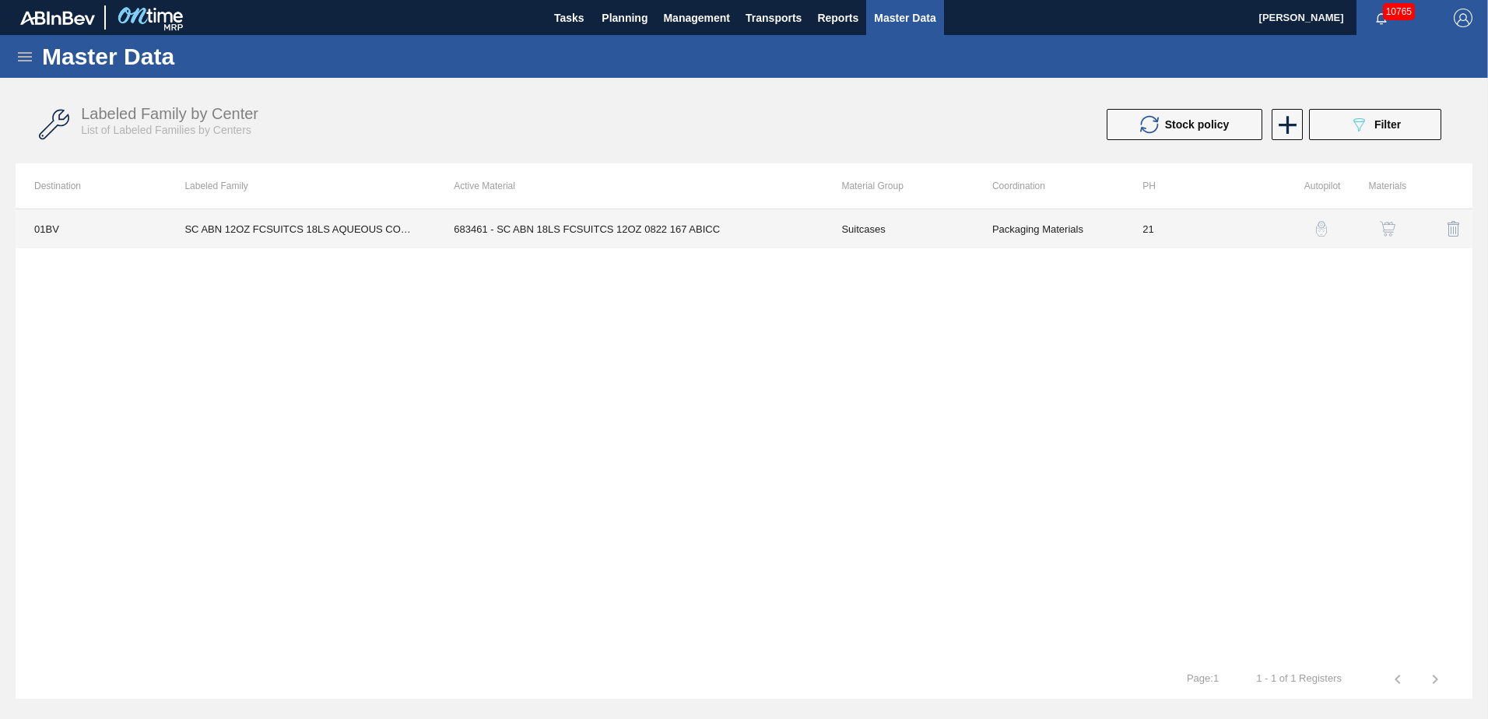
click at [600, 227] on td "683461 - SC ABN 18LS FCSUITCS 12OZ 0822 167 ABICC" at bounding box center [629, 228] width 388 height 39
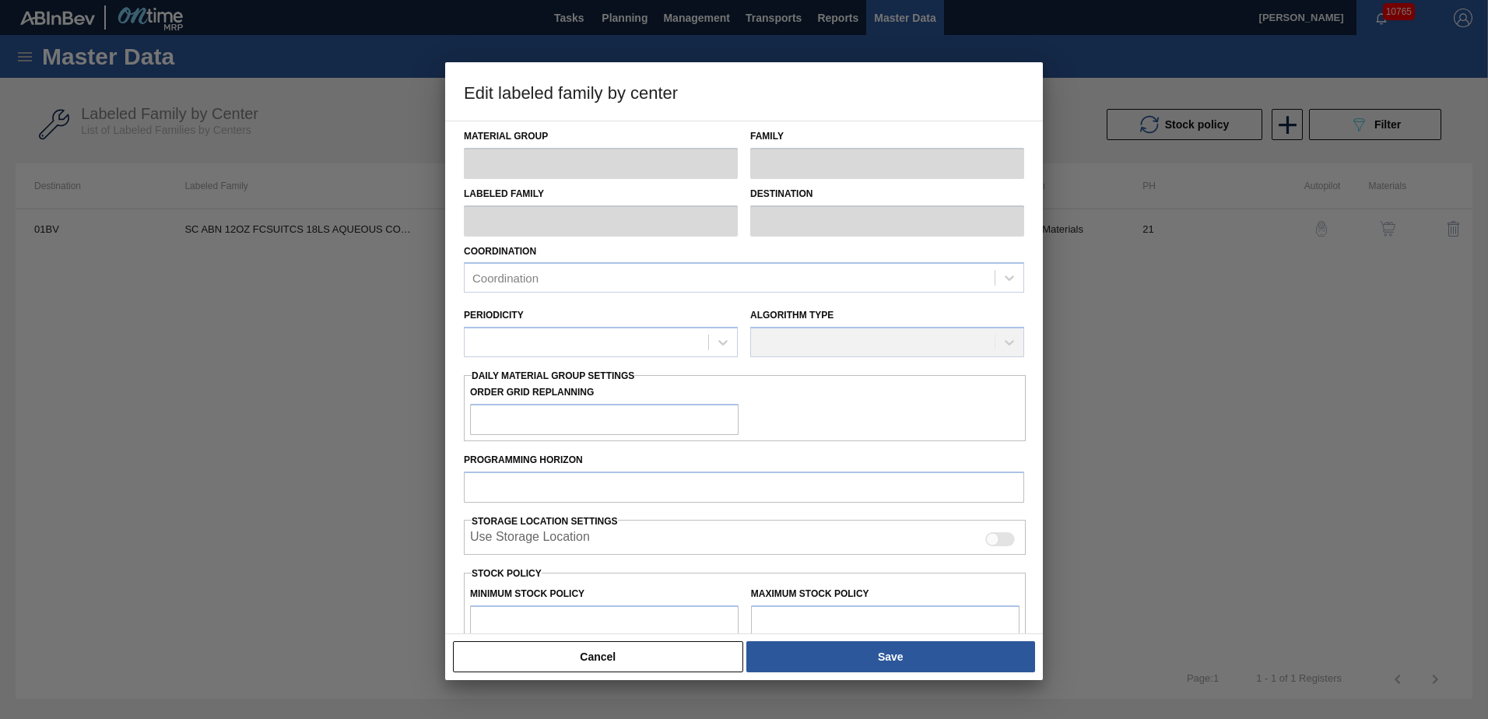
type input "Suitcases"
type input "SC ABN 12OZ FCSUITCS 18LS AQUEOUS COATING"
type input "01BV - [GEOGRAPHIC_DATA] Brewery"
type input "21"
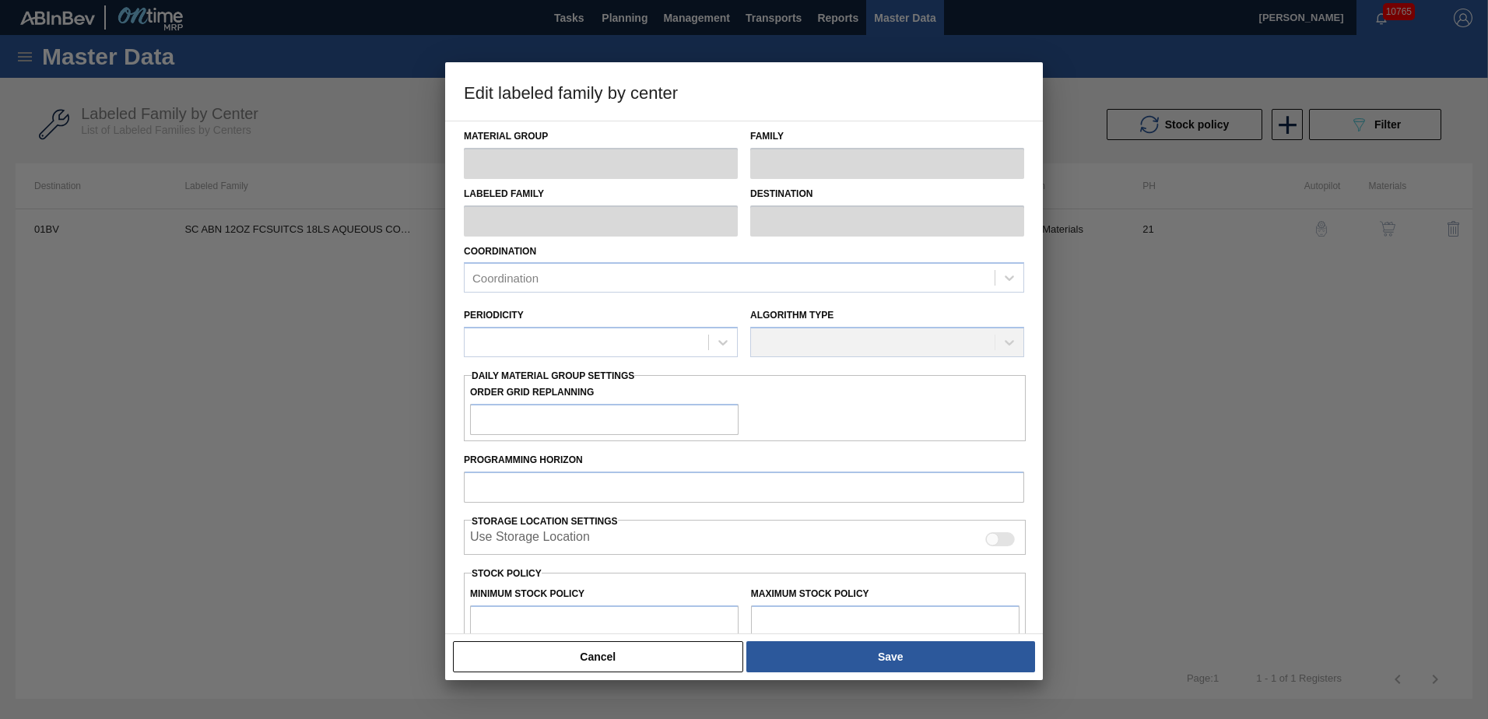
type input "0"
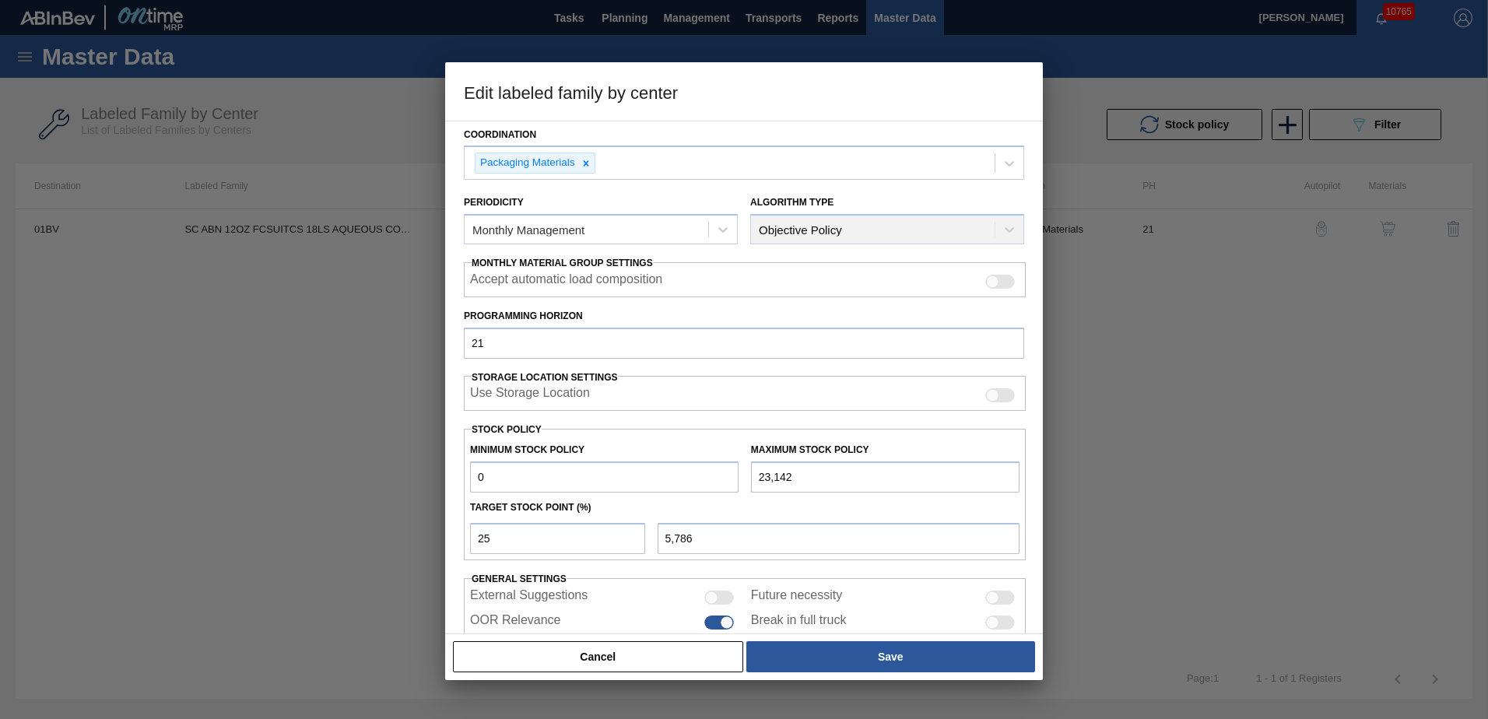
scroll to position [179, 0]
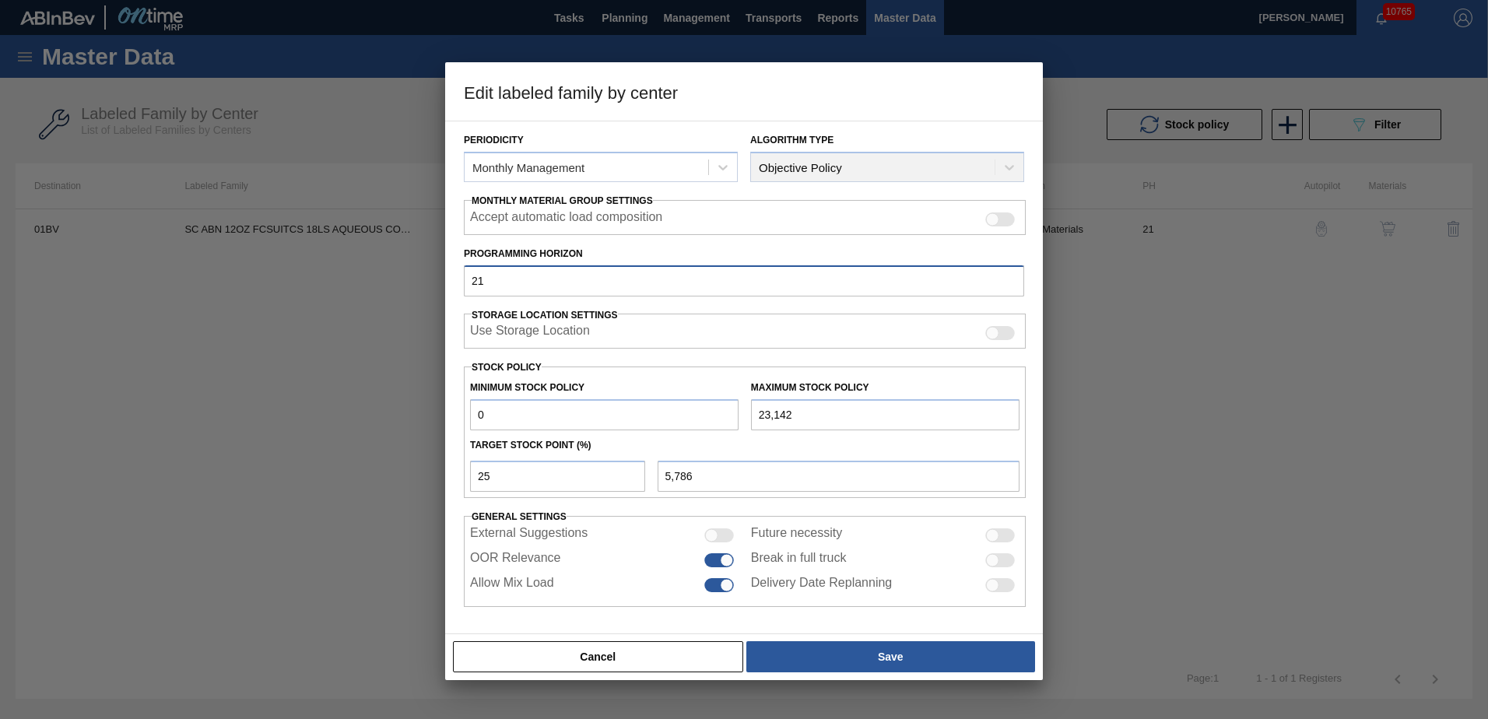
drag, startPoint x: 511, startPoint y: 285, endPoint x: 324, endPoint y: 284, distance: 186.8
click at [325, 284] on div "Edit labeled family by center Material Group Suitcases Family Suitcases Labeled…" at bounding box center [744, 359] width 1488 height 719
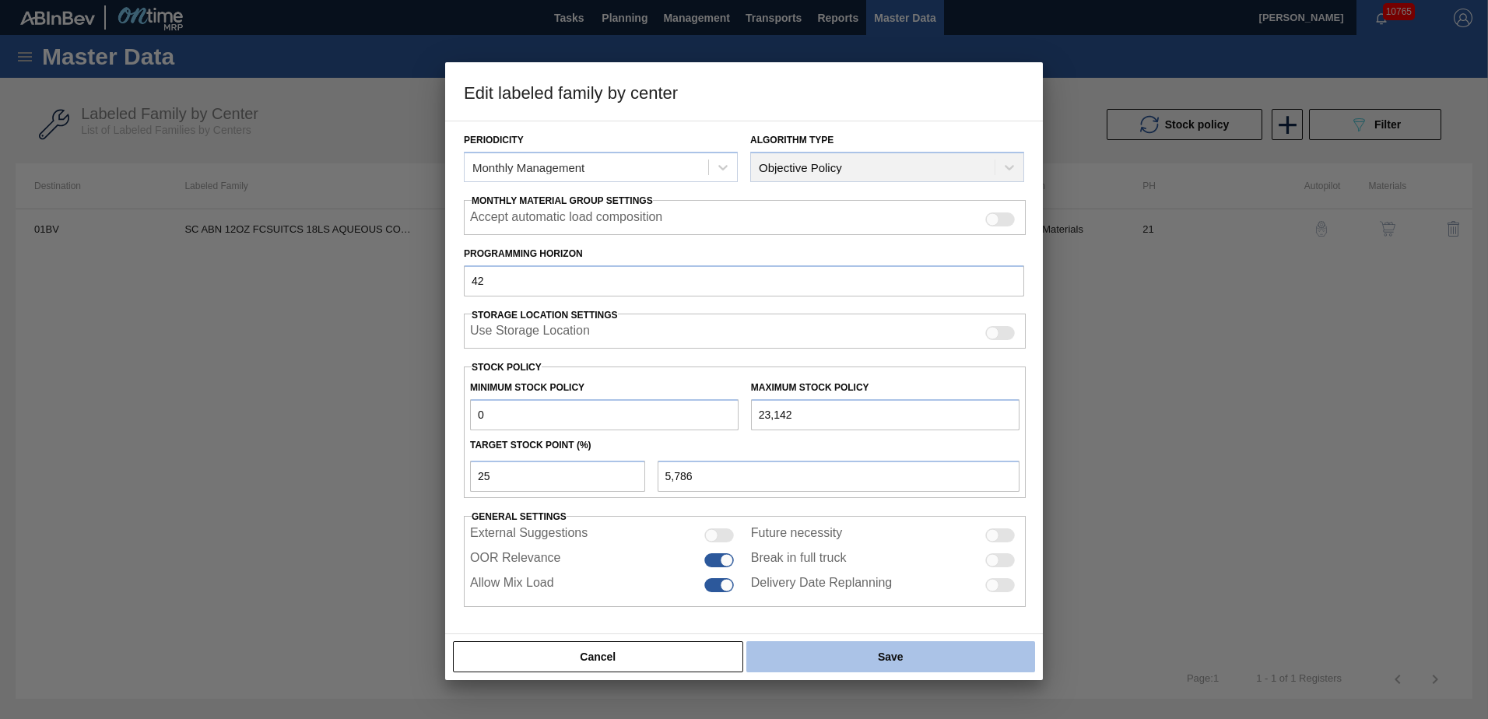
click at [890, 662] on button "Save" at bounding box center [890, 656] width 289 height 31
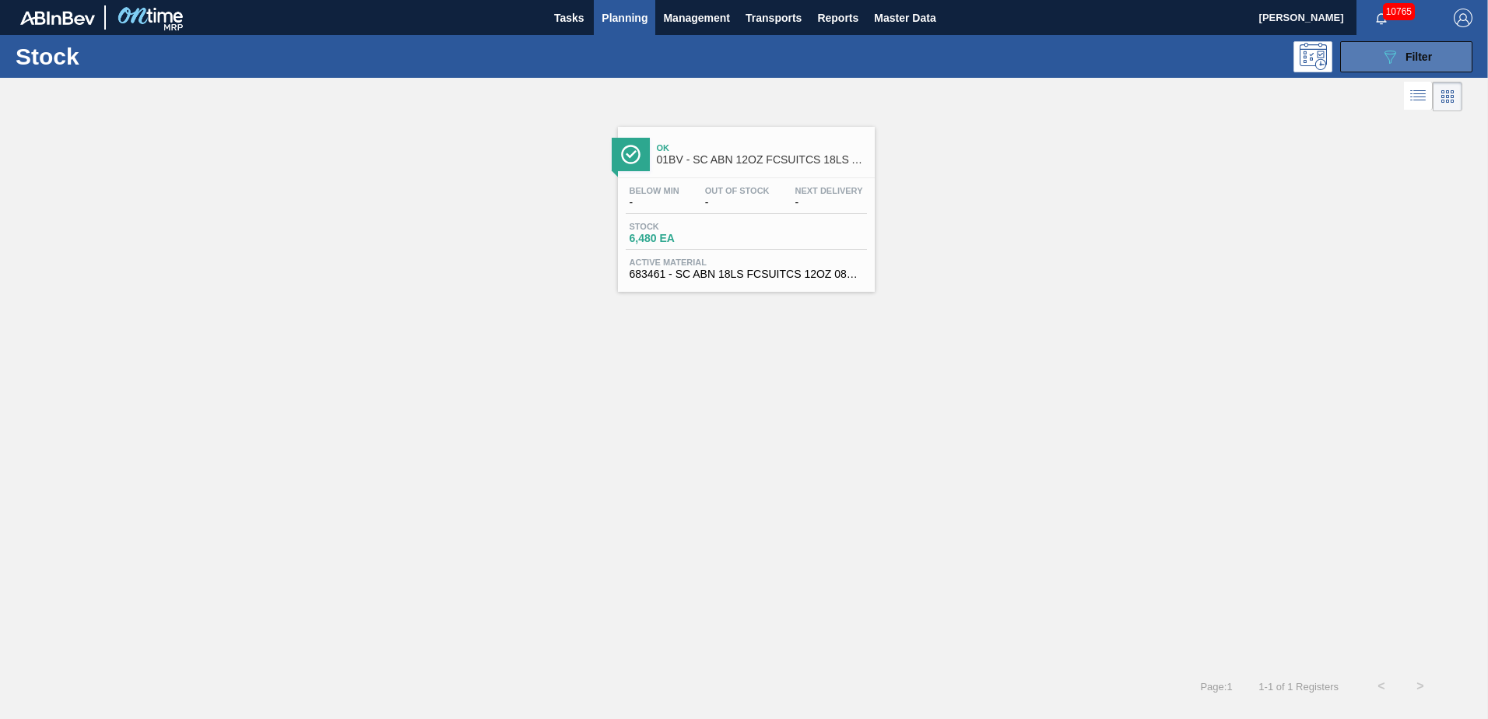
click at [1414, 53] on span "Filter" at bounding box center [1419, 57] width 26 height 12
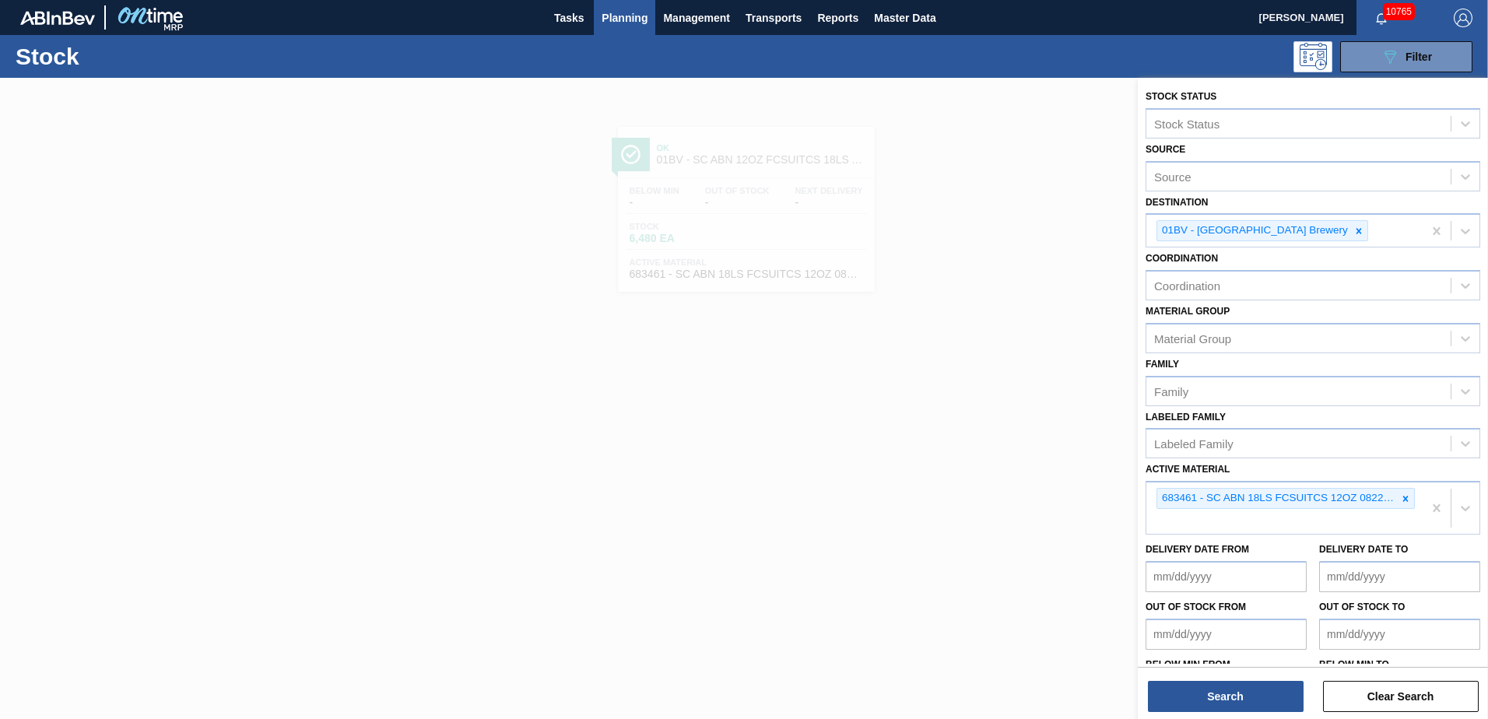
click at [1390, 37] on div "Stock 089F7B8B-B2A5-4AFE-B5C0-19BA573D28AC Filter" at bounding box center [744, 56] width 1488 height 43
click at [634, 13] on span "Planning" at bounding box center [625, 18] width 46 height 19
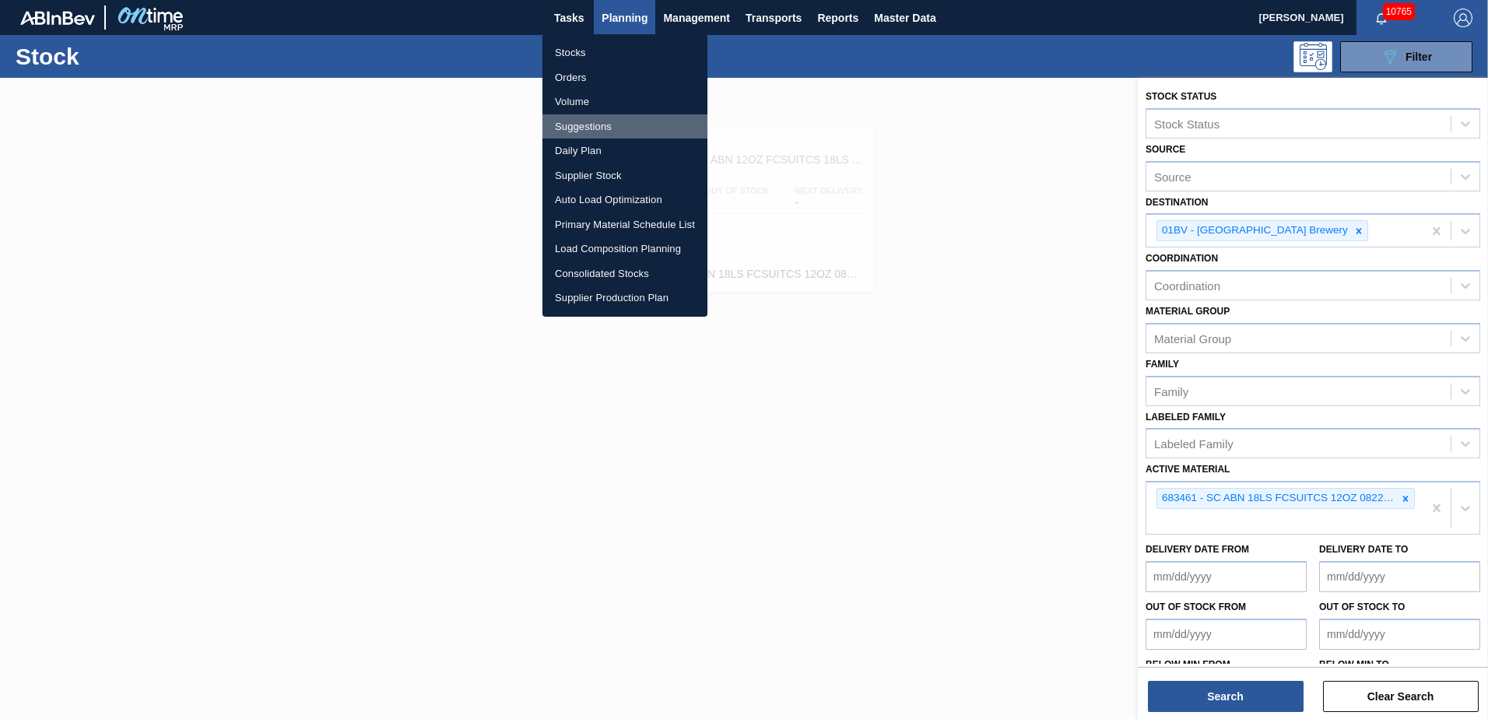
click at [581, 126] on li "Suggestions" at bounding box center [625, 126] width 165 height 25
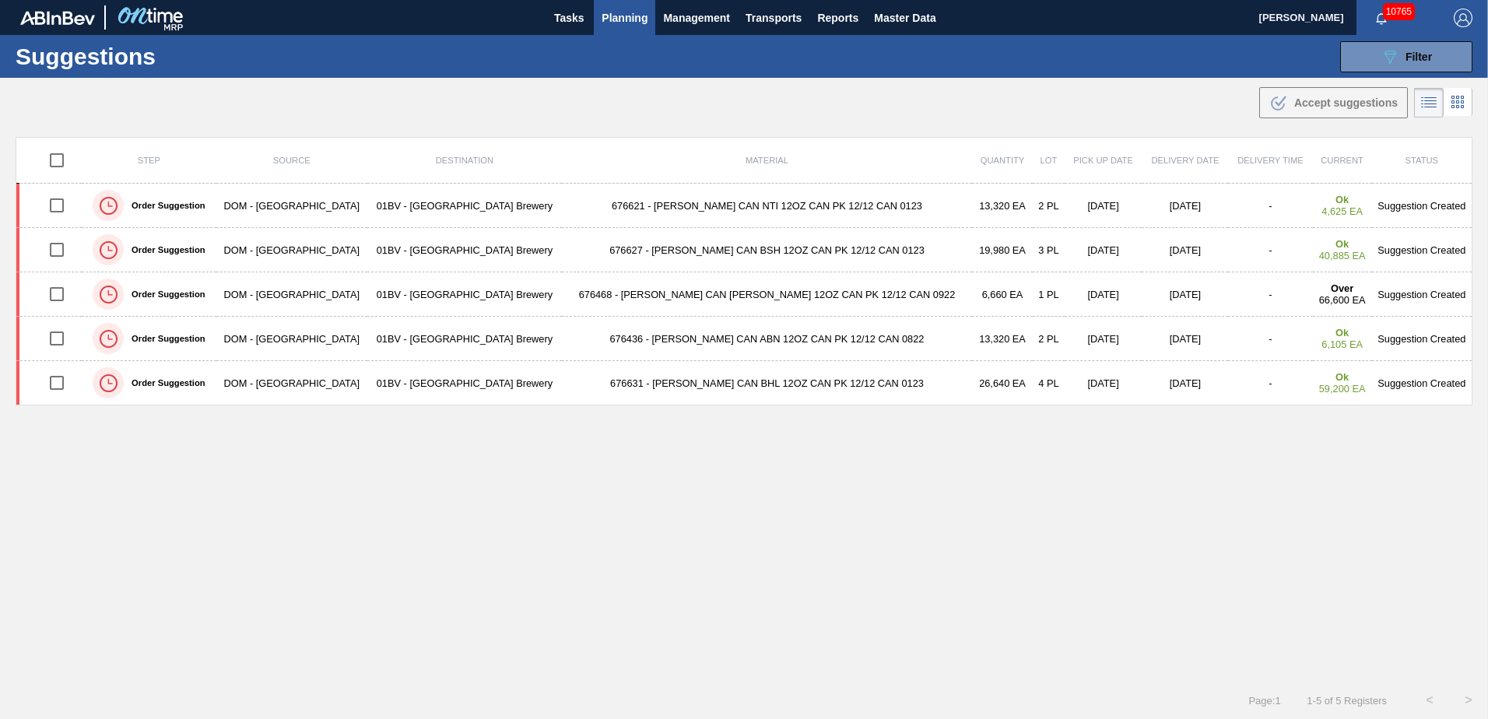
click at [621, 247] on td "676627 - CARR CAN BSH 12OZ CAN PK 12/12 CAN 0123" at bounding box center [767, 250] width 410 height 44
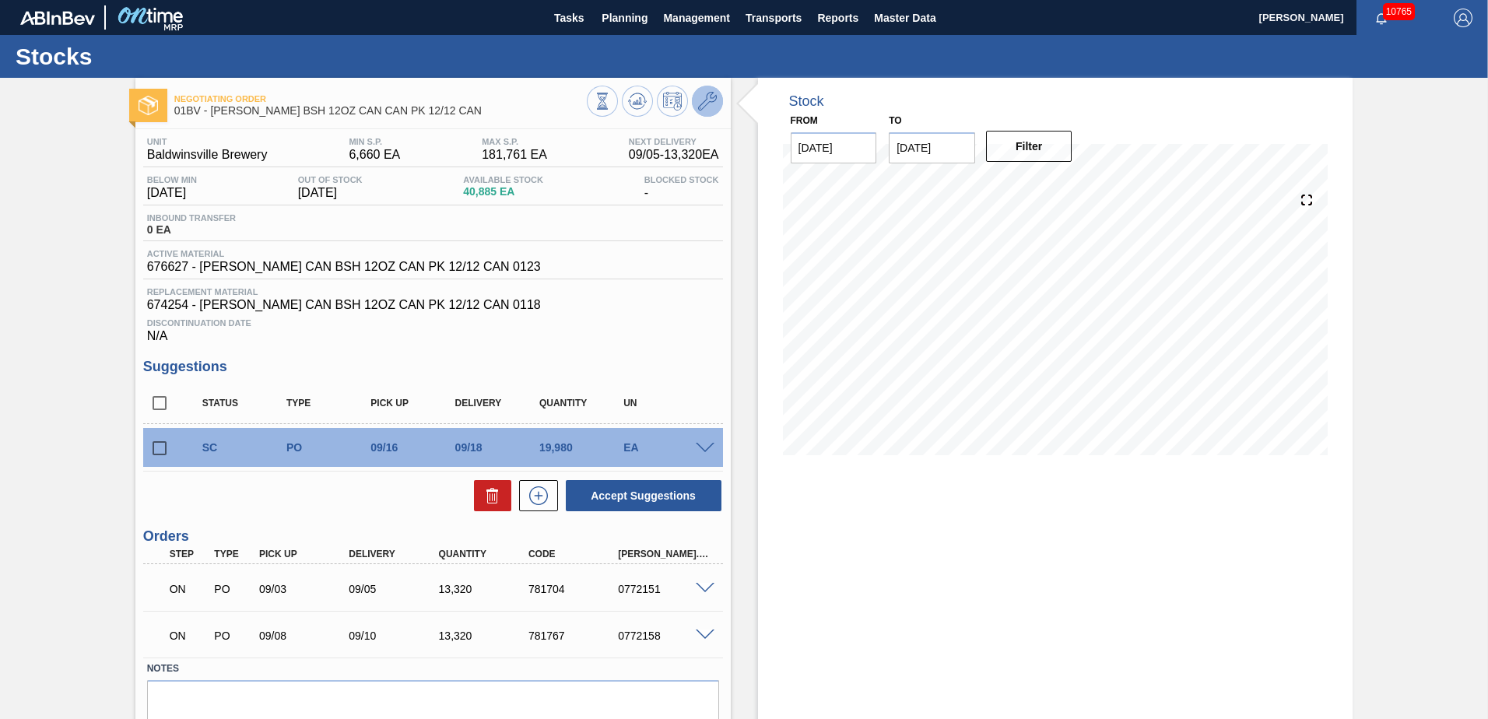
click at [705, 100] on icon at bounding box center [707, 101] width 19 height 19
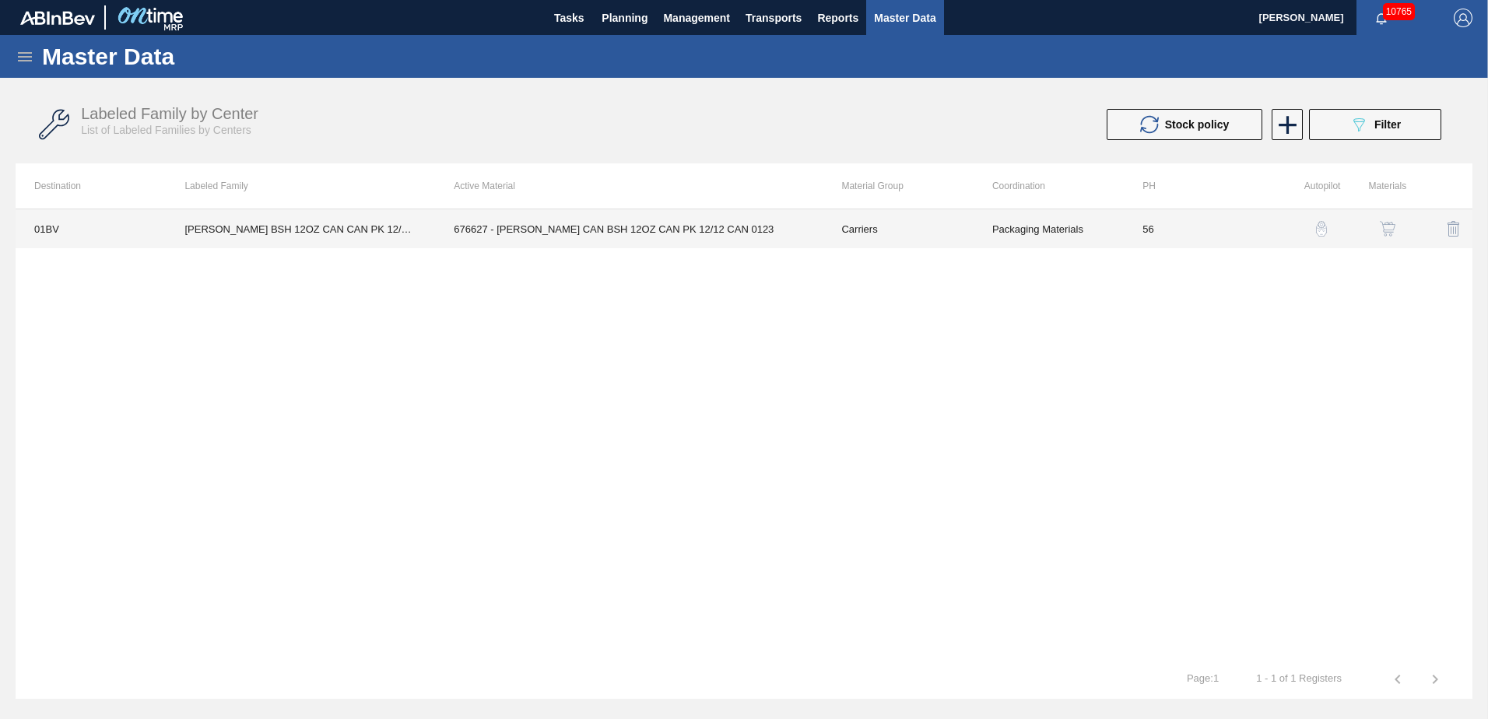
click at [572, 228] on td "676627 - CARR CAN BSH 12OZ CAN PK 12/12 CAN 0123" at bounding box center [629, 228] width 388 height 39
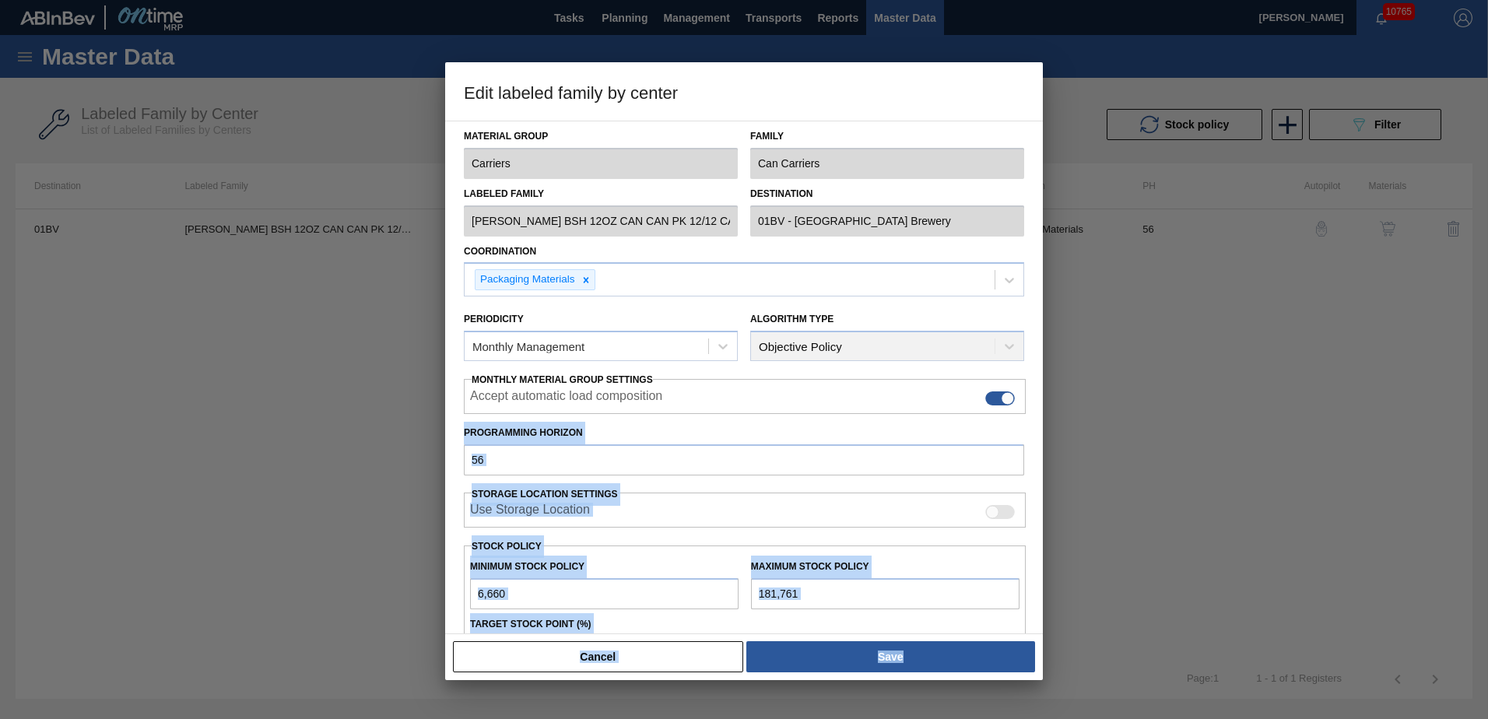
drag, startPoint x: 1040, startPoint y: 403, endPoint x: 1053, endPoint y: 469, distance: 66.7
click at [1053, 469] on div "Edit labeled family by center Material Group Carriers Family Can Carriers Label…" at bounding box center [744, 359] width 1488 height 719
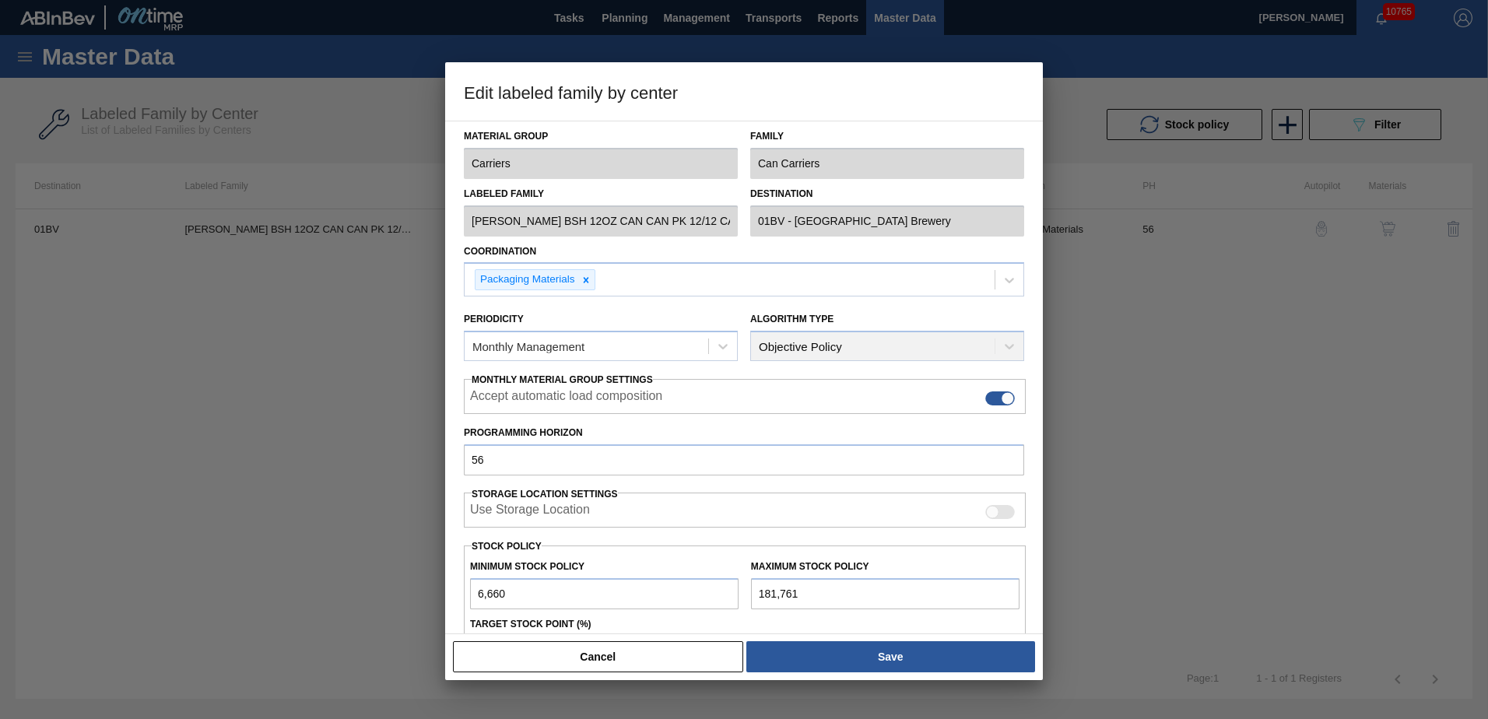
click at [1036, 319] on div "Material Group Carriers Family Can Carriers Labeled Family CARR BSH 12OZ CAN CA…" at bounding box center [744, 378] width 598 height 514
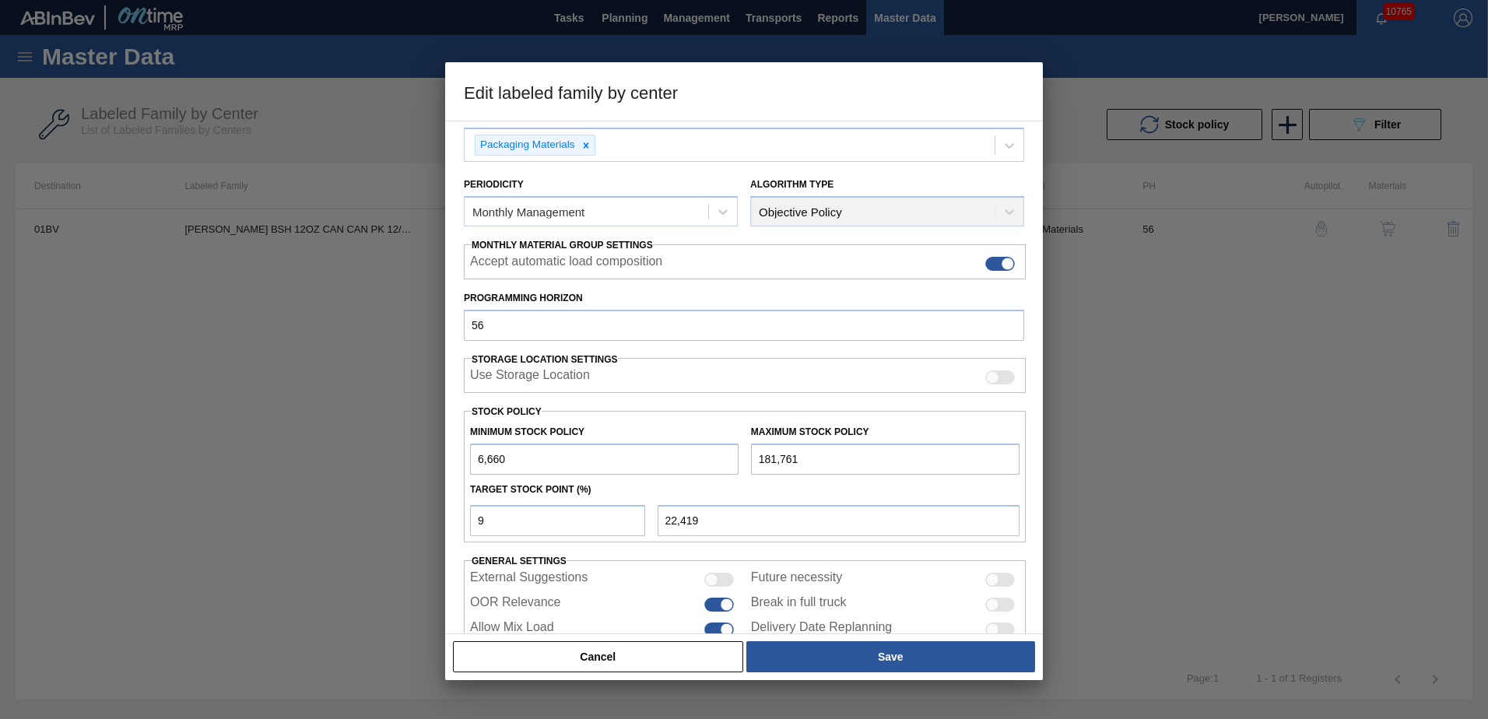
scroll to position [179, 0]
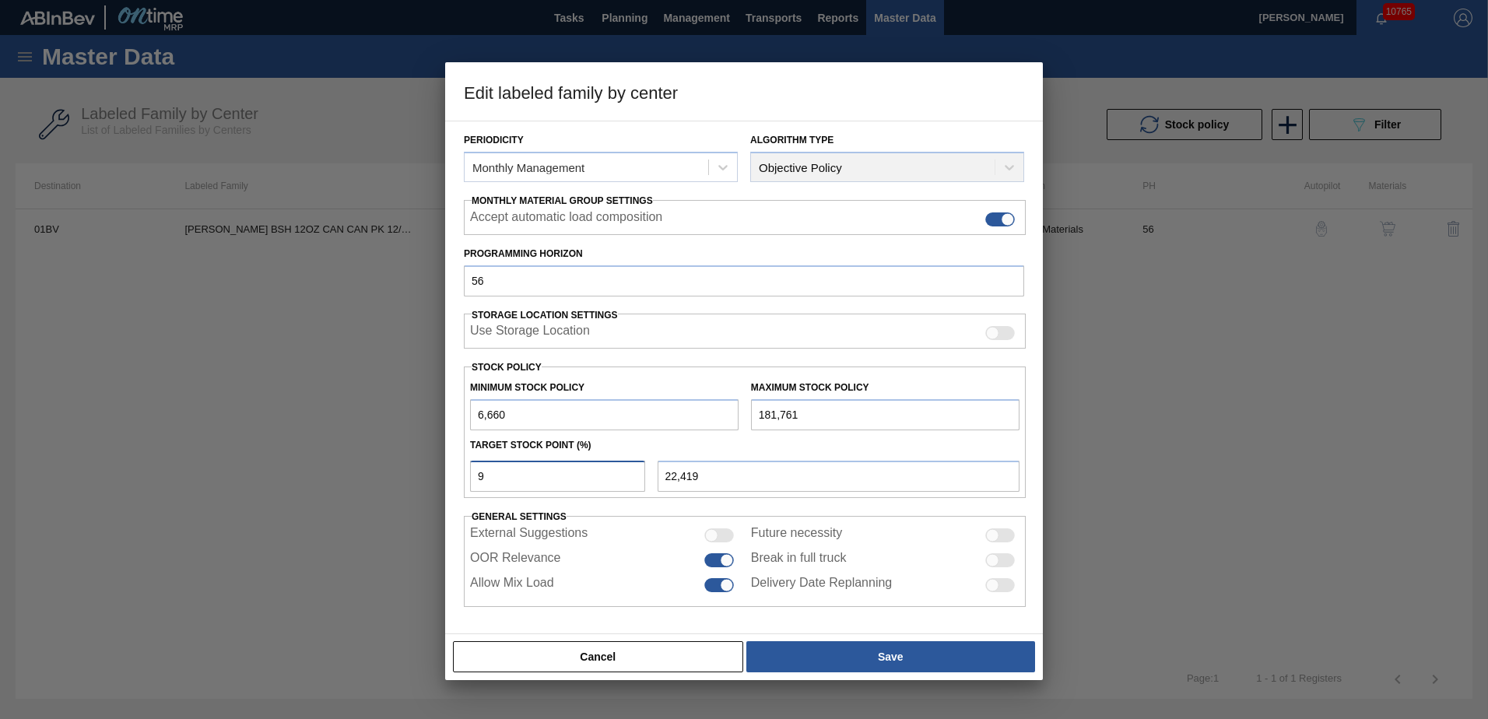
click at [484, 467] on input "9" at bounding box center [557, 476] width 175 height 31
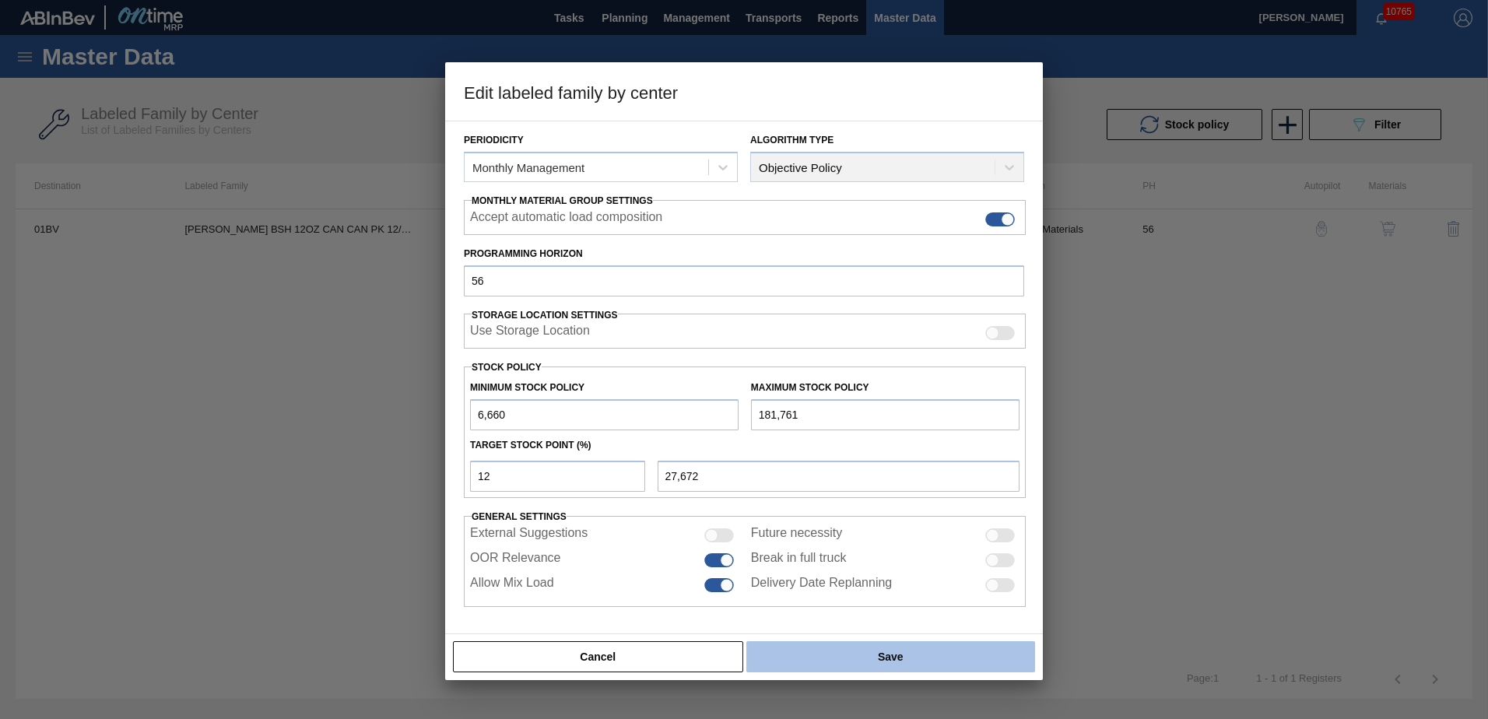
click at [923, 652] on button "Save" at bounding box center [890, 656] width 289 height 31
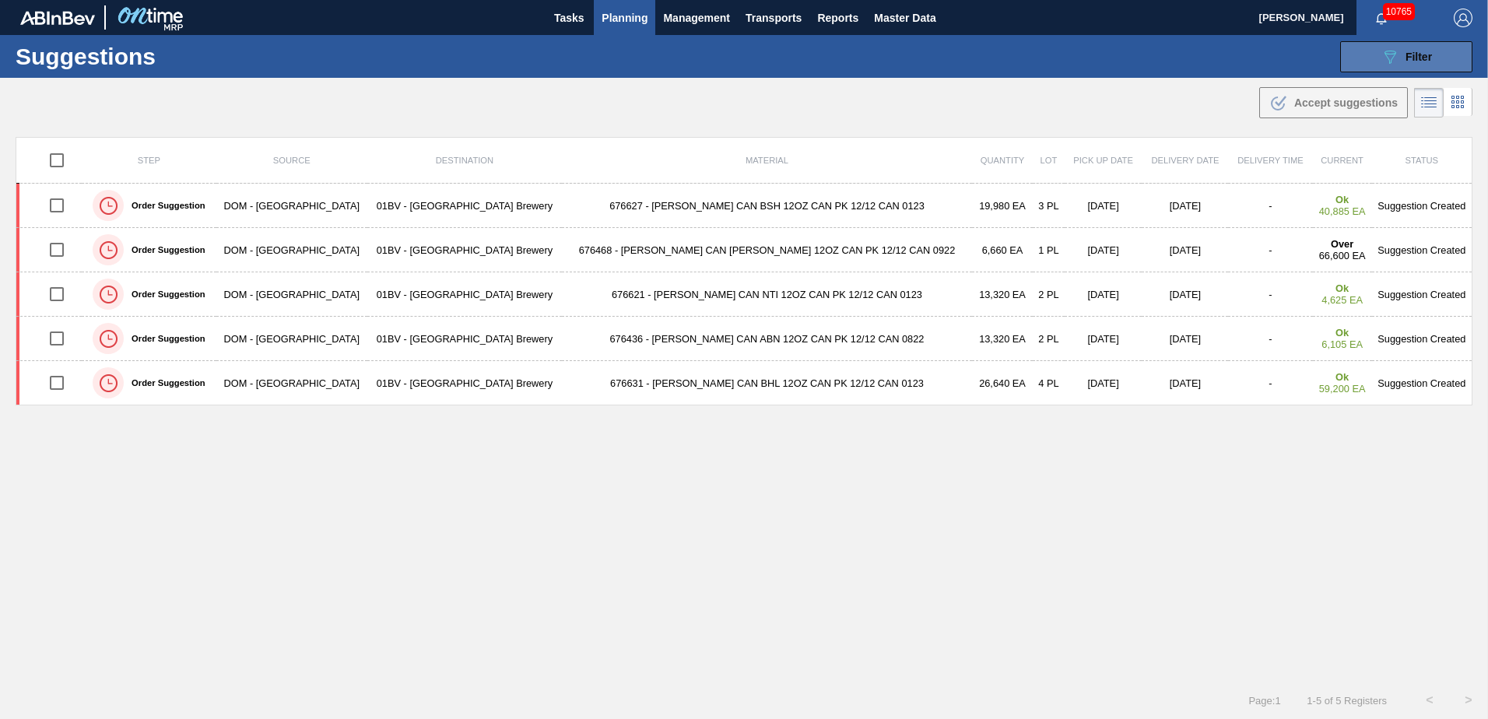
click at [1418, 49] on div "089F7B8B-B2A5-4AFE-B5C0-19BA573D28AC Filter" at bounding box center [1406, 56] width 51 height 19
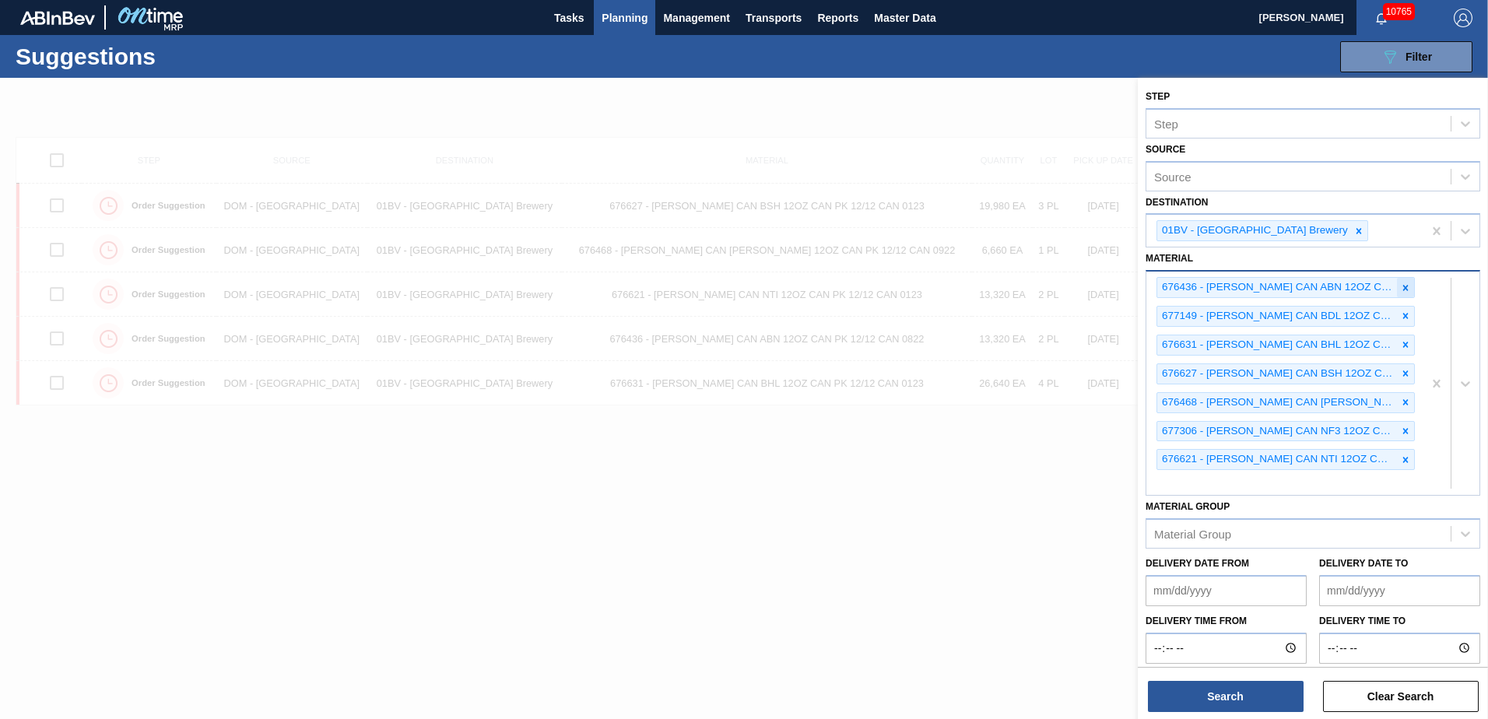
click at [1403, 286] on icon at bounding box center [1405, 287] width 5 height 5
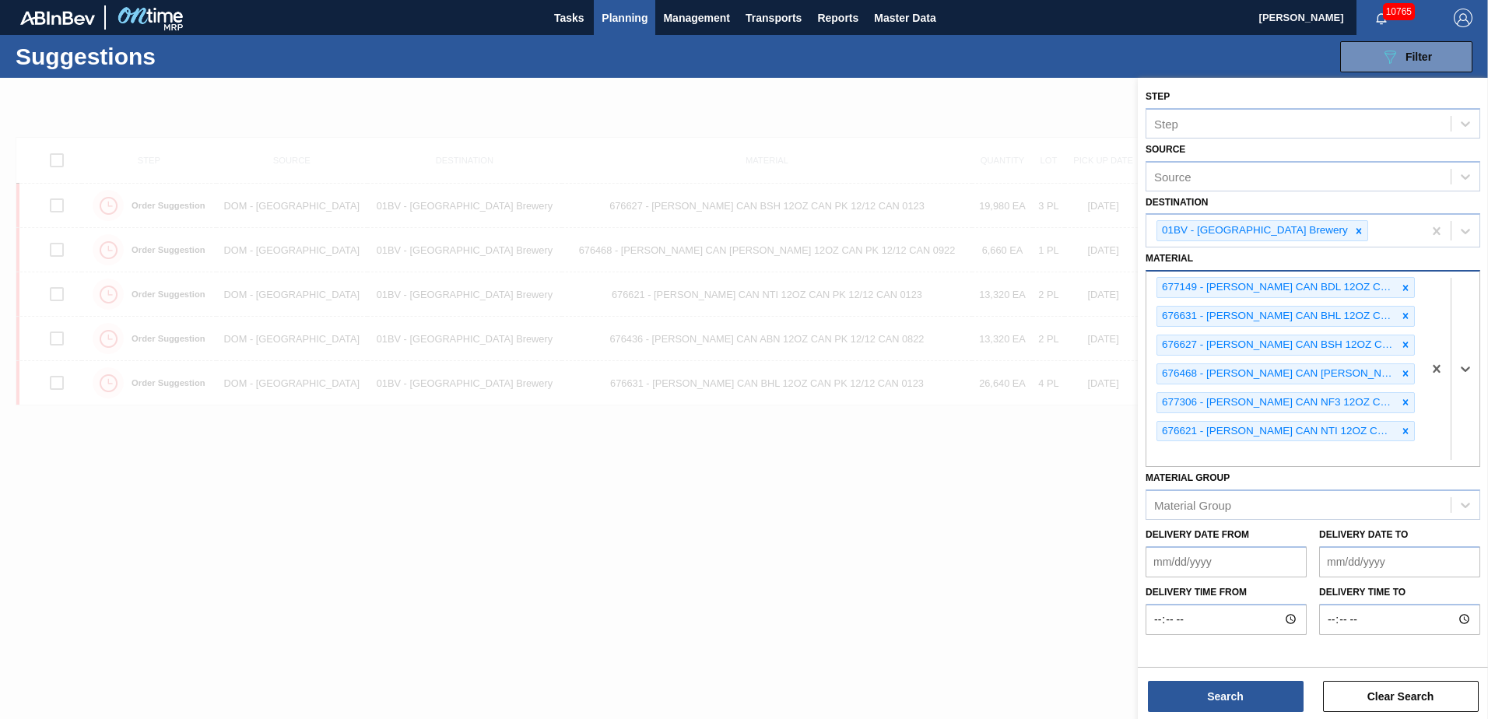
click at [1402, 286] on icon at bounding box center [1405, 288] width 11 height 11
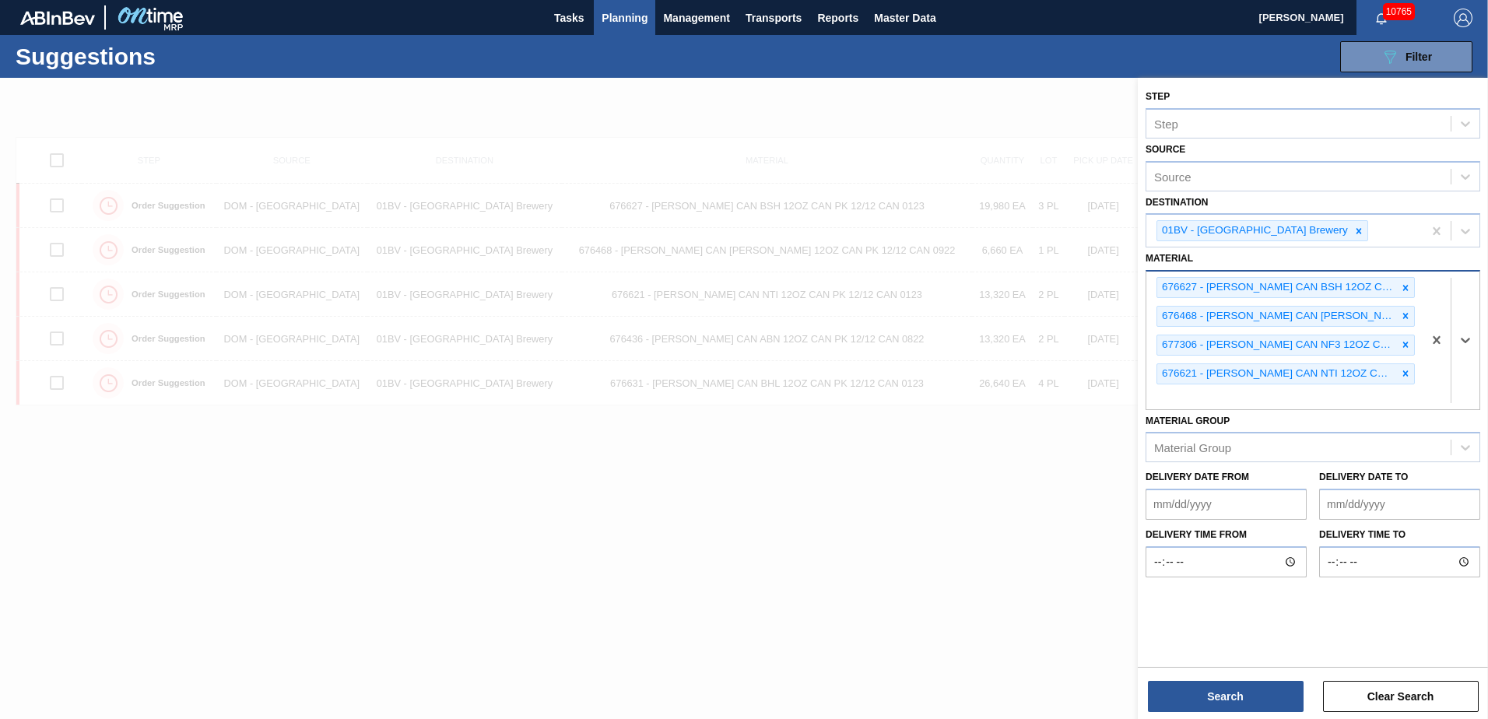
click at [1402, 286] on icon at bounding box center [1405, 288] width 11 height 11
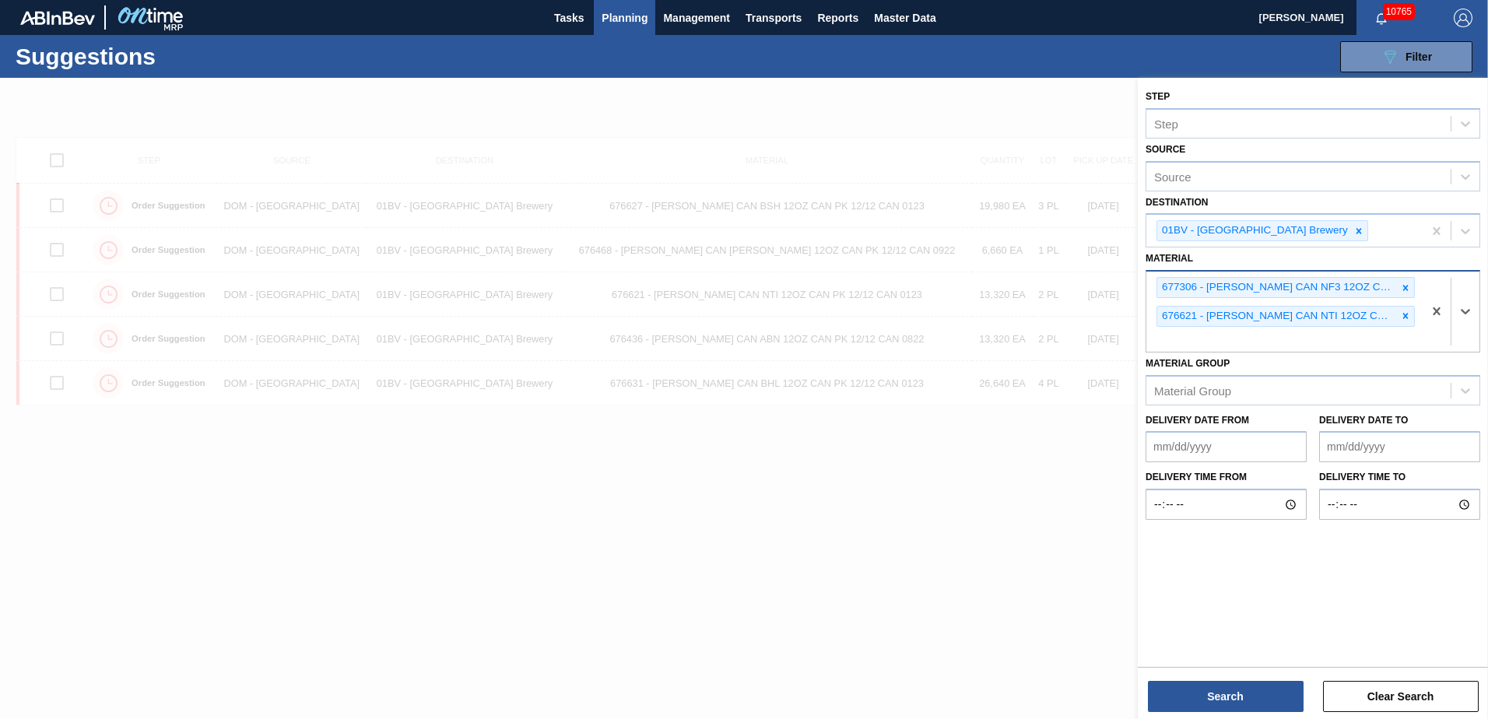
click at [1402, 286] on icon at bounding box center [1405, 288] width 11 height 11
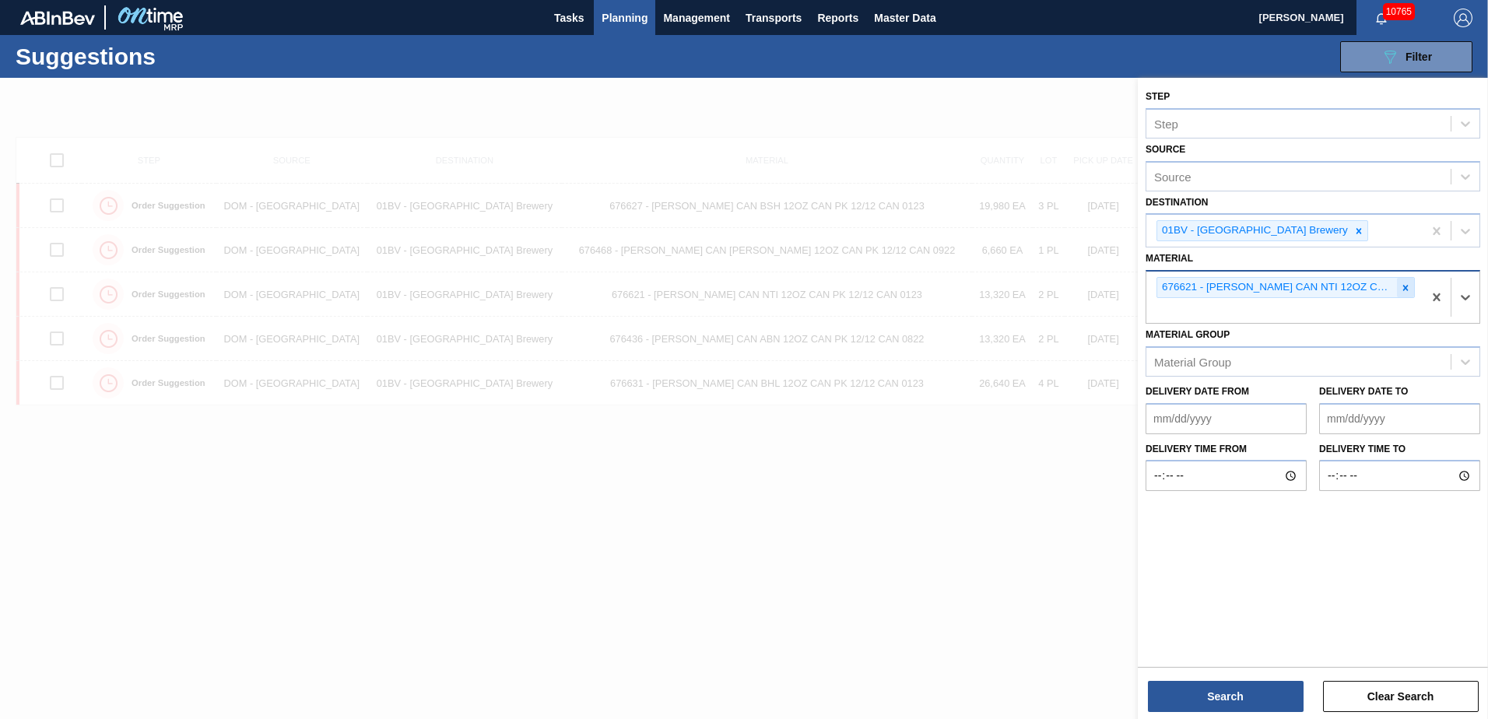
click at [1402, 286] on icon at bounding box center [1405, 288] width 11 height 11
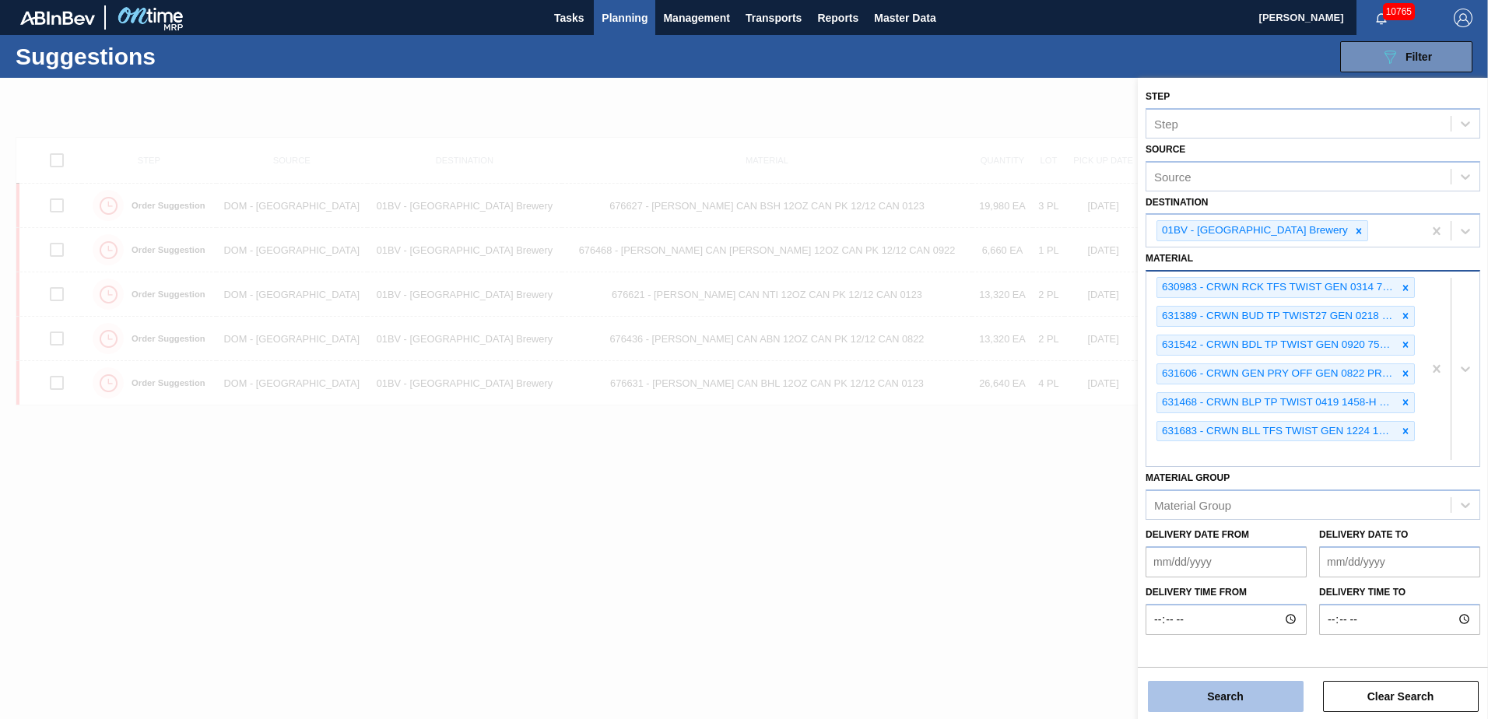
click at [1210, 701] on button "Search" at bounding box center [1226, 696] width 156 height 31
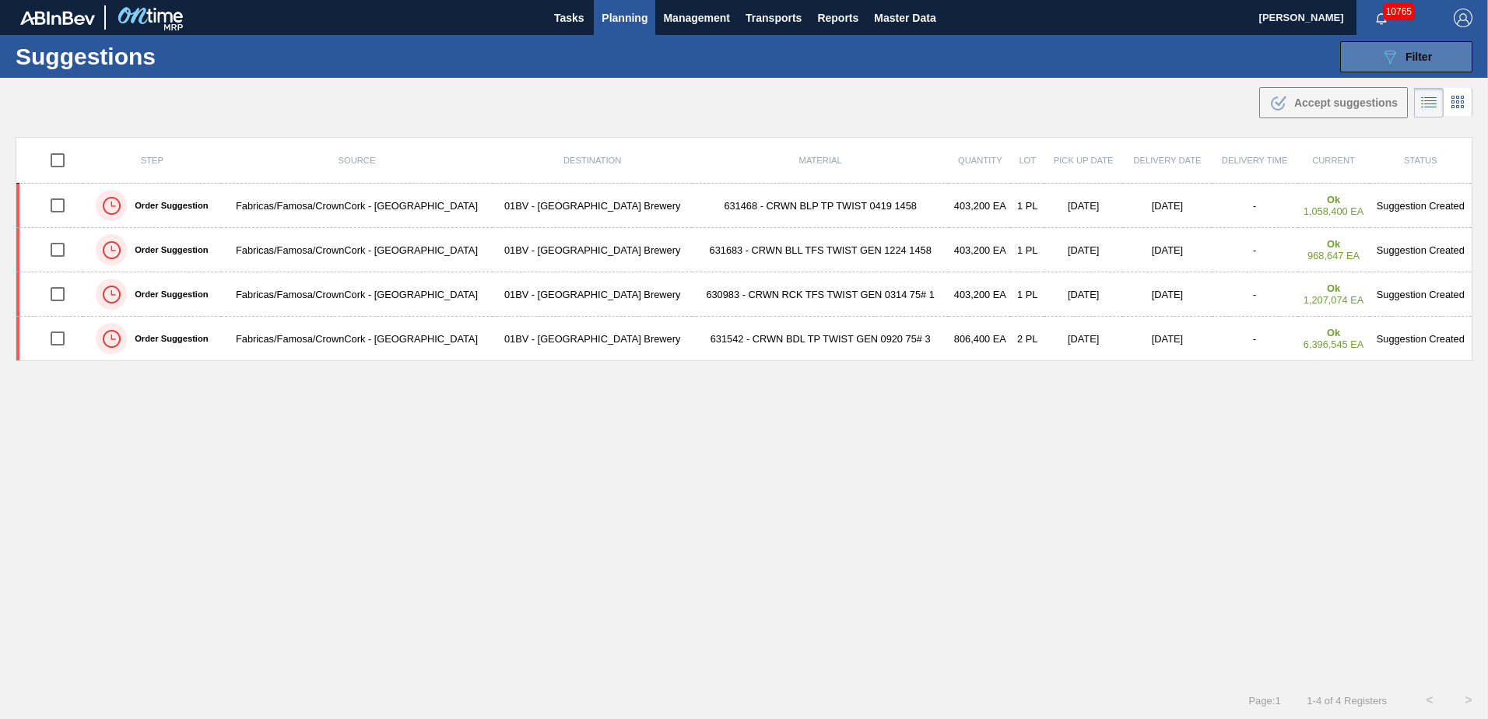
click at [1406, 54] on span "Filter" at bounding box center [1419, 57] width 26 height 12
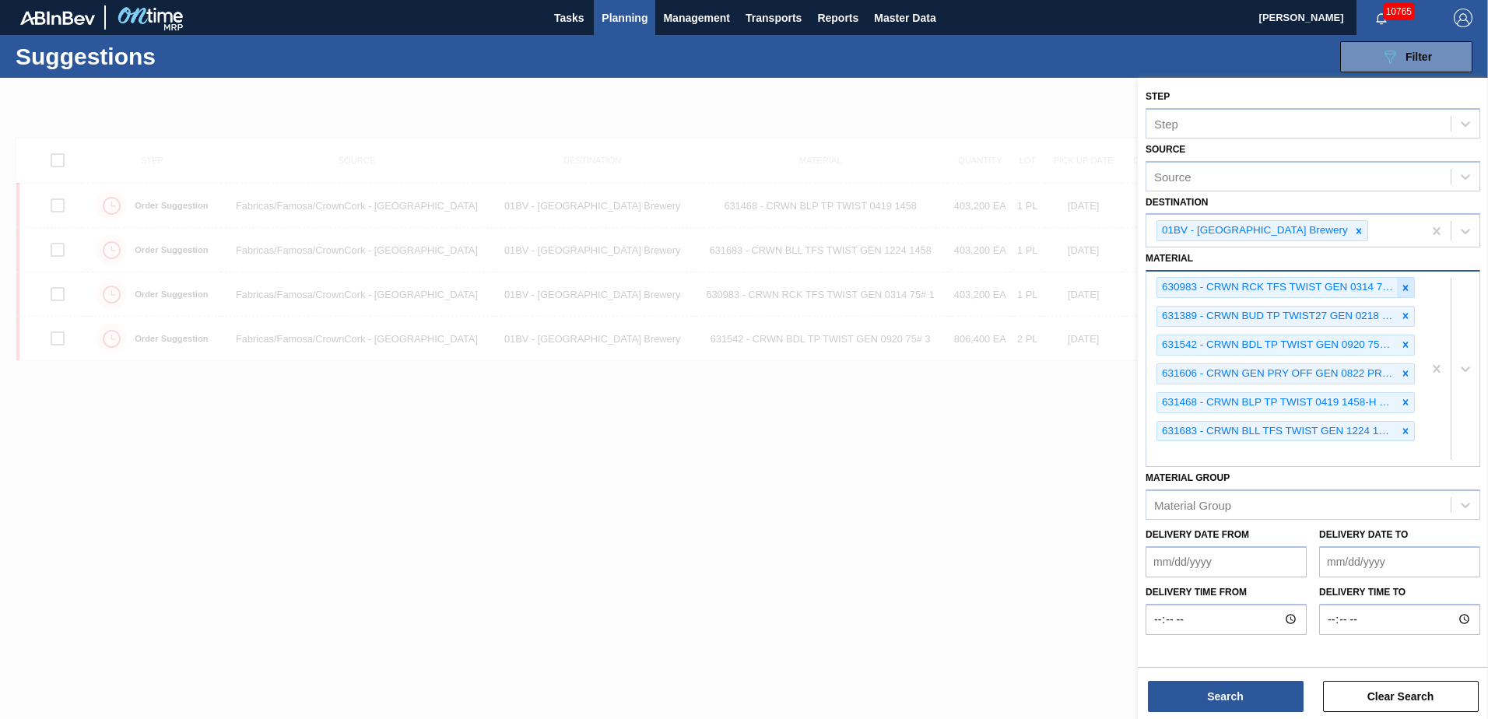
click at [1402, 288] on icon at bounding box center [1405, 288] width 11 height 11
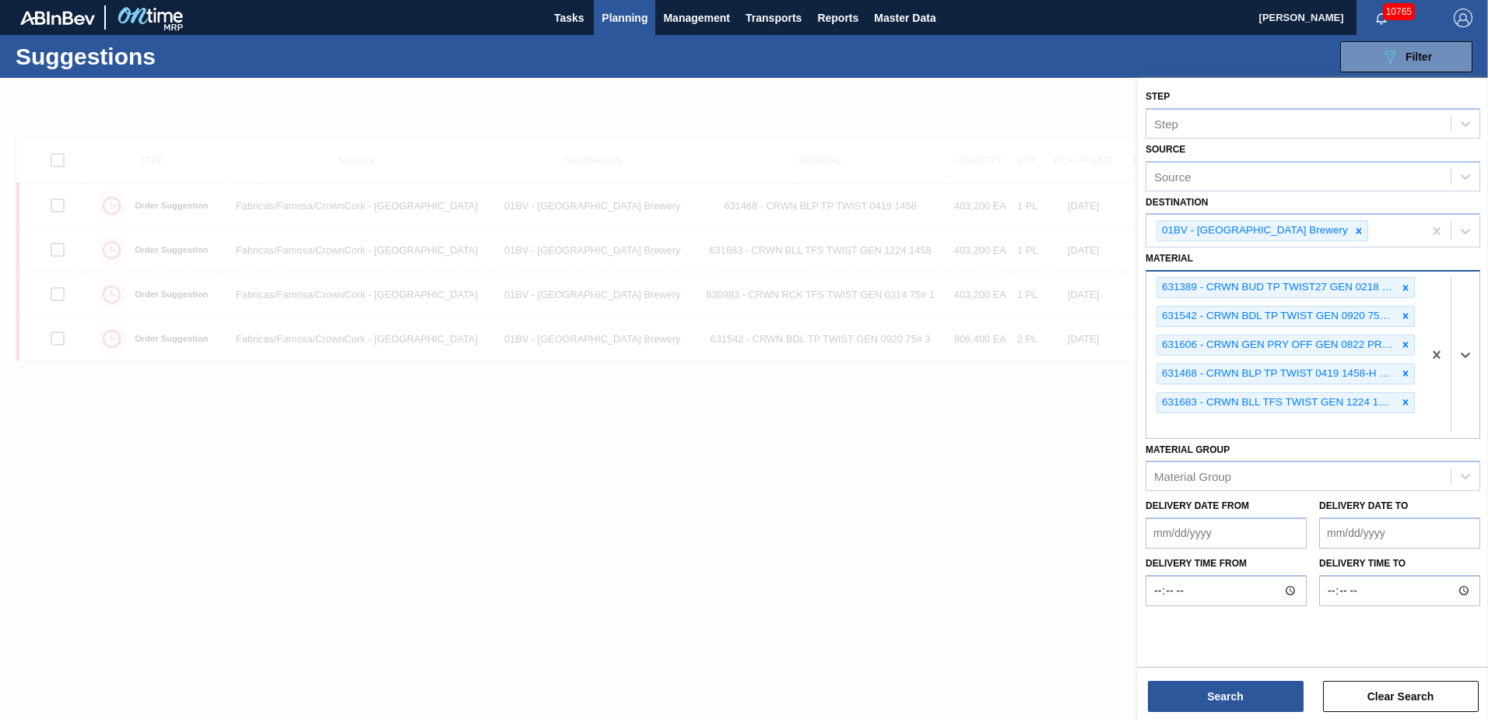
click at [1402, 288] on icon at bounding box center [1405, 288] width 11 height 11
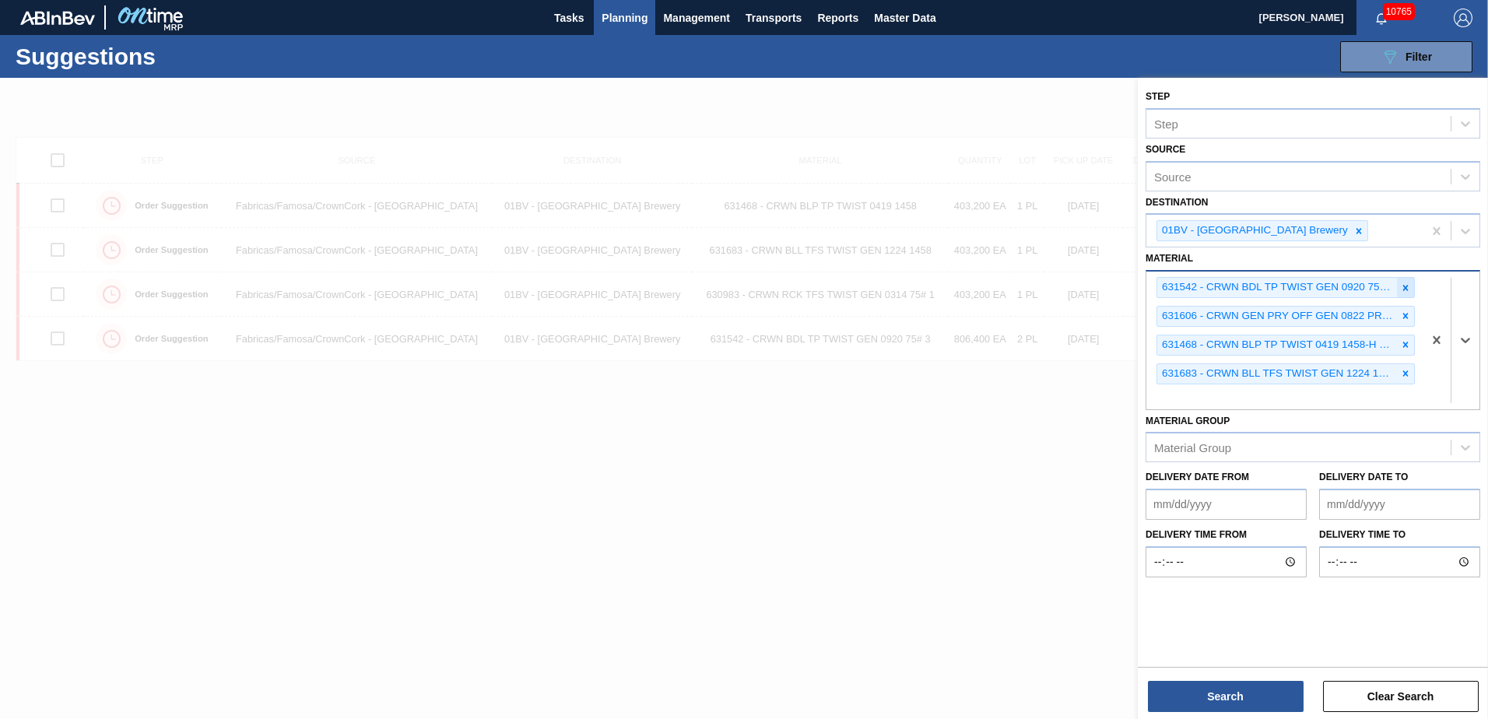
click at [1403, 287] on icon at bounding box center [1405, 288] width 11 height 11
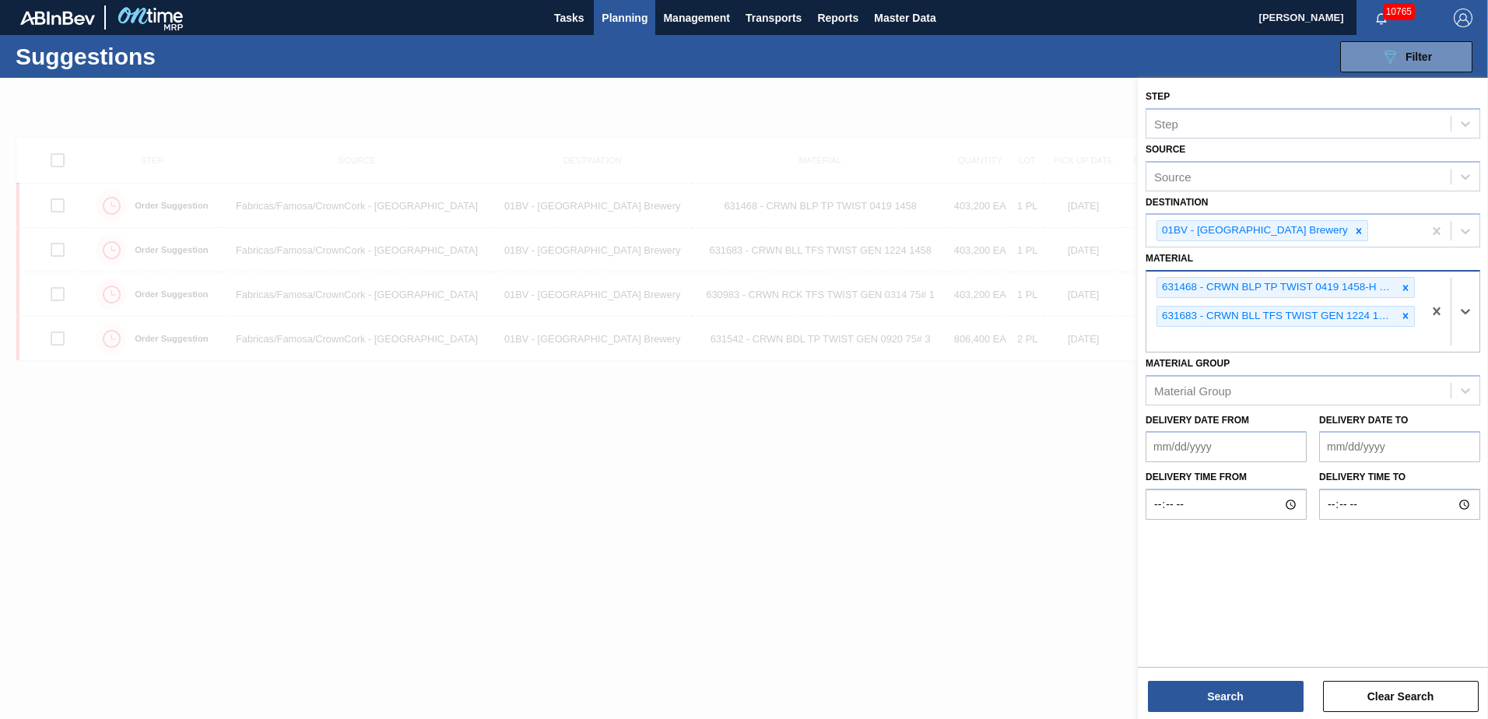
click at [1403, 287] on icon at bounding box center [1405, 288] width 11 height 11
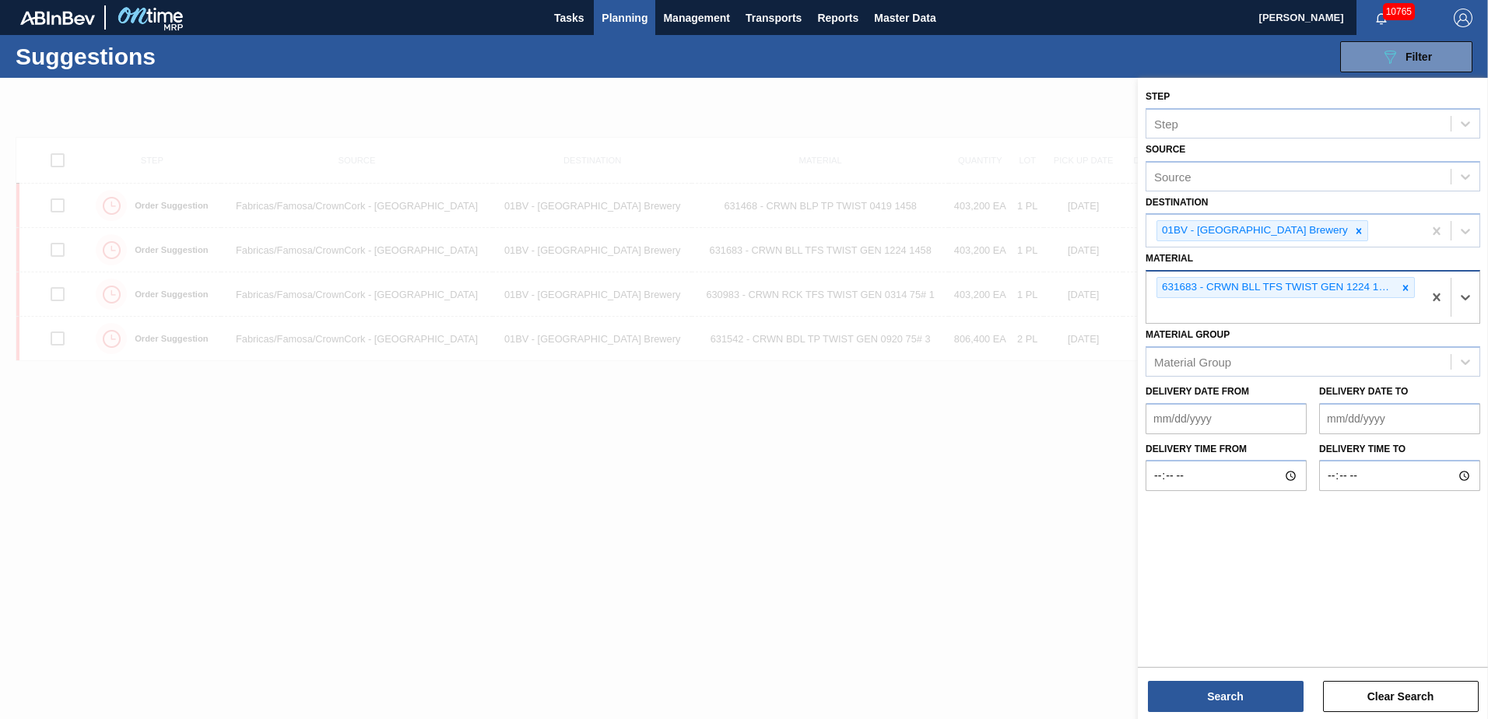
click at [1403, 287] on icon at bounding box center [1405, 288] width 11 height 11
click at [711, 451] on div at bounding box center [744, 437] width 1488 height 719
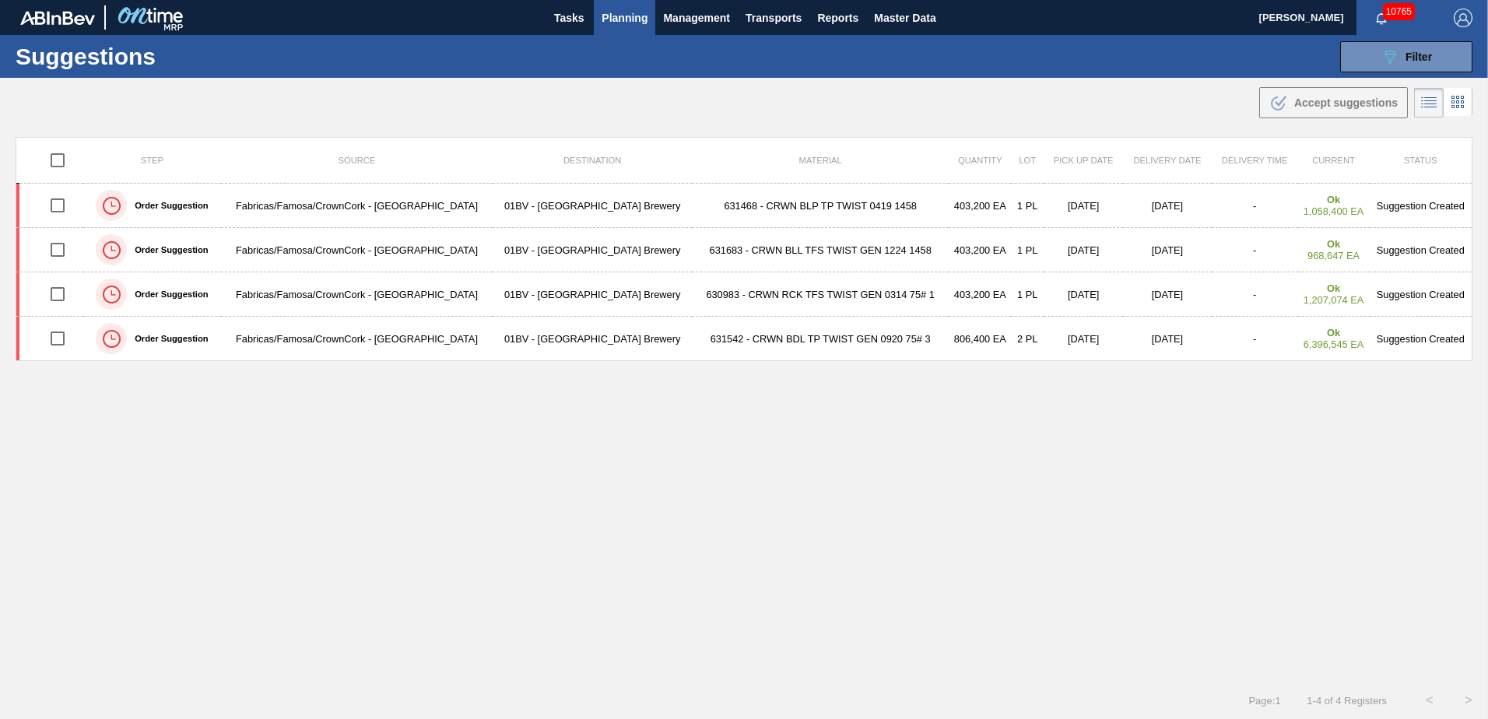
click at [628, 18] on span "Planning" at bounding box center [625, 18] width 46 height 19
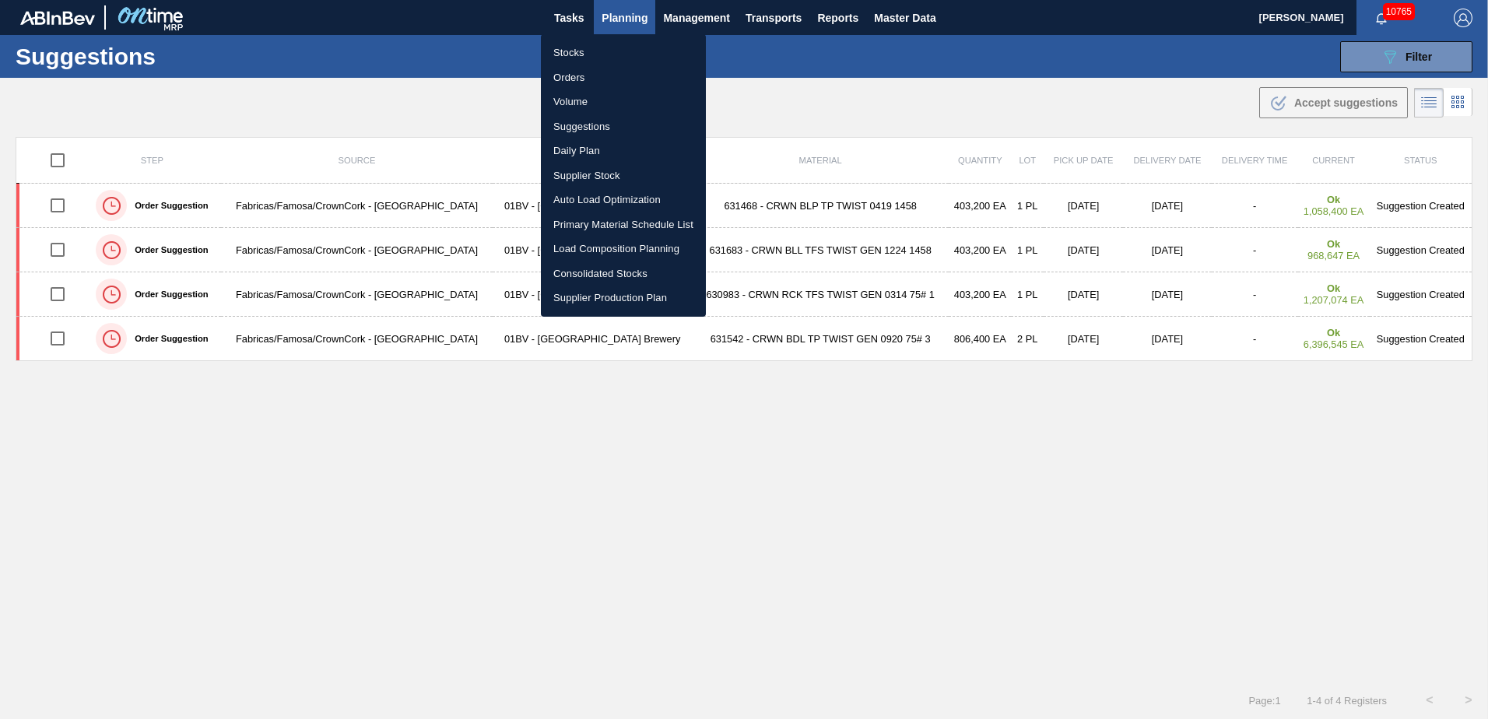
click at [564, 55] on li "Stocks" at bounding box center [623, 52] width 165 height 25
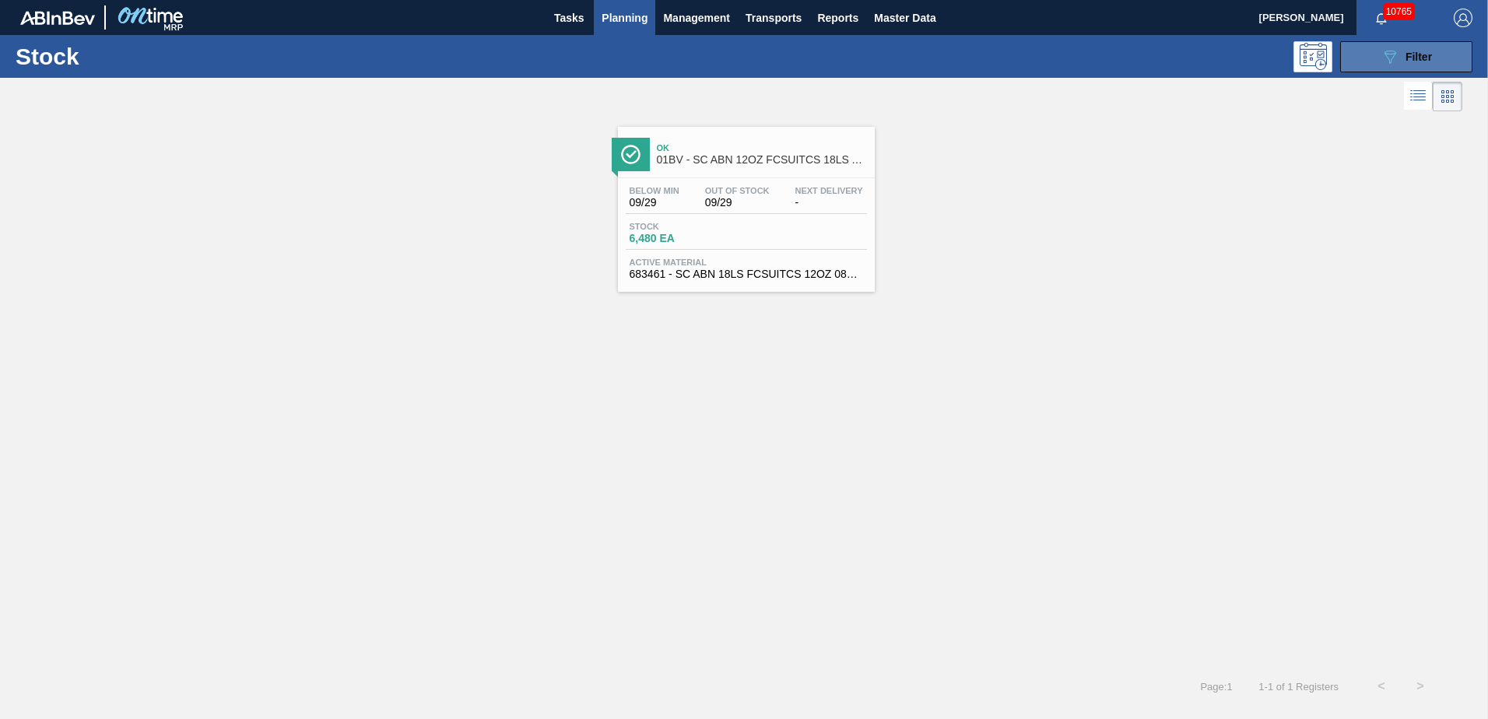
click at [1406, 59] on span "Filter" at bounding box center [1419, 57] width 26 height 12
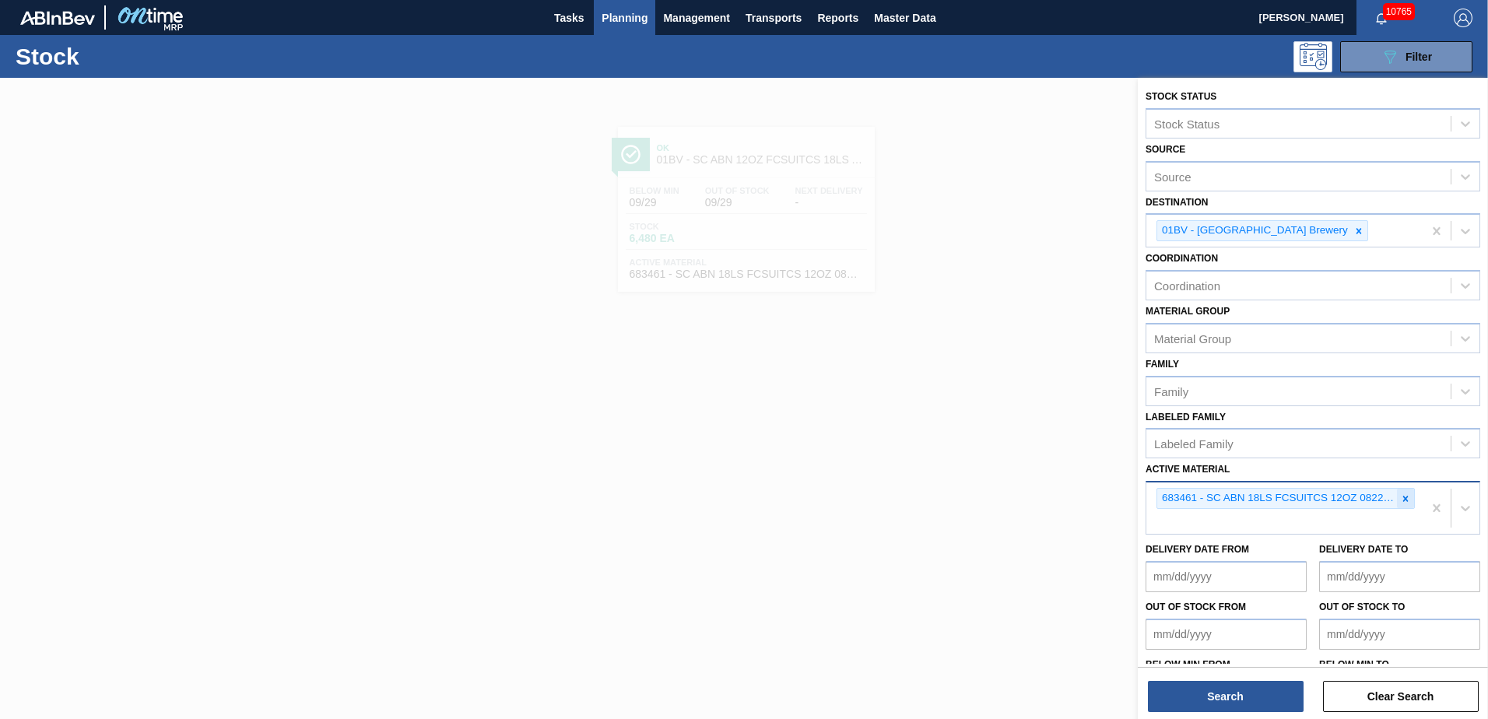
click at [1400, 498] on icon at bounding box center [1405, 498] width 11 height 11
click at [1232, 693] on button "Search" at bounding box center [1226, 696] width 156 height 31
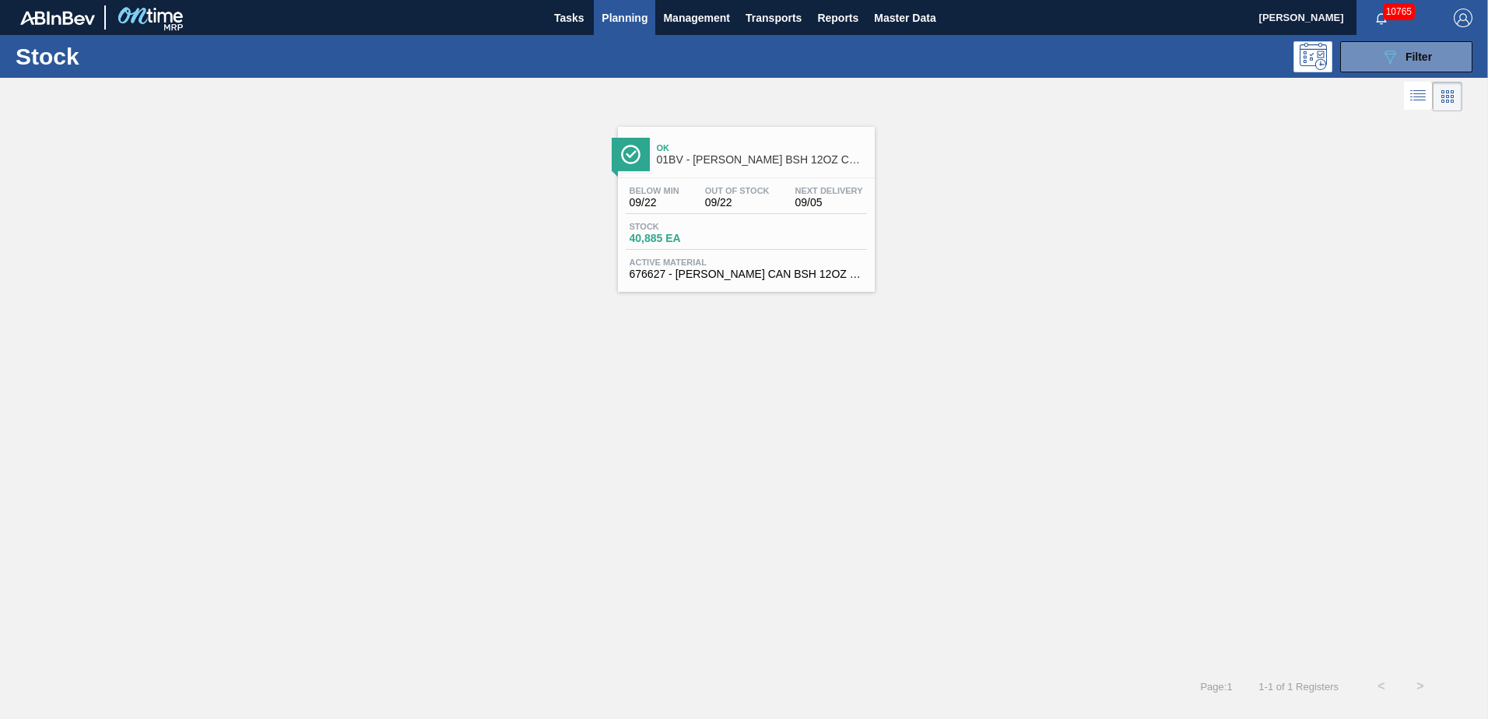
click at [715, 155] on span "01BV - CARR BSH 12OZ CAN CAN PK 12/12 CAN" at bounding box center [762, 160] width 210 height 12
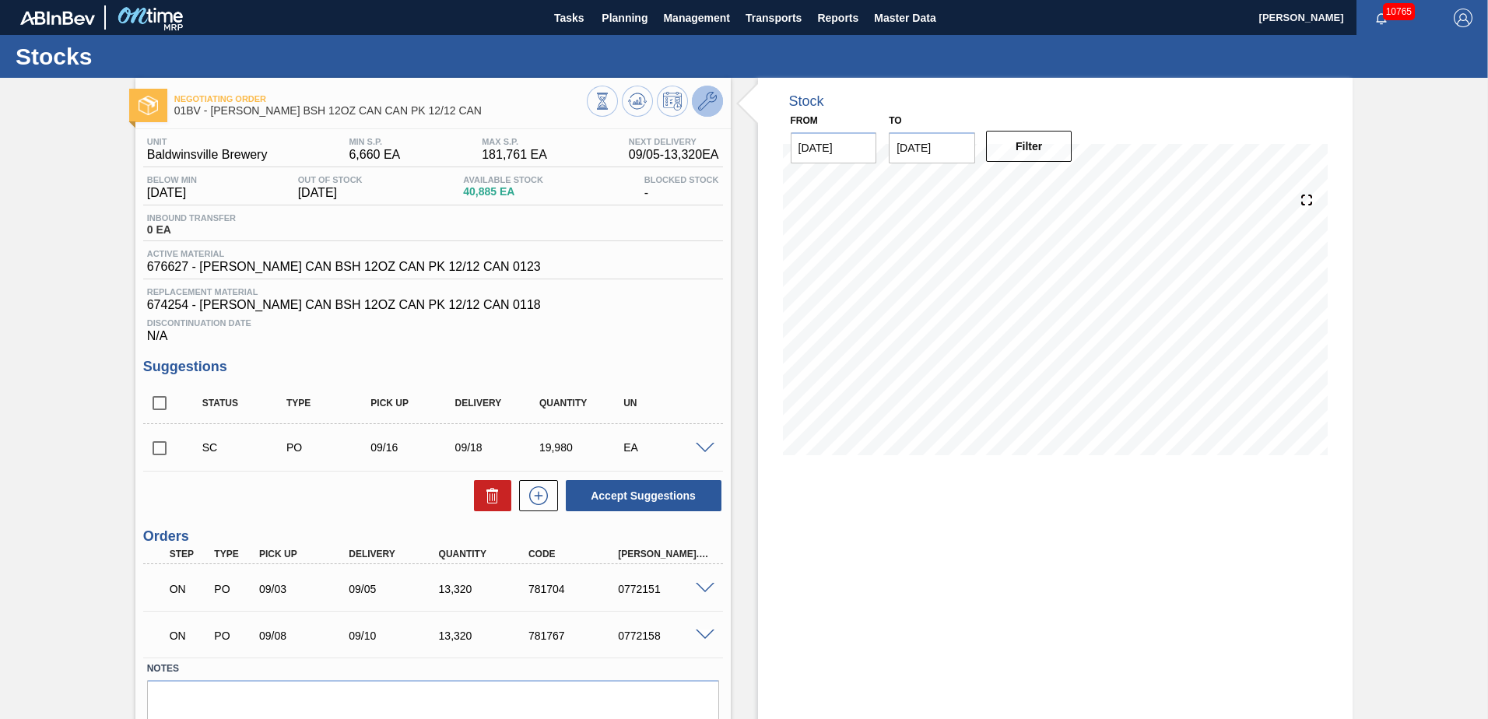
click at [707, 100] on icon at bounding box center [707, 101] width 19 height 19
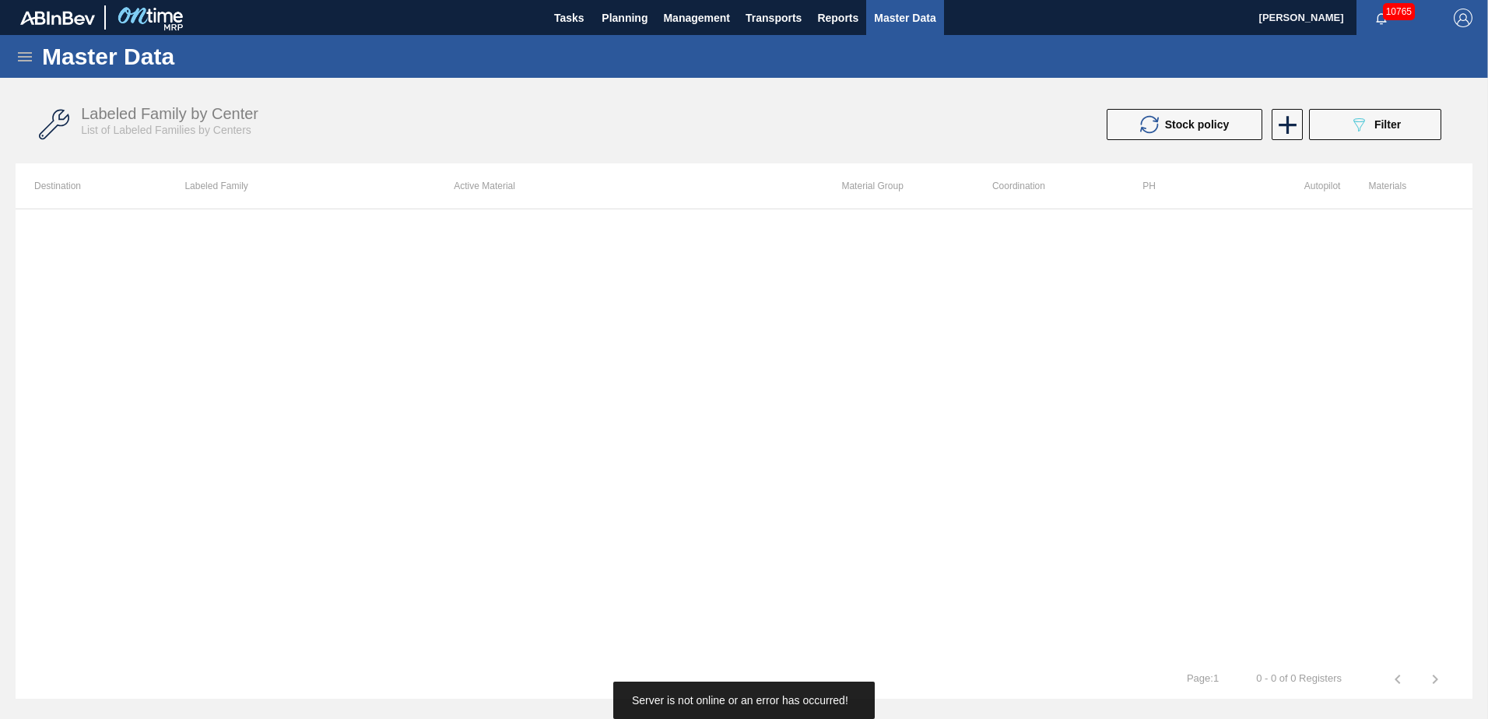
click at [871, 390] on div at bounding box center [744, 434] width 1457 height 451
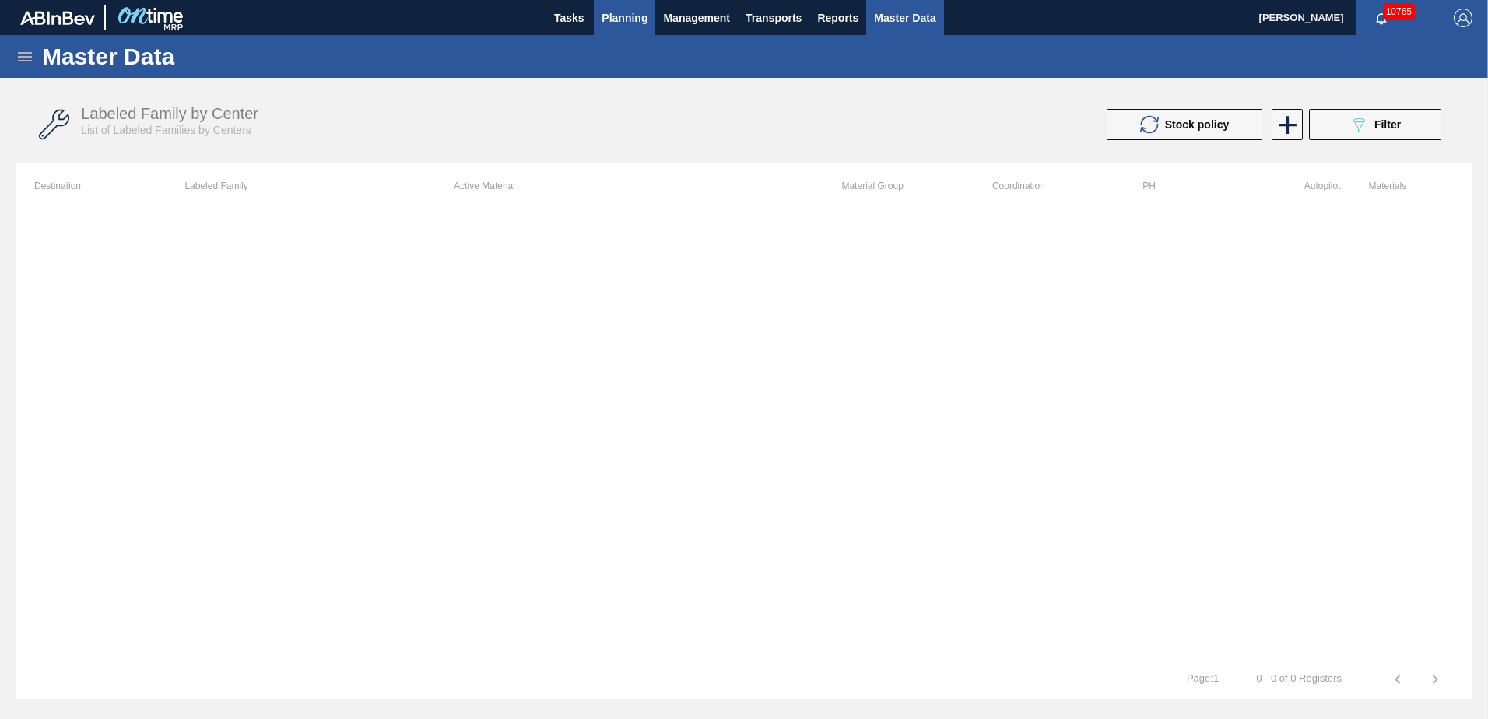
click at [615, 13] on span "Planning" at bounding box center [625, 18] width 46 height 19
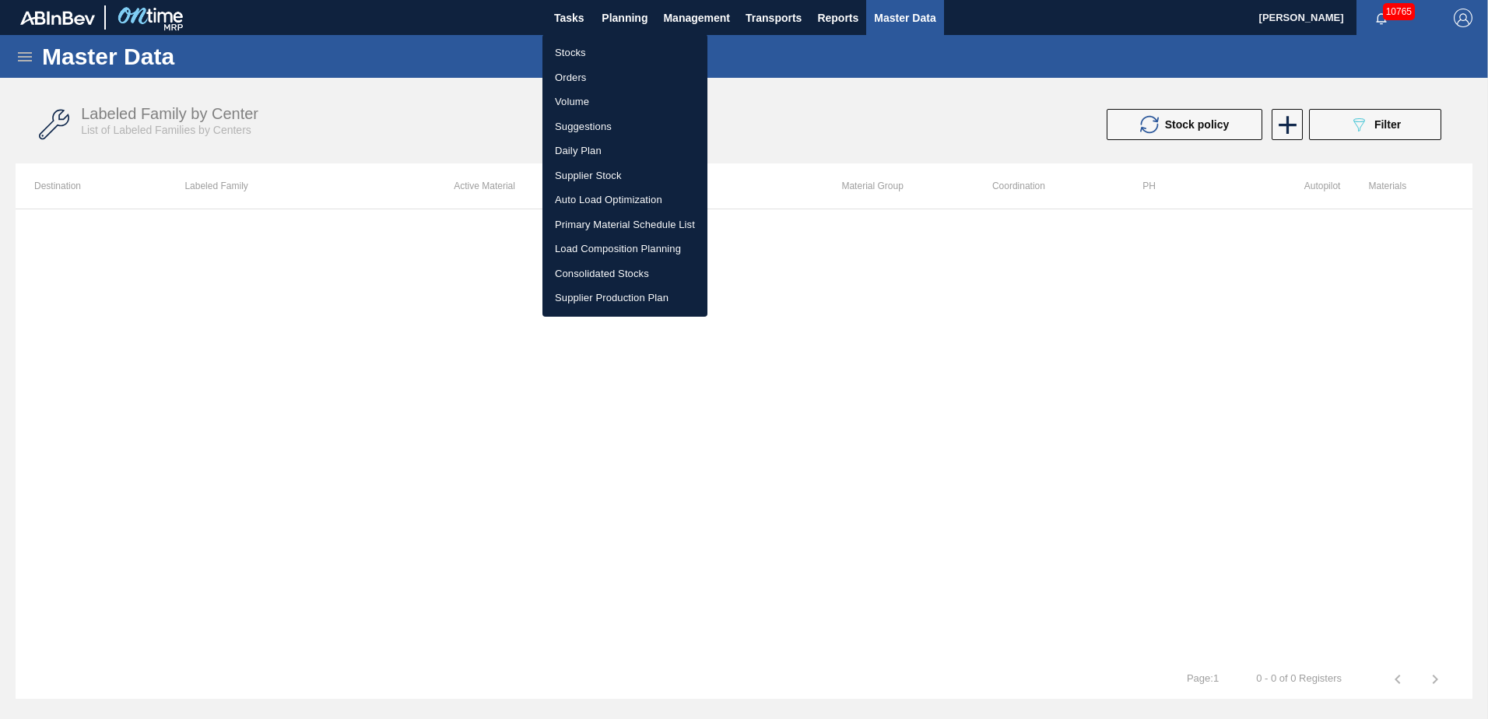
drag, startPoint x: 557, startPoint y: 51, endPoint x: 599, endPoint y: 57, distance: 41.6
click at [559, 51] on li "Stocks" at bounding box center [625, 52] width 165 height 25
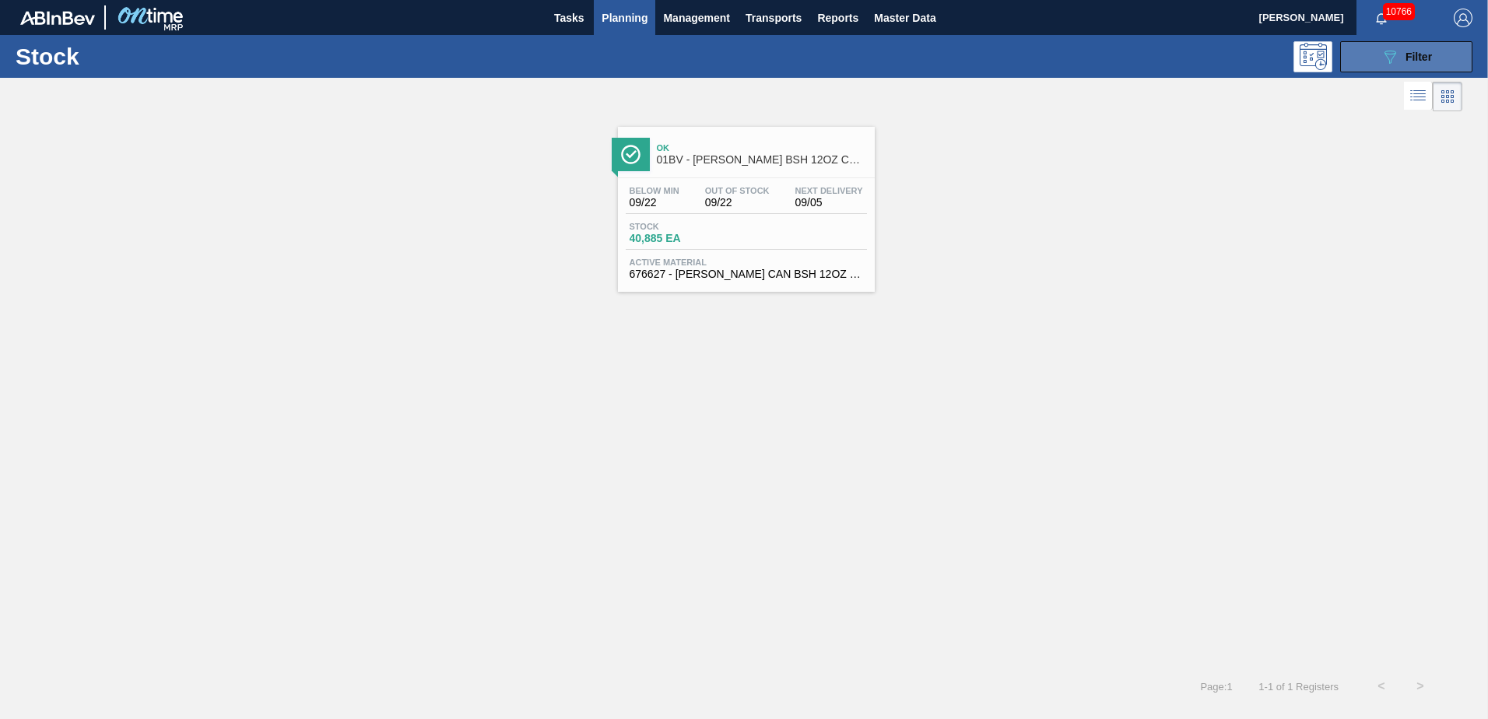
click at [1415, 51] on span "Filter" at bounding box center [1419, 57] width 26 height 12
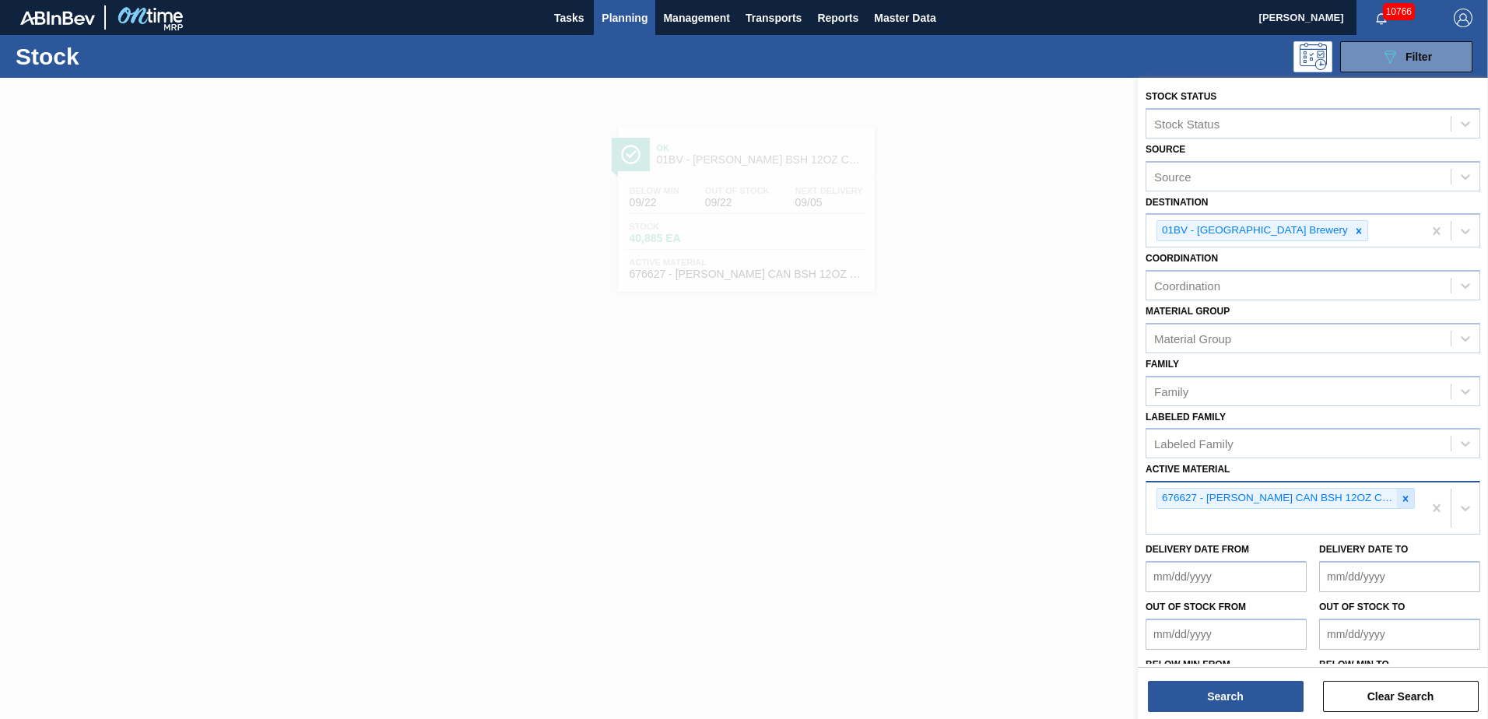
click at [1405, 497] on icon at bounding box center [1405, 498] width 5 height 5
click at [1199, 699] on button "Search" at bounding box center [1226, 696] width 156 height 31
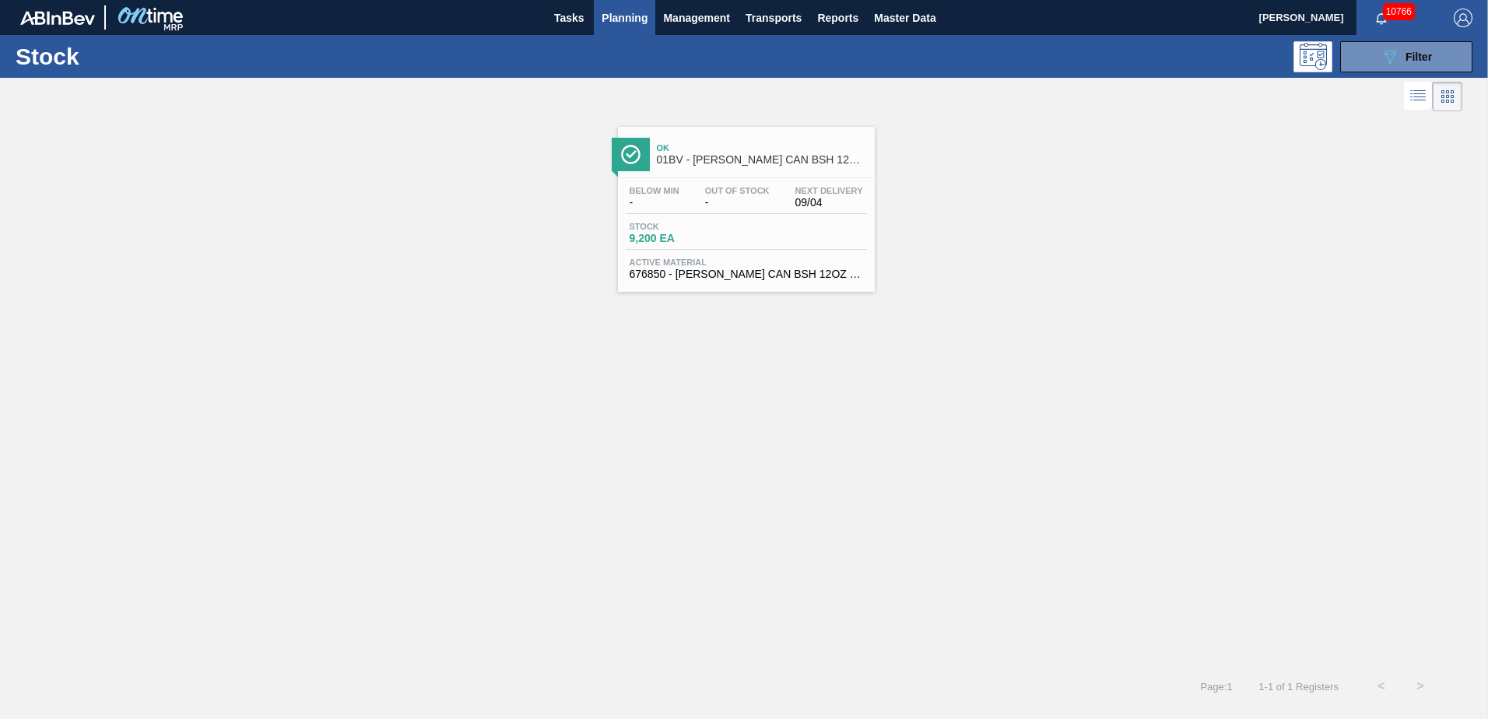
click at [737, 166] on div "Ok 01BV - CARR CAN BSH 12OZ CAN PK 15/12 CAN 1123" at bounding box center [762, 154] width 210 height 35
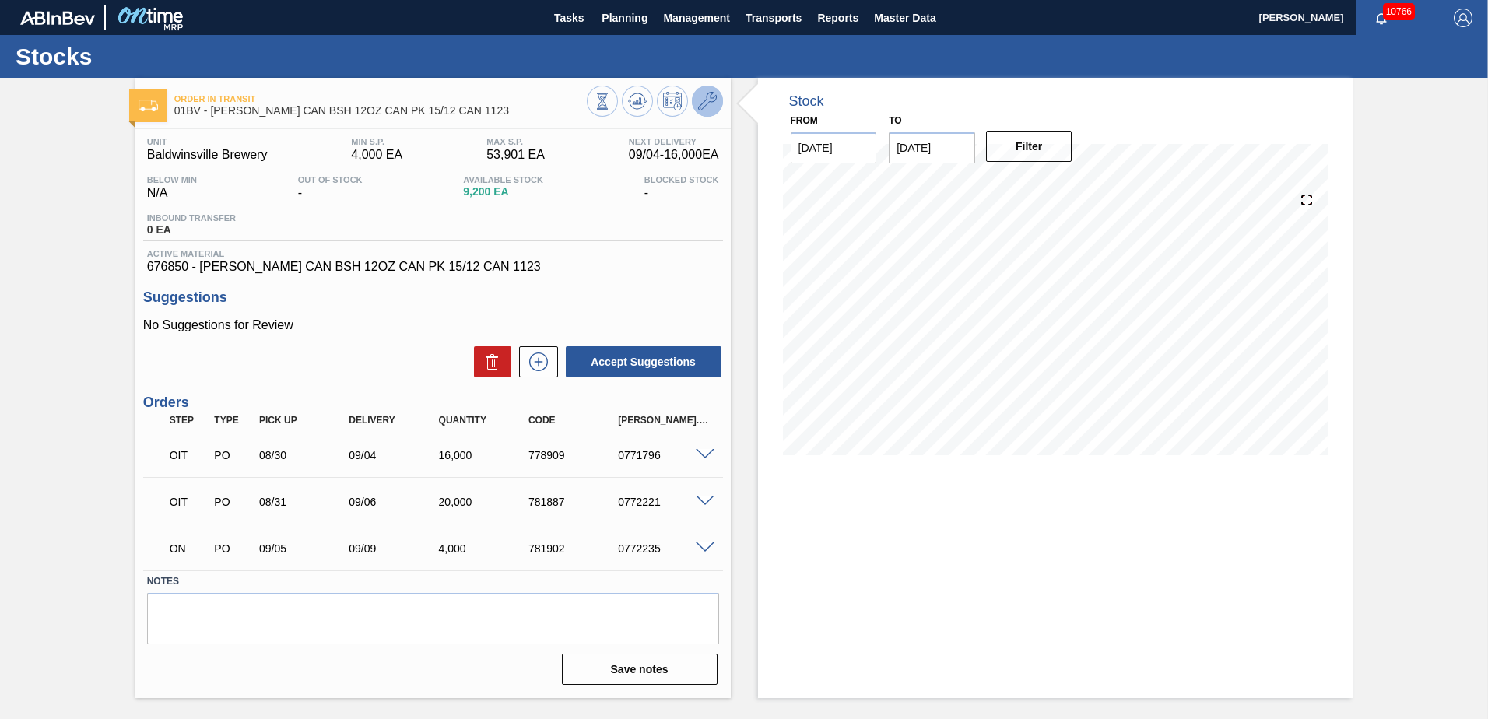
click at [707, 98] on icon at bounding box center [707, 101] width 19 height 19
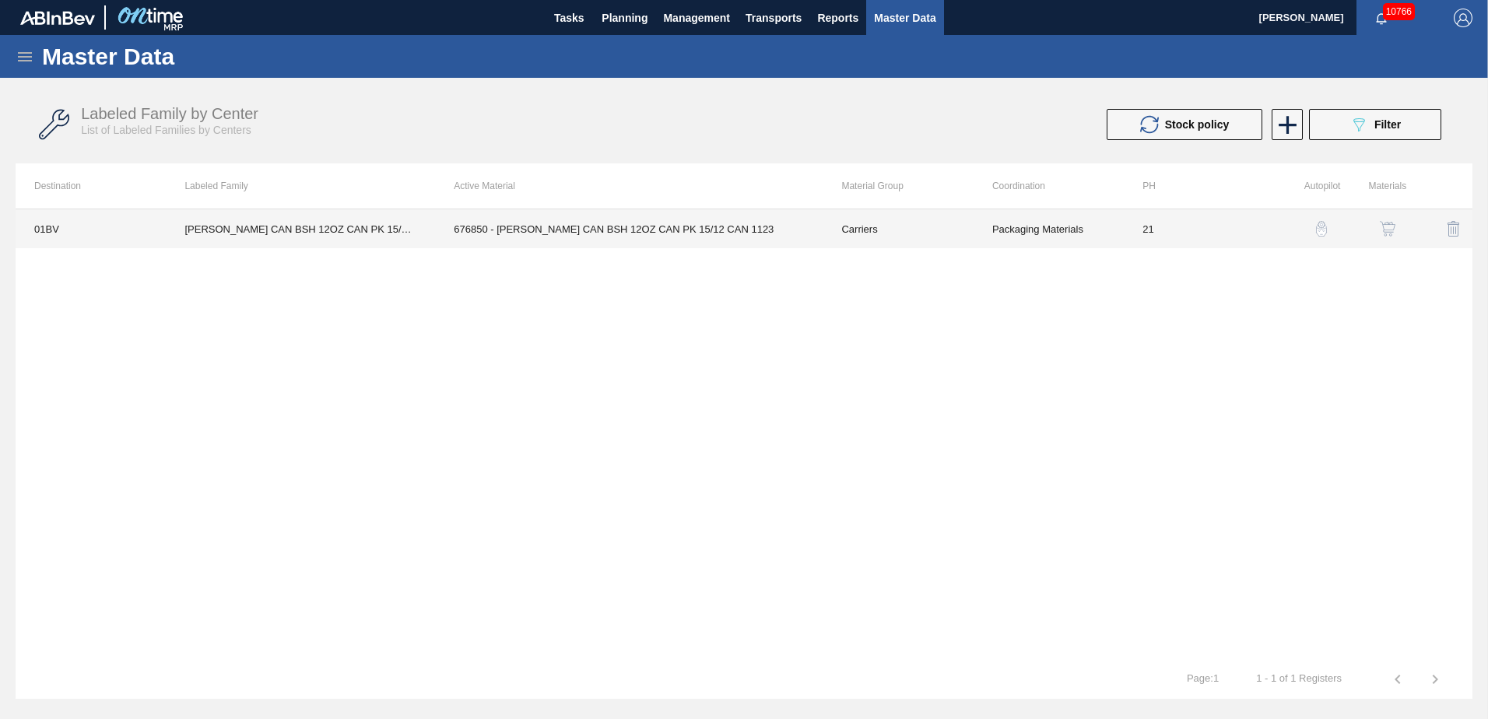
click at [1030, 236] on td "Packaging Materials" at bounding box center [1049, 228] width 150 height 39
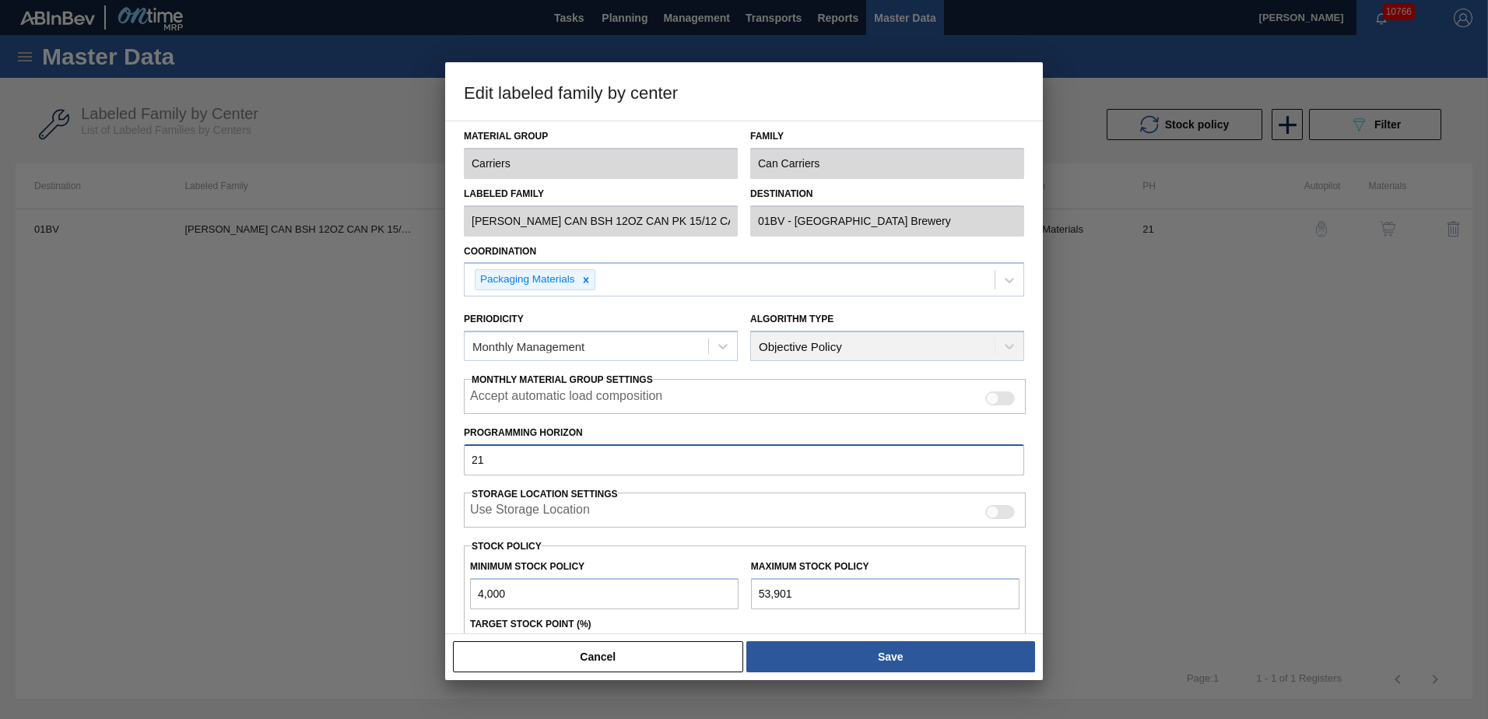
drag, startPoint x: 493, startPoint y: 464, endPoint x: 143, endPoint y: 446, distance: 349.9
click at [144, 447] on div "Edit labeled family by center Material Group Carriers Family Can Carriers Label…" at bounding box center [744, 359] width 1488 height 719
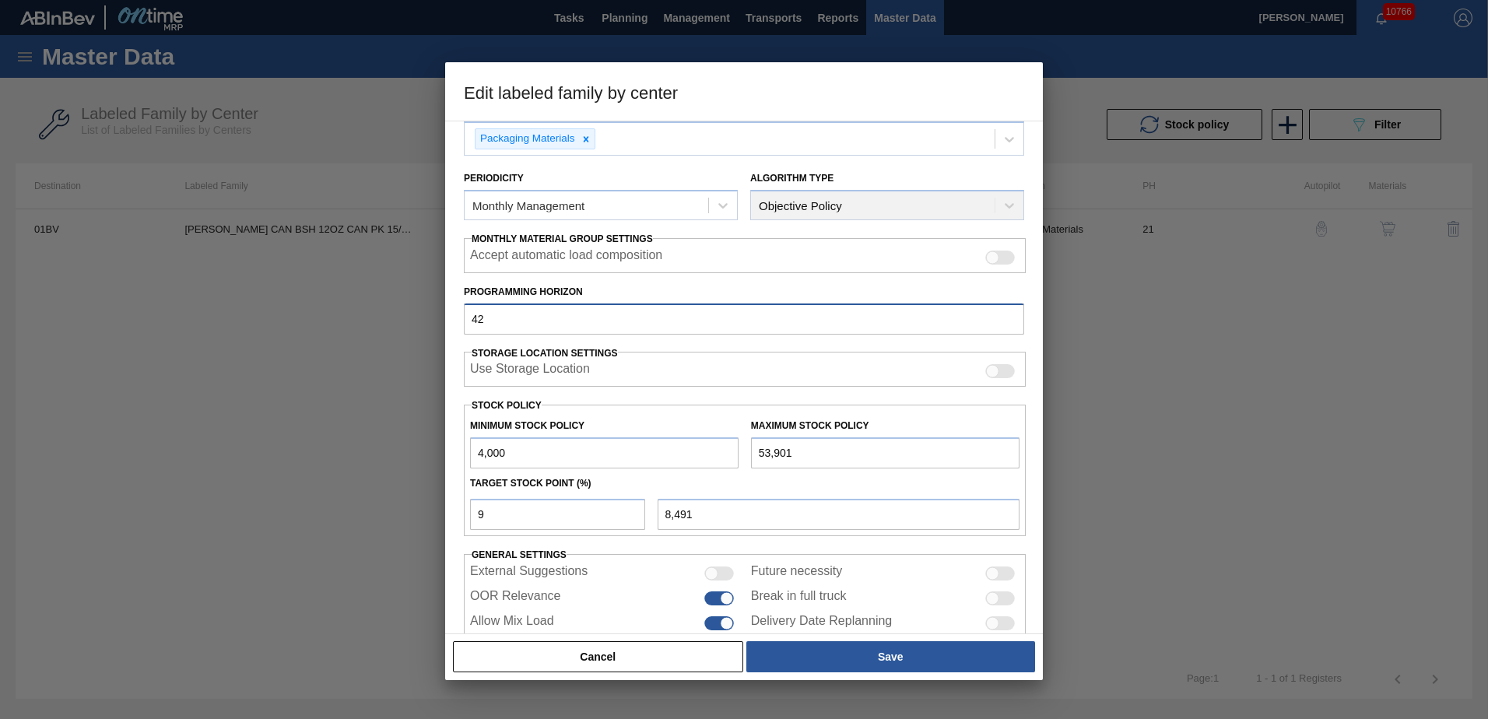
scroll to position [158, 0]
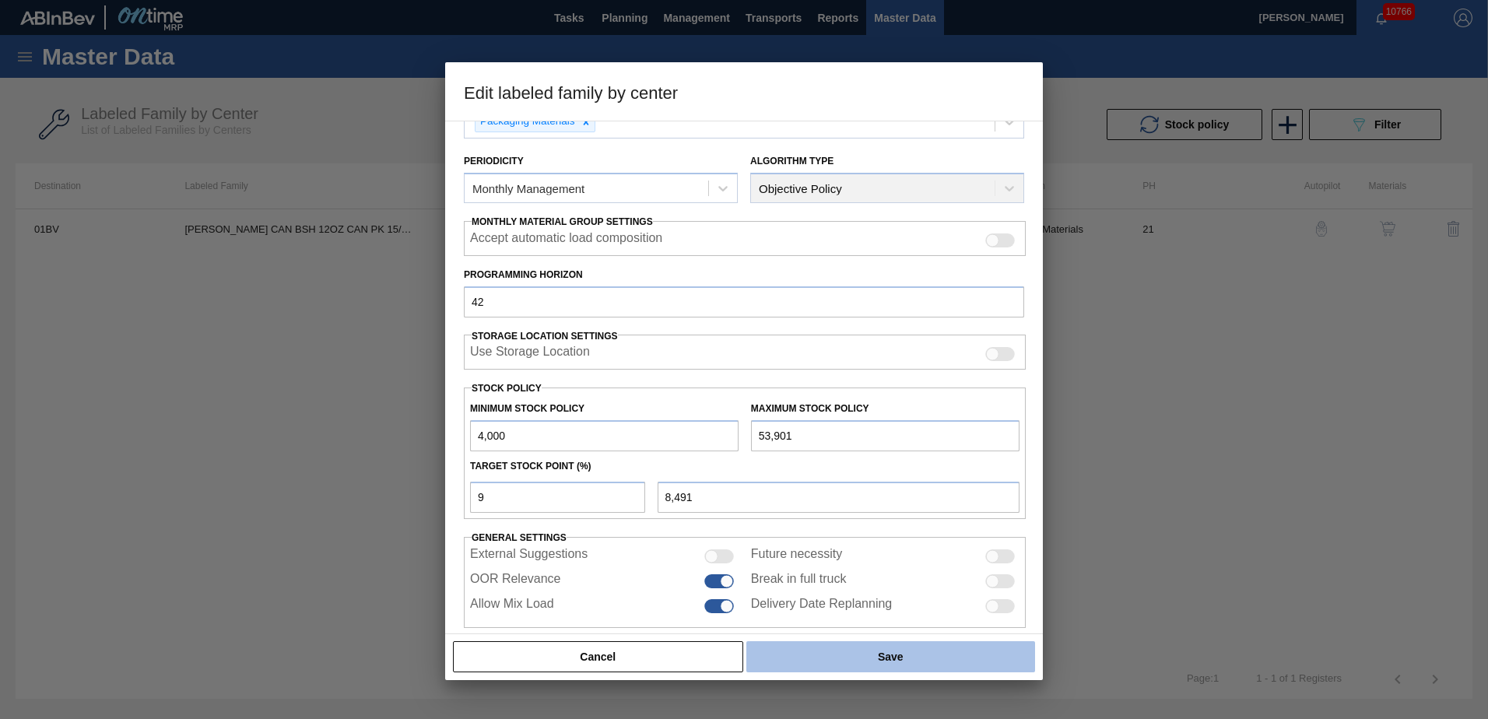
click at [883, 648] on button "Save" at bounding box center [890, 656] width 289 height 31
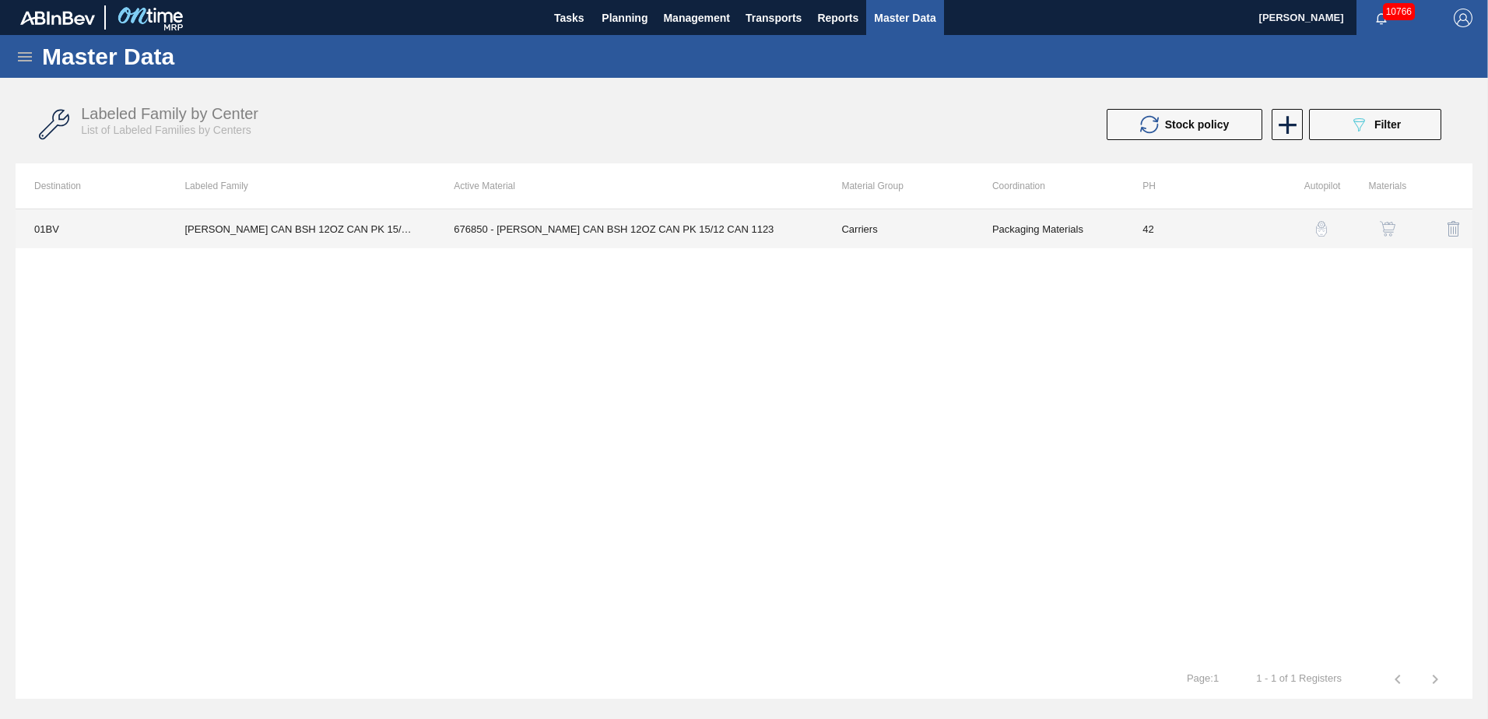
click at [623, 226] on td "676850 - CARR CAN BSH 12OZ CAN PK 15/12 CAN 1123" at bounding box center [629, 228] width 388 height 39
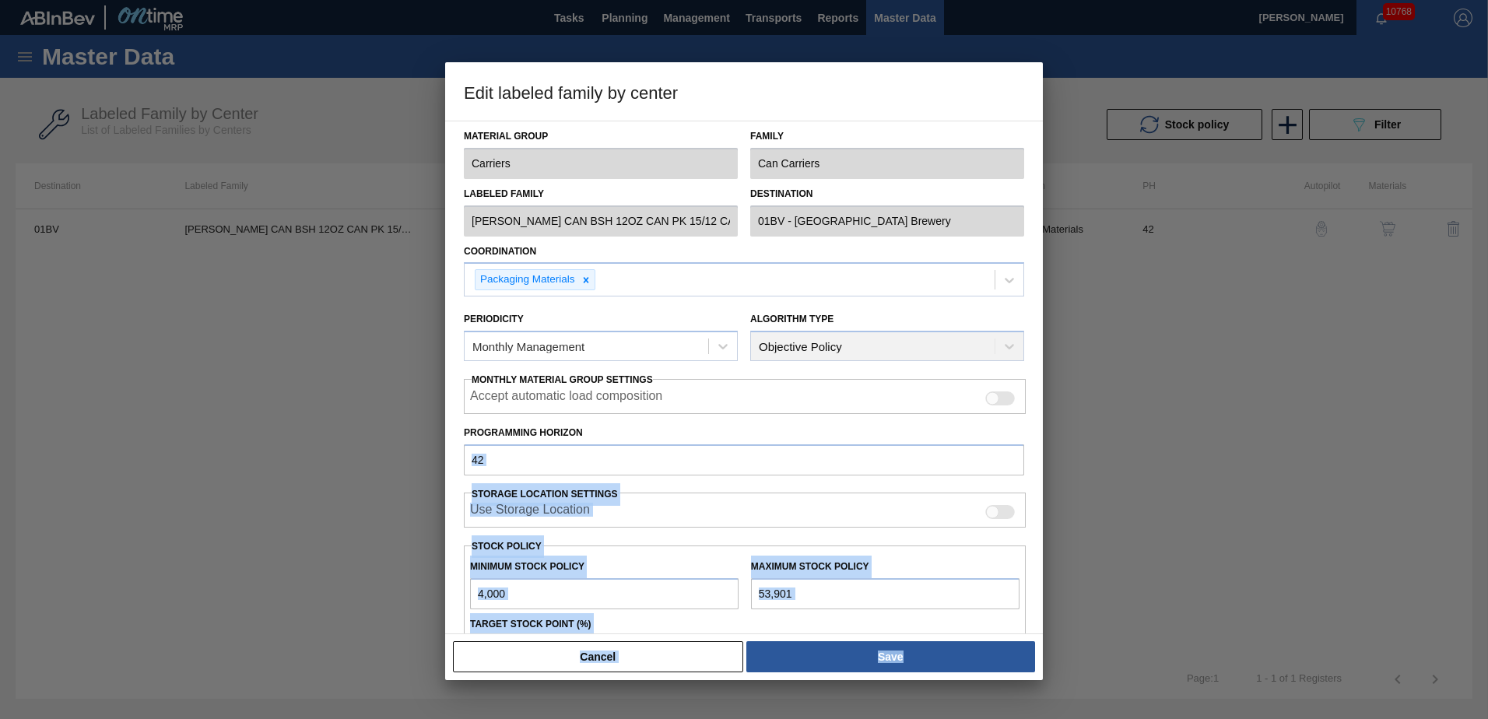
drag, startPoint x: 1040, startPoint y: 422, endPoint x: 1045, endPoint y: 472, distance: 50.8
click at [1045, 472] on div "Edit labeled family by center Material Group Carriers Family Can Carriers Label…" at bounding box center [744, 359] width 1488 height 719
click at [1036, 435] on div "Material Group Carriers Family Can Carriers Labeled Family CARR CAN BSH 12OZ CA…" at bounding box center [744, 378] width 598 height 514
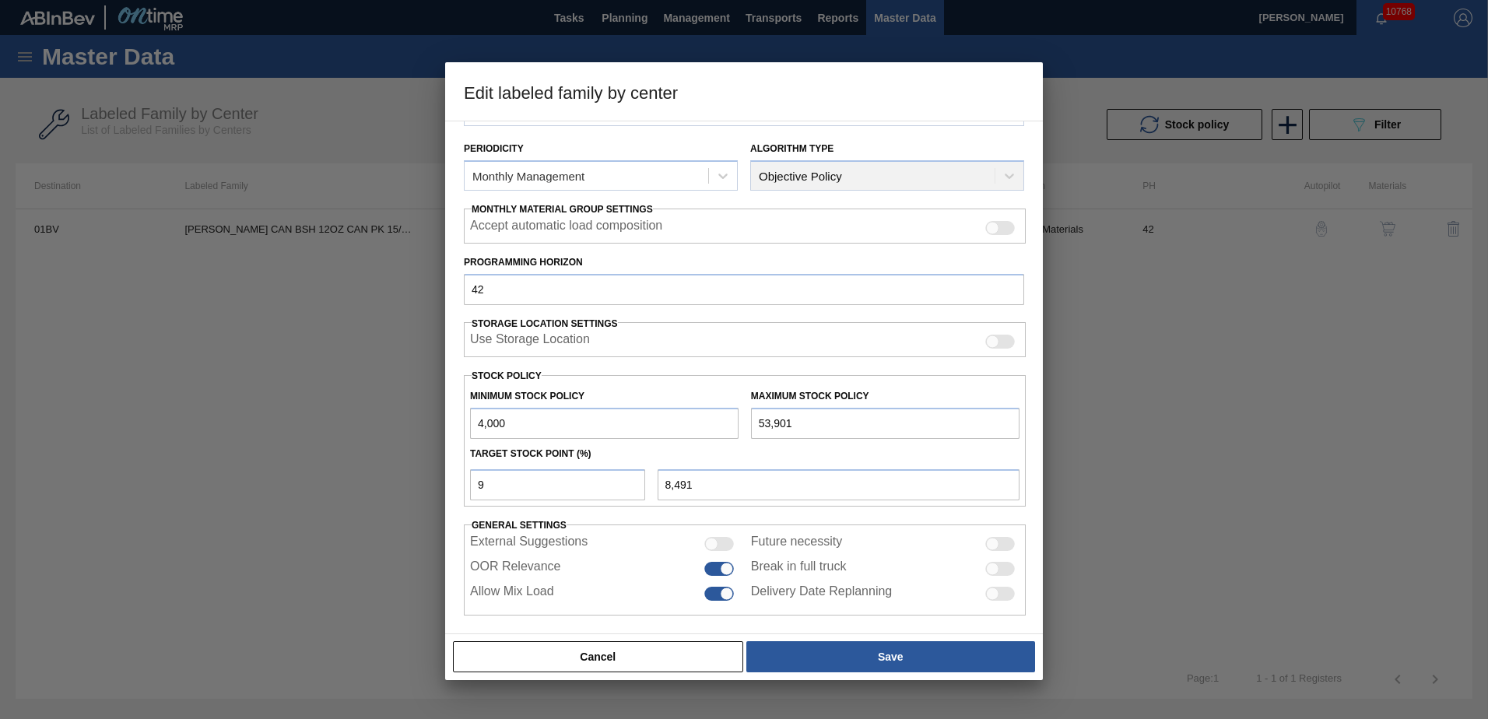
scroll to position [179, 0]
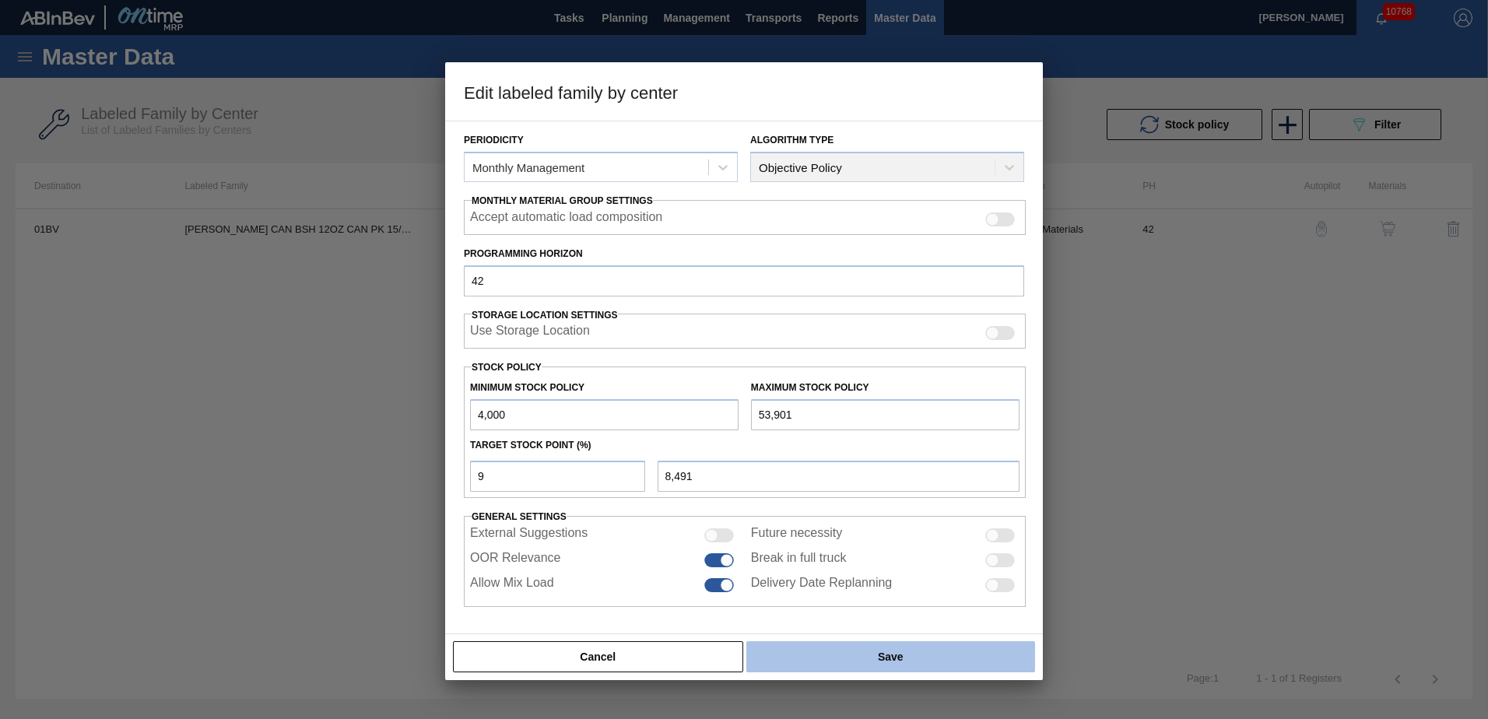
click at [869, 650] on button "Save" at bounding box center [890, 656] width 289 height 31
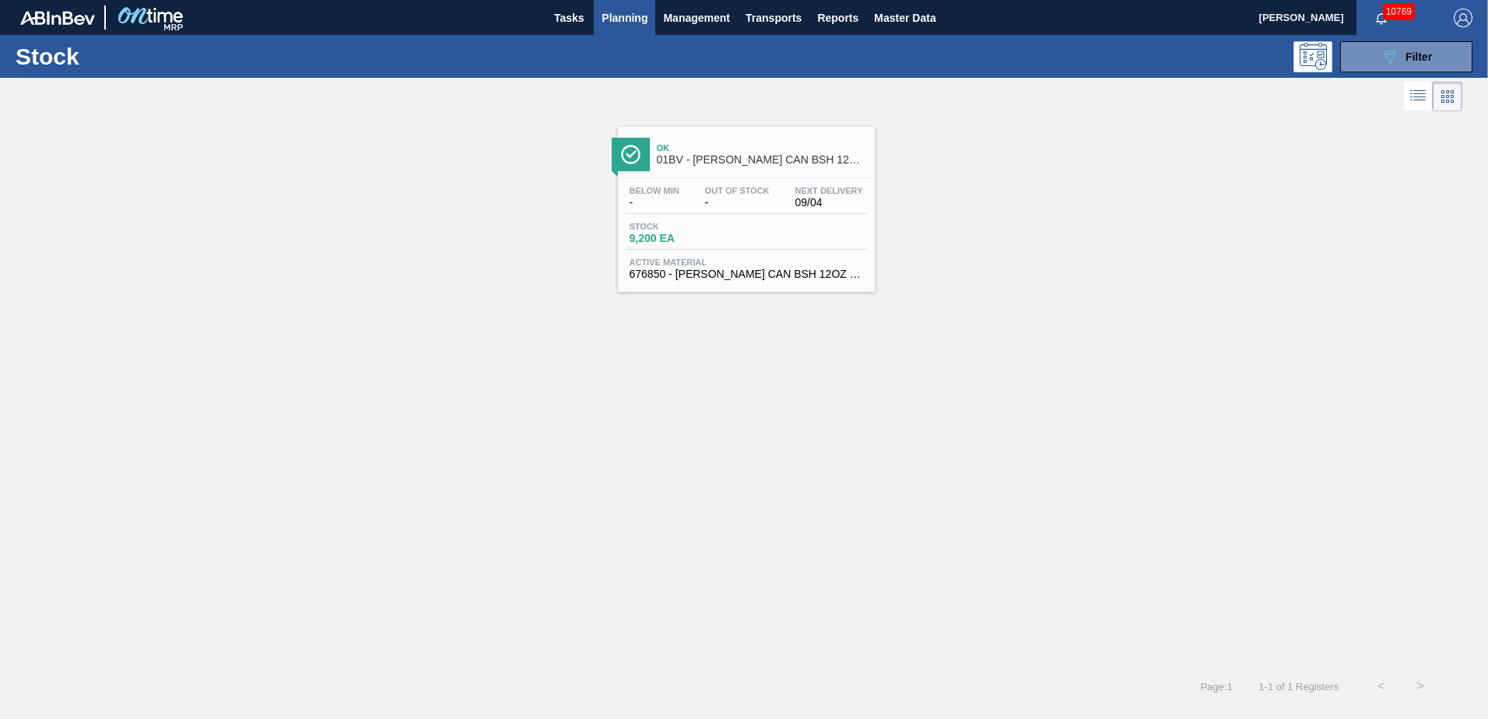
click at [623, 18] on span "Planning" at bounding box center [625, 18] width 46 height 19
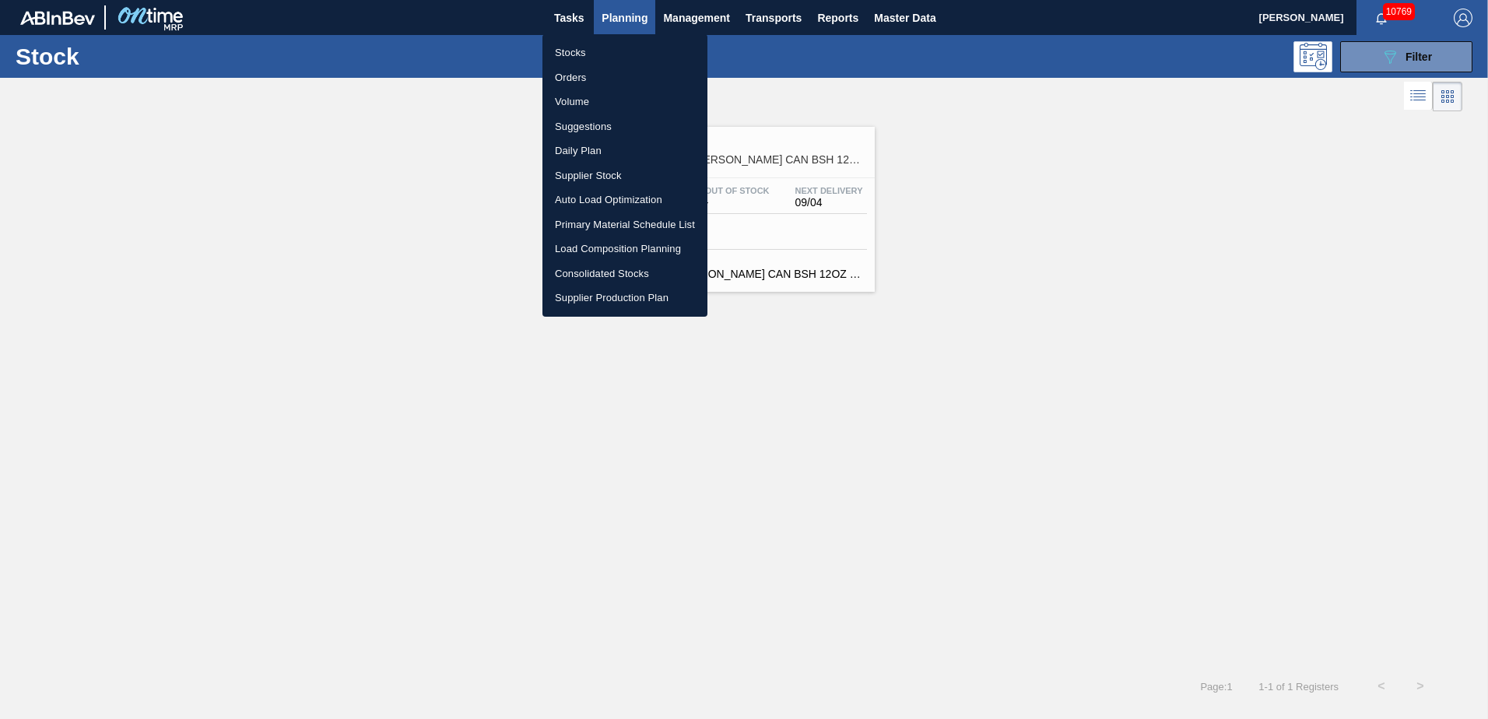
click at [588, 123] on li "Suggestions" at bounding box center [625, 126] width 165 height 25
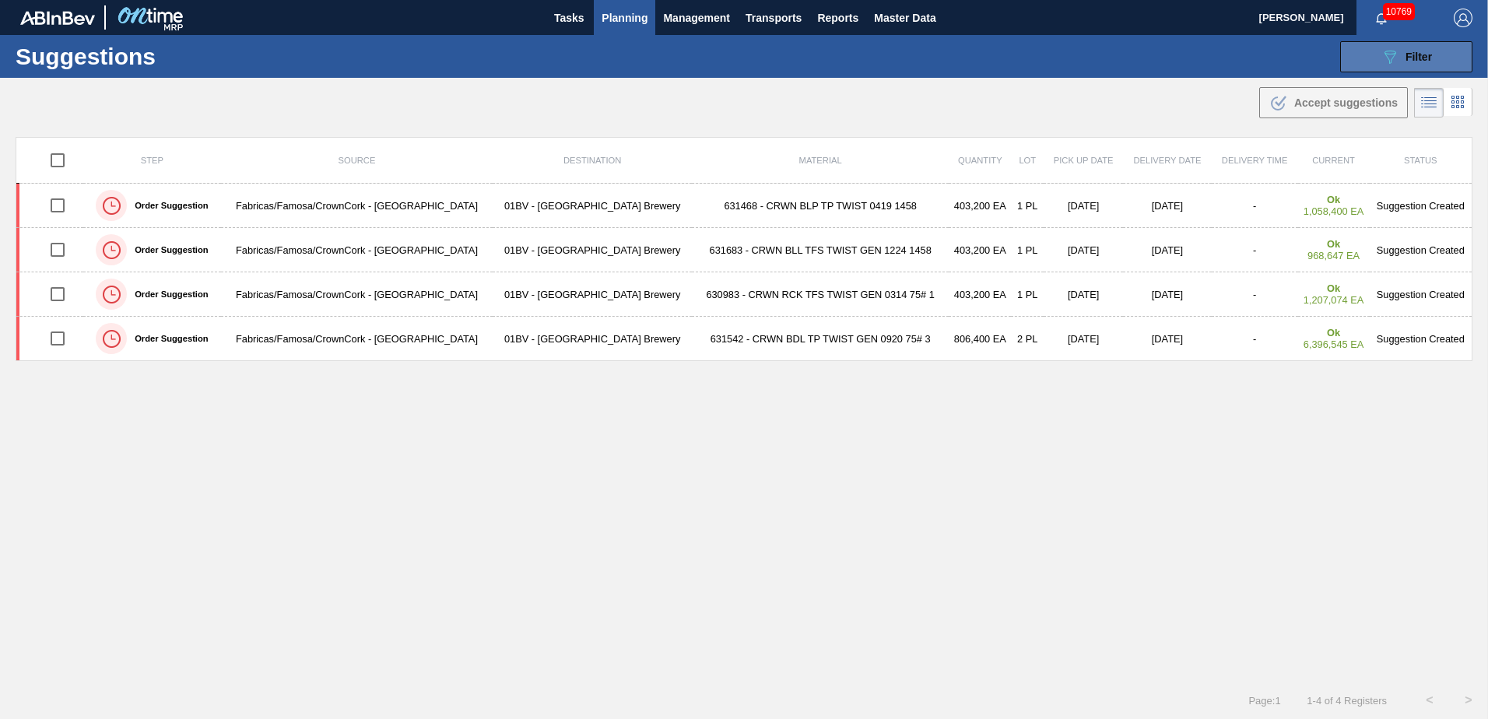
click at [1411, 57] on span "Filter" at bounding box center [1419, 57] width 26 height 12
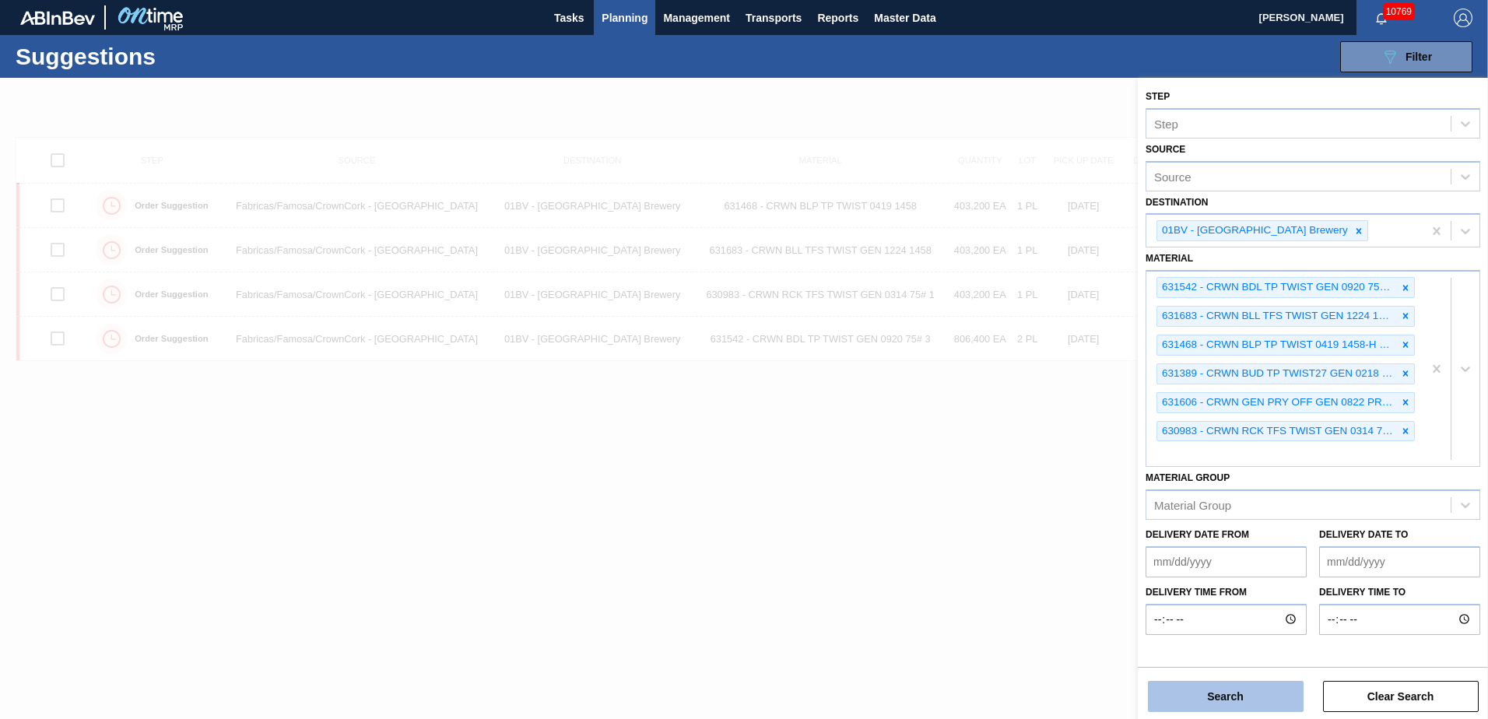
click at [1221, 694] on button "Search" at bounding box center [1226, 696] width 156 height 31
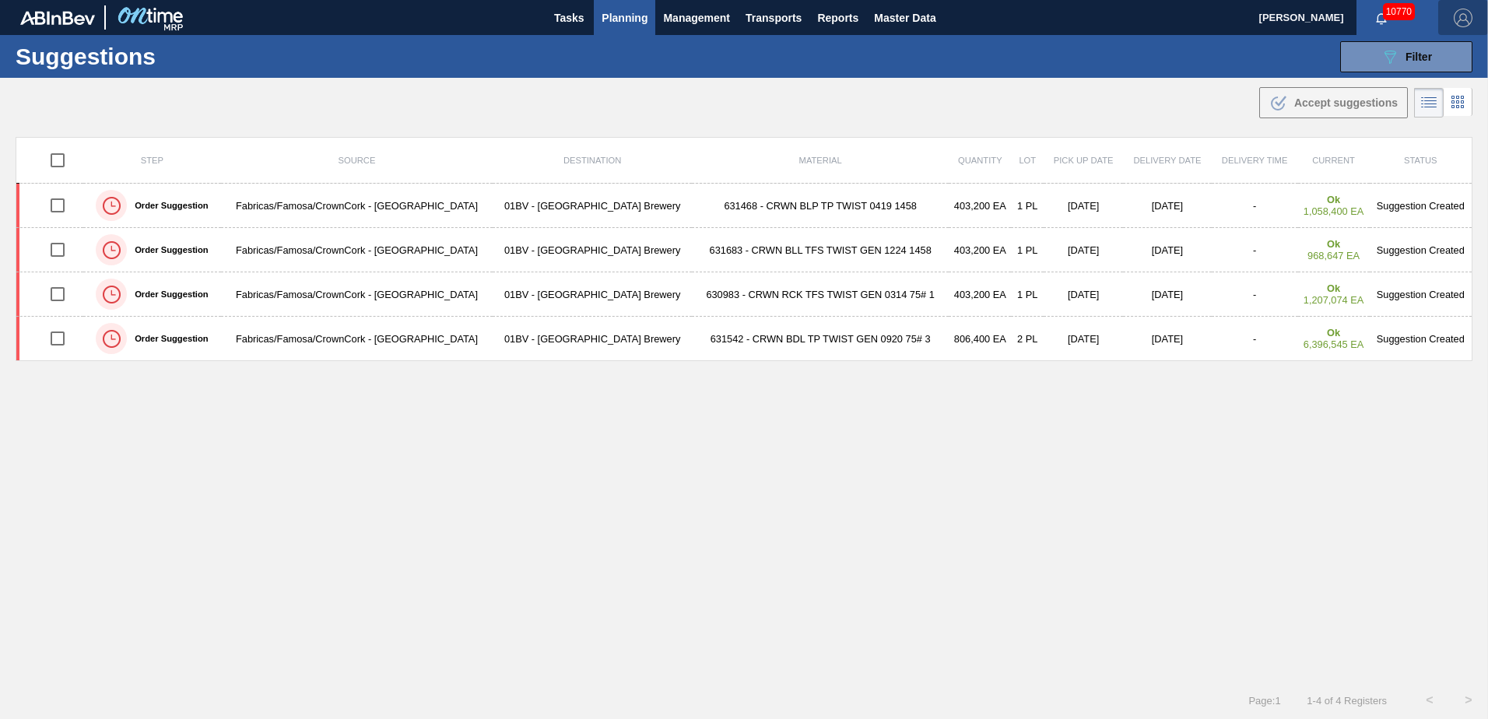
click at [1458, 13] on img "button" at bounding box center [1463, 18] width 19 height 19
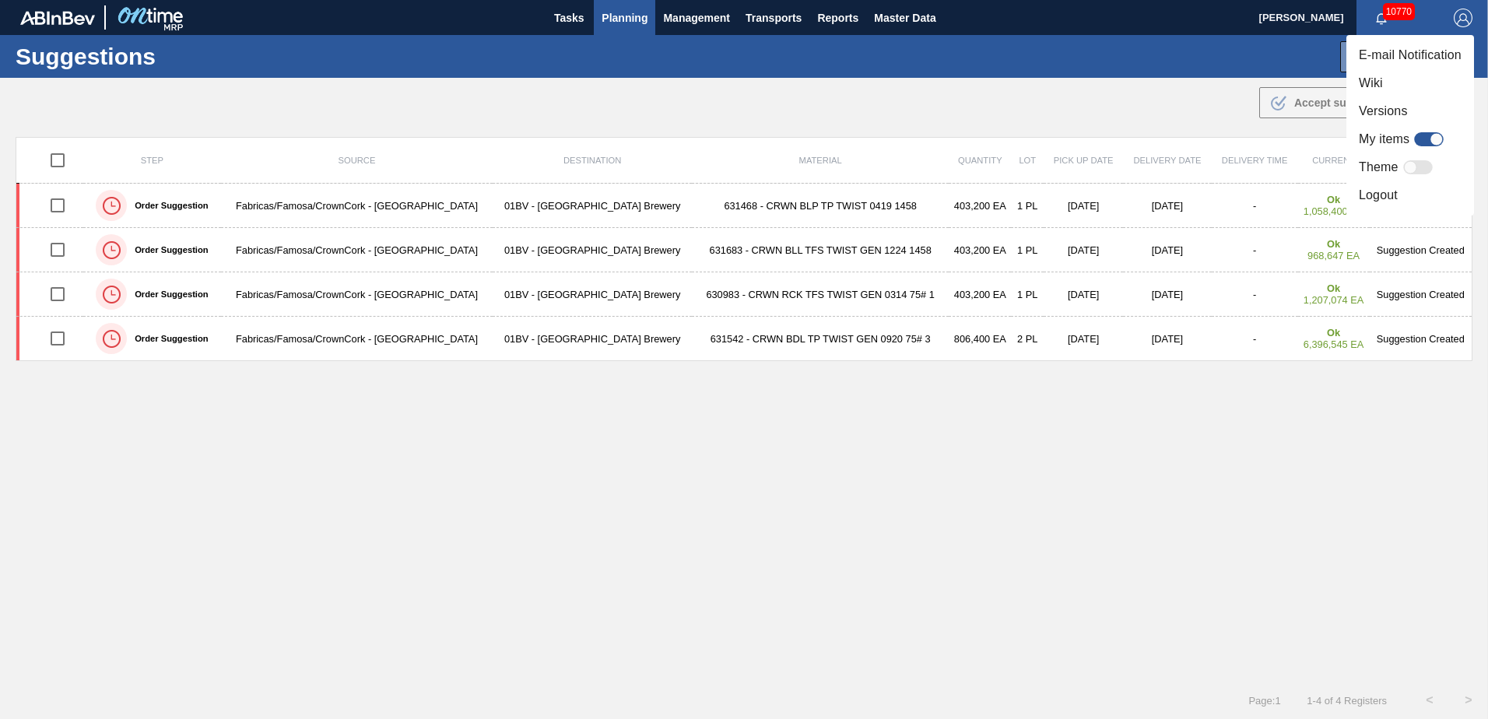
click at [1376, 195] on li "Logout" at bounding box center [1411, 195] width 128 height 28
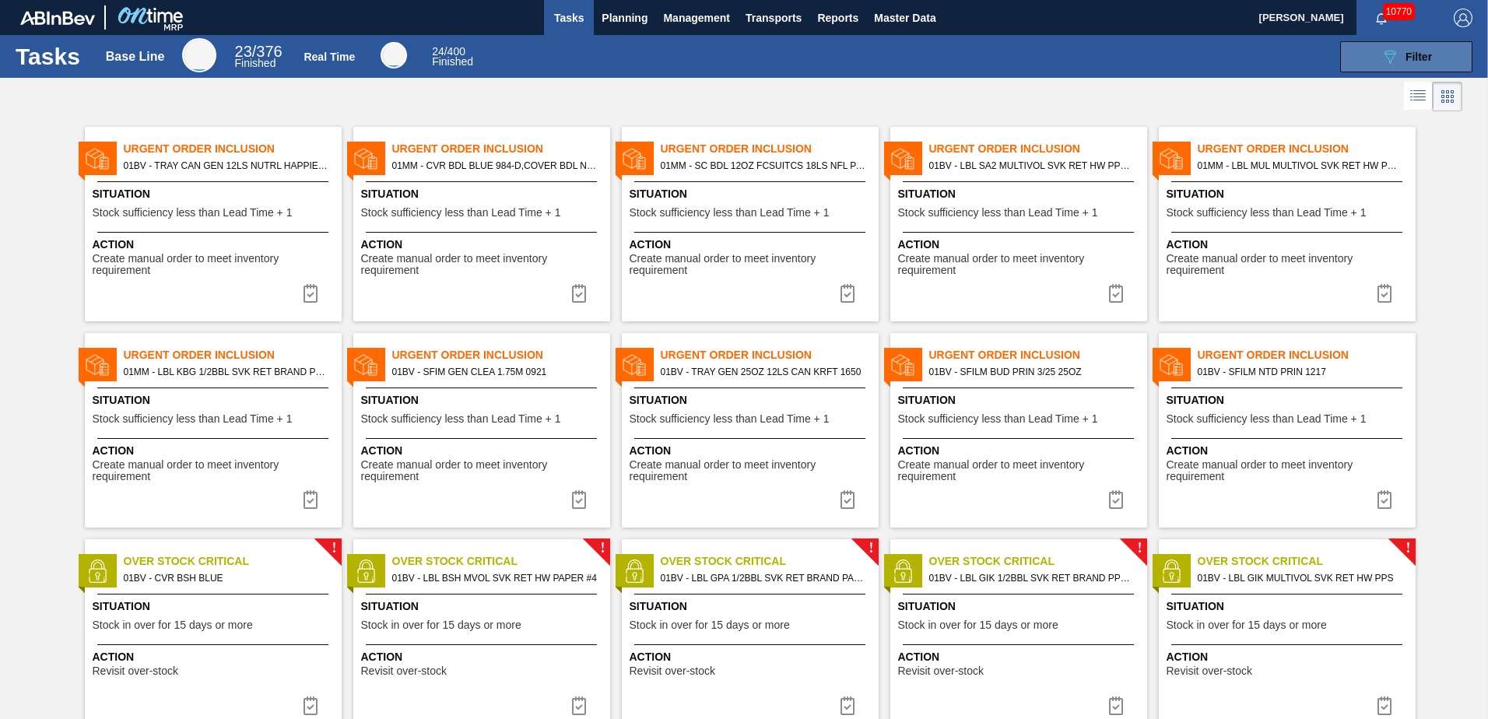
click at [1424, 51] on span "Filter" at bounding box center [1419, 57] width 26 height 12
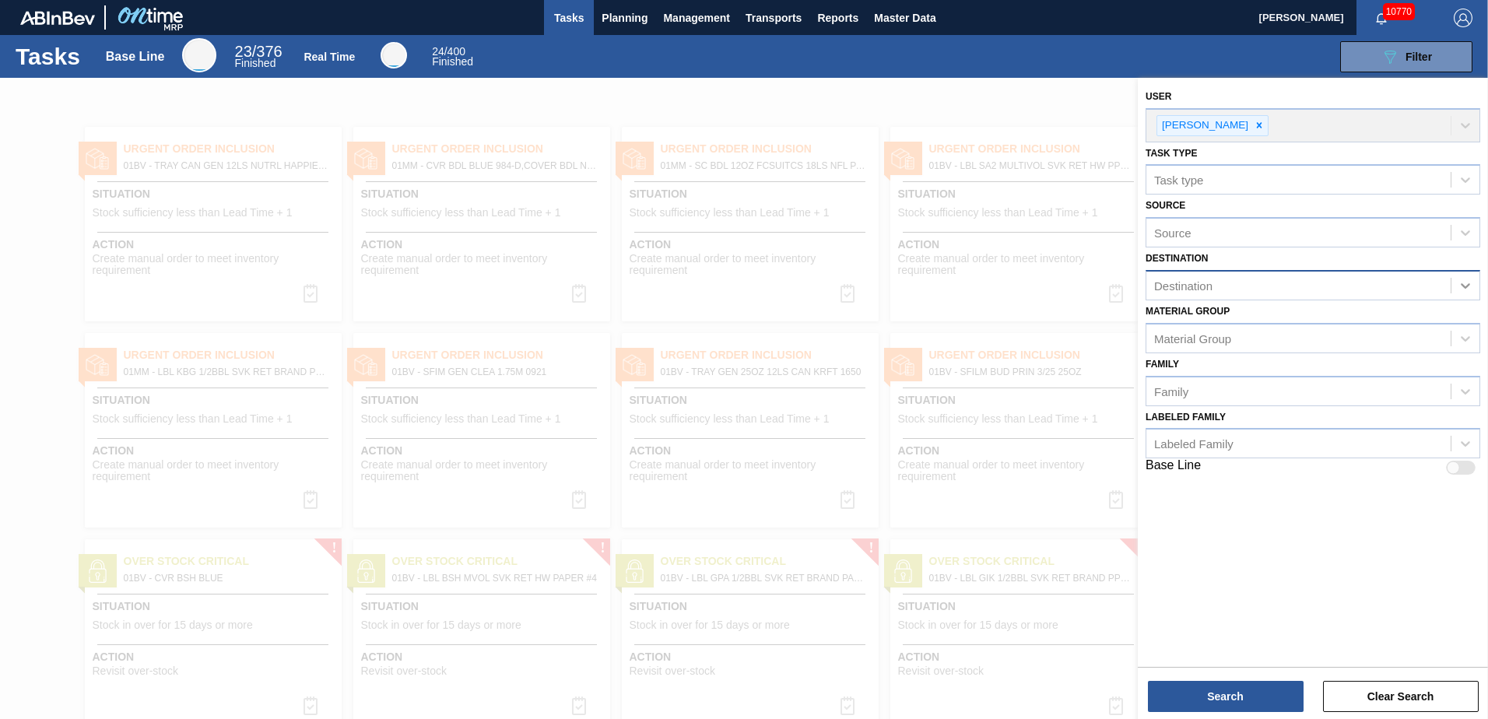
click at [1466, 284] on icon at bounding box center [1466, 286] width 16 height 16
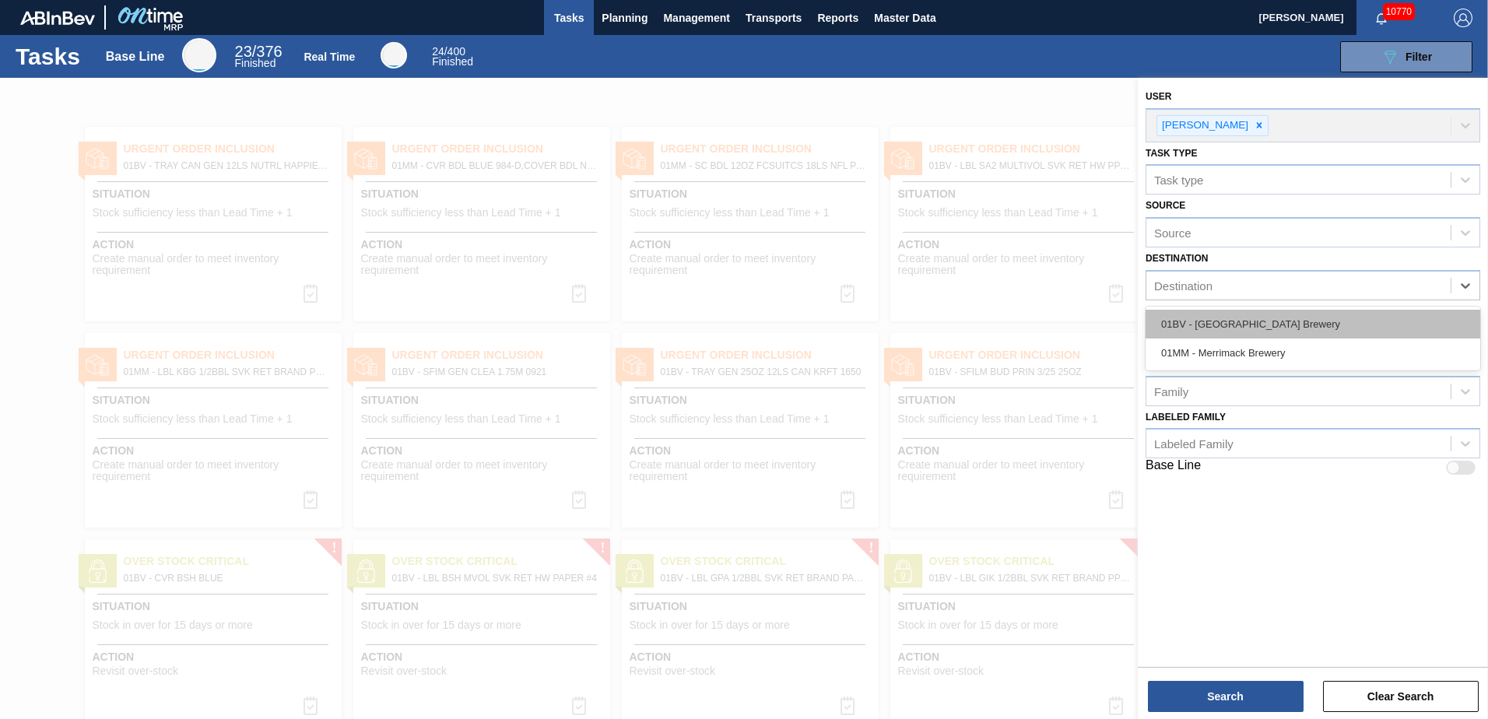
click at [1266, 318] on div "01BV - [GEOGRAPHIC_DATA] Brewery" at bounding box center [1313, 324] width 335 height 29
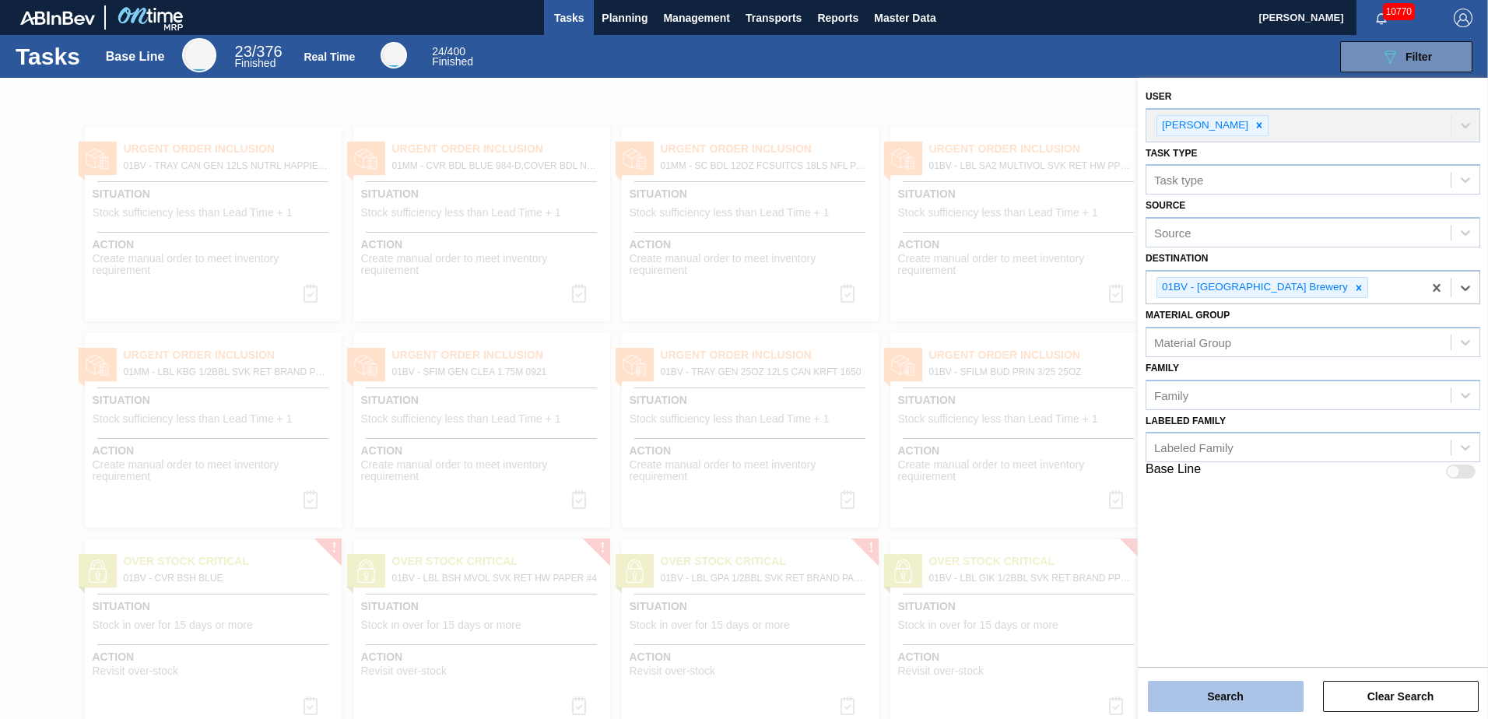
click at [1209, 701] on button "Search" at bounding box center [1226, 696] width 156 height 31
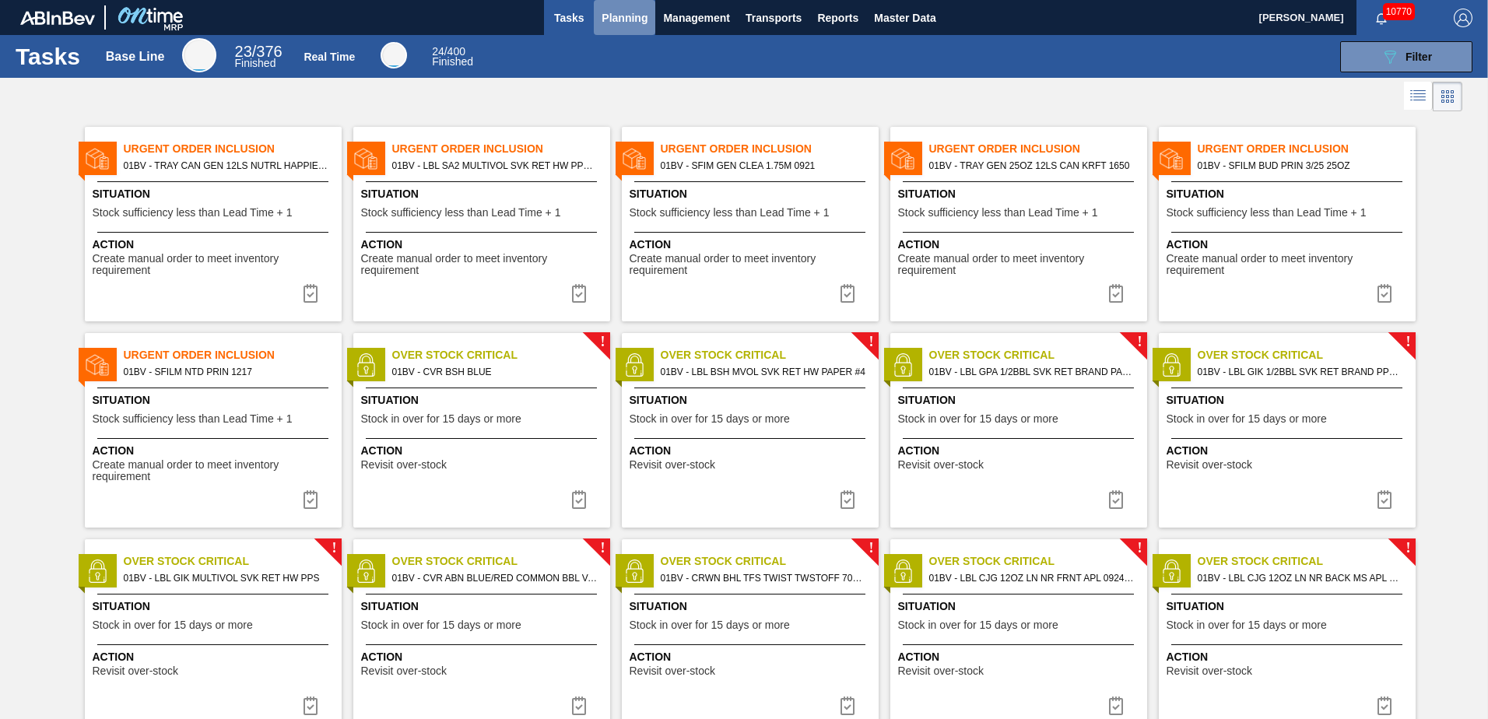
click at [612, 21] on span "Planning" at bounding box center [625, 18] width 46 height 19
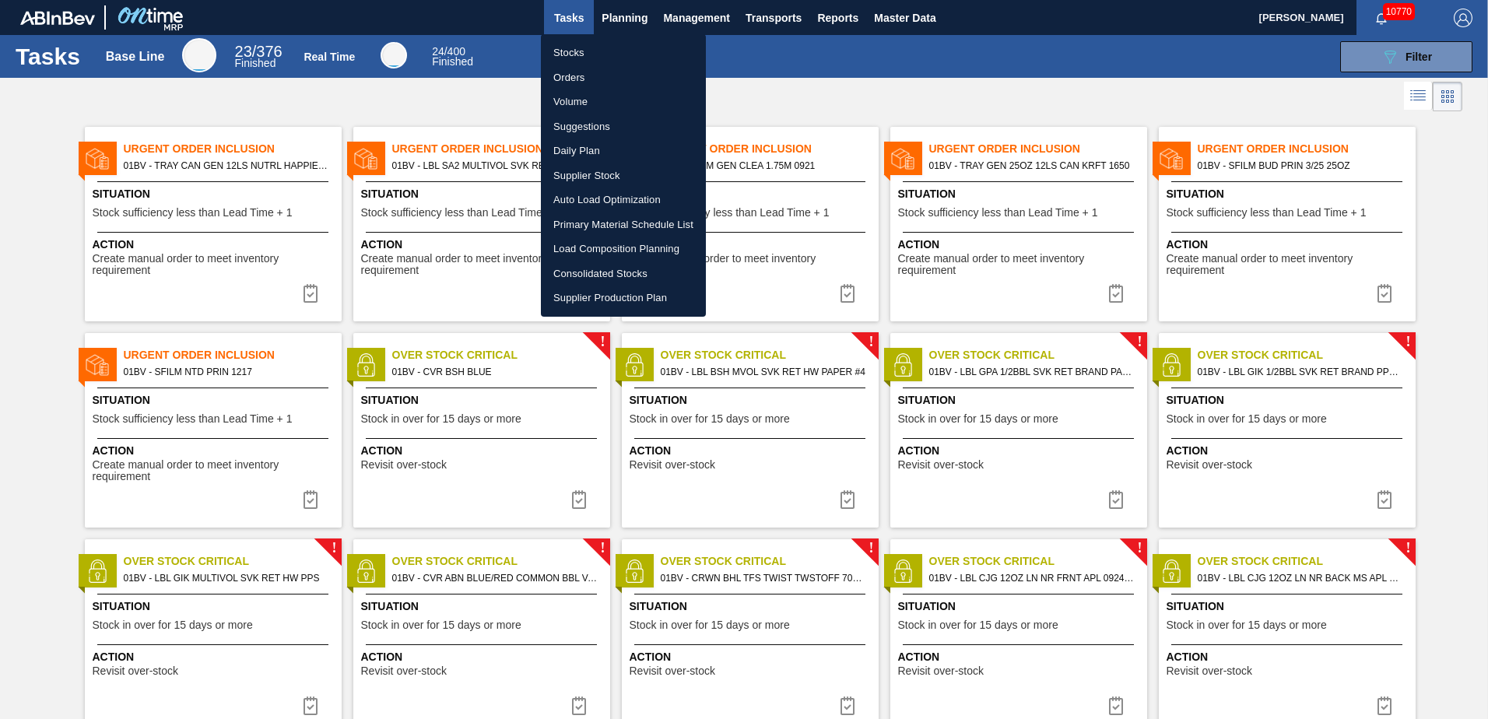
click at [588, 121] on li "Suggestions" at bounding box center [623, 126] width 165 height 25
checkbox input "true"
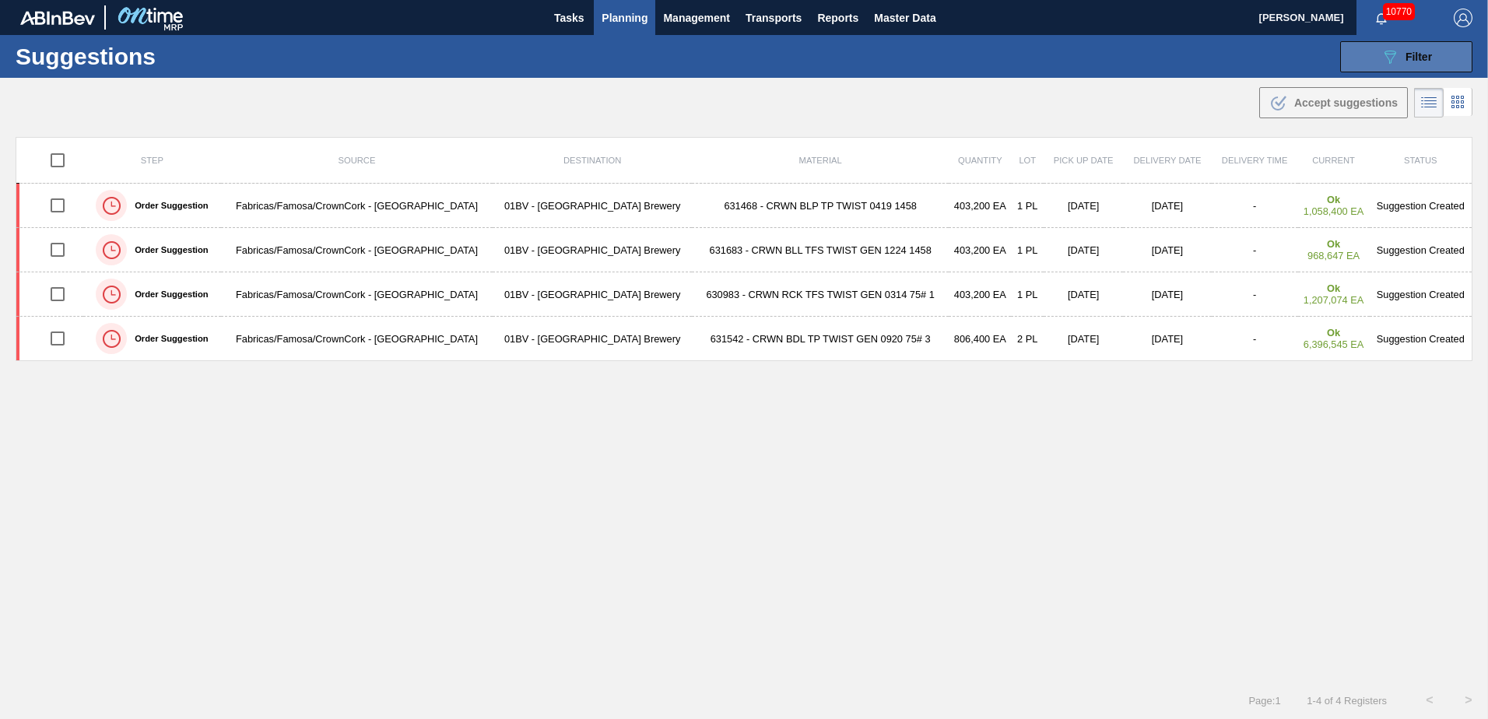
click at [1396, 59] on icon "089F7B8B-B2A5-4AFE-B5C0-19BA573D28AC" at bounding box center [1390, 56] width 19 height 19
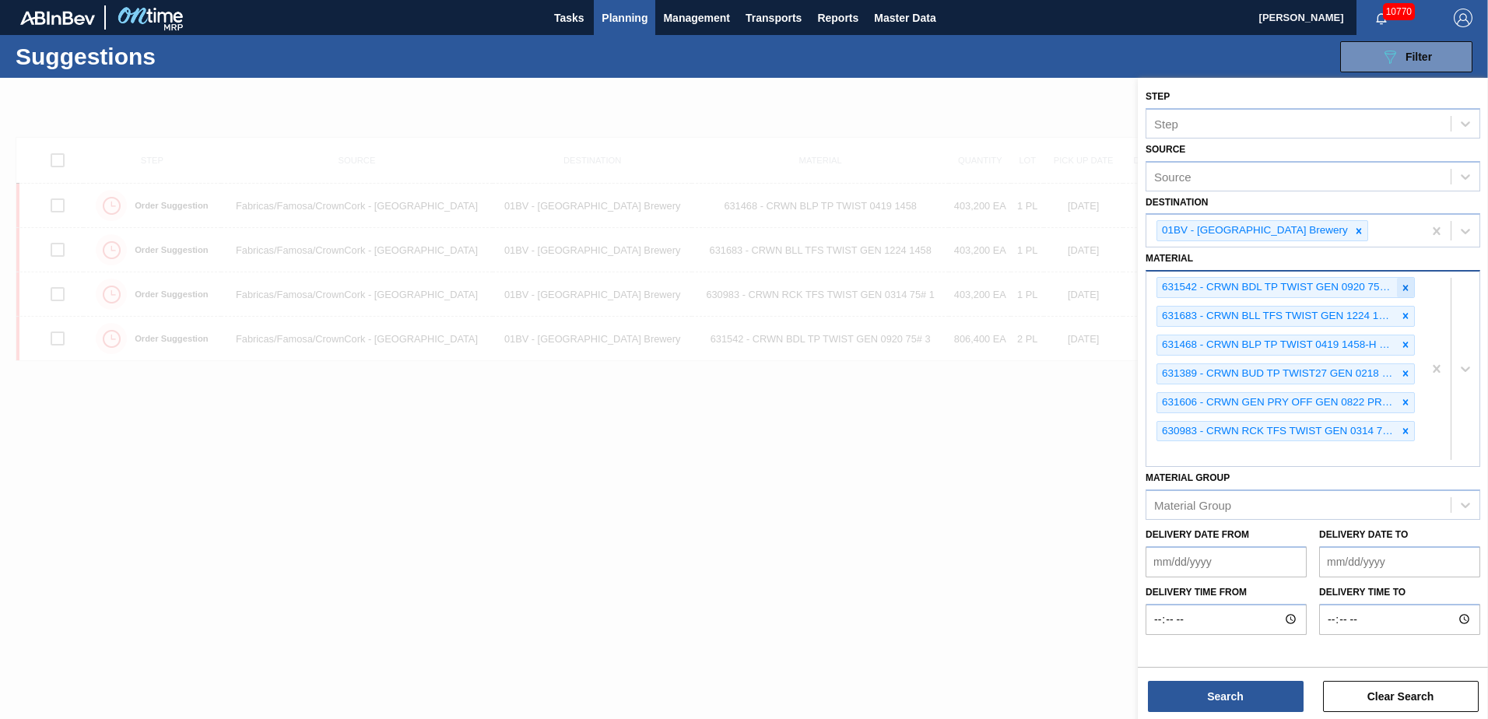
click at [1407, 289] on icon at bounding box center [1405, 287] width 5 height 5
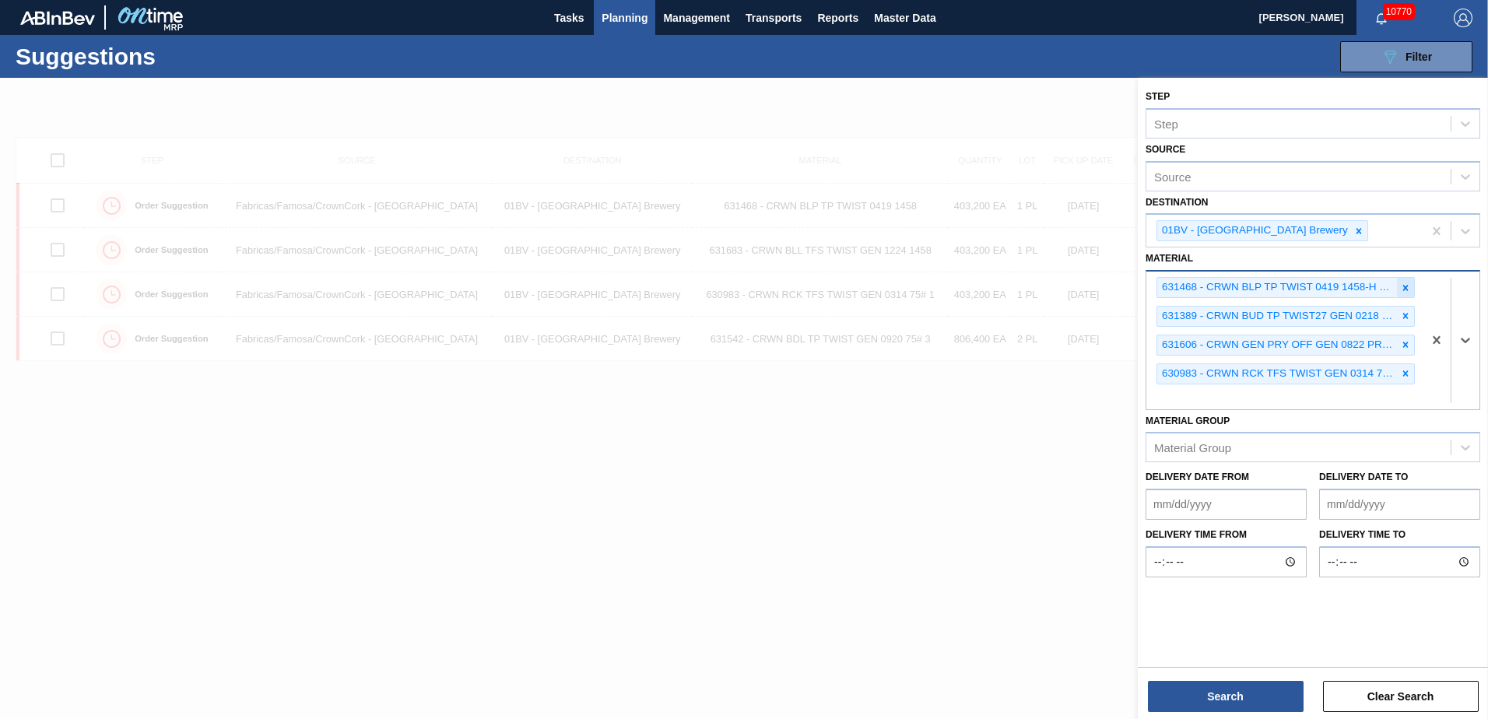
click at [1407, 287] on icon at bounding box center [1405, 288] width 11 height 11
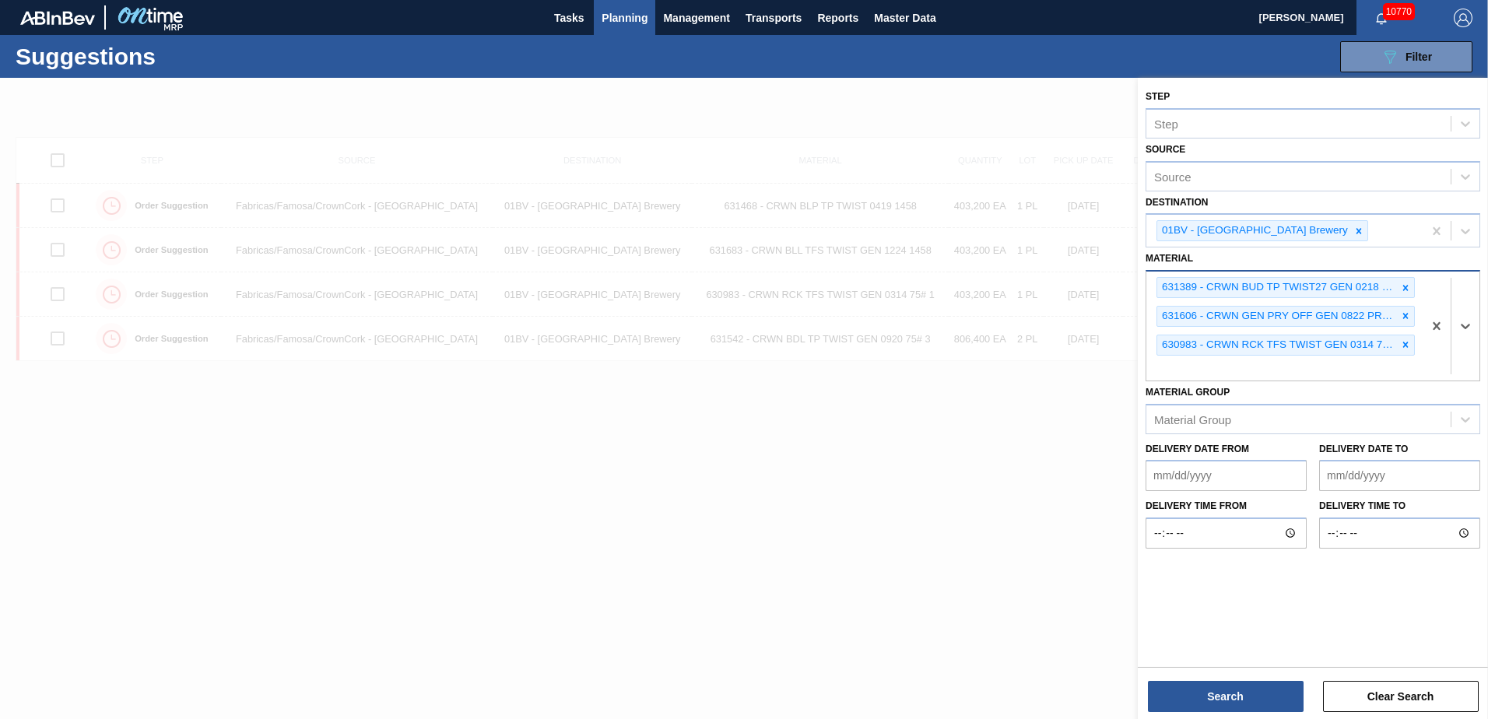
click at [1407, 287] on icon at bounding box center [1405, 288] width 11 height 11
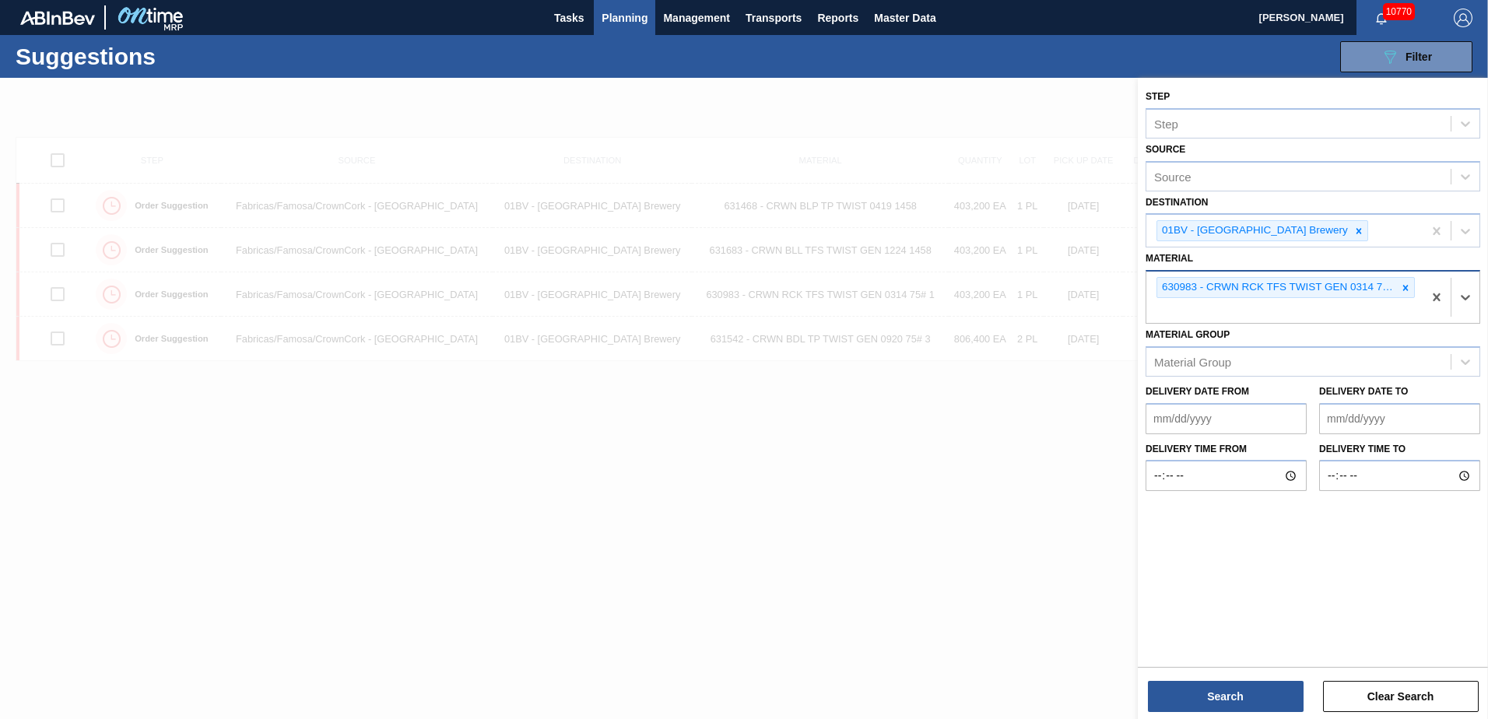
click at [1407, 287] on icon at bounding box center [1405, 288] width 11 height 11
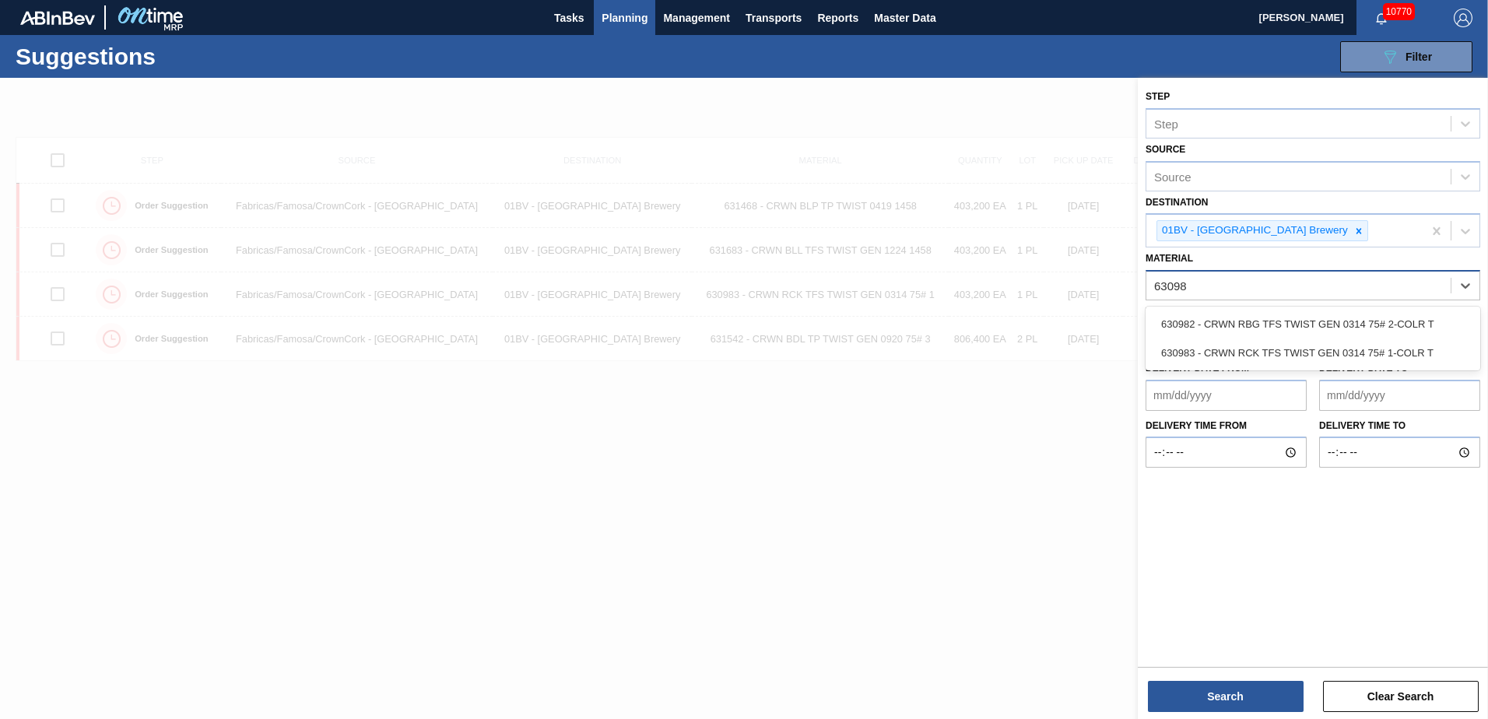
type input "630983"
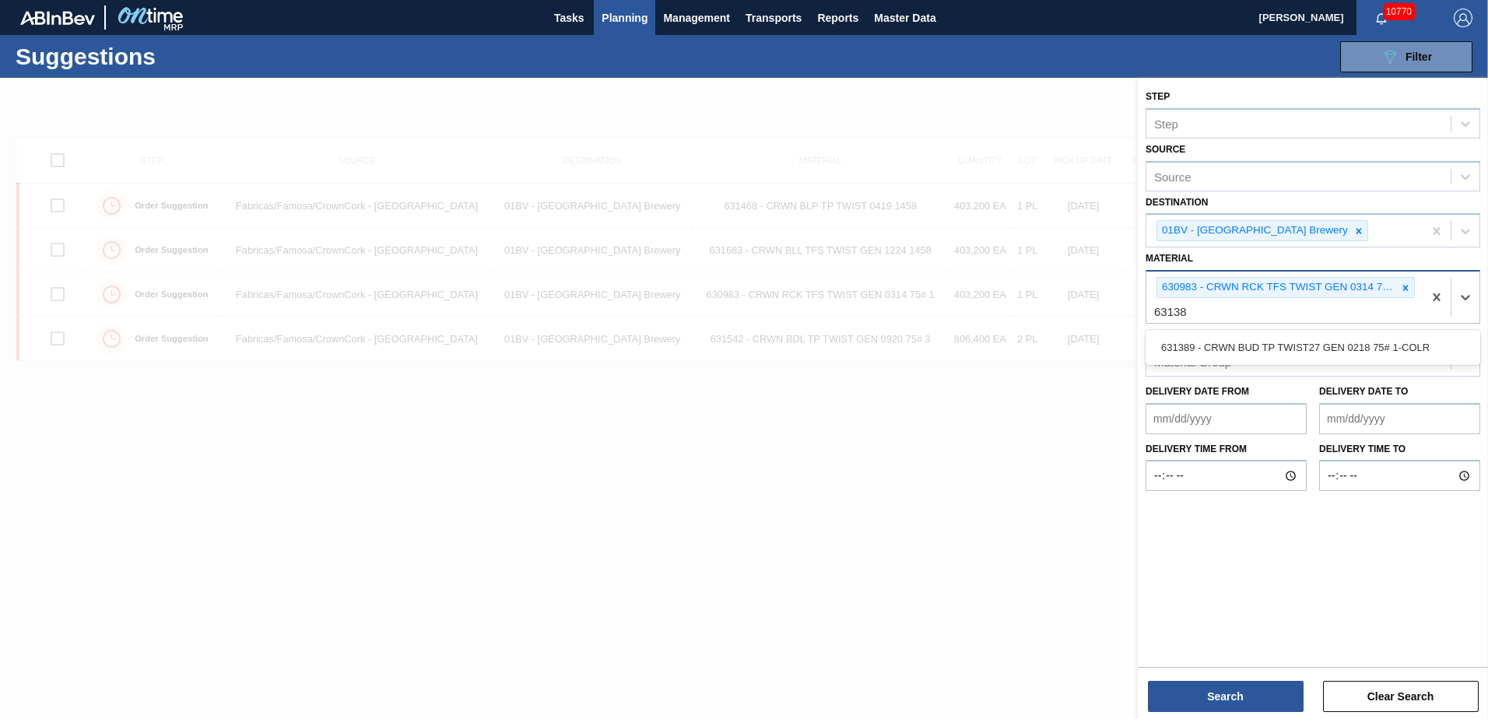
type input "631389"
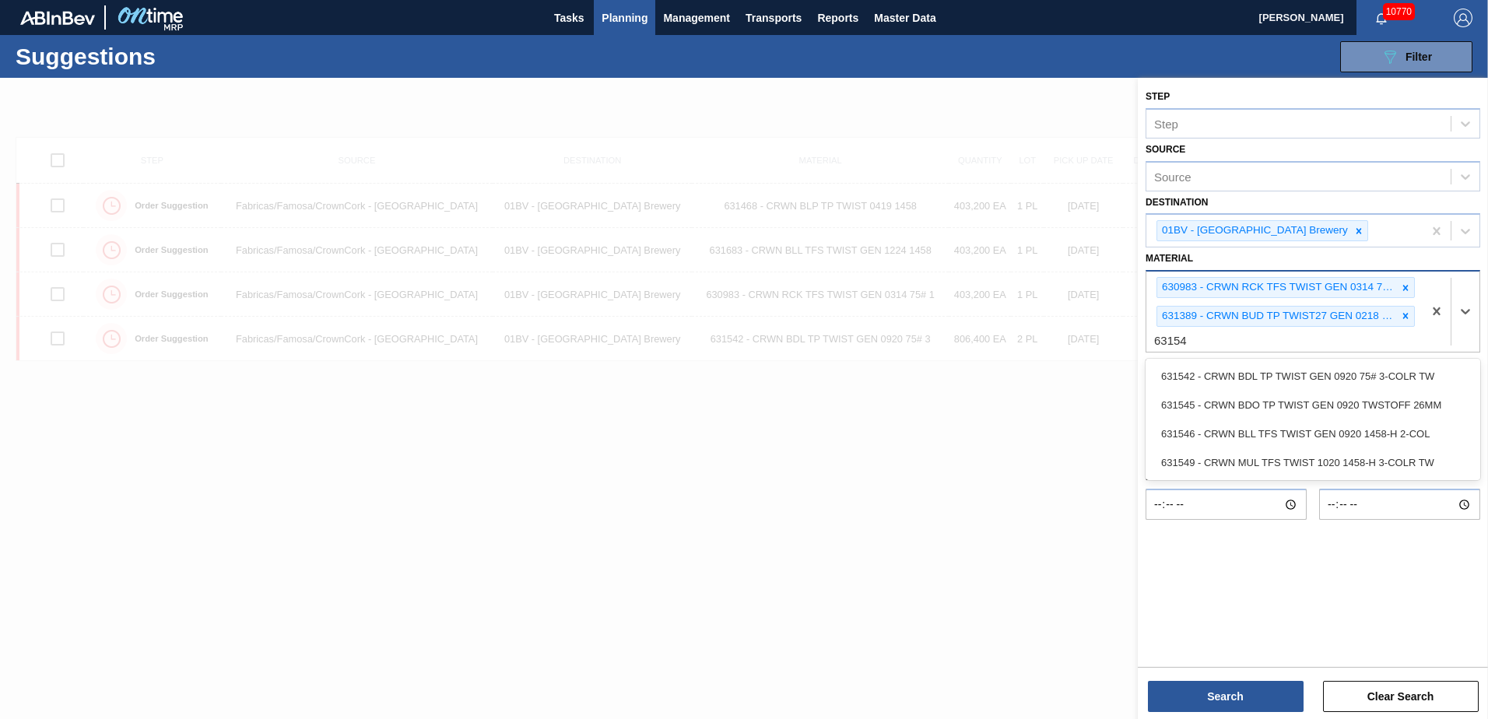
type input "631542"
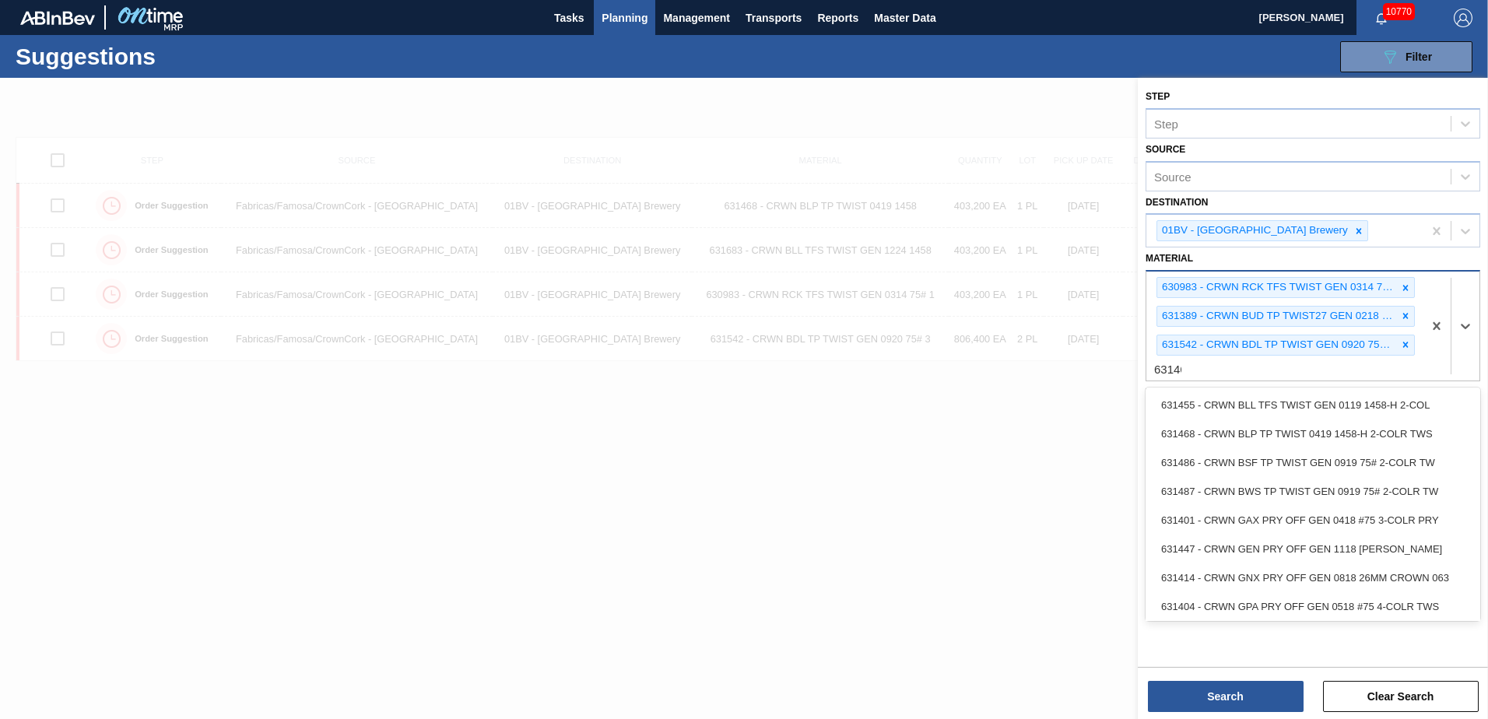
type input "631468"
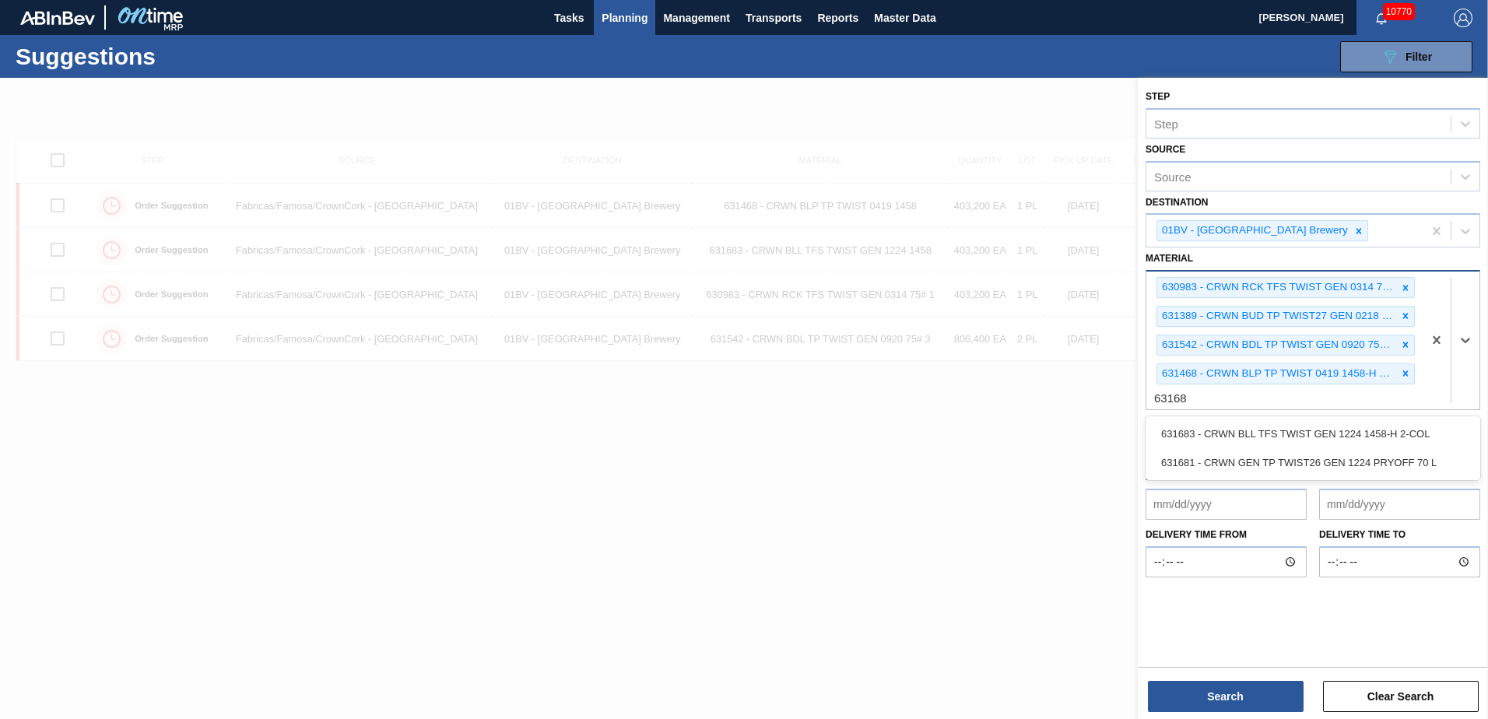
type input "631683"
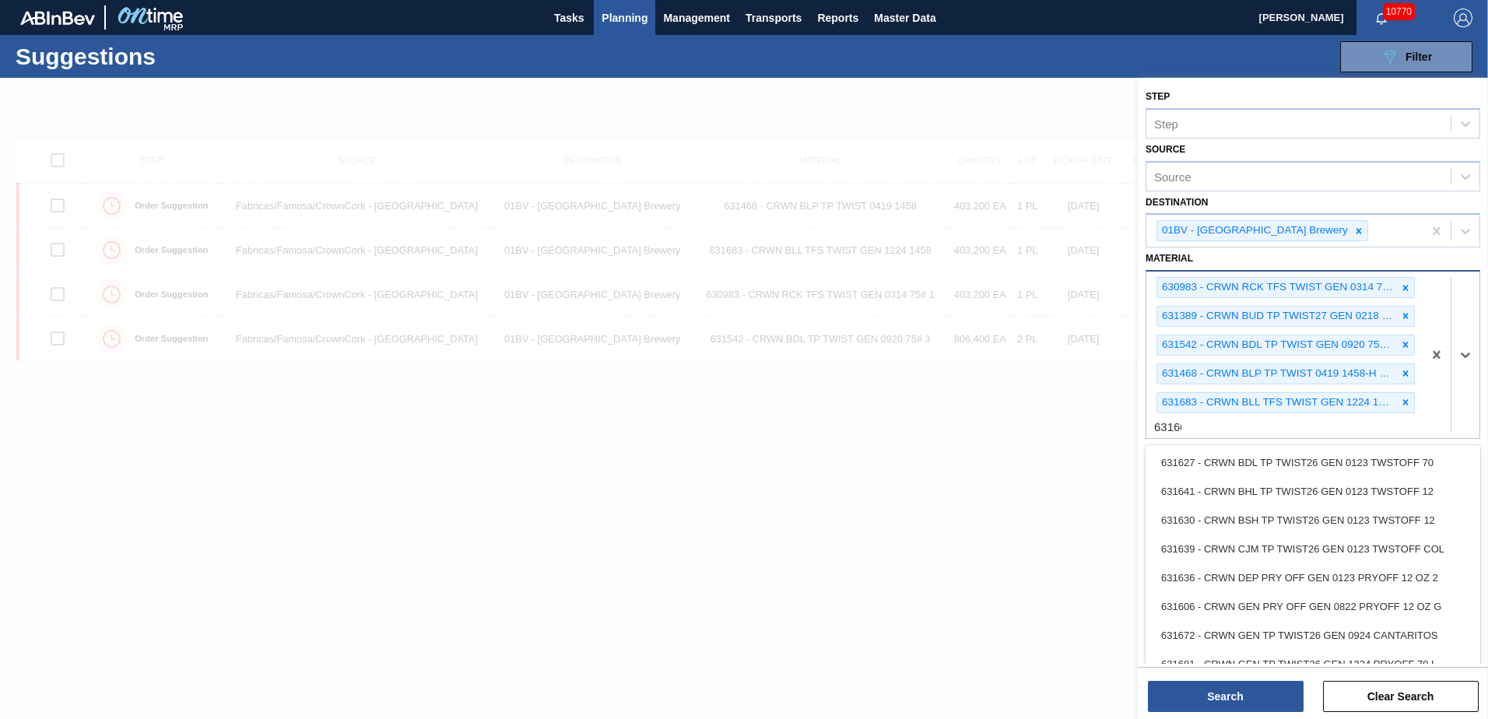
type input "631606"
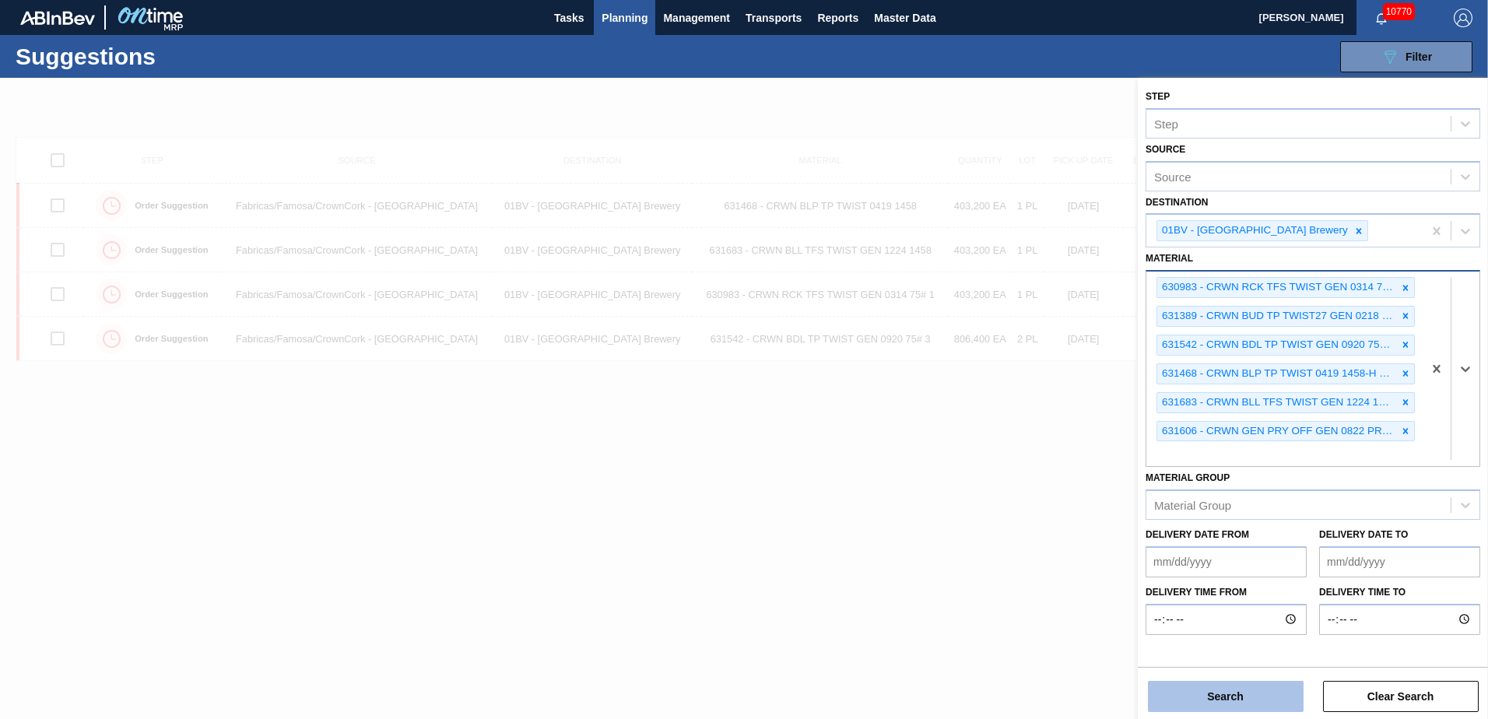
click at [1198, 691] on button "Search" at bounding box center [1226, 696] width 156 height 31
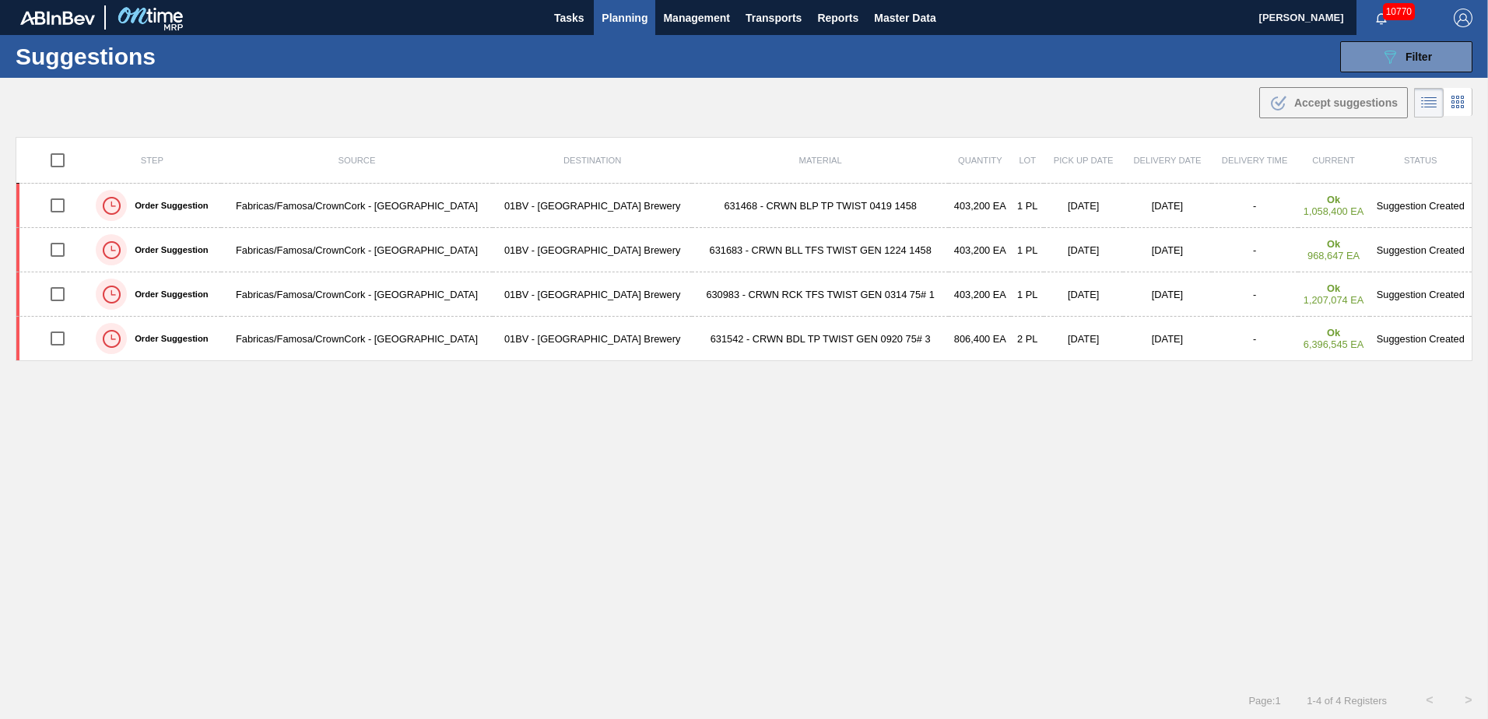
click at [1458, 12] on img "button" at bounding box center [1463, 18] width 19 height 19
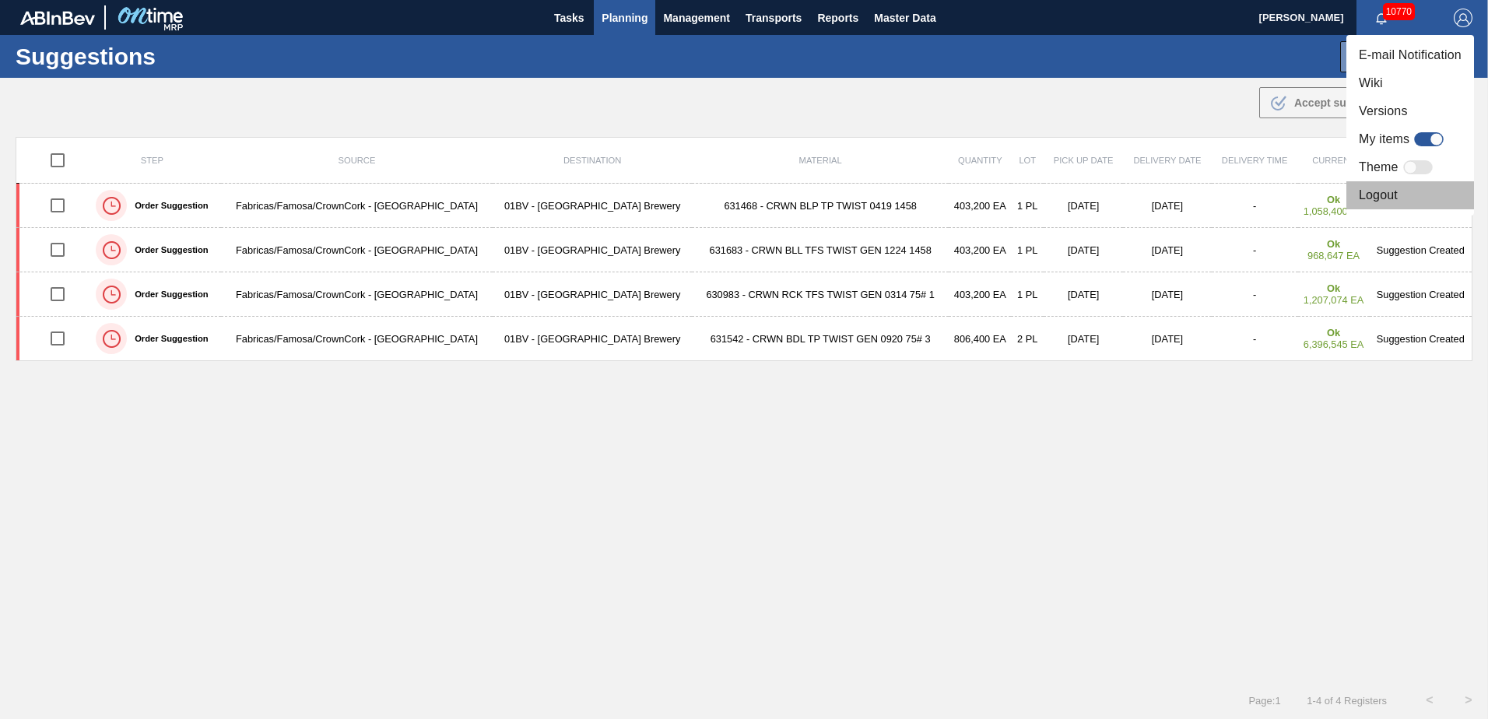
click at [1383, 195] on li "Logout" at bounding box center [1411, 195] width 128 height 28
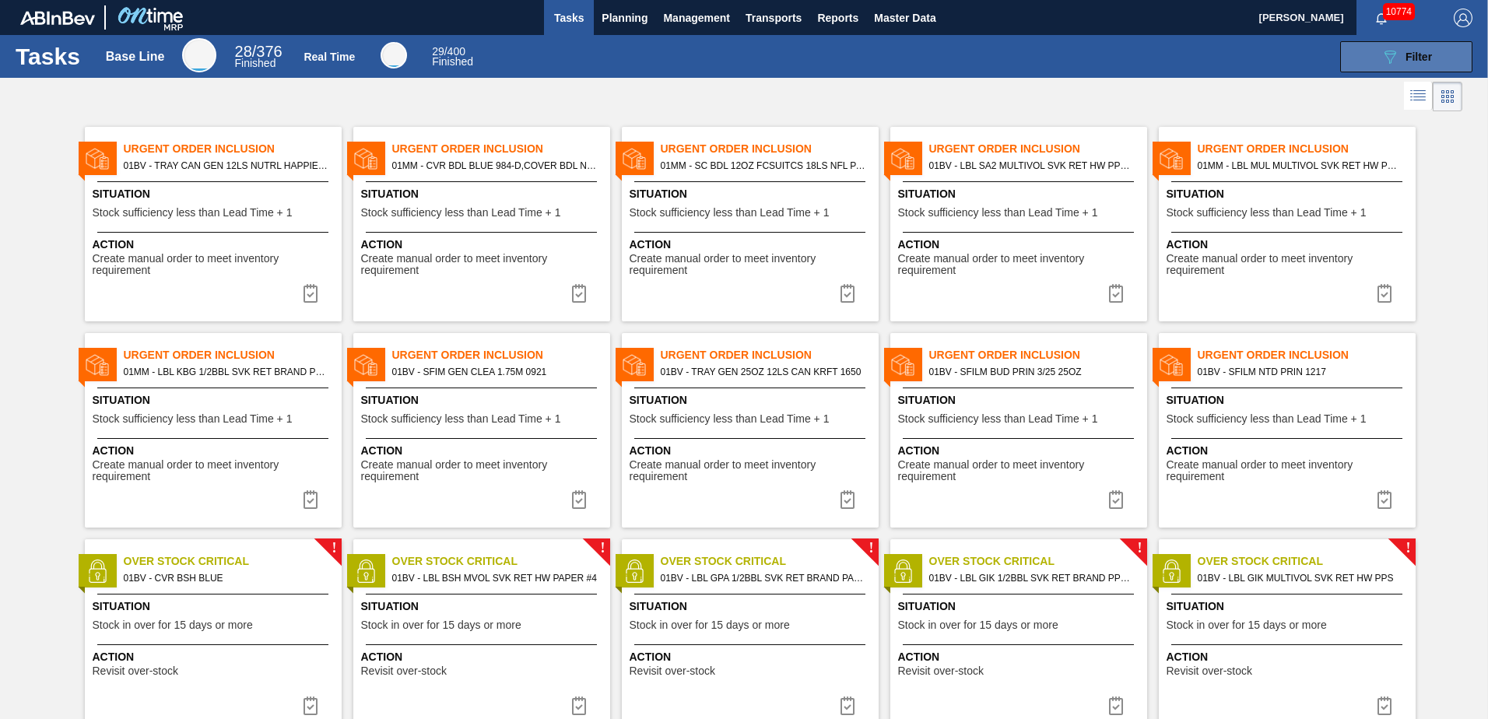
click at [1391, 54] on icon at bounding box center [1391, 57] width 12 height 13
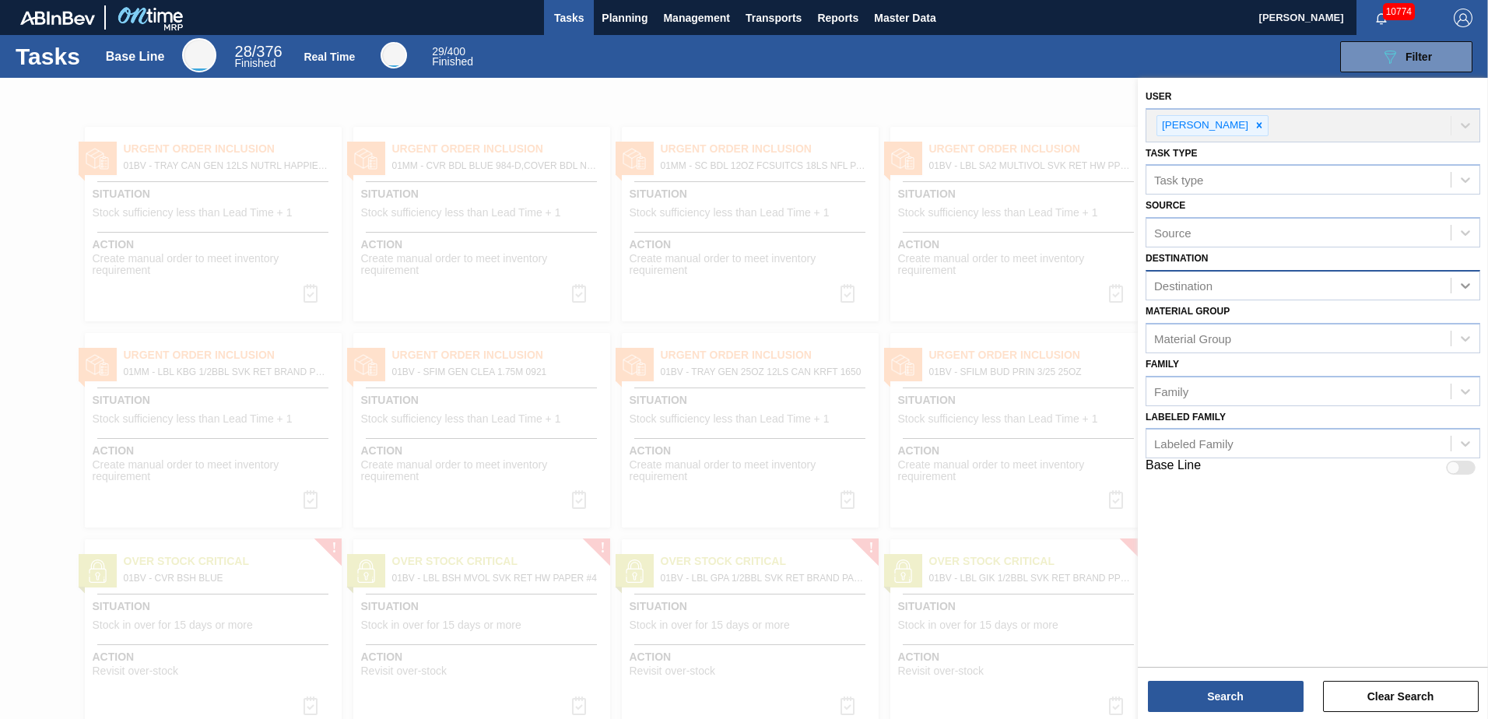
click at [1463, 286] on icon at bounding box center [1465, 285] width 9 height 5
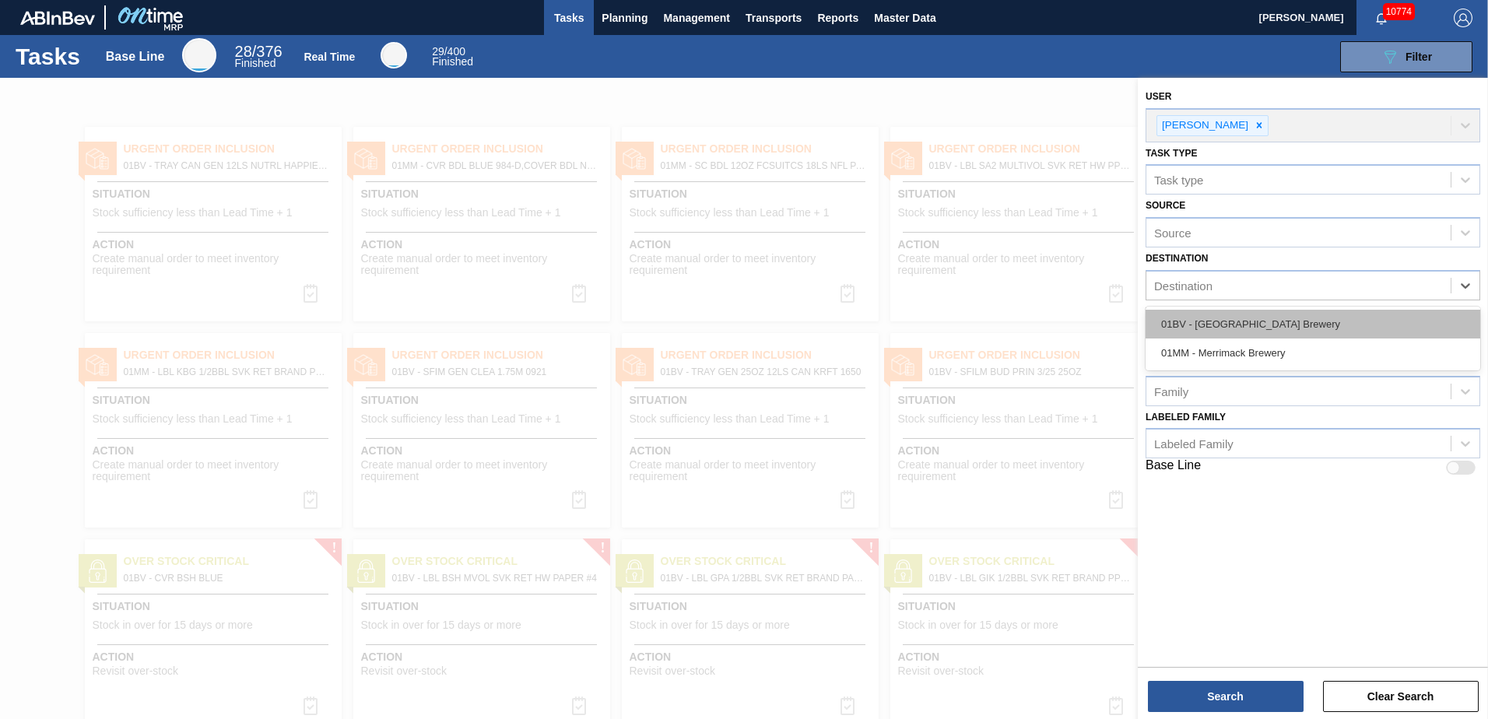
click at [1255, 322] on div "01BV - [GEOGRAPHIC_DATA] Brewery" at bounding box center [1313, 324] width 335 height 29
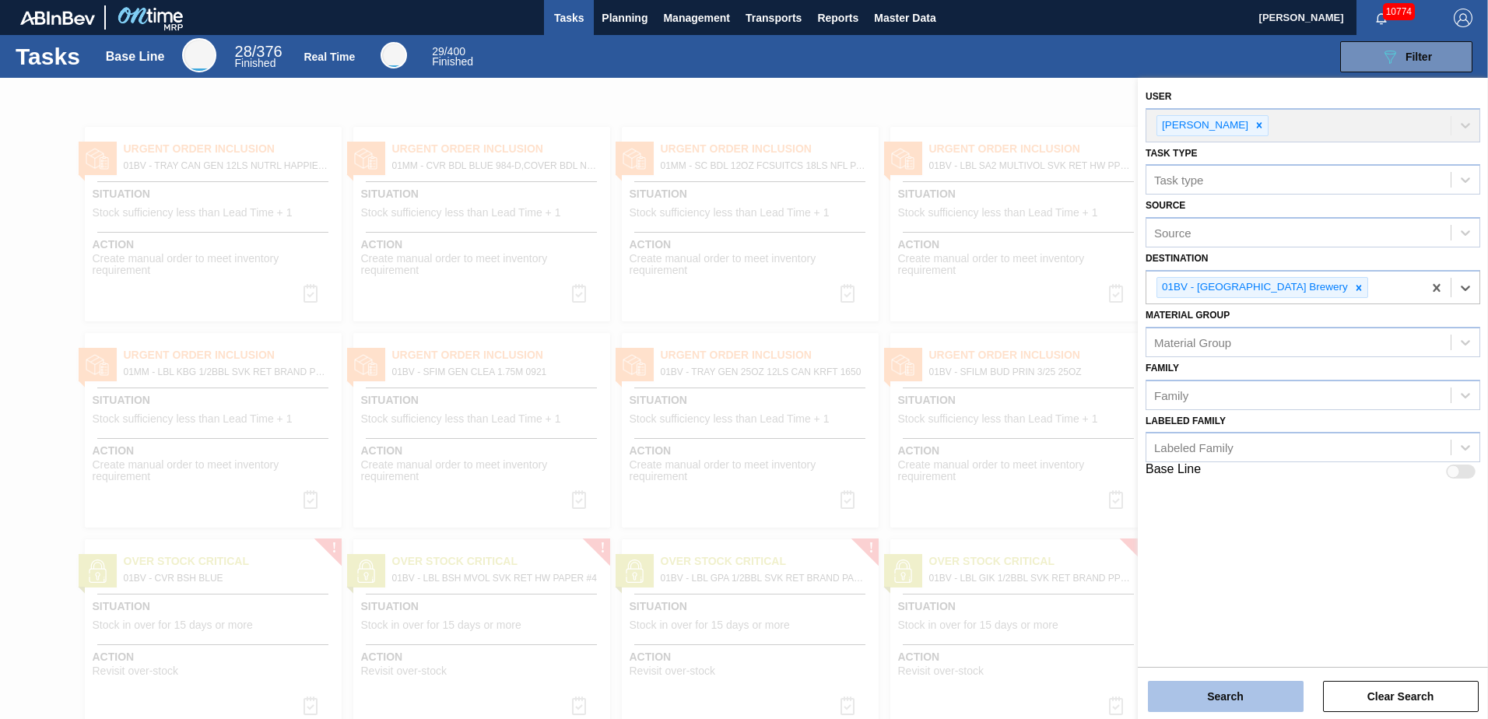
click at [1215, 694] on button "Search" at bounding box center [1226, 696] width 156 height 31
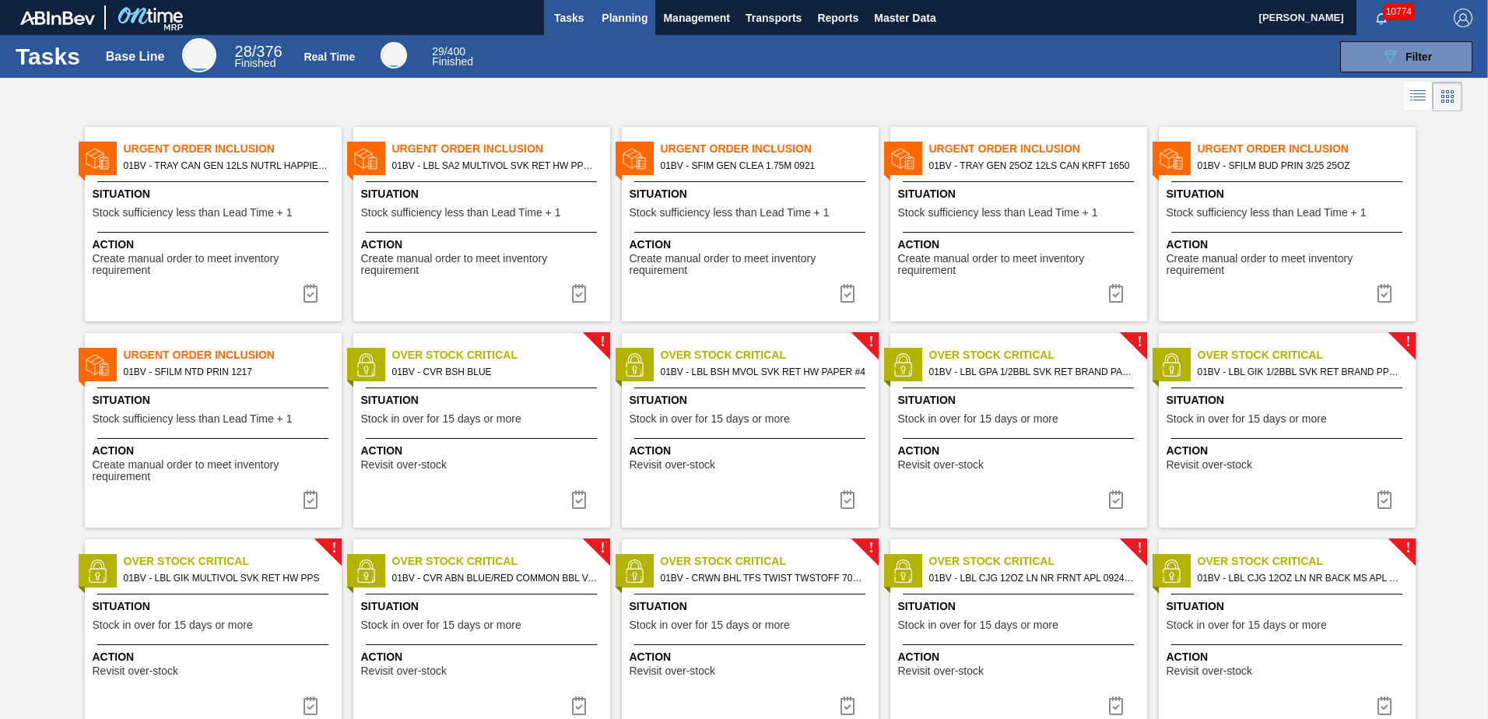
click at [609, 16] on span "Planning" at bounding box center [625, 18] width 46 height 19
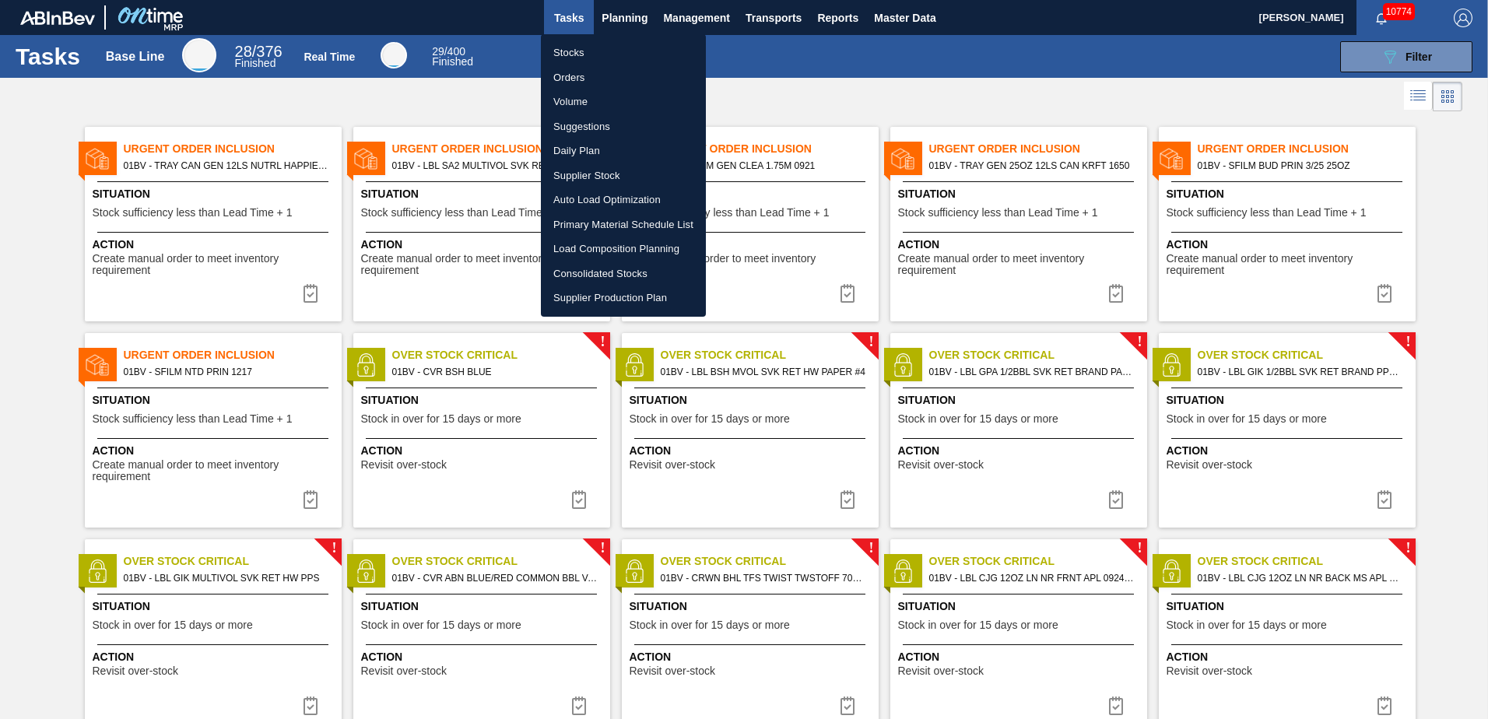
click at [562, 50] on li "Stocks" at bounding box center [623, 52] width 165 height 25
checkbox input "true"
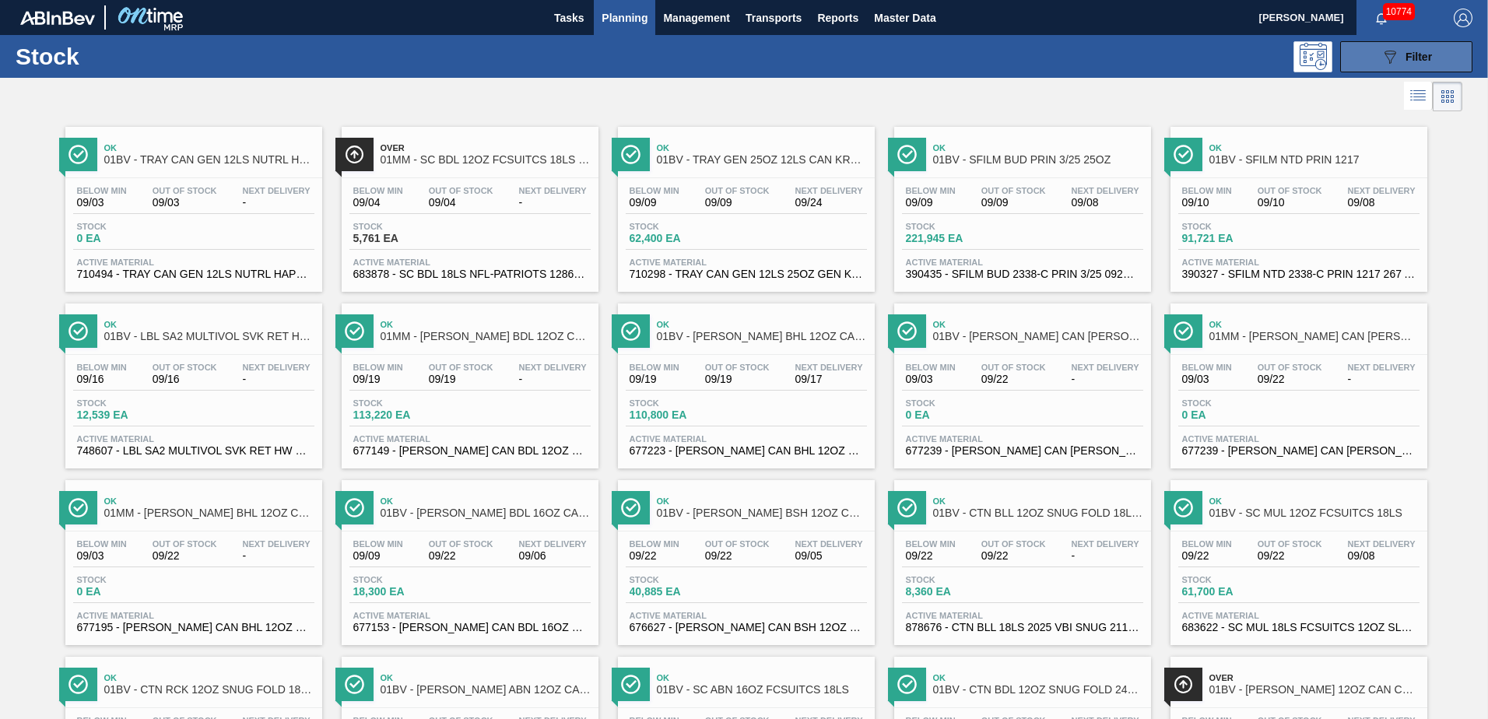
click at [1411, 54] on span "Filter" at bounding box center [1419, 57] width 26 height 12
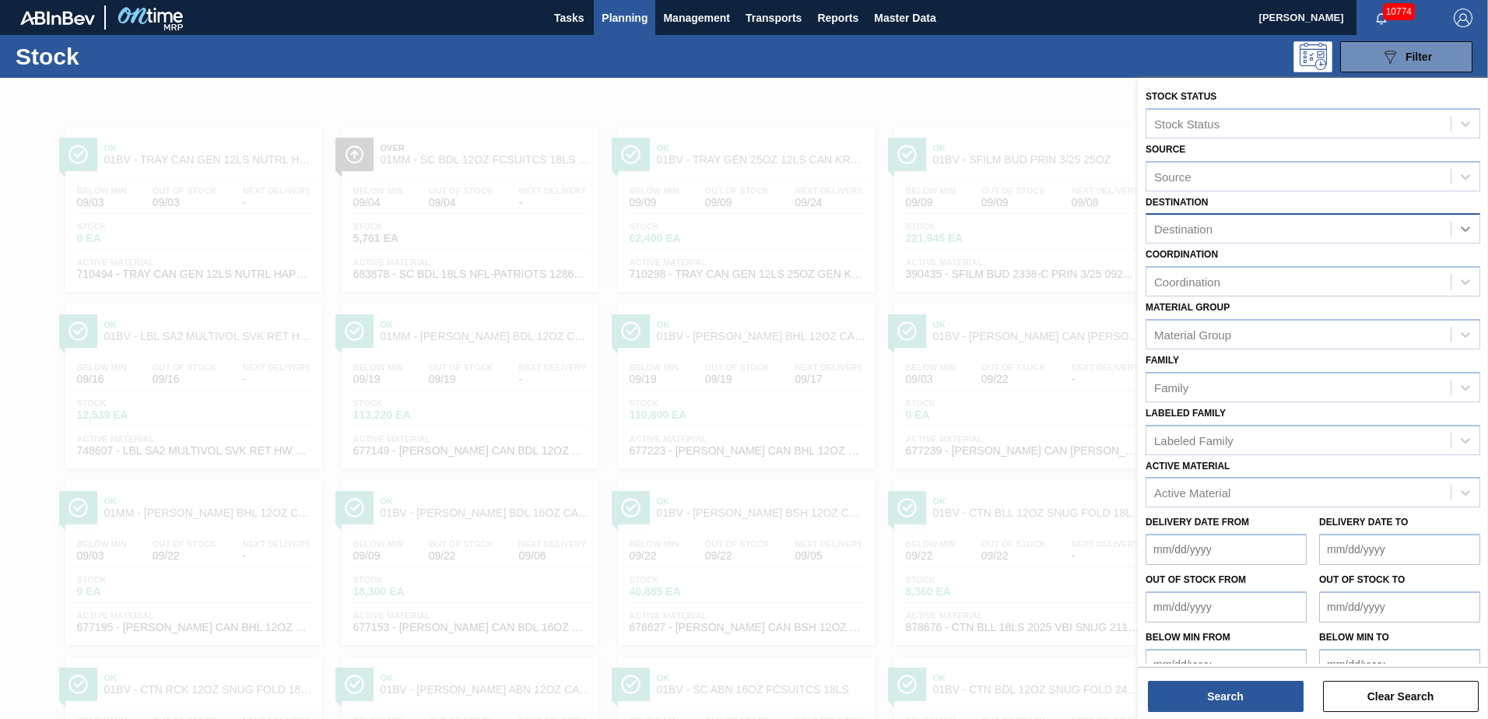
click at [1459, 230] on icon at bounding box center [1466, 229] width 16 height 16
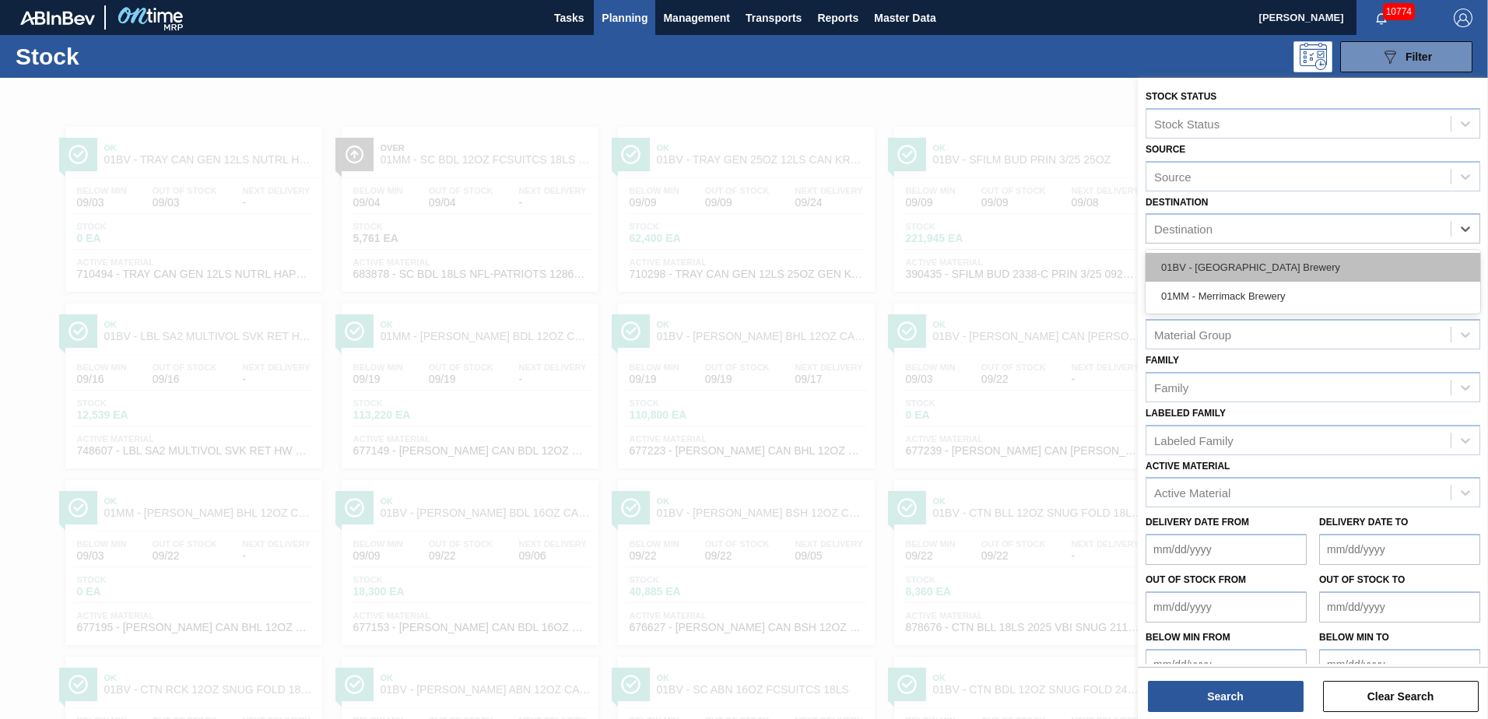
click at [1262, 261] on div "01BV - [GEOGRAPHIC_DATA] Brewery" at bounding box center [1313, 267] width 335 height 29
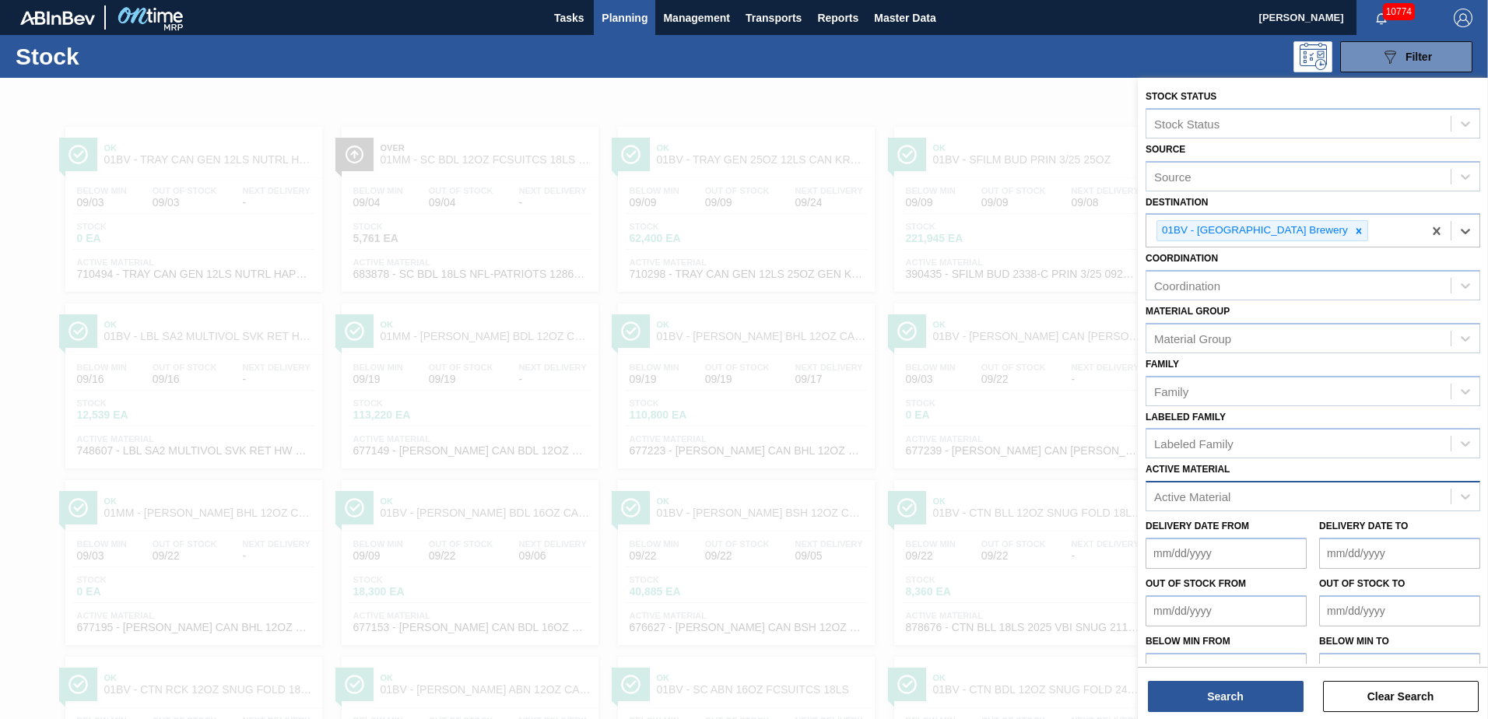
click at [1185, 493] on div "Active Material" at bounding box center [1192, 496] width 76 height 13
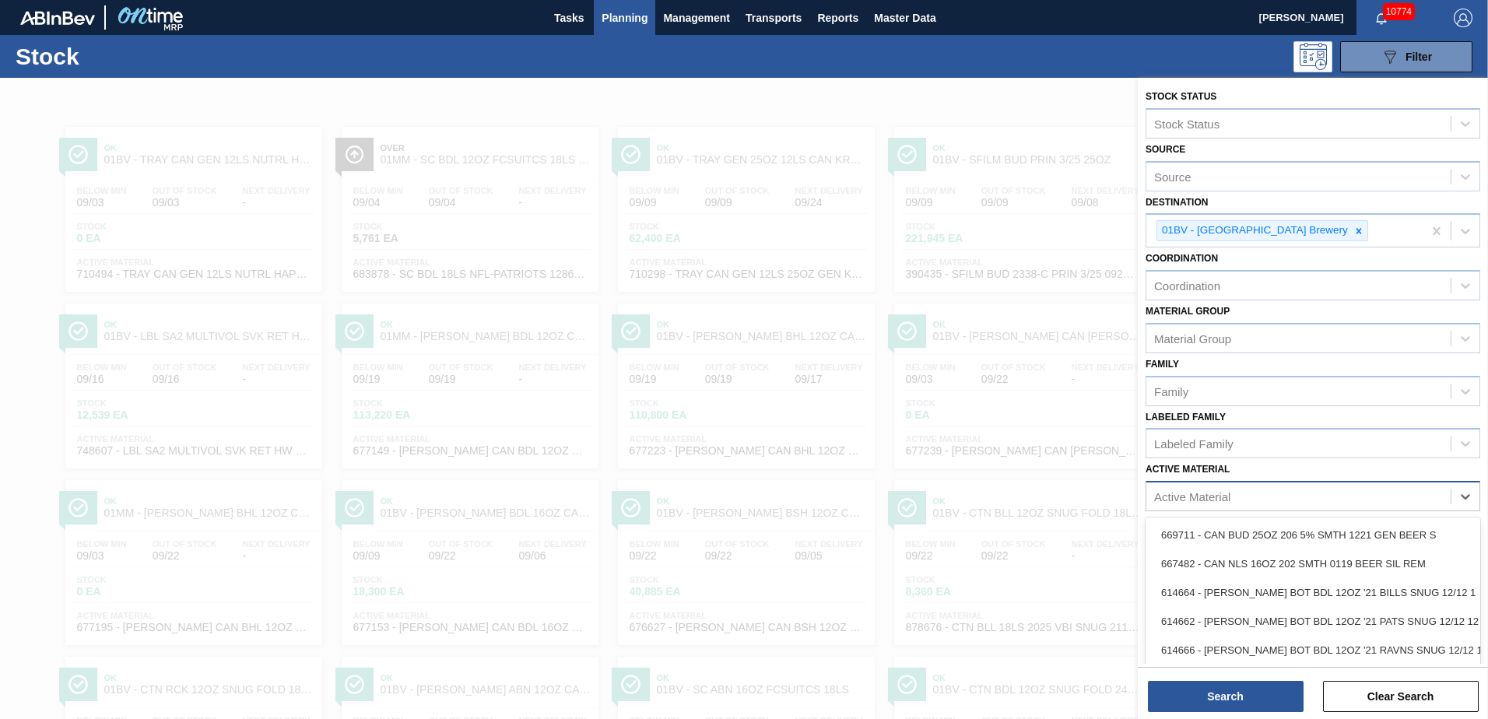
scroll to position [38, 0]
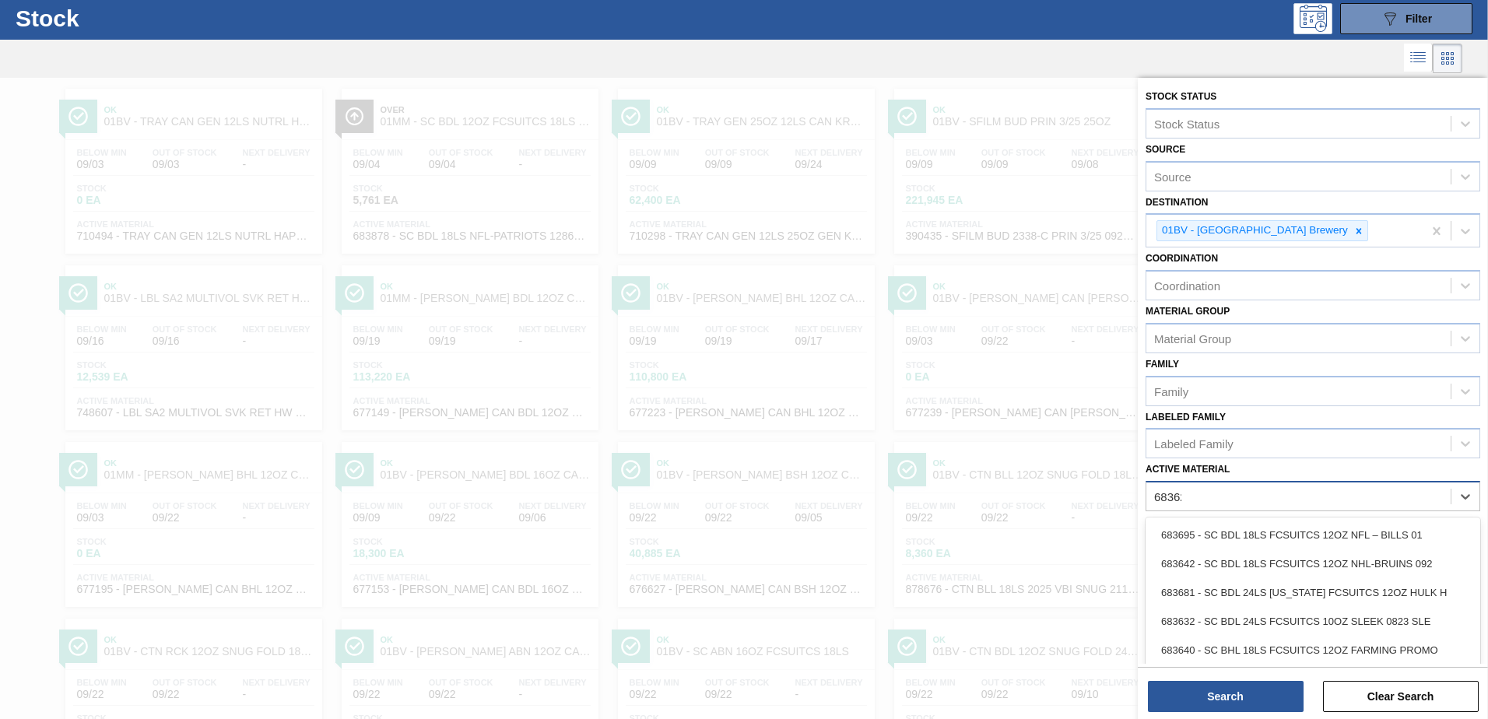
type Material "683622"
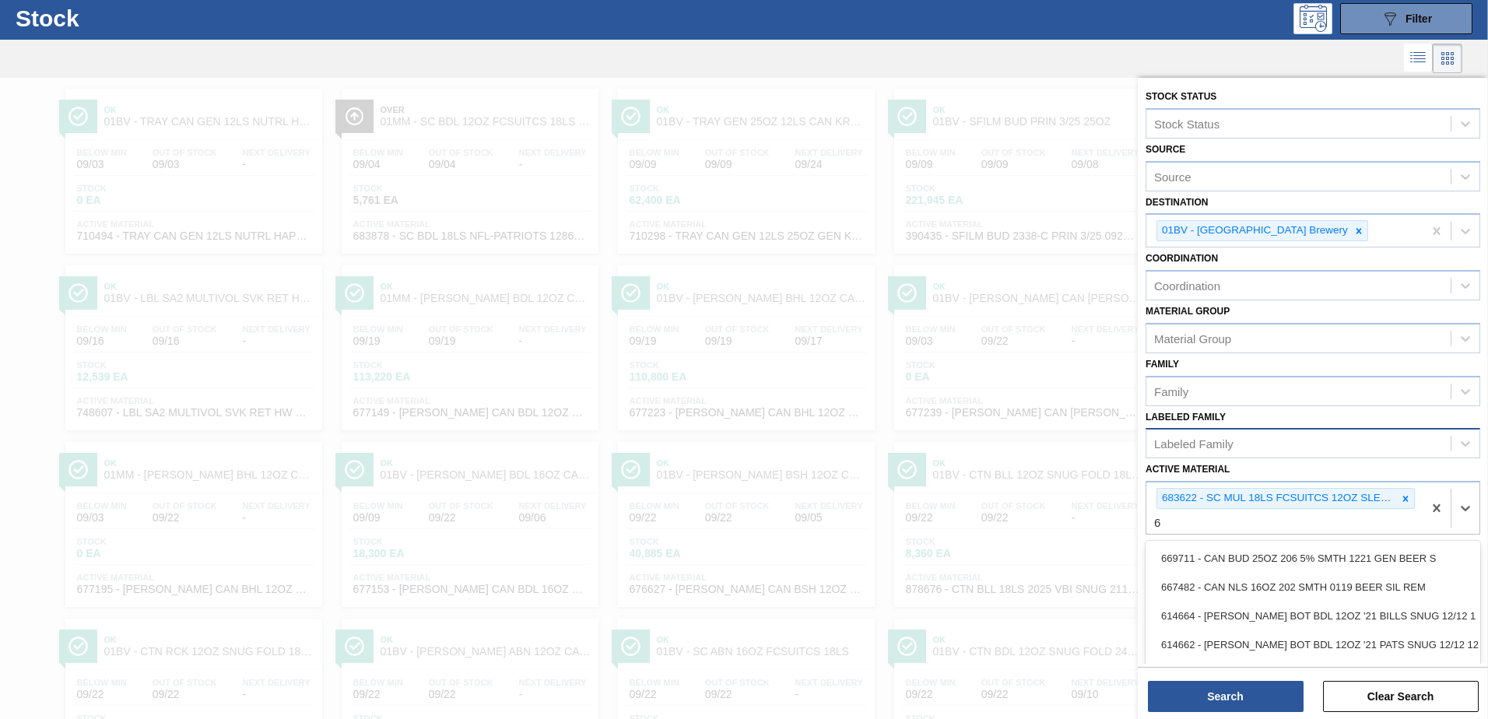
scroll to position [100, 0]
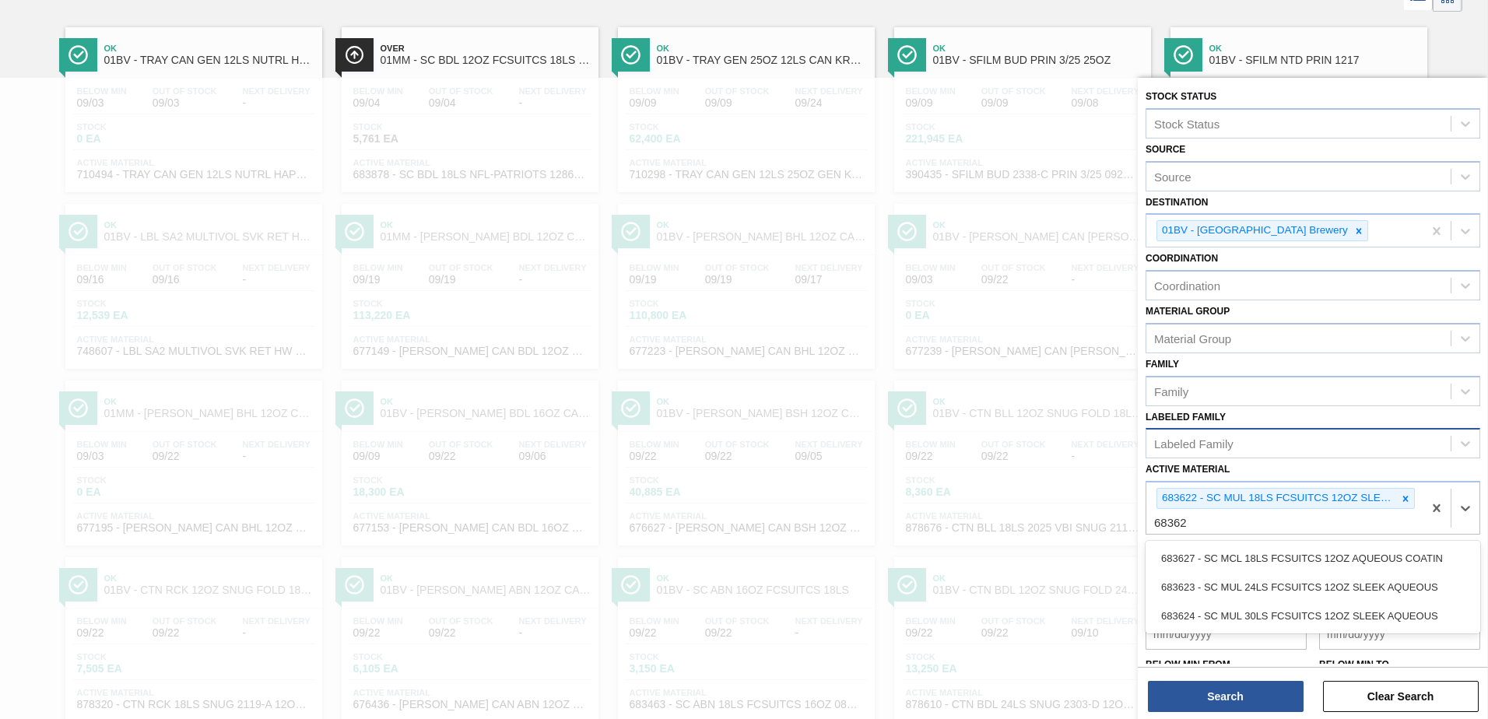
type Material "683623"
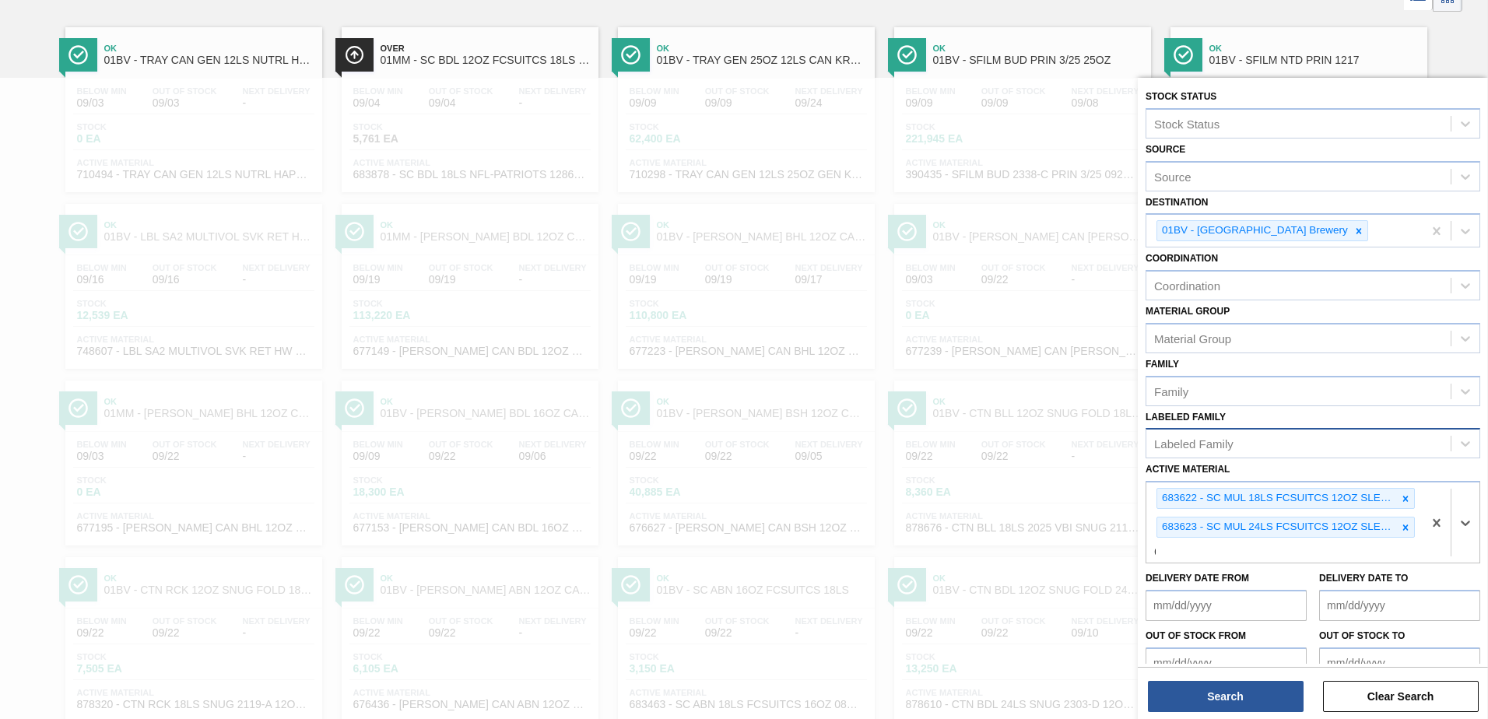
scroll to position [190, 0]
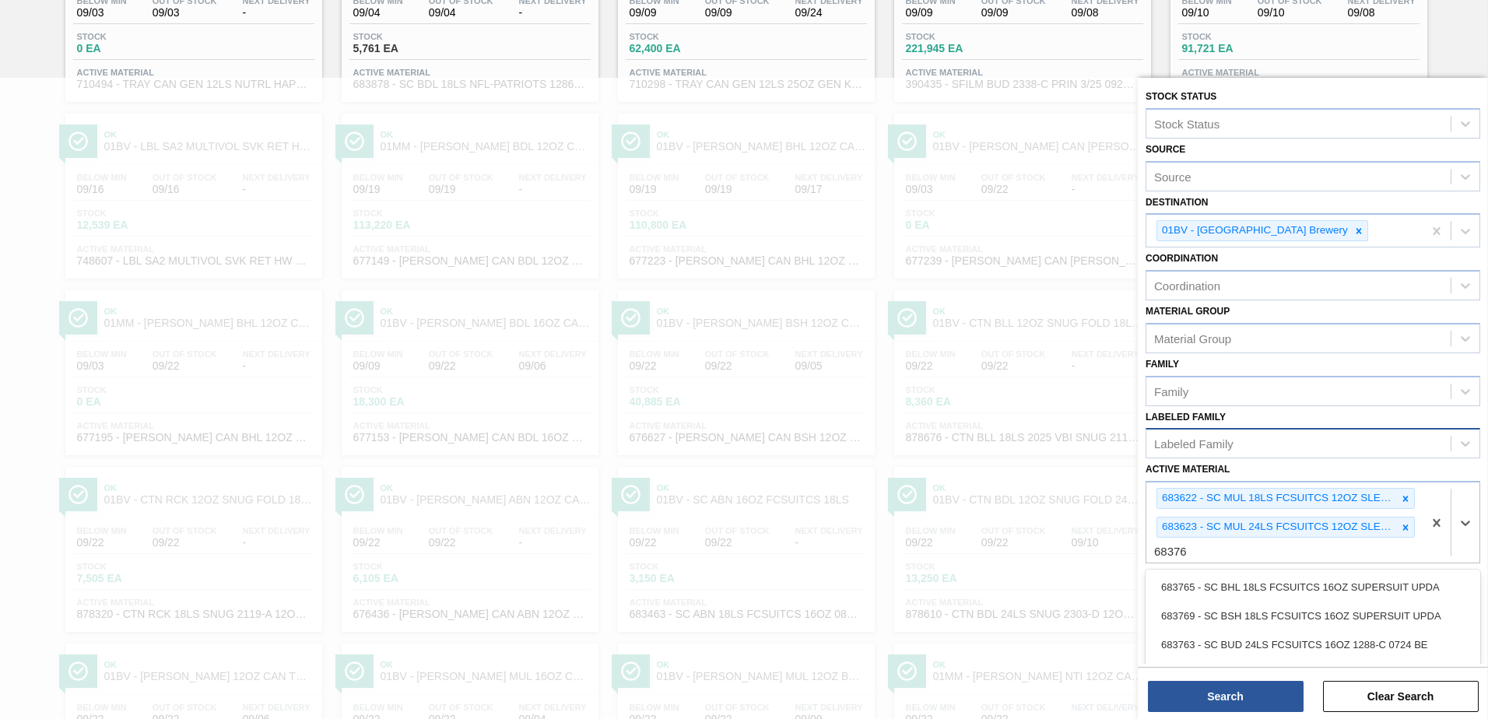
type Material "683767"
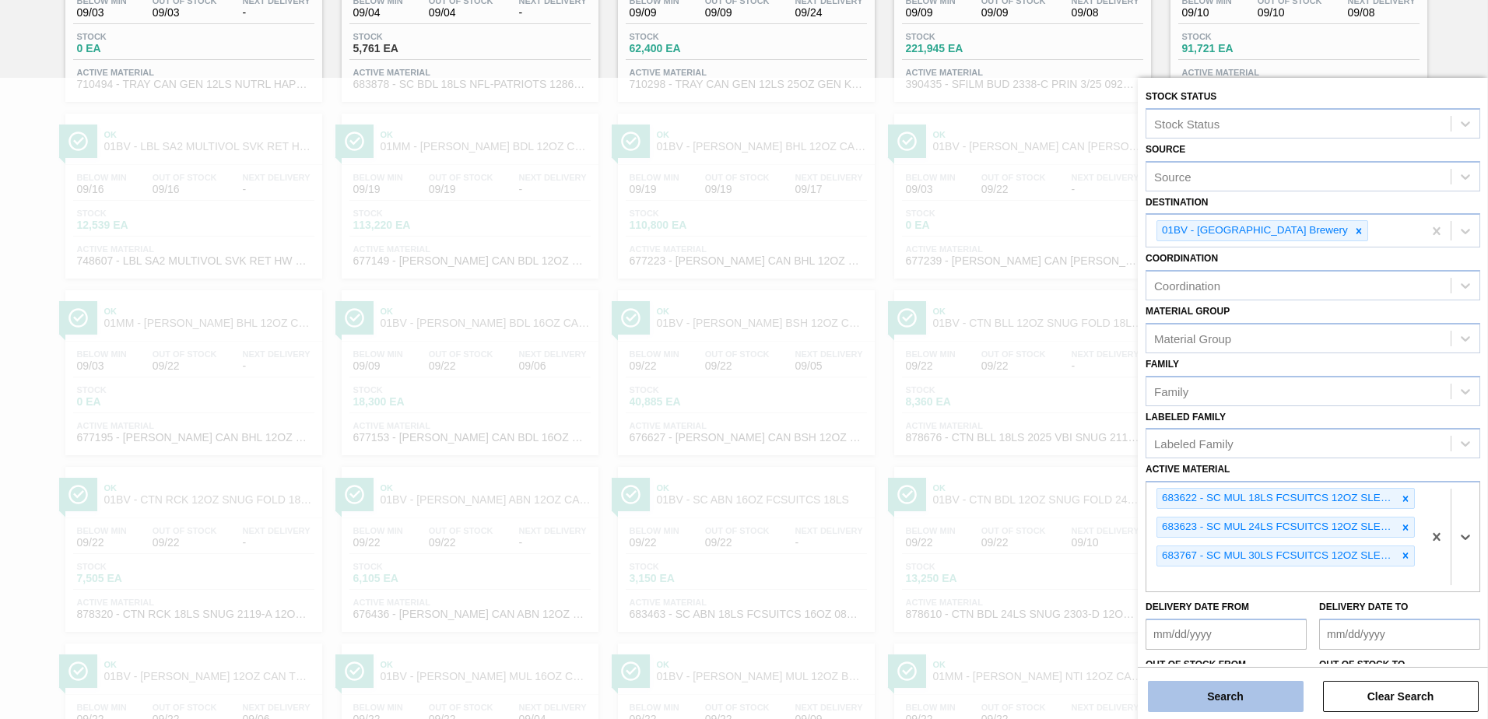
click at [1201, 701] on button "Search" at bounding box center [1226, 696] width 156 height 31
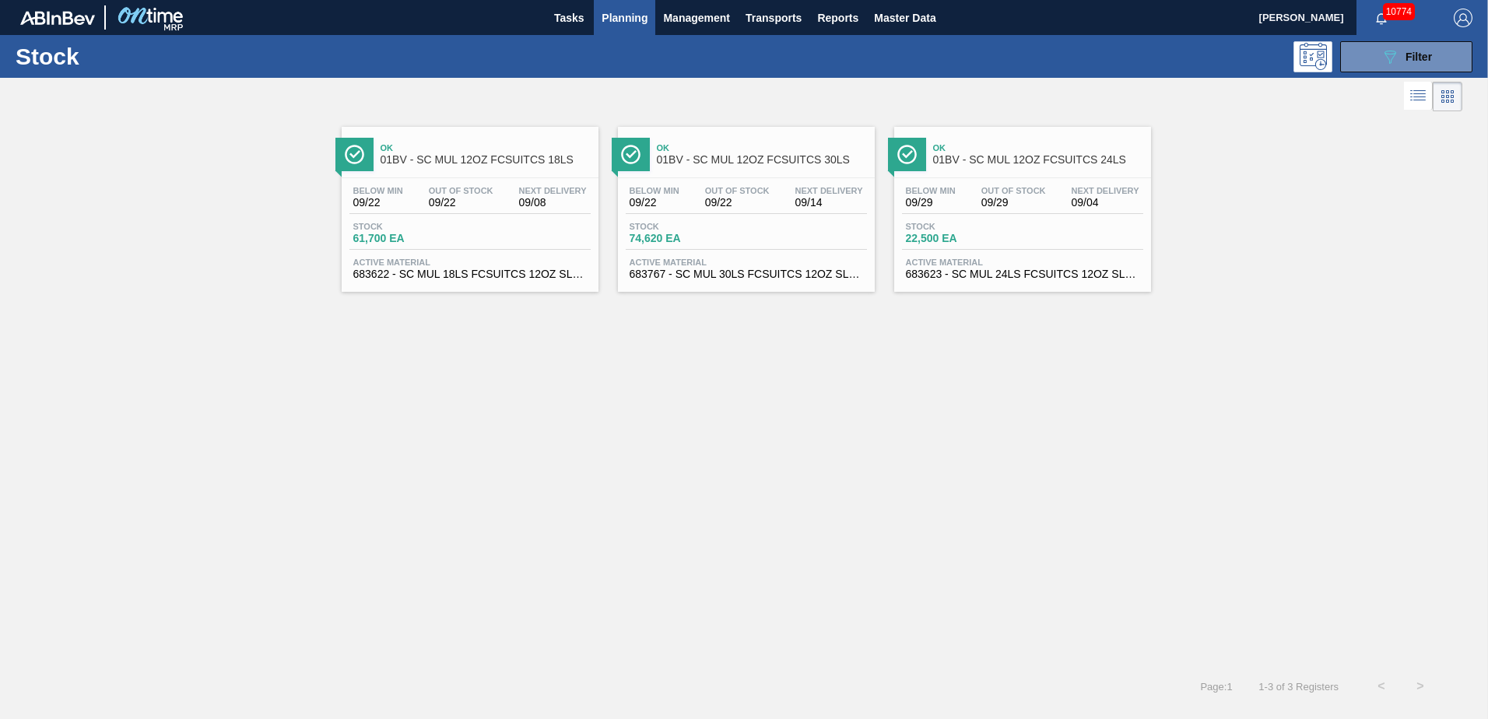
click at [504, 151] on span "Ok" at bounding box center [486, 147] width 210 height 9
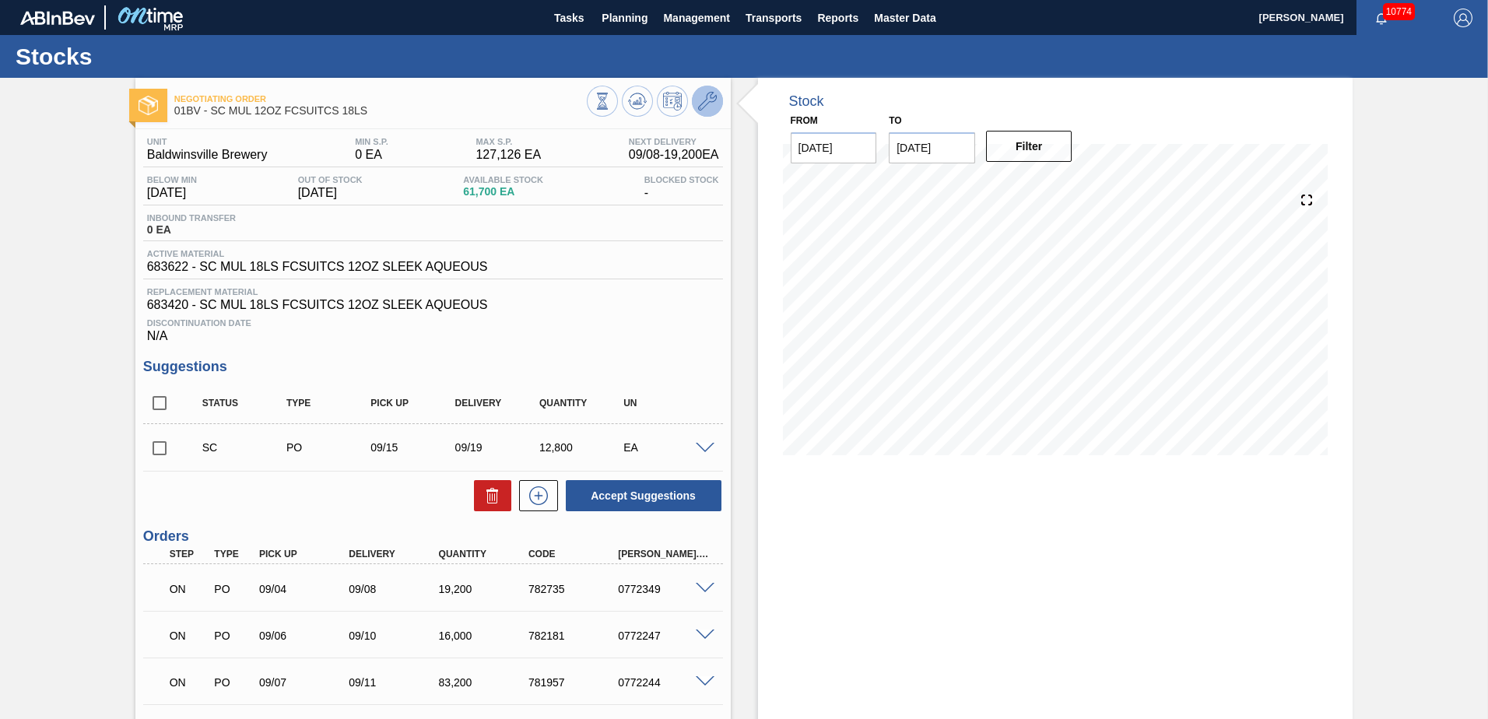
click at [705, 104] on icon at bounding box center [707, 101] width 19 height 19
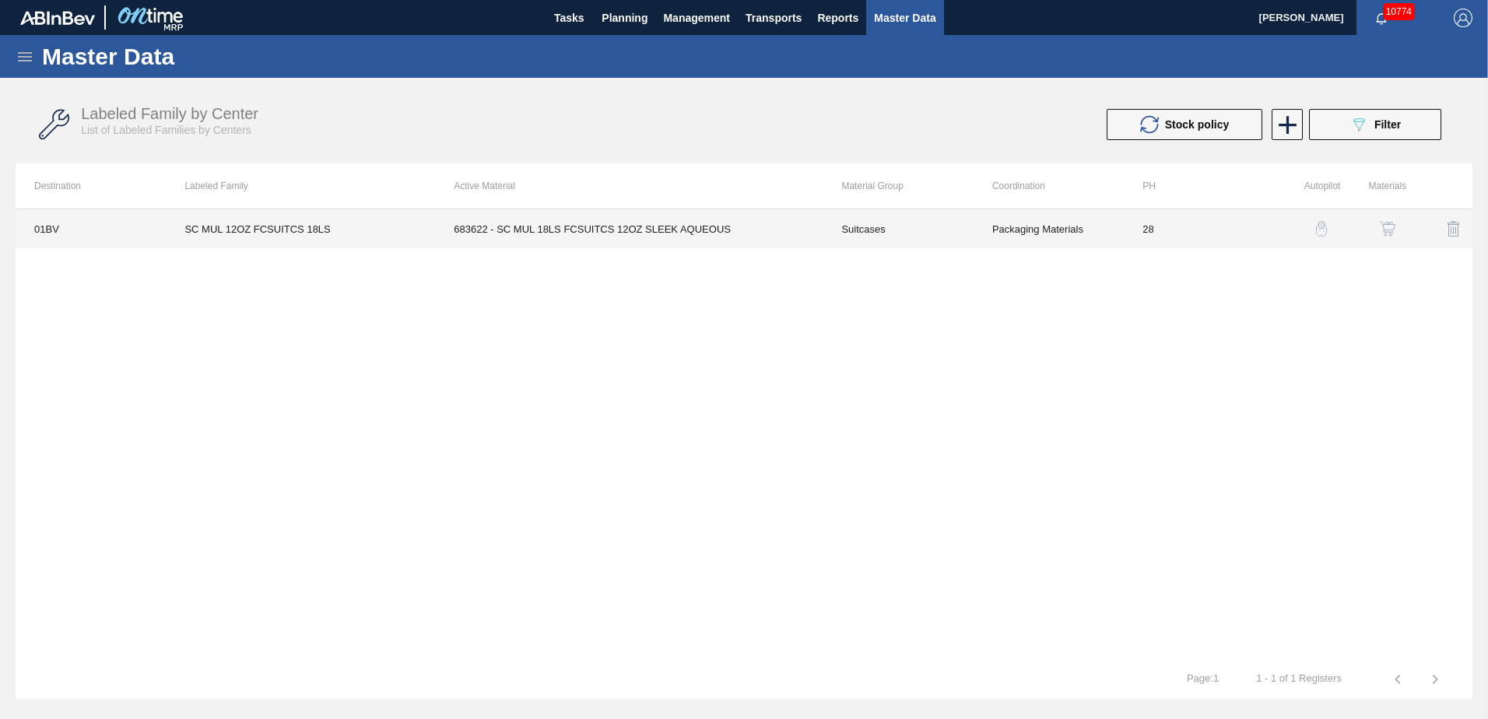
click at [611, 225] on td "683622 - SC MUL 18LS FCSUITCS 12OZ SLEEK AQUEOUS" at bounding box center [629, 228] width 388 height 39
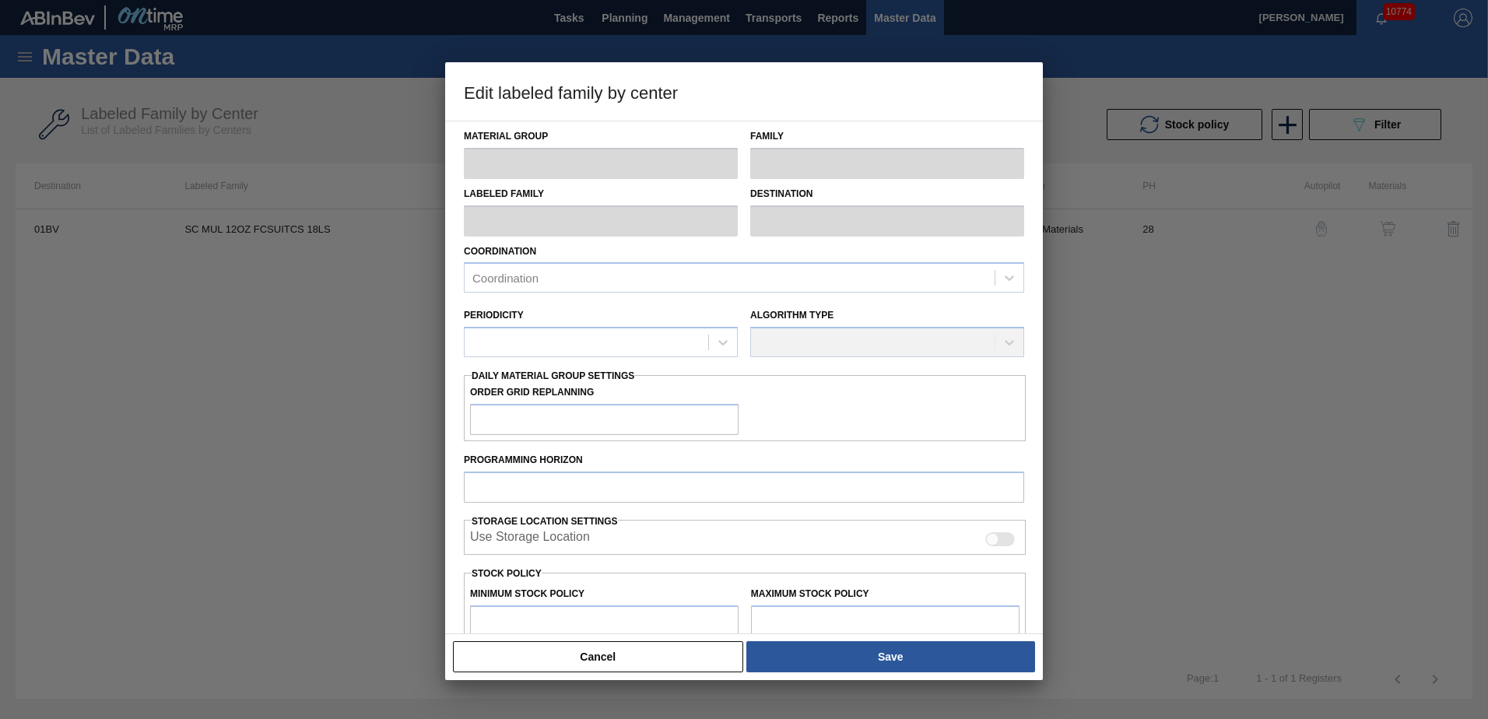
type input "Suitcases"
type input "SC MUL 12OZ FCSUITCS 18LS"
type input "01BV - [GEOGRAPHIC_DATA] Brewery"
type input "28"
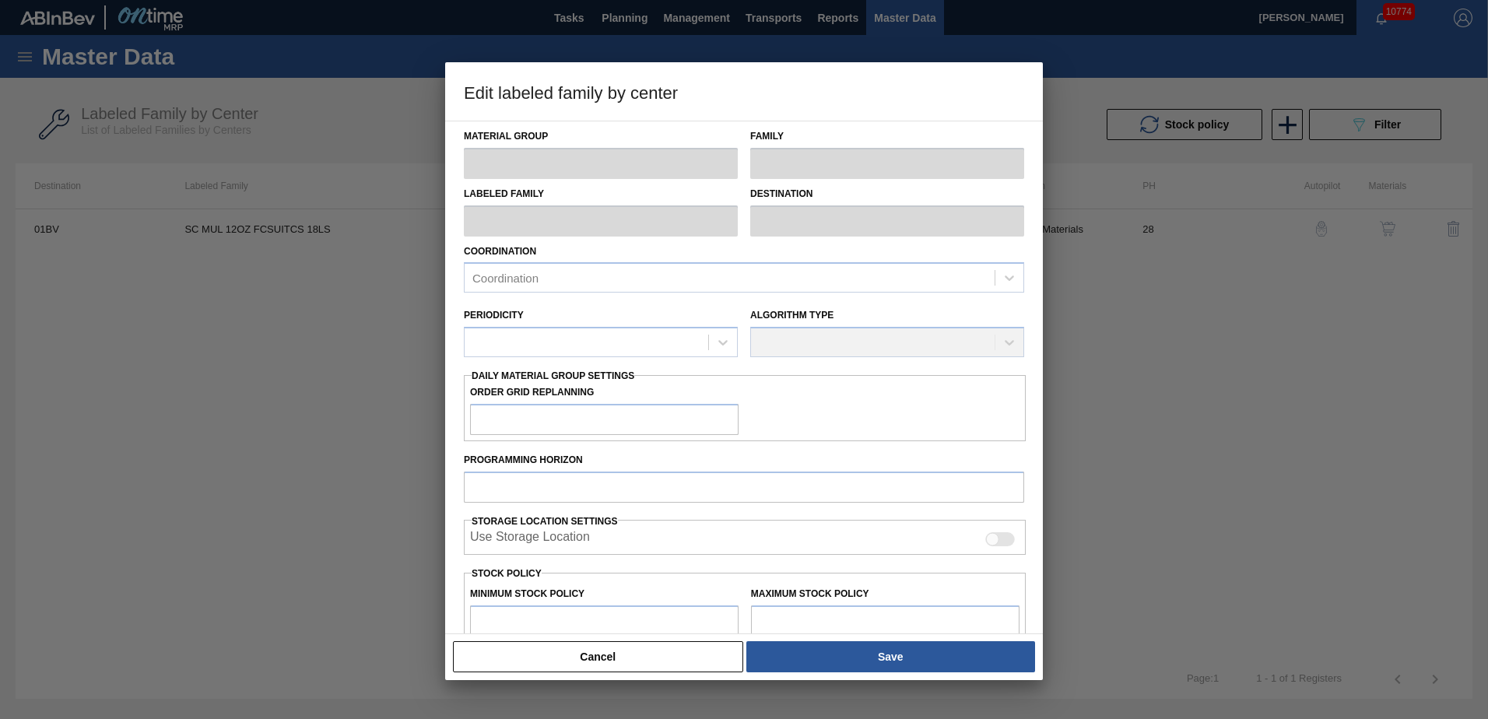
type input "0"
type input "127,126"
type input "12"
type input "15,255"
checkbox input "true"
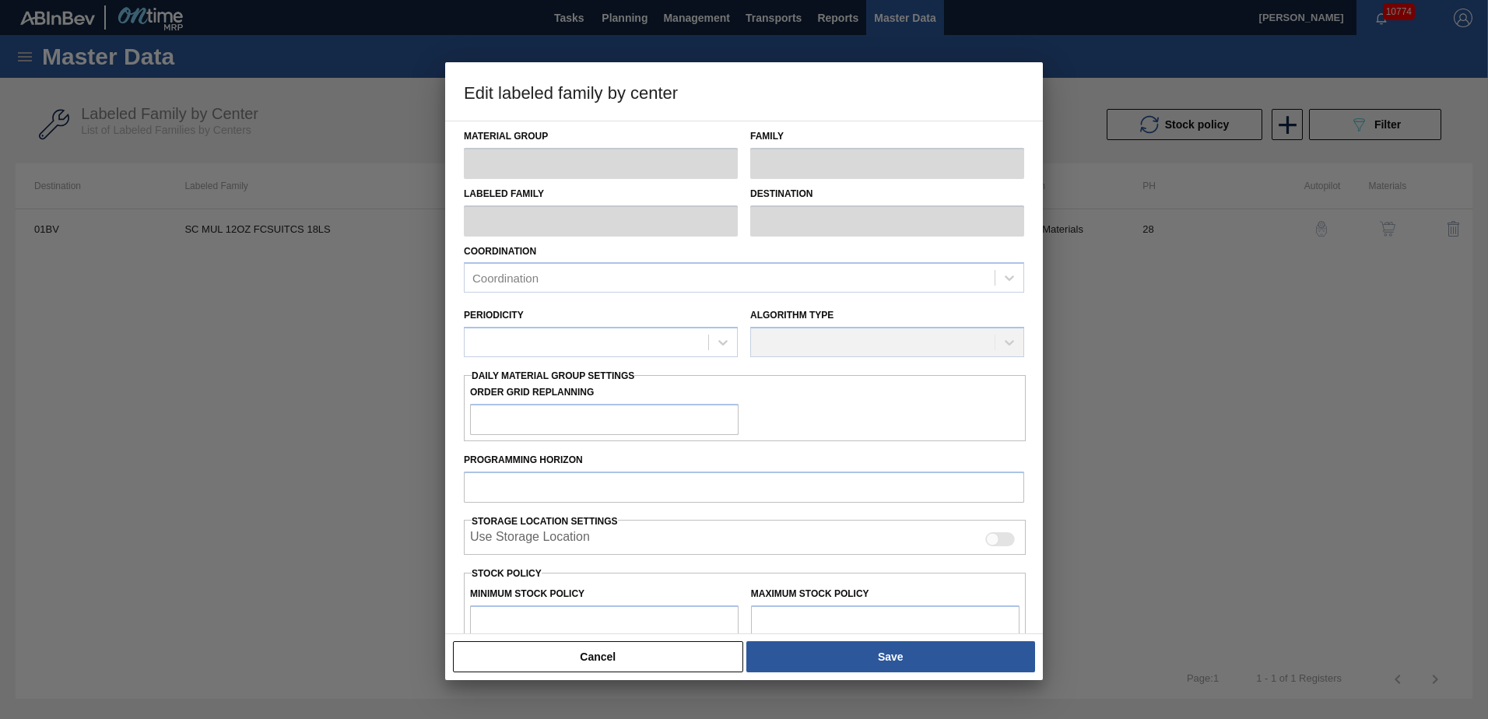
checkbox input "true"
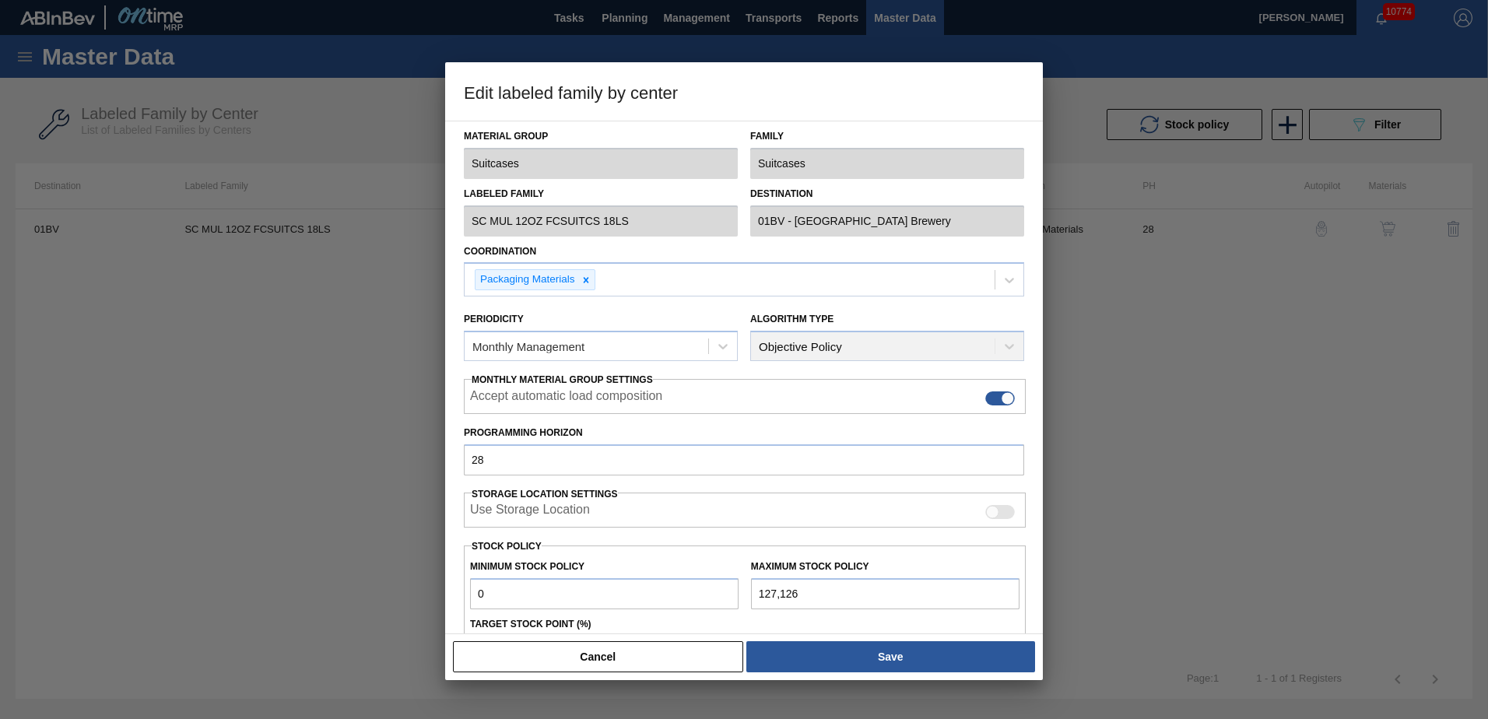
drag, startPoint x: 1044, startPoint y: 370, endPoint x: 1048, endPoint y: 441, distance: 70.9
click at [1048, 441] on div at bounding box center [744, 359] width 1488 height 719
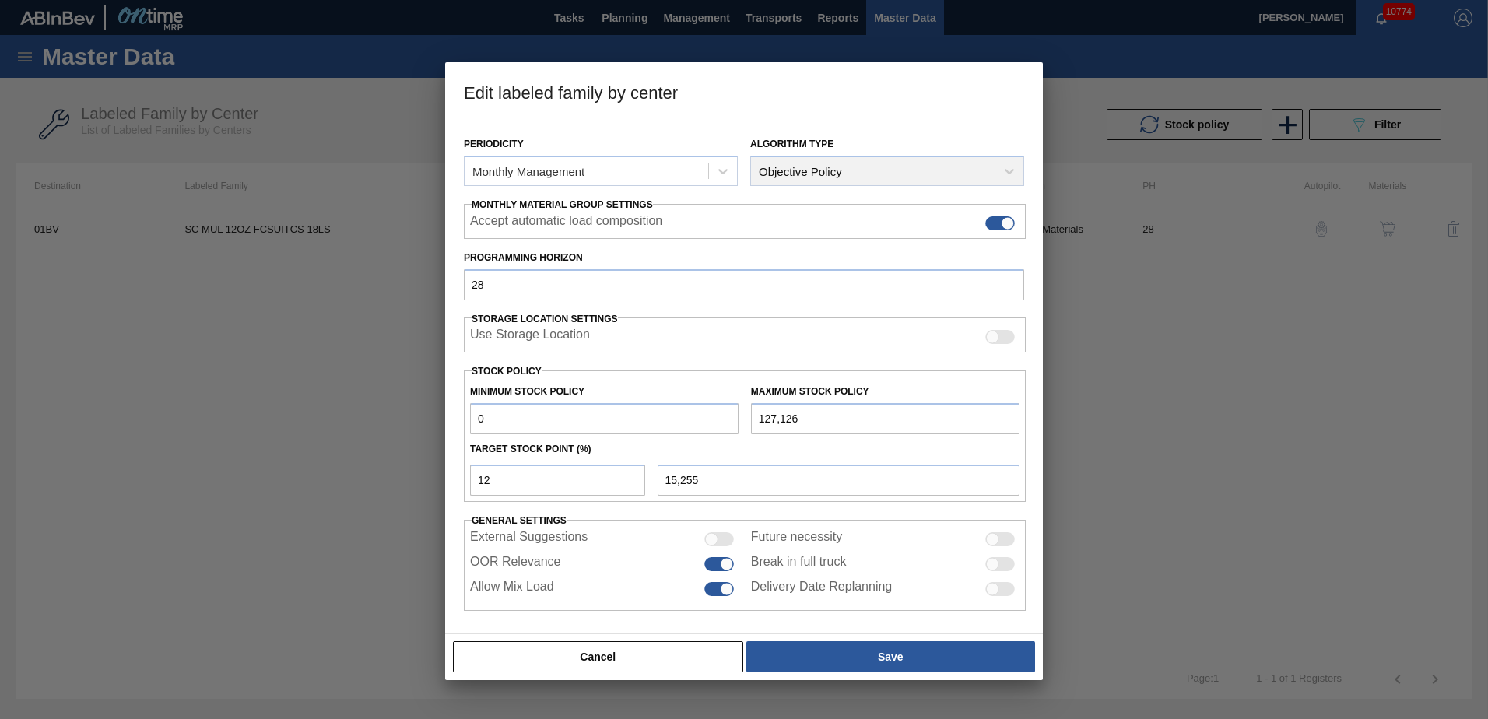
scroll to position [179, 0]
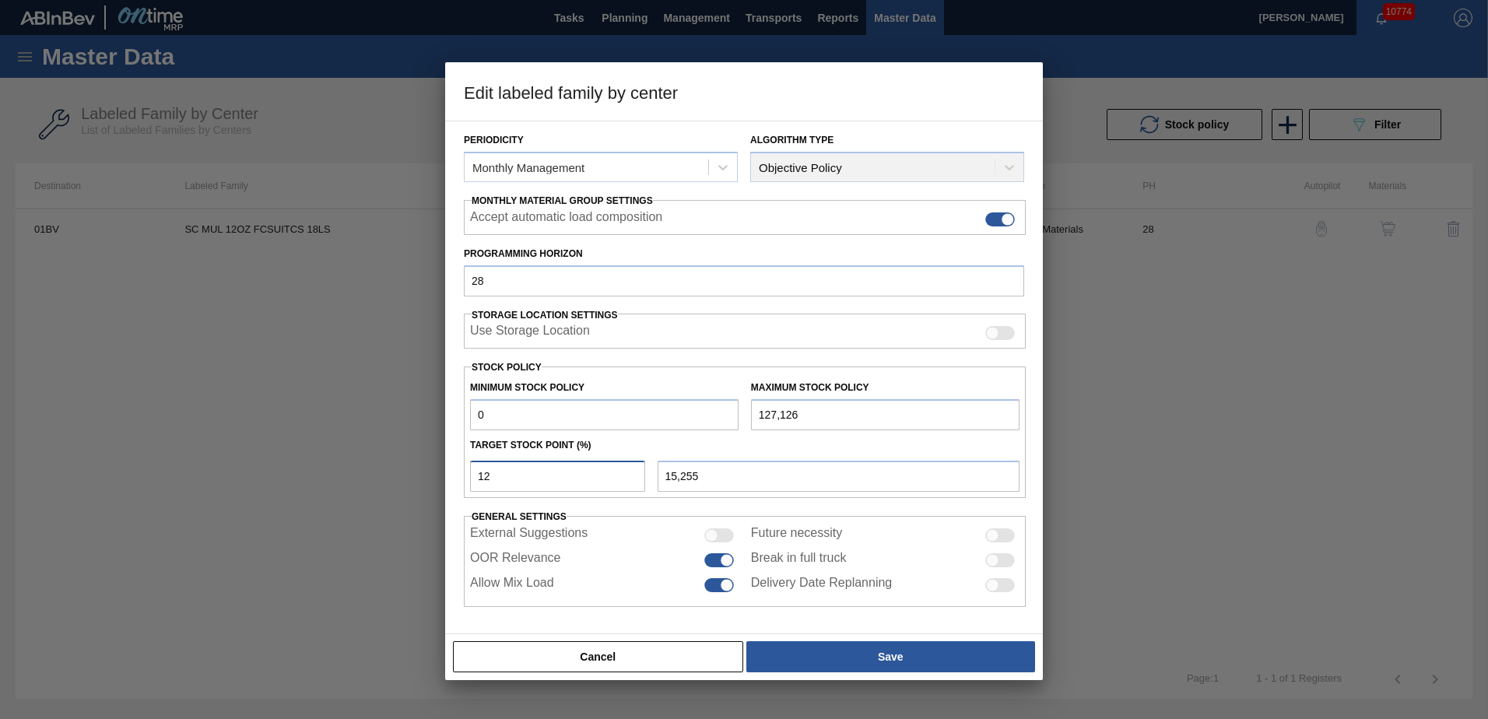
click at [537, 479] on input "12" at bounding box center [557, 476] width 175 height 31
type input "1"
type input "1,271"
type input "0"
type input "1"
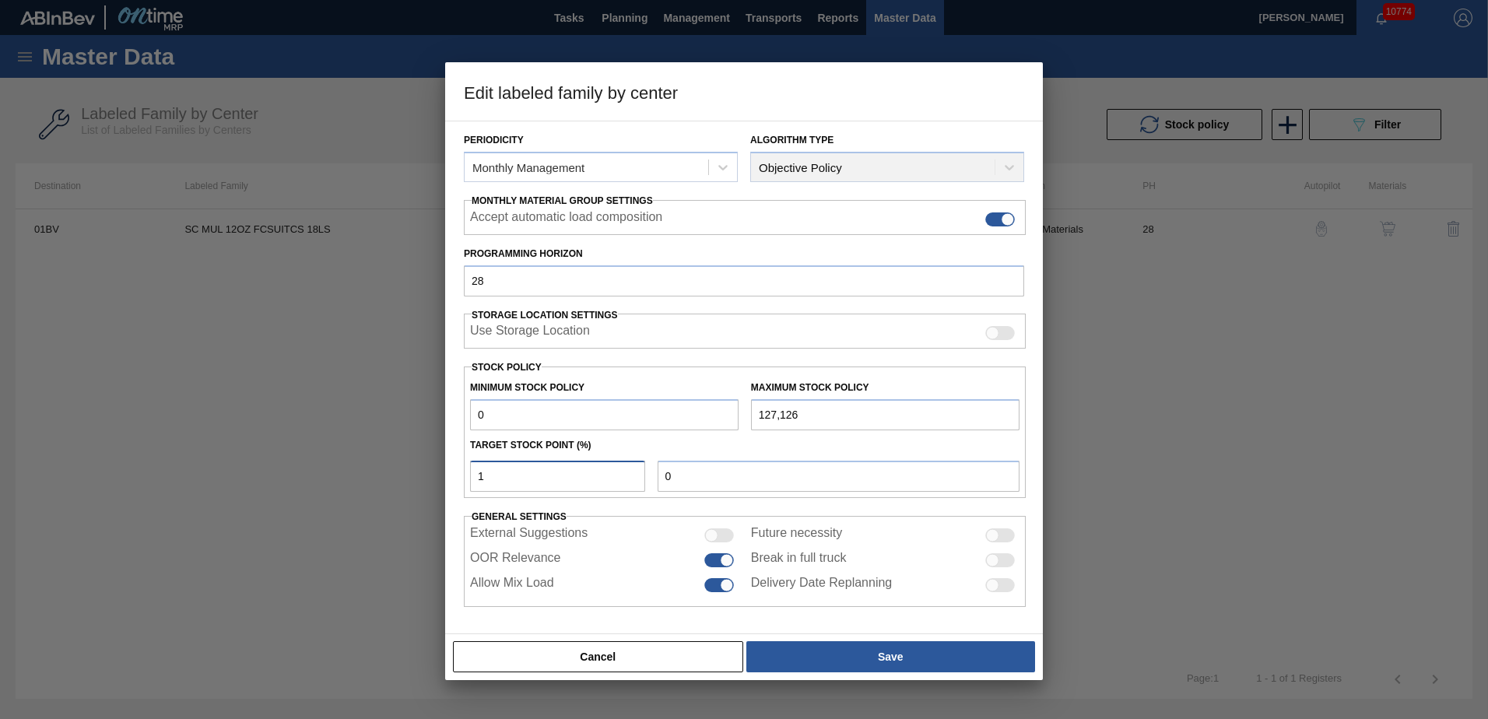
type input "1,271"
type input "15"
type input "19,069"
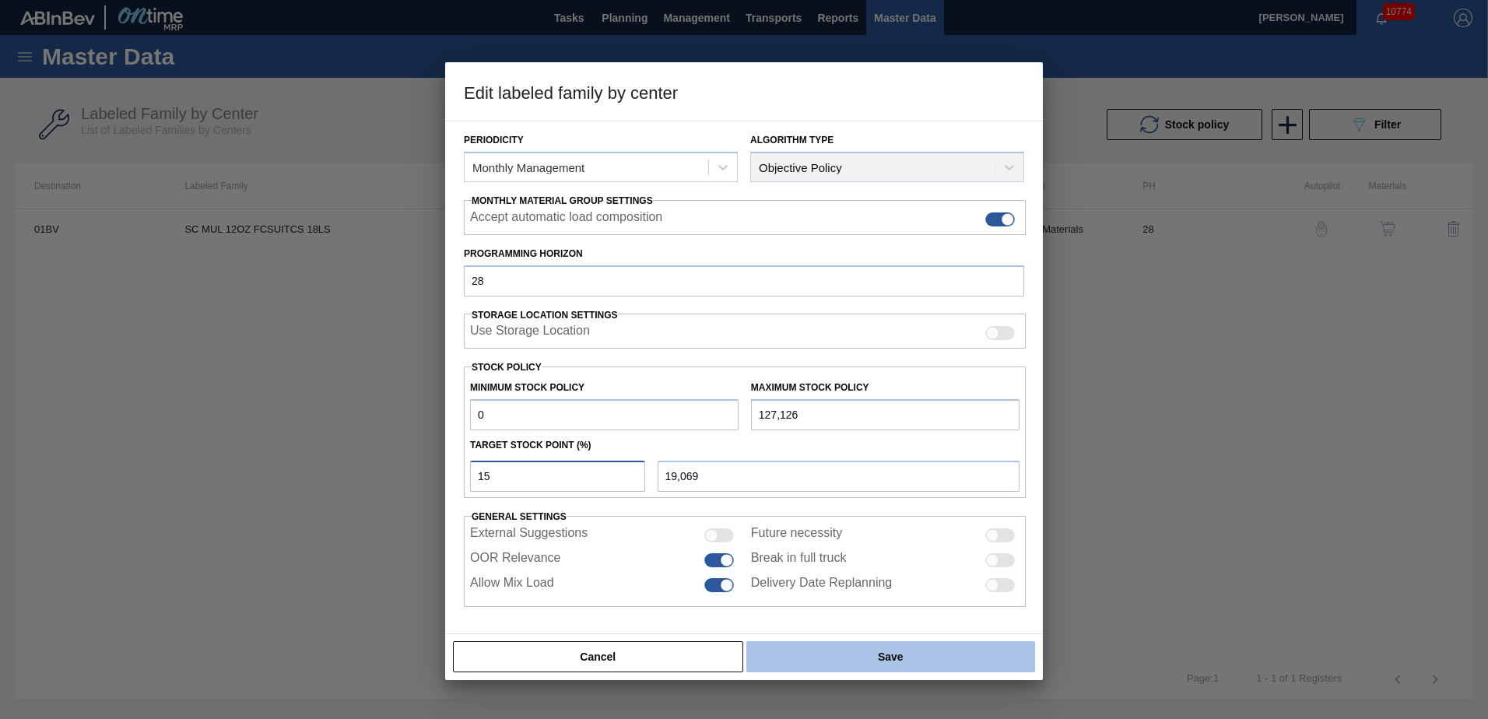
type input "15"
click at [834, 665] on button "Save" at bounding box center [890, 656] width 289 height 31
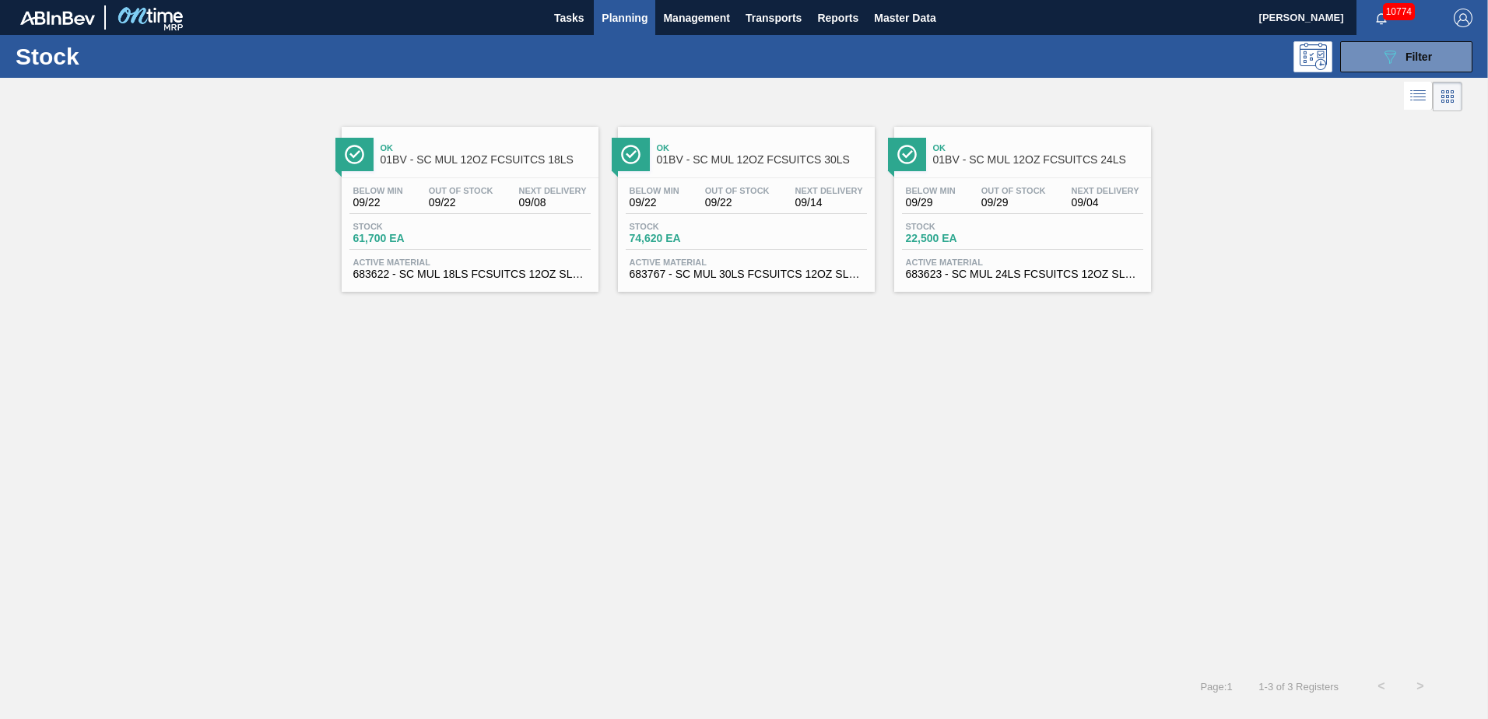
click at [952, 163] on span "01BV - SC MUL 12OZ FCSUITCS 24LS" at bounding box center [1038, 160] width 210 height 12
click at [1417, 61] on span "Filter" at bounding box center [1419, 57] width 26 height 12
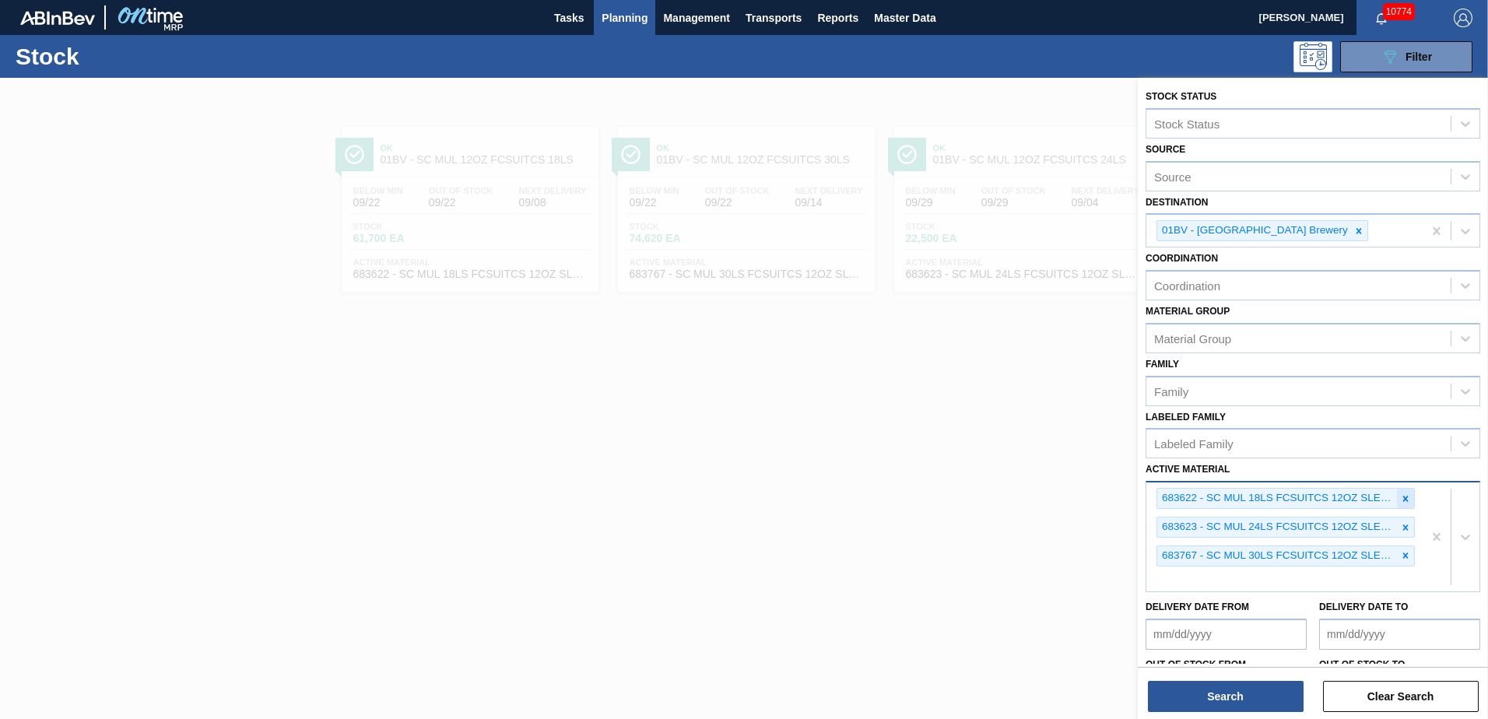
click at [1403, 500] on icon at bounding box center [1405, 498] width 5 height 5
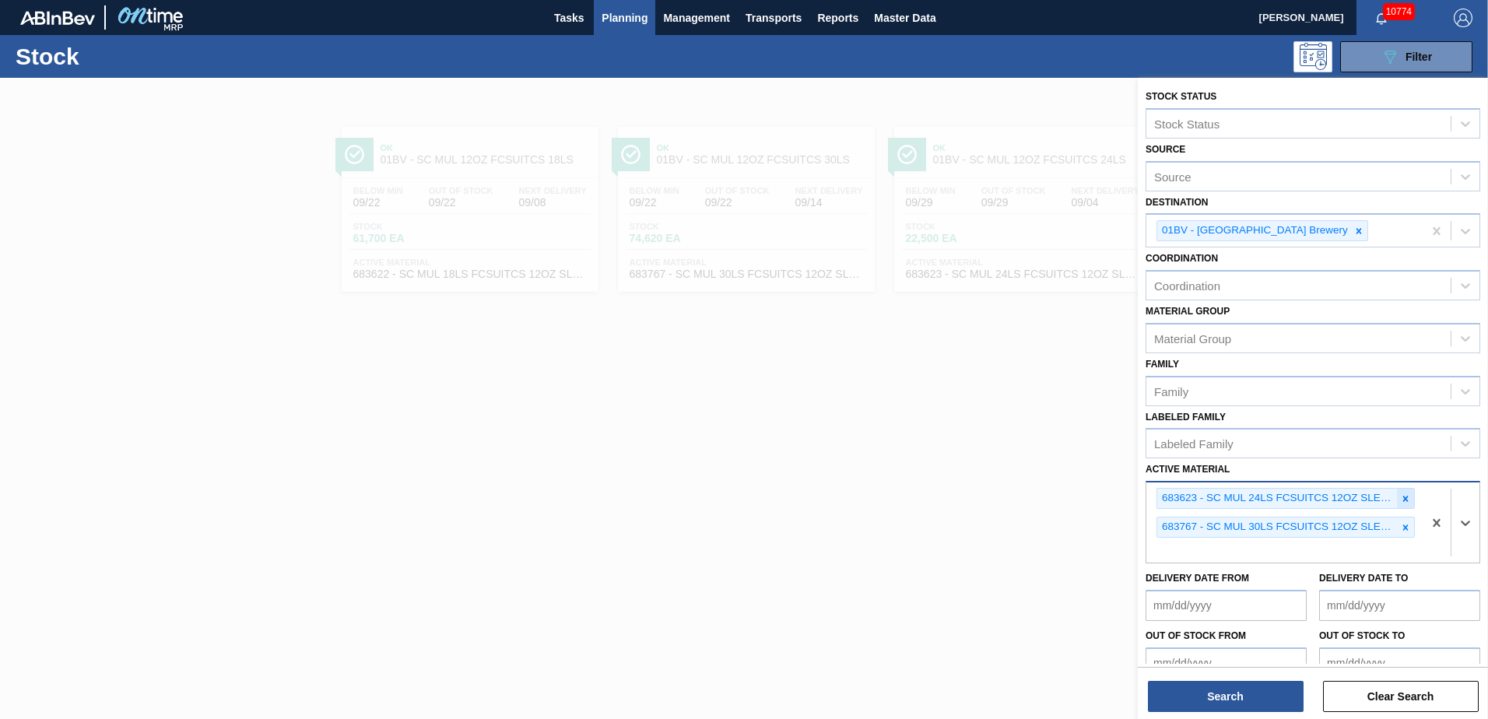
click at [1403, 500] on icon at bounding box center [1405, 498] width 5 height 5
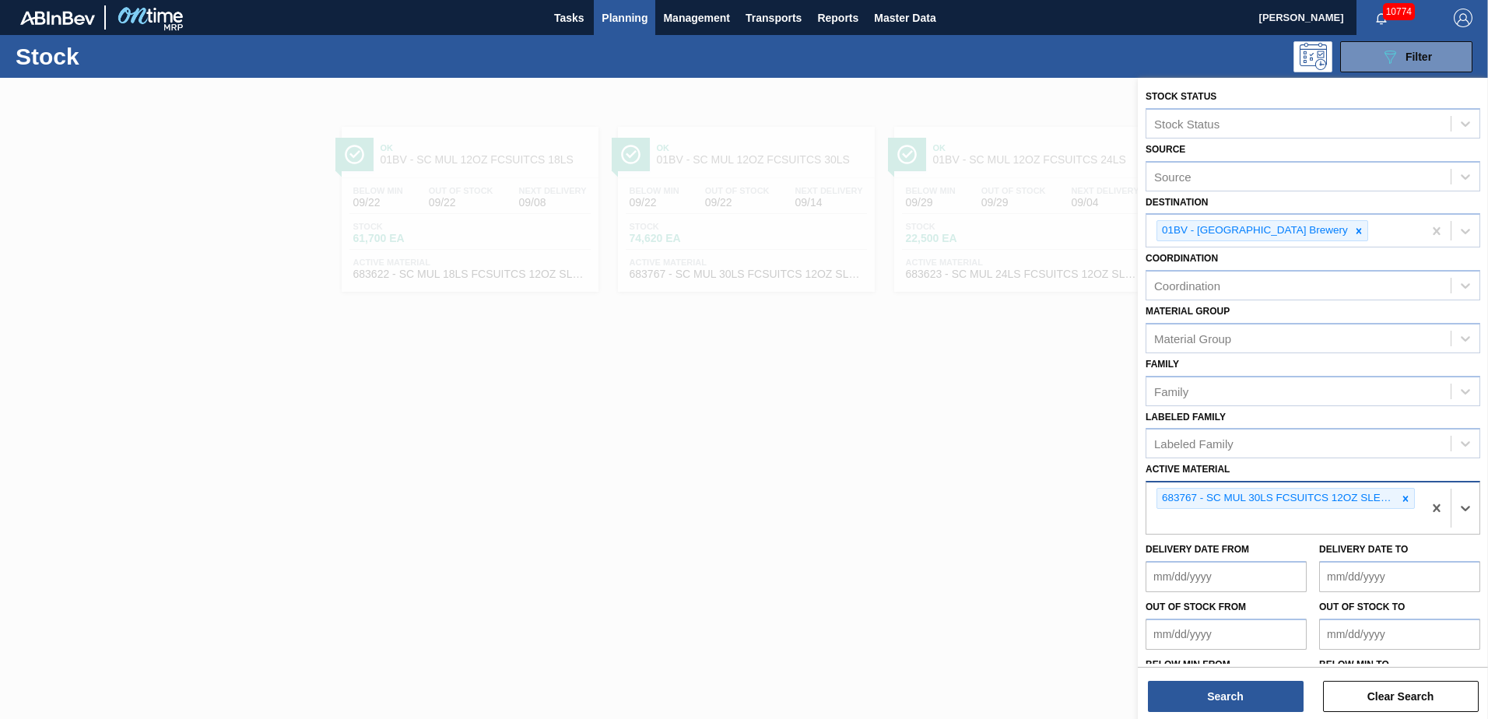
click at [1403, 500] on icon at bounding box center [1405, 498] width 5 height 5
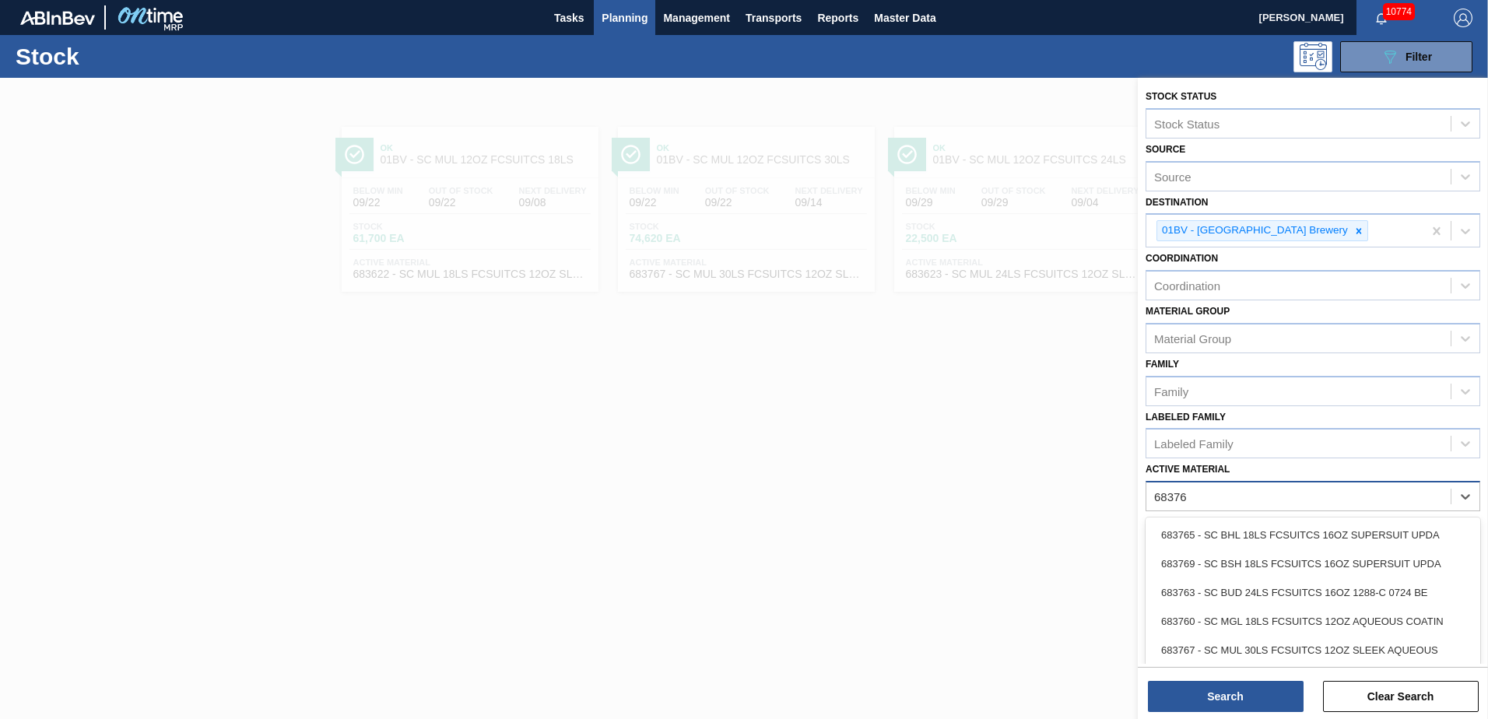
type Material "683765"
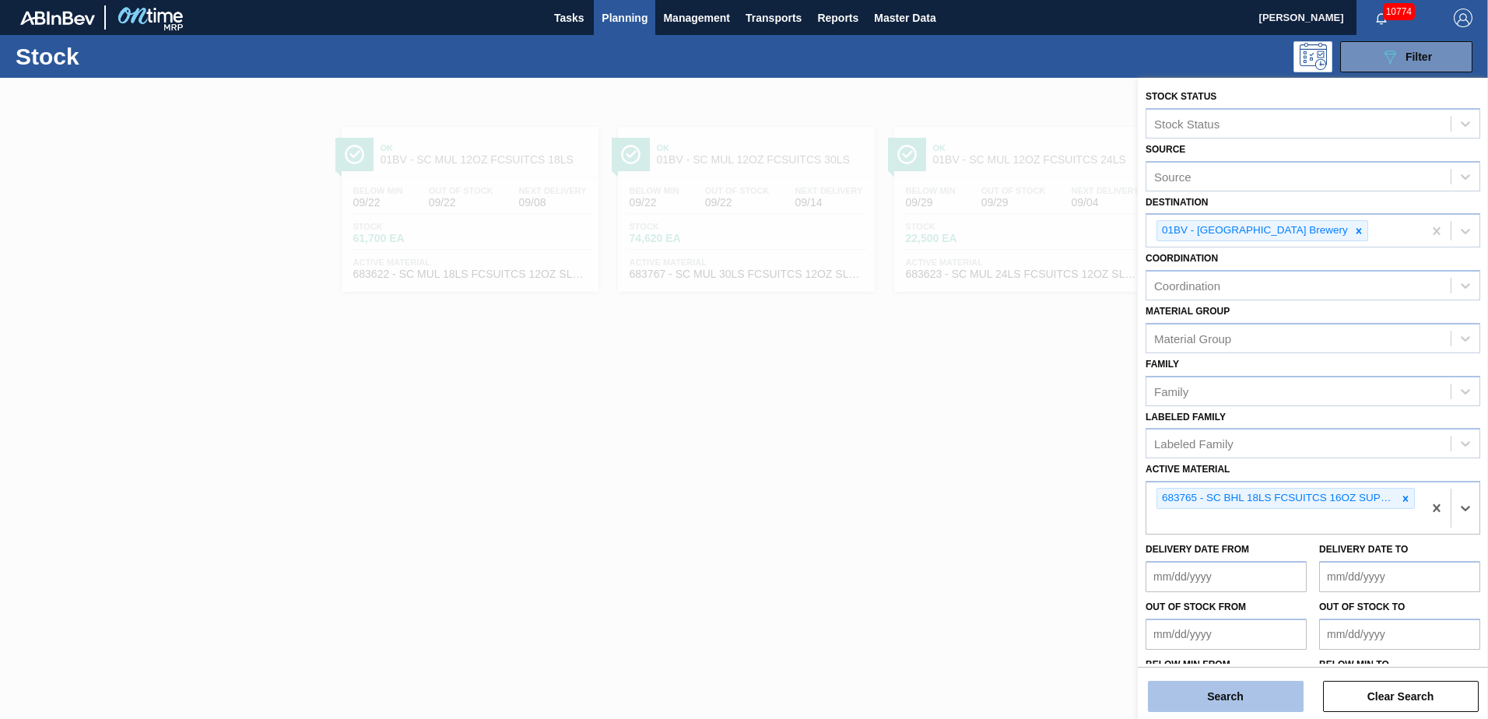
click at [1199, 697] on button "Search" at bounding box center [1226, 696] width 156 height 31
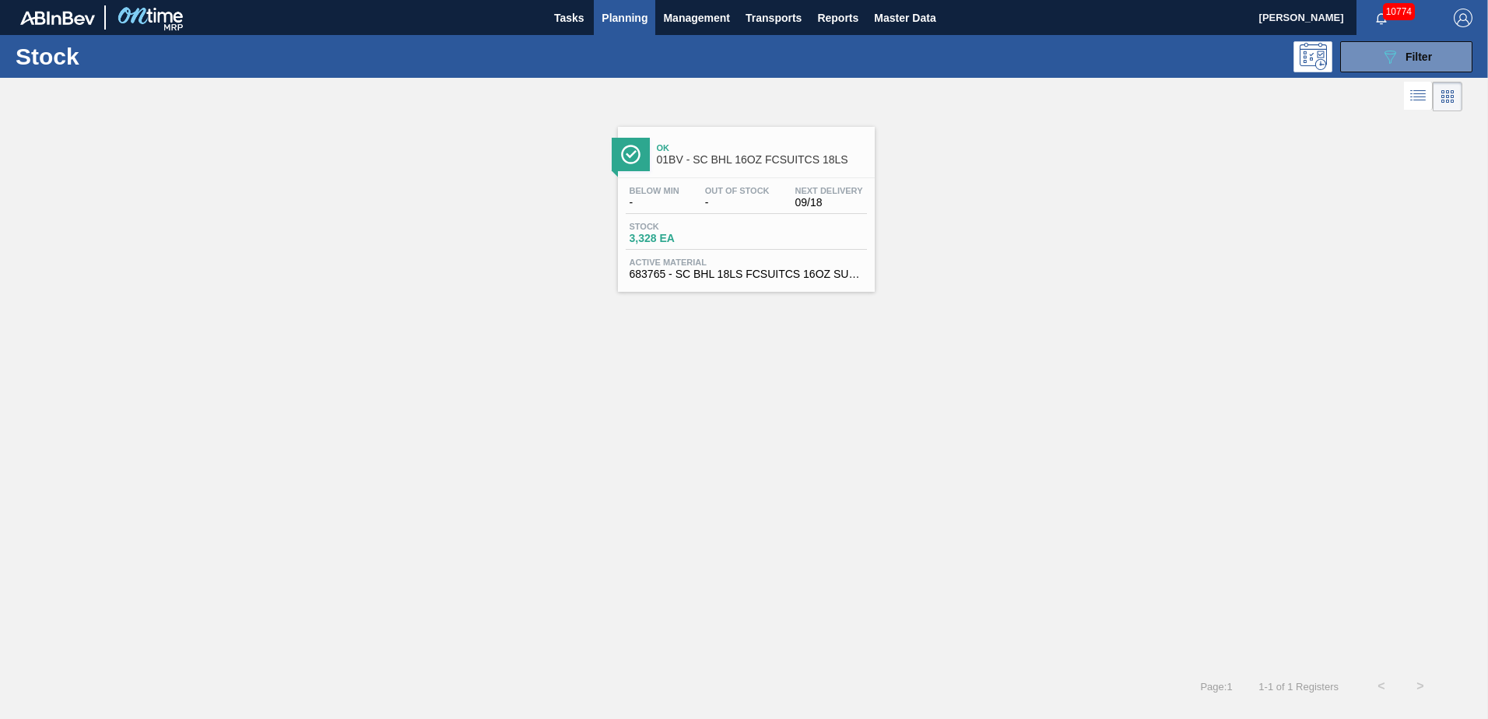
click at [720, 158] on span "01BV - SC BHL 16OZ FCSUITCS 18LS" at bounding box center [762, 160] width 210 height 12
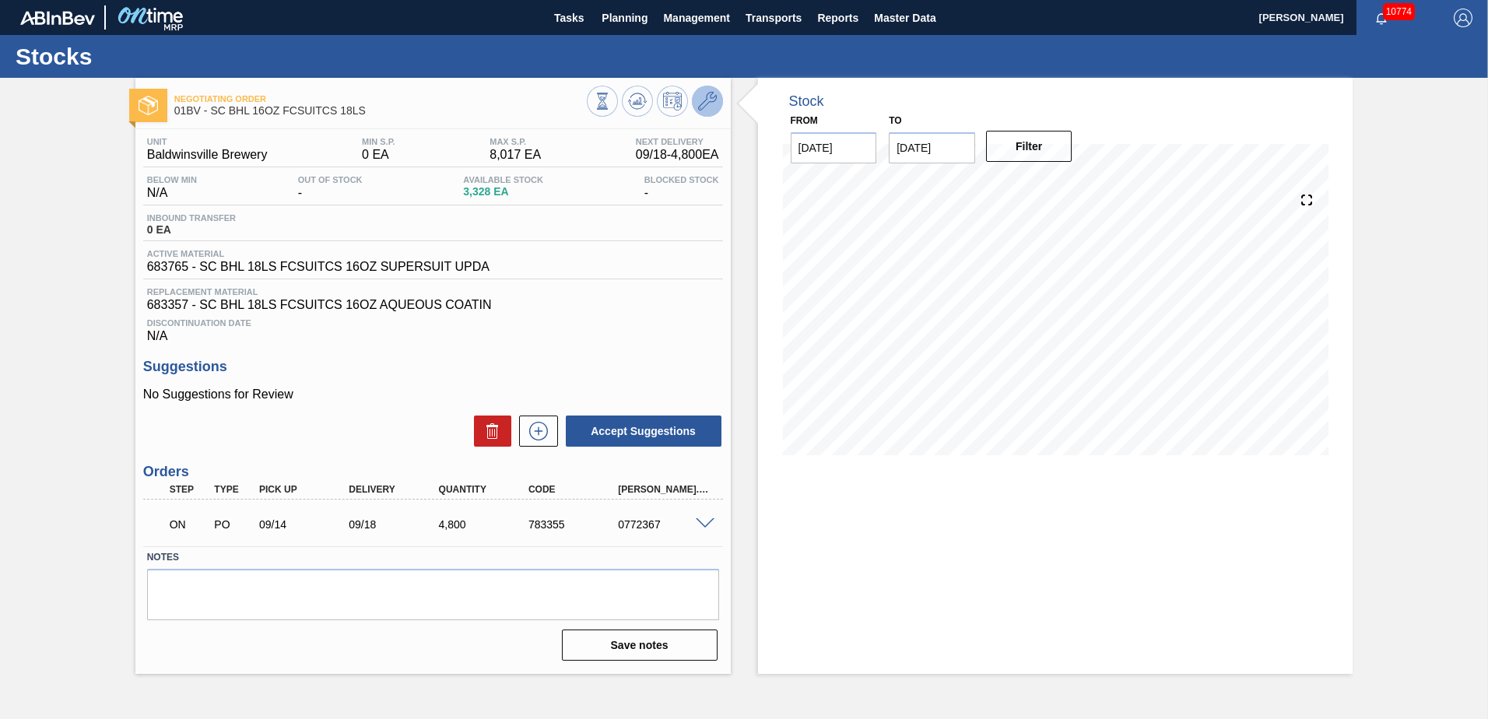
click at [711, 99] on icon at bounding box center [707, 101] width 19 height 19
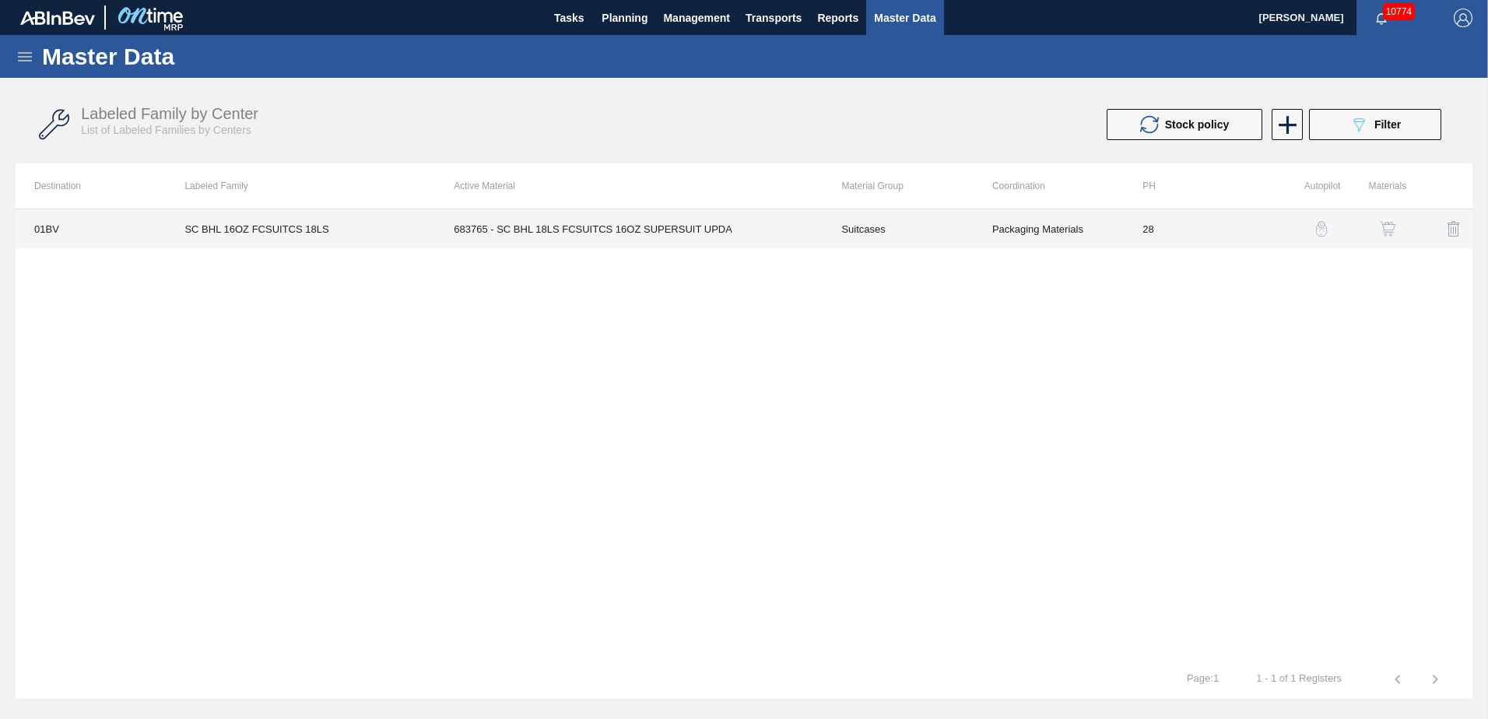
click at [621, 230] on td "683765 - SC BHL 18LS FCSUITCS 16OZ SUPERSUIT UPDA" at bounding box center [629, 228] width 388 height 39
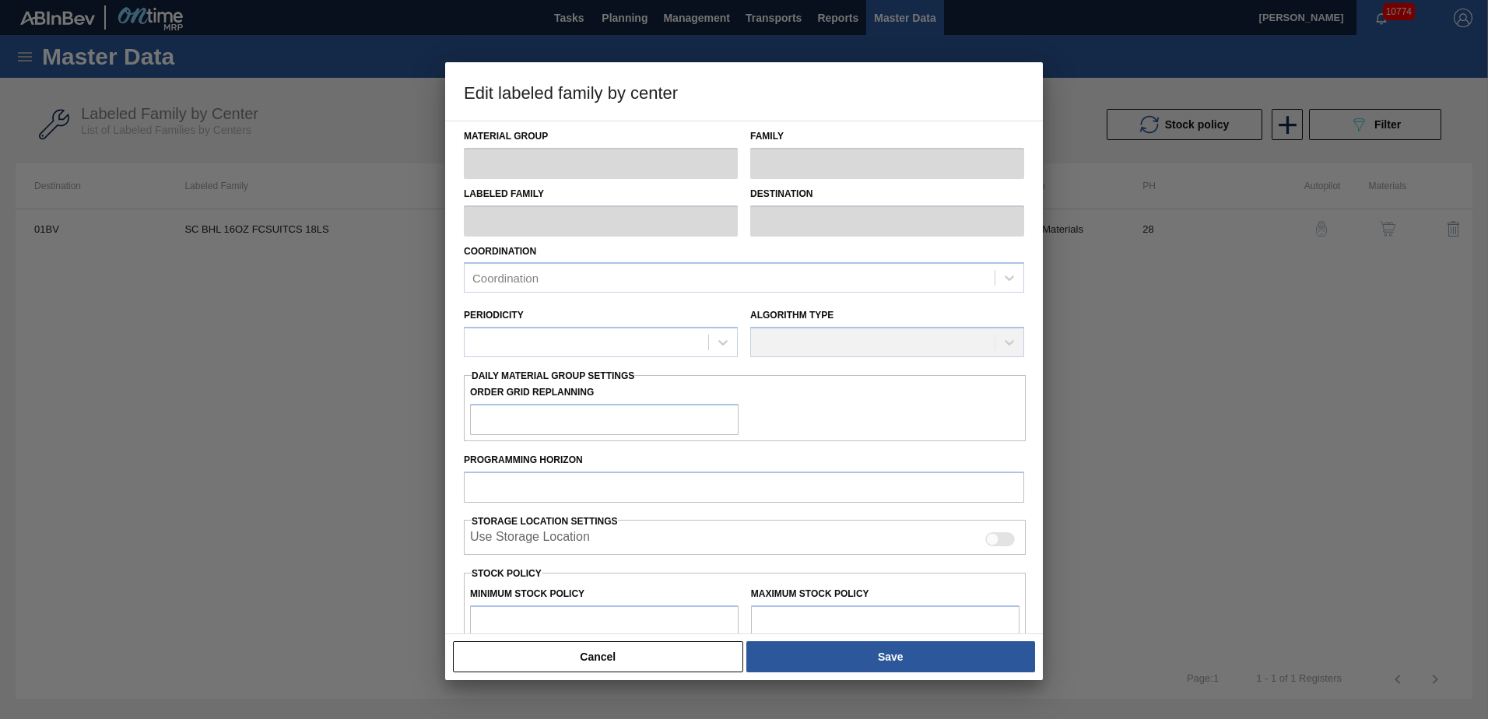
type input "Suitcases"
type input "SC BHL 16OZ FCSUITCS 18LS"
type input "01BV - [GEOGRAPHIC_DATA] Brewery"
type input "28"
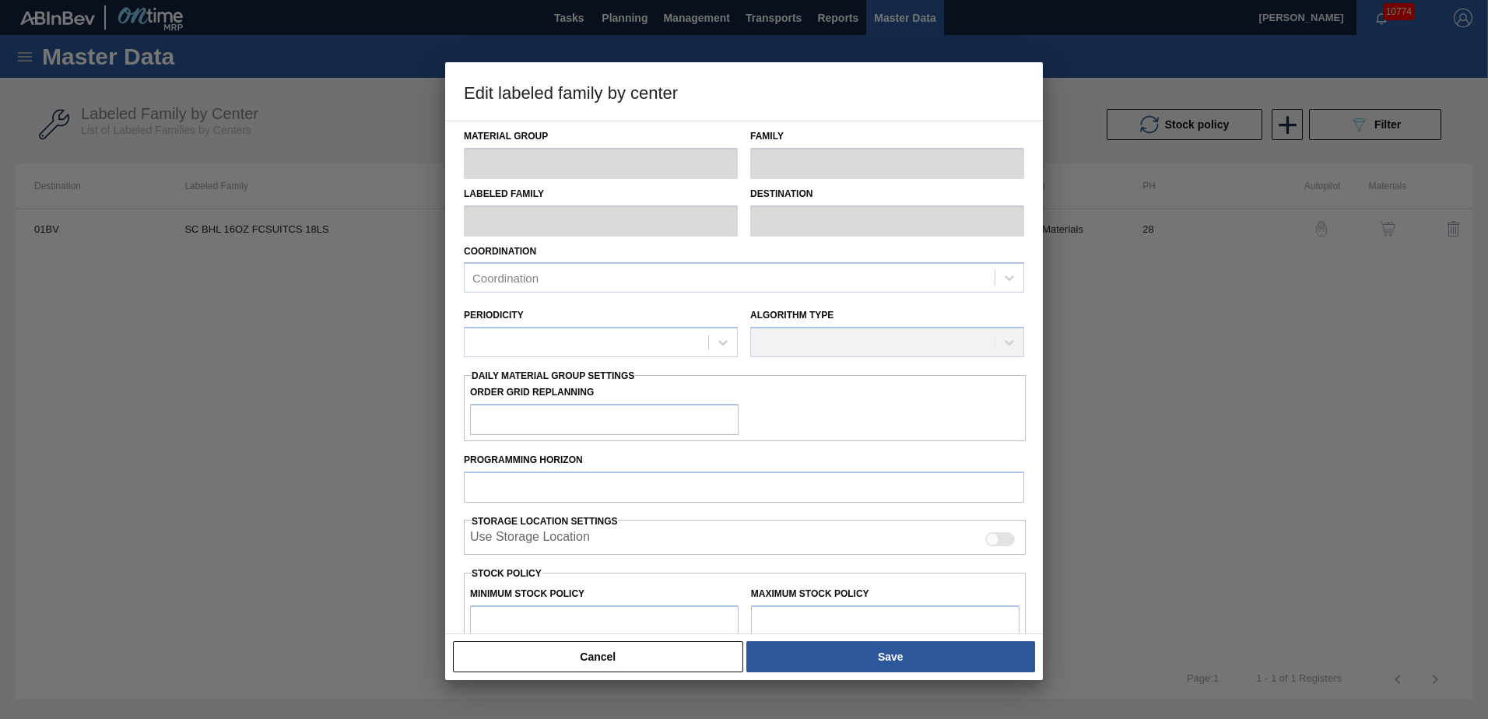
type input "0"
type input "8,017"
type input "30"
type input "2,405"
checkbox input "true"
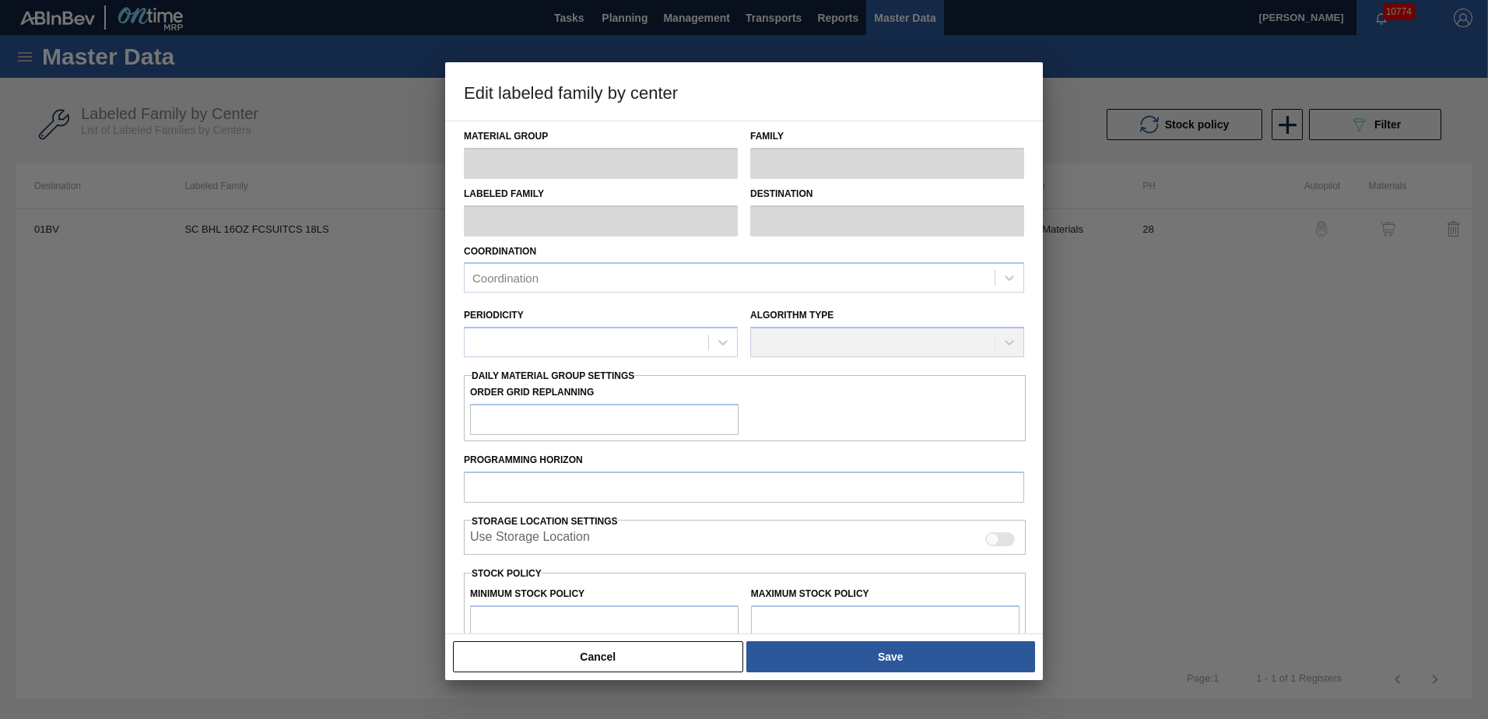
checkbox input "true"
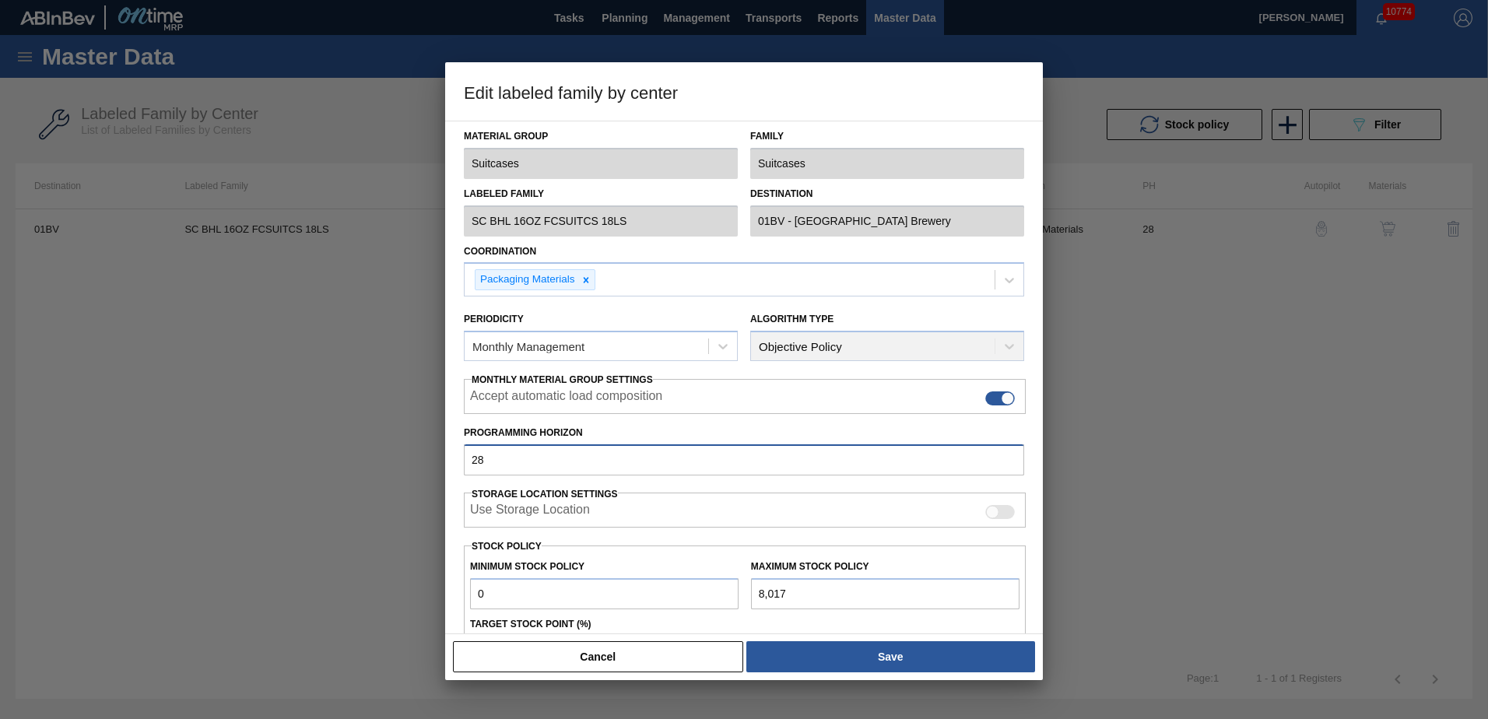
drag, startPoint x: 492, startPoint y: 461, endPoint x: 34, endPoint y: 448, distance: 457.9
click at [40, 448] on div "Edit labeled family by center Material Group Suitcases Family Suitcases Labeled…" at bounding box center [744, 359] width 1488 height 719
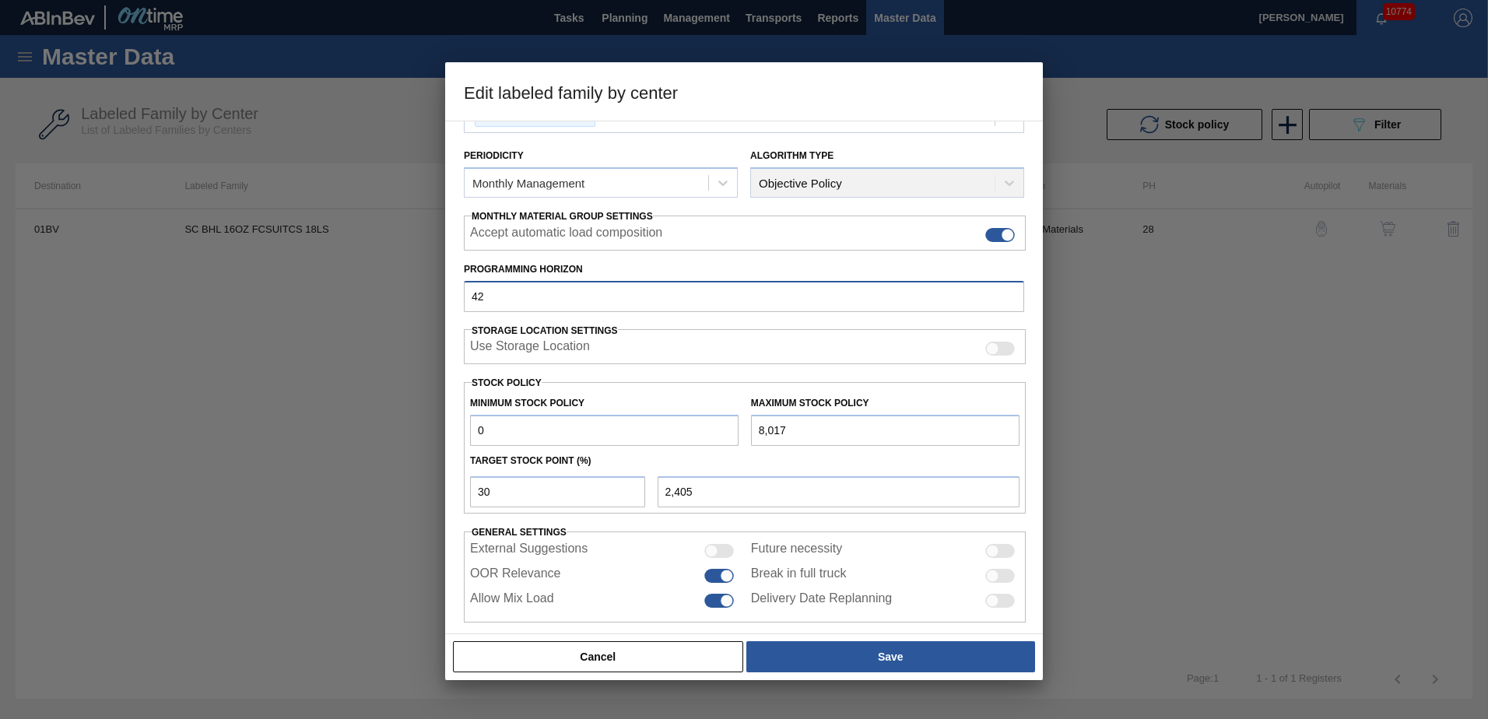
scroll to position [165, 0]
type input "42"
drag, startPoint x: 518, startPoint y: 492, endPoint x: 275, endPoint y: 493, distance: 243.6
click at [290, 493] on div "Edit labeled family by center Material Group Suitcases Family Suitcases Labeled…" at bounding box center [744, 359] width 1488 height 719
type input "3"
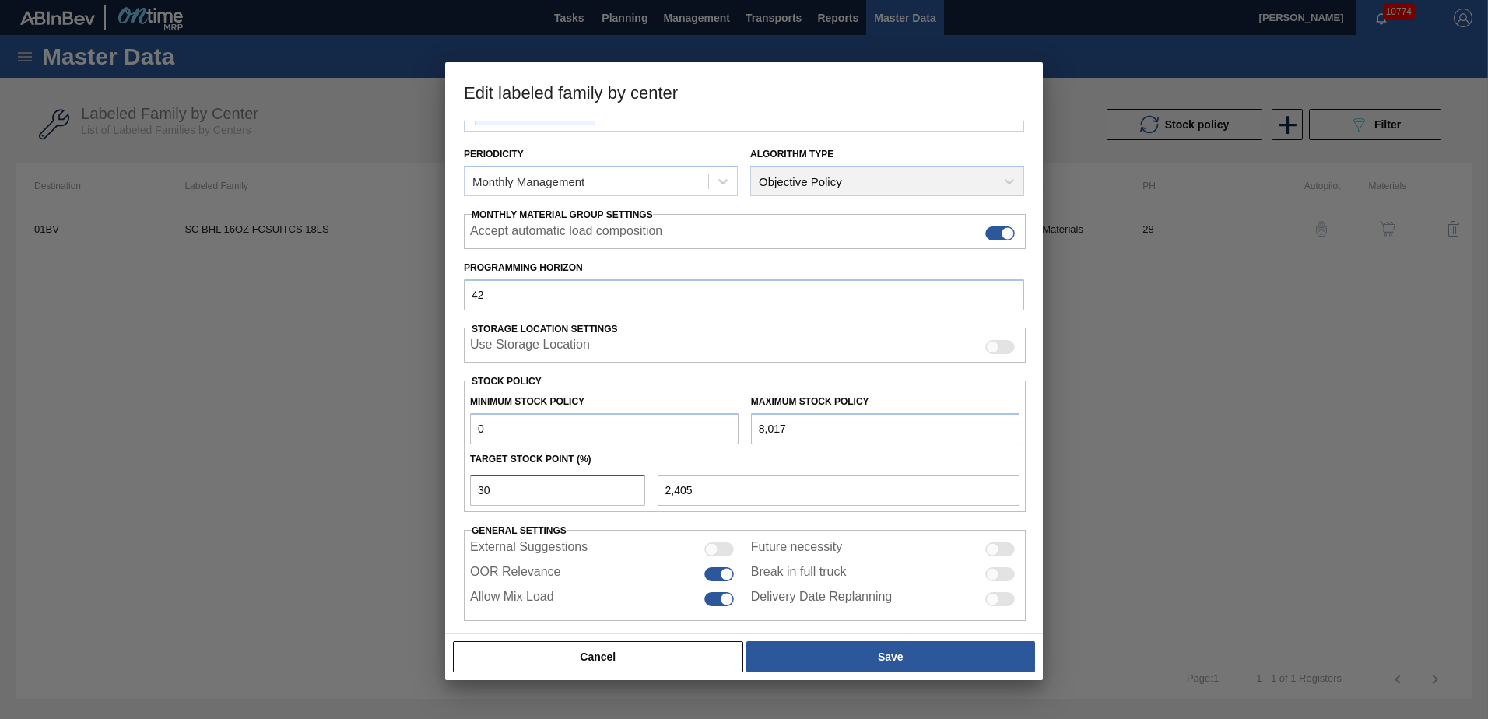
type input "241"
type input "32"
type input "2,565"
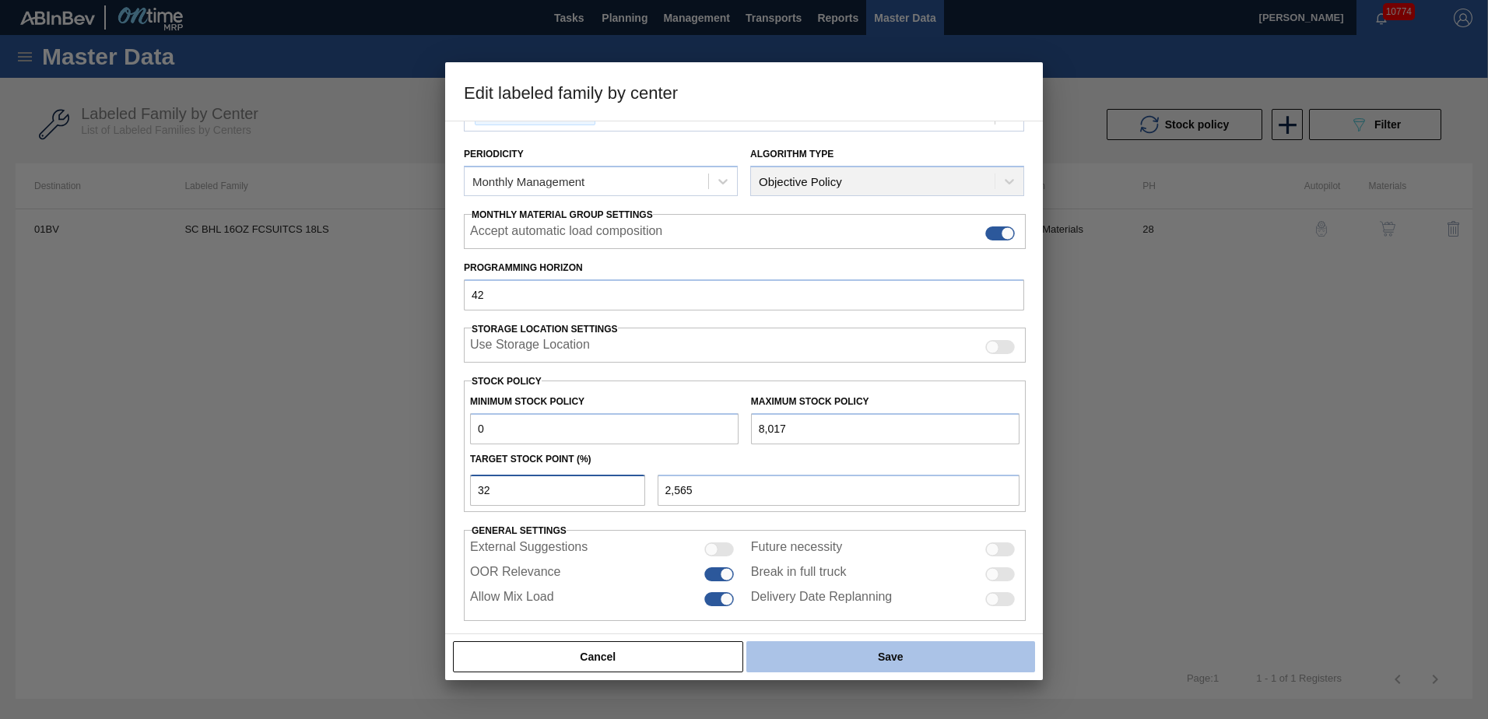
type input "32"
click at [869, 656] on button "Save" at bounding box center [890, 656] width 289 height 31
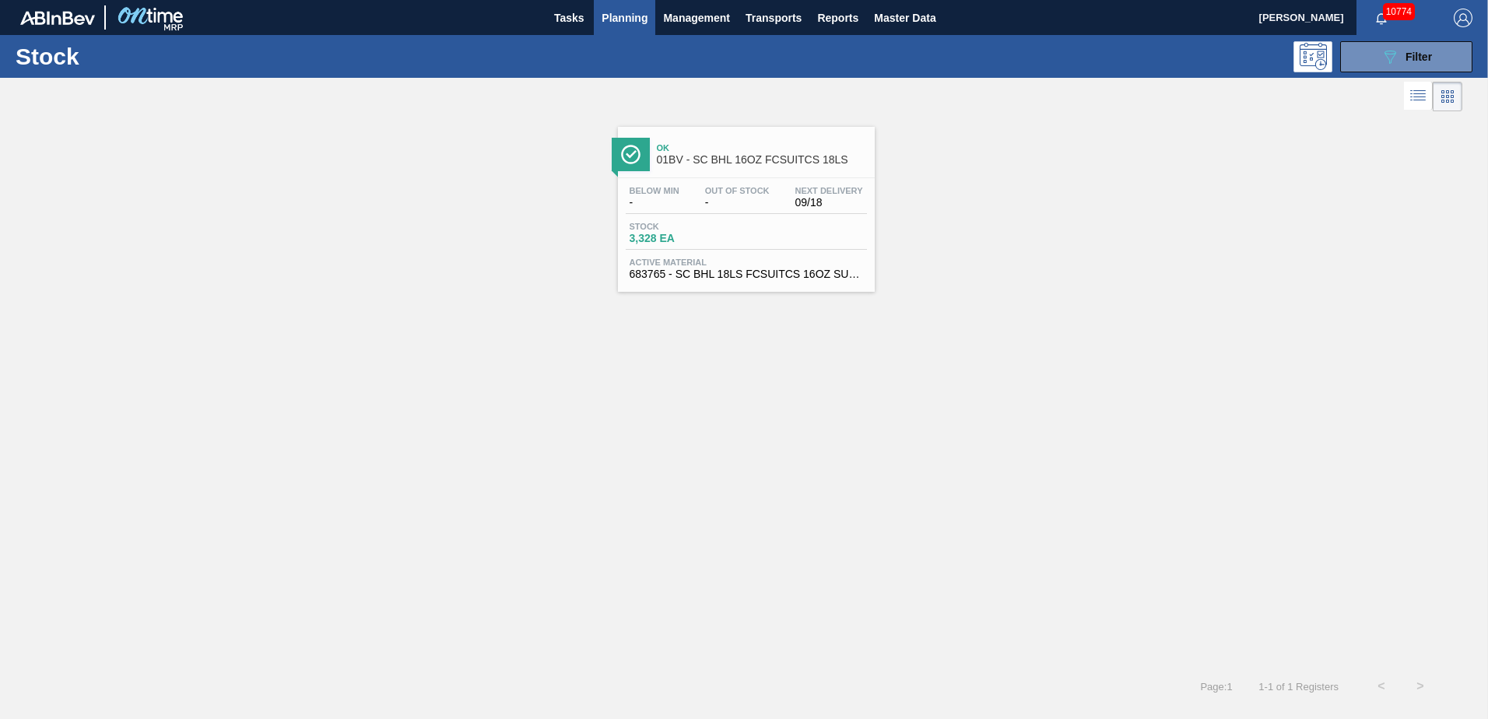
click at [1456, 20] on img "button" at bounding box center [1463, 18] width 19 height 19
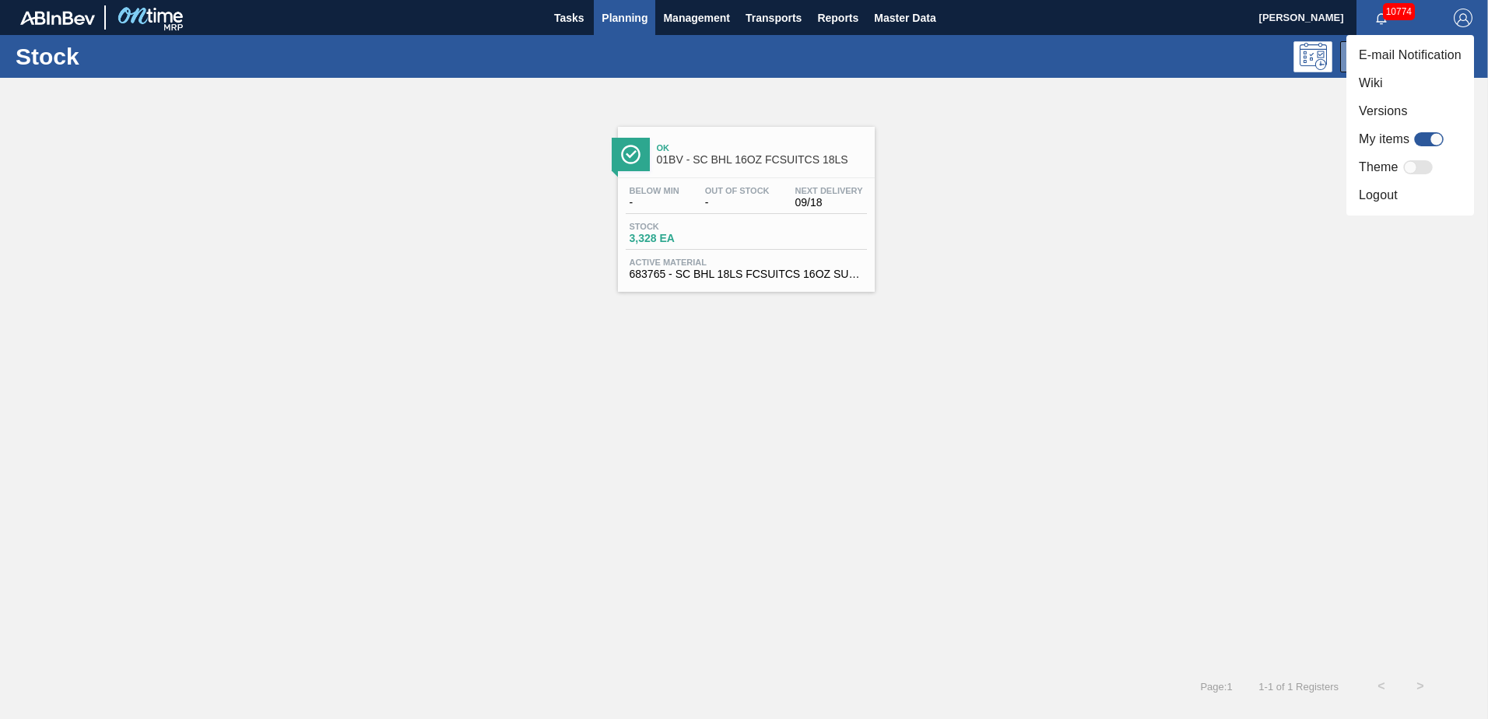
click at [1204, 144] on div at bounding box center [744, 359] width 1488 height 719
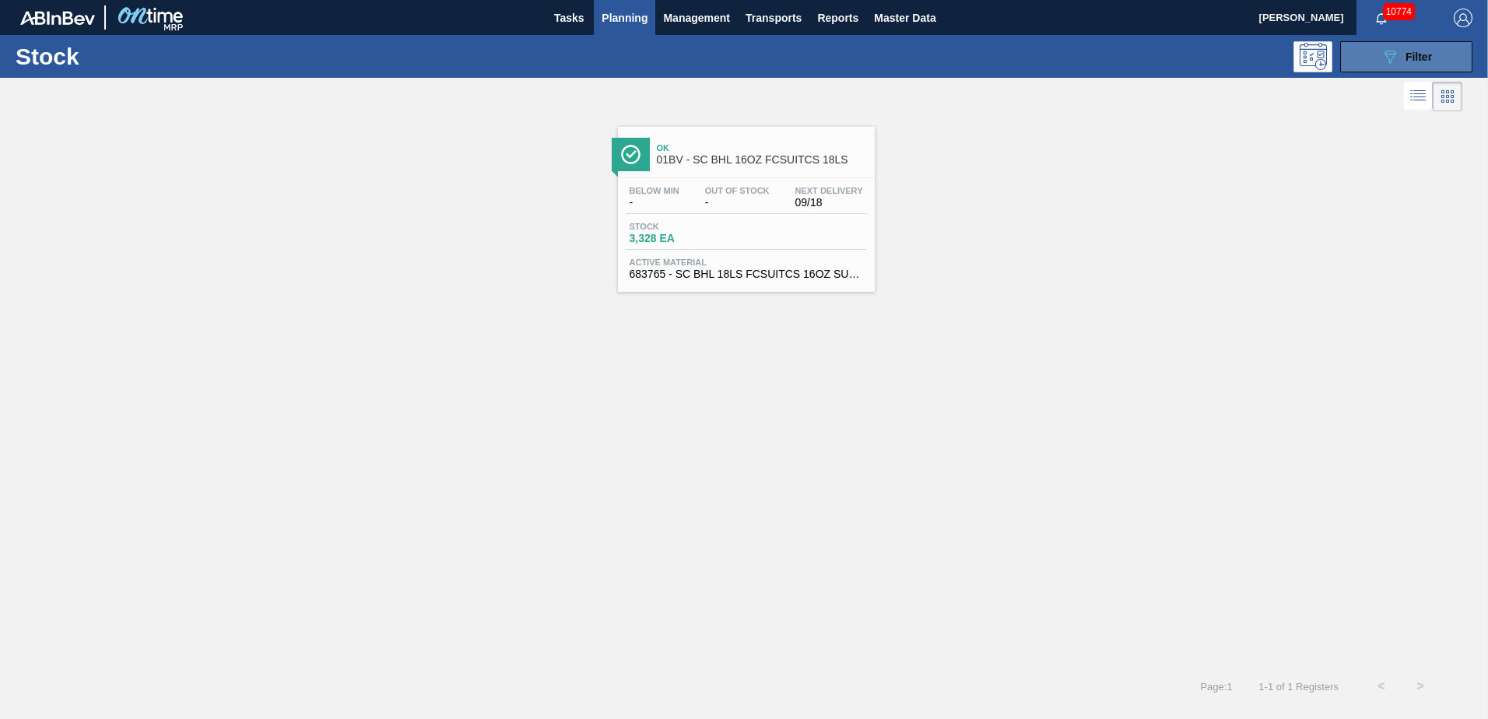
click at [1385, 56] on icon "089F7B8B-B2A5-4AFE-B5C0-19BA573D28AC" at bounding box center [1390, 56] width 19 height 19
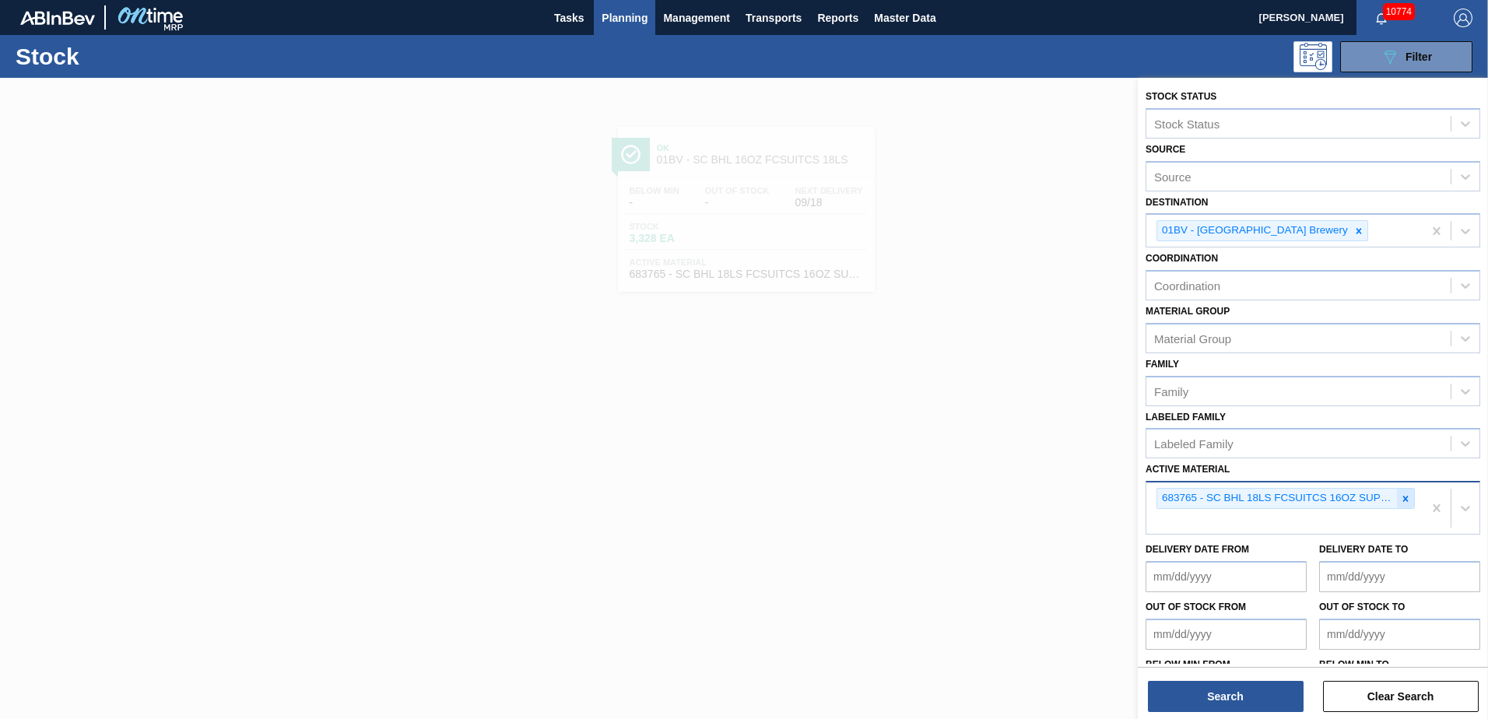
click at [1405, 497] on icon at bounding box center [1405, 498] width 5 height 5
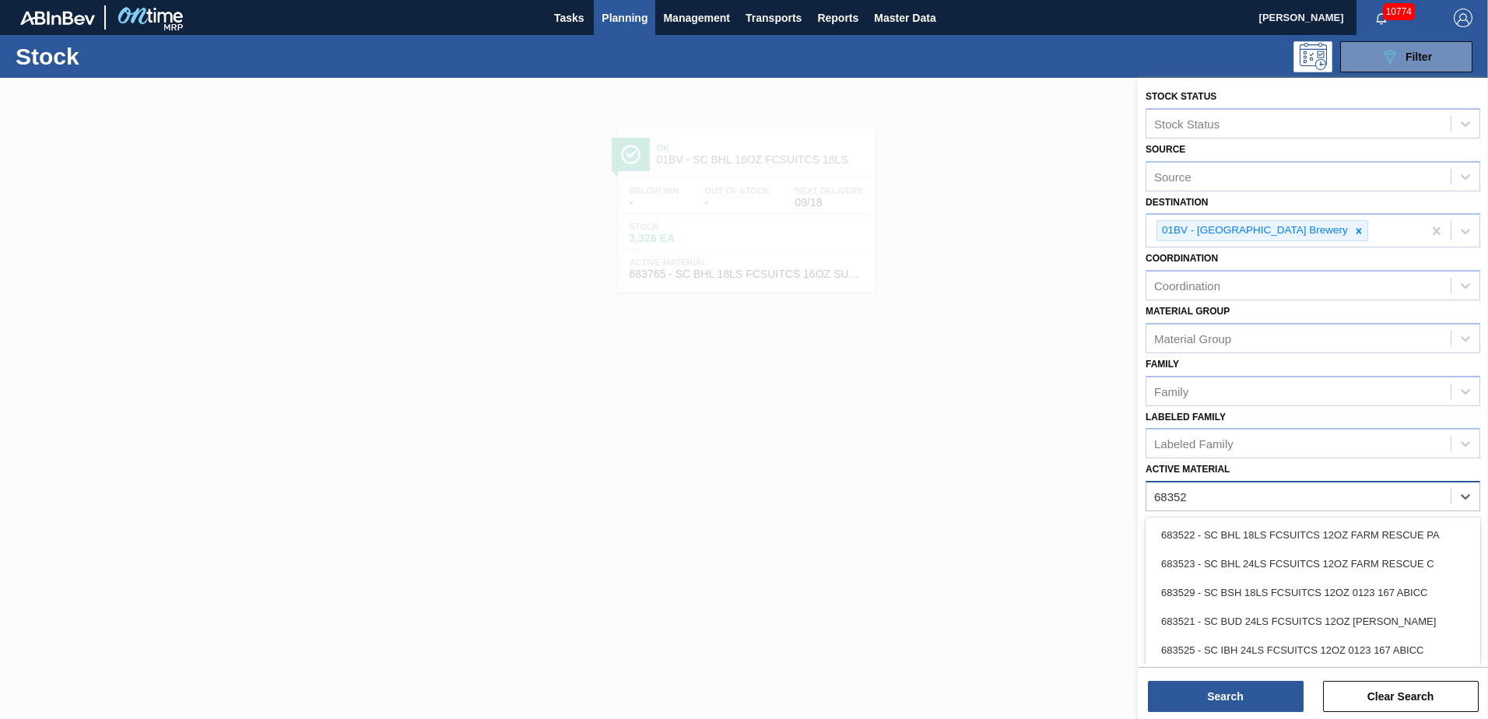
type Material "683526"
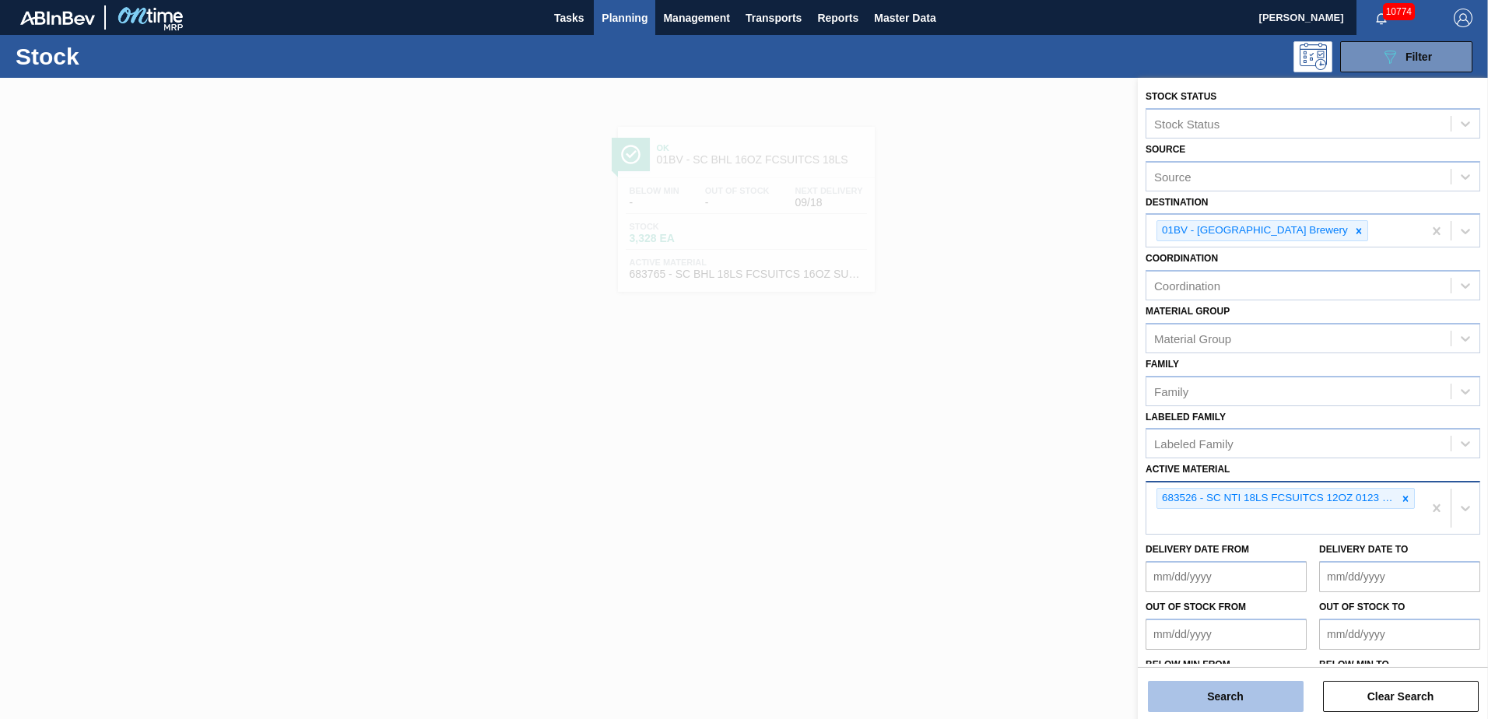
click at [1206, 699] on button "Search" at bounding box center [1226, 696] width 156 height 31
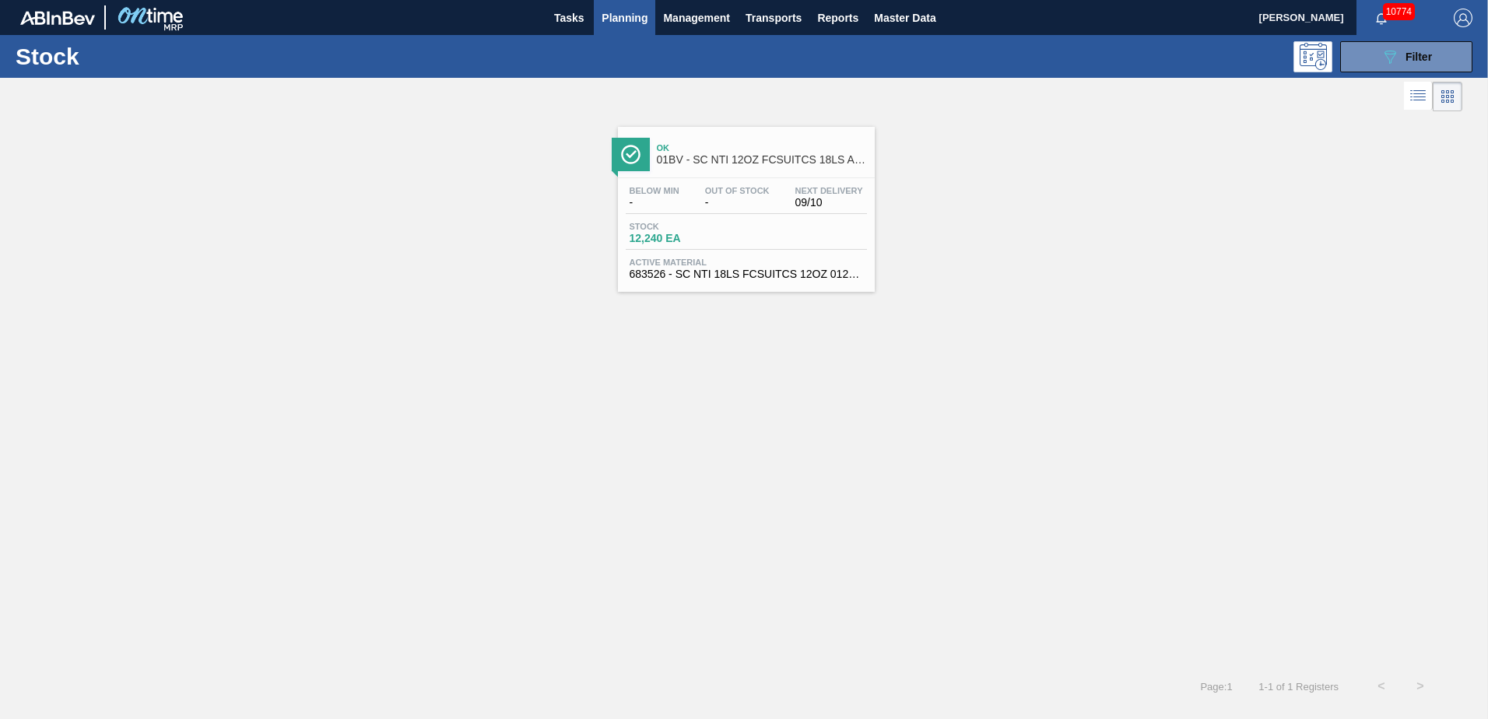
click at [701, 160] on span "01BV - SC NTI 12OZ FCSUITCS 18LS AQUEOUS COATING" at bounding box center [762, 160] width 210 height 12
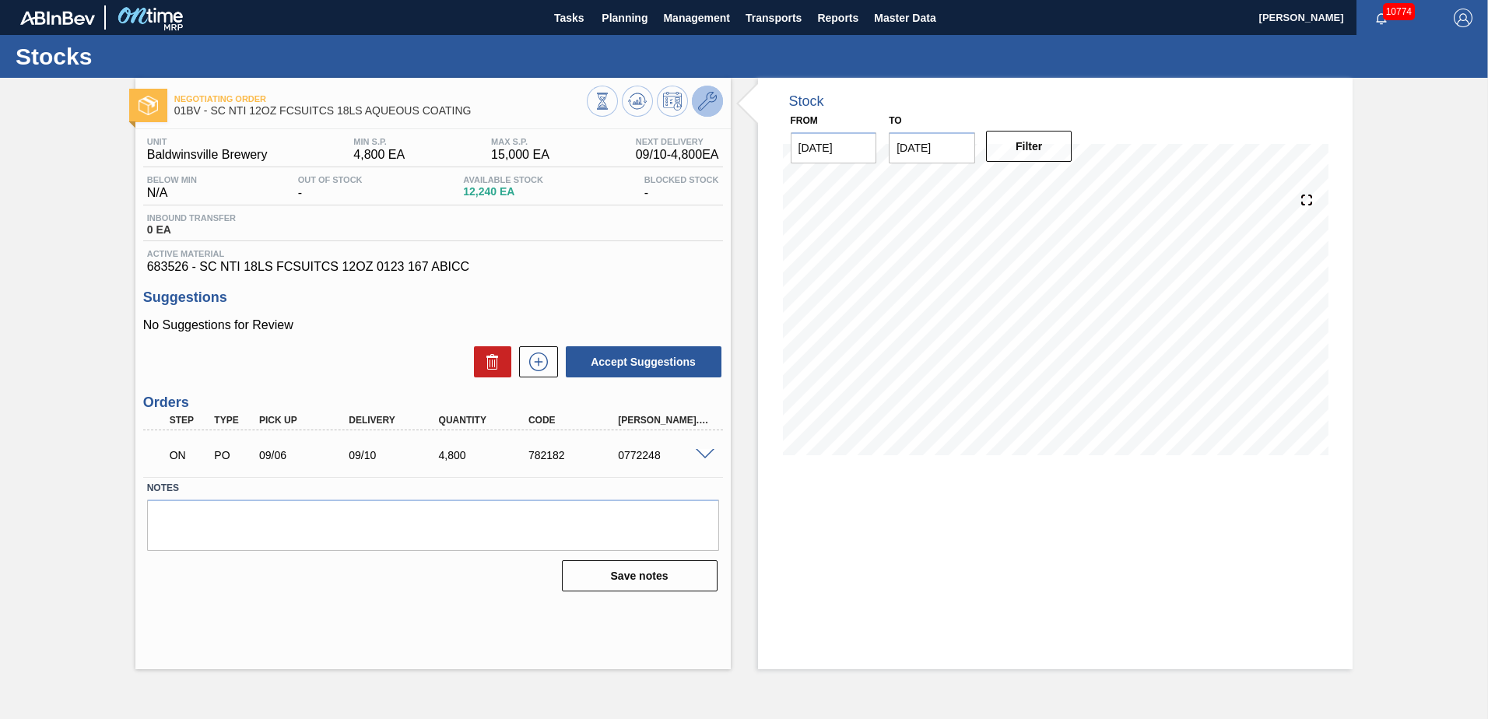
click at [707, 105] on icon at bounding box center [707, 101] width 19 height 19
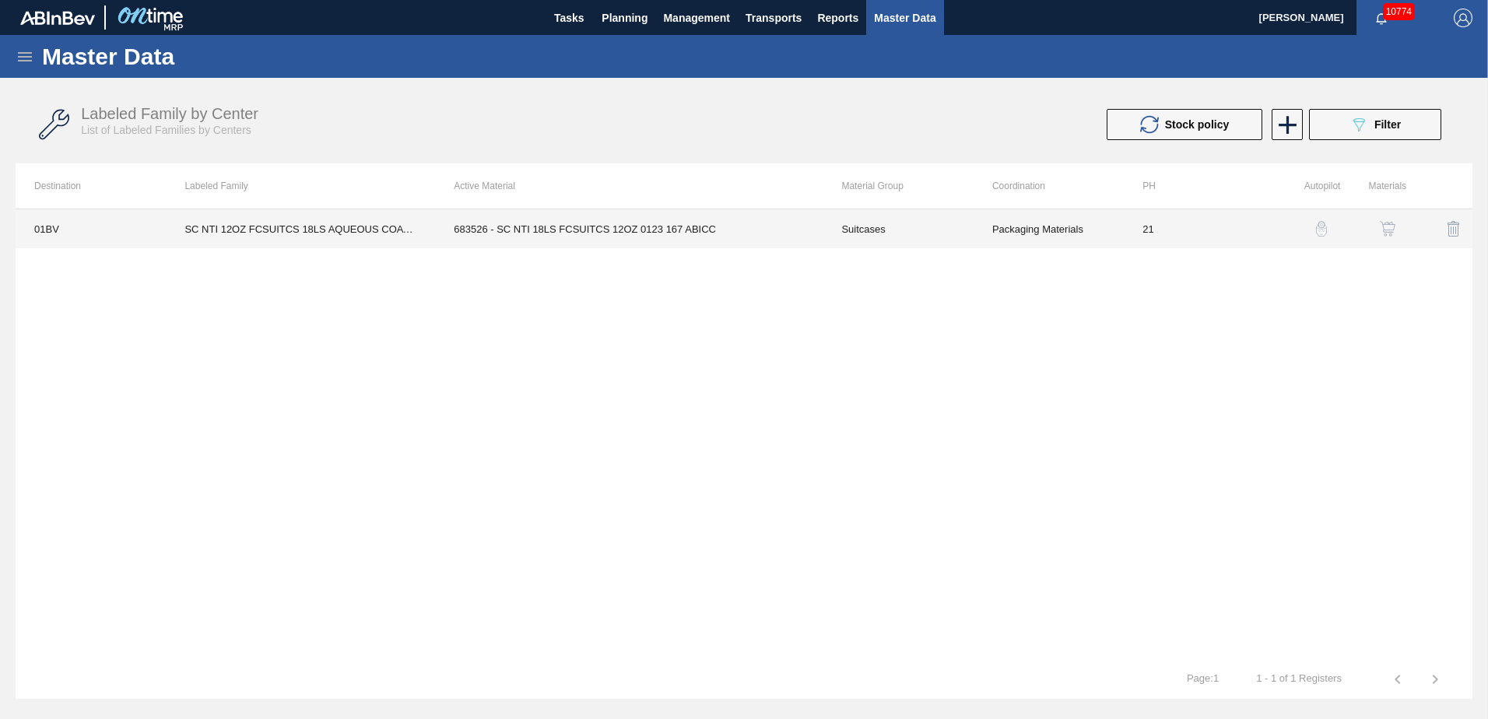
click at [641, 230] on td "683526 - SC NTI 18LS FCSUITCS 12OZ 0123 167 ABICC" at bounding box center [629, 228] width 388 height 39
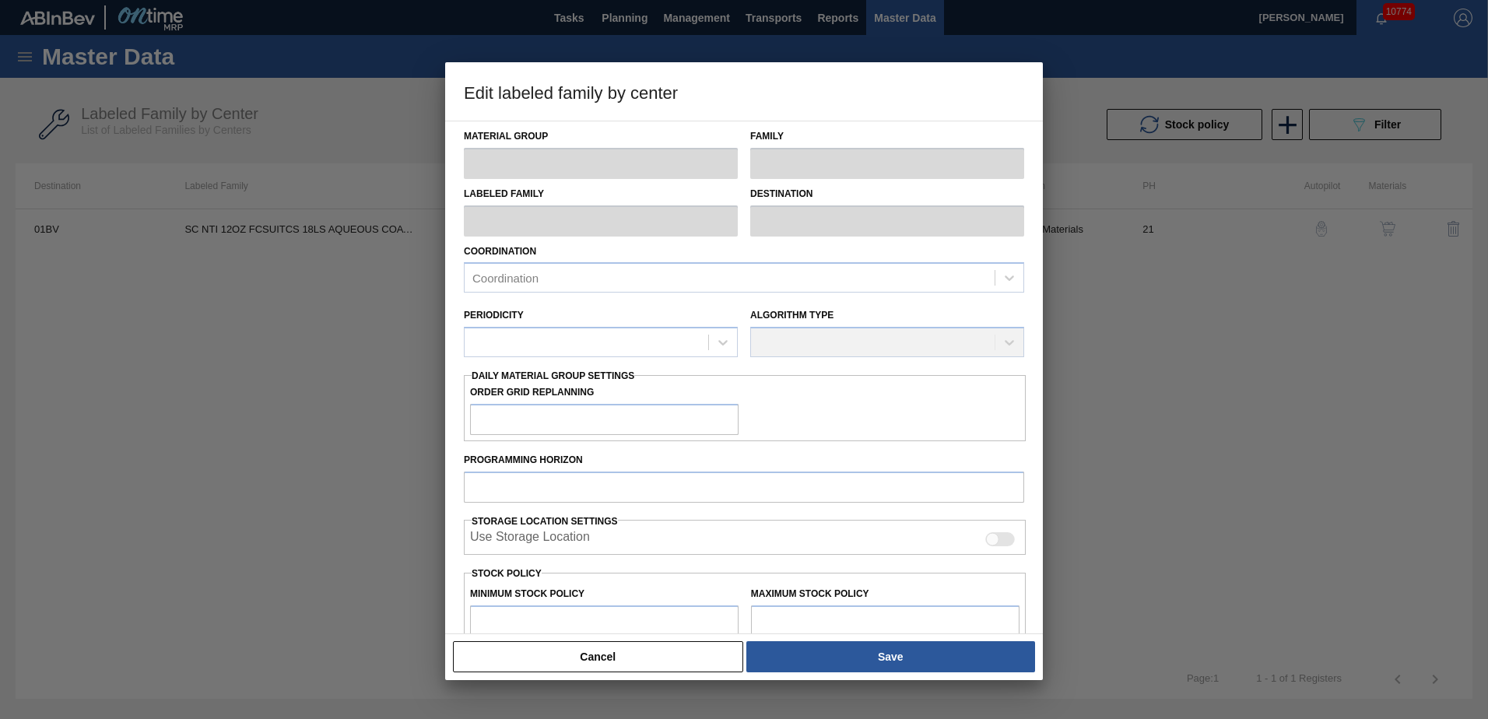
type input "Suitcases"
type input "SC NTI 12OZ FCSUITCS 18LS AQUEOUS COATING"
type input "01BV - [GEOGRAPHIC_DATA] Brewery"
type input "21"
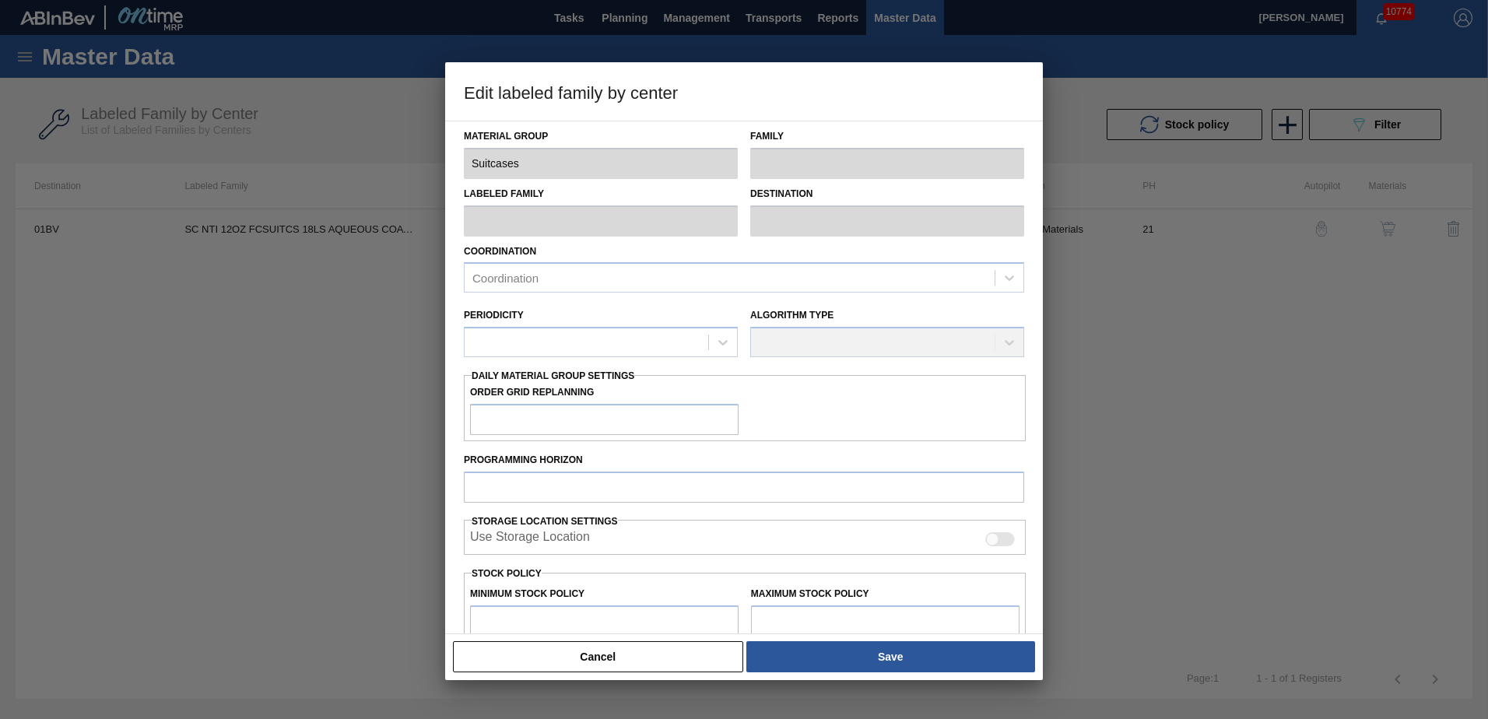
type input "4,800"
type input "15,000"
type input "10"
type input "5,820"
checkbox input "true"
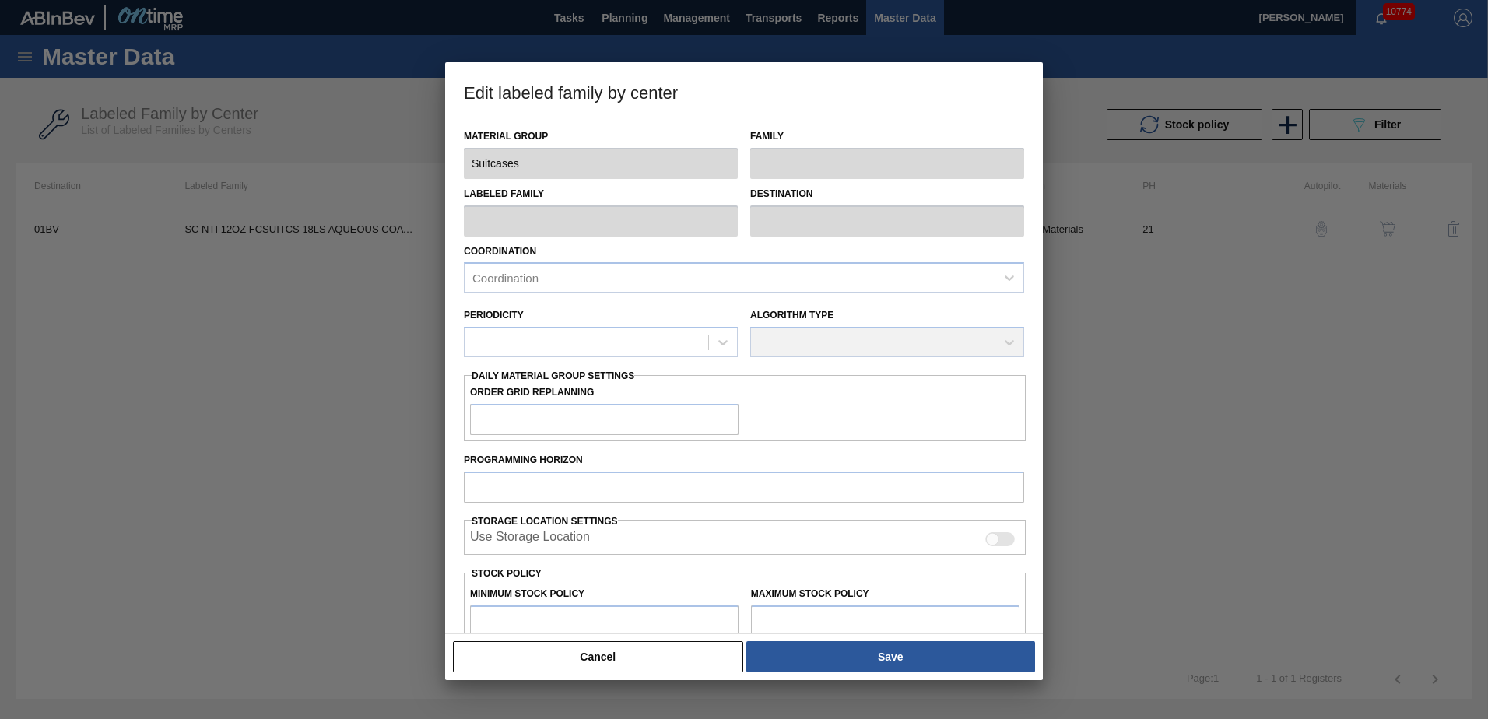
checkbox input "true"
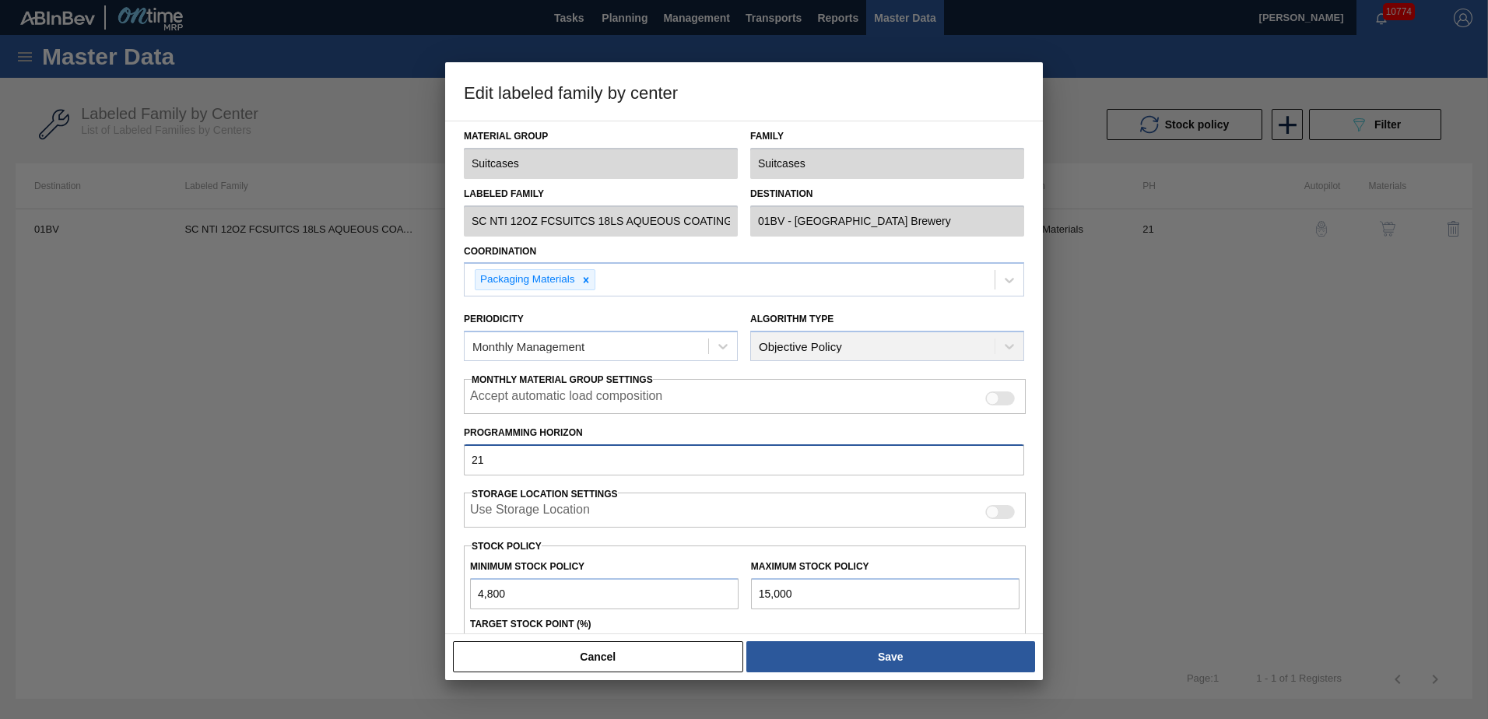
click at [501, 459] on input "21" at bounding box center [744, 459] width 560 height 31
type input "2"
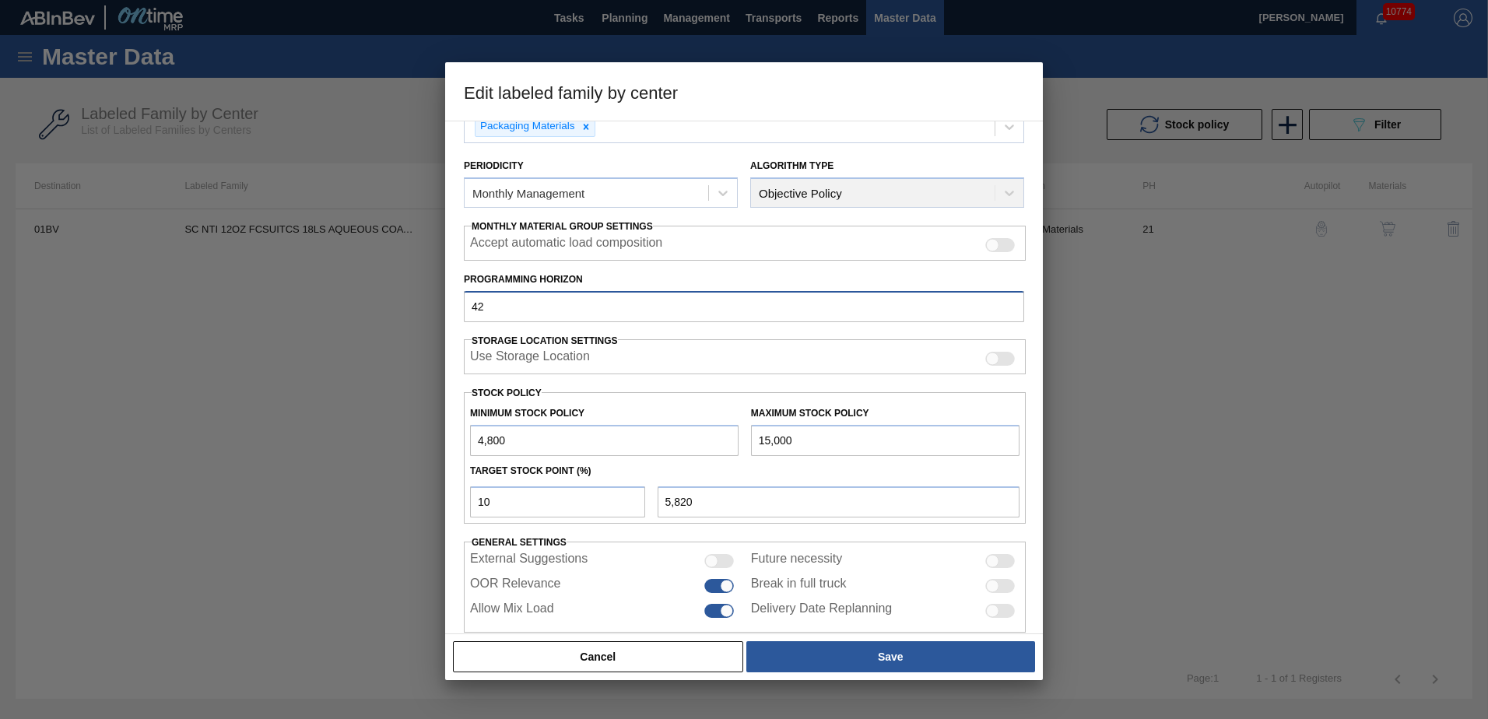
scroll to position [156, 0]
type input "42"
drag, startPoint x: 502, startPoint y: 497, endPoint x: 226, endPoint y: 497, distance: 275.5
click at [234, 497] on div "Edit labeled family by center Material Group Suitcases Family Suitcases Labeled…" at bounding box center [744, 359] width 1488 height 719
type input "1"
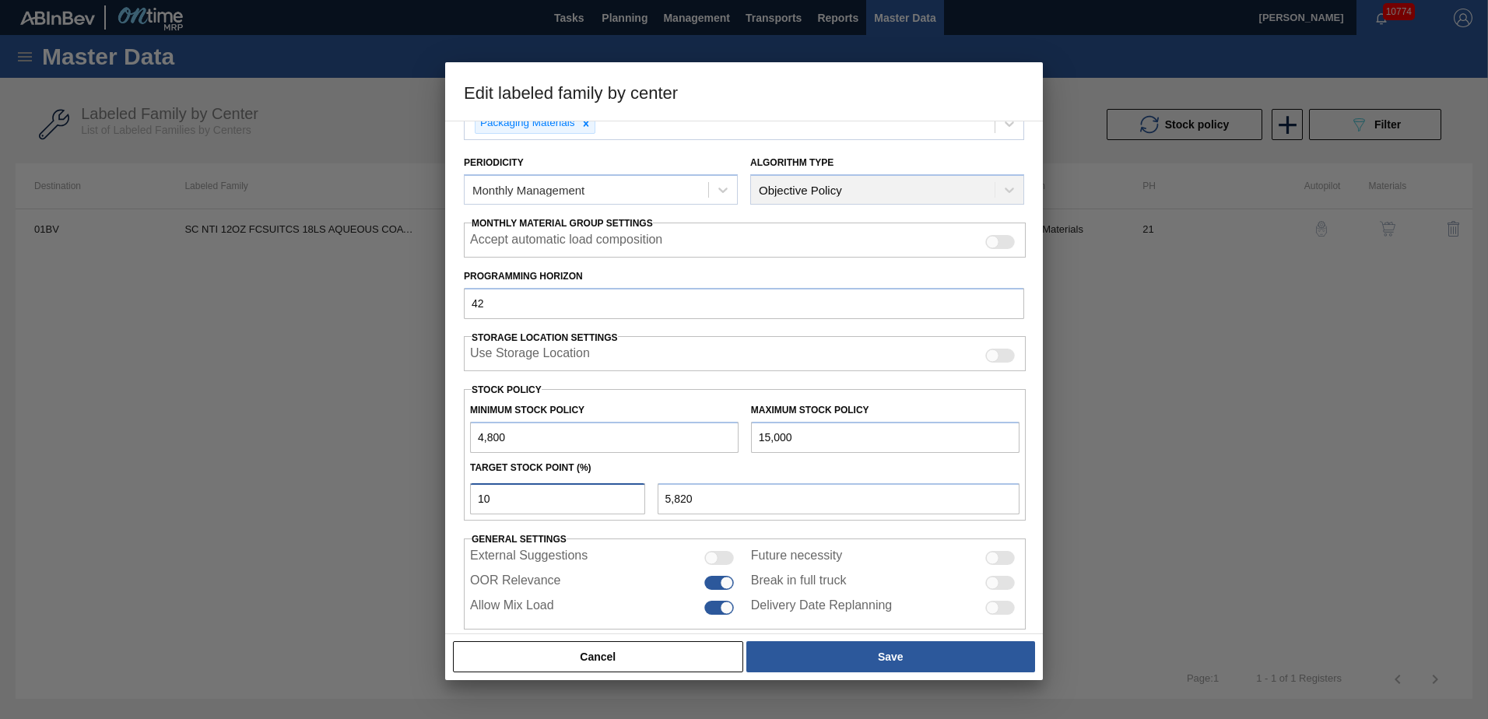
type input "4,902"
type input "12"
type input "6,024"
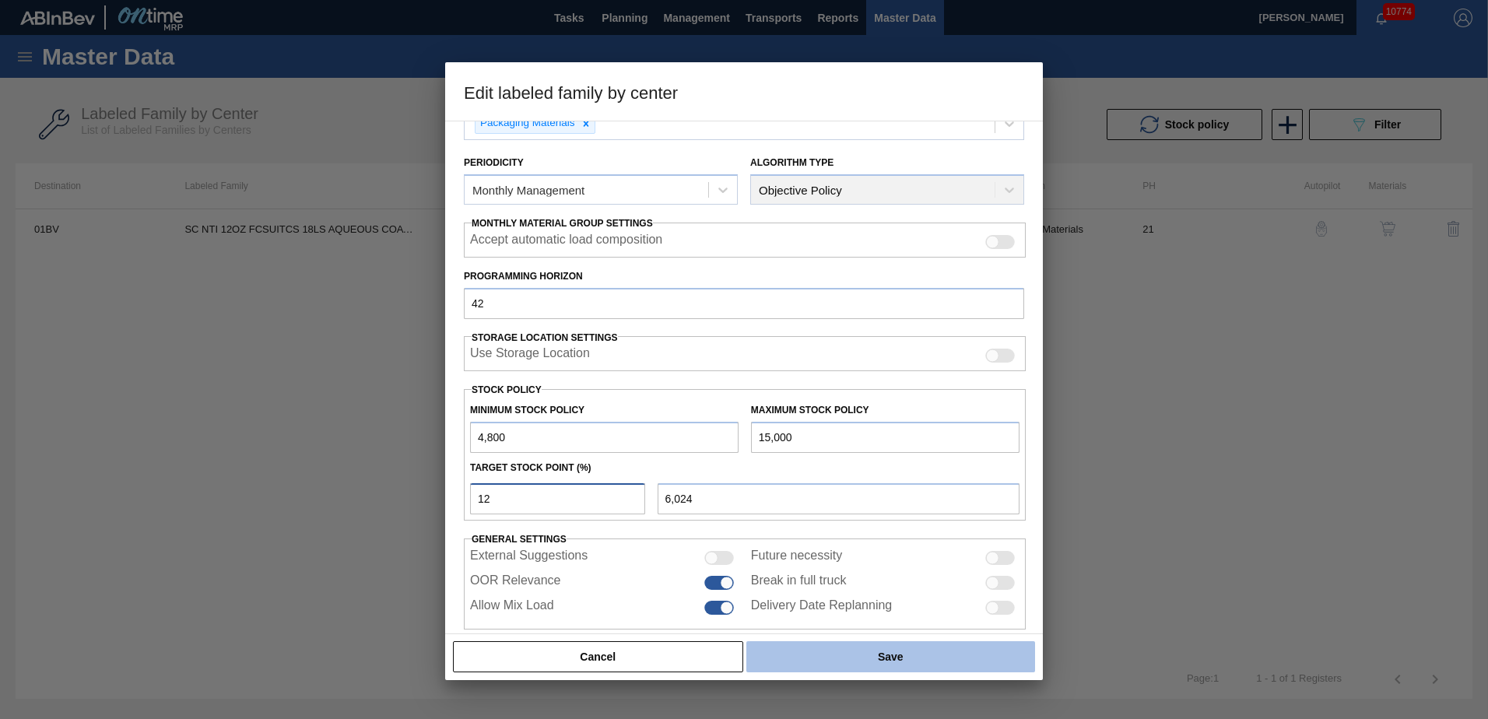
type input "12"
click at [894, 655] on button "Save" at bounding box center [890, 656] width 289 height 31
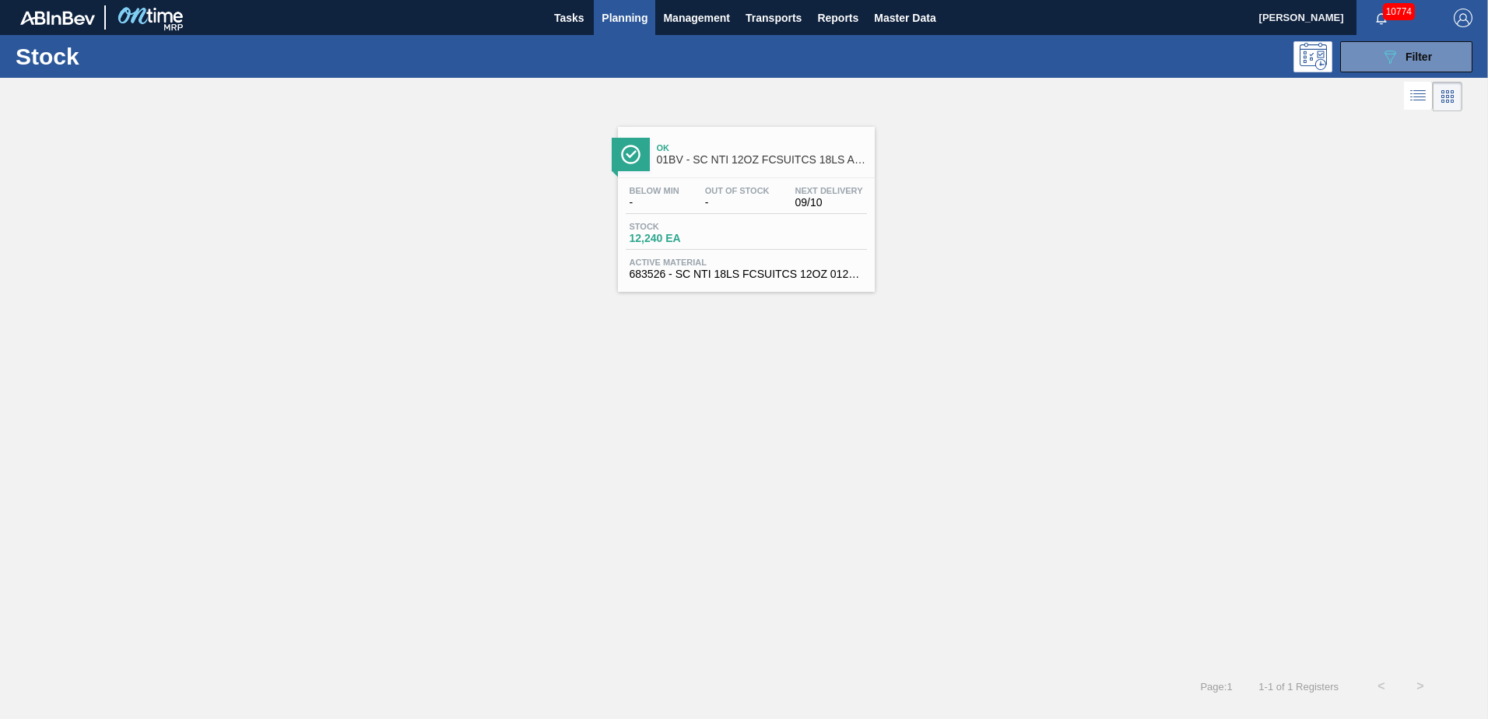
click at [727, 160] on span "01BV - SC NTI 12OZ FCSUITCS 18LS AQUEOUS COATING" at bounding box center [762, 160] width 210 height 12
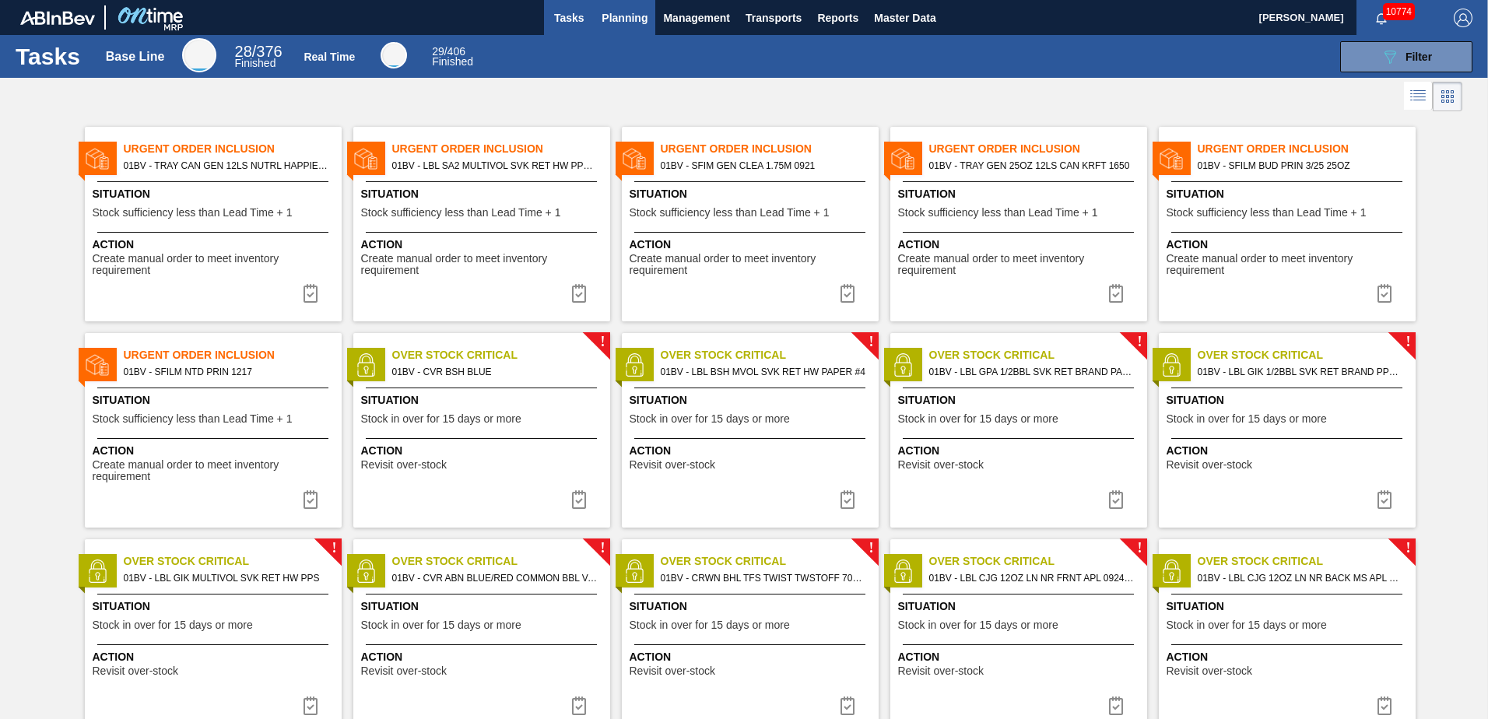
click at [628, 14] on span "Planning" at bounding box center [625, 18] width 46 height 19
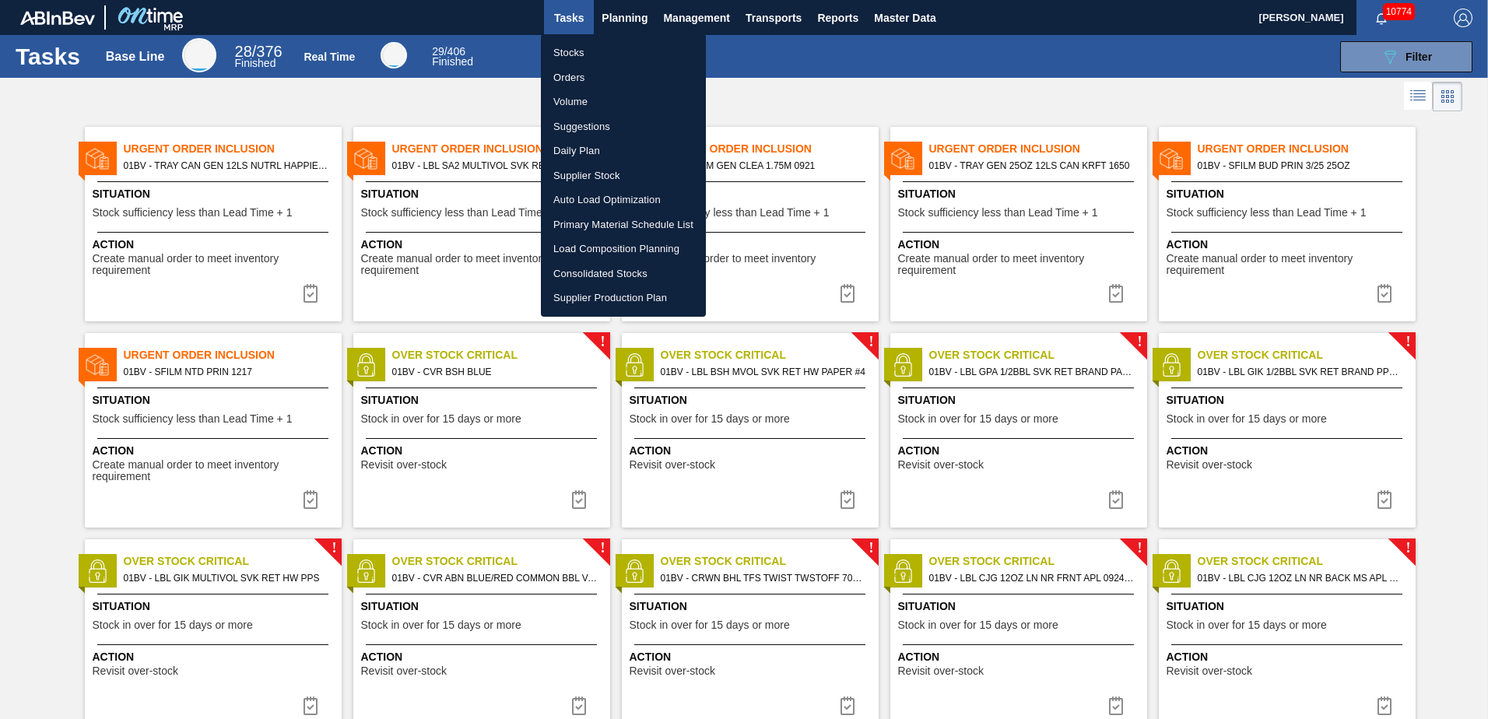
click at [567, 52] on li "Stocks" at bounding box center [623, 52] width 165 height 25
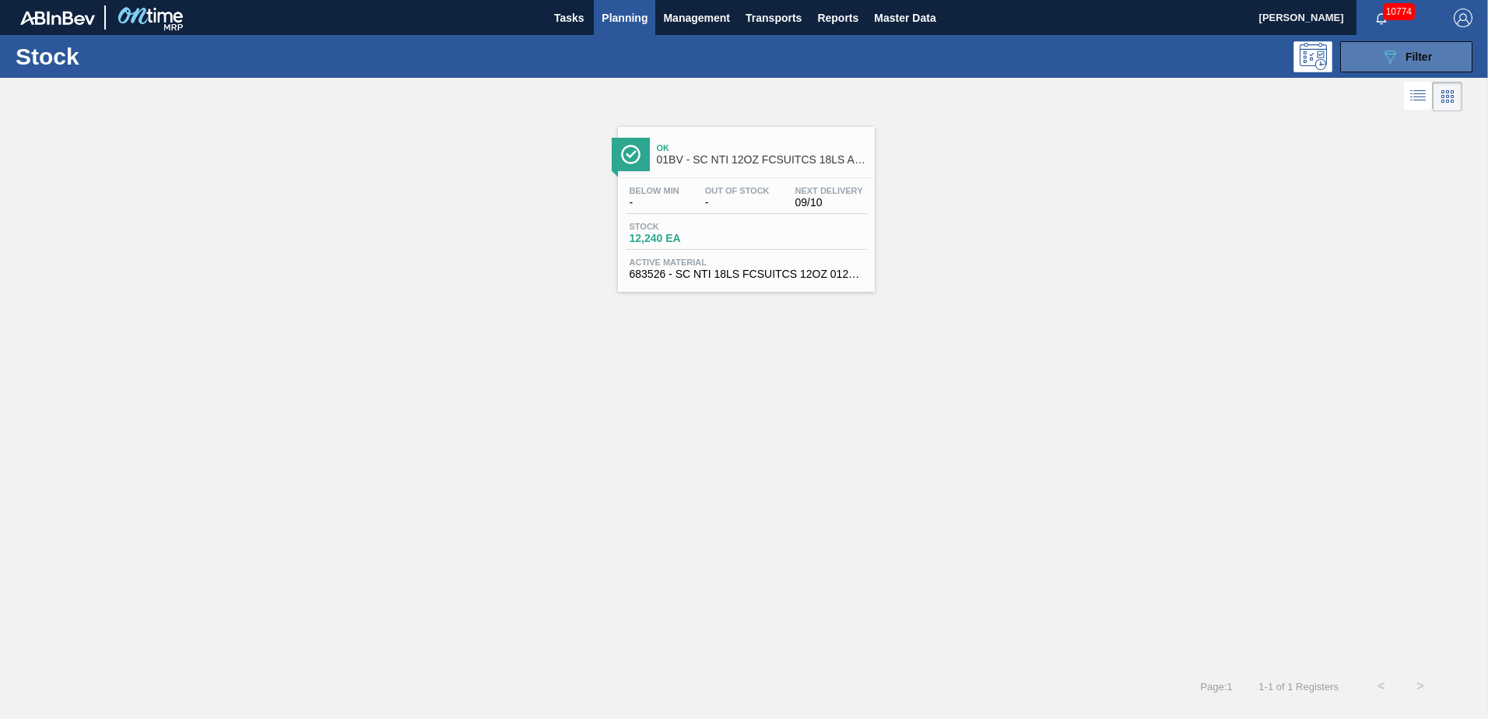
click at [1413, 54] on span "Filter" at bounding box center [1419, 57] width 26 height 12
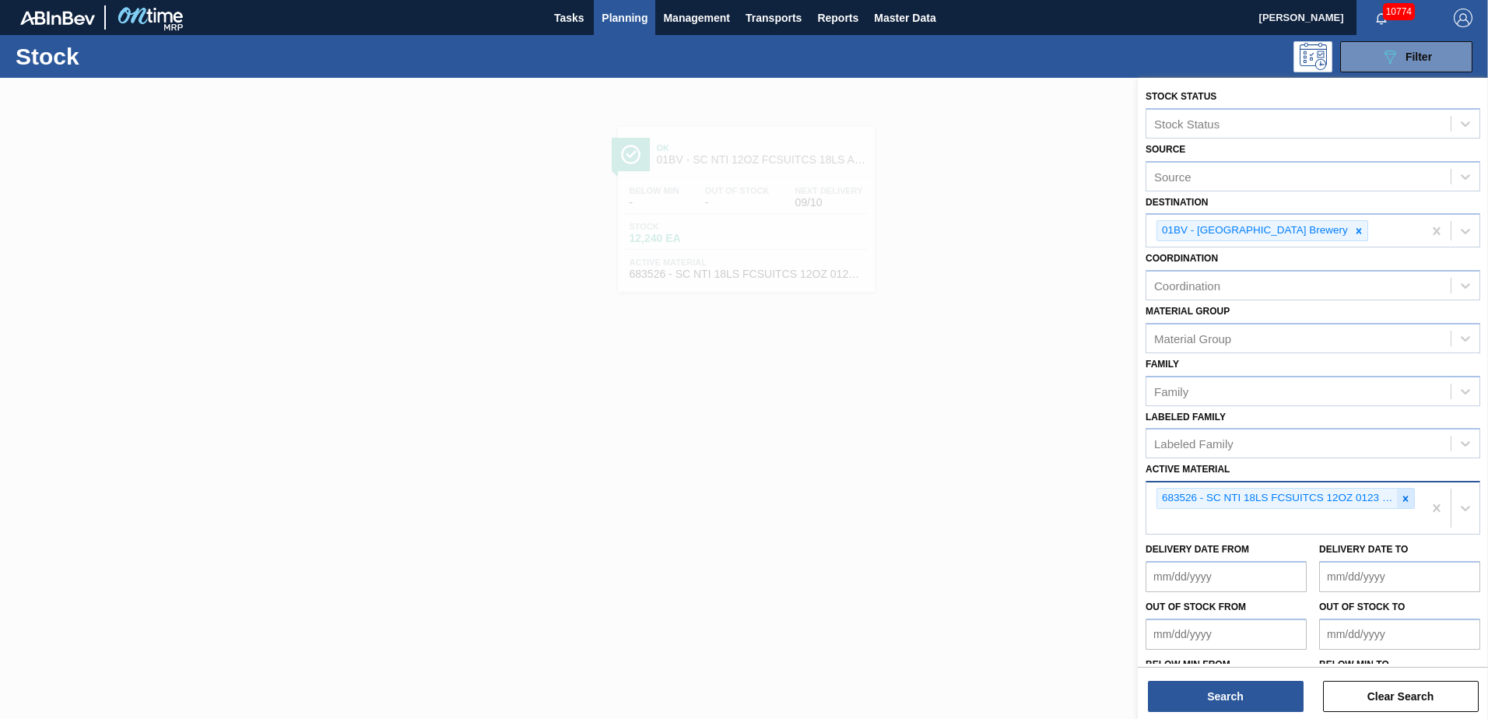
click at [1403, 497] on icon at bounding box center [1405, 498] width 11 height 11
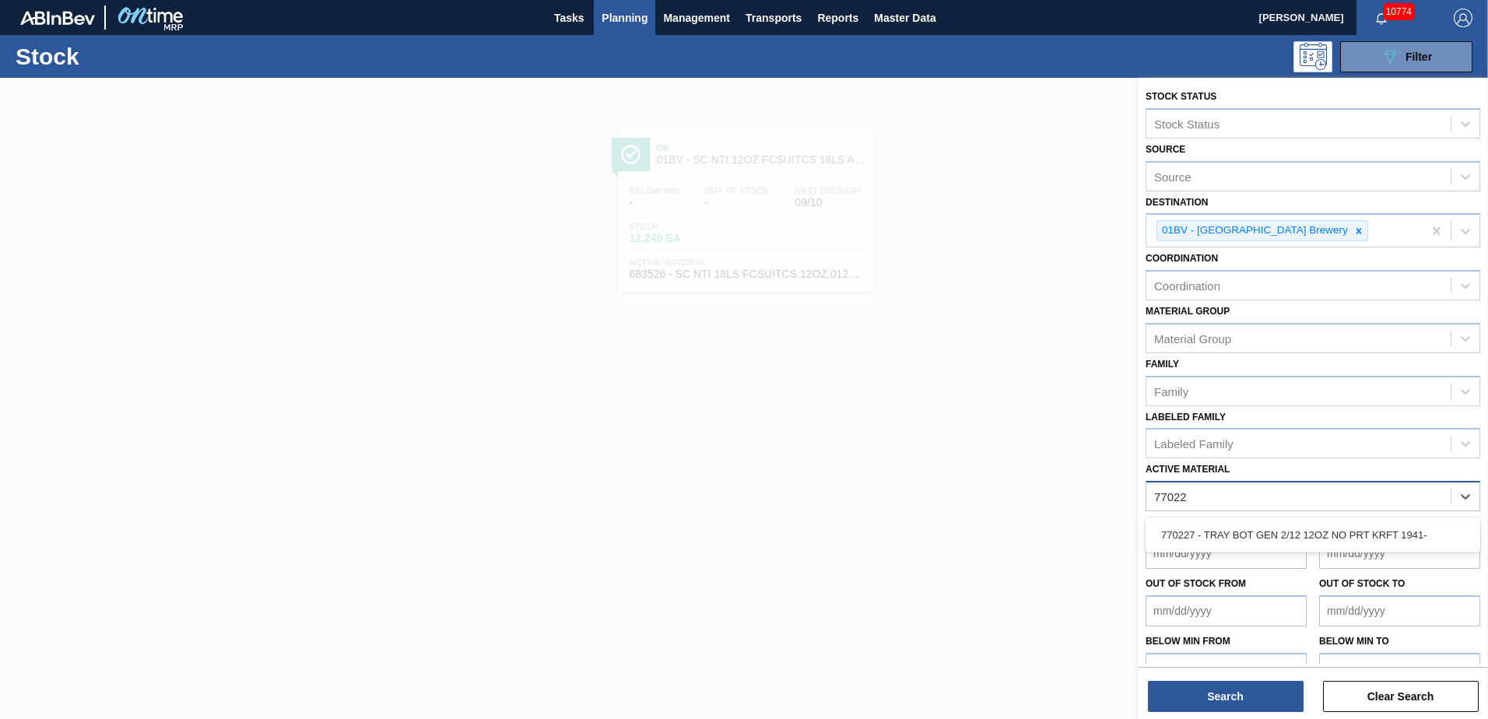
type Material "770227"
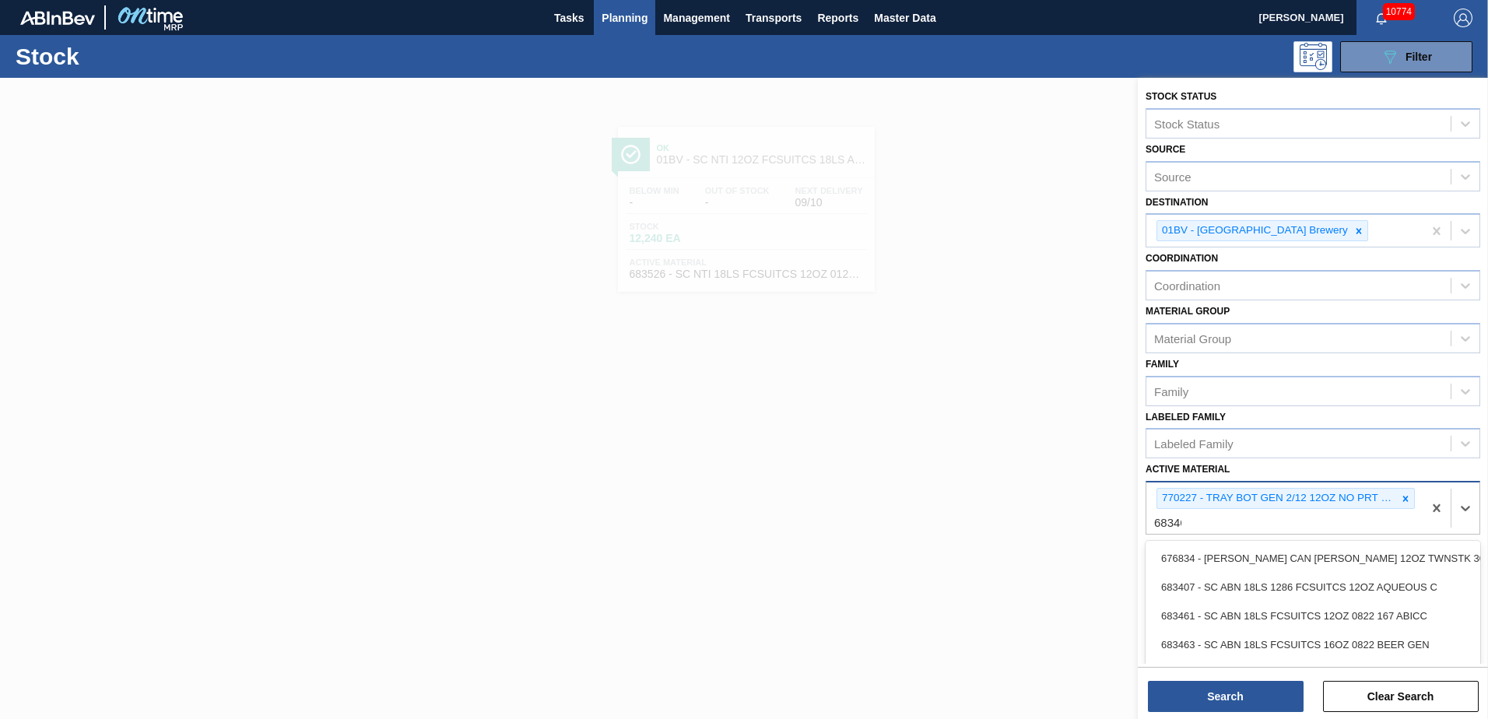
type Material "683461"
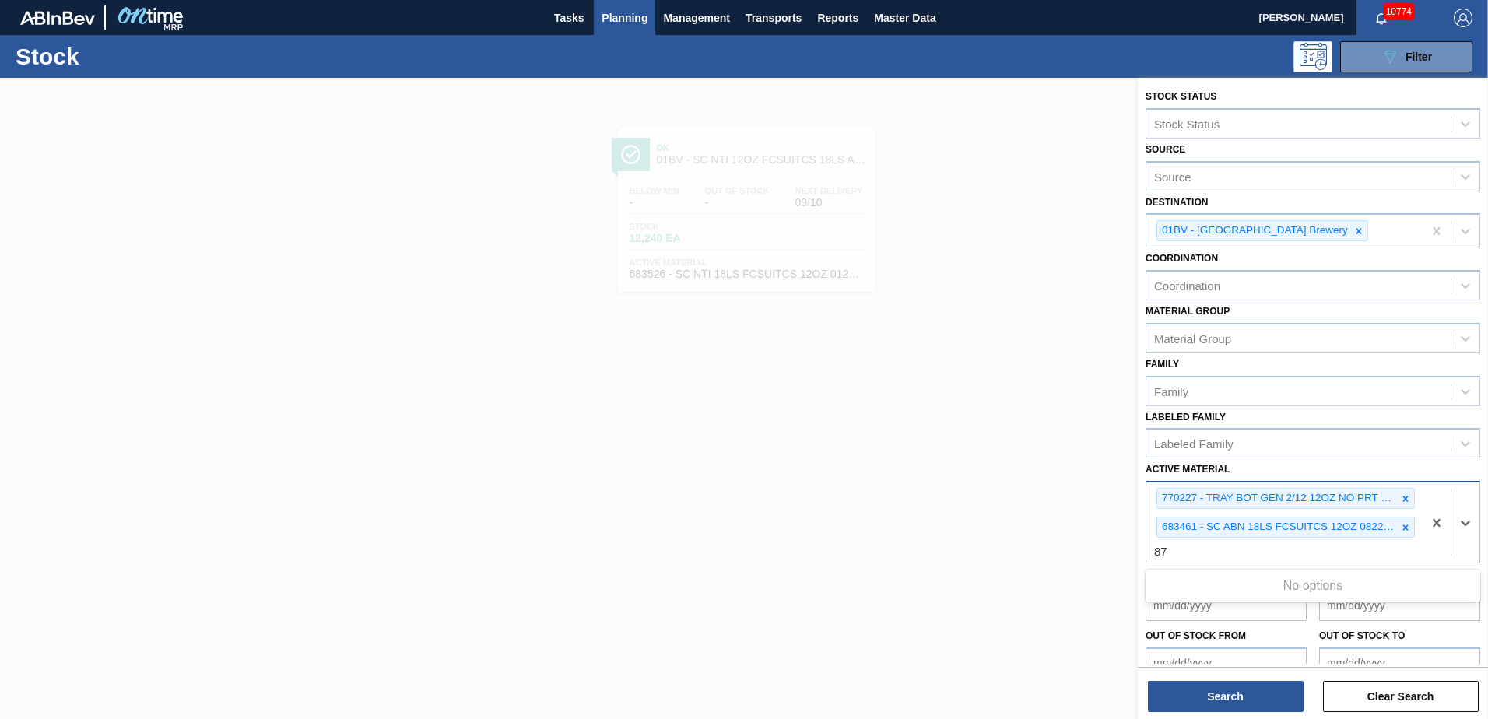
type Material "8"
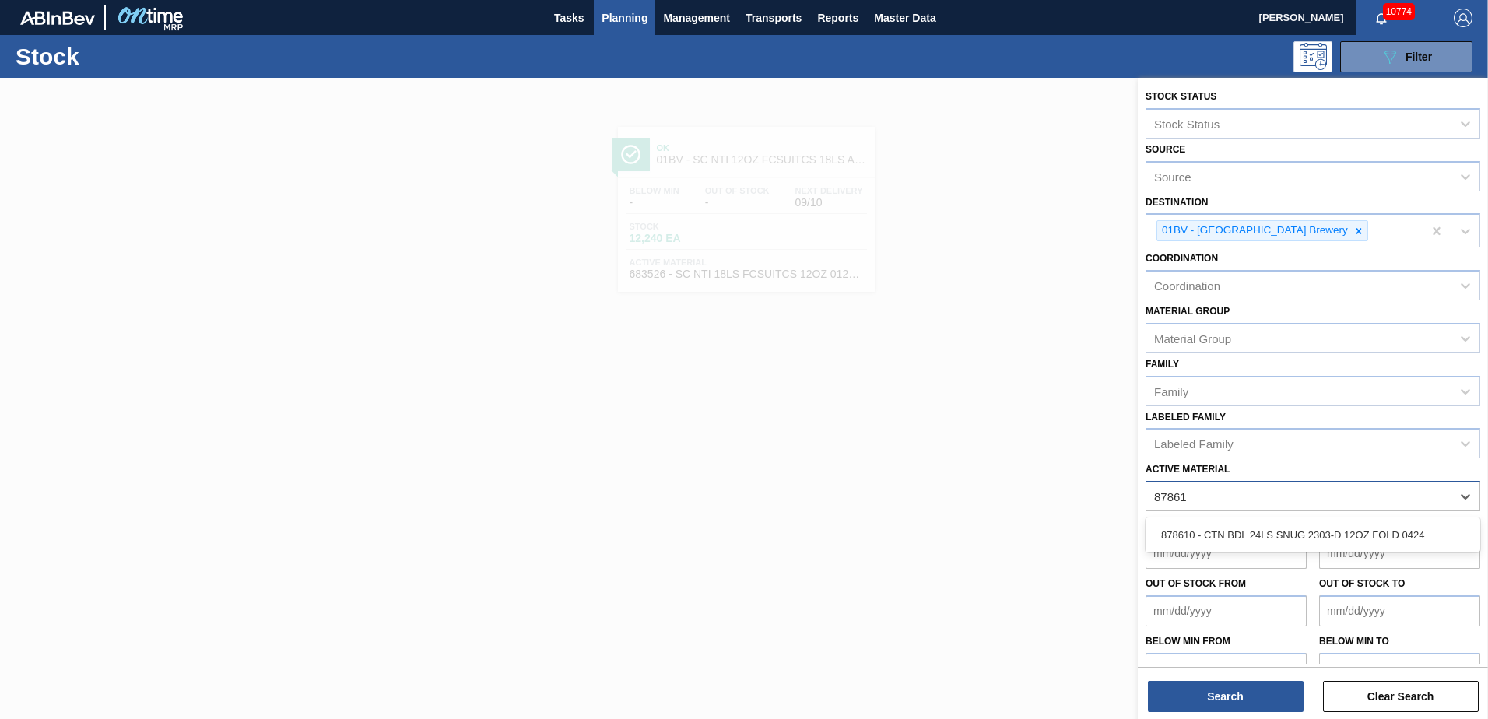
type Material "878610"
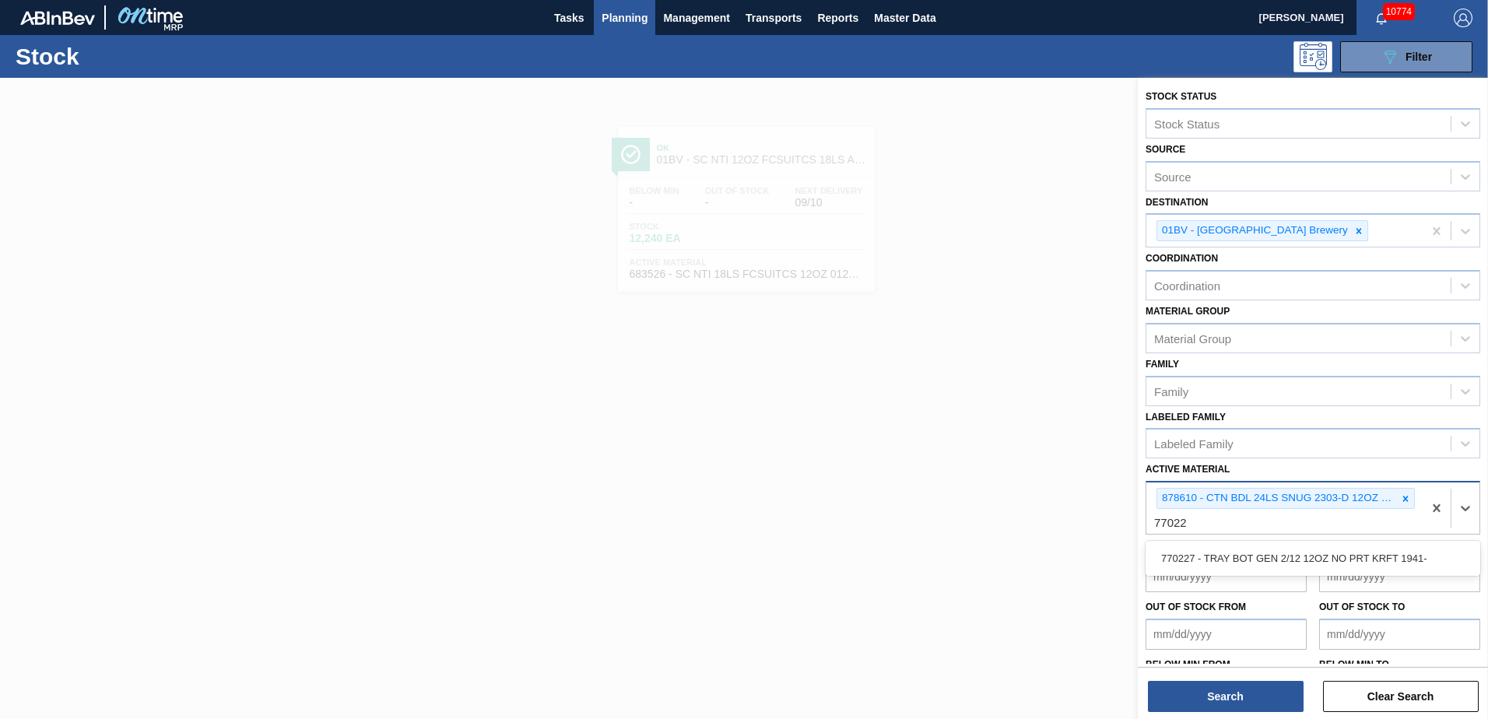
type Material "770227"
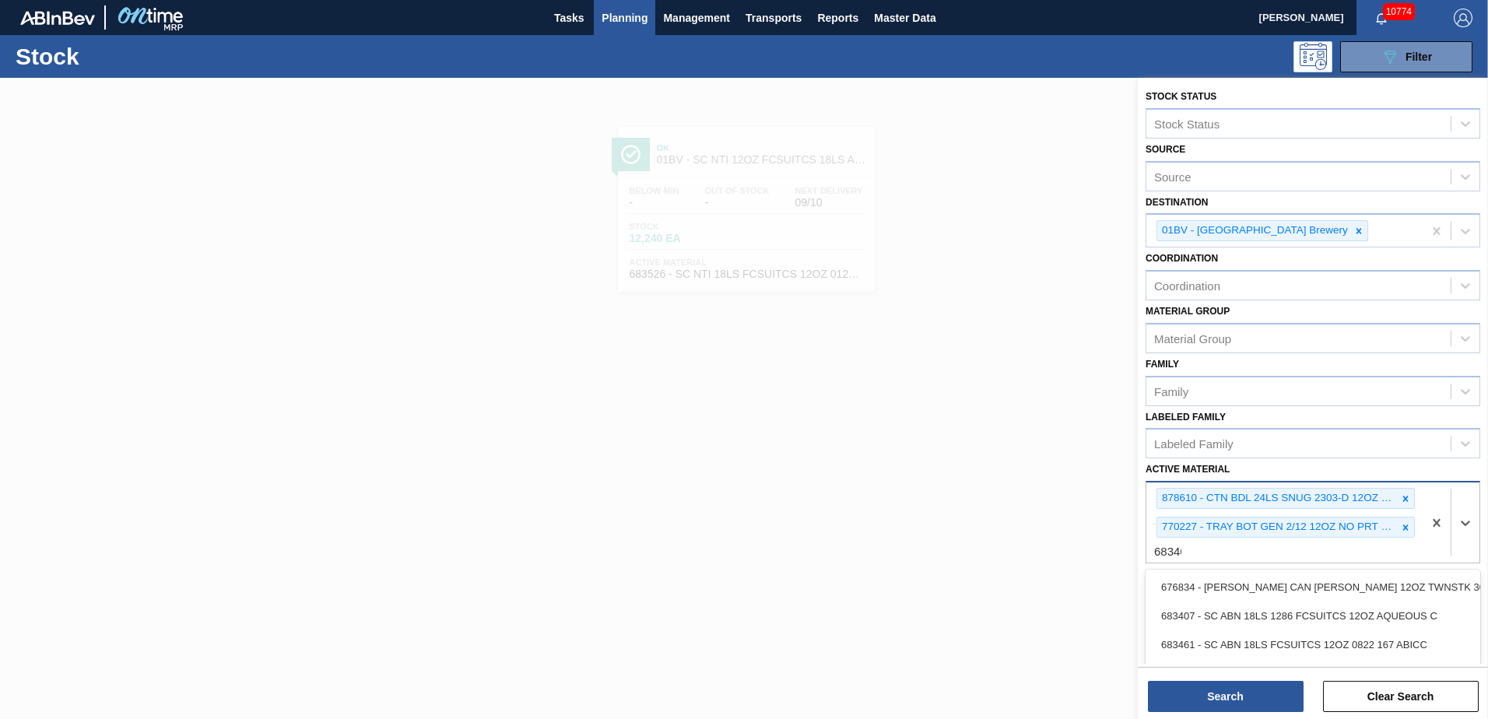
type Material "683461"
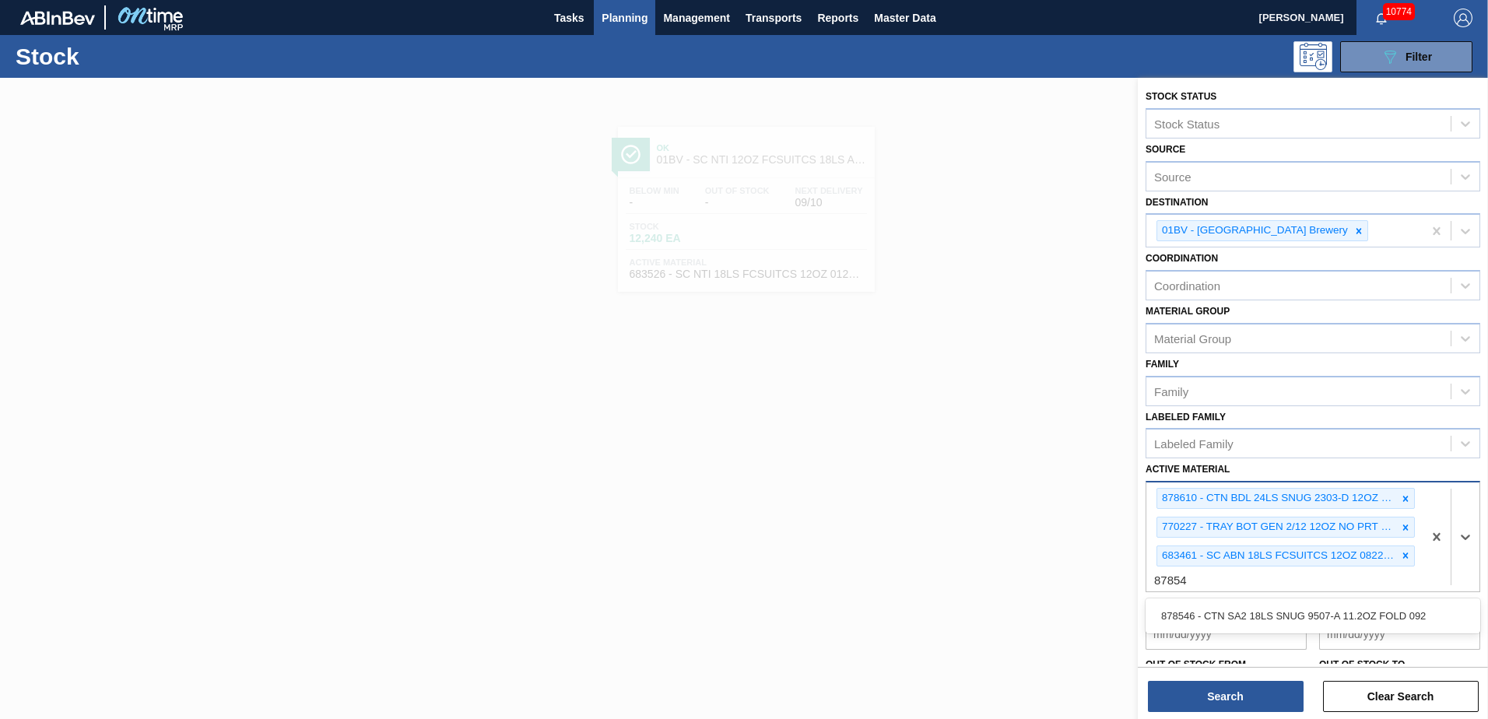
type Material "878546"
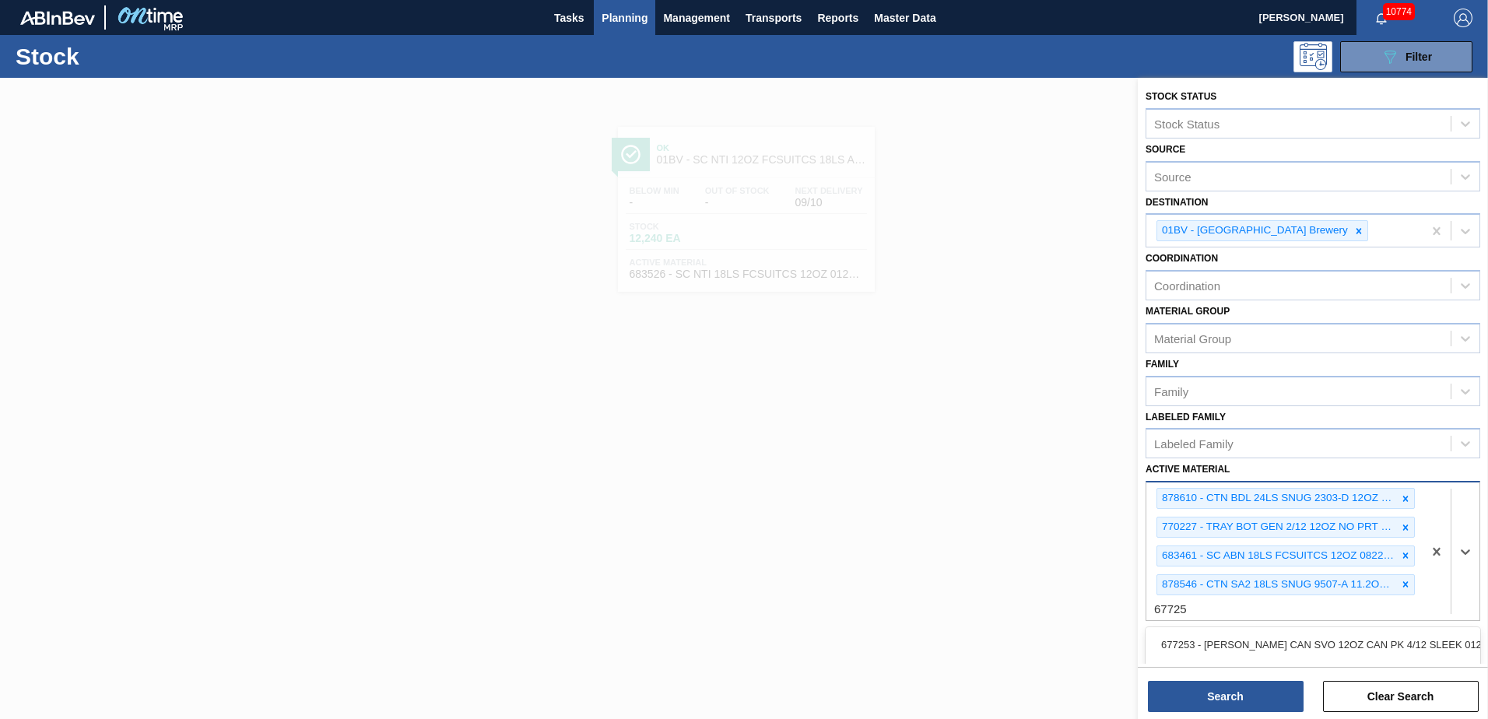
type Material "677251"
type Material "677253"
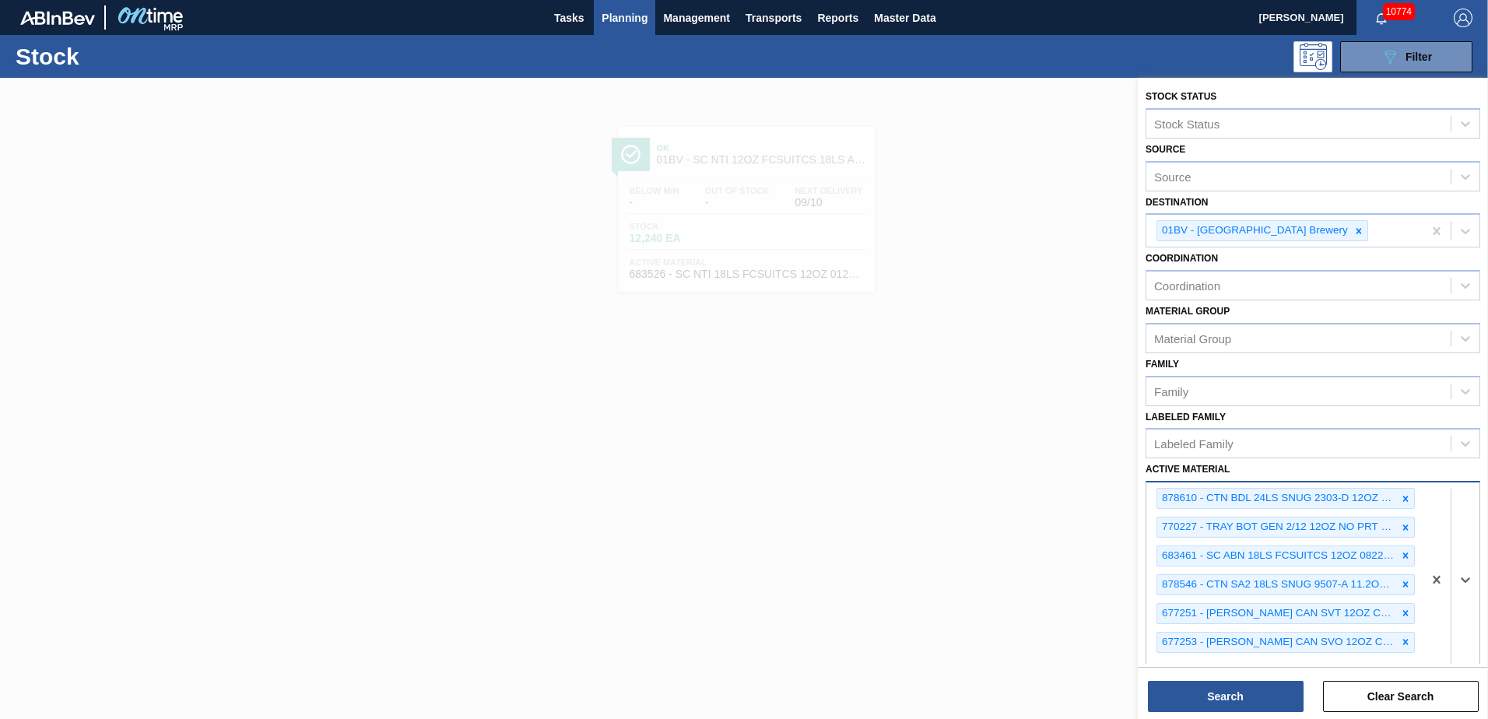
scroll to position [9, 0]
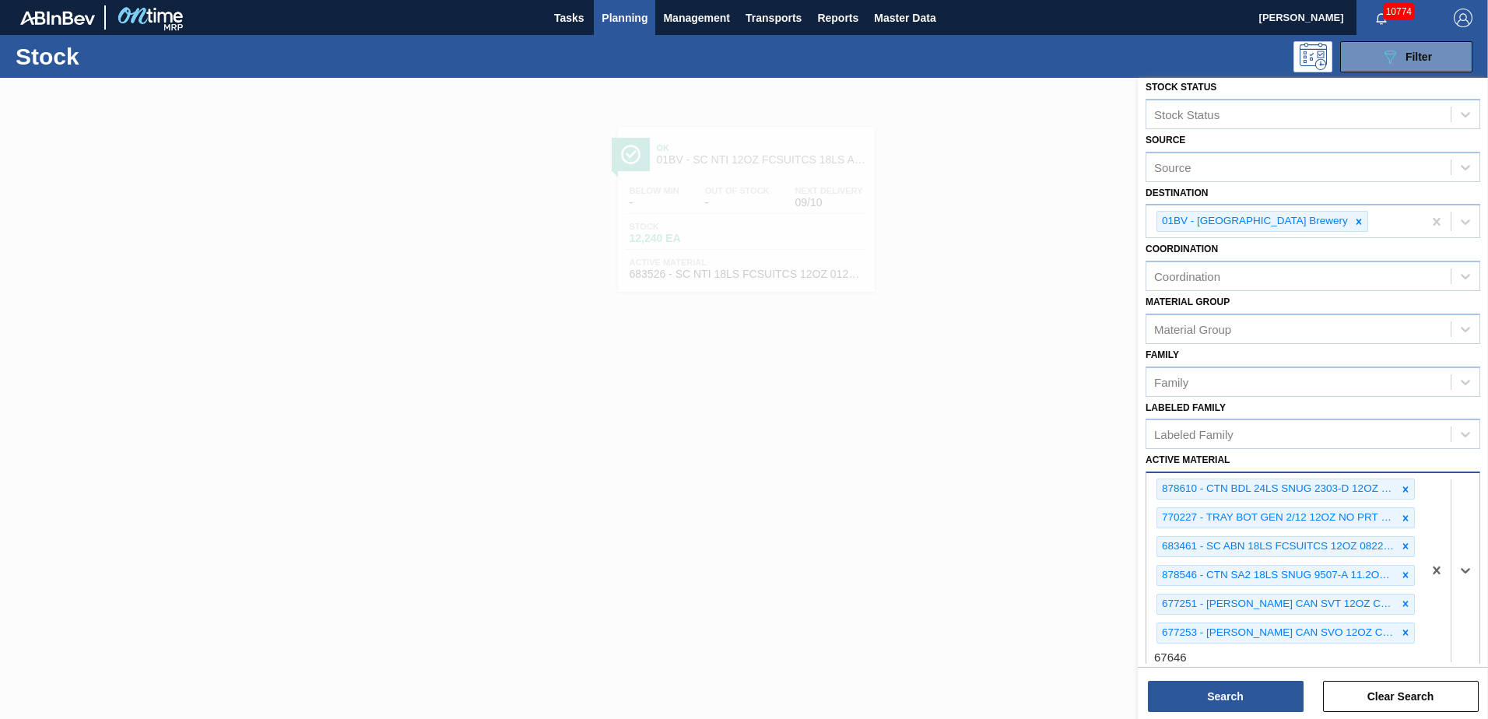
type Material "676468"
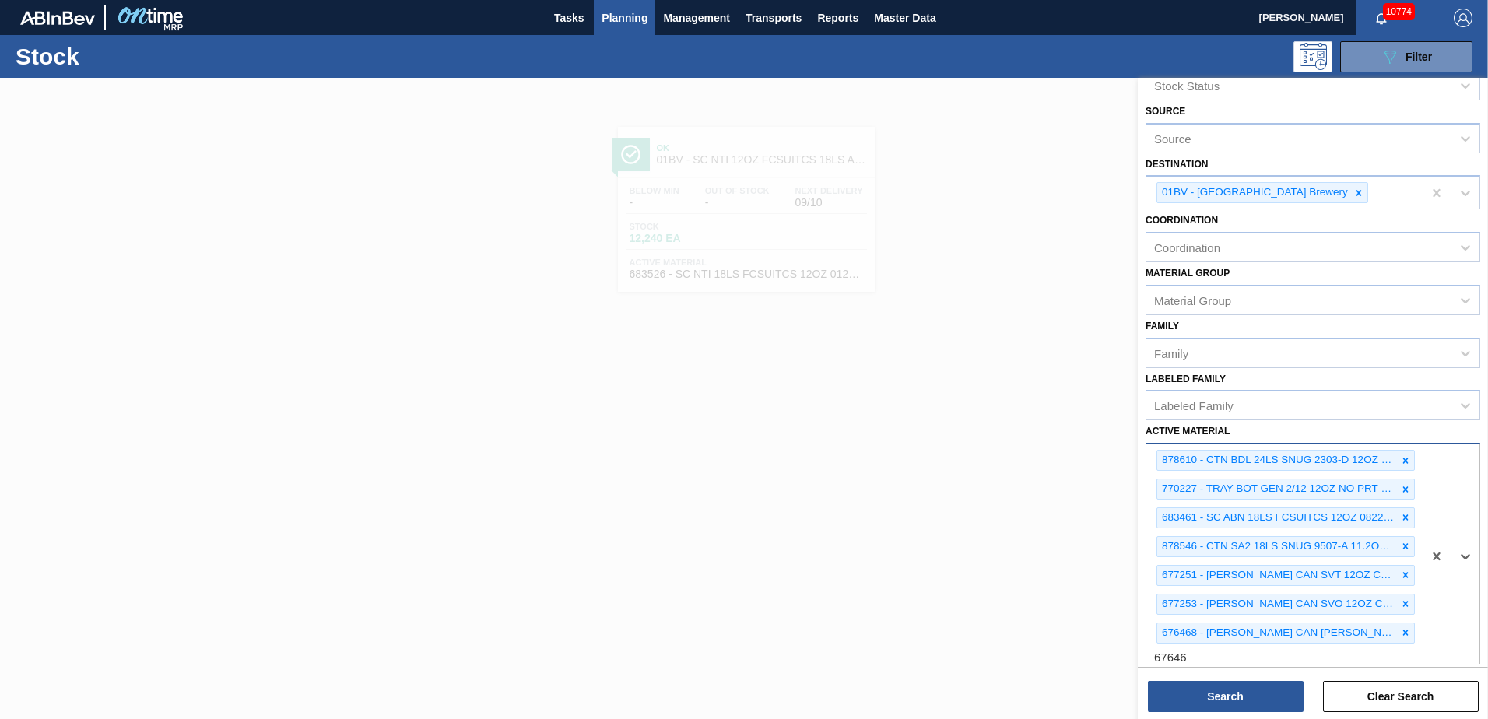
type Material "676469"
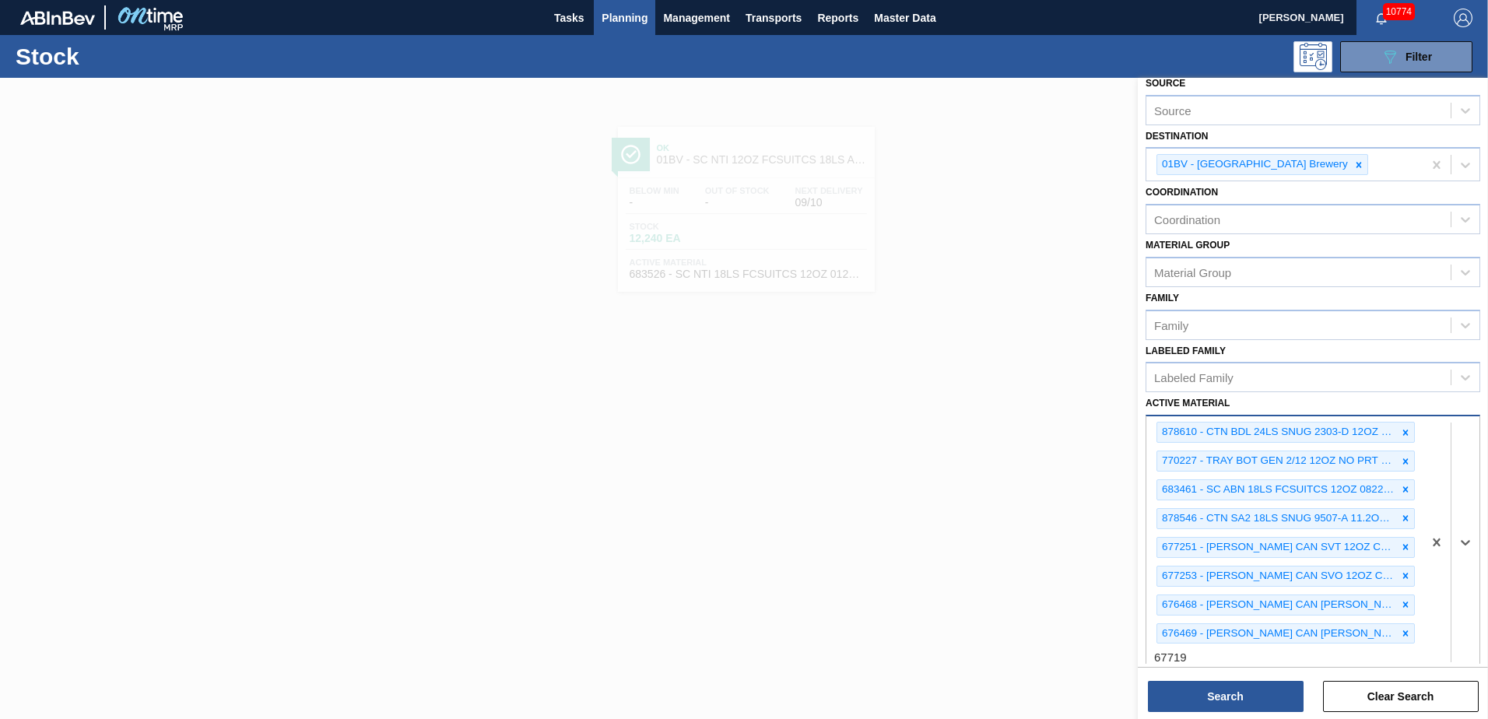
type Material "677190"
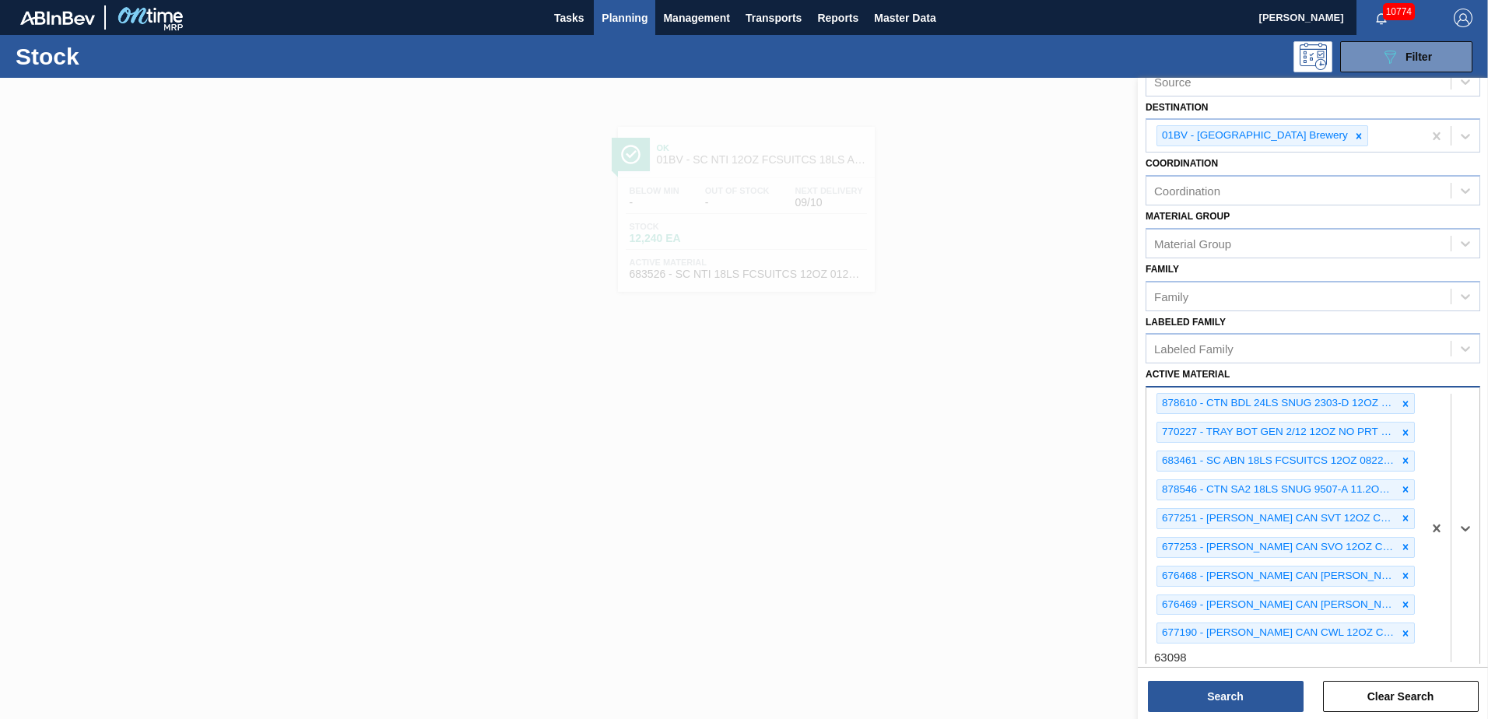
type Material "630983"
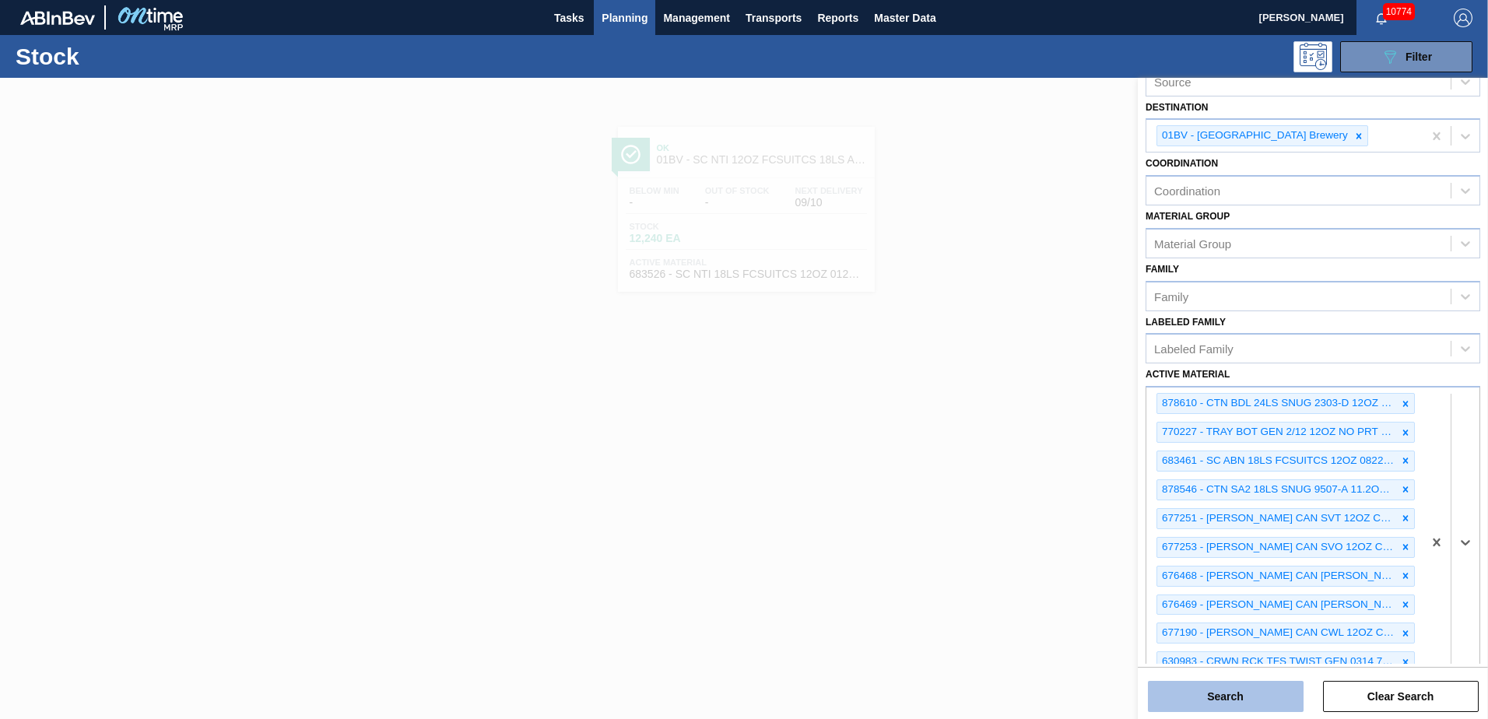
click at [1225, 693] on button "Search" at bounding box center [1226, 696] width 156 height 31
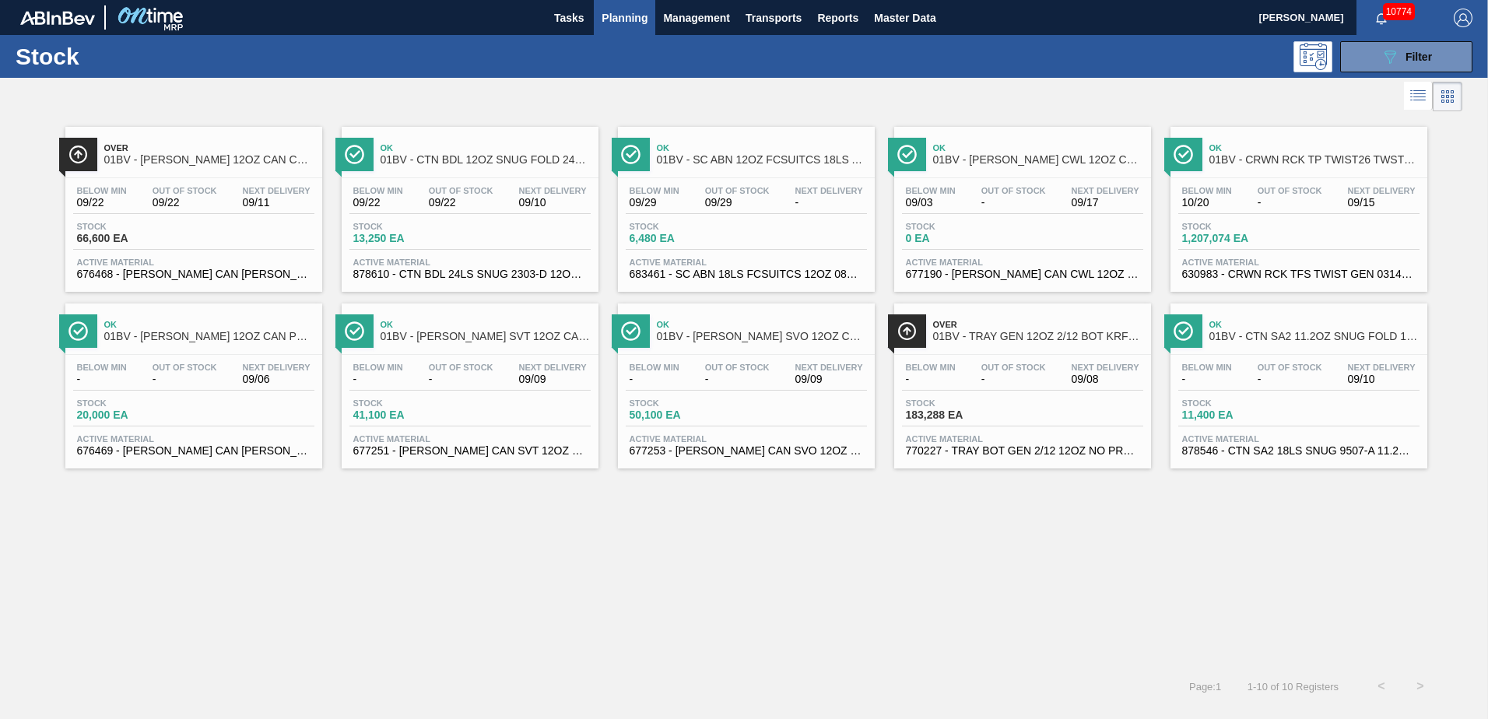
click at [439, 163] on span "01BV - CTN BDL 12OZ SNUG FOLD 24LS BOT PK" at bounding box center [486, 160] width 210 height 12
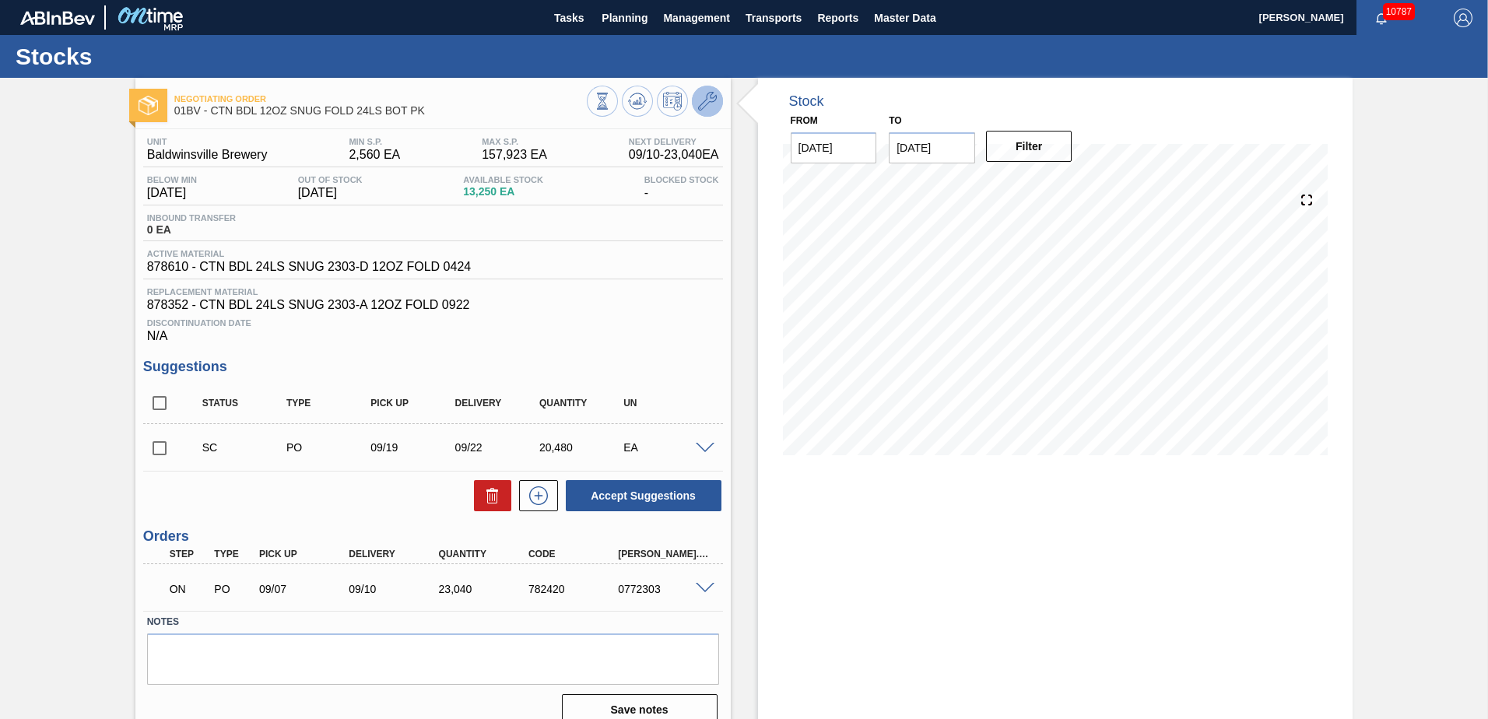
click at [699, 94] on icon at bounding box center [707, 101] width 19 height 19
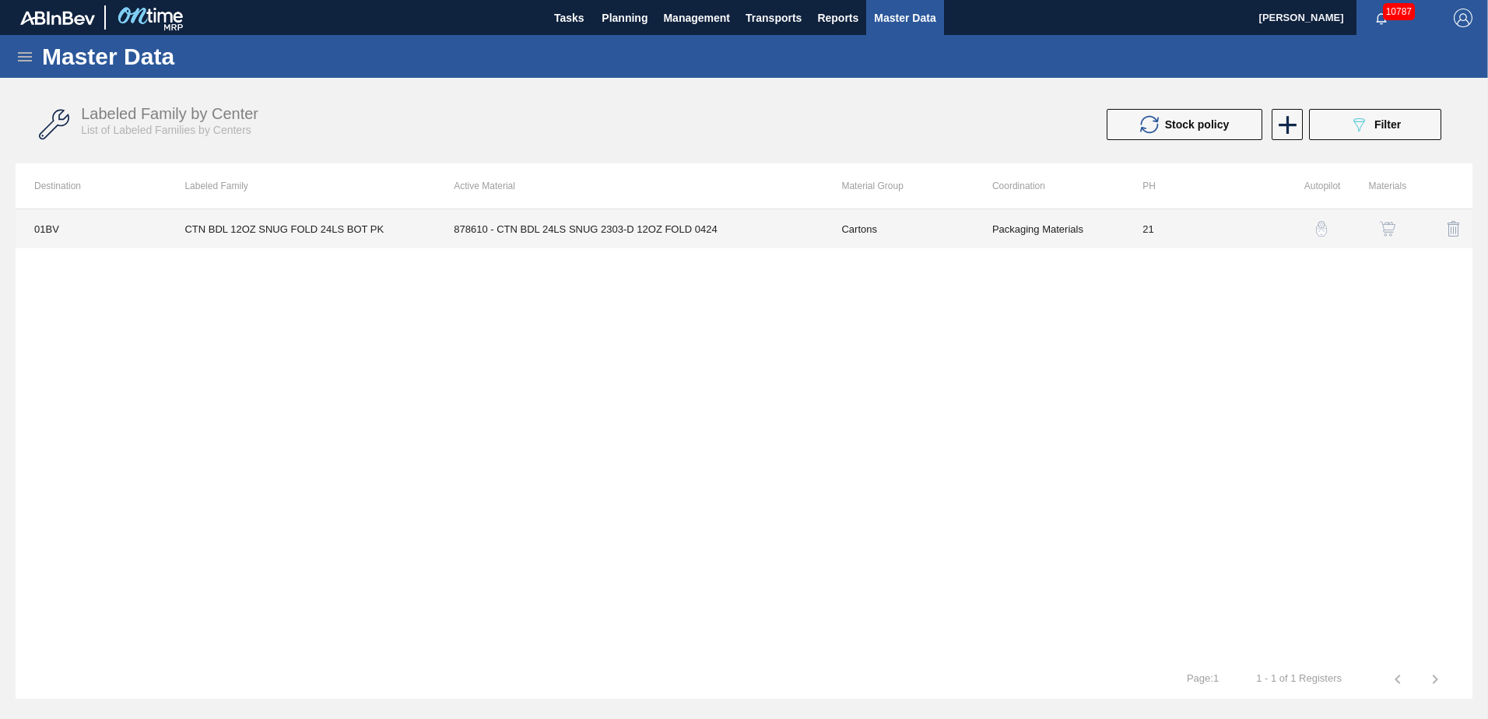
click at [618, 230] on td "878610 - CTN BDL 24LS SNUG 2303-D 12OZ FOLD 0424" at bounding box center [629, 228] width 388 height 39
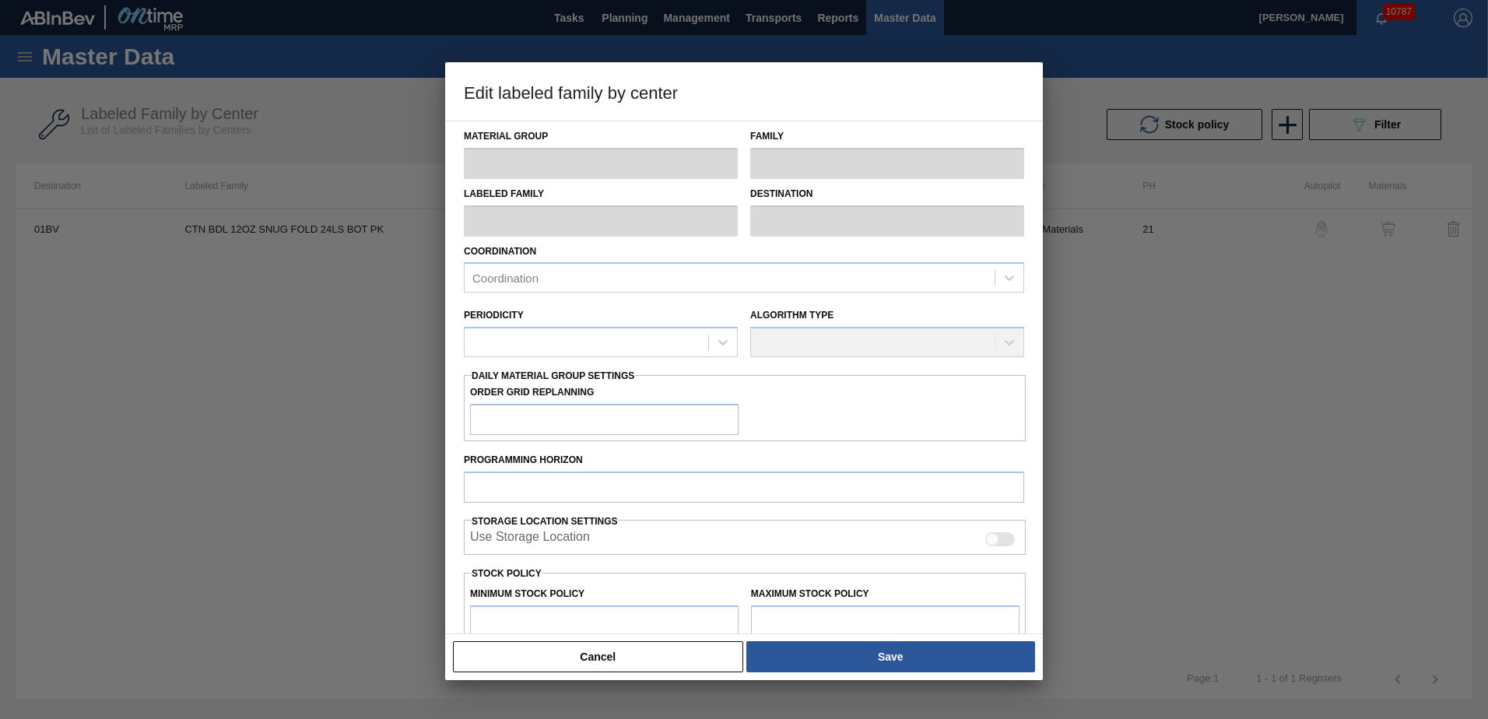
type input "Cartons"
type input "Folding Cartons"
type input "CTN BDL 12OZ SNUG FOLD 24LS BOT PK"
type input "01BV - [GEOGRAPHIC_DATA] Brewery"
type input "21"
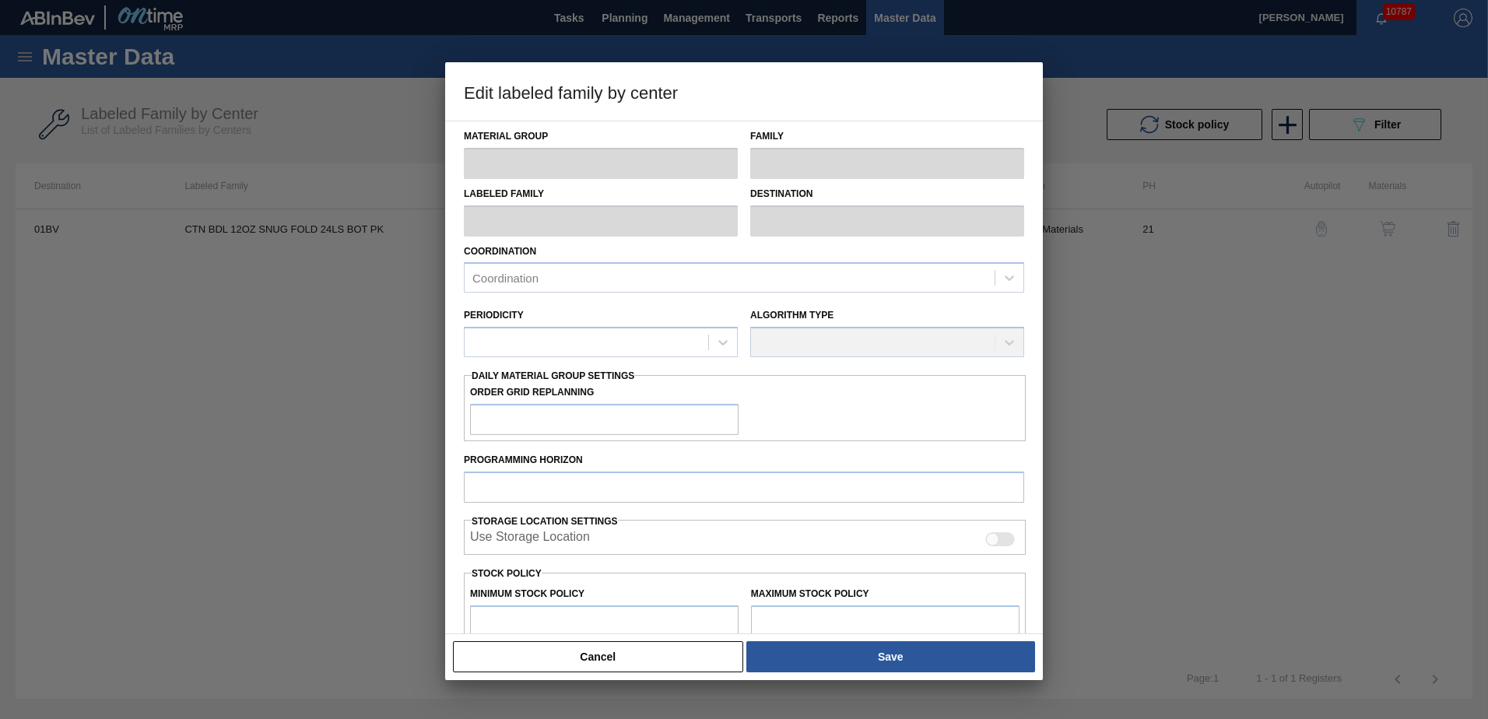
type input "2,560"
type input "157,923"
type input "8"
type input "14,989"
checkbox input "true"
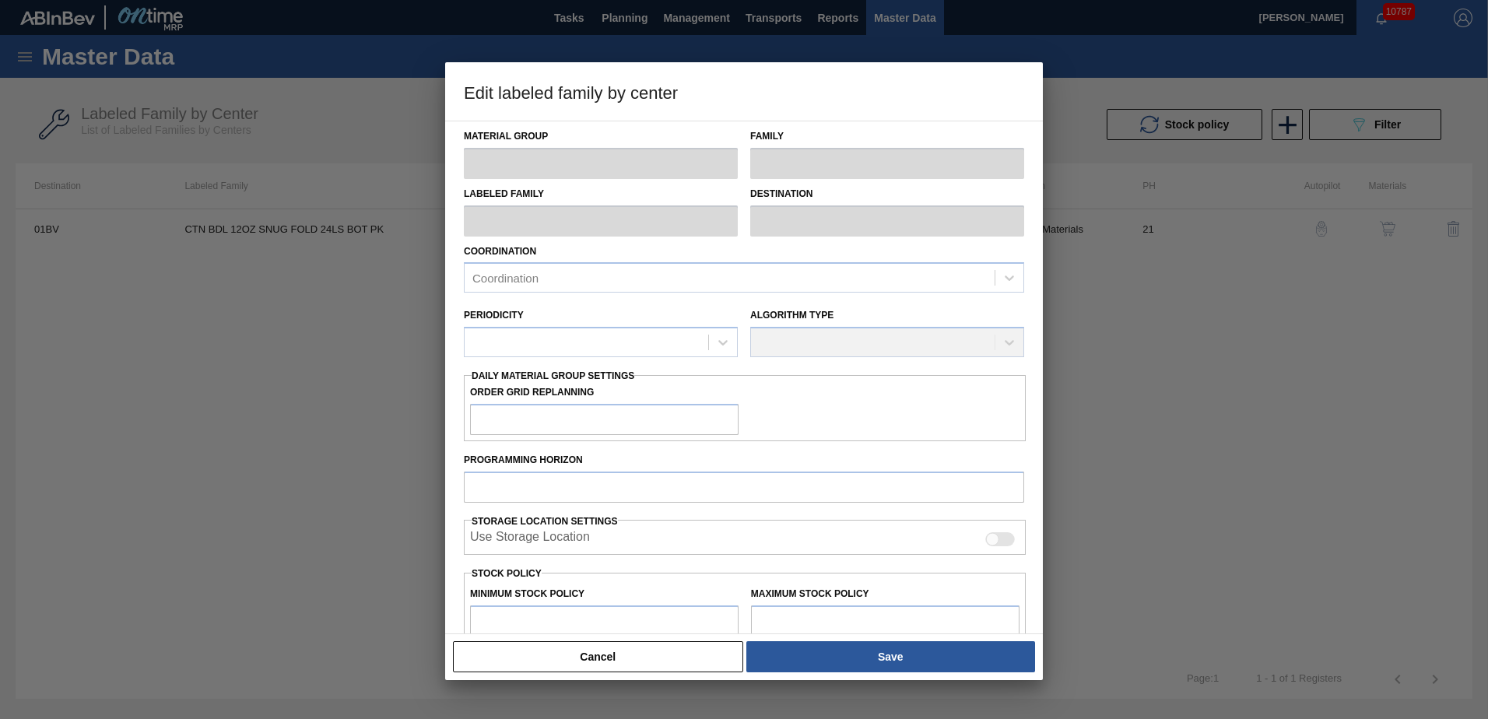
checkbox input "true"
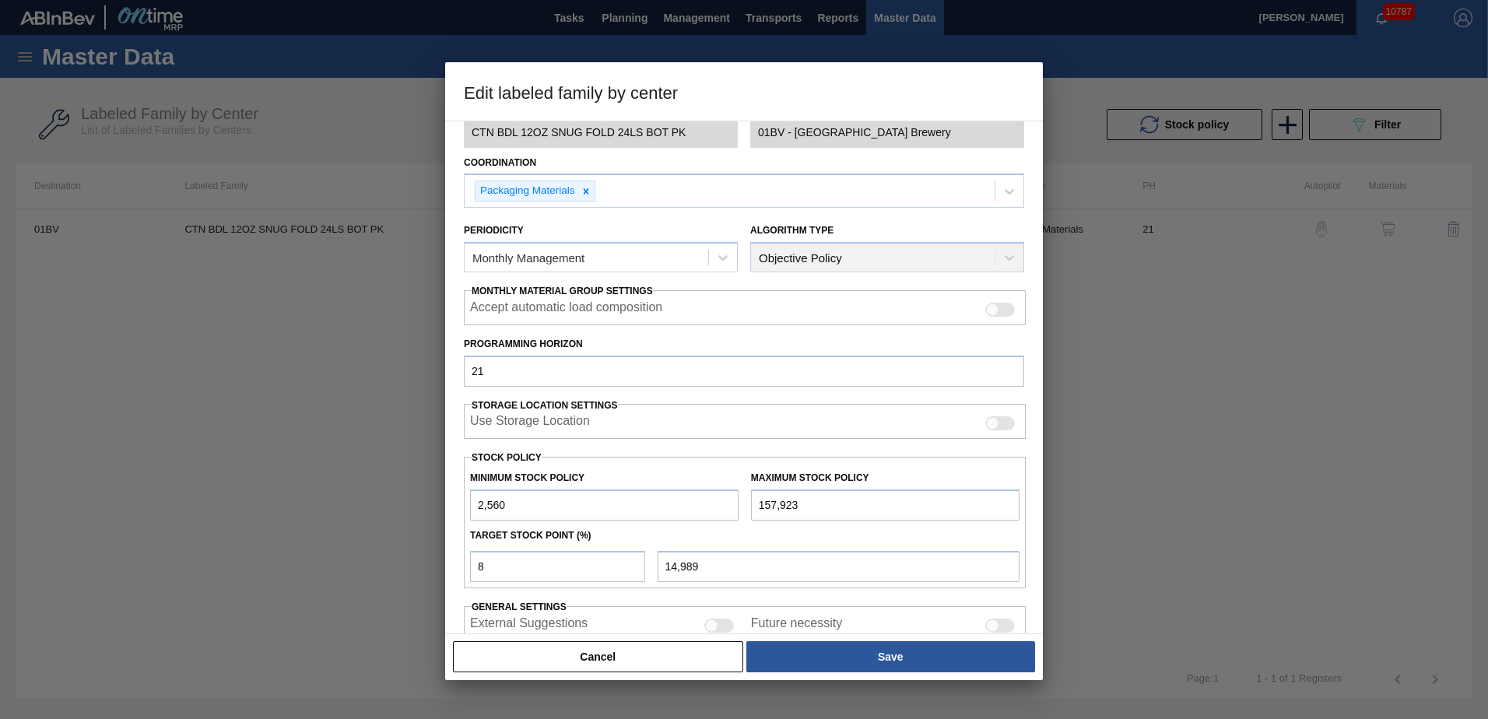
scroll to position [104, 0]
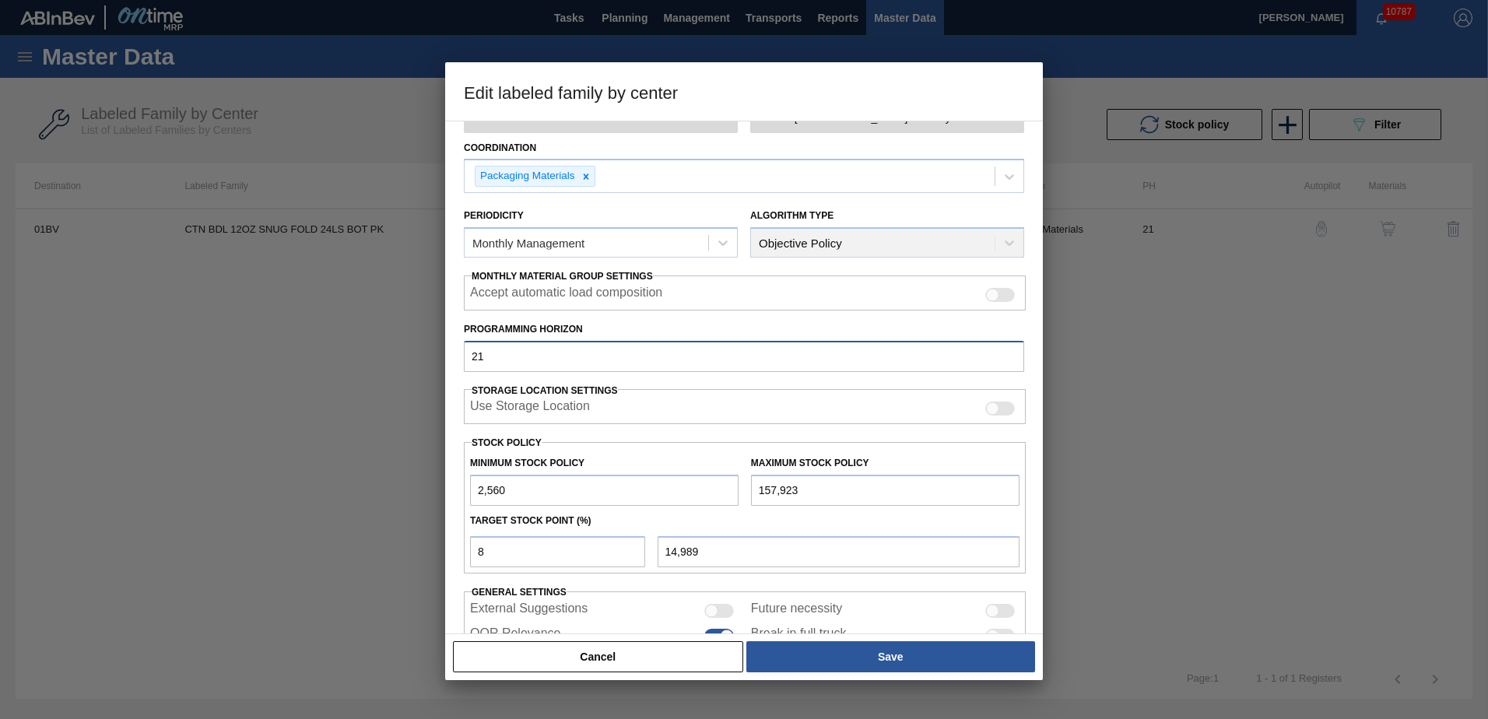
drag, startPoint x: 513, startPoint y: 353, endPoint x: 341, endPoint y: 354, distance: 172.0
click at [345, 354] on div "Edit labeled family by center Material Group Cartons Family Folding Cartons Lab…" at bounding box center [744, 359] width 1488 height 719
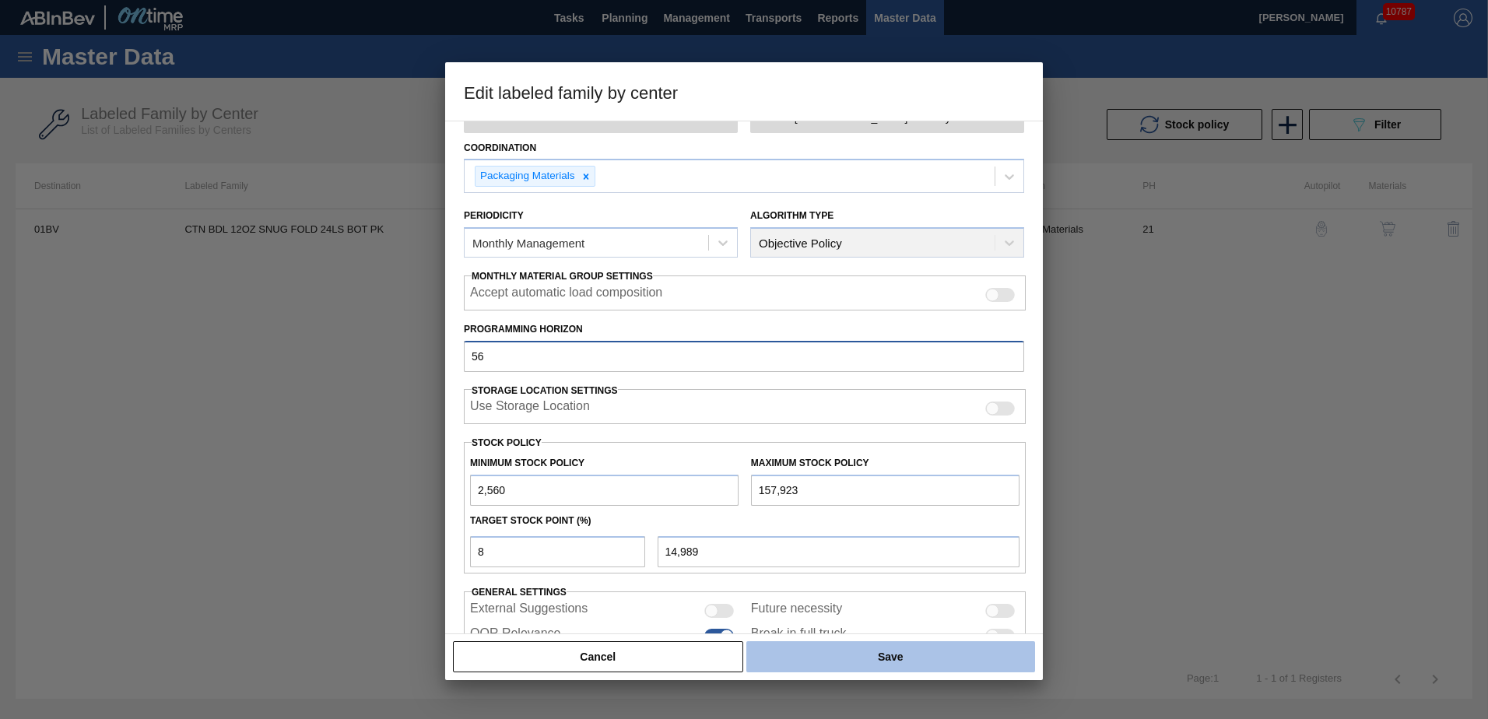
type input "56"
click at [885, 651] on button "Save" at bounding box center [890, 656] width 289 height 31
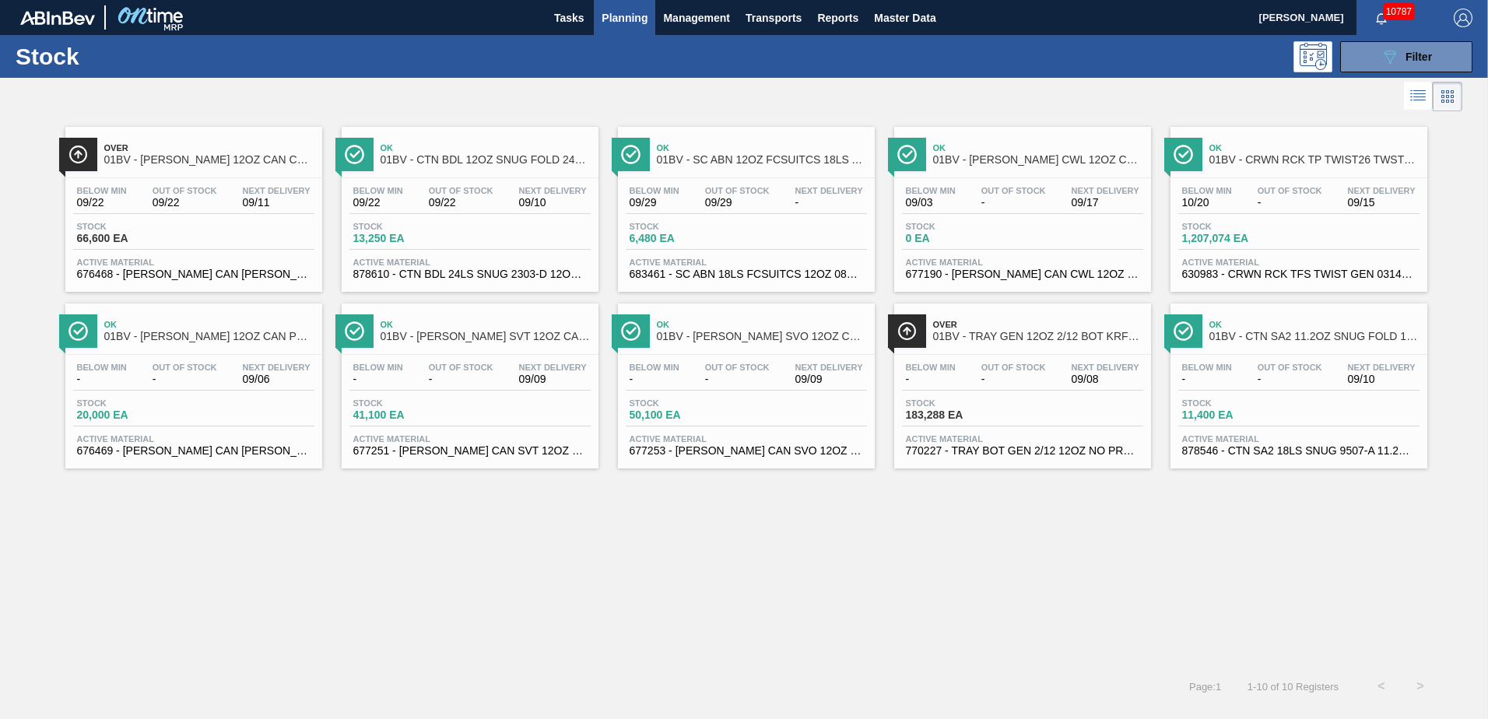
click at [163, 339] on span "01BV - CARR BUD 12OZ CAN PK 15/12 - VBI" at bounding box center [209, 337] width 210 height 12
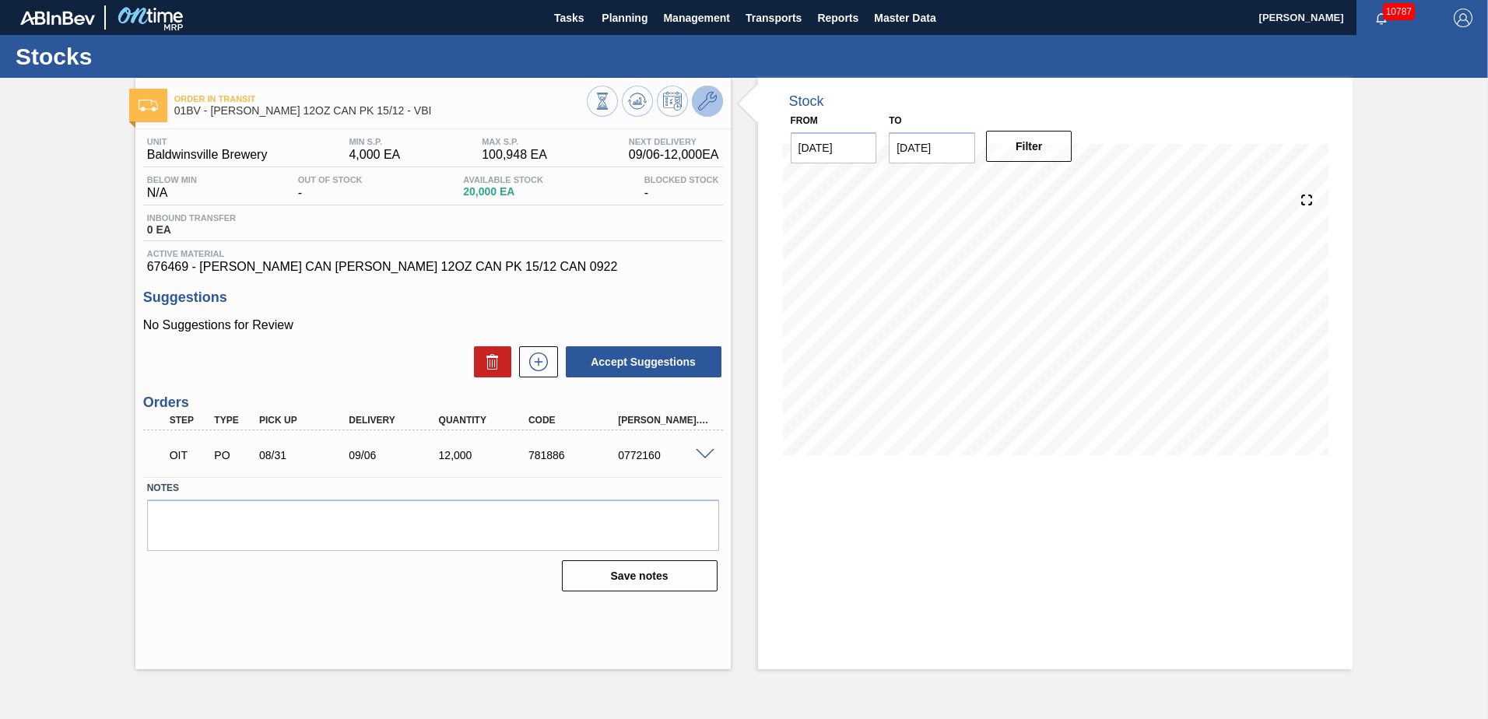
click at [710, 99] on icon at bounding box center [707, 101] width 19 height 19
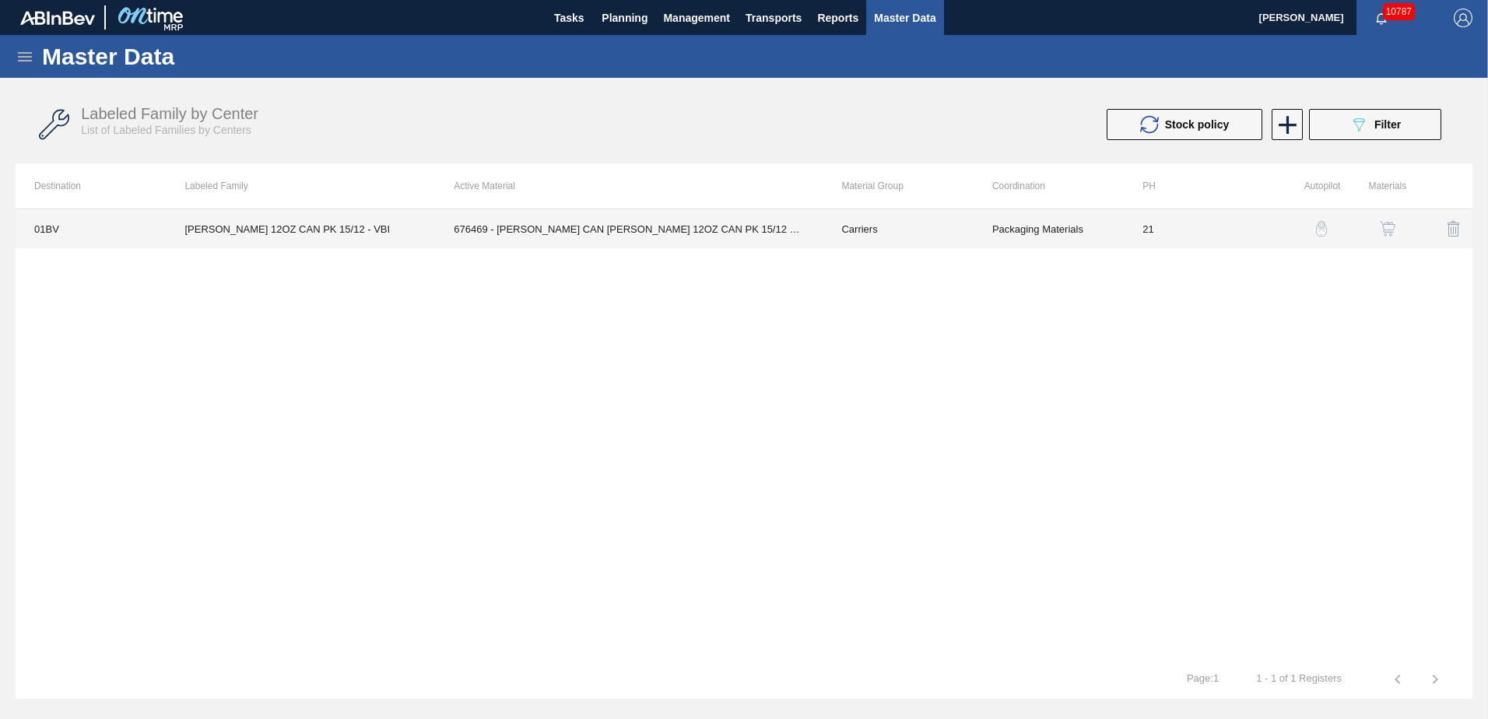
click at [609, 229] on td "676469 - CARR CAN BUD 12OZ CAN PK 15/12 CAN 0922" at bounding box center [629, 228] width 388 height 39
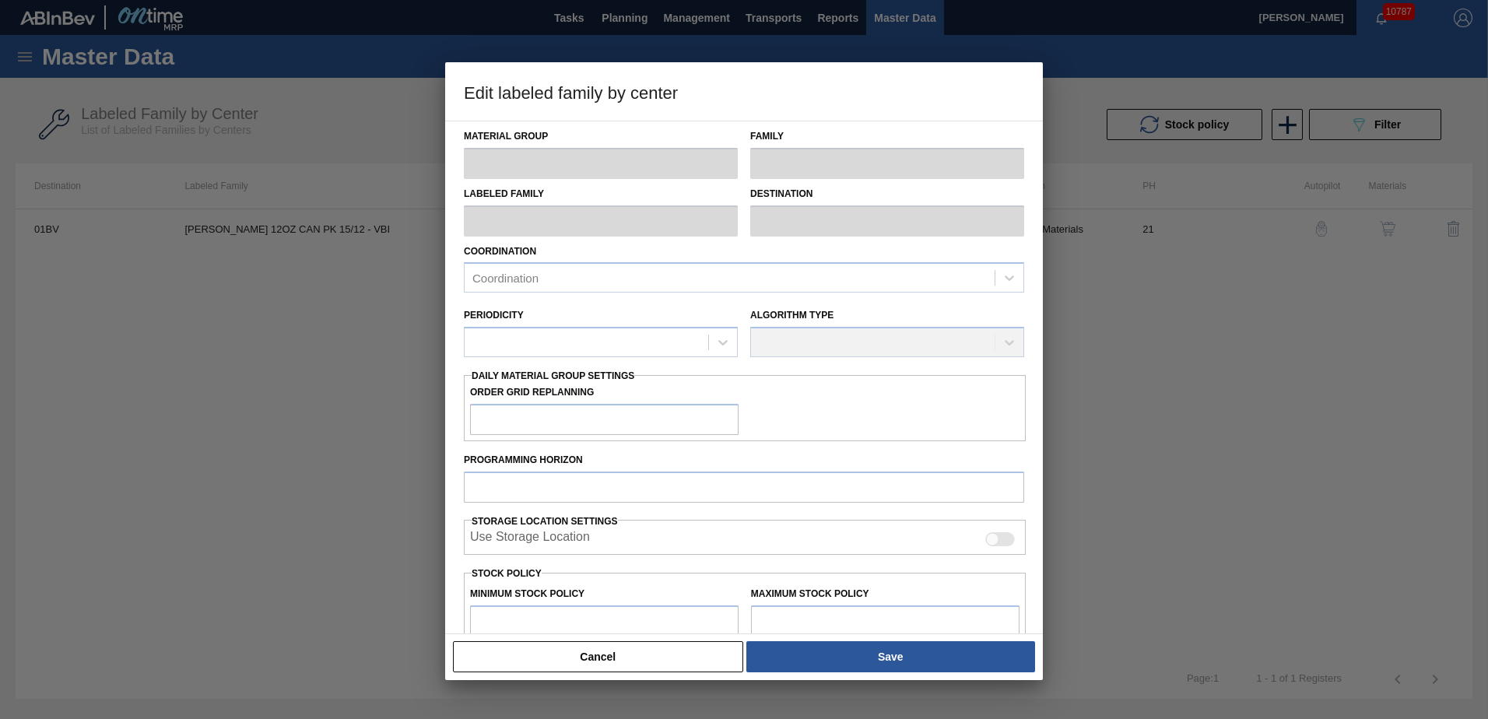
type input "Carriers"
type input "Can Carriers"
type input "CARR BUD 12OZ CAN PK 15/12 - VBI"
type input "01BV - [GEOGRAPHIC_DATA] Brewery"
type input "21"
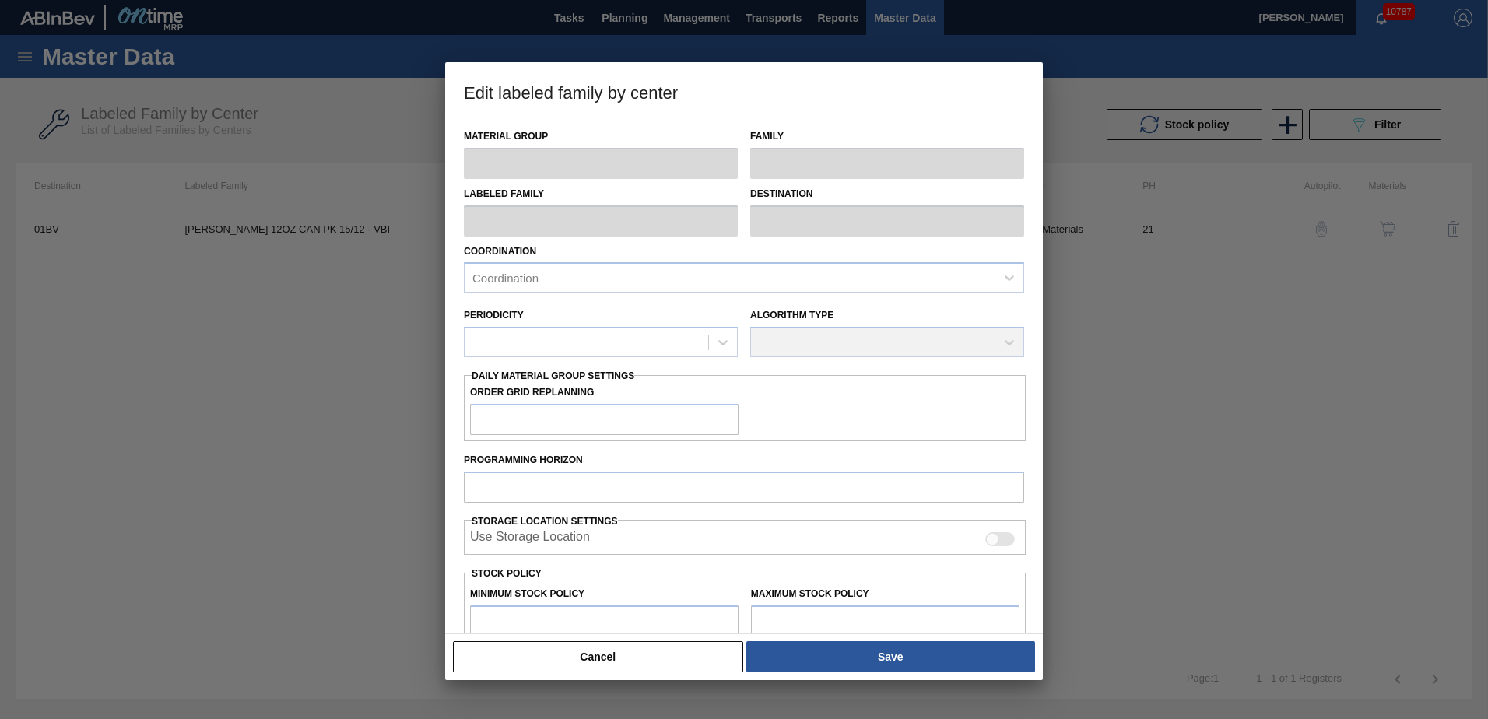
type input "4,000"
type input "100,948"
type input "0"
type input "4,000"
checkbox input "true"
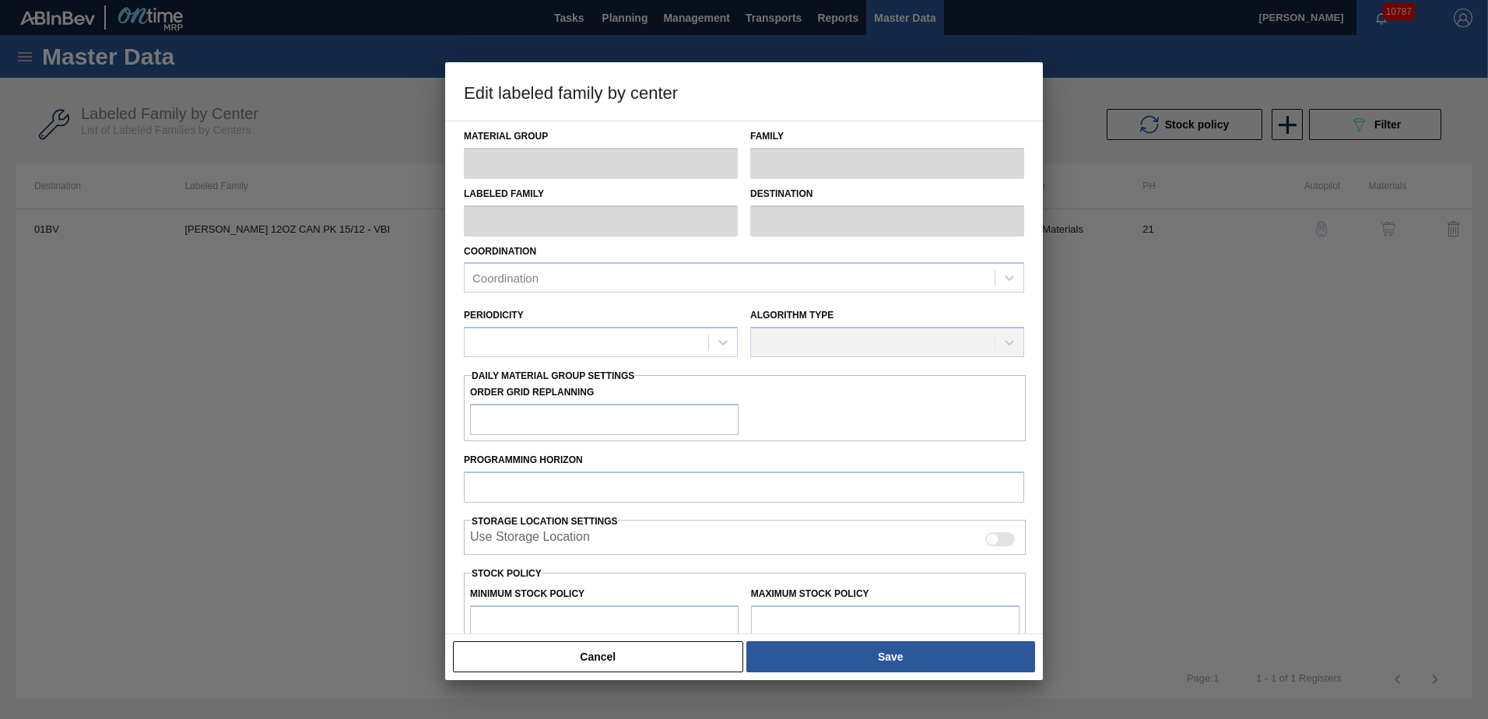
checkbox input "true"
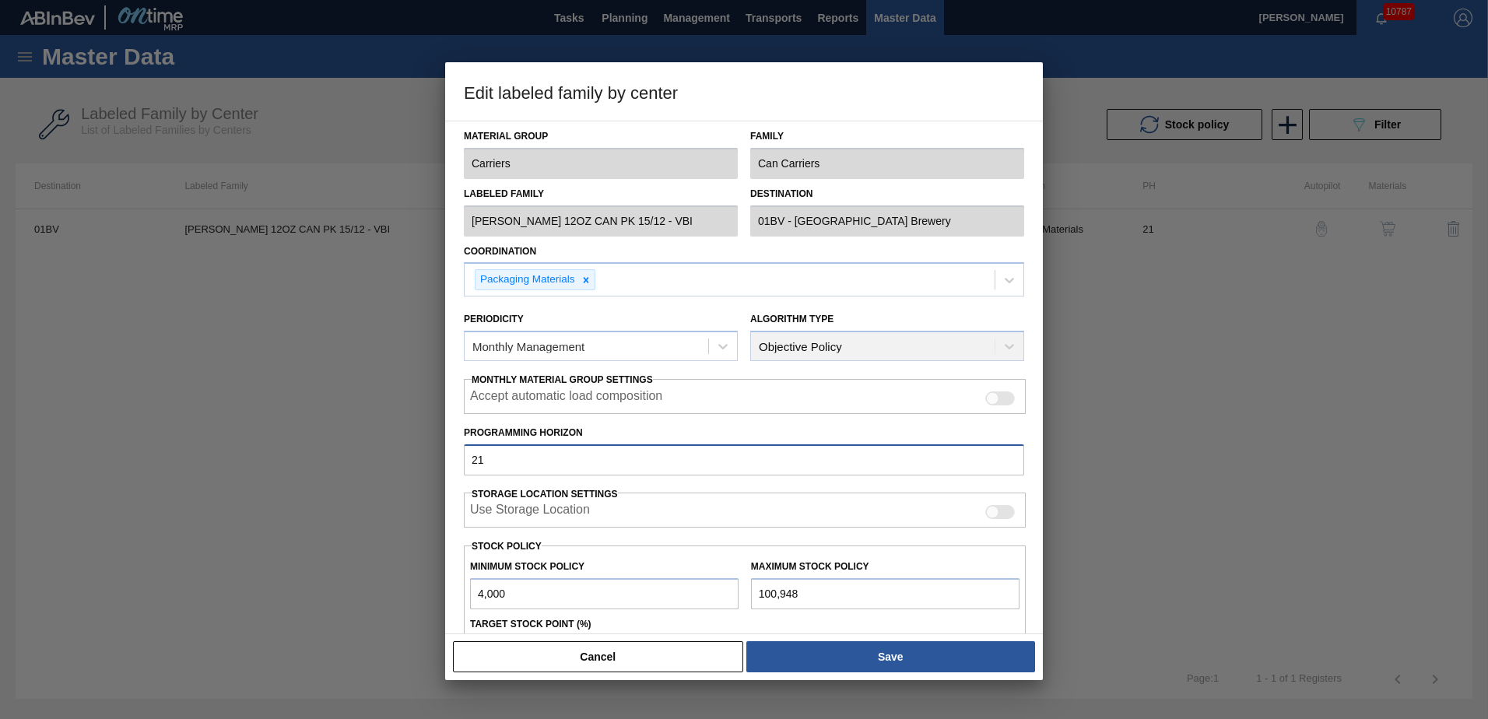
click at [524, 458] on input "21" at bounding box center [744, 459] width 560 height 31
type input "2"
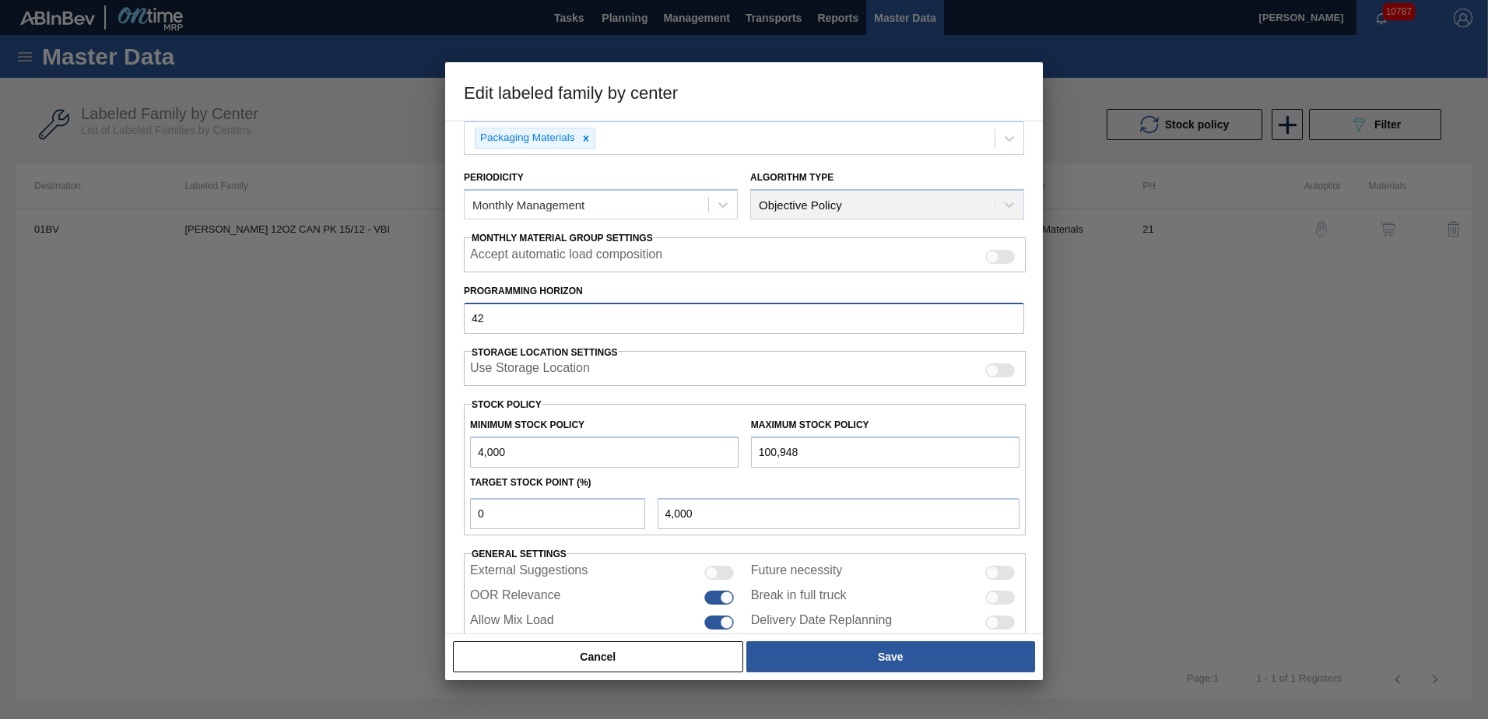
scroll to position [169, 0]
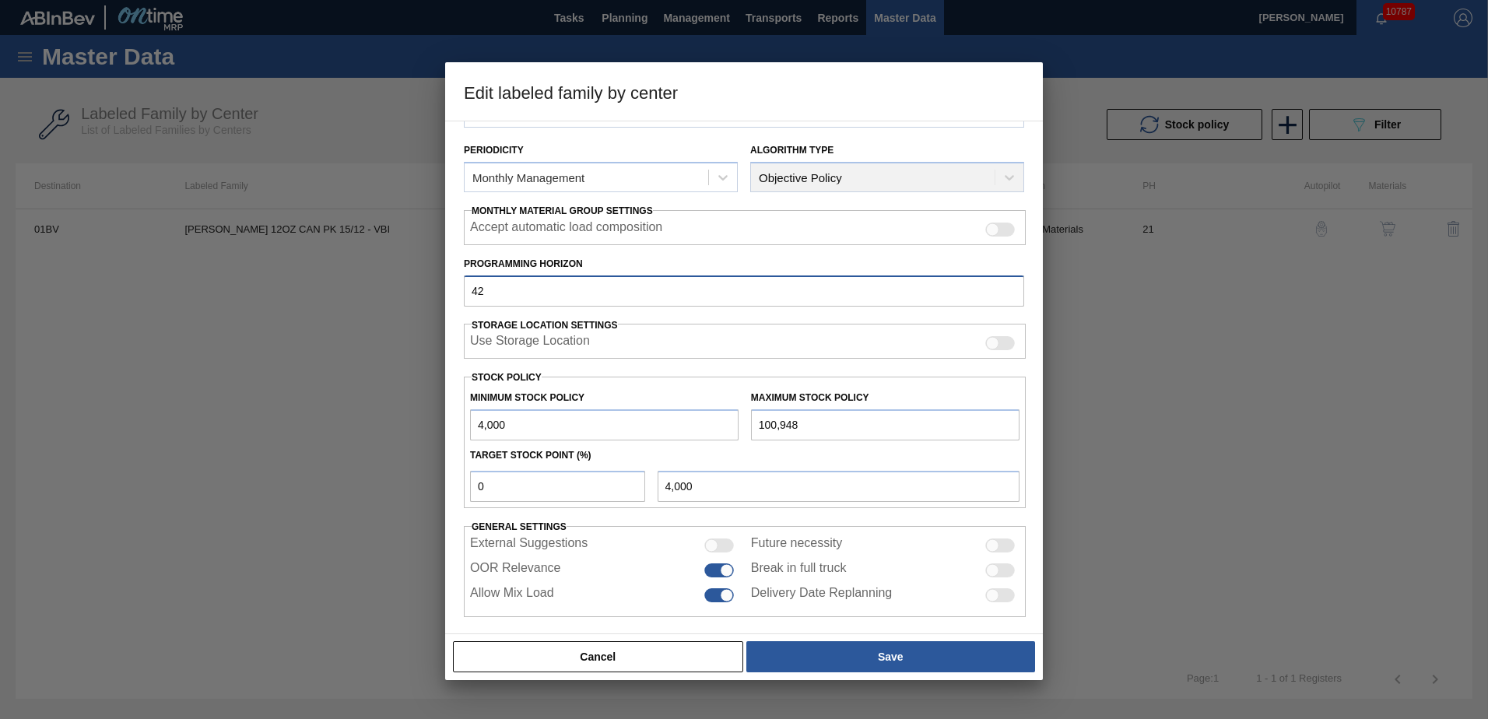
type input "42"
drag, startPoint x: 539, startPoint y: 486, endPoint x: 259, endPoint y: 479, distance: 279.5
click at [259, 479] on div "Edit labeled family by center Material Group Carriers Family Can Carriers Label…" at bounding box center [744, 359] width 1488 height 719
type input "2"
type input "5,939"
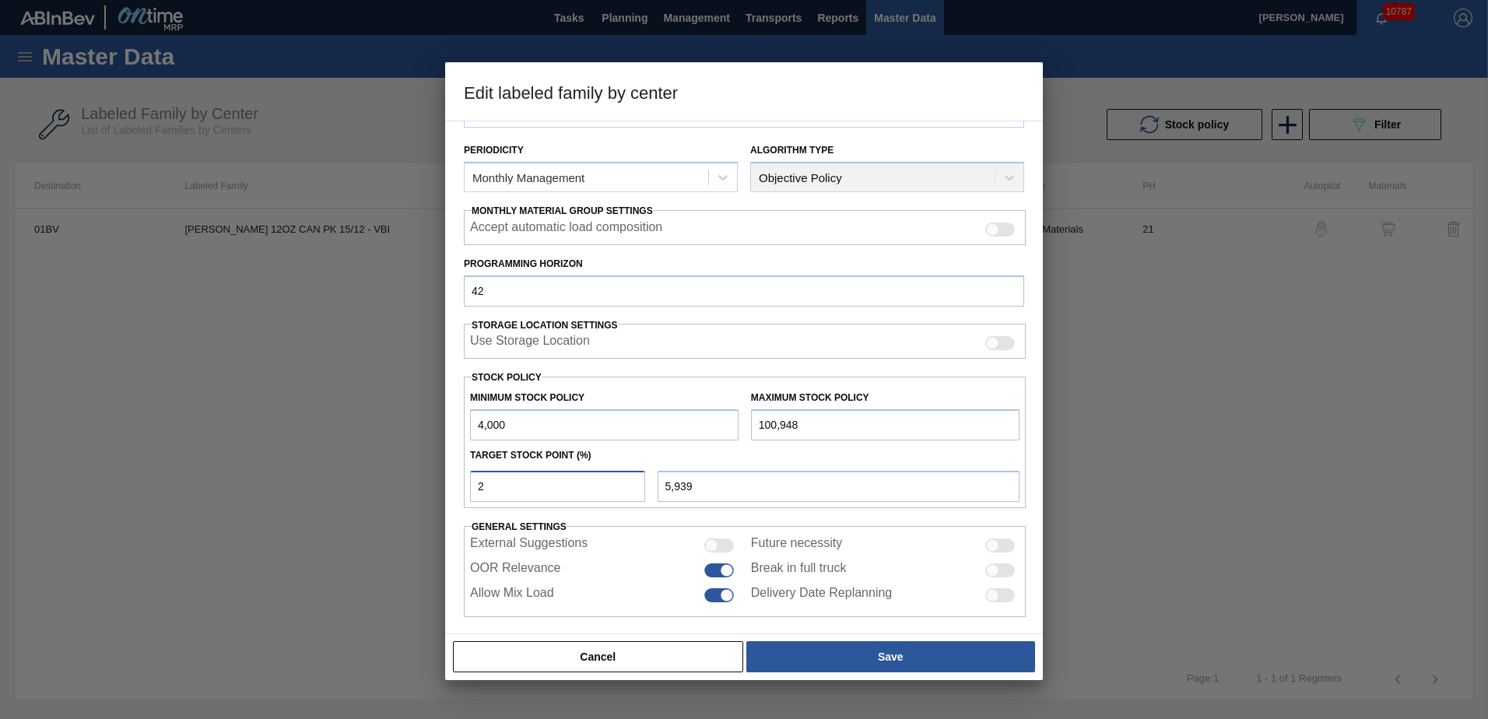
type input "4,000"
type input "3"
type input "6,908"
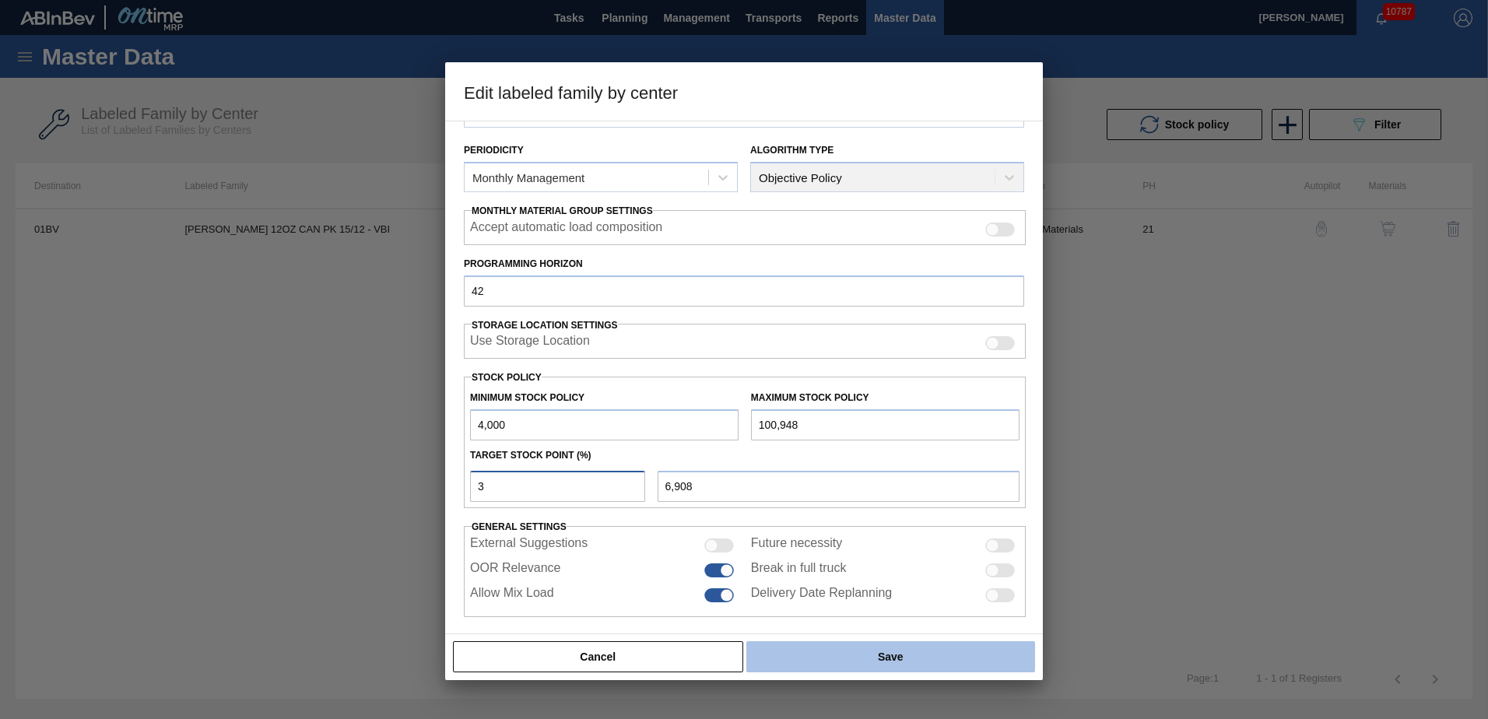
type input "3"
click at [879, 661] on button "Save" at bounding box center [890, 656] width 289 height 31
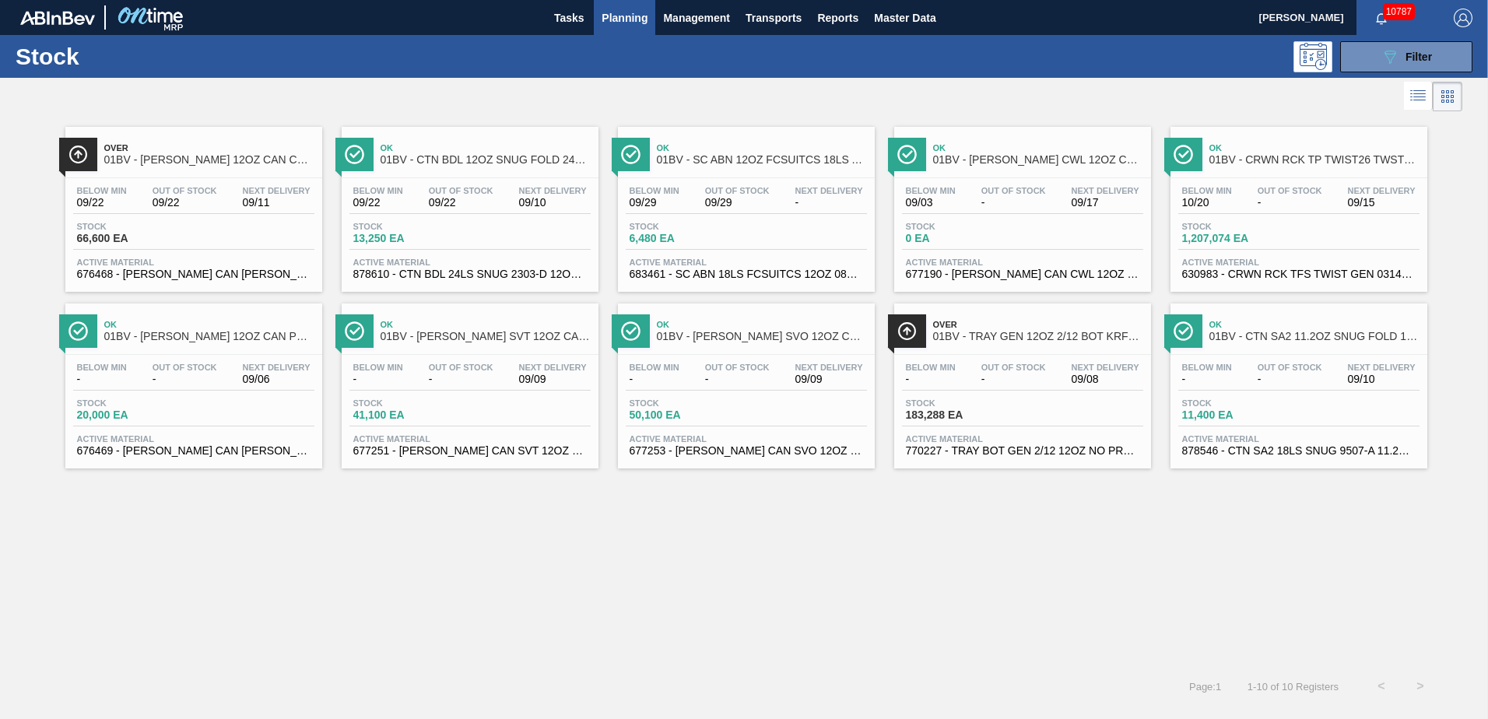
click at [455, 337] on span "01BV - CARR SVT 12OZ CAN SLEEK 4/12 CAN PK" at bounding box center [486, 337] width 210 height 12
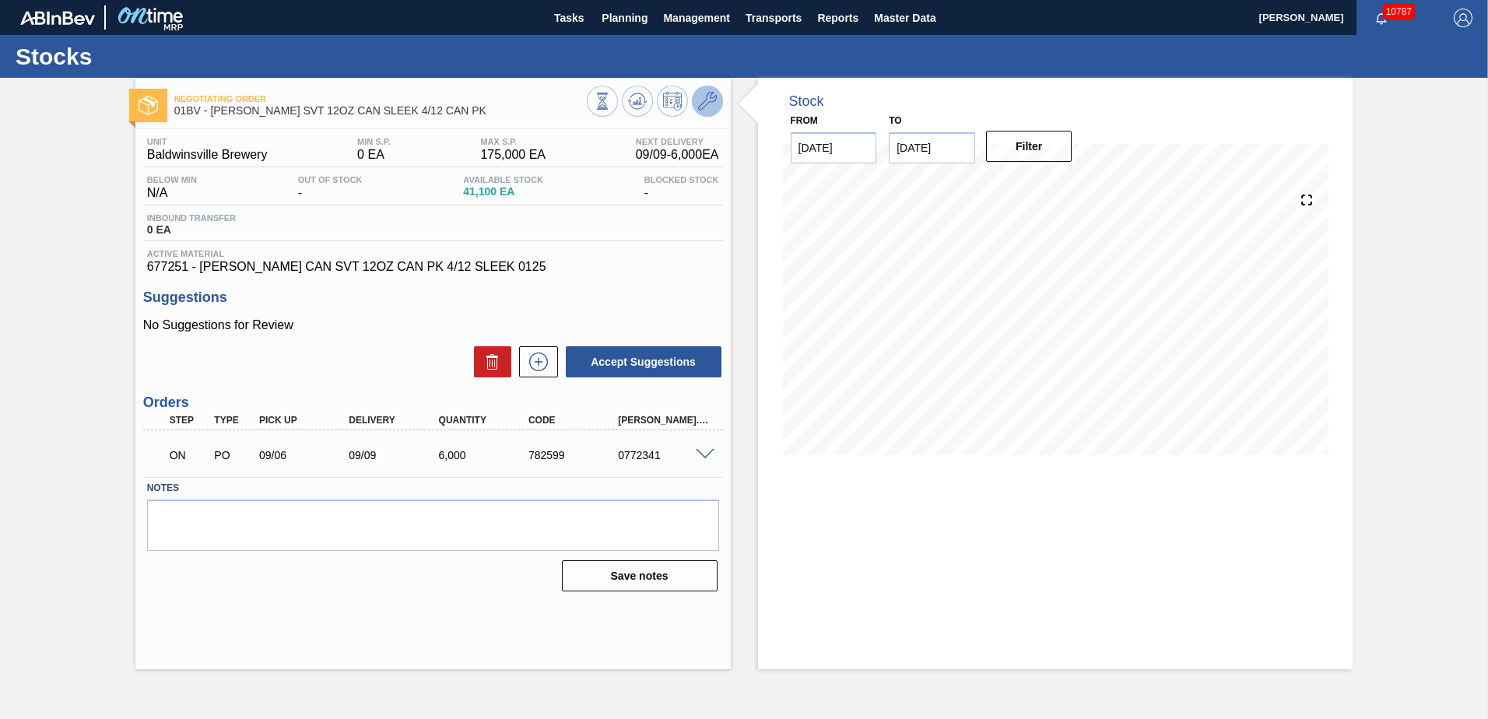
click at [718, 99] on button at bounding box center [707, 101] width 31 height 31
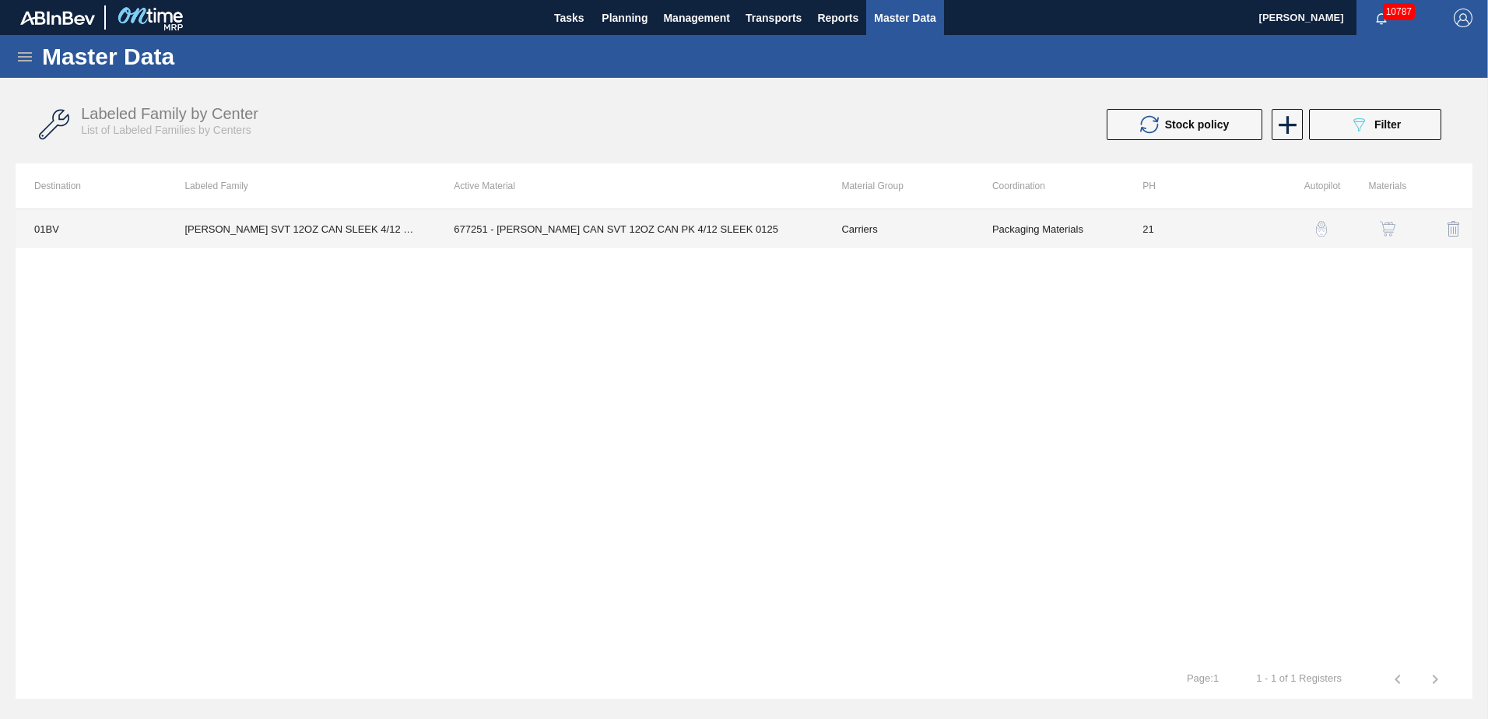
click at [595, 222] on td "677251 - CARR CAN SVT 12OZ CAN PK 4/12 SLEEK 0125" at bounding box center [629, 228] width 388 height 39
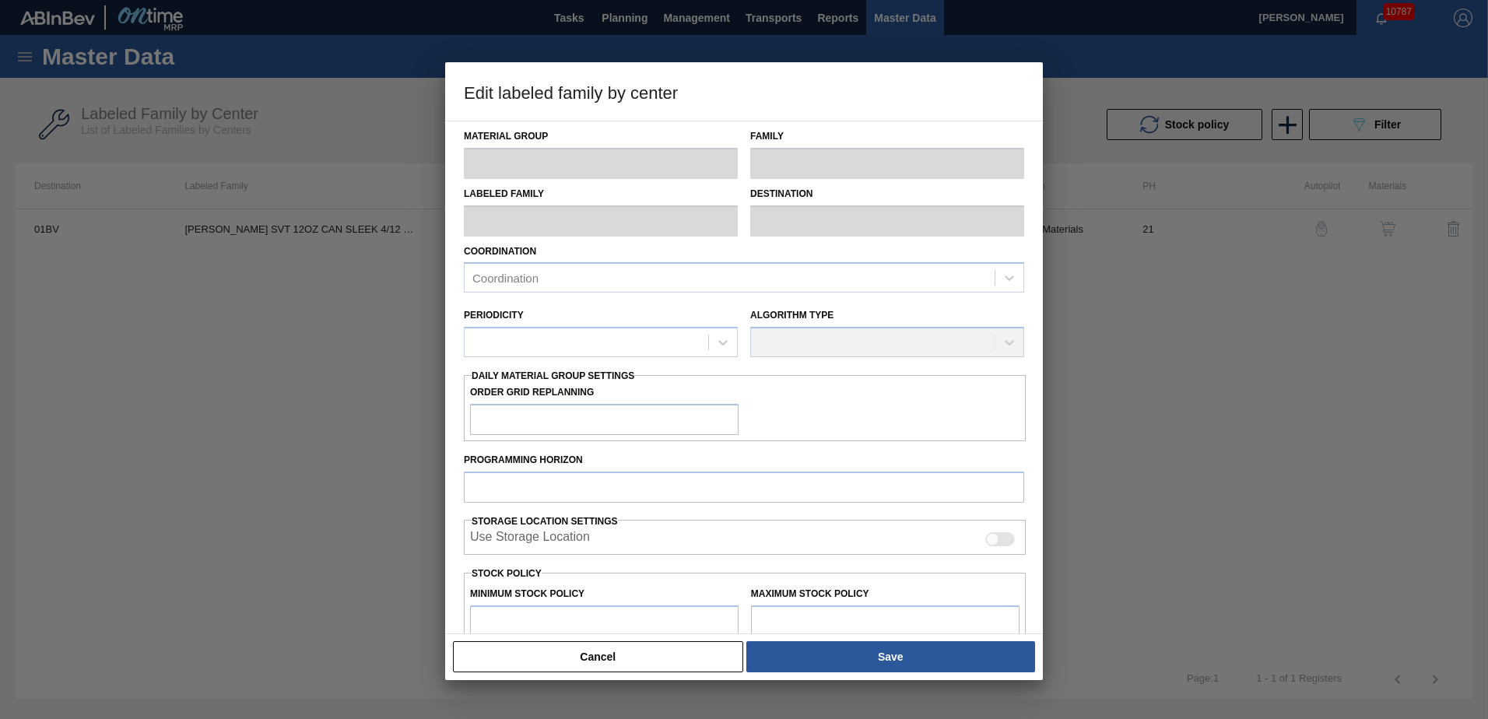
type input "Carriers"
type input "Can Carriers"
type input "CARR SVT 12OZ CAN SLEEK 4/12 CAN PK"
type input "01BV - [GEOGRAPHIC_DATA] Brewery"
type input "21"
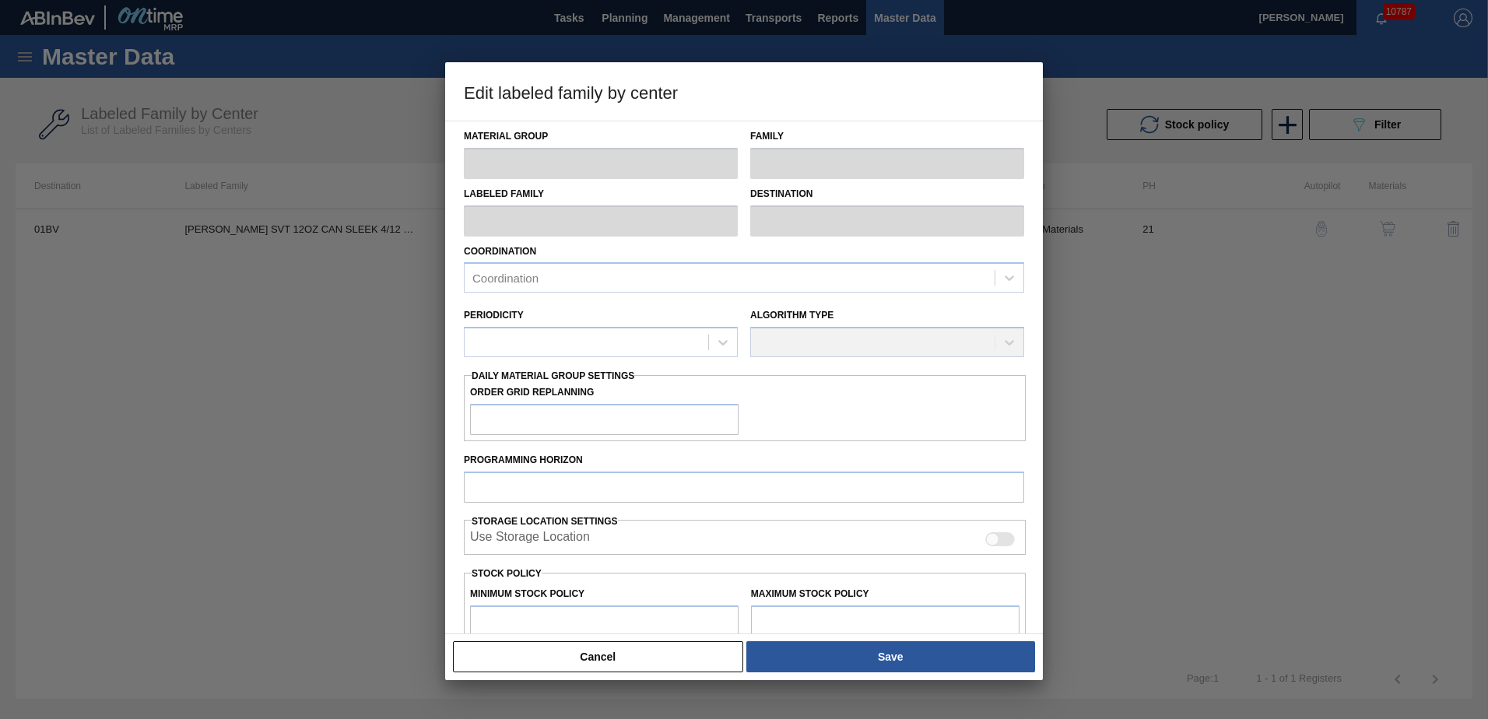
type input "0"
type input "175,000"
type input "5"
type input "8,750"
checkbox input "true"
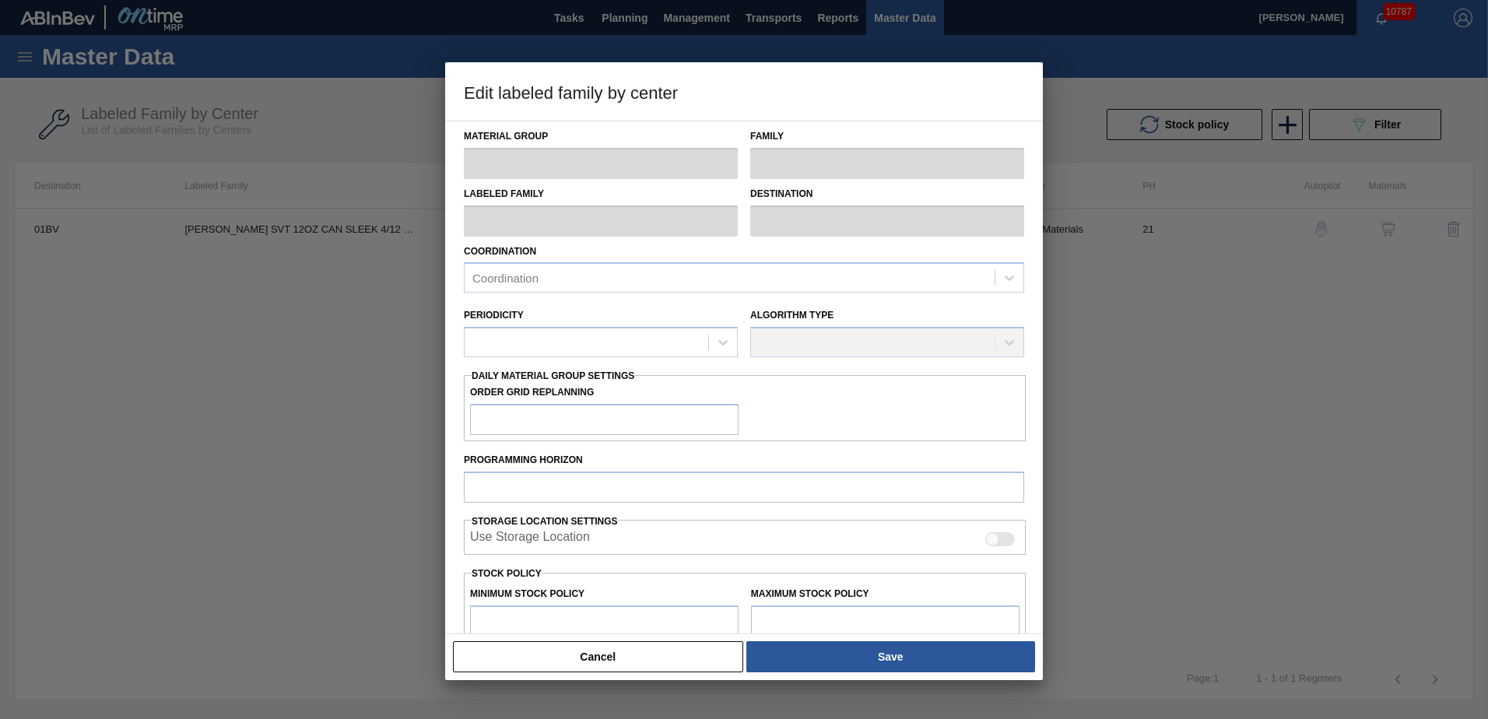
checkbox input "true"
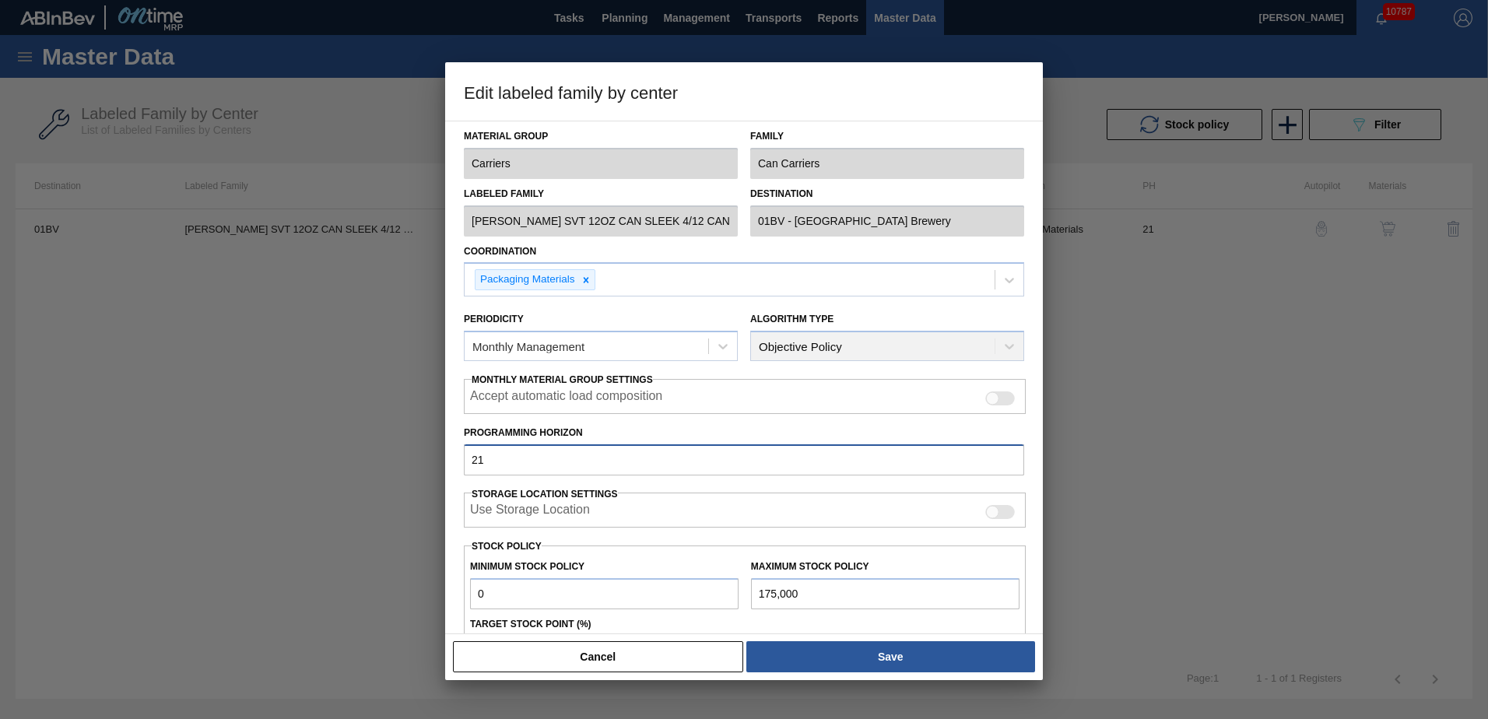
drag, startPoint x: 529, startPoint y: 455, endPoint x: 0, endPoint y: 420, distance: 530.5
click at [0, 0] on html "Tasks Planning Management Transports Reports Master Data Kristin Lippert 10787 …" at bounding box center [744, 0] width 1488 height 0
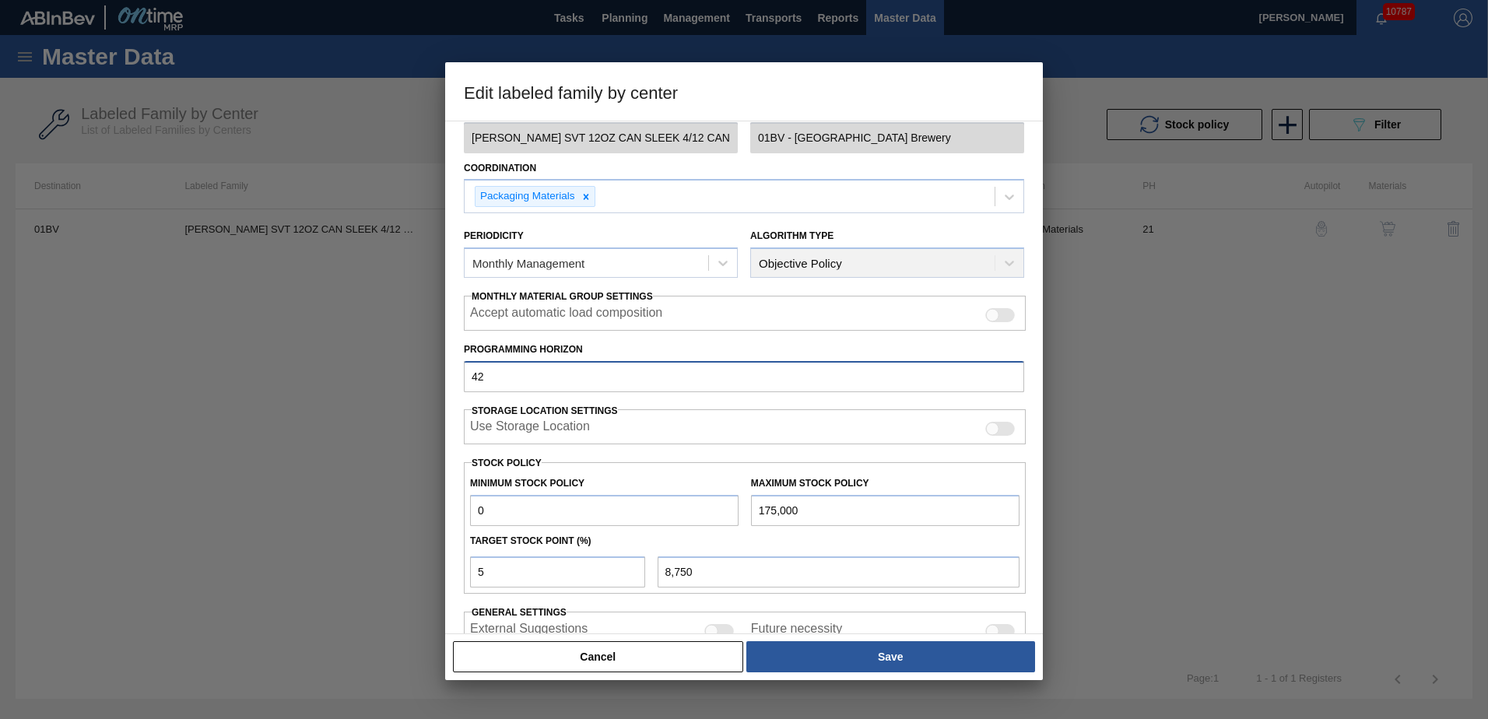
scroll to position [179, 0]
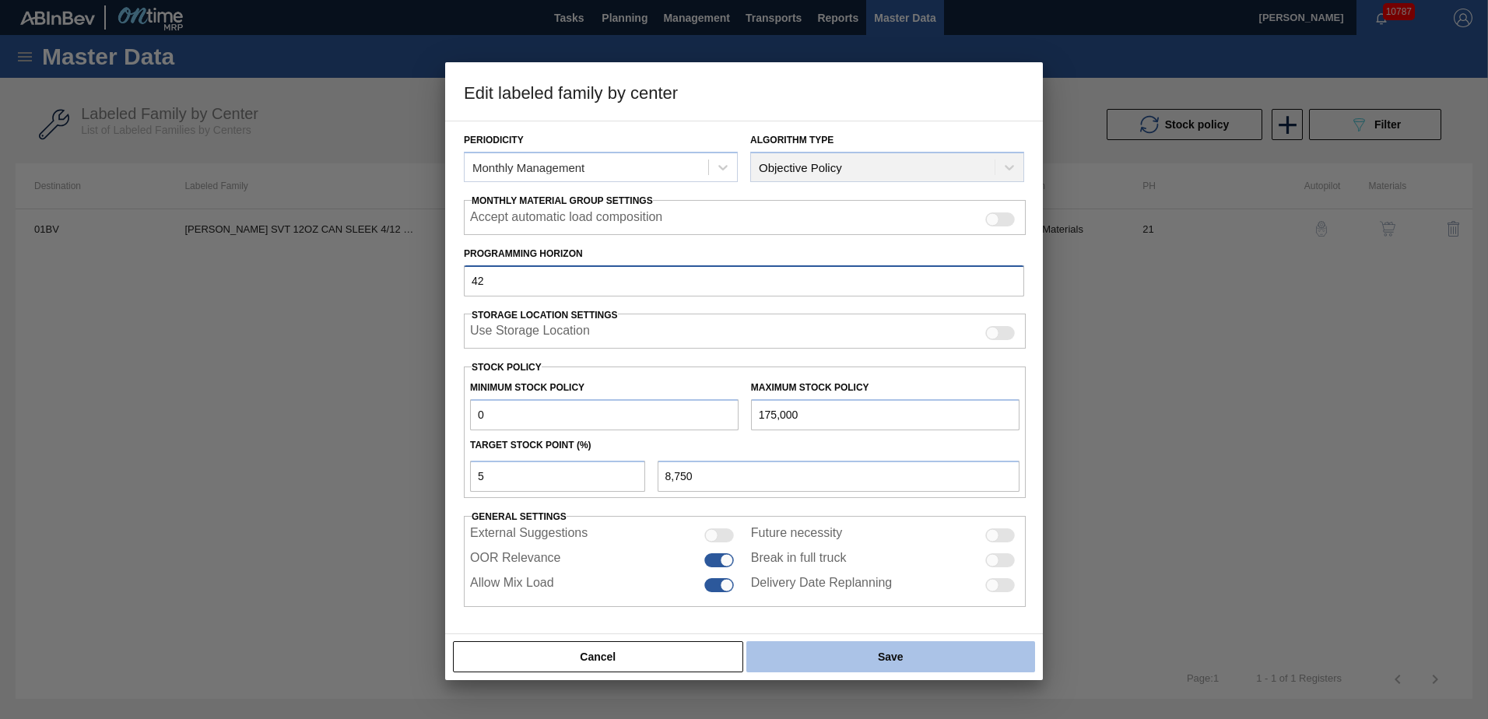
type input "42"
click at [860, 655] on button "Save" at bounding box center [890, 656] width 289 height 31
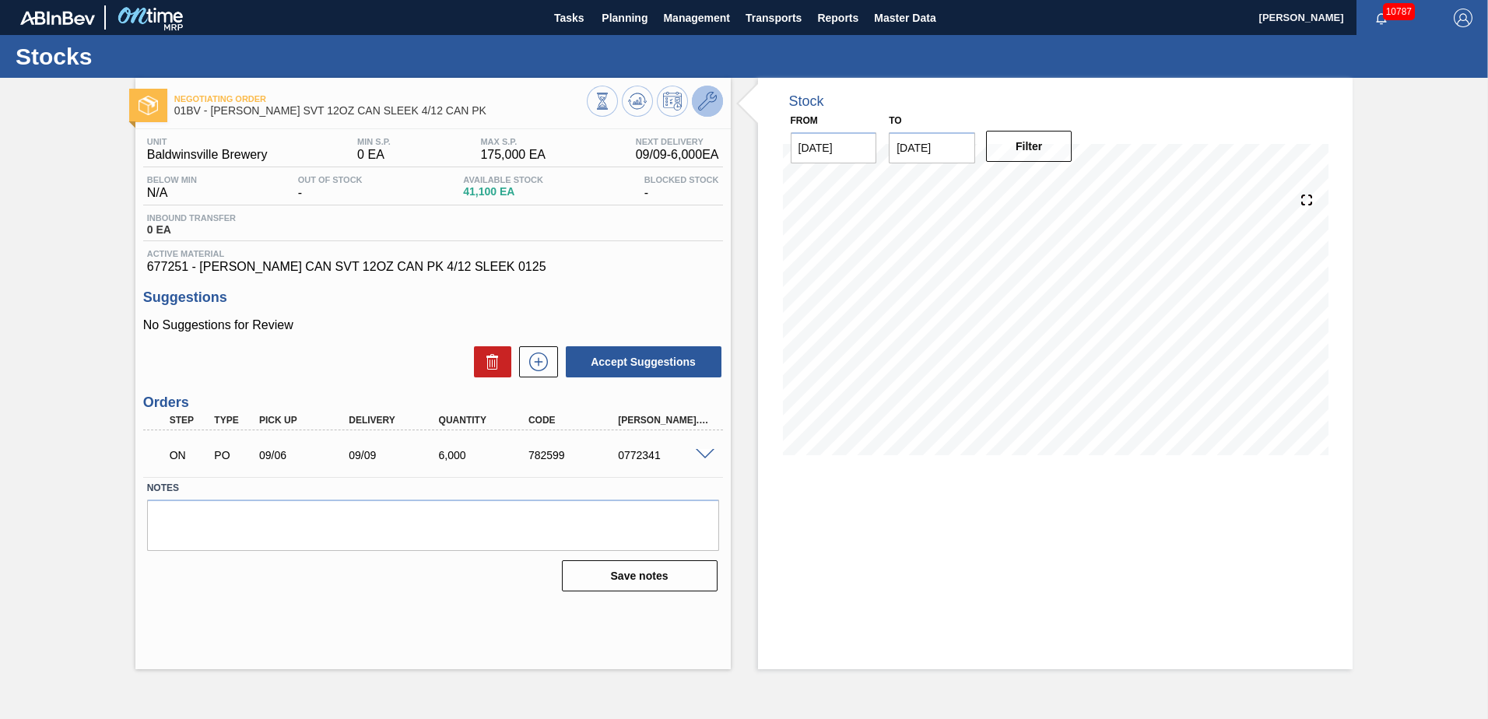
click at [707, 105] on icon at bounding box center [707, 101] width 19 height 19
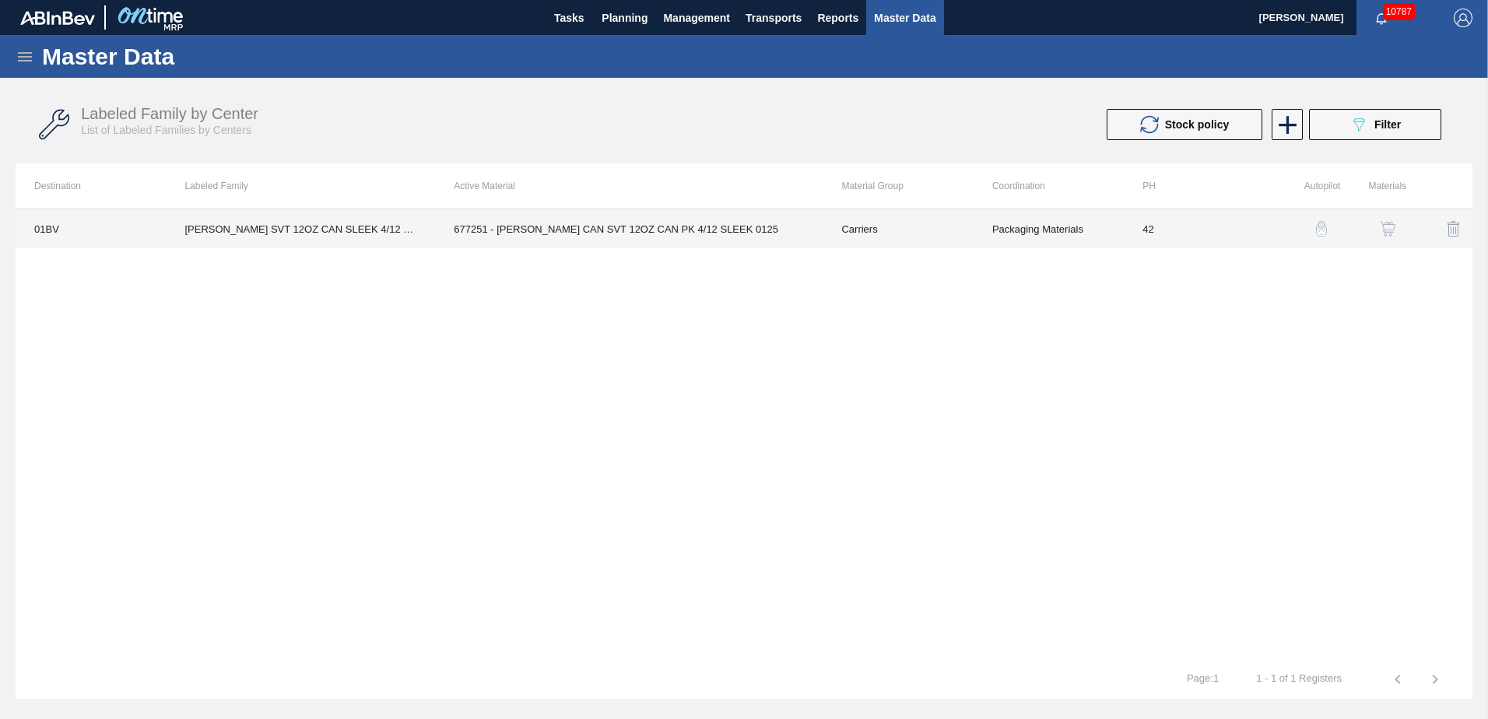
click at [585, 226] on td "677251 - CARR CAN SVT 12OZ CAN PK 4/12 SLEEK 0125" at bounding box center [629, 228] width 388 height 39
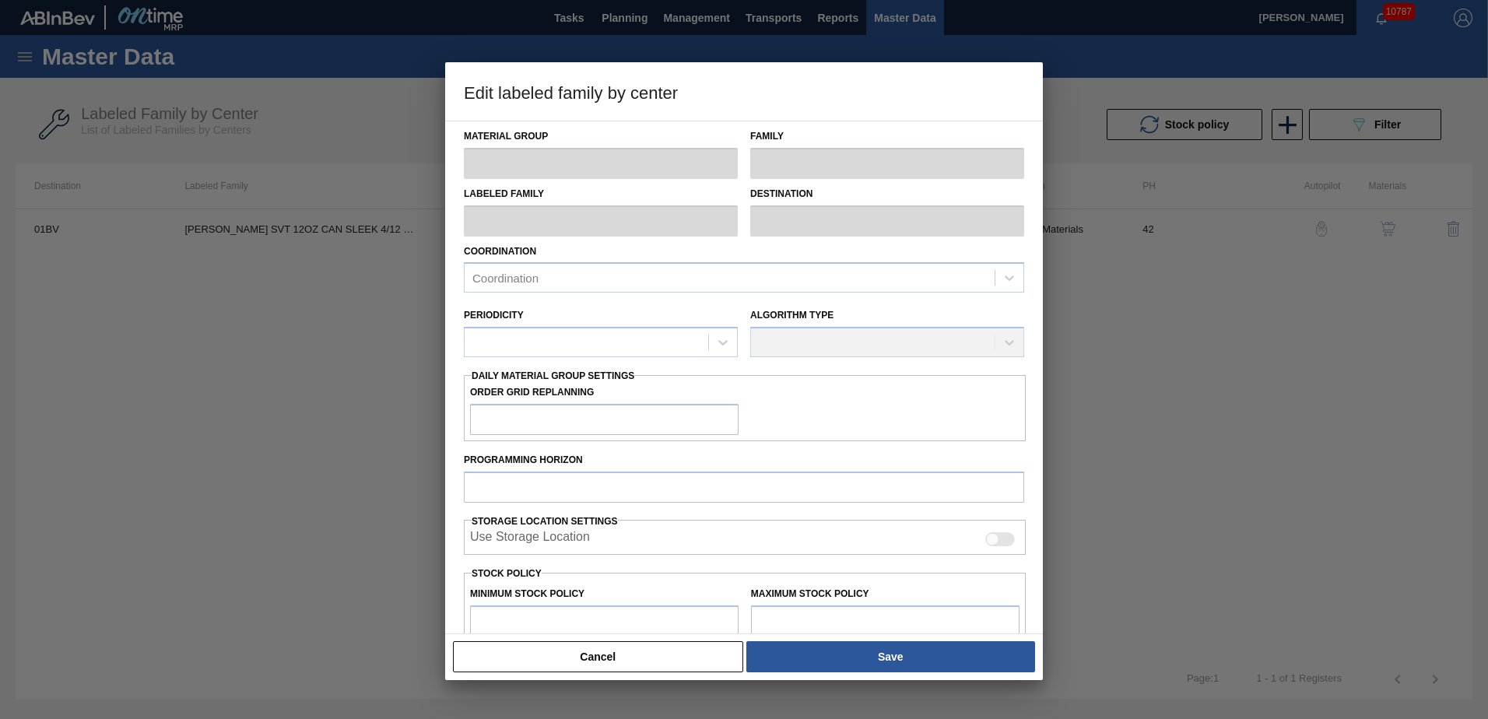
type input "Carriers"
type input "Can Carriers"
type input "CARR SVT 12OZ CAN SLEEK 4/12 CAN PK"
type input "01BV - [GEOGRAPHIC_DATA] Brewery"
type input "42"
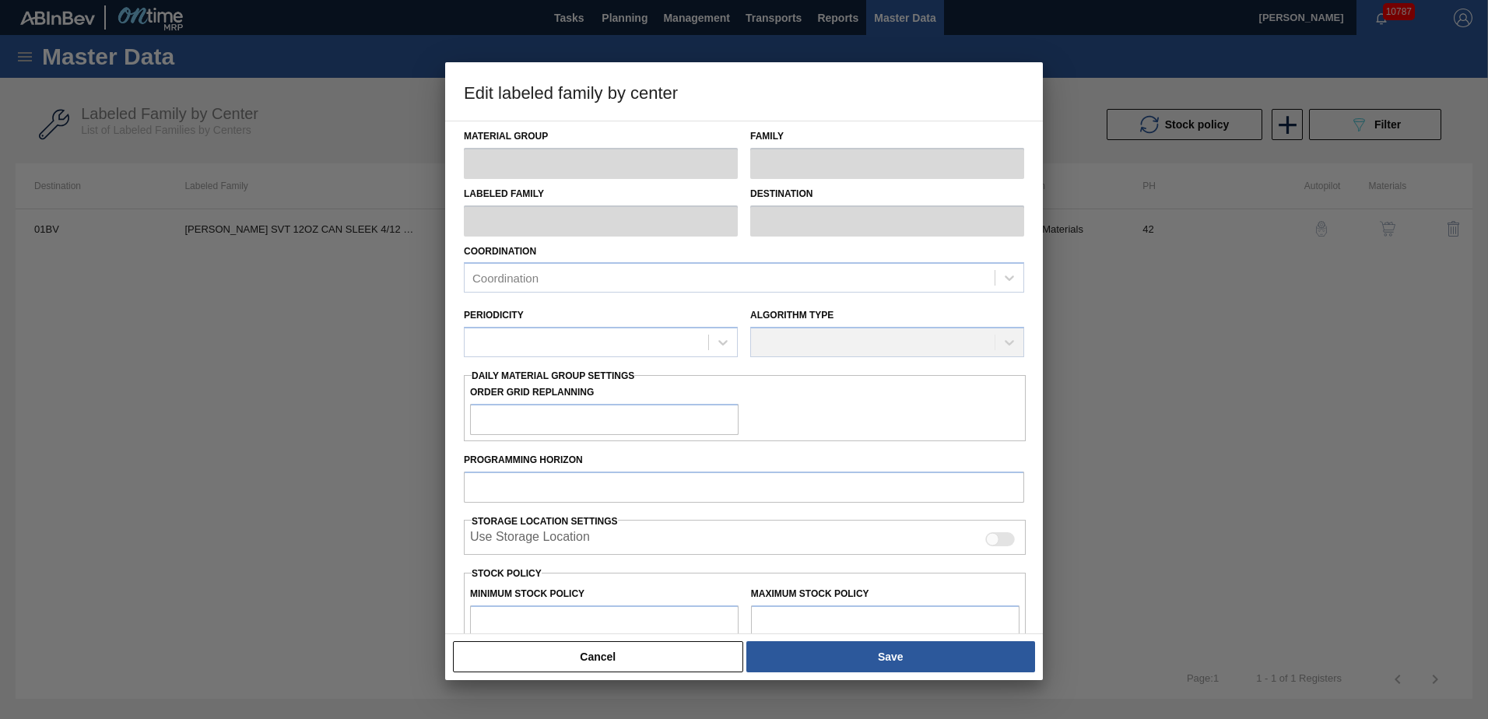
type input "0"
type input "175,000"
type input "5"
type input "8,750"
checkbox input "true"
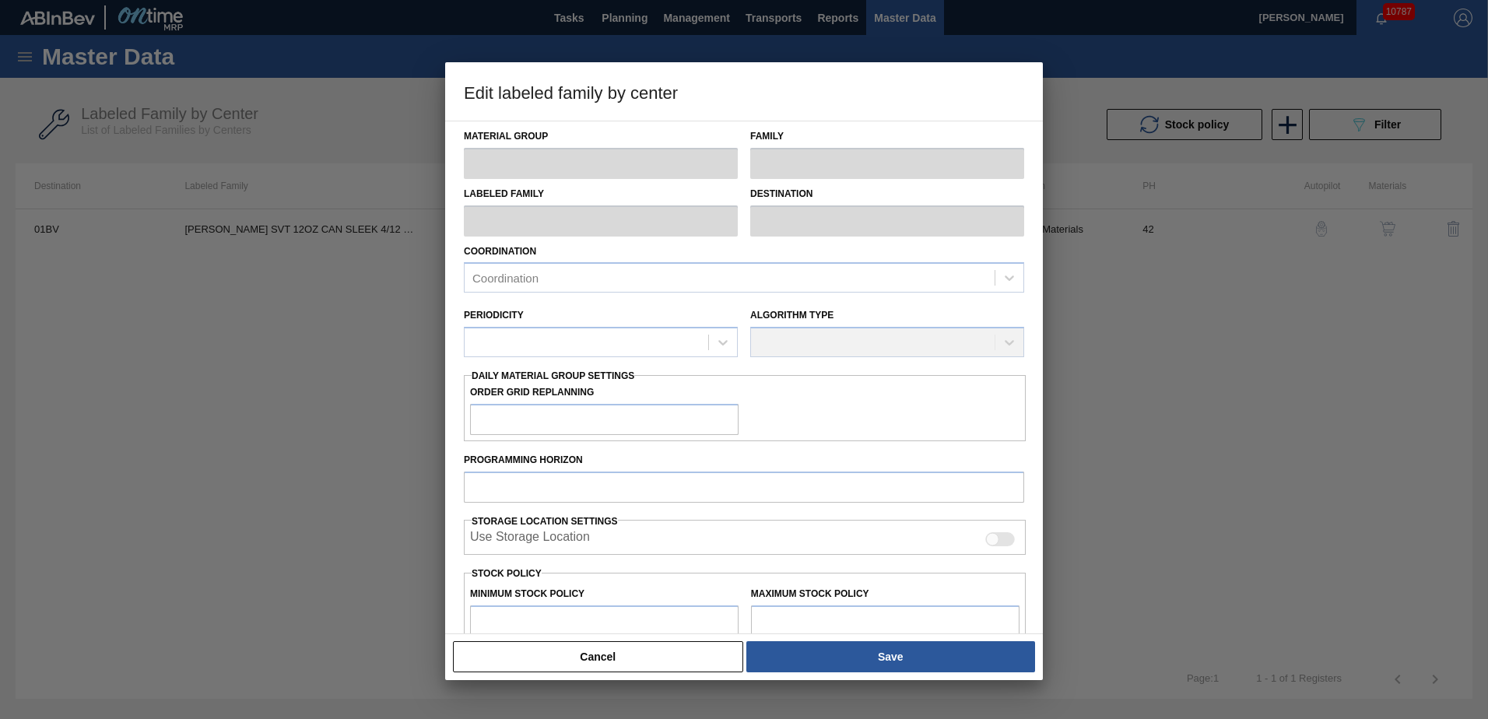
checkbox input "true"
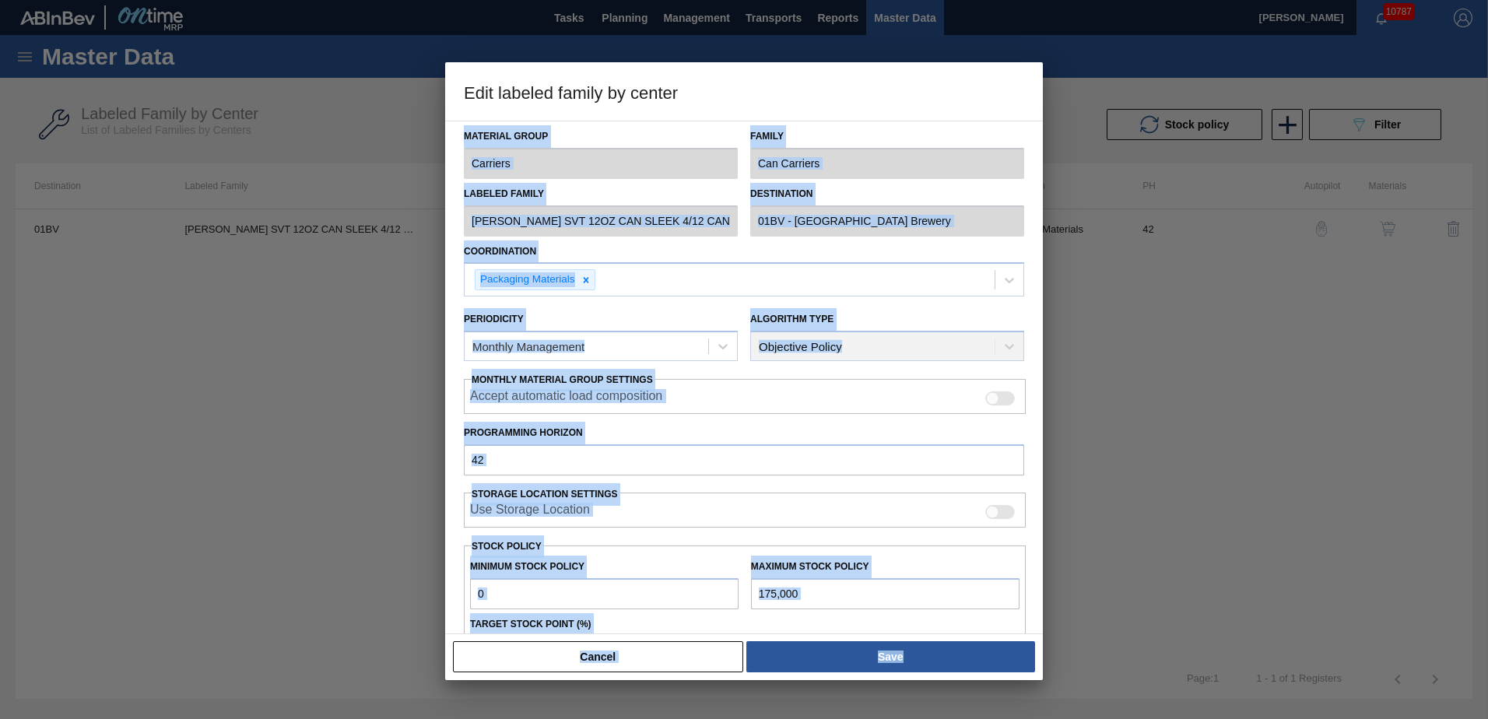
drag, startPoint x: 805, startPoint y: 75, endPoint x: 1162, endPoint y: 84, distance: 357.4
click at [1162, 84] on div "Edit labeled family by center Material Group Carriers Family Can Carriers Label…" at bounding box center [744, 359] width 1488 height 719
click at [834, 89] on h3 "Edit labeled family by center" at bounding box center [744, 91] width 598 height 59
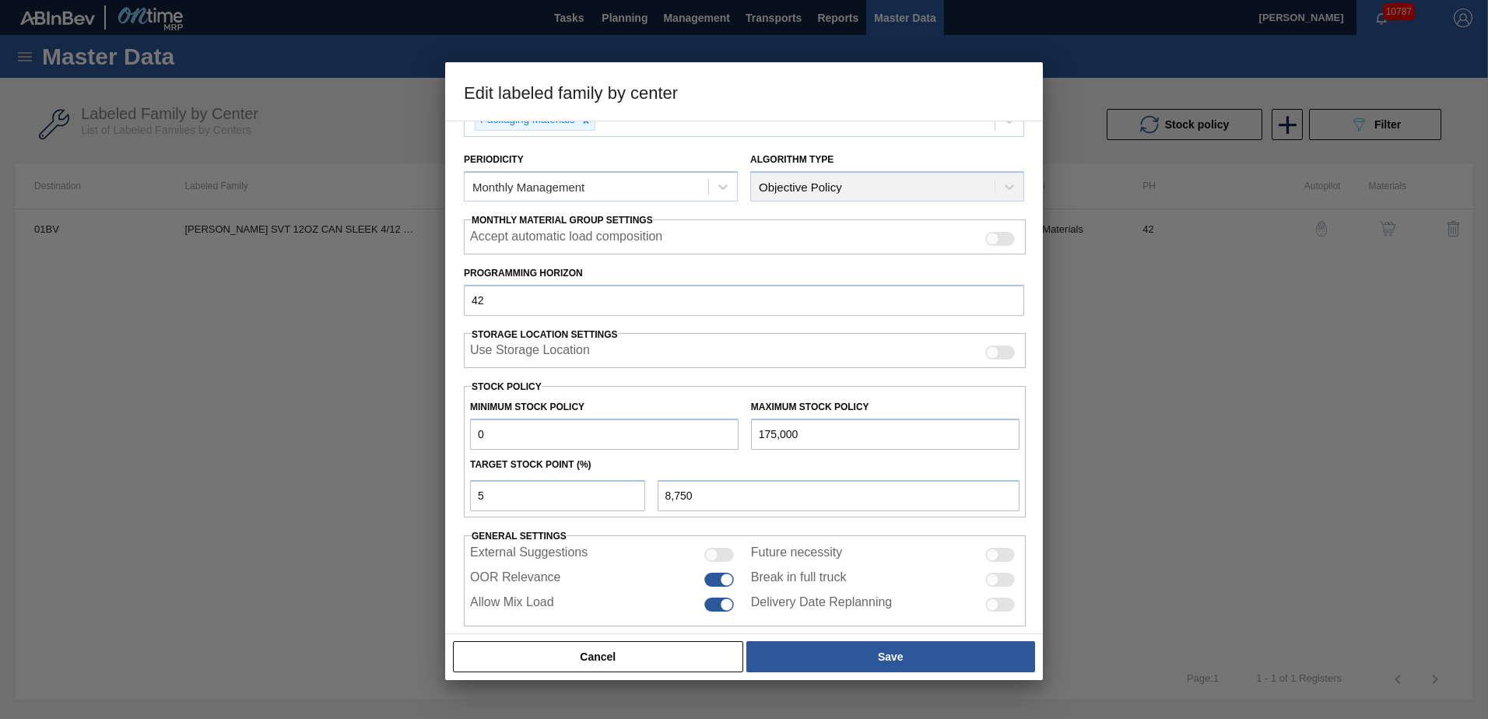
scroll to position [179, 0]
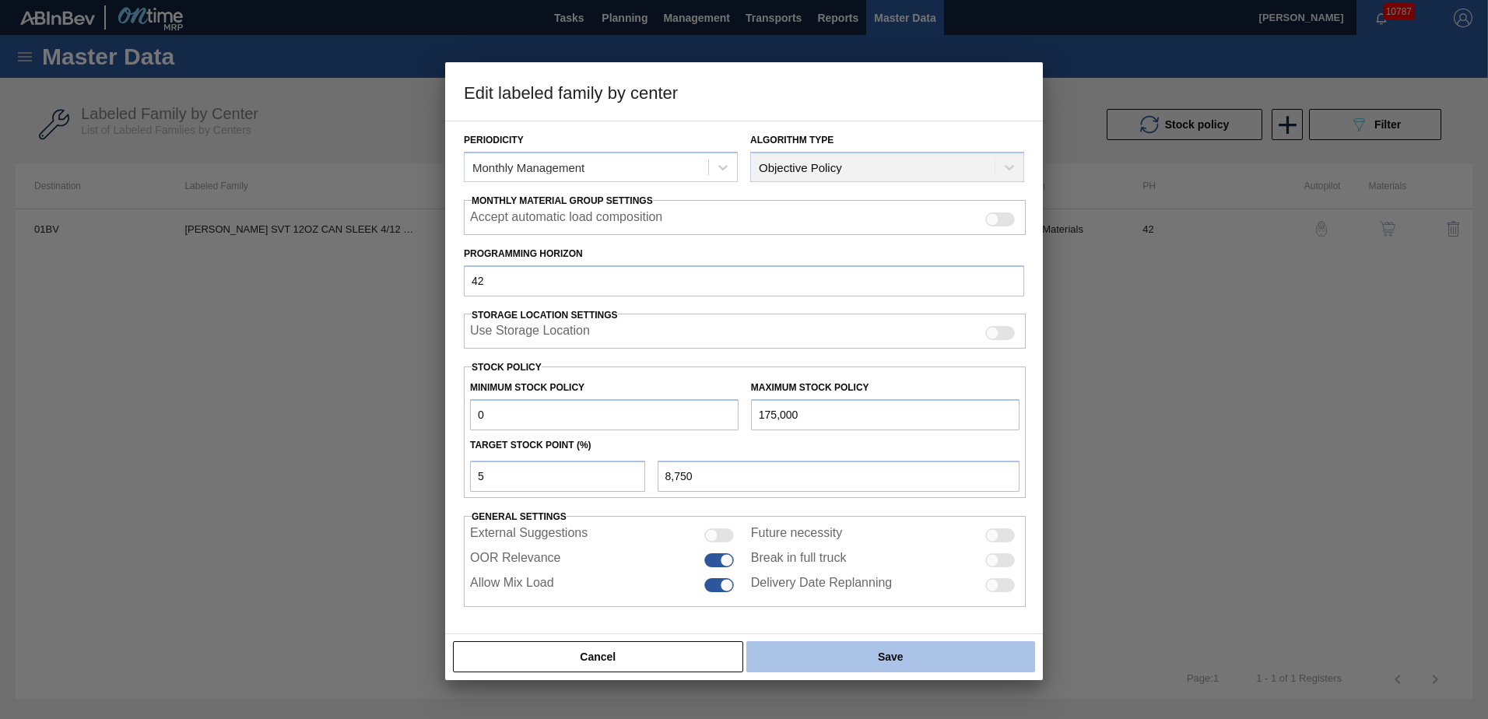
click at [890, 655] on button "Save" at bounding box center [890, 656] width 289 height 31
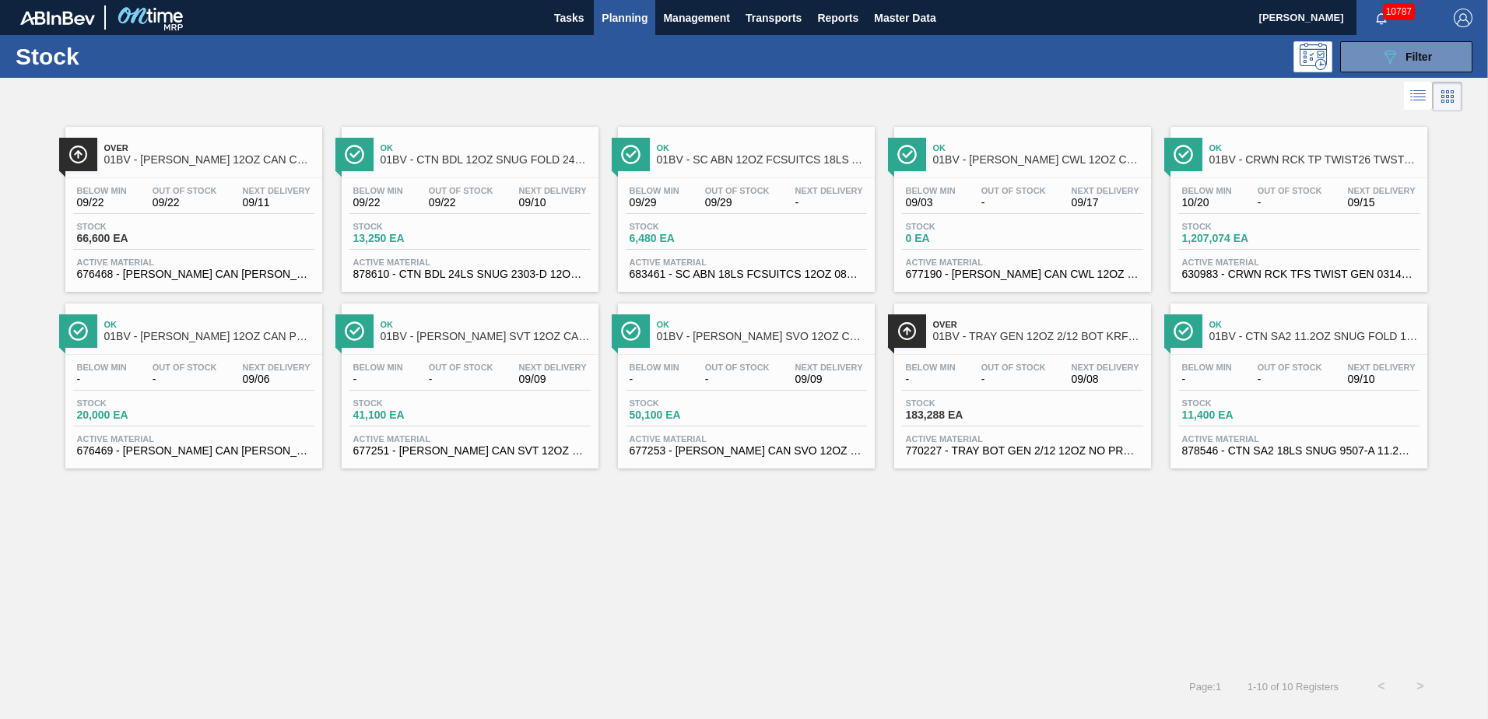
click at [741, 336] on span "01BV - CARR SVO 12OZ CAN SLEEK 4/12 CAN PK" at bounding box center [762, 337] width 210 height 12
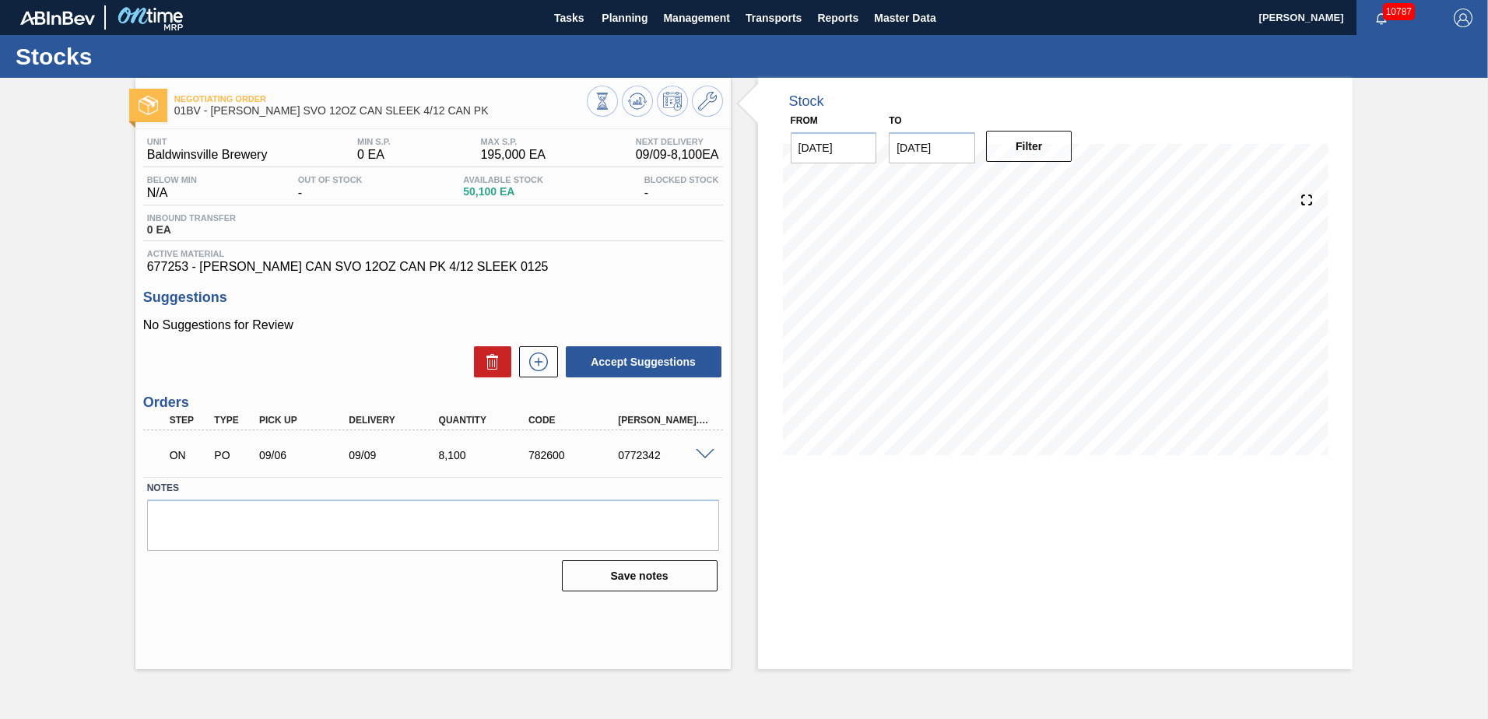
click at [706, 93] on icon at bounding box center [707, 101] width 19 height 19
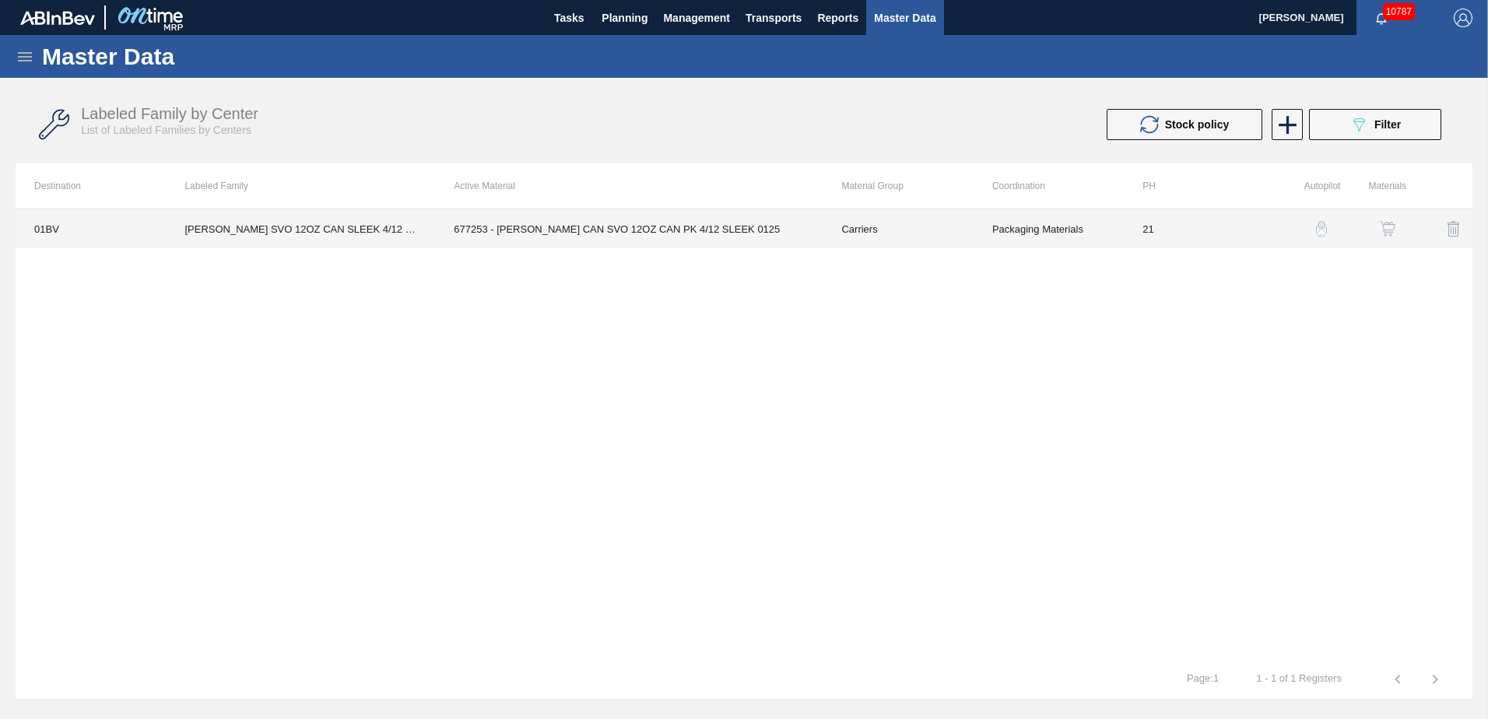
click at [546, 226] on td "677253 - CARR CAN SVO 12OZ CAN PK 4/12 SLEEK 0125" at bounding box center [629, 228] width 388 height 39
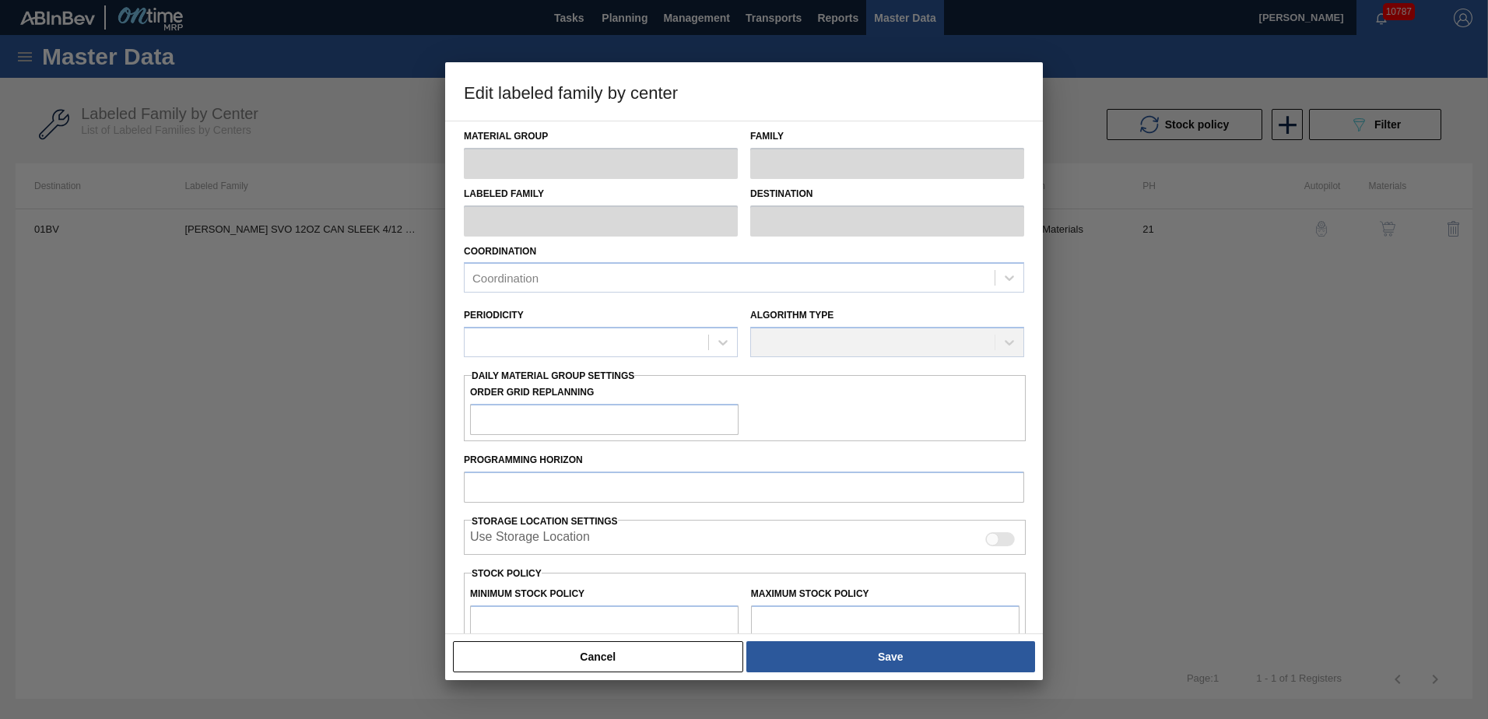
type input "Carriers"
type input "Can Carriers"
type input "CARR SVO 12OZ CAN SLEEK 4/12 CAN PK"
type input "01BV - [GEOGRAPHIC_DATA] Brewery"
type input "21"
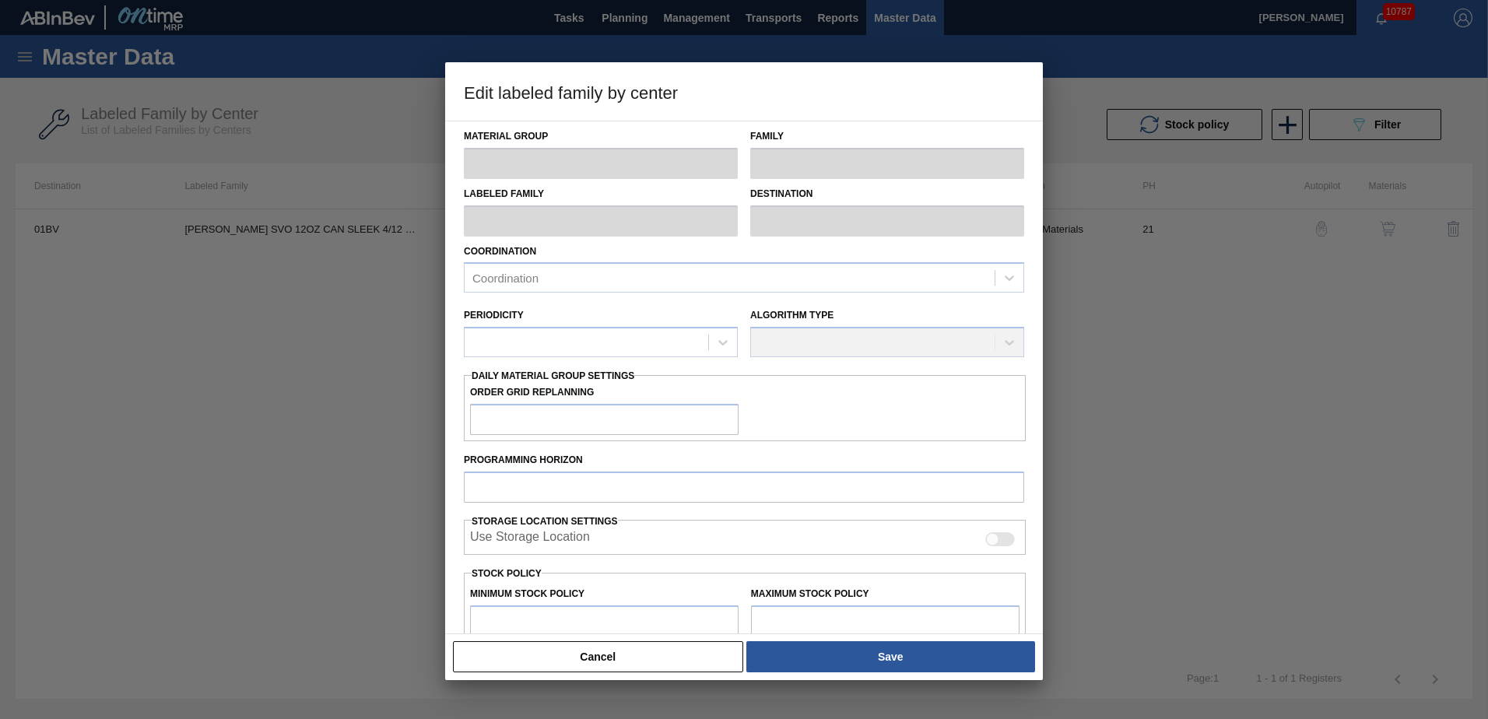
type input "0"
type input "195,000"
type input "4"
type input "7,800"
checkbox input "true"
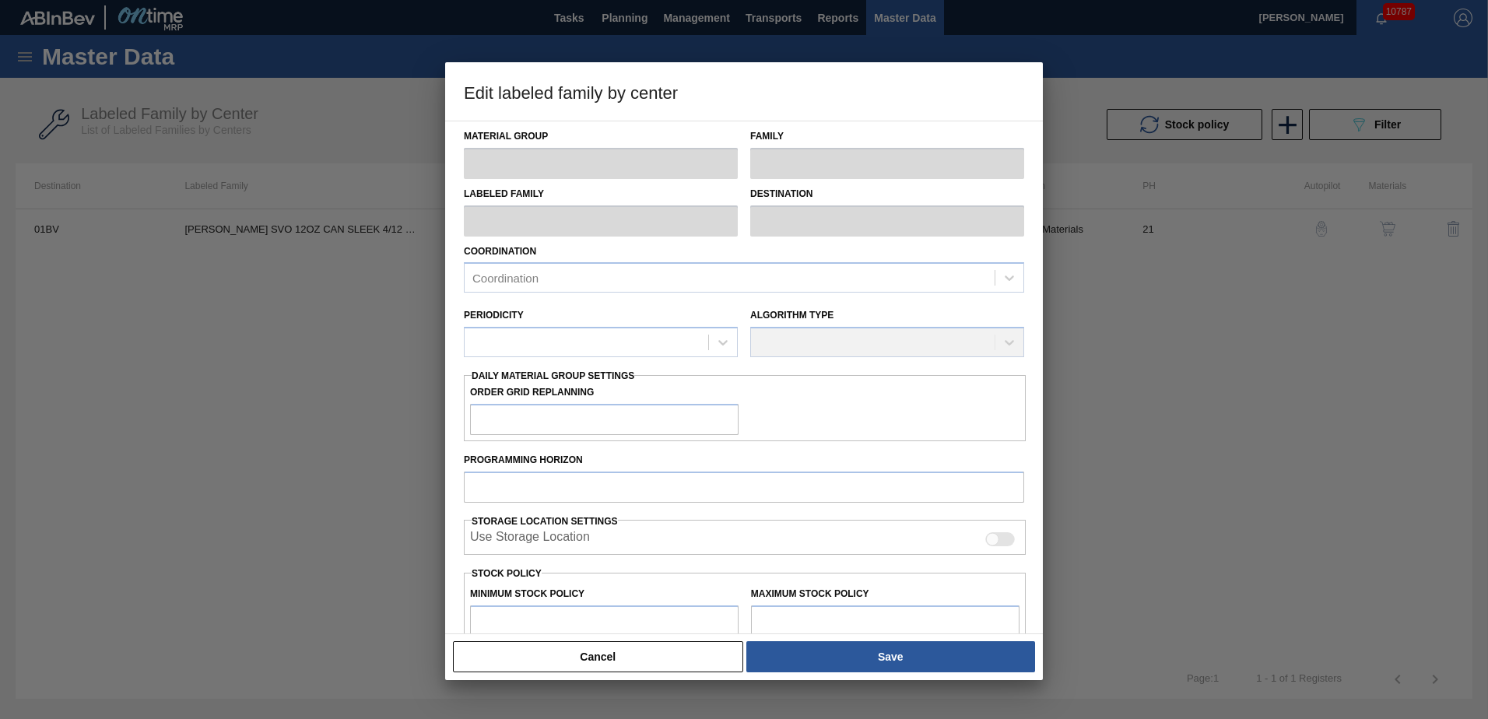
checkbox input "true"
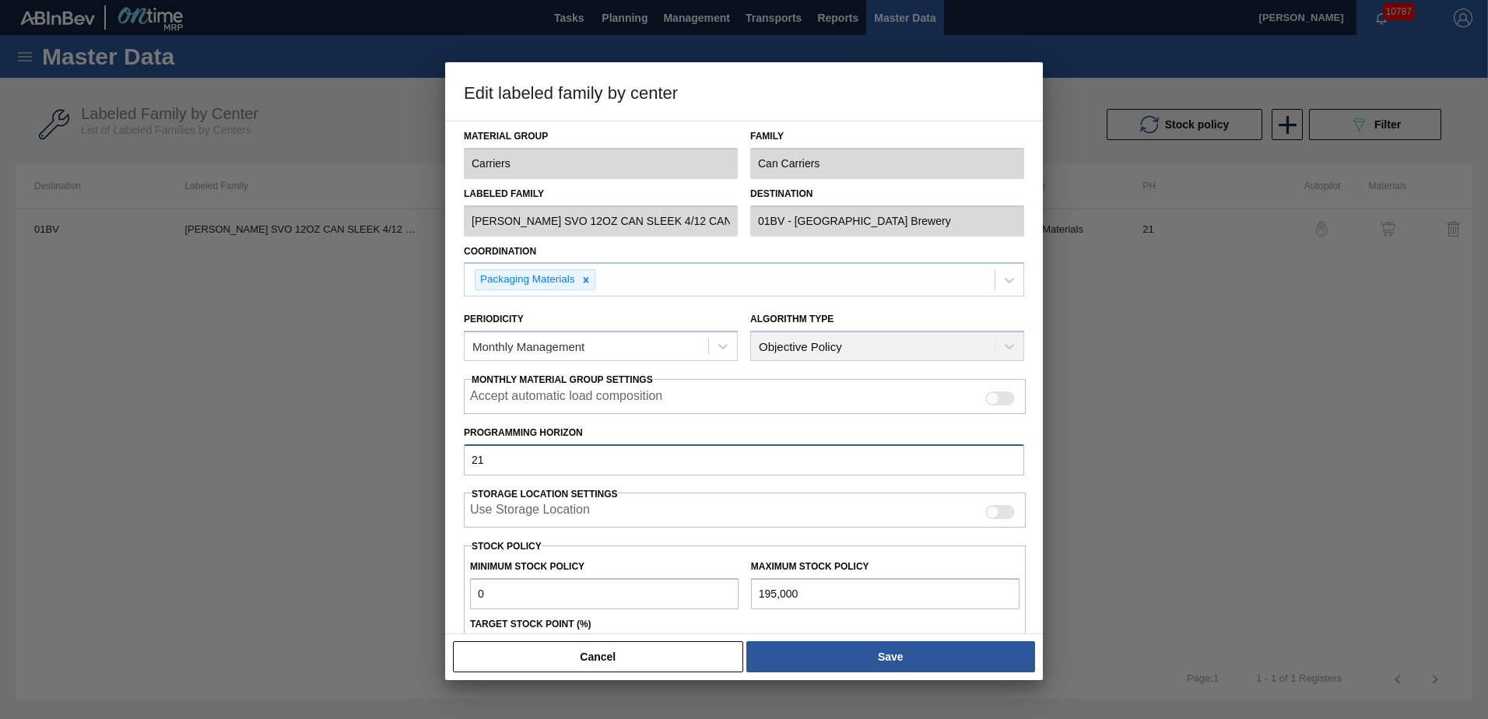
drag, startPoint x: 505, startPoint y: 465, endPoint x: 230, endPoint y: 455, distance: 274.9
click at [232, 455] on div "Edit labeled family by center Material Group Carriers Family Can Carriers Label…" at bounding box center [744, 359] width 1488 height 719
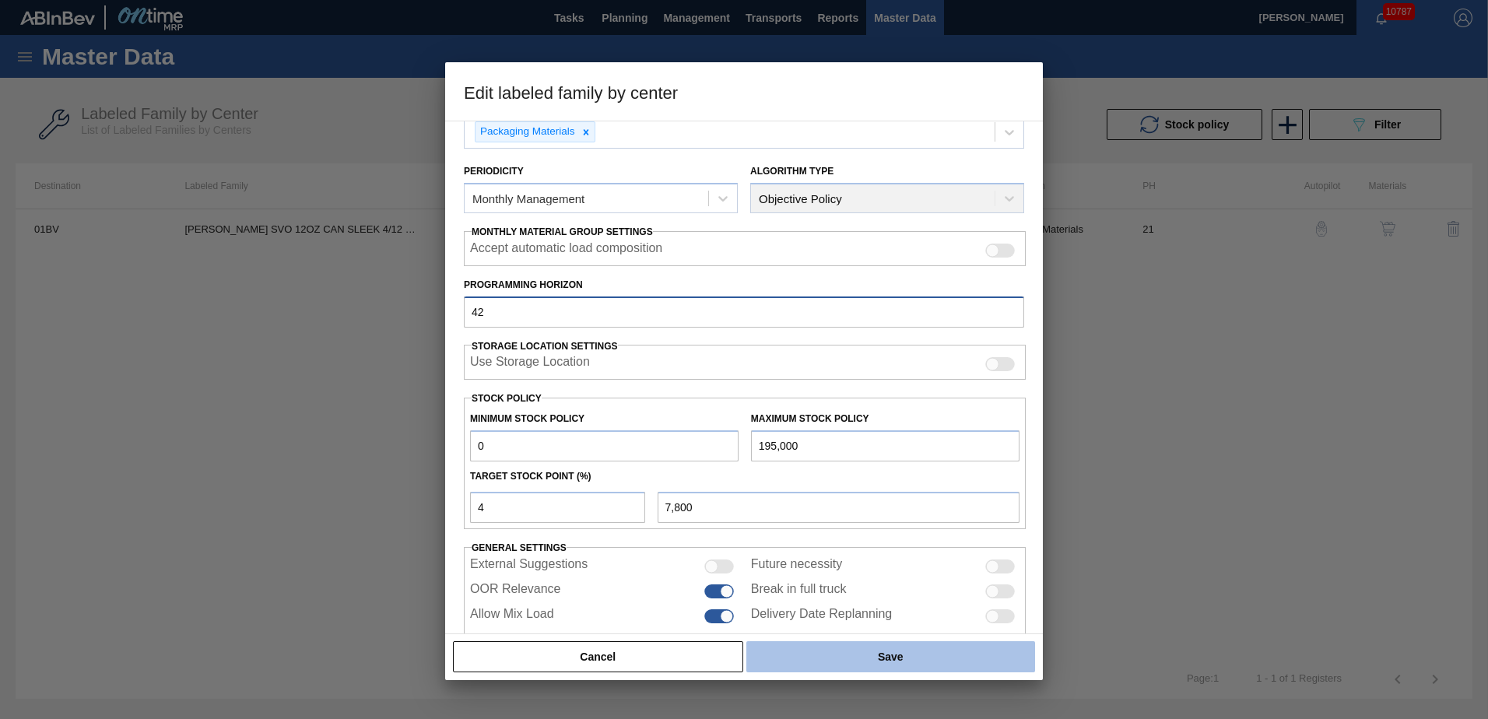
scroll to position [150, 0]
type input "42"
click at [895, 655] on button "Save" at bounding box center [890, 656] width 289 height 31
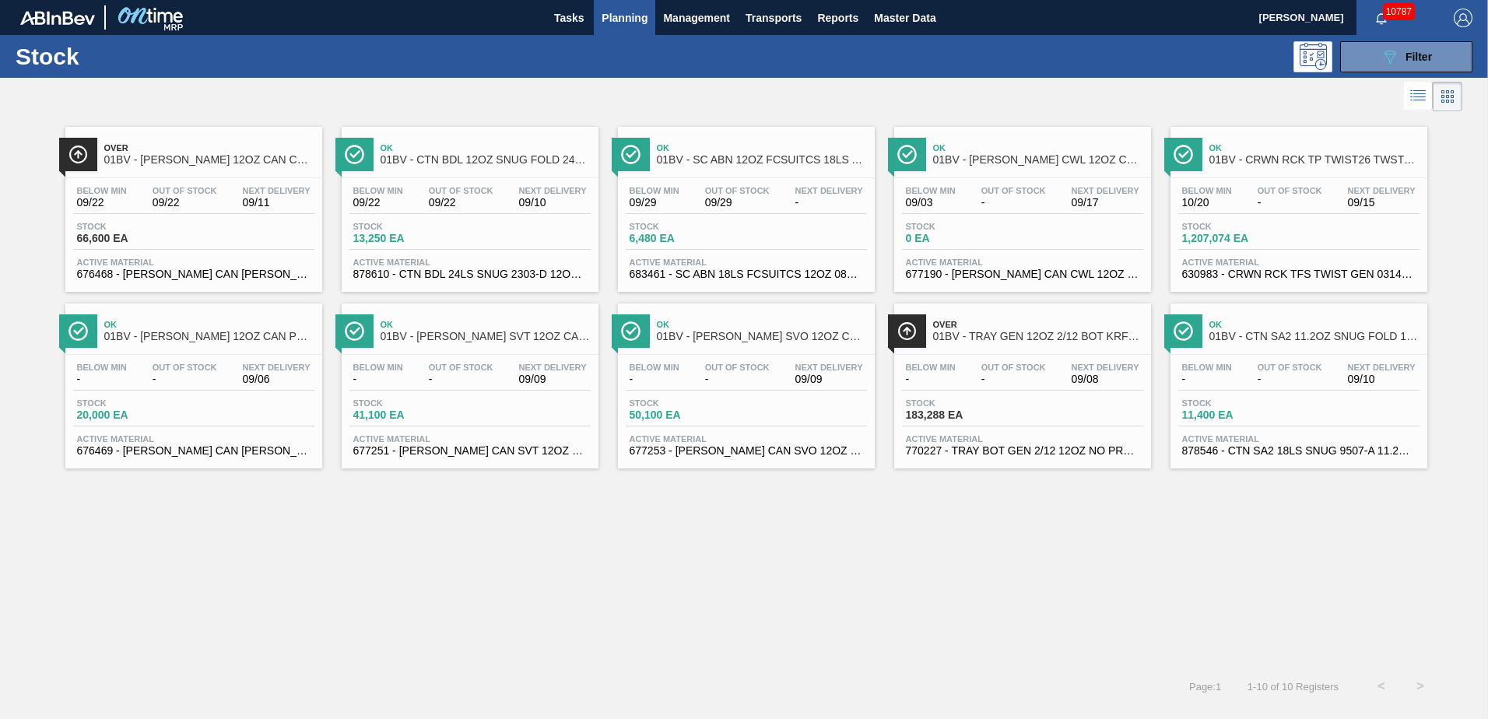
click at [1312, 333] on span "01BV - CTN SA2 11.2OZ SNUG FOLD 18LS 9507-A" at bounding box center [1315, 337] width 210 height 12
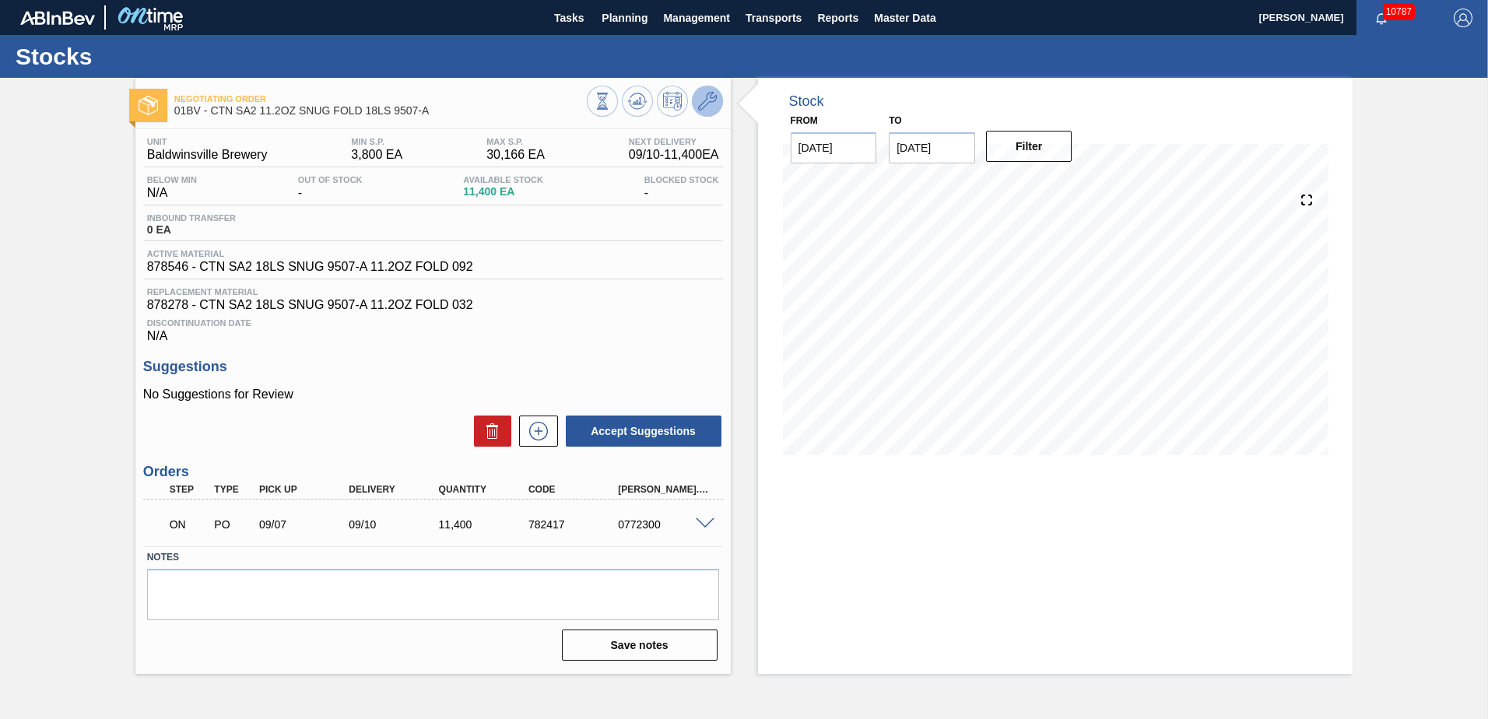
click at [713, 98] on icon at bounding box center [707, 101] width 19 height 19
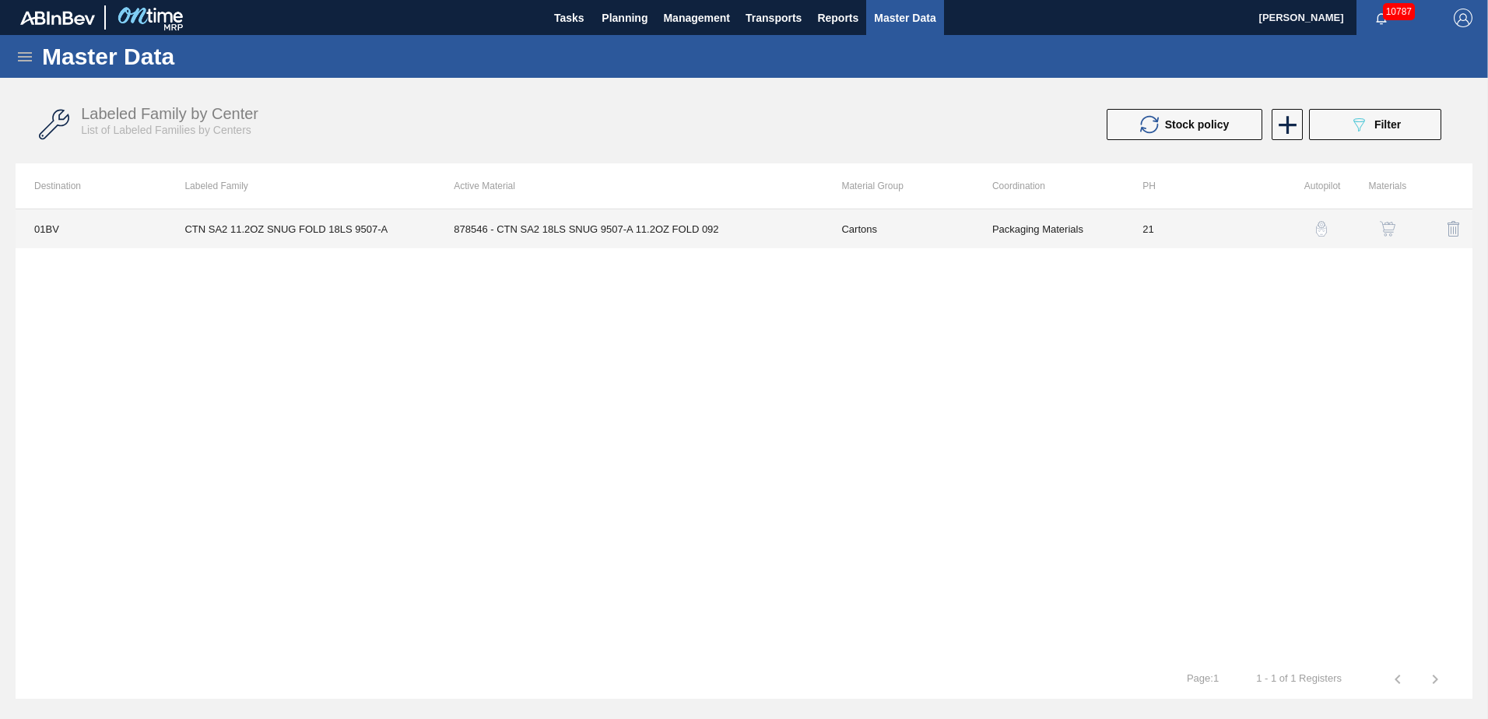
click at [534, 230] on td "878546 - CTN SA2 18LS SNUG 9507-A 11.2OZ FOLD 092" at bounding box center [629, 228] width 388 height 39
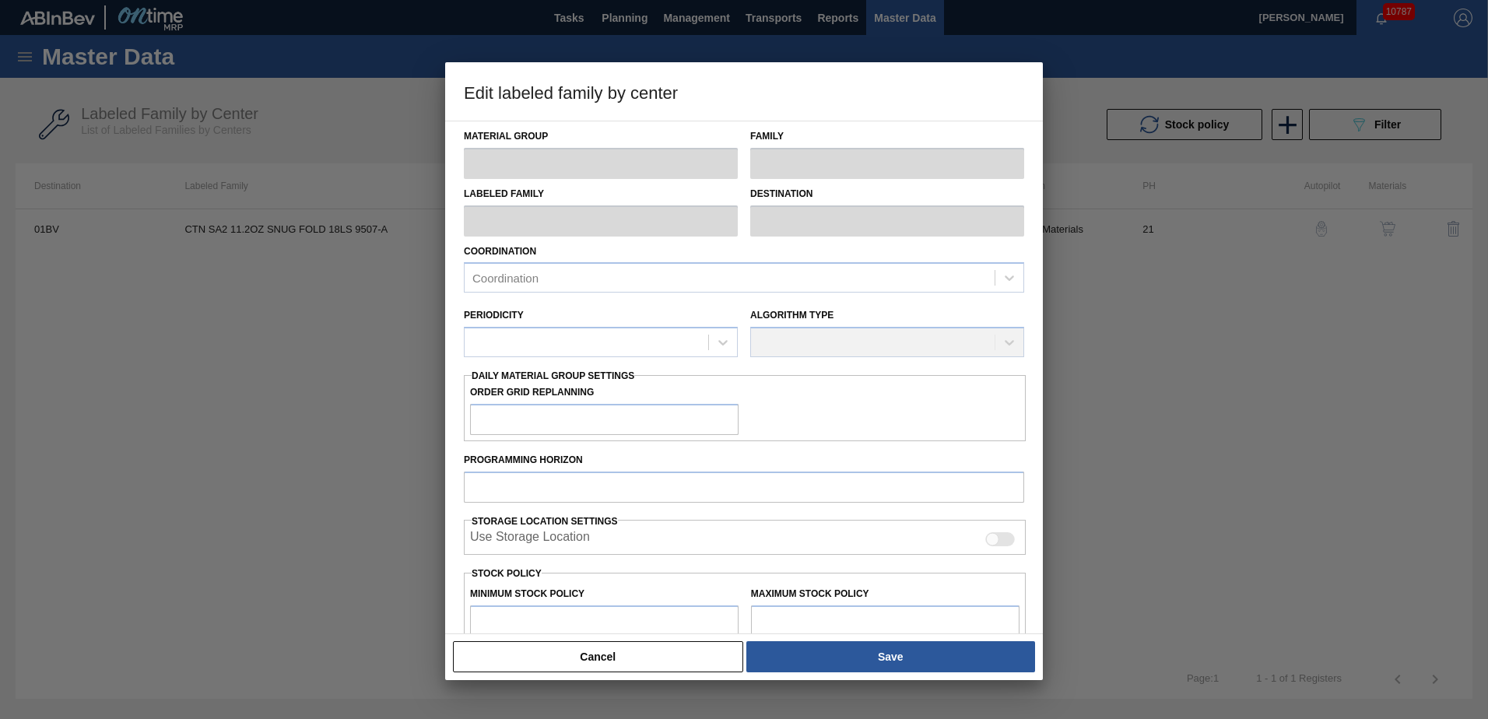
type input "Cartons"
type input "Folding Cartons"
type input "CTN SA2 11.2OZ SNUG FOLD 18LS 9507-A"
type input "01BV - [GEOGRAPHIC_DATA] Brewery"
type input "21"
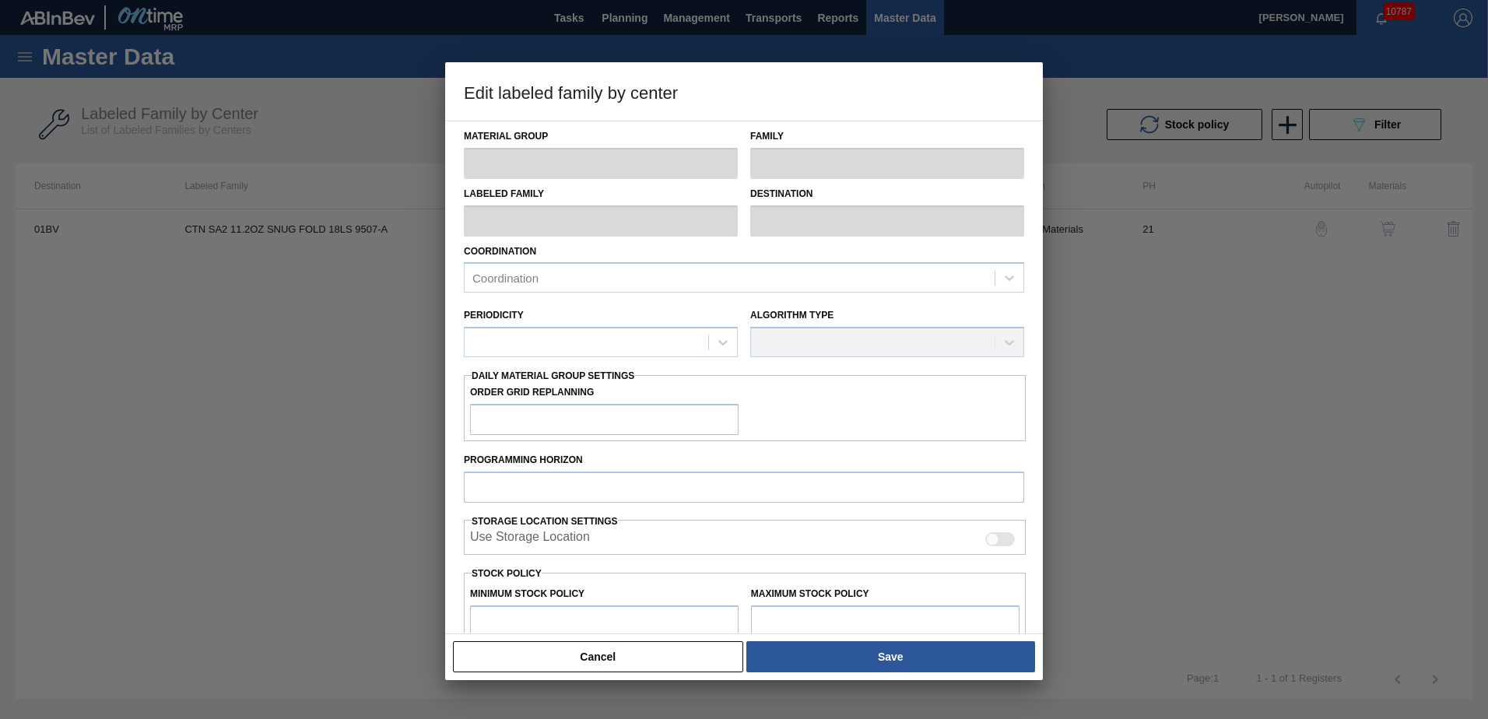
type input "3,800"
type input "30,166"
type input "7"
type input "5,646"
checkbox input "true"
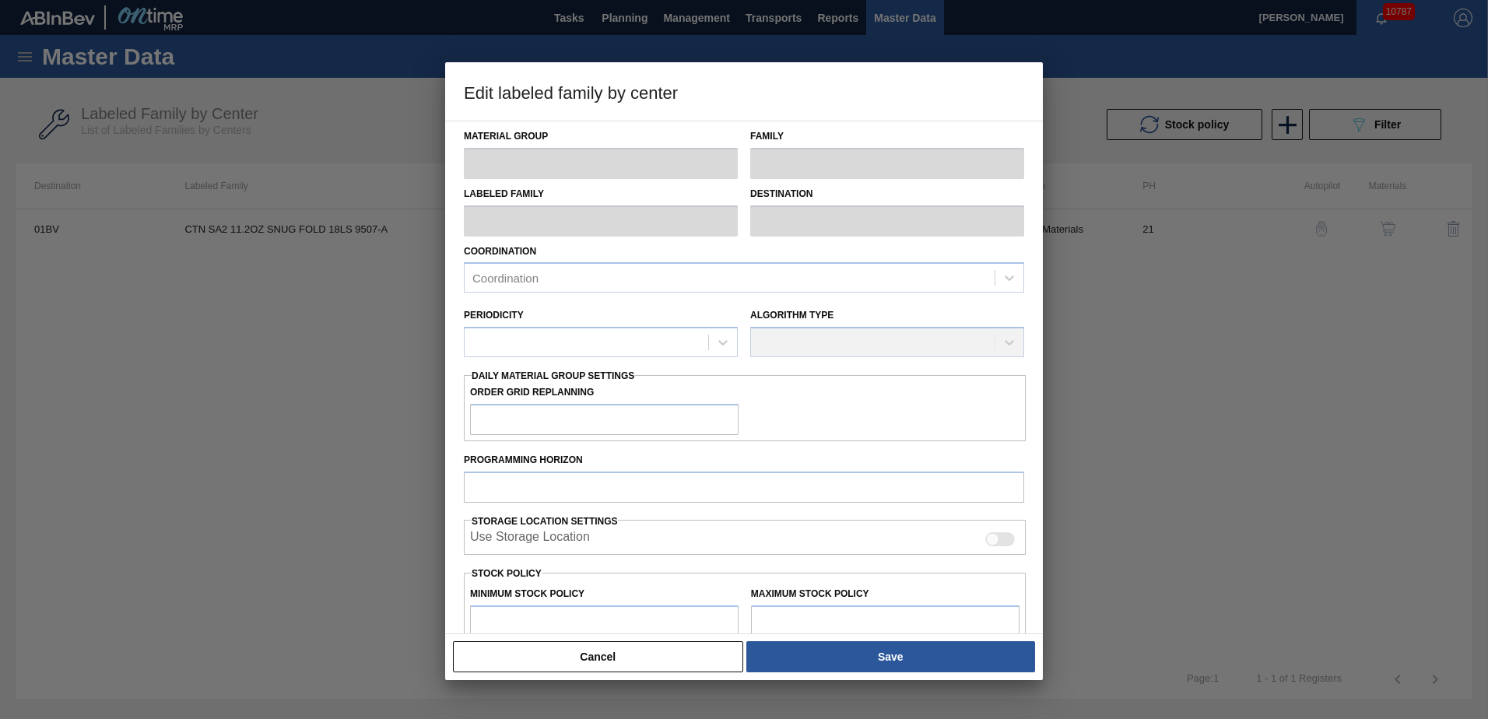
checkbox input "true"
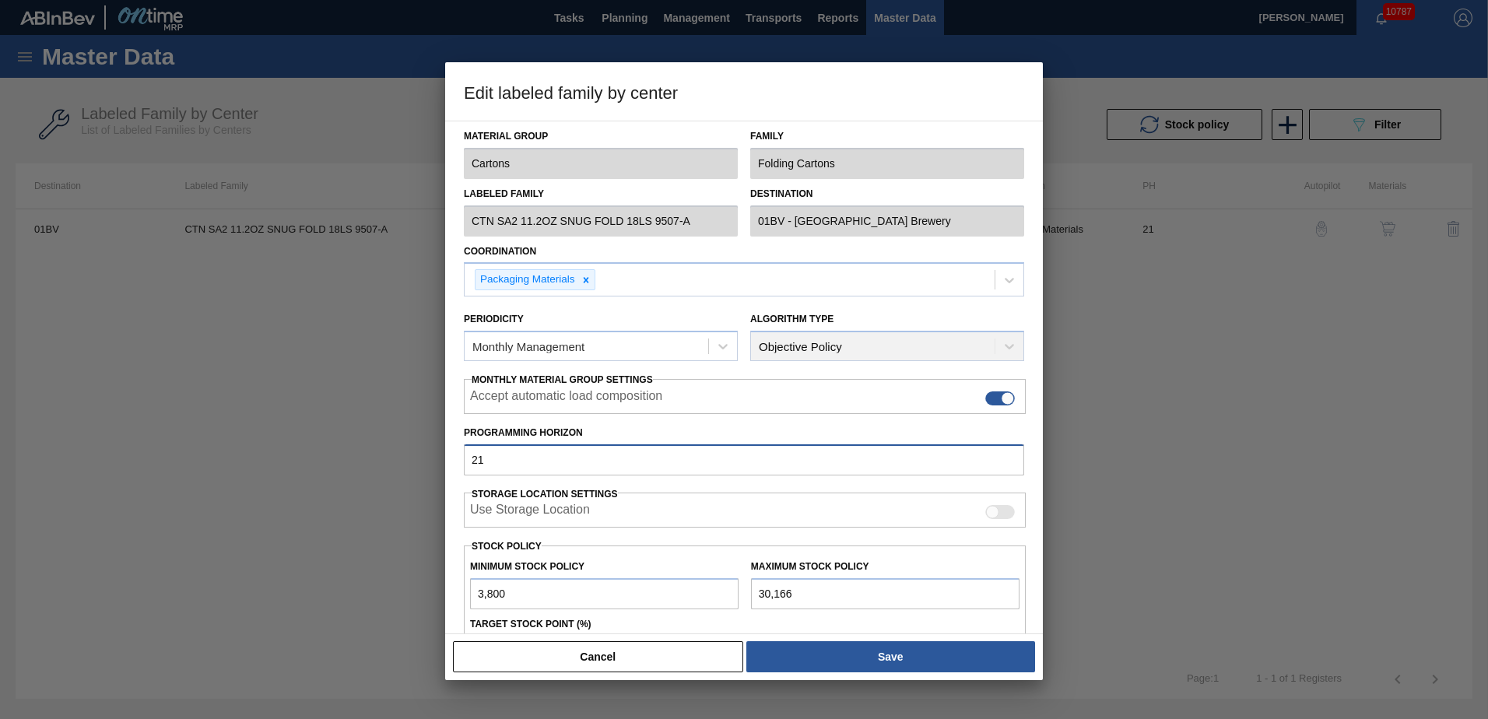
drag, startPoint x: 528, startPoint y: 467, endPoint x: 305, endPoint y: 458, distance: 223.6
click at [318, 459] on div "Edit labeled family by center Material Group Cartons Family Folding Cartons Lab…" at bounding box center [744, 359] width 1488 height 719
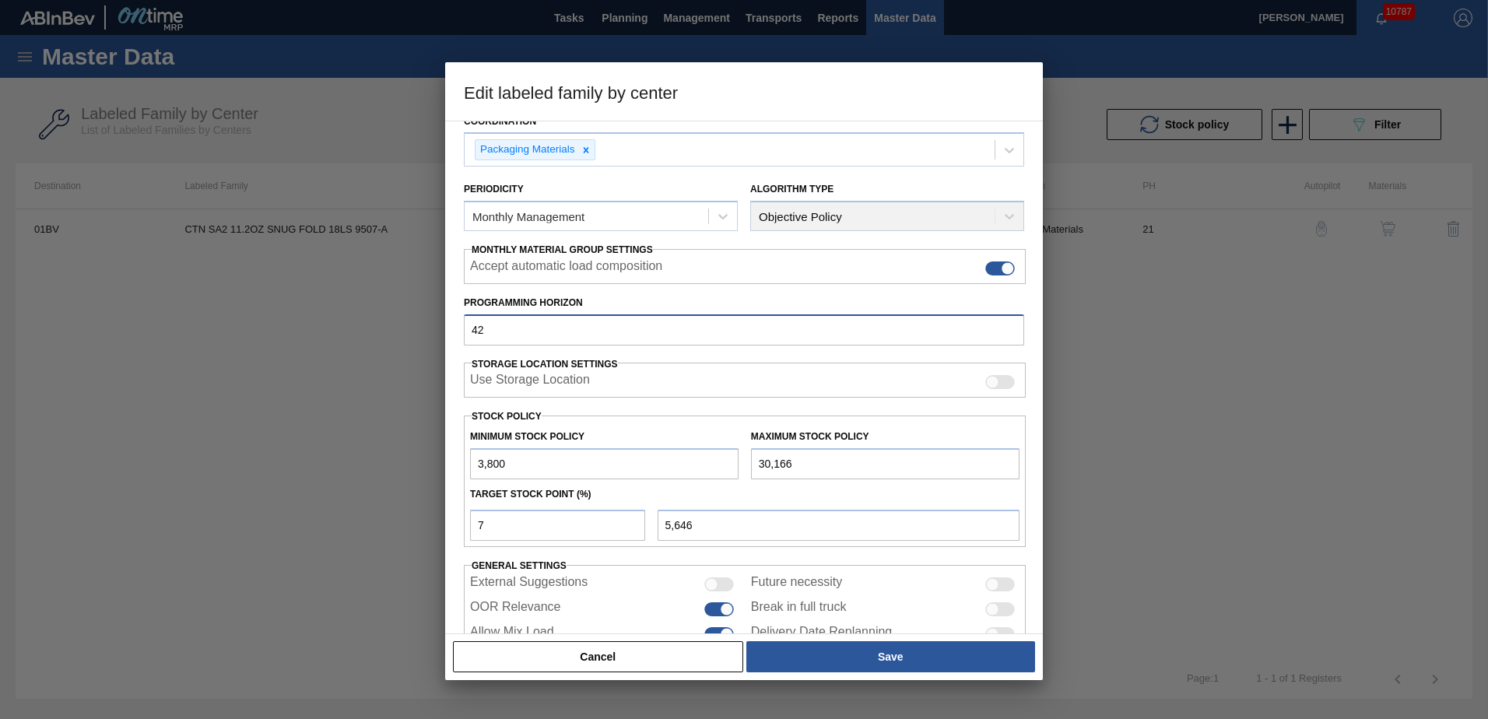
scroll to position [163, 0]
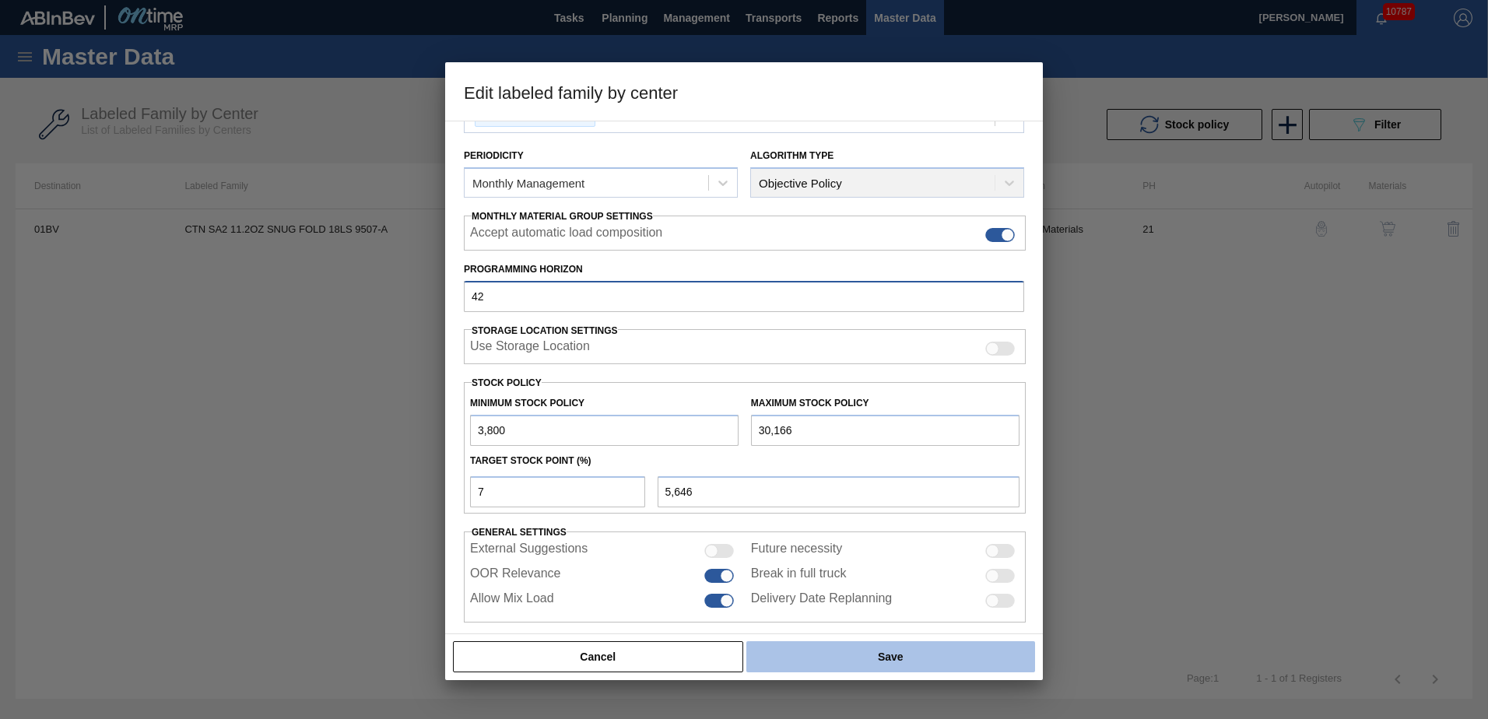
type input "42"
click at [861, 655] on button "Save" at bounding box center [890, 656] width 289 height 31
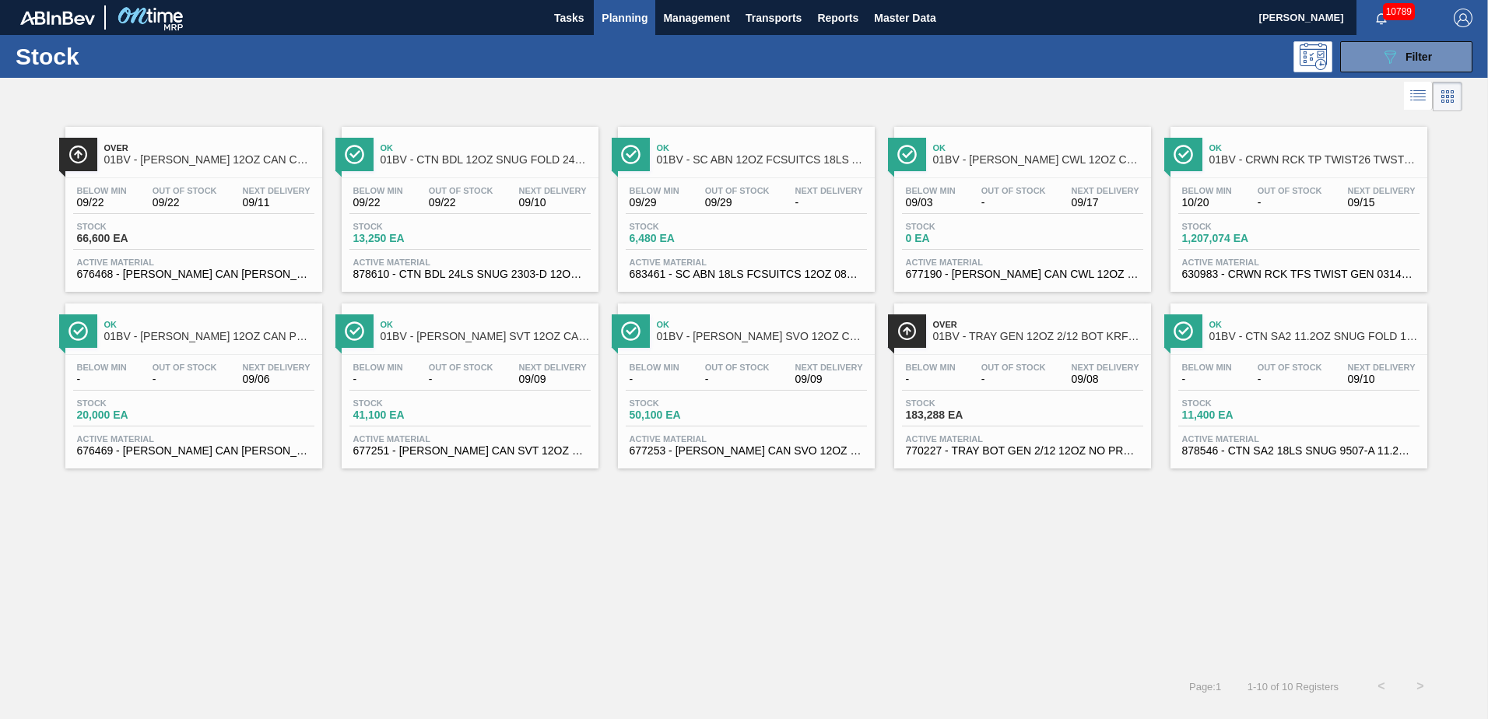
click at [978, 332] on span "01BV - TRAY GEN 12OZ 2/12 BOT KRFT 1941-C" at bounding box center [1038, 337] width 210 height 12
